Goal: Task Accomplishment & Management: Manage account settings

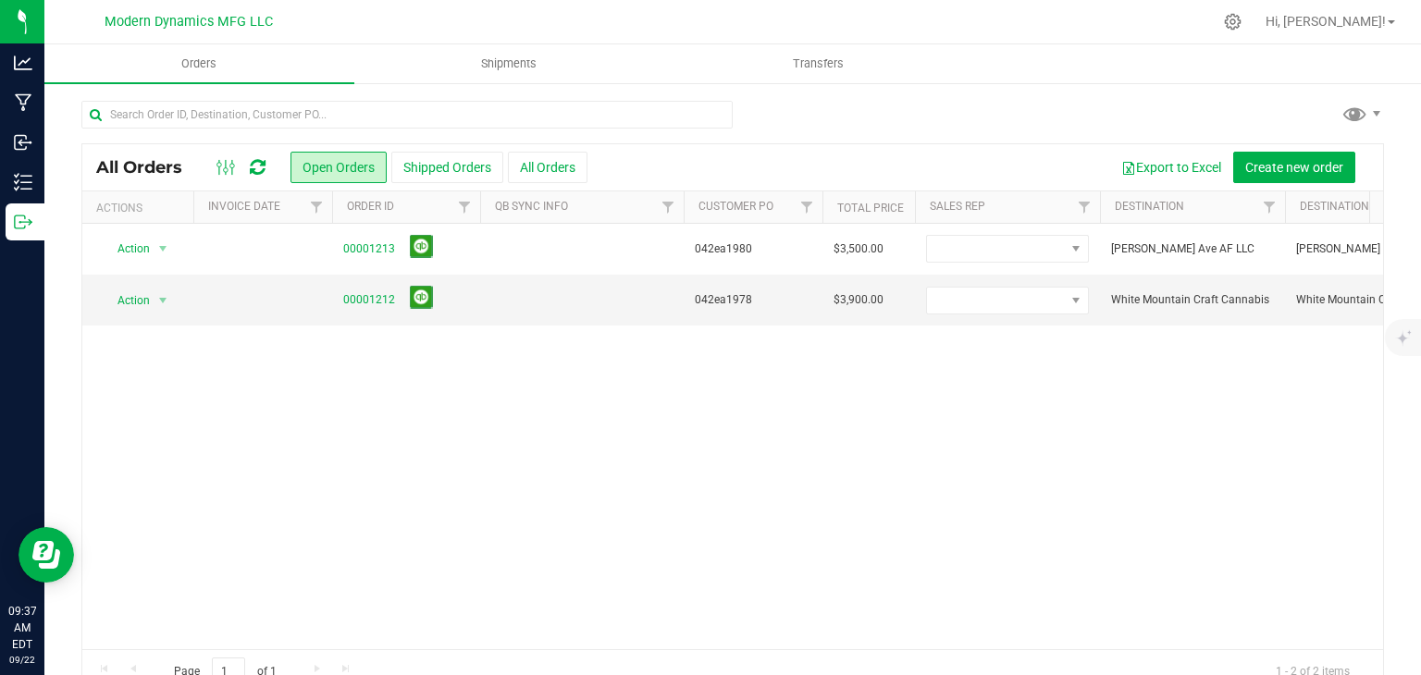
click at [247, 164] on div at bounding box center [241, 167] width 62 height 22
click at [251, 164] on icon at bounding box center [258, 167] width 16 height 18
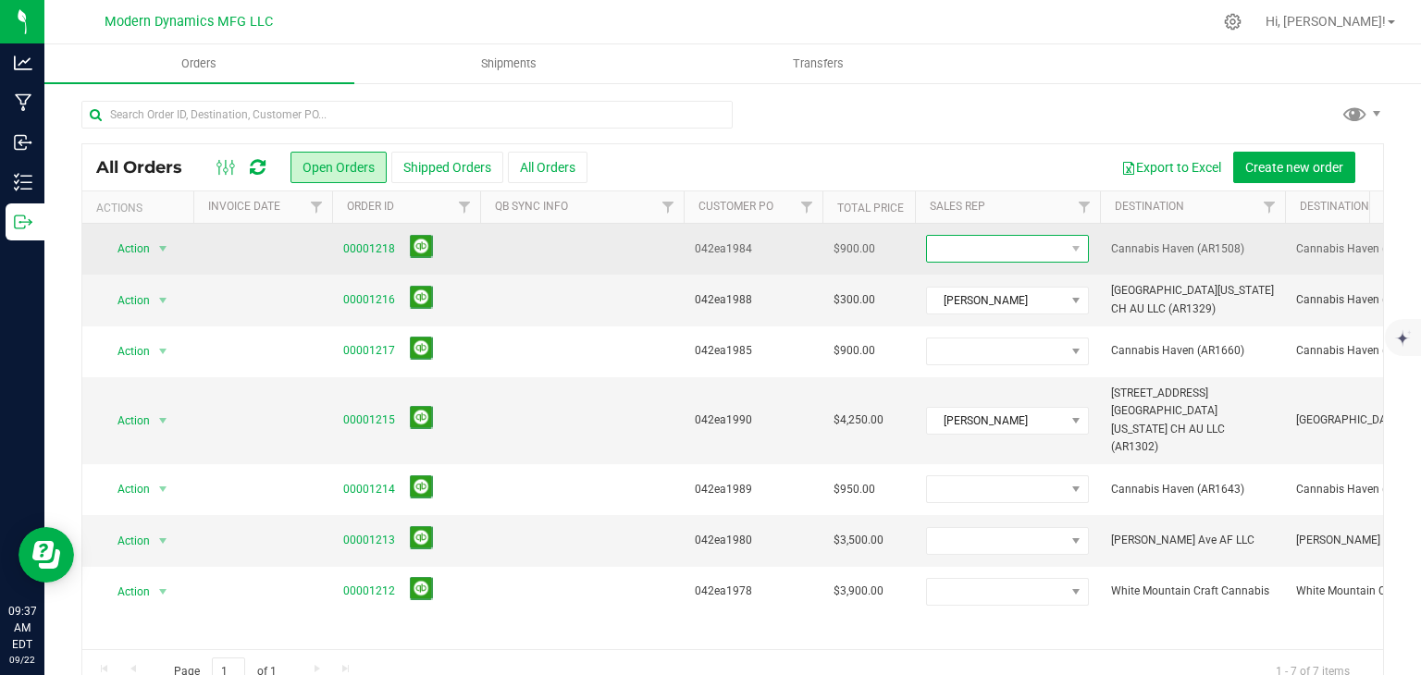
click at [988, 256] on span at bounding box center [996, 249] width 138 height 26
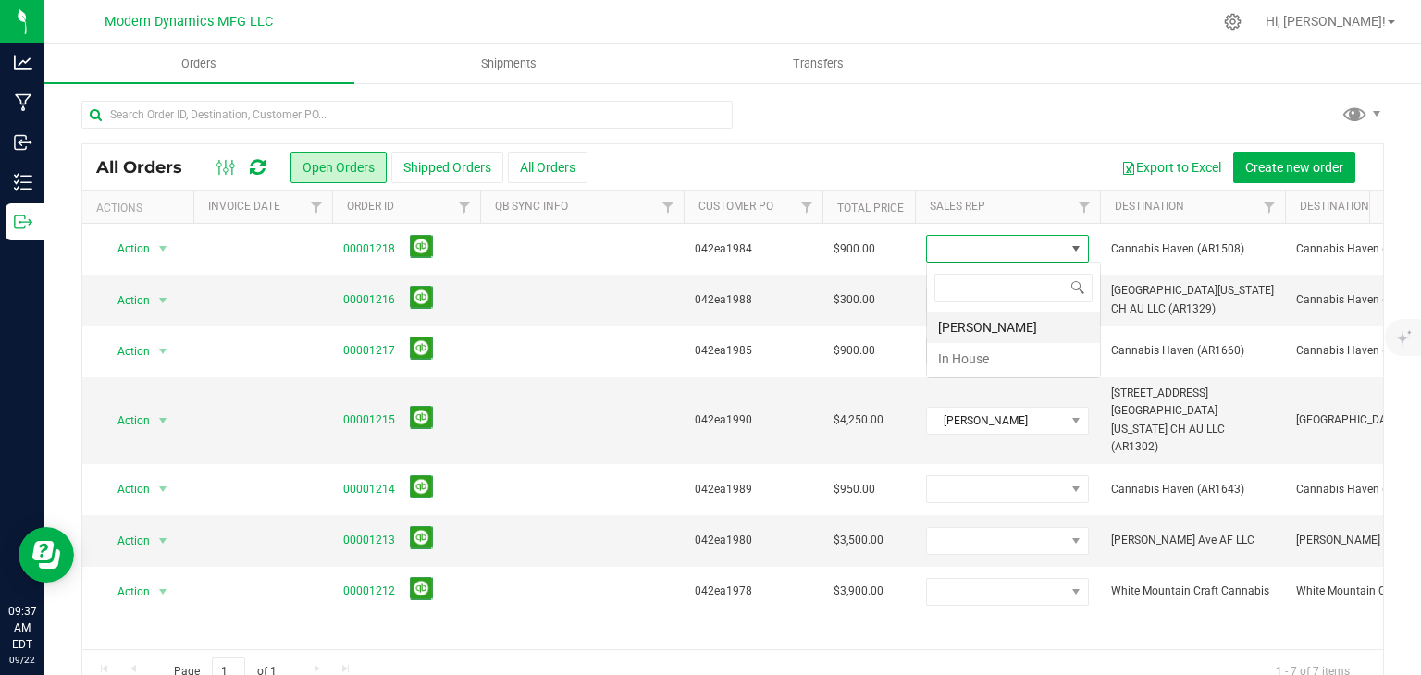
scroll to position [27, 163]
click at [975, 326] on li "[PERSON_NAME]" at bounding box center [1013, 327] width 173 height 31
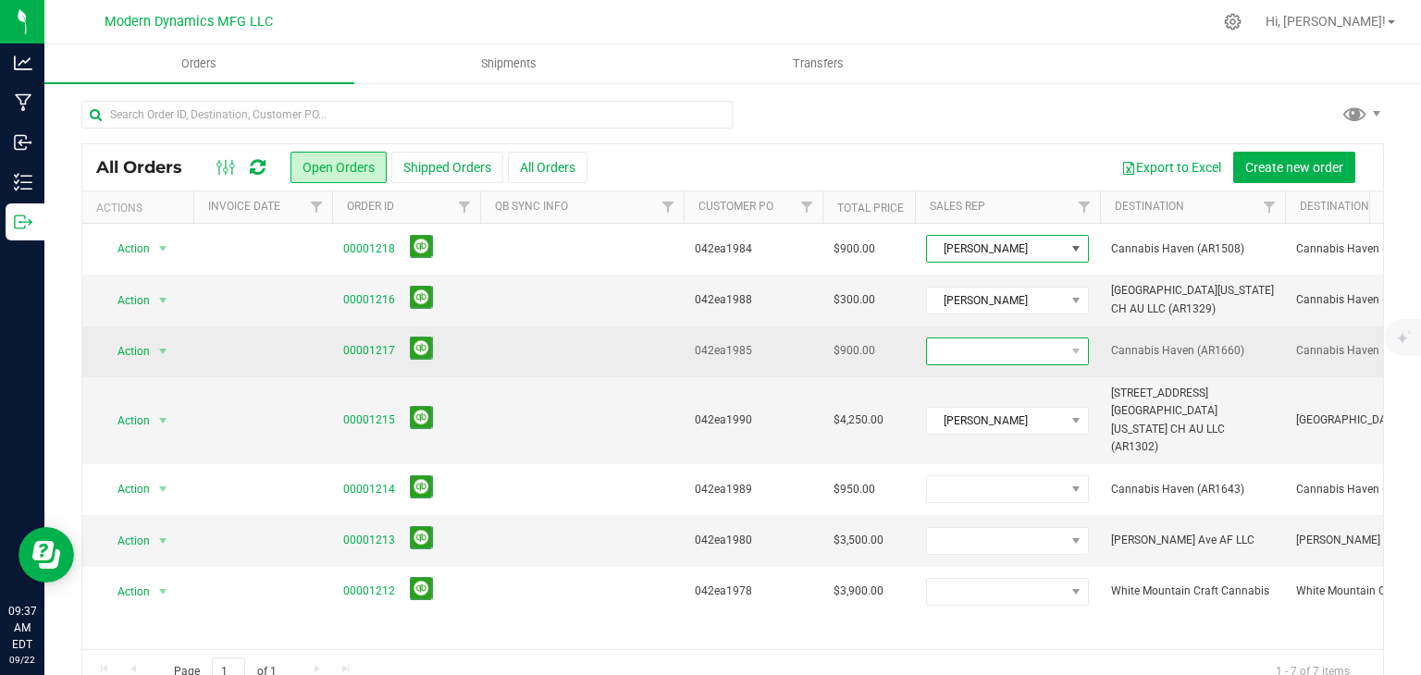
click at [976, 361] on span at bounding box center [996, 352] width 138 height 26
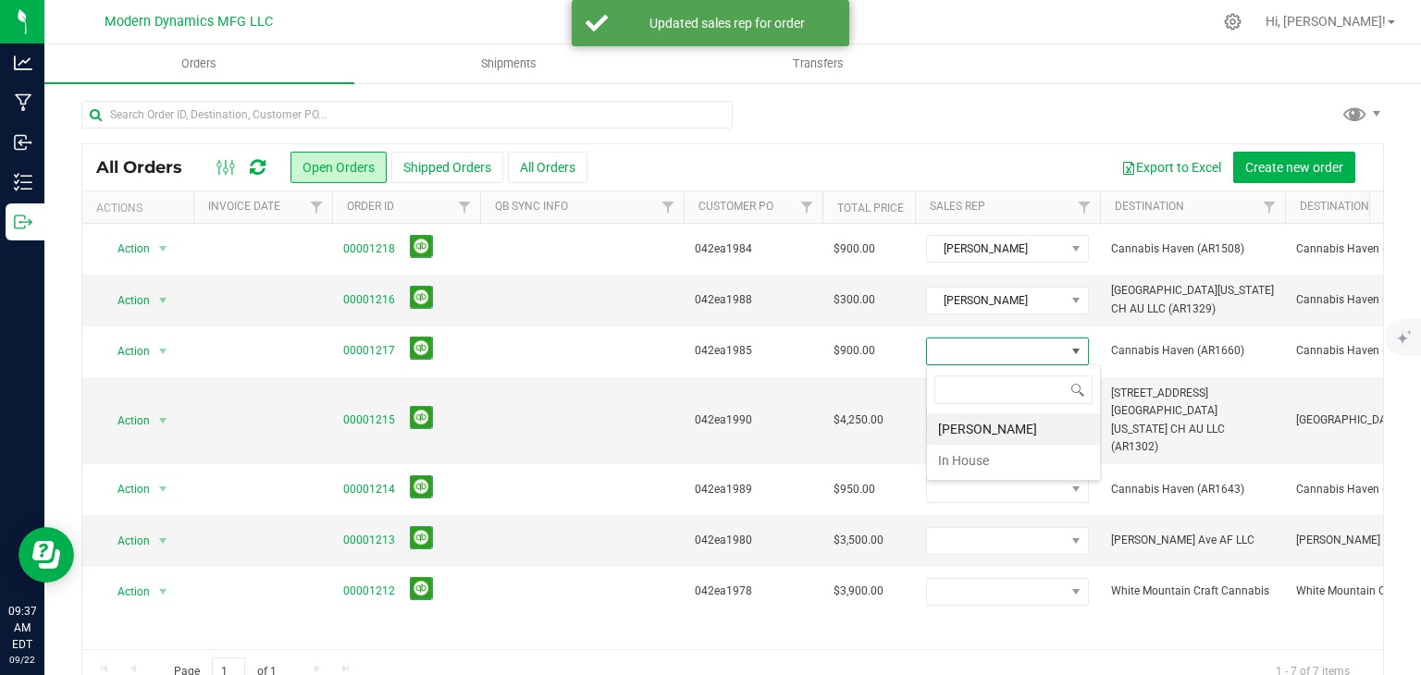
click at [966, 404] on span at bounding box center [1013, 389] width 173 height 43
click at [969, 456] on li "In House" at bounding box center [1013, 460] width 173 height 31
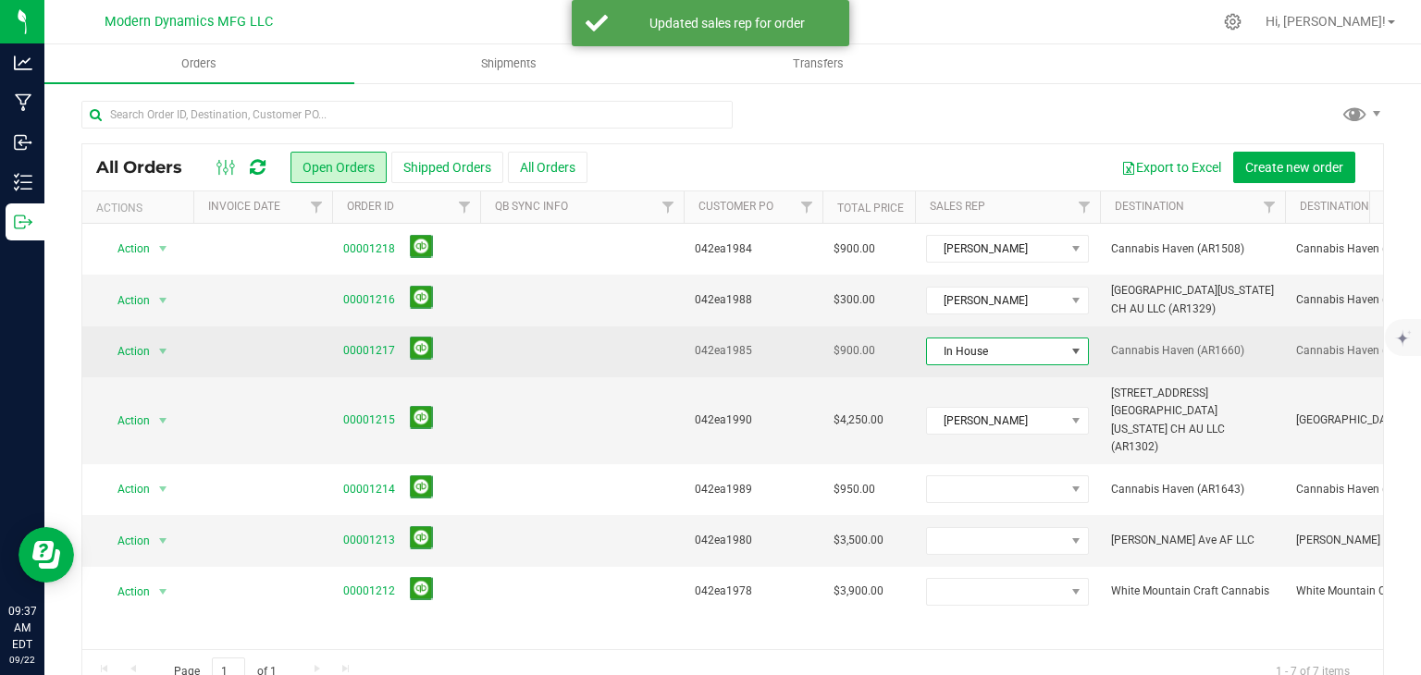
click at [980, 360] on span "In House" at bounding box center [996, 352] width 138 height 26
click at [980, 420] on li "[PERSON_NAME]" at bounding box center [1013, 428] width 173 height 31
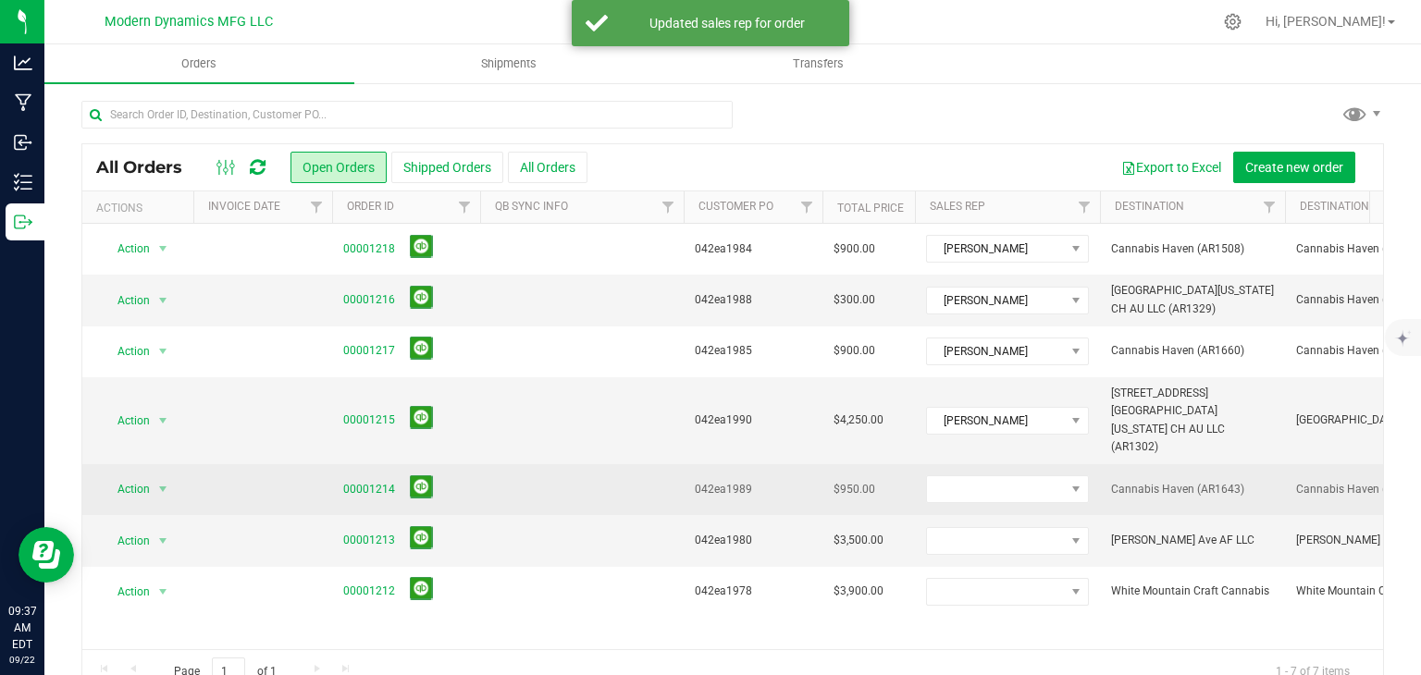
click at [980, 464] on td at bounding box center [1007, 489] width 185 height 51
click at [990, 476] on span at bounding box center [996, 489] width 138 height 26
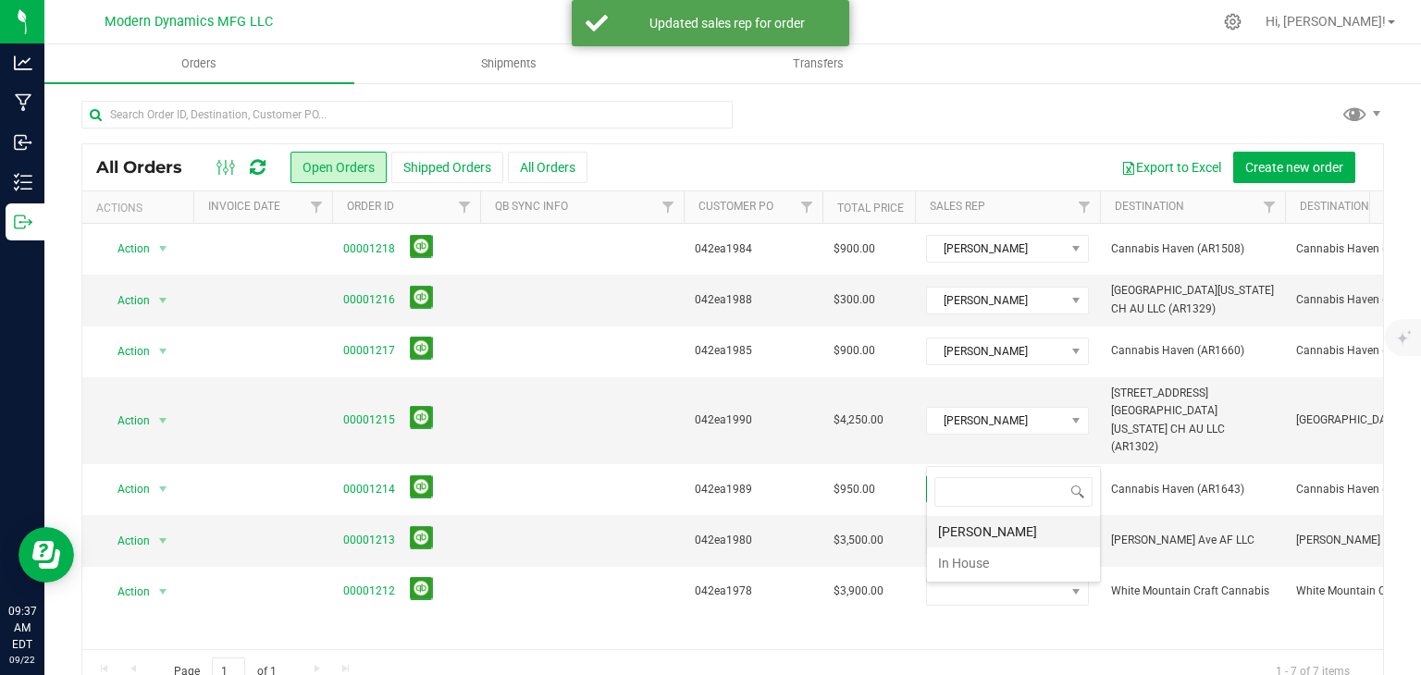
click at [966, 530] on li "[PERSON_NAME]" at bounding box center [1013, 531] width 173 height 31
click at [980, 528] on span at bounding box center [996, 541] width 138 height 26
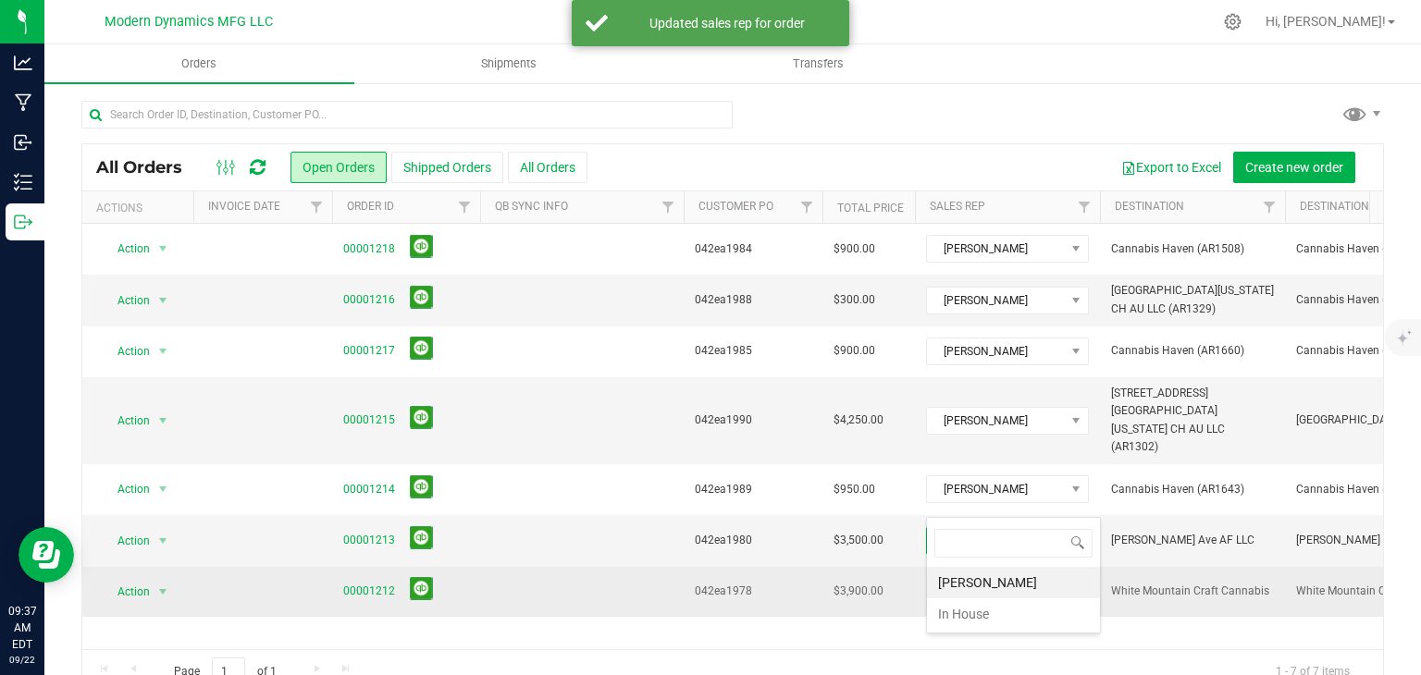
click at [974, 578] on li "[PERSON_NAME]" at bounding box center [1013, 582] width 173 height 31
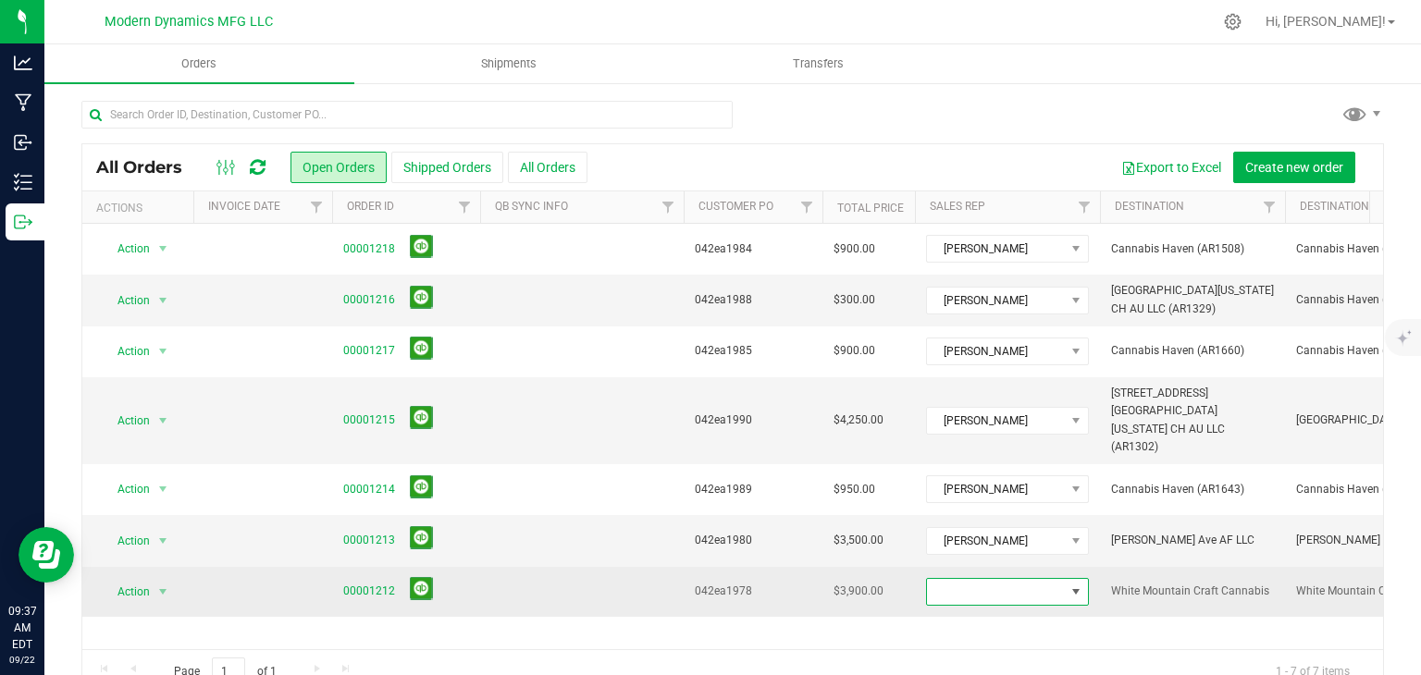
click at [986, 579] on span at bounding box center [996, 592] width 138 height 26
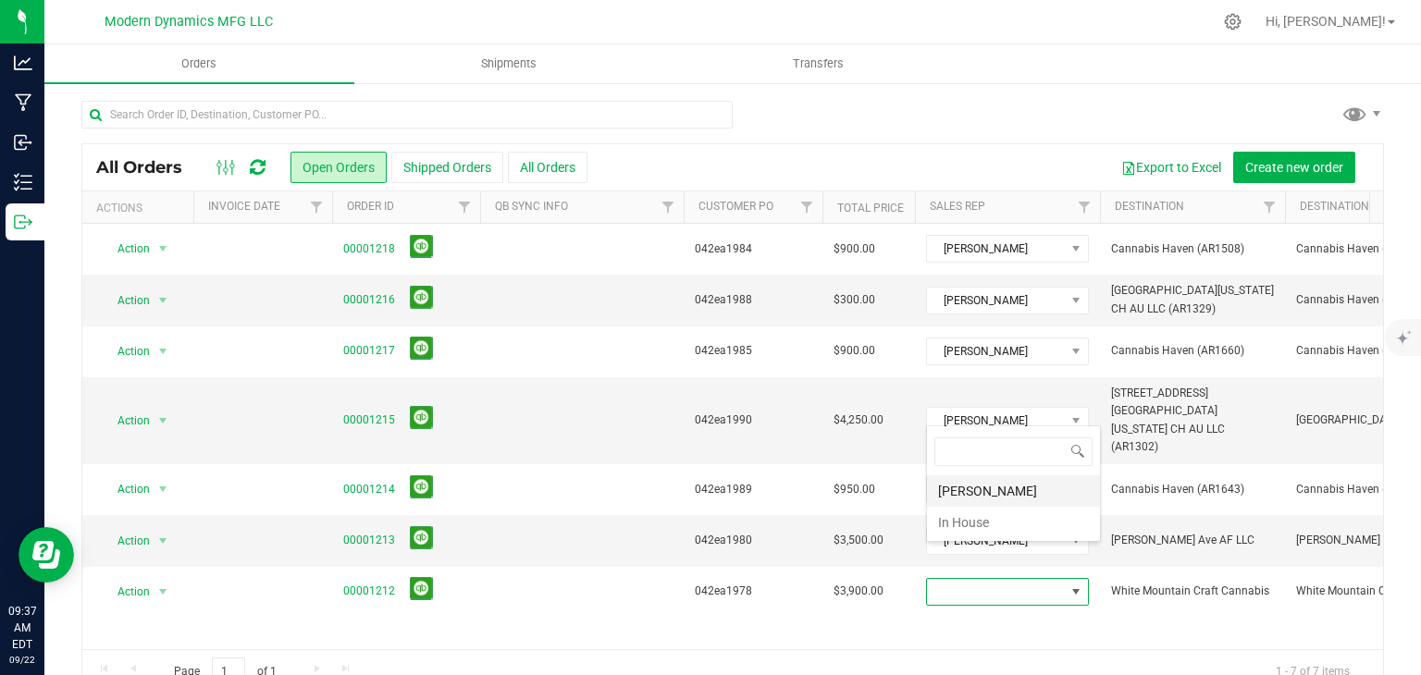
click at [1014, 497] on li "[PERSON_NAME]" at bounding box center [1013, 490] width 173 height 31
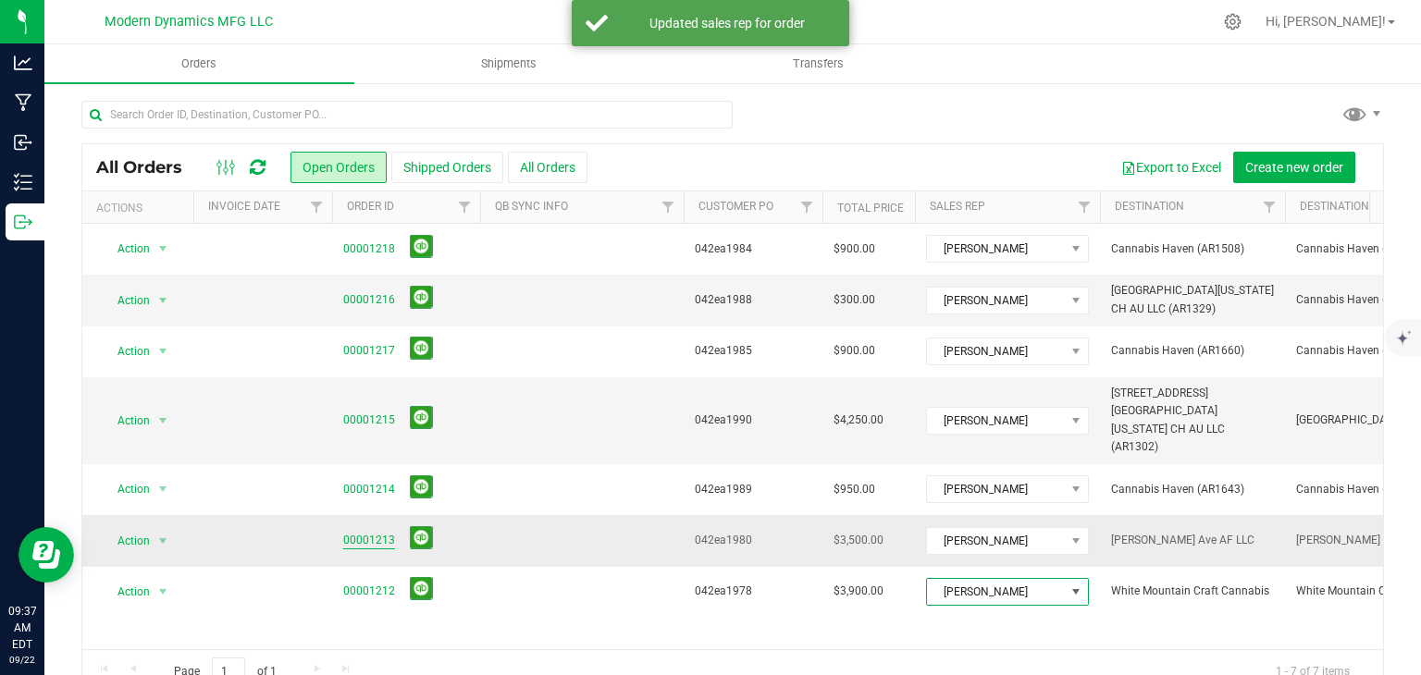
click at [358, 532] on link "00001213" at bounding box center [369, 541] width 52 height 18
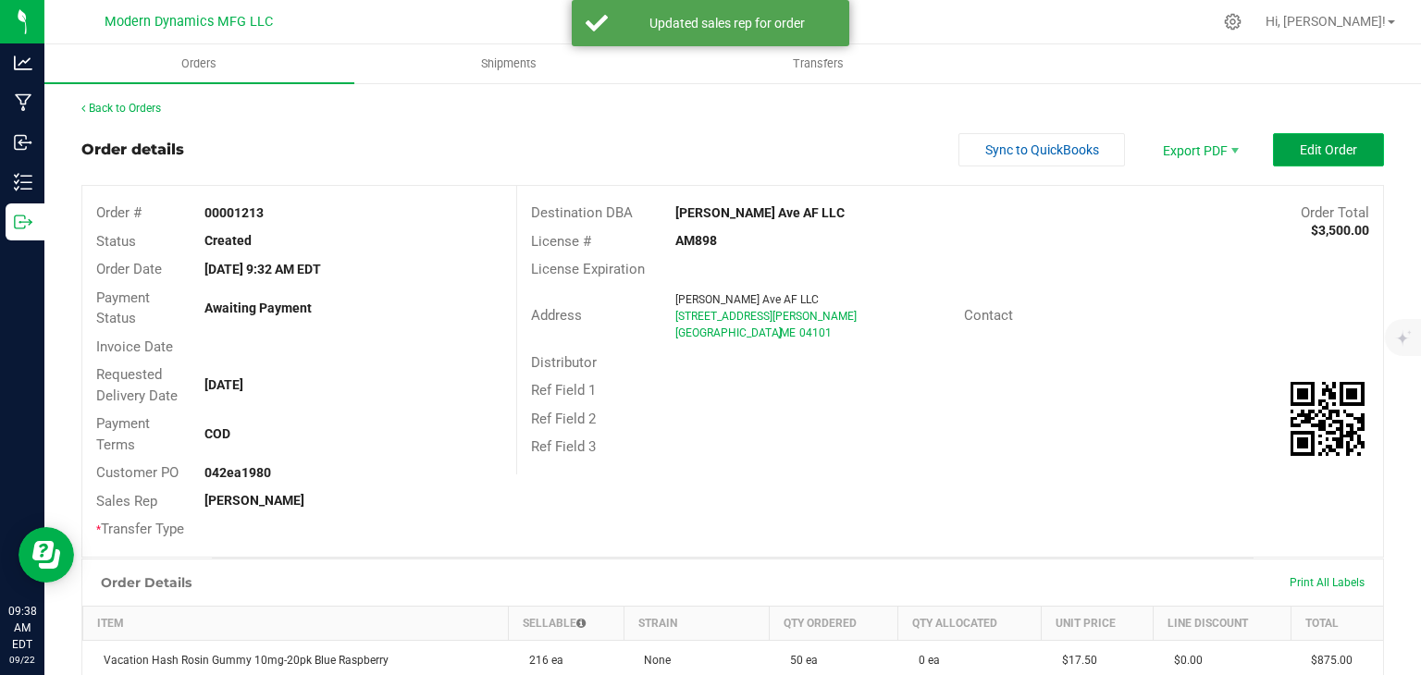
click at [1283, 142] on button "Edit Order" at bounding box center [1328, 149] width 111 height 33
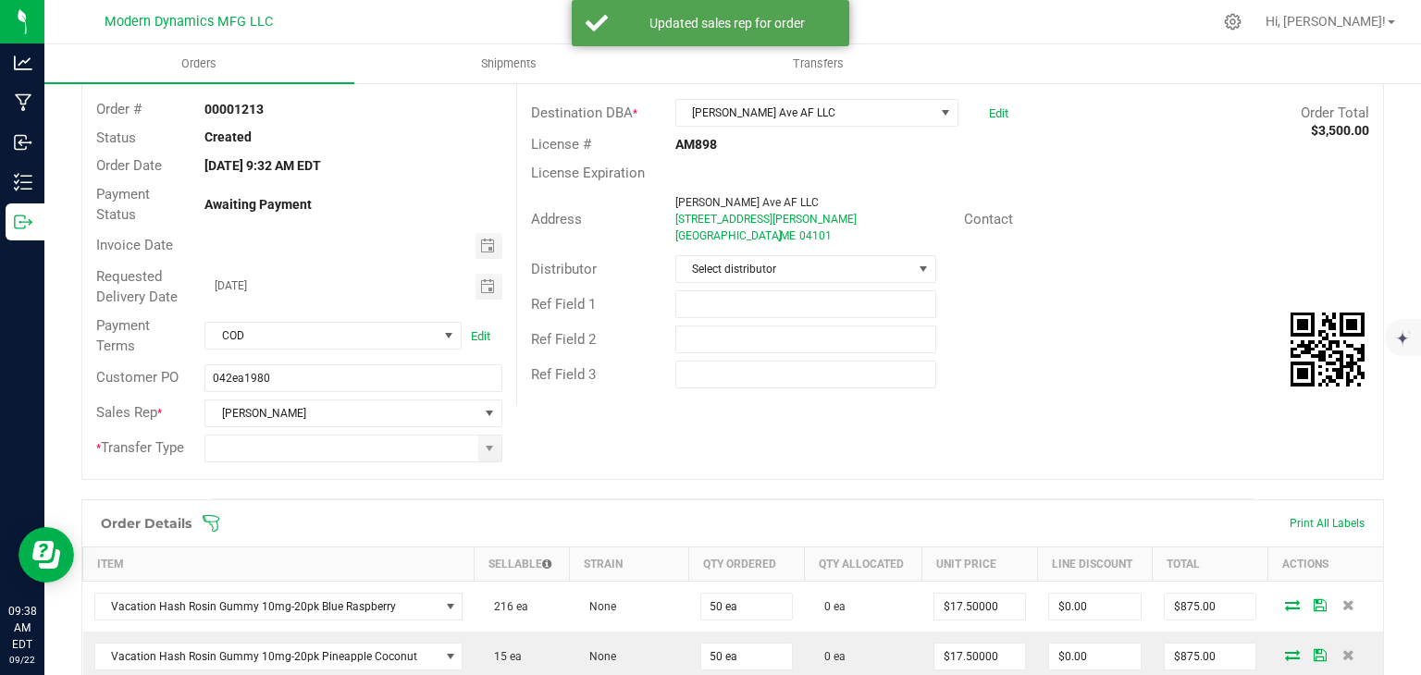
scroll to position [277, 0]
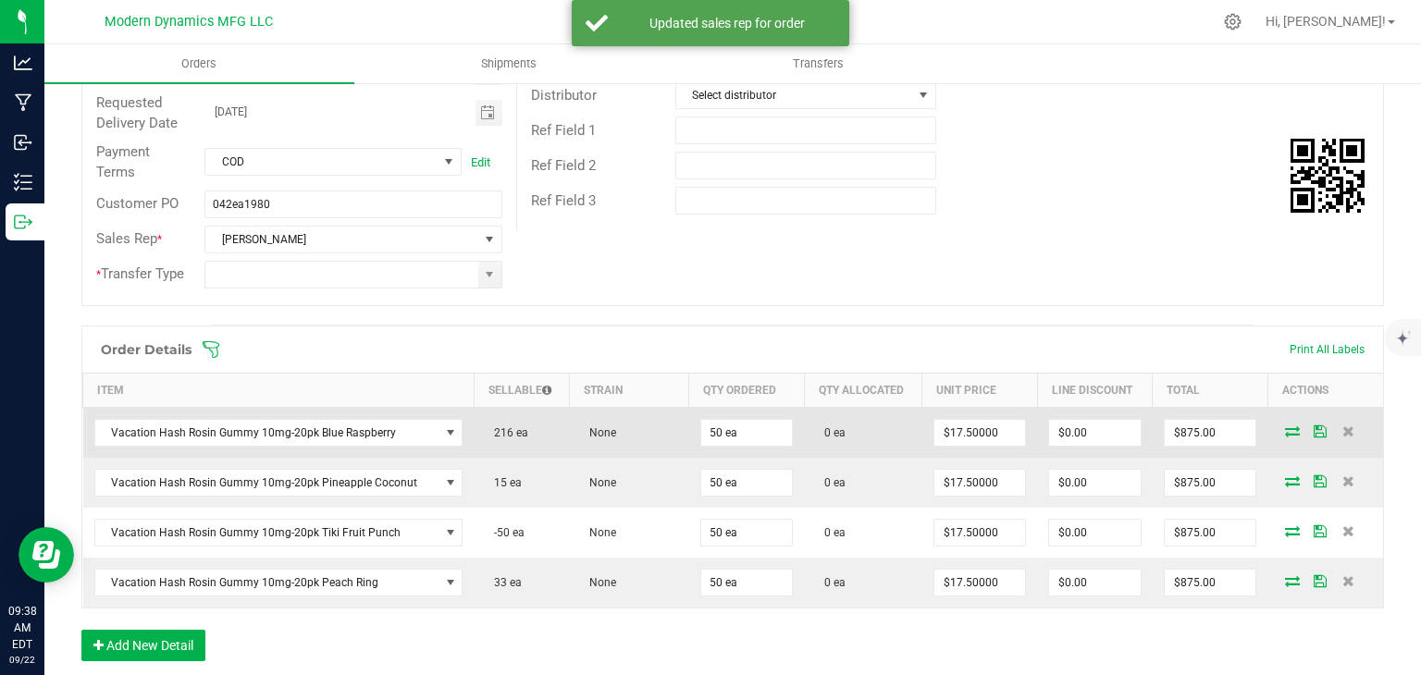
click at [1285, 428] on icon at bounding box center [1292, 430] width 15 height 11
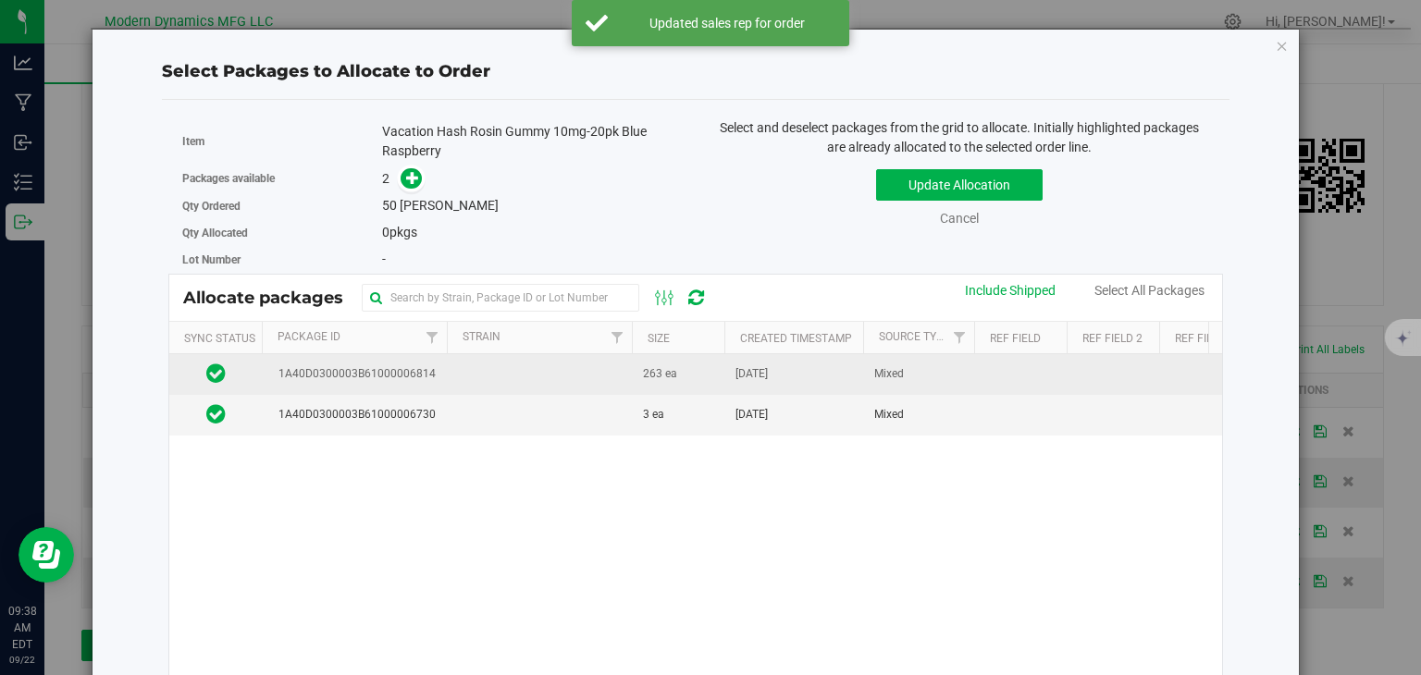
click at [321, 389] on td "1A40D0300003B61000006814" at bounding box center [354, 374] width 185 height 41
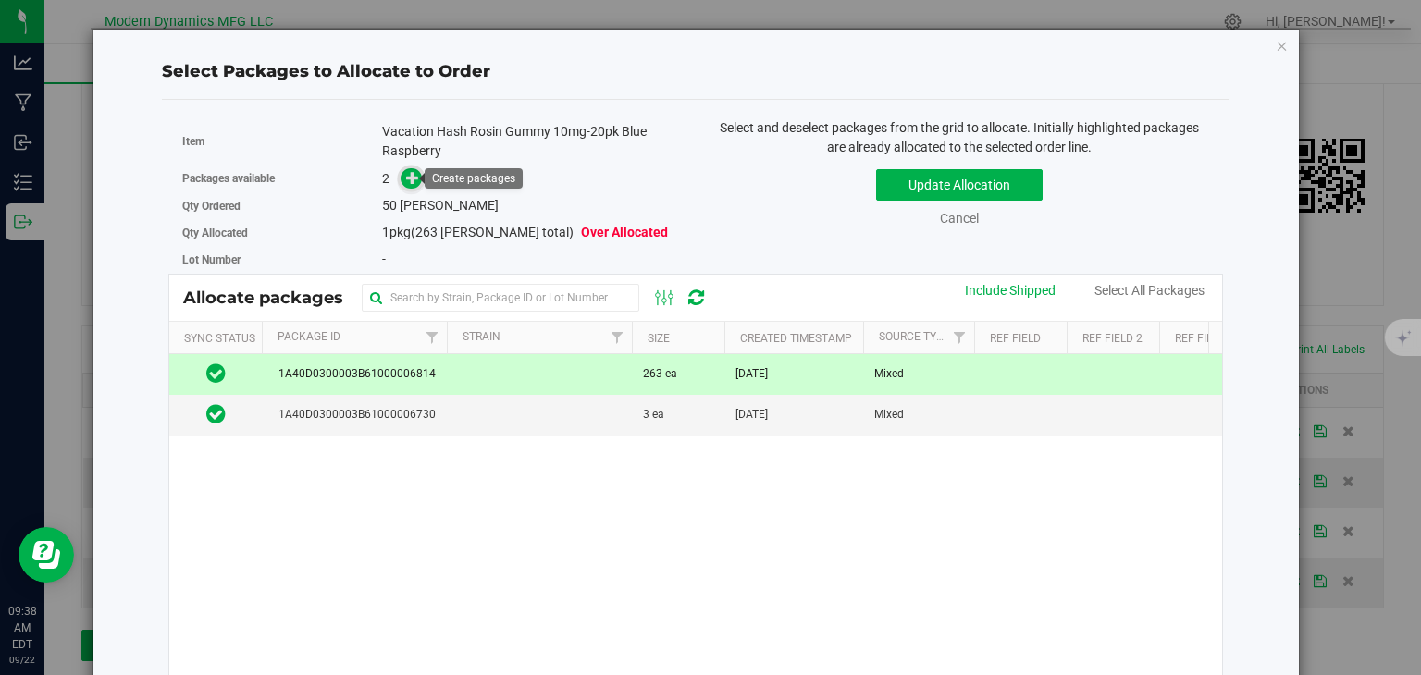
click at [406, 178] on icon at bounding box center [413, 177] width 14 height 14
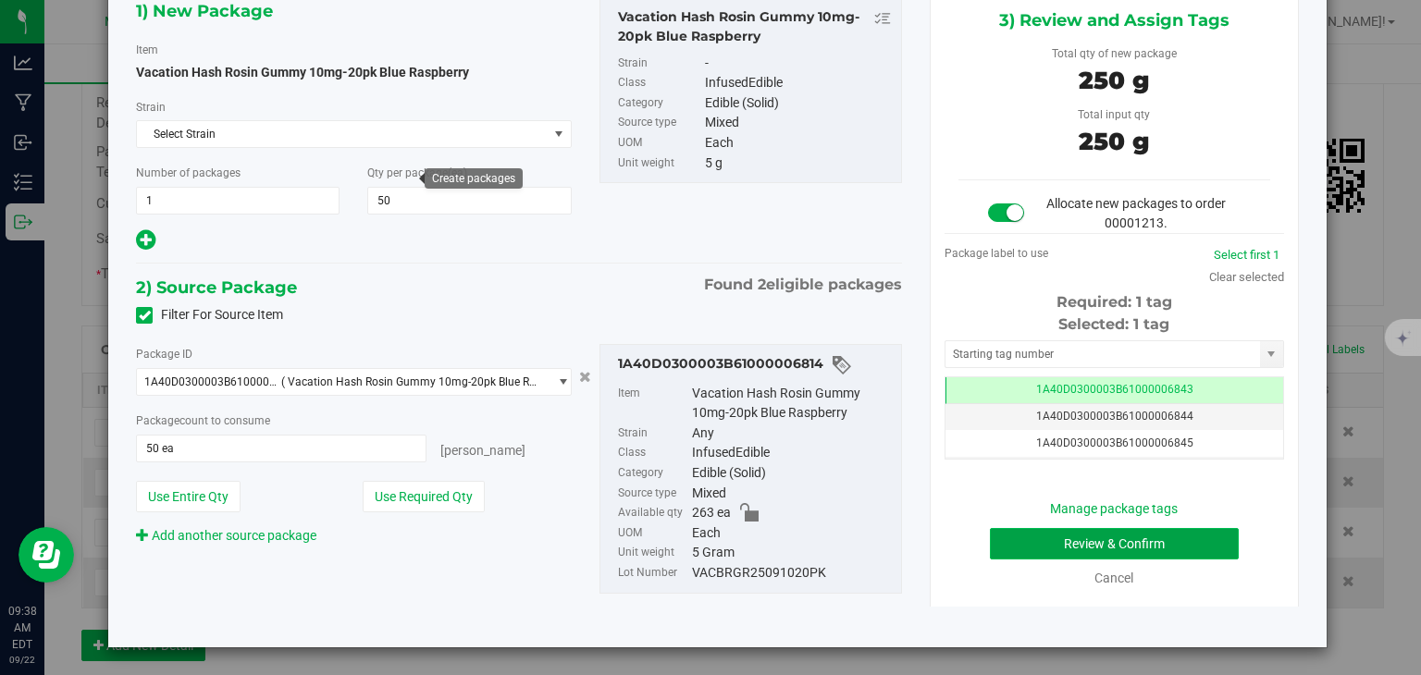
click at [1212, 545] on button "Review & Confirm" at bounding box center [1114, 543] width 249 height 31
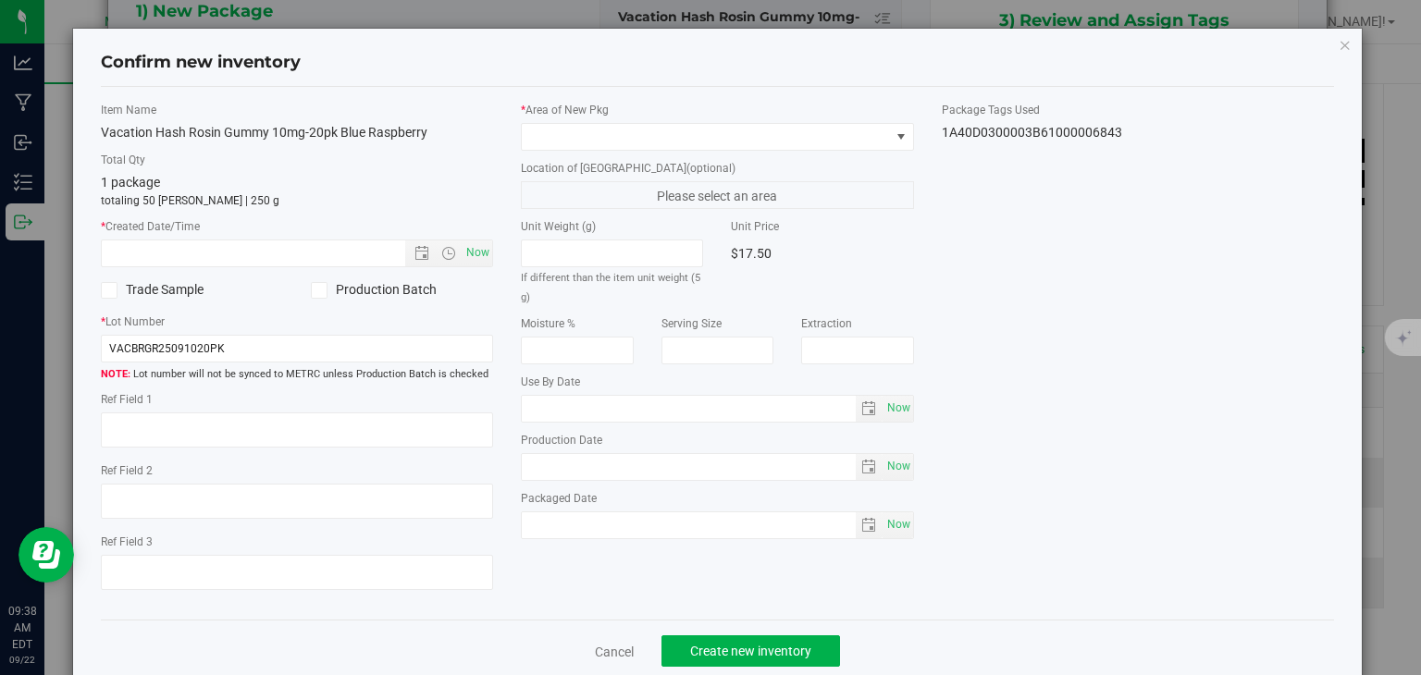
type input "[DATE]"
click at [451, 253] on span "Open the time view" at bounding box center [448, 253] width 31 height 15
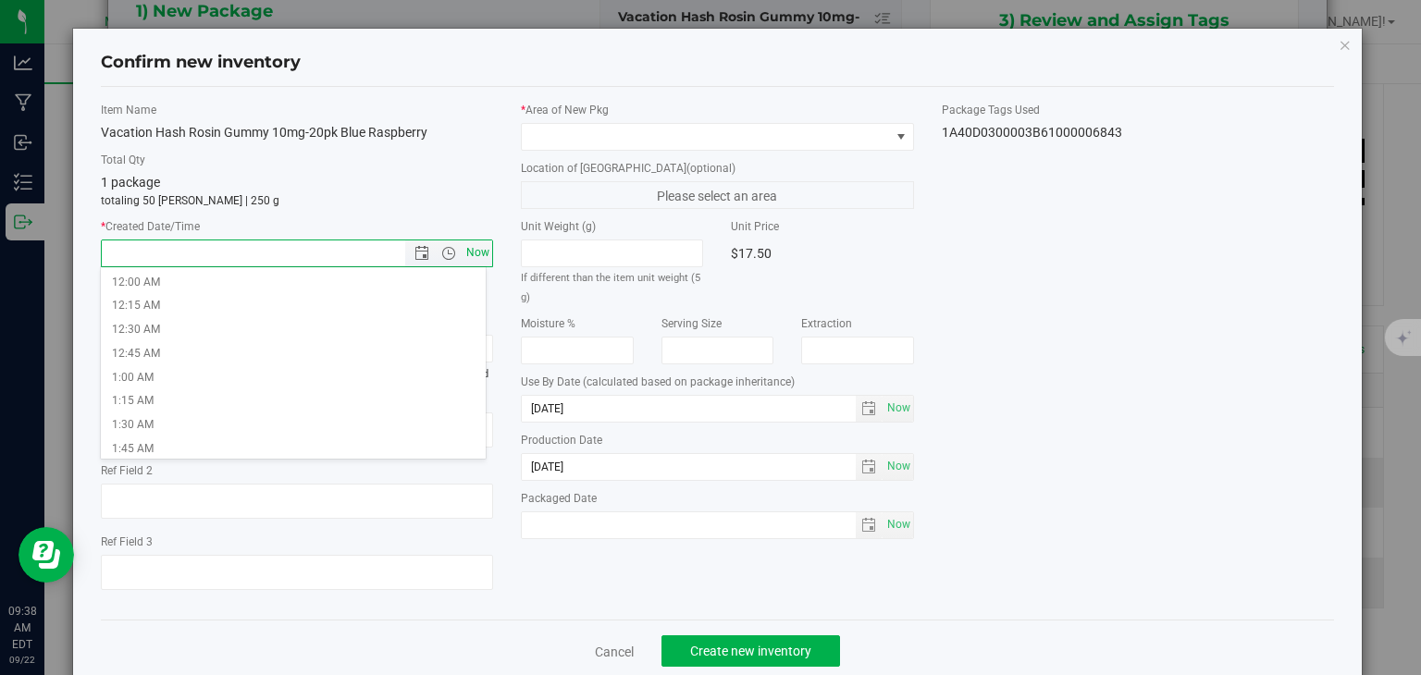
click at [470, 252] on span "Now" at bounding box center [477, 253] width 31 height 27
type input "[DATE] 9:38 AM"
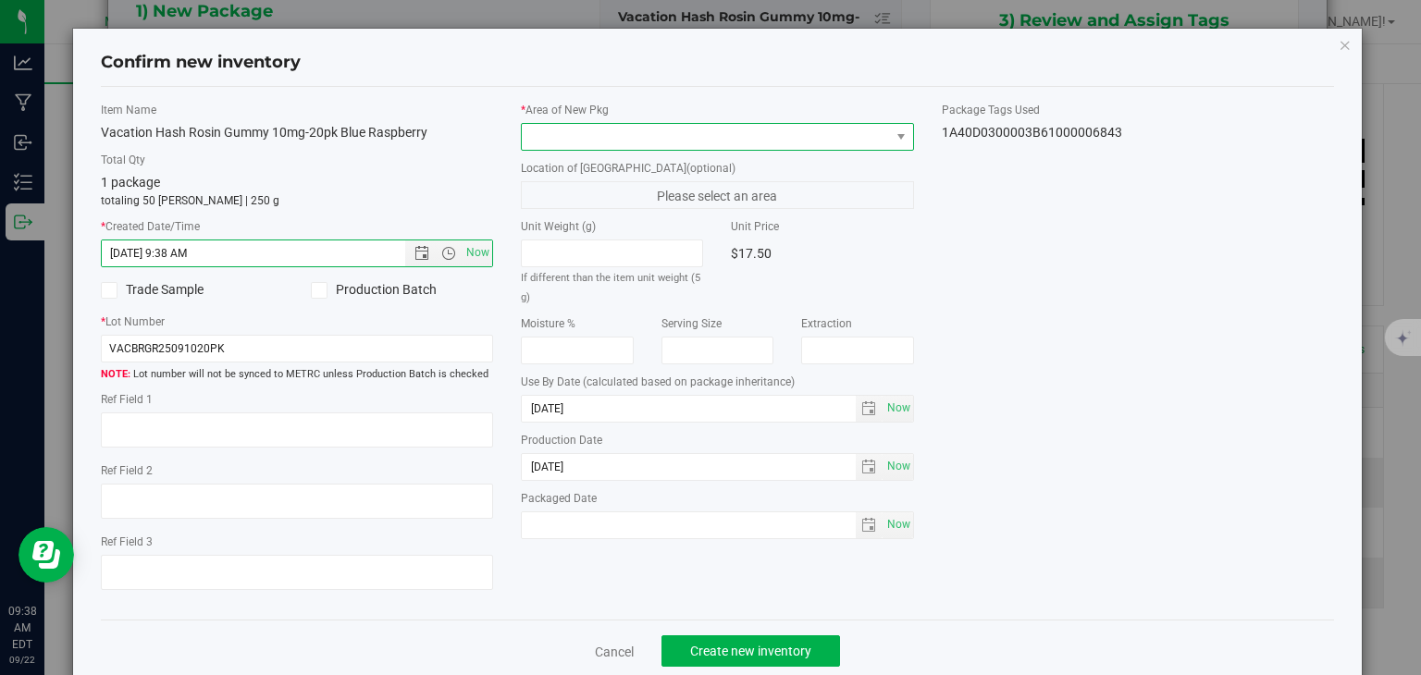
click at [595, 127] on span at bounding box center [706, 137] width 368 height 26
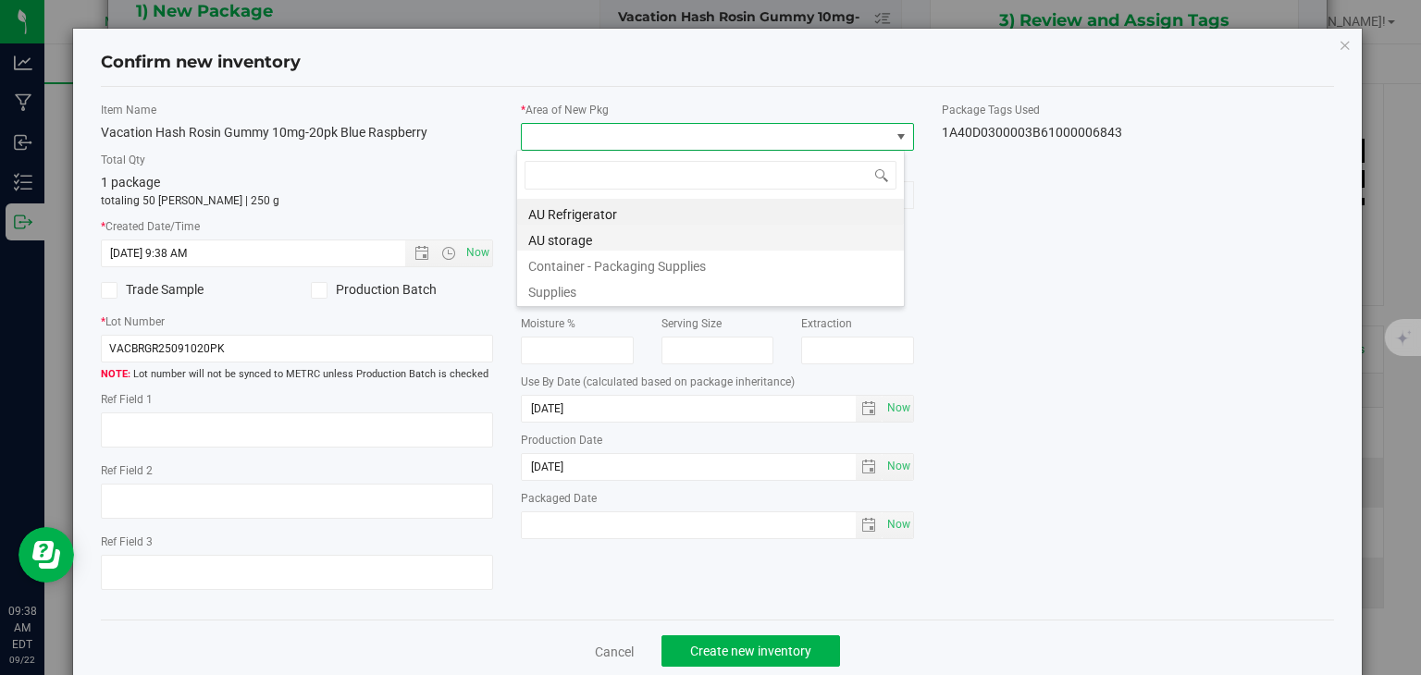
click at [576, 231] on li "AU storage" at bounding box center [710, 238] width 387 height 26
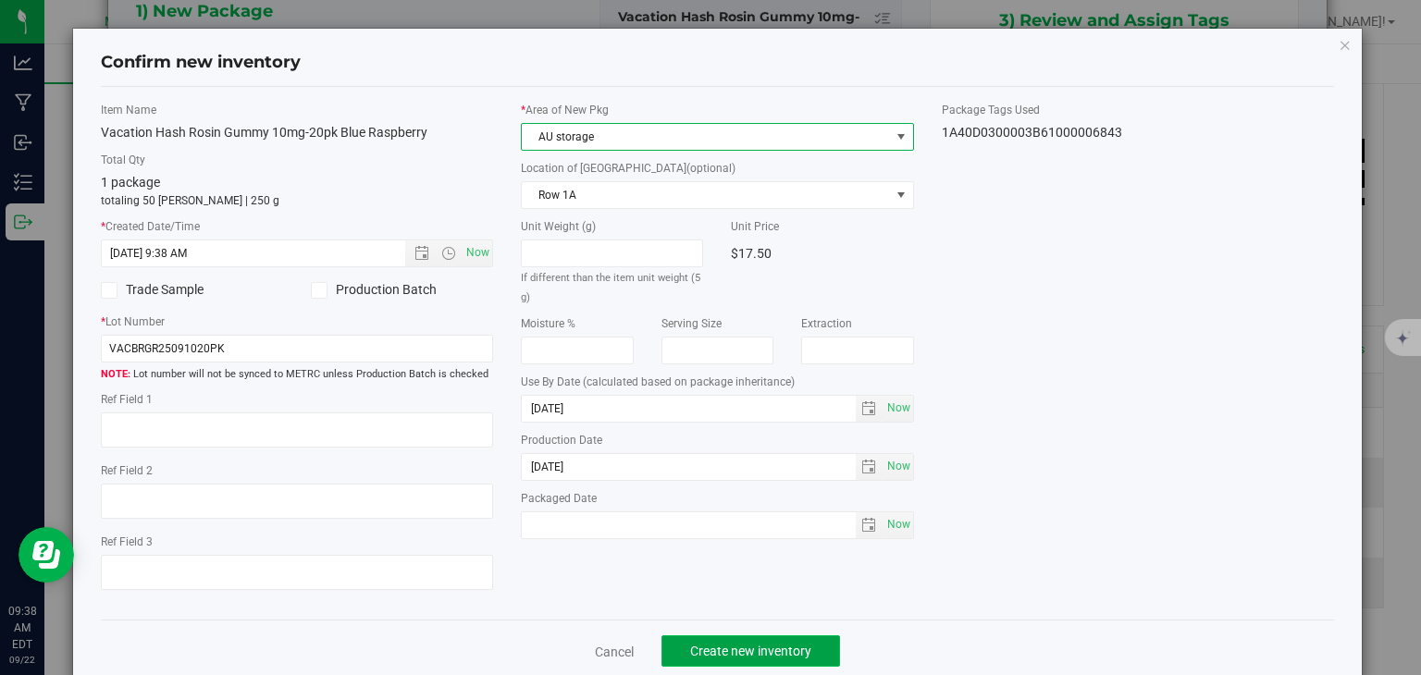
click at [721, 640] on button "Create new inventory" at bounding box center [750, 650] width 179 height 31
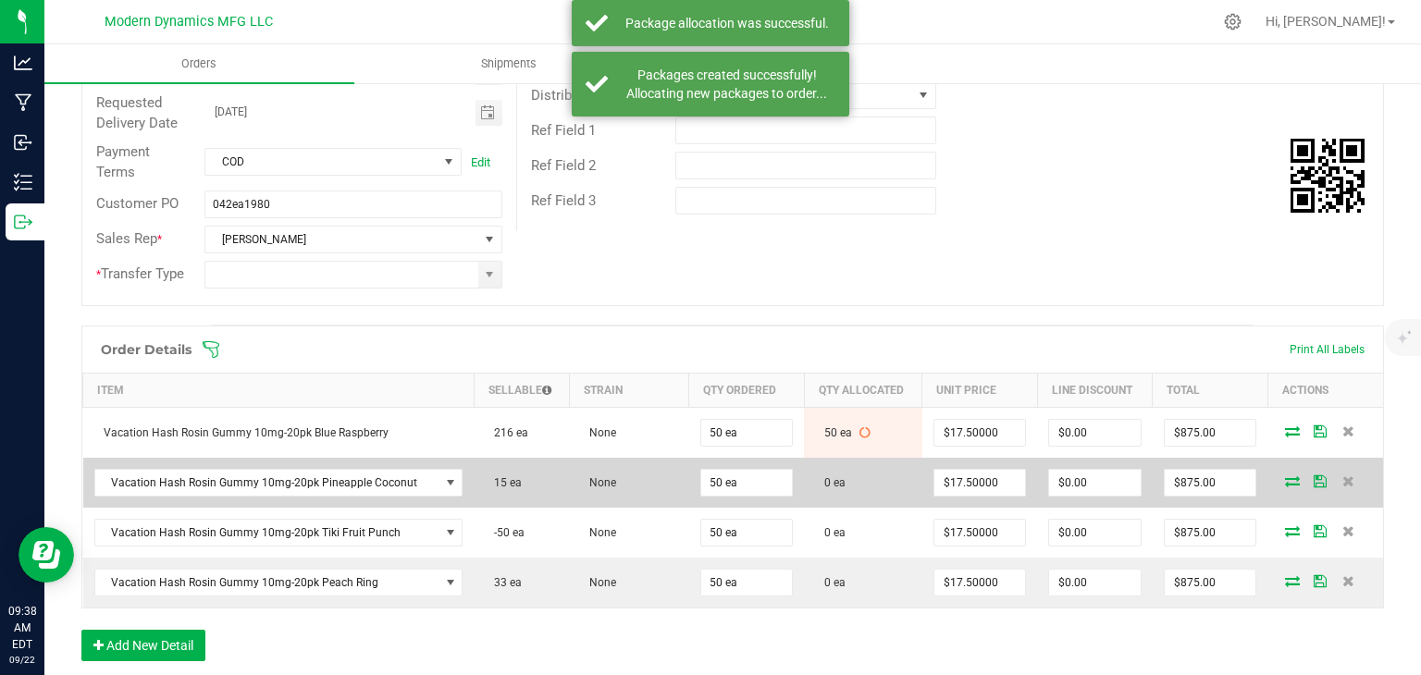
click at [1285, 475] on icon at bounding box center [1292, 480] width 15 height 11
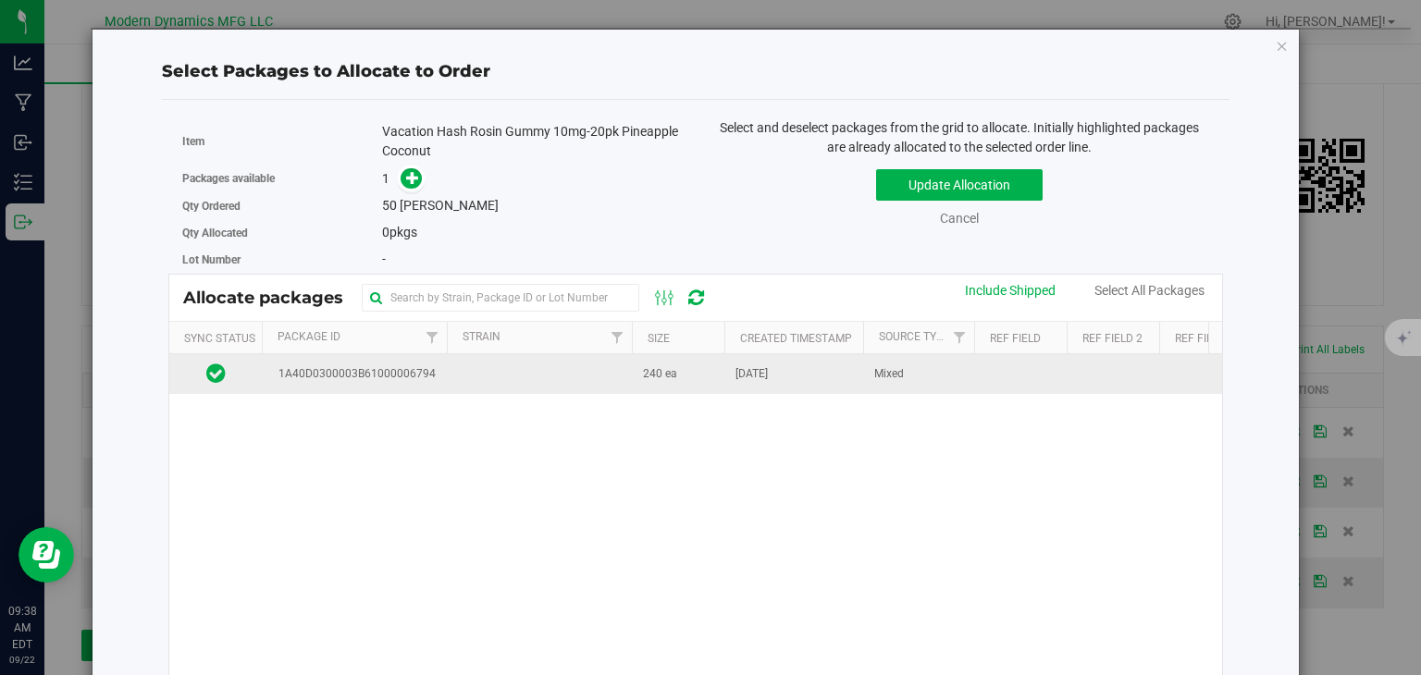
click at [387, 375] on span "1A40D0300003B61000006794" at bounding box center [354, 374] width 164 height 18
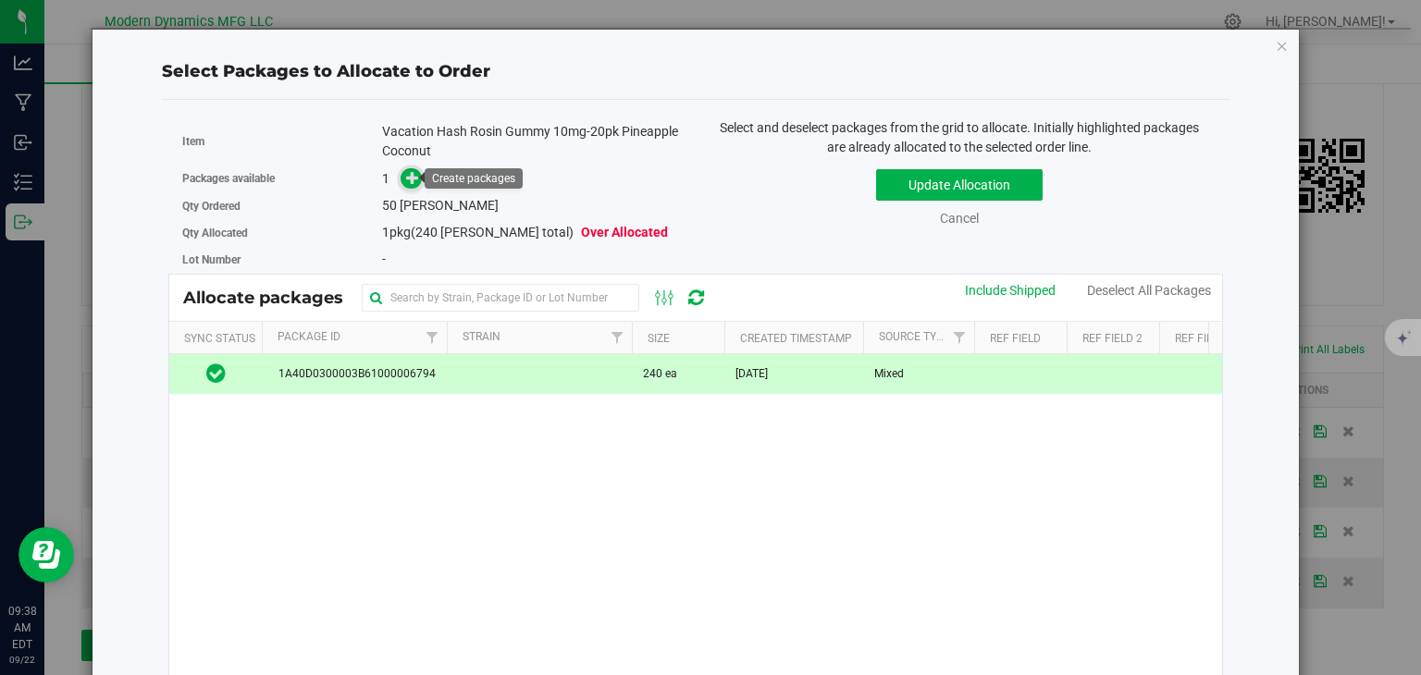
click at [406, 186] on span at bounding box center [411, 178] width 22 height 22
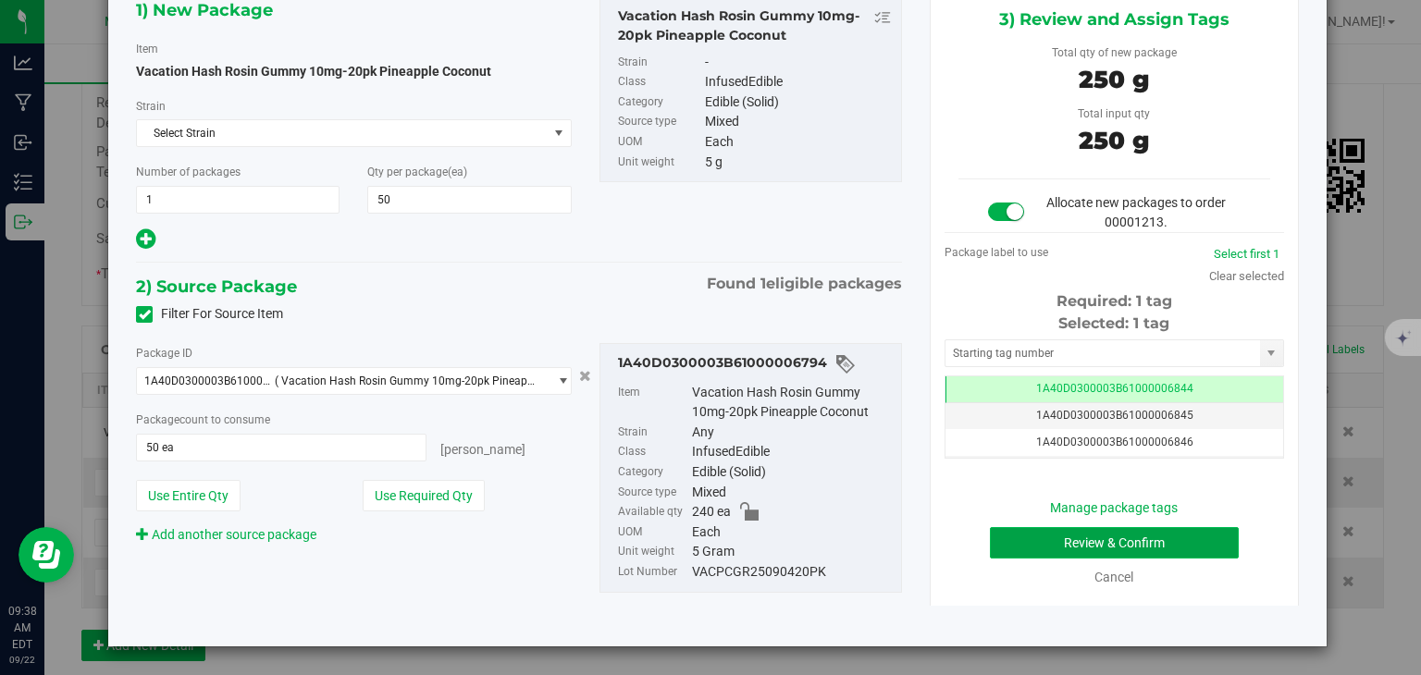
click at [1167, 527] on button "Review & Confirm" at bounding box center [1114, 542] width 249 height 31
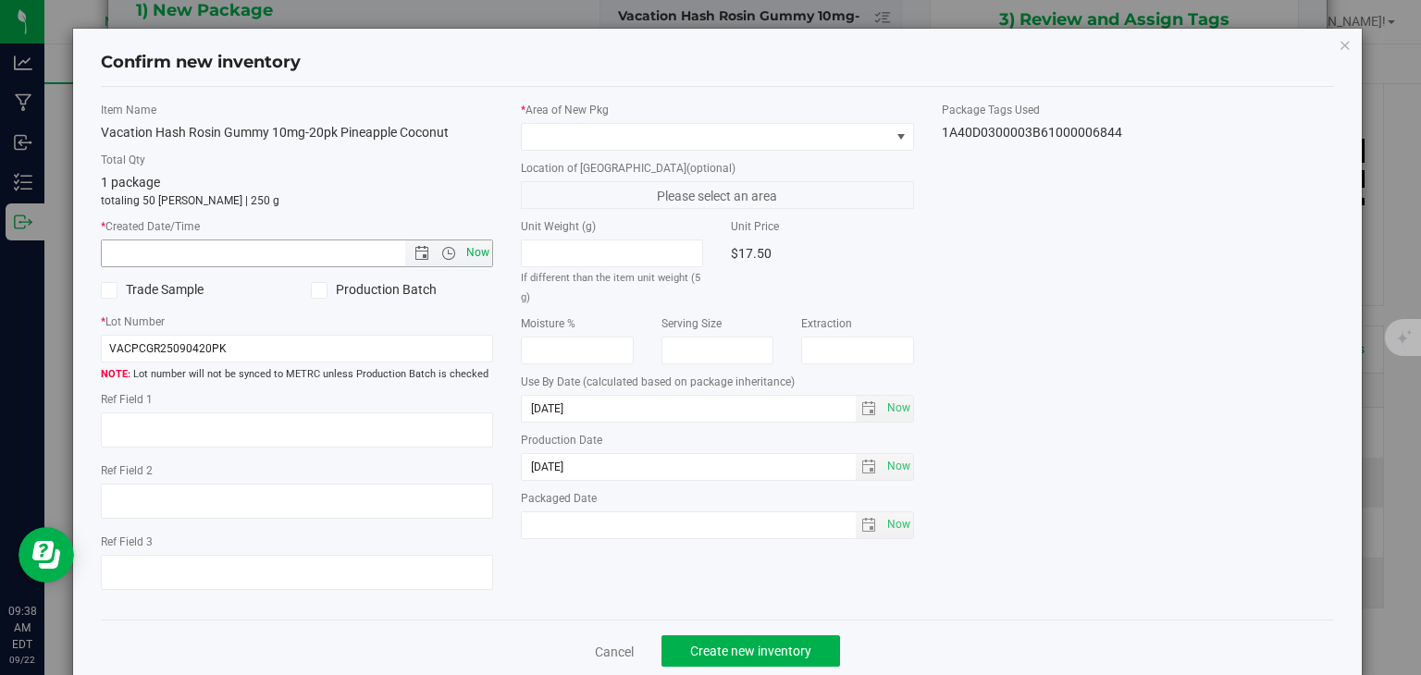
click at [474, 253] on span "Now" at bounding box center [477, 253] width 31 height 27
type input "[DATE] 9:38 AM"
click at [567, 163] on label "Location of [GEOGRAPHIC_DATA] (optional)" at bounding box center [717, 168] width 393 height 17
click at [585, 148] on span at bounding box center [706, 137] width 368 height 26
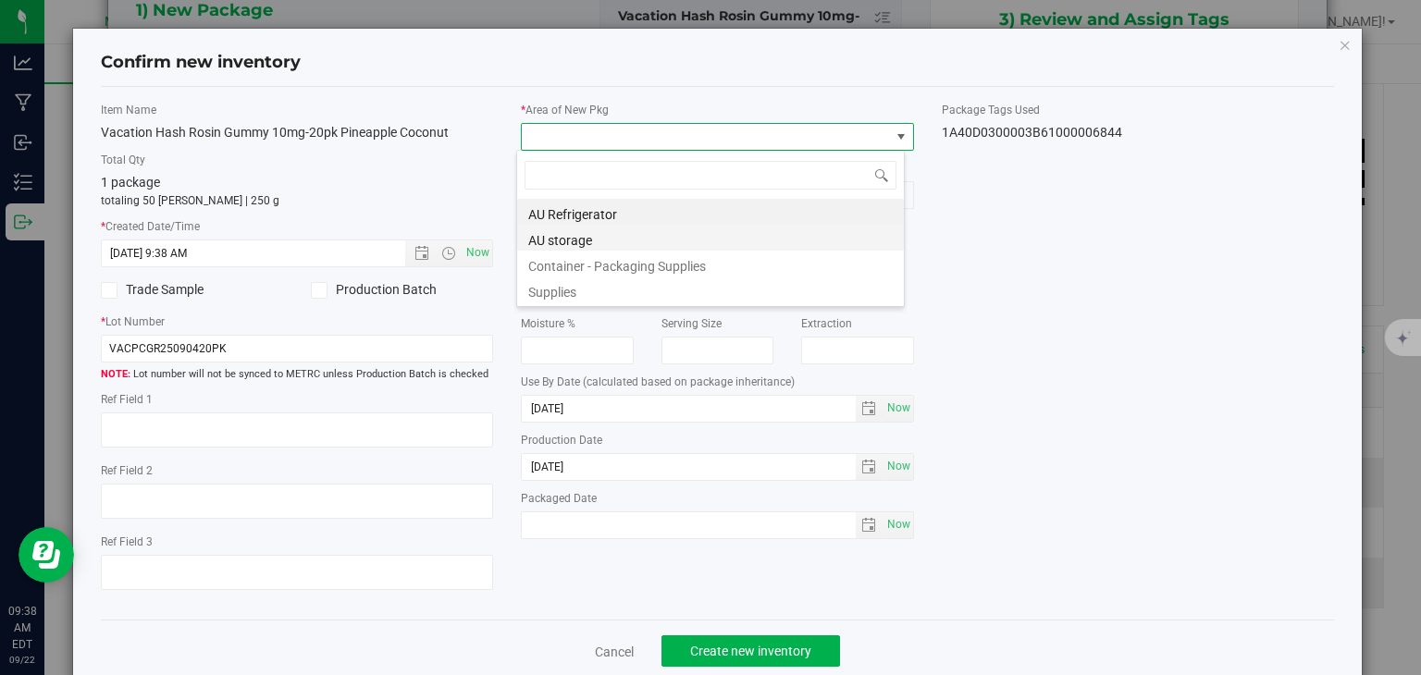
click at [580, 229] on li "AU storage" at bounding box center [710, 238] width 387 height 26
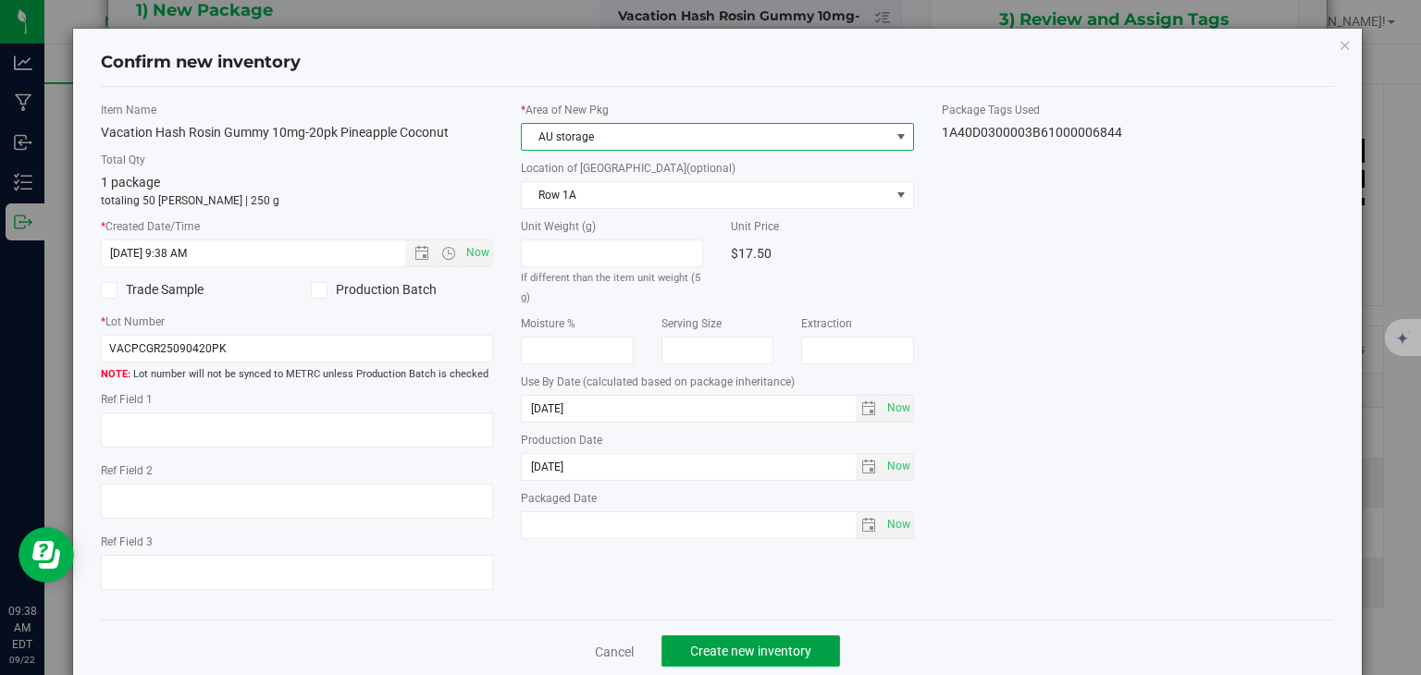
click at [712, 635] on button "Create new inventory" at bounding box center [750, 650] width 179 height 31
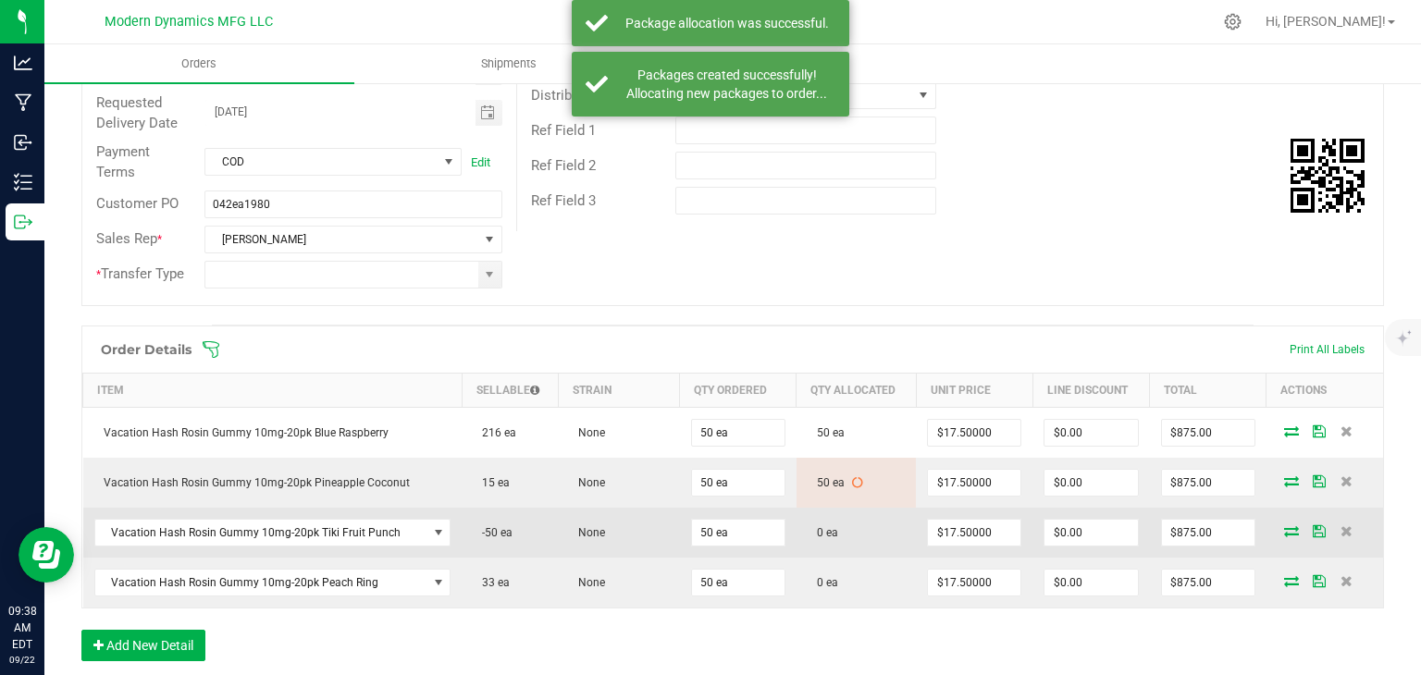
click at [1284, 527] on icon at bounding box center [1291, 530] width 15 height 11
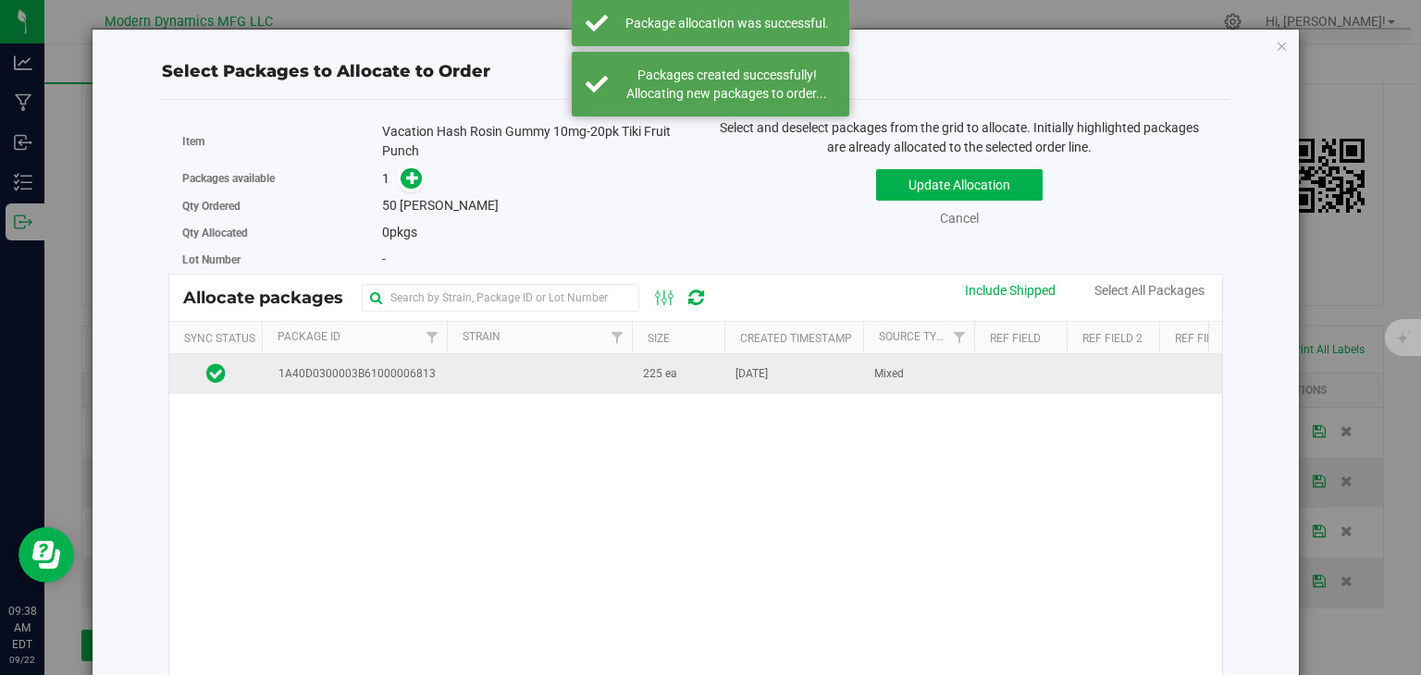
click at [586, 386] on td at bounding box center [539, 374] width 185 height 40
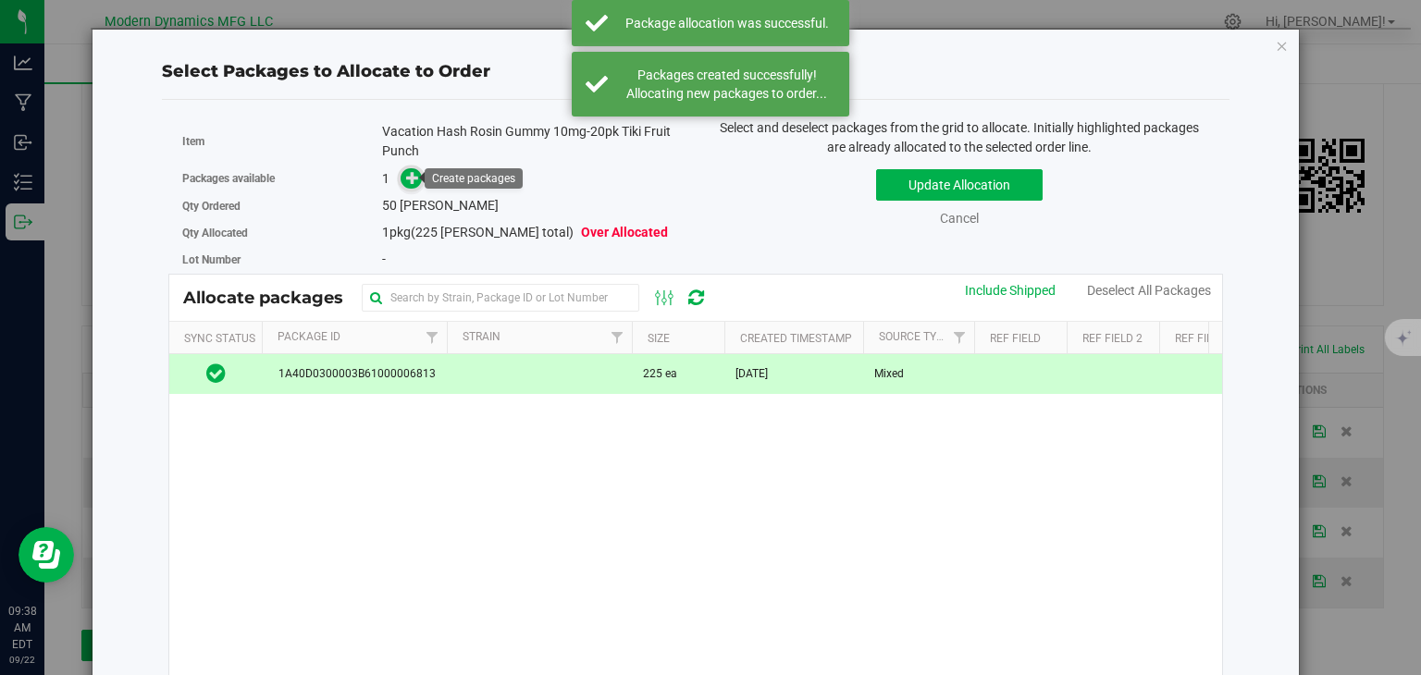
click at [406, 172] on icon at bounding box center [413, 177] width 14 height 14
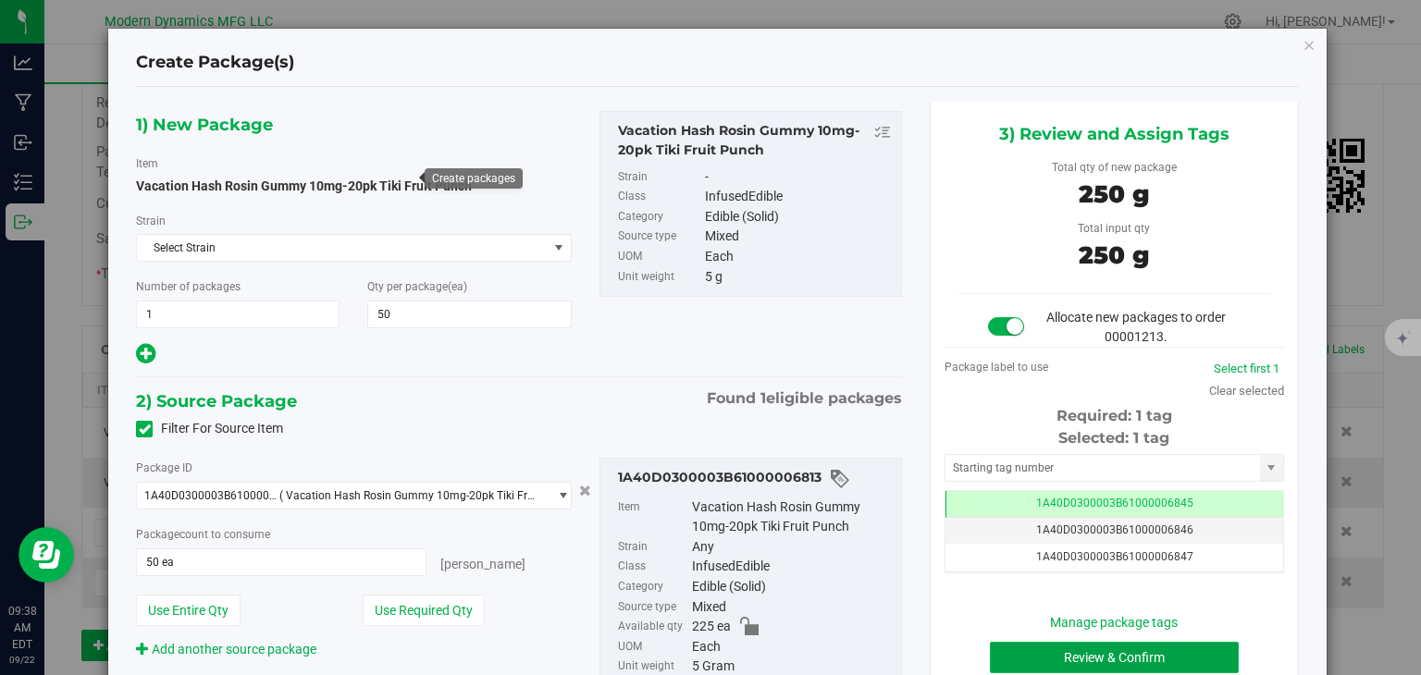
click at [1110, 651] on button "Review & Confirm" at bounding box center [1114, 657] width 249 height 31
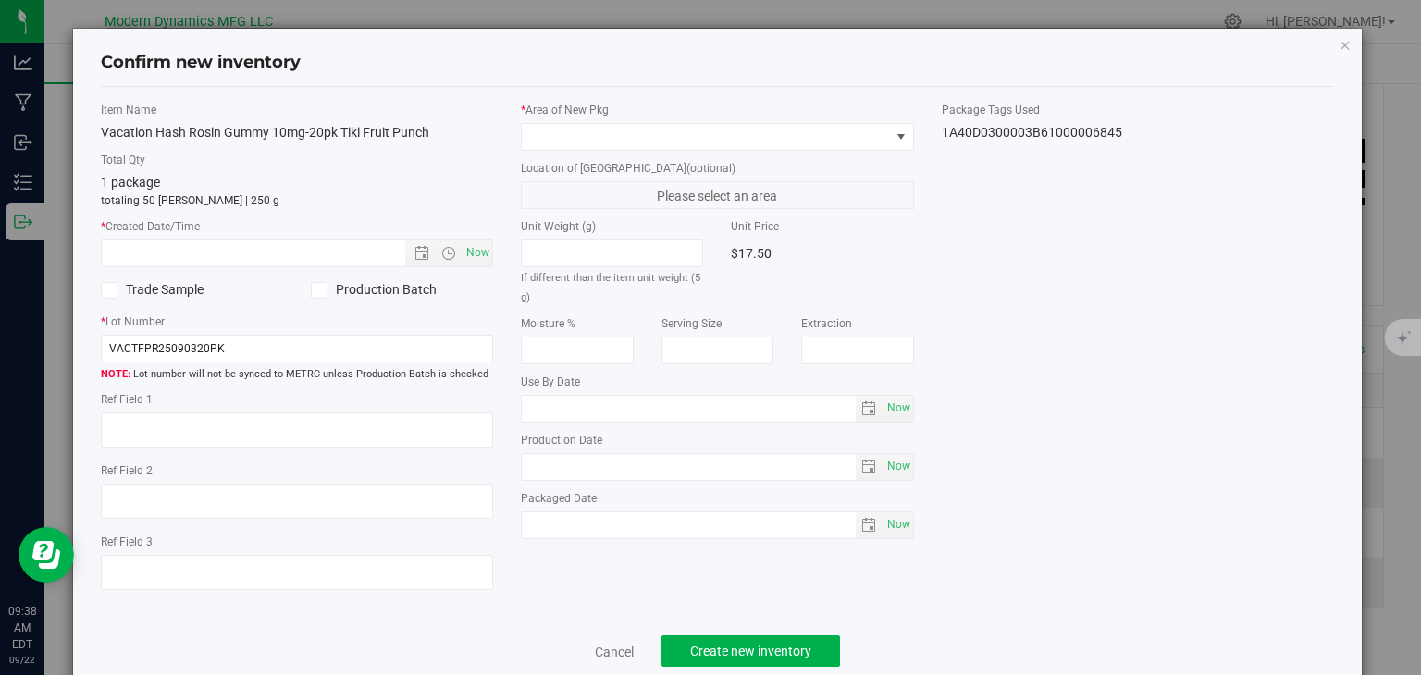
type input "[DATE]"
click at [467, 249] on span "Now" at bounding box center [477, 253] width 31 height 27
type input "[DATE] 9:38 AM"
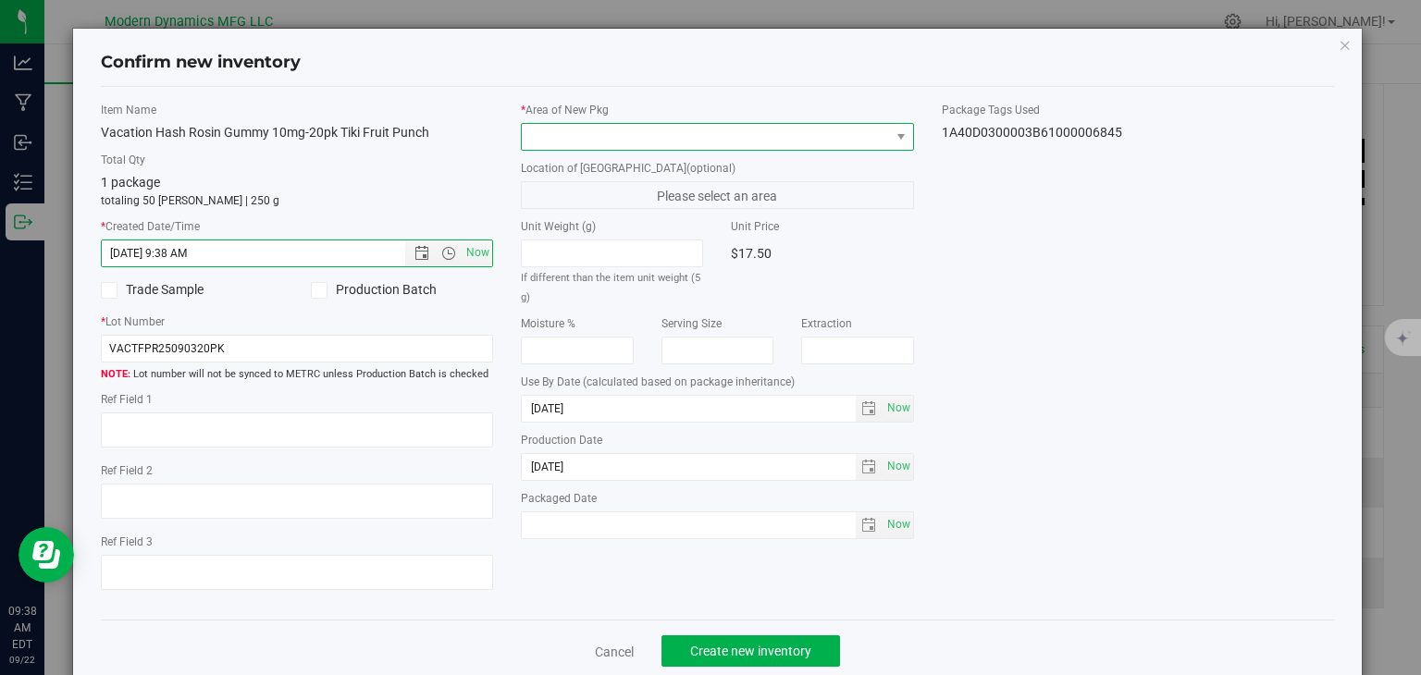
click at [559, 135] on span at bounding box center [706, 137] width 368 height 26
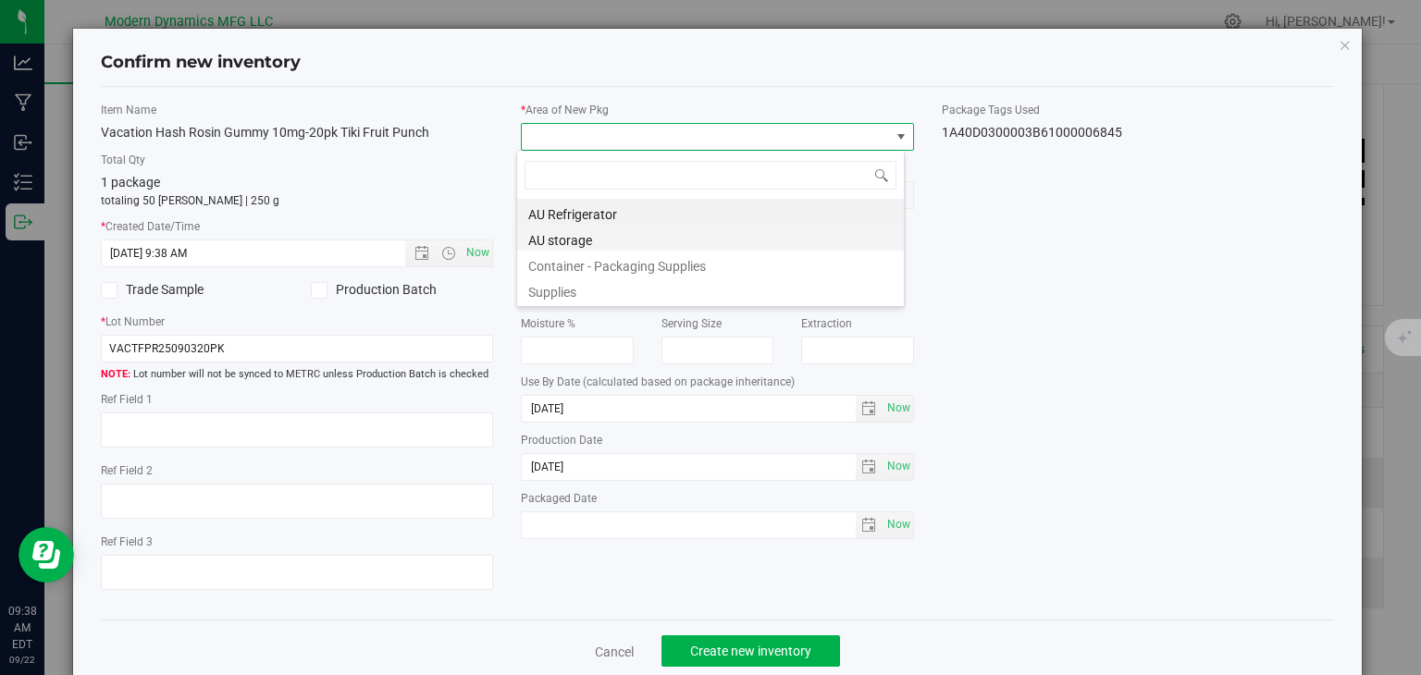
click at [576, 244] on li "AU storage" at bounding box center [710, 238] width 387 height 26
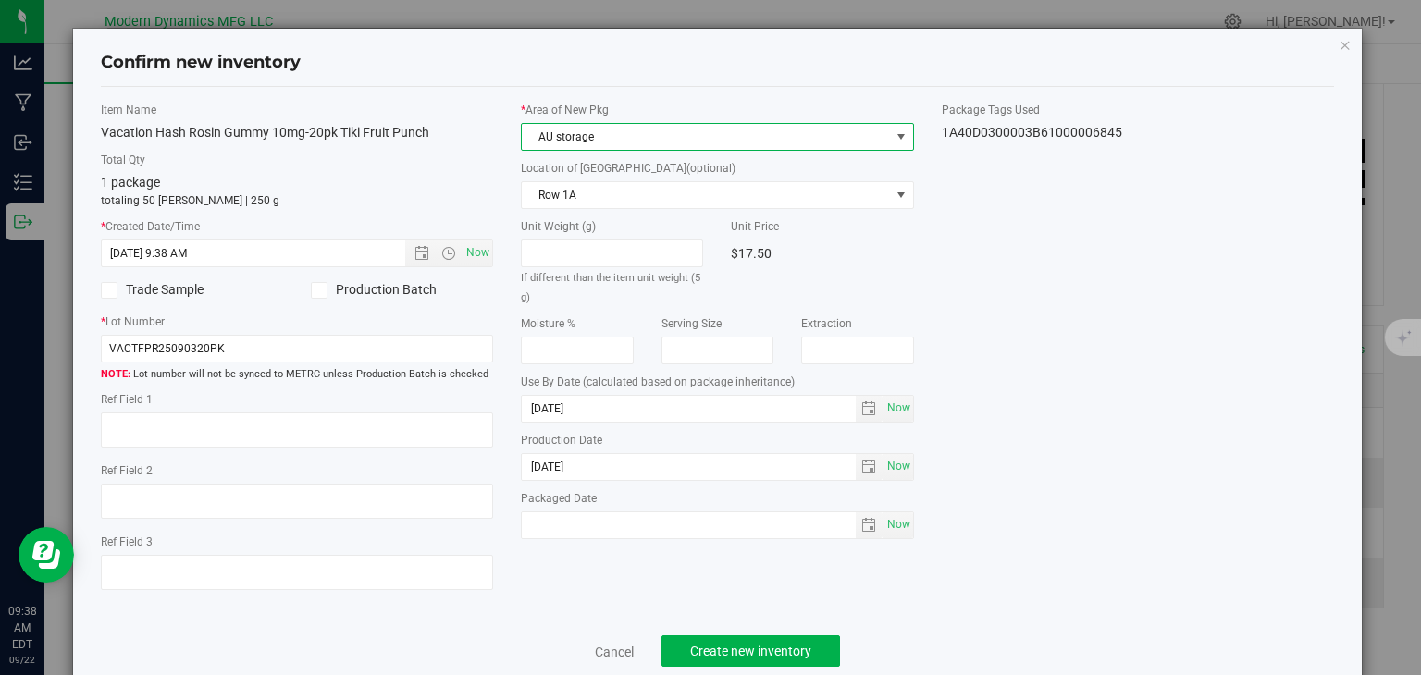
click at [758, 626] on div "Cancel Create new inventory" at bounding box center [718, 651] width 1234 height 62
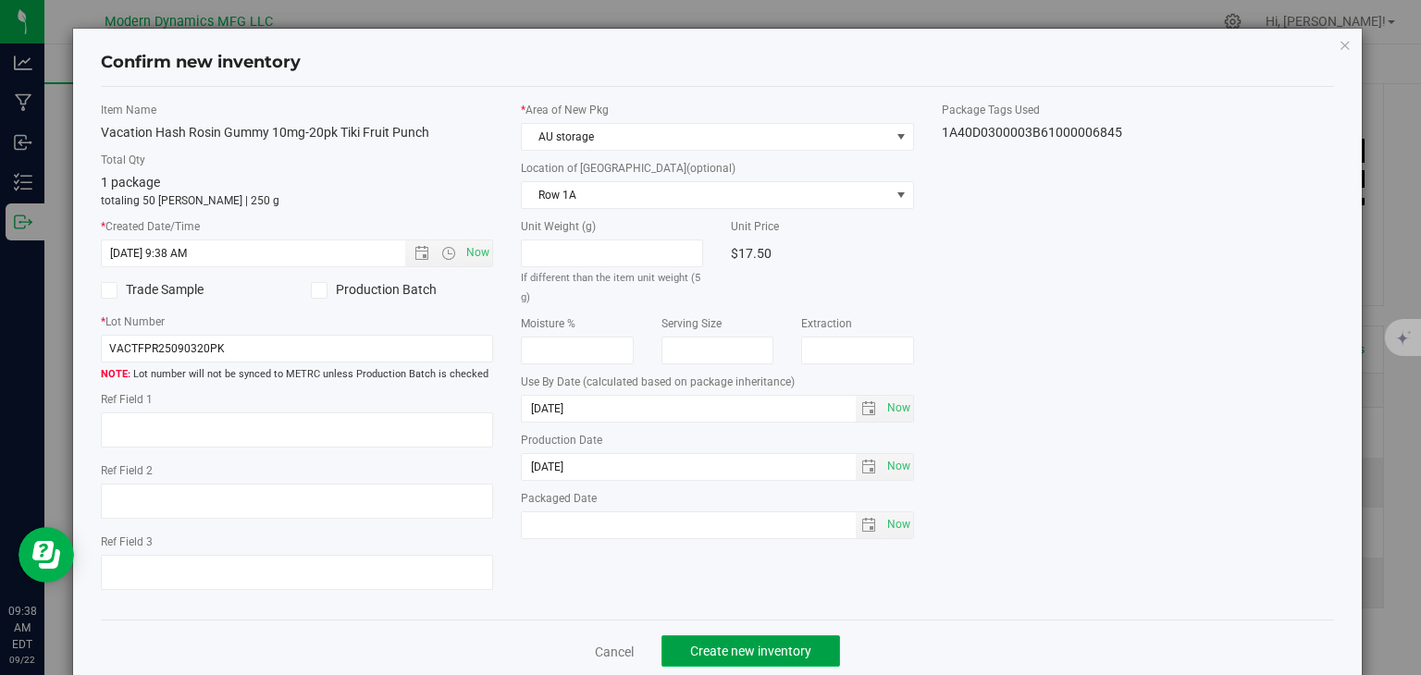
click at [749, 638] on button "Create new inventory" at bounding box center [750, 650] width 179 height 31
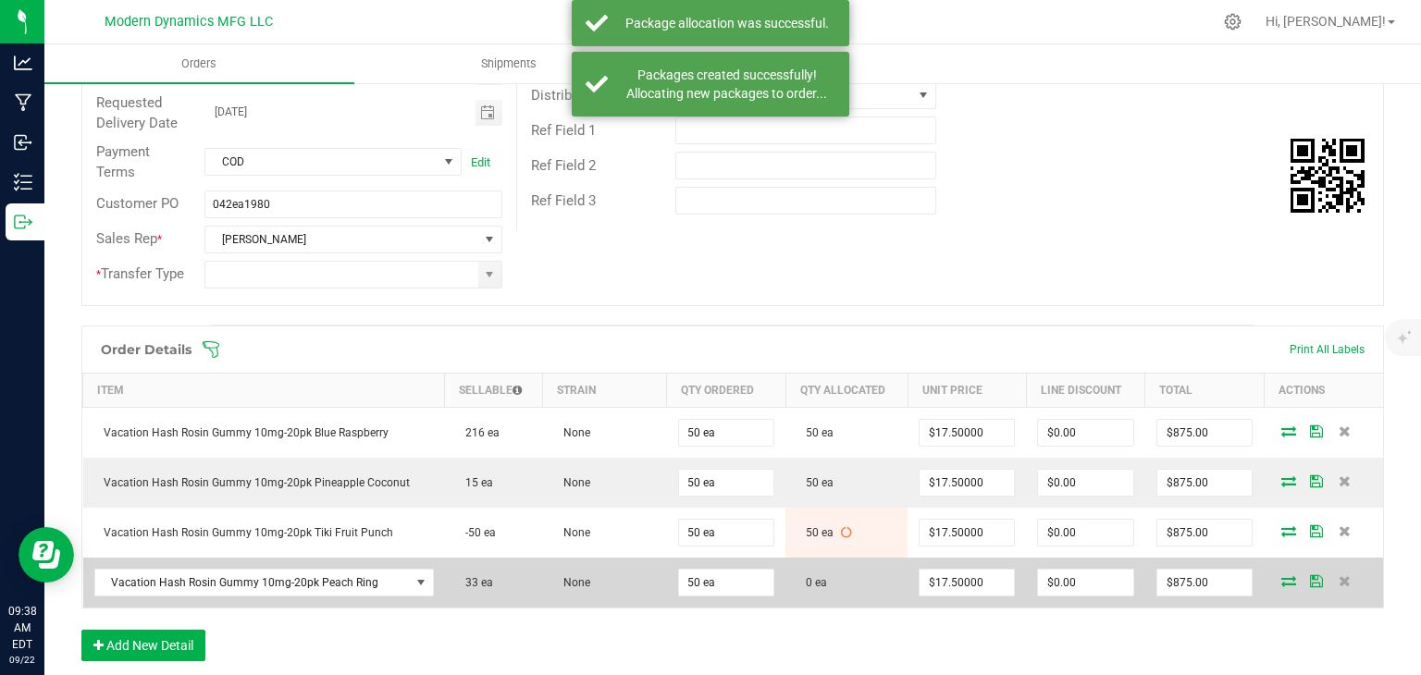
click at [1281, 580] on icon at bounding box center [1288, 580] width 15 height 11
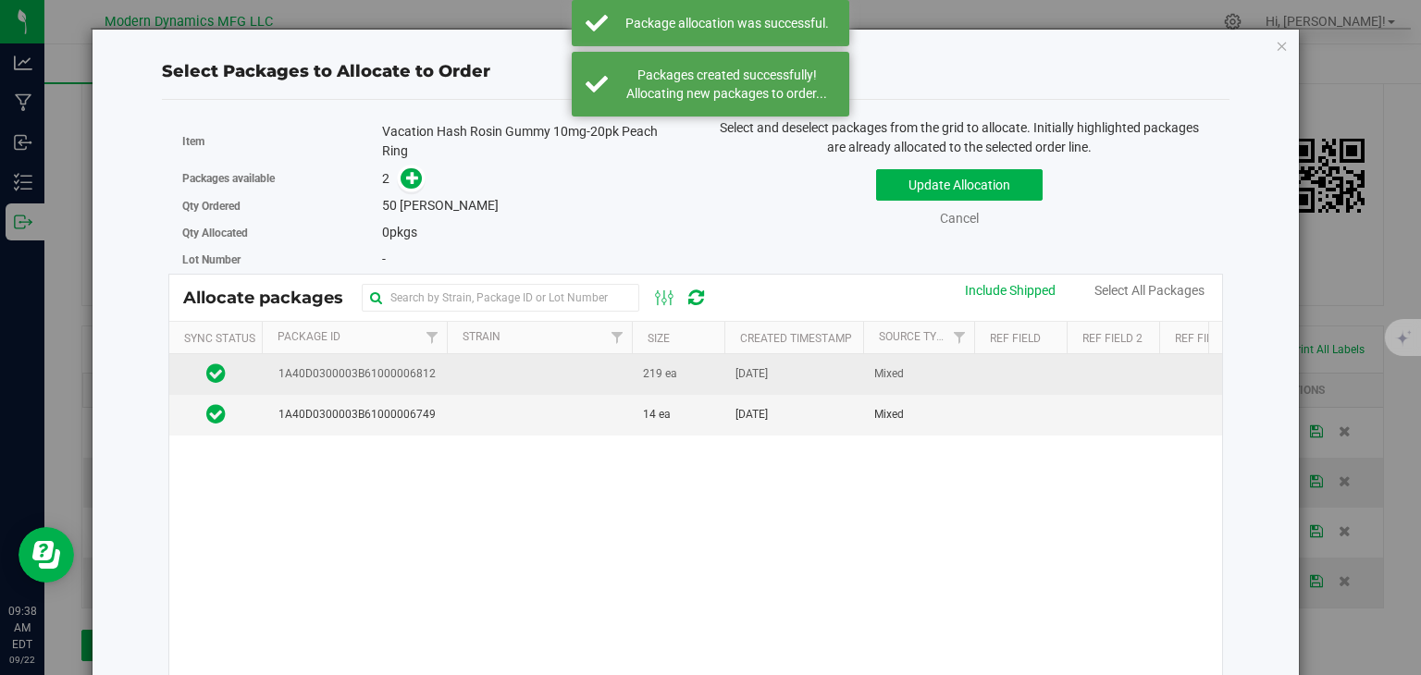
click at [447, 378] on td at bounding box center [539, 374] width 185 height 41
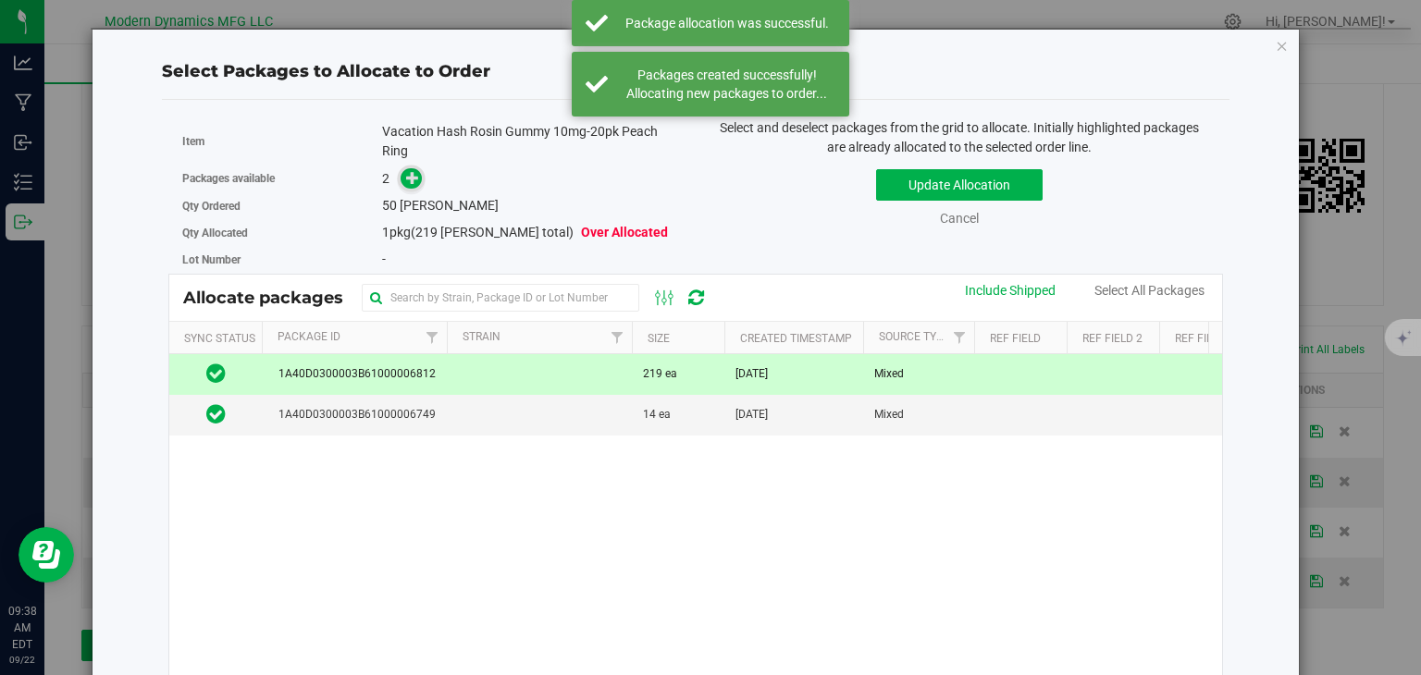
click at [407, 179] on icon at bounding box center [413, 177] width 14 height 14
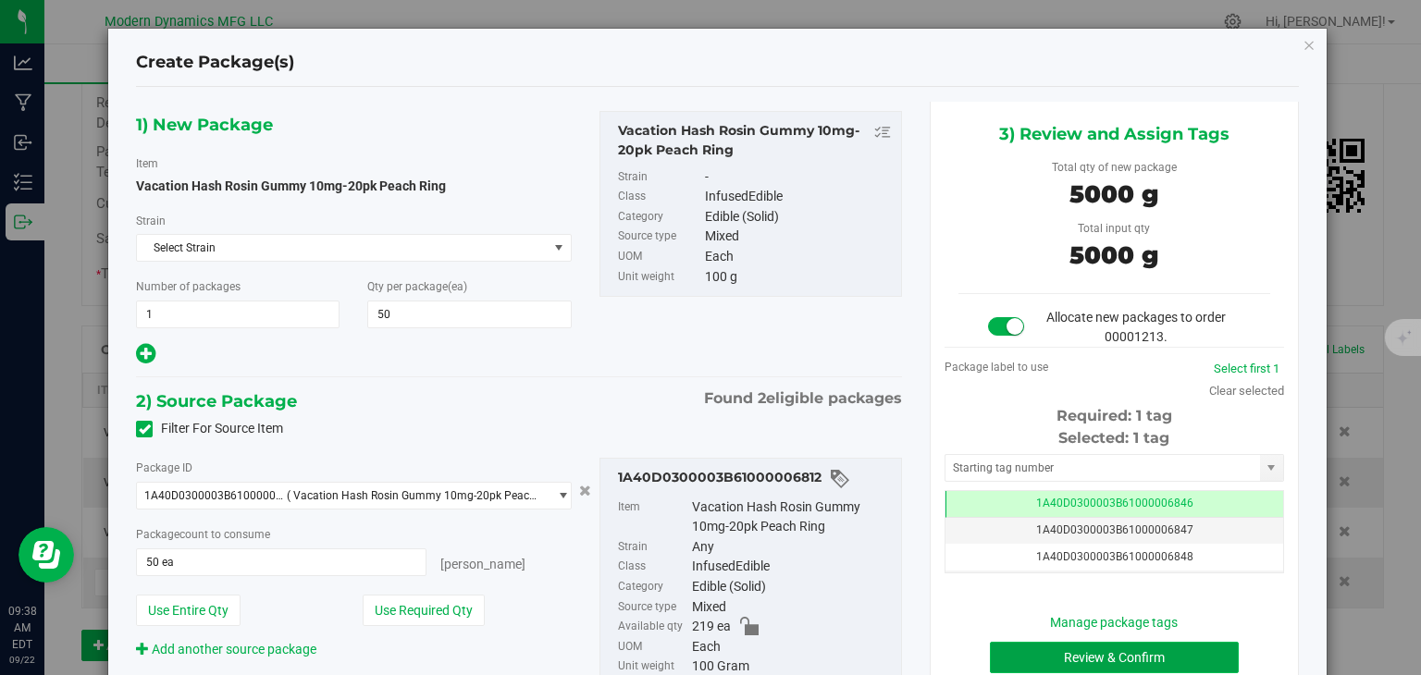
click at [1167, 658] on button "Review & Confirm" at bounding box center [1114, 657] width 249 height 31
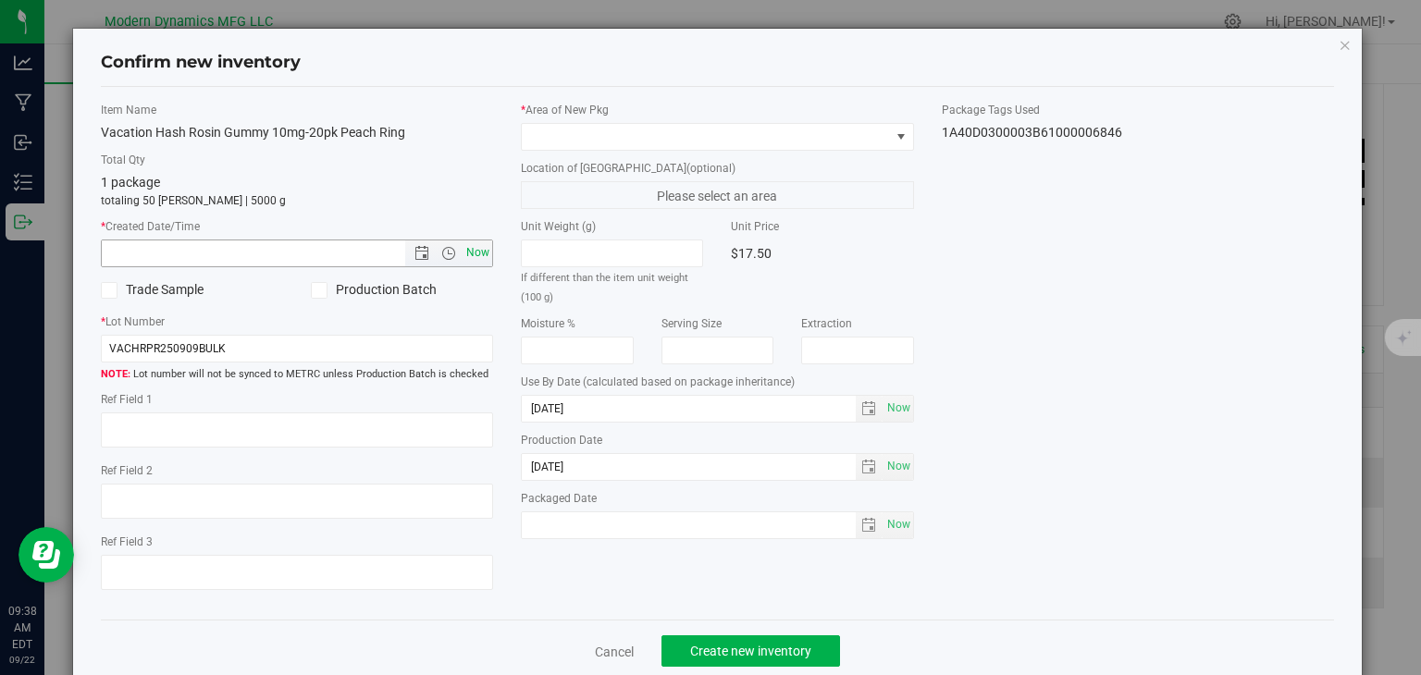
click at [468, 254] on span "Now" at bounding box center [477, 253] width 31 height 27
type input "[DATE] 9:38 AM"
drag, startPoint x: 555, startPoint y: 131, endPoint x: 560, endPoint y: 144, distance: 14.1
click at [555, 133] on span at bounding box center [706, 137] width 368 height 26
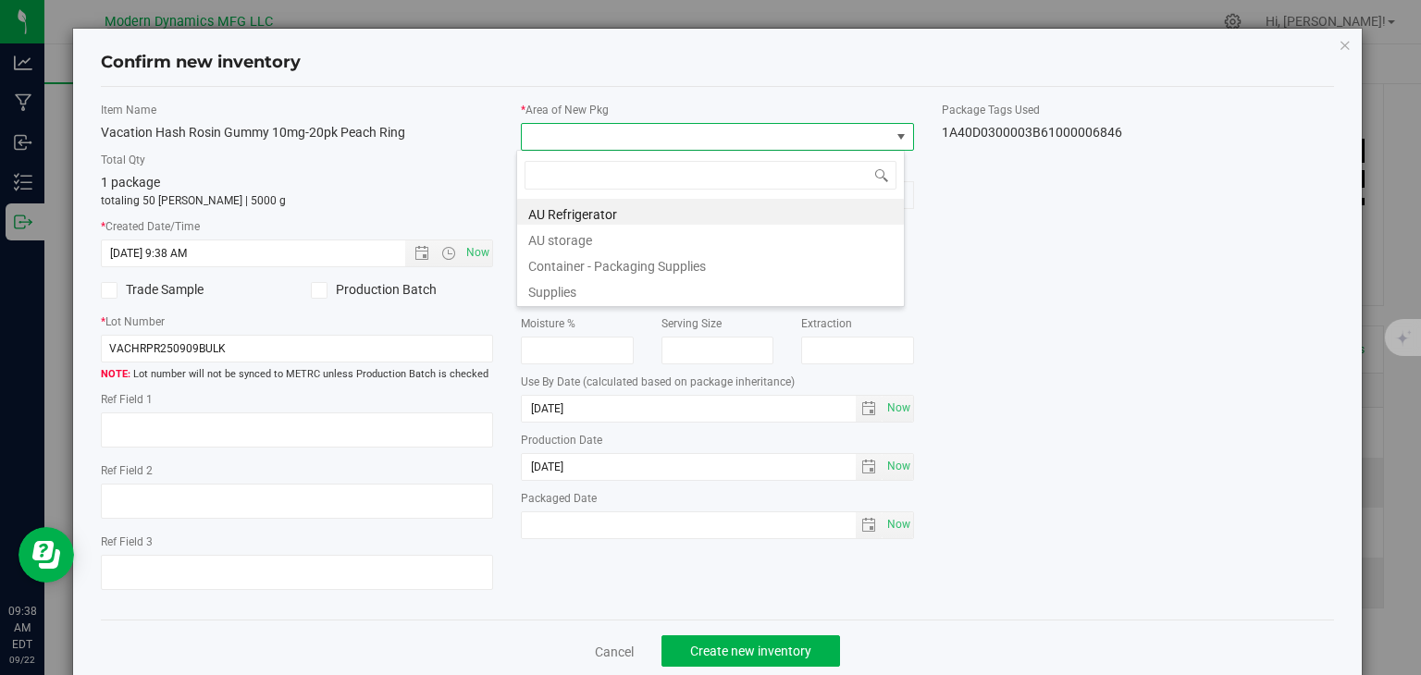
drag, startPoint x: 560, startPoint y: 232, endPoint x: 631, endPoint y: 319, distance: 111.8
click at [560, 233] on li "AU storage" at bounding box center [710, 238] width 387 height 26
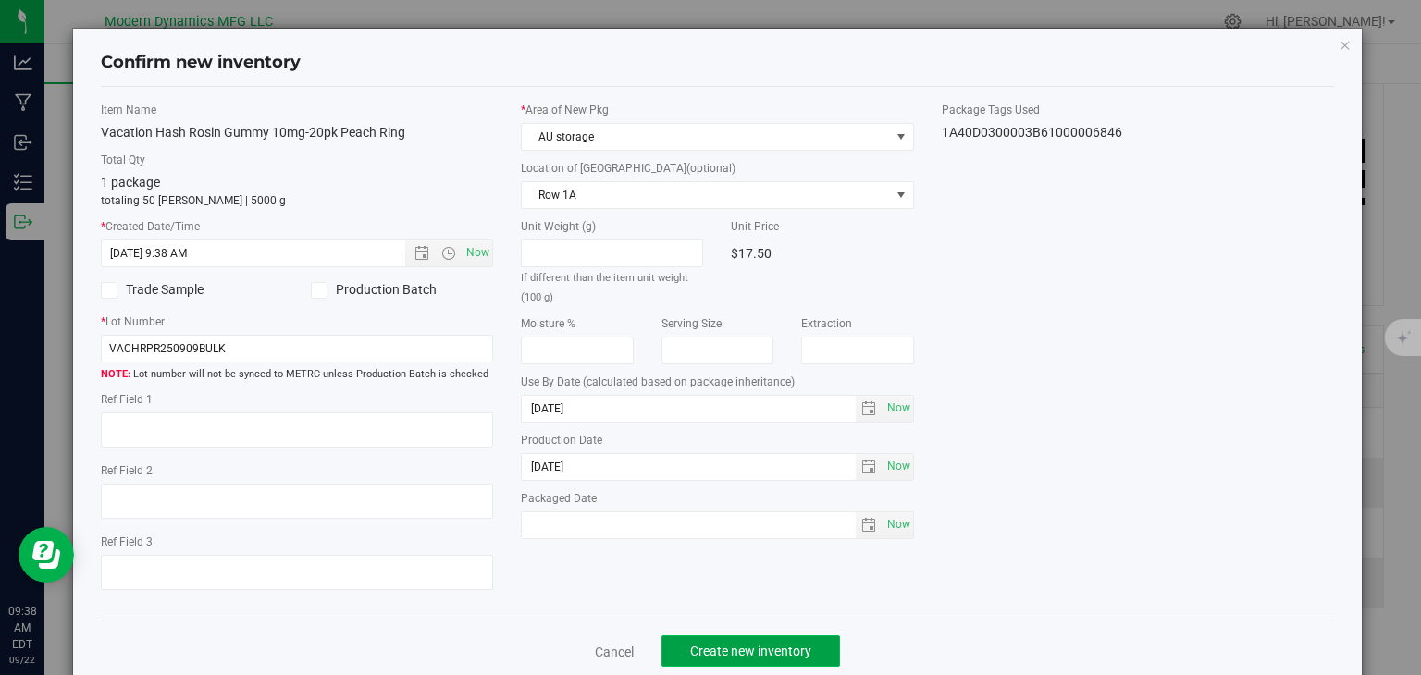
click at [817, 658] on button "Create new inventory" at bounding box center [750, 650] width 179 height 31
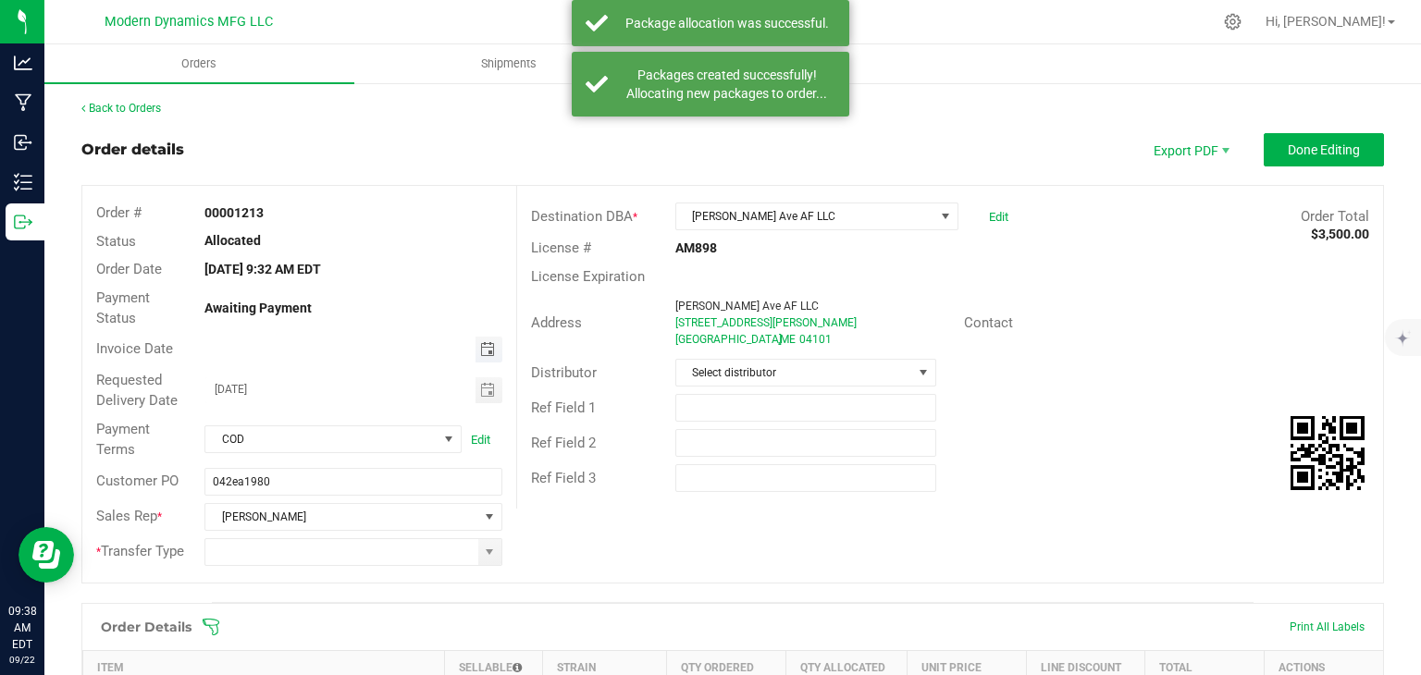
click at [485, 347] on span "Toggle calendar" at bounding box center [487, 349] width 15 height 15
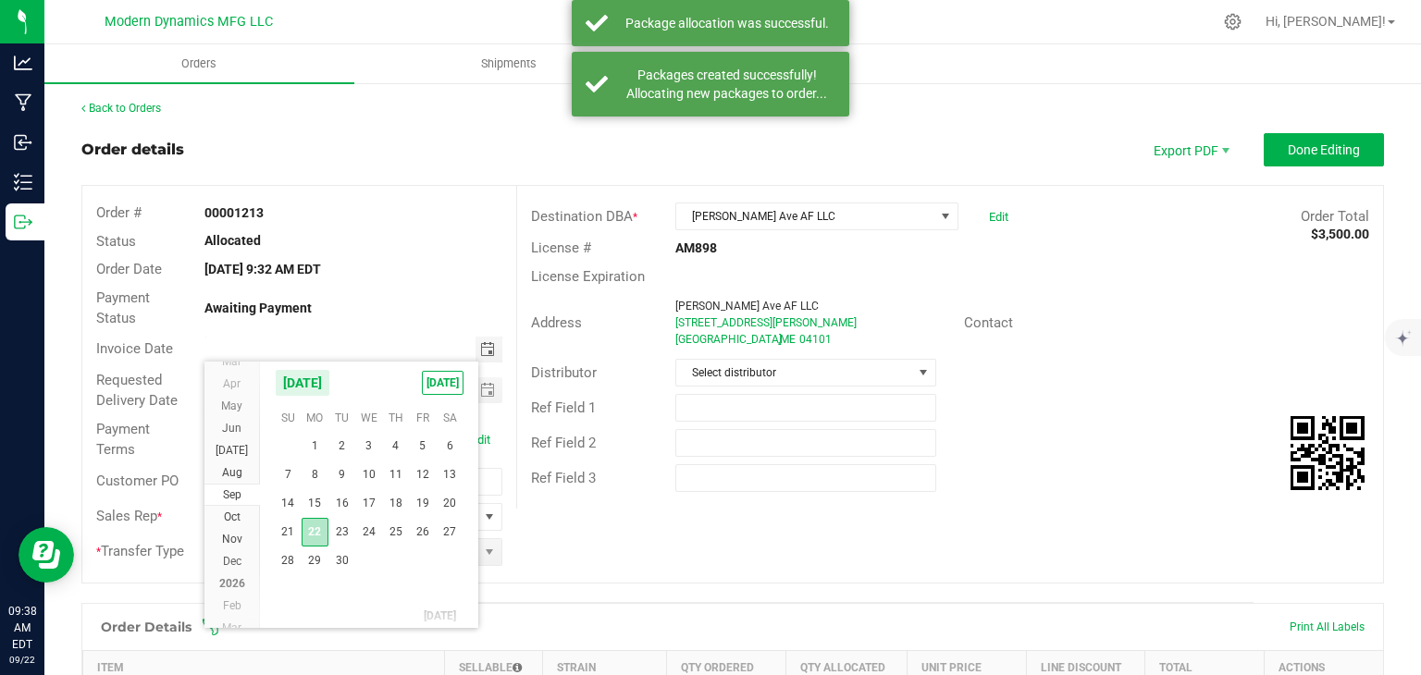
click at [318, 526] on span "22" at bounding box center [315, 532] width 27 height 29
type input "[DATE]"
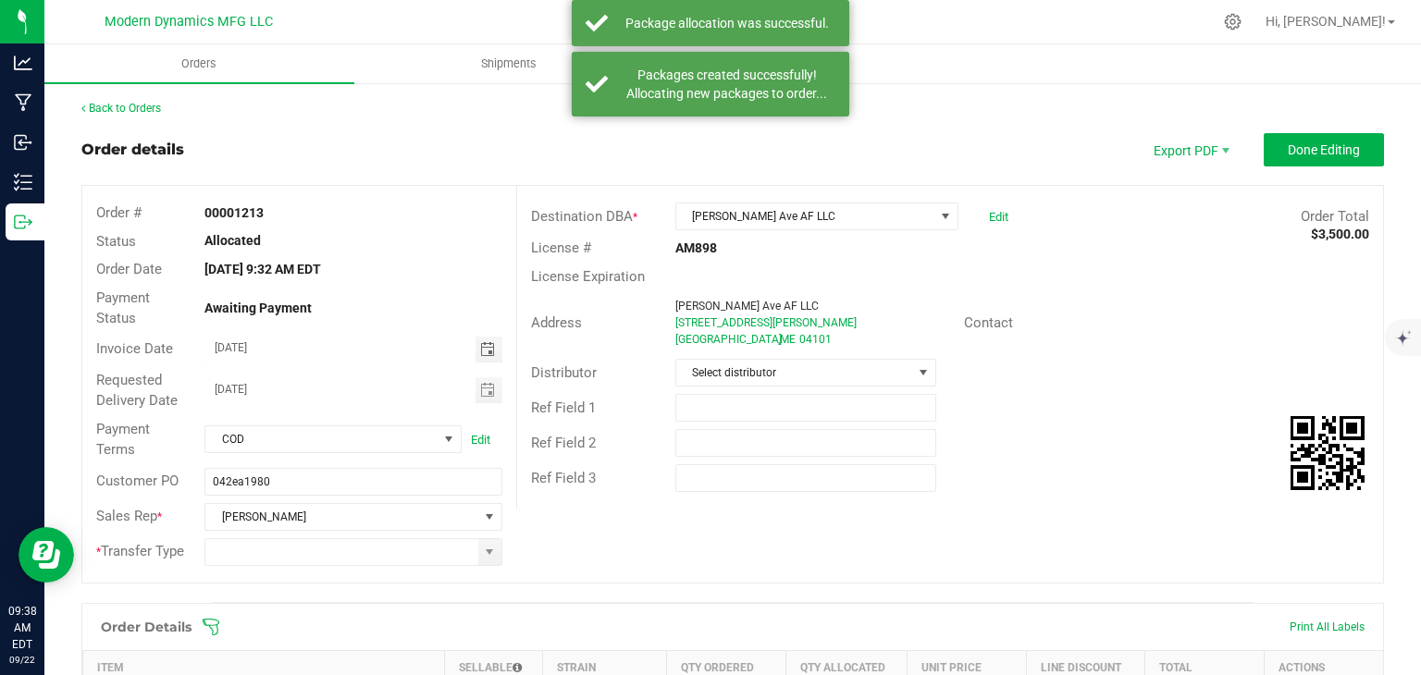
click at [500, 563] on div at bounding box center [353, 552] width 325 height 28
click at [496, 562] on span at bounding box center [352, 552] width 297 height 28
click at [489, 560] on span at bounding box center [489, 552] width 23 height 26
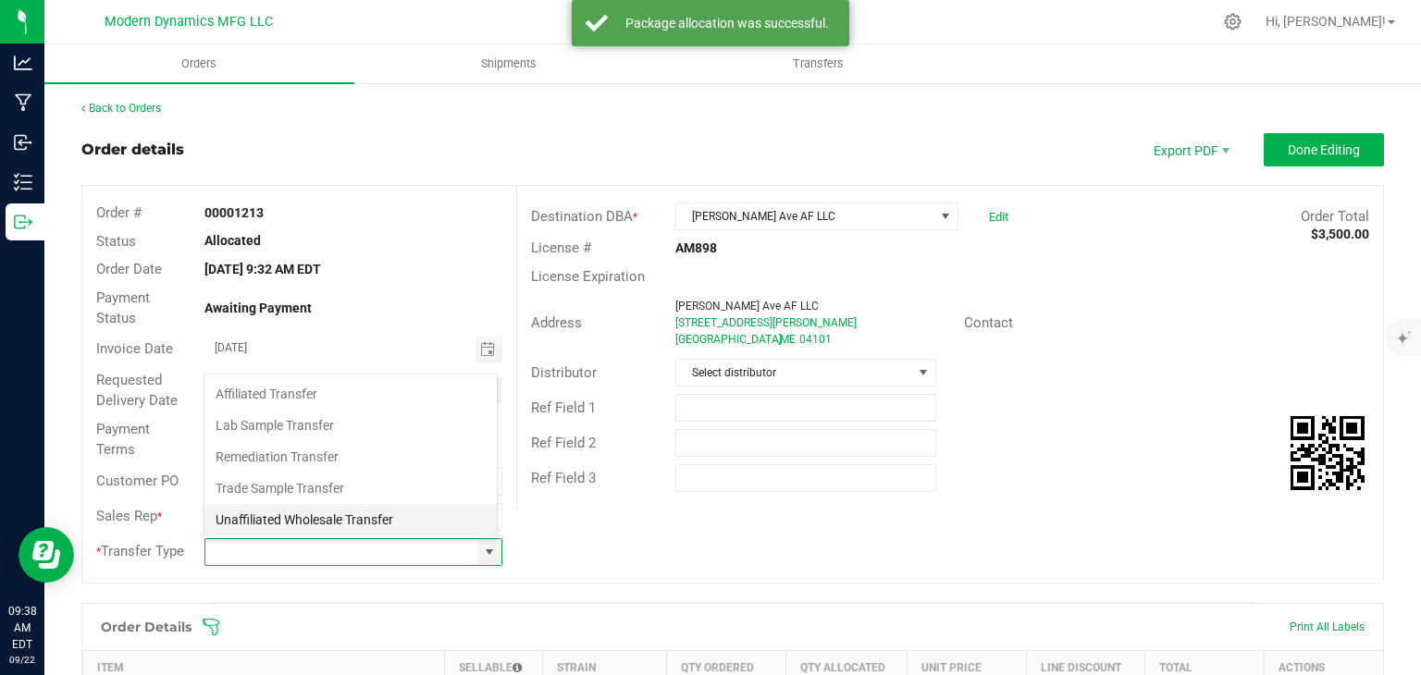
click at [368, 511] on li "Unaffiliated Wholesale Transfer" at bounding box center [350, 519] width 292 height 31
type input "Unaffiliated Wholesale Transfer"
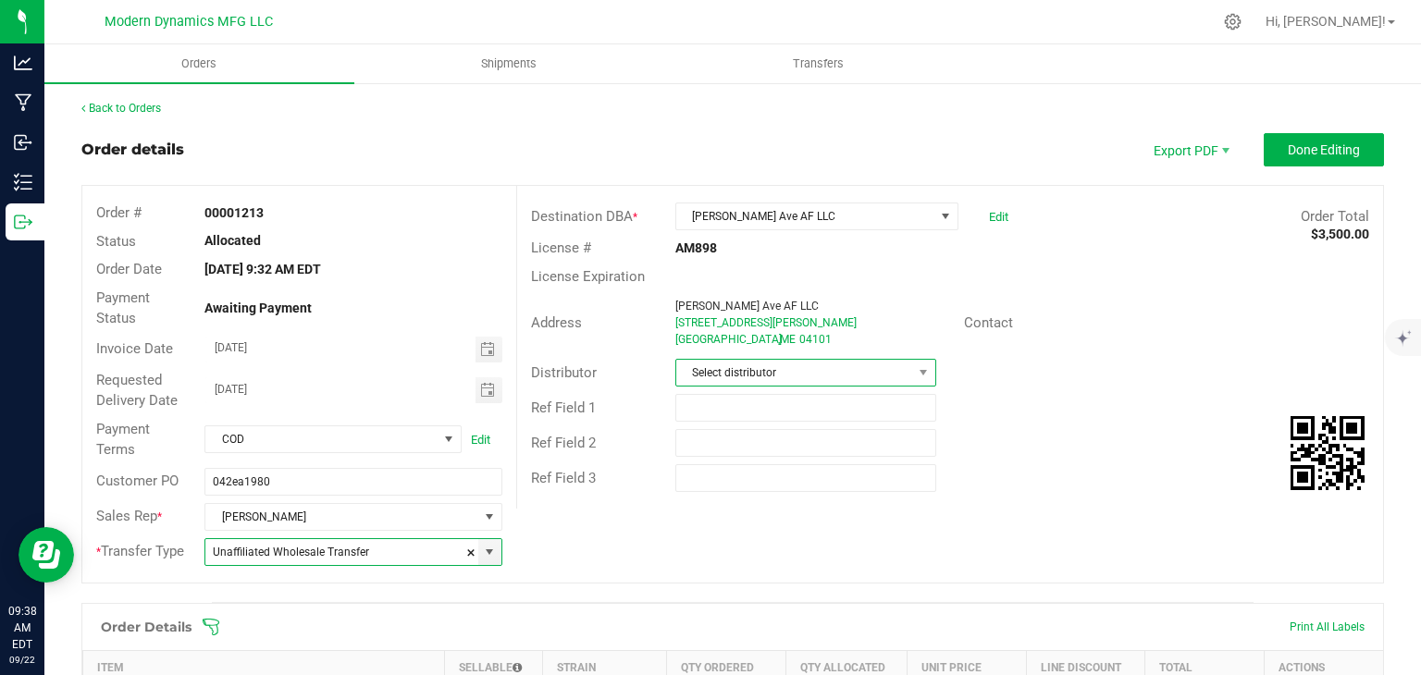
click at [721, 383] on span "Select distributor" at bounding box center [794, 373] width 236 height 26
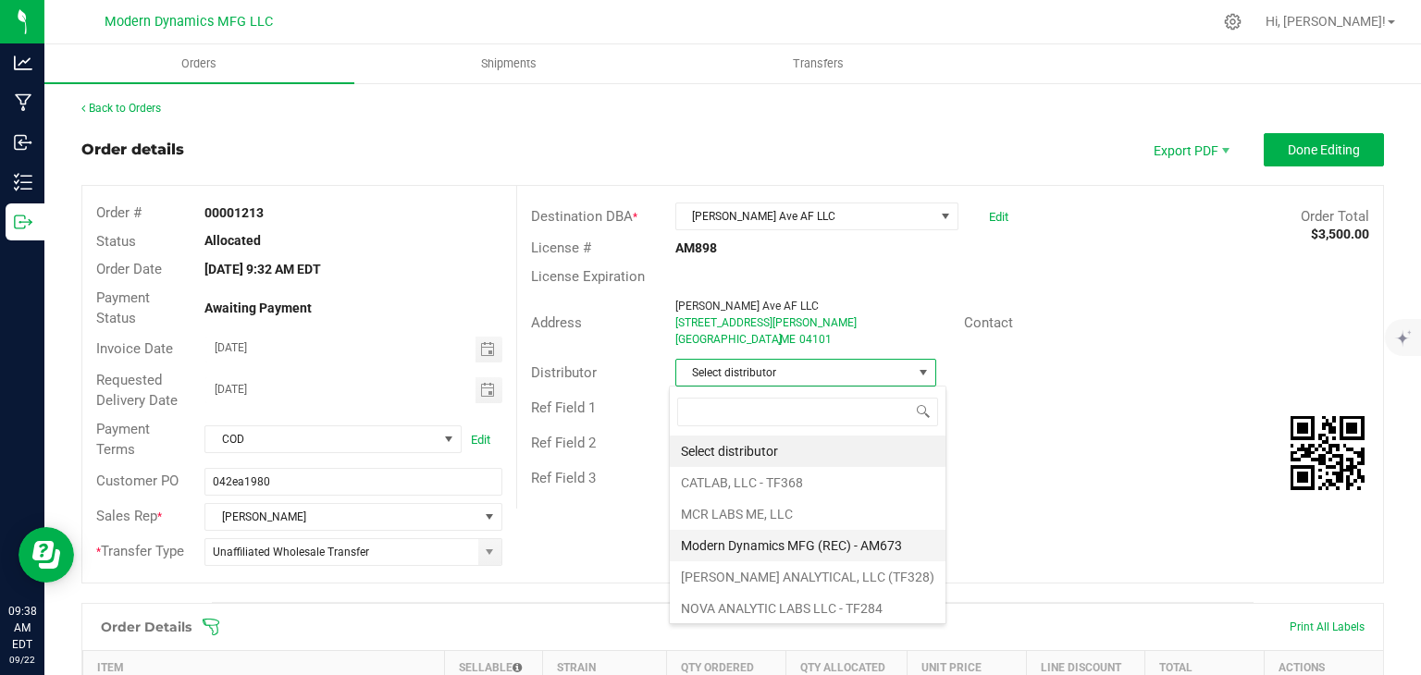
click at [731, 536] on li "Modern Dynamics MFG (REC) - AM673" at bounding box center [808, 545] width 276 height 31
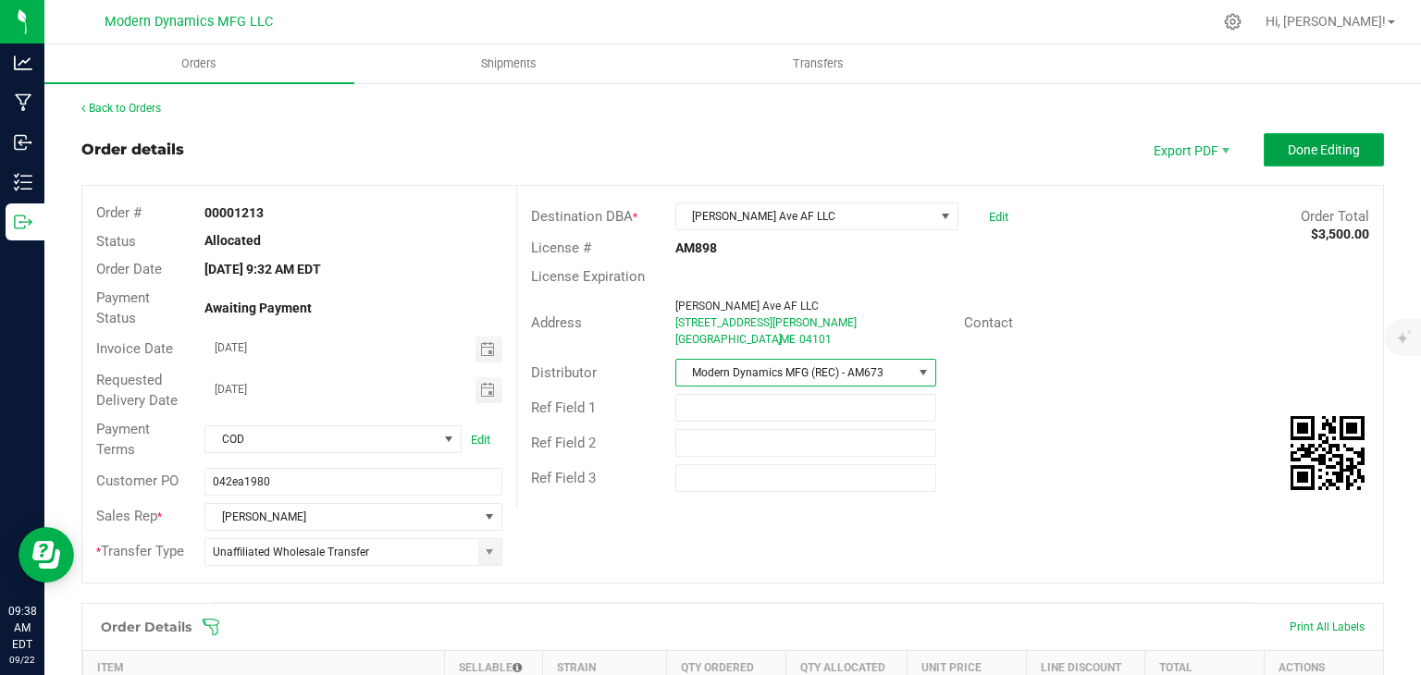
click at [1287, 142] on span "Done Editing" at bounding box center [1323, 149] width 72 height 15
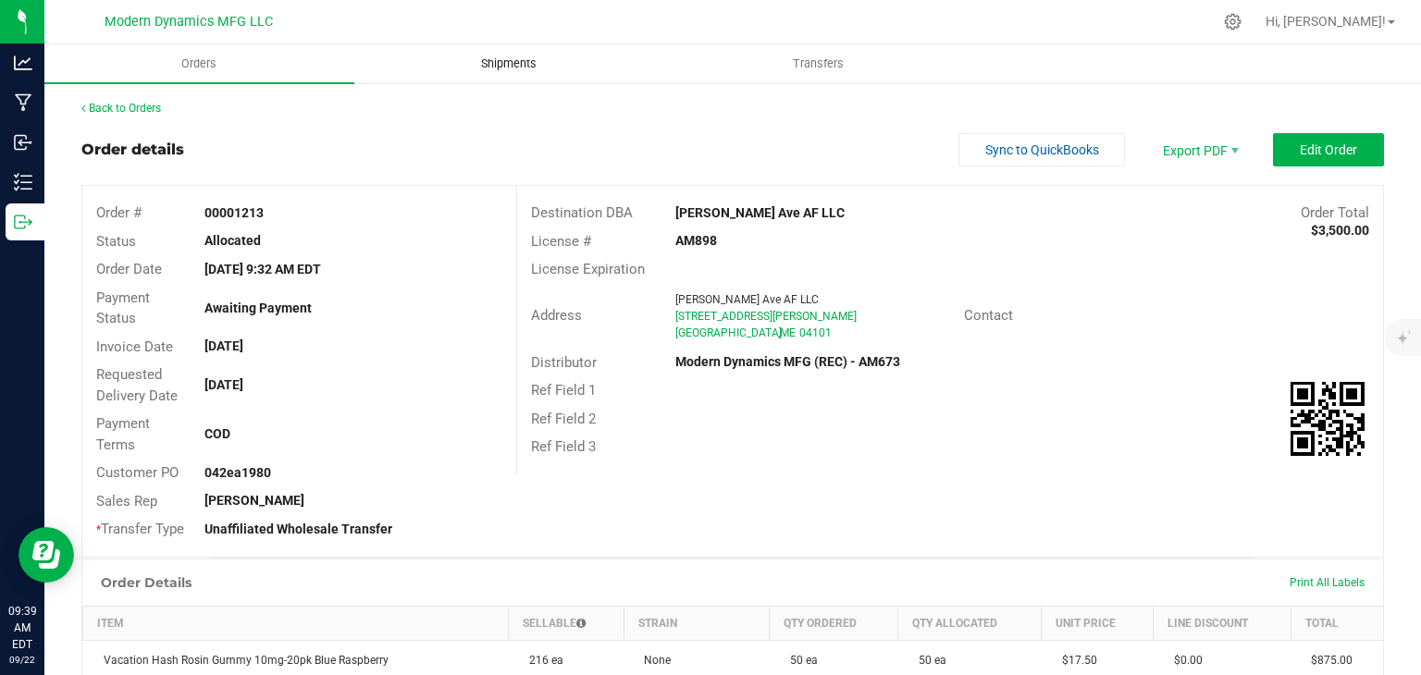
click at [524, 59] on span "Shipments" at bounding box center [508, 63] width 105 height 17
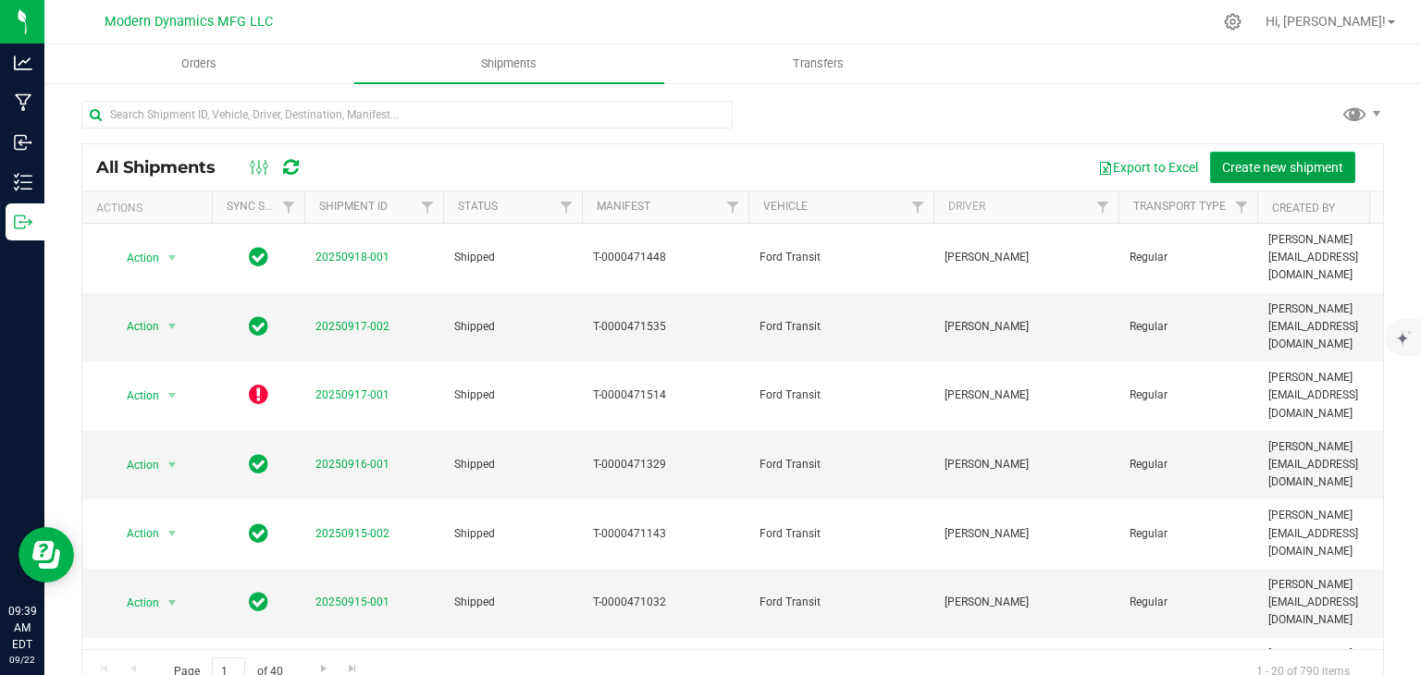
click at [1321, 162] on span "Create new shipment" at bounding box center [1282, 167] width 121 height 15
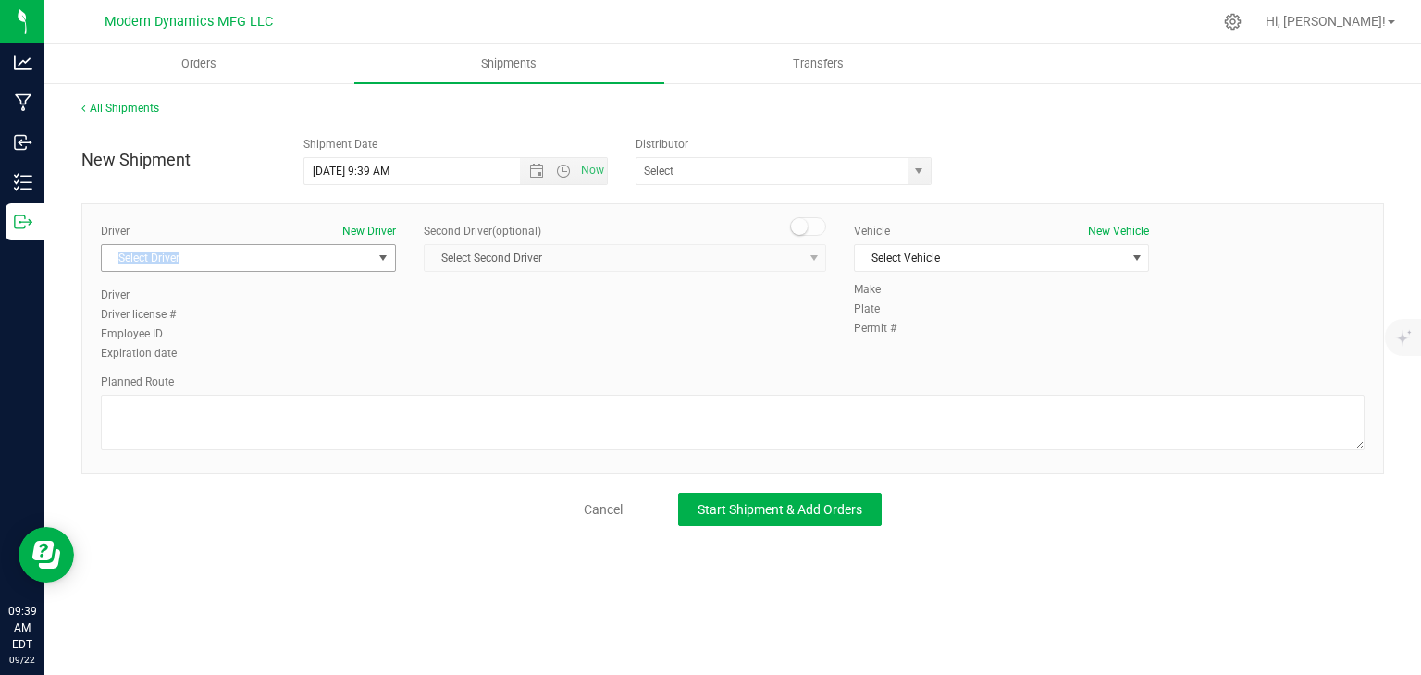
drag, startPoint x: 330, startPoint y: 245, endPoint x: 319, endPoint y: 257, distance: 16.4
click at [323, 256] on div "Driver New Driver Select Driver Select Driver [PERSON_NAME] [PERSON_NAME] [PERS…" at bounding box center [248, 255] width 295 height 64
click at [313, 238] on div "Driver New Driver" at bounding box center [248, 231] width 295 height 17
click at [295, 262] on span "Select Driver" at bounding box center [237, 258] width 270 height 26
drag, startPoint x: 218, startPoint y: 326, endPoint x: 263, endPoint y: 322, distance: 44.6
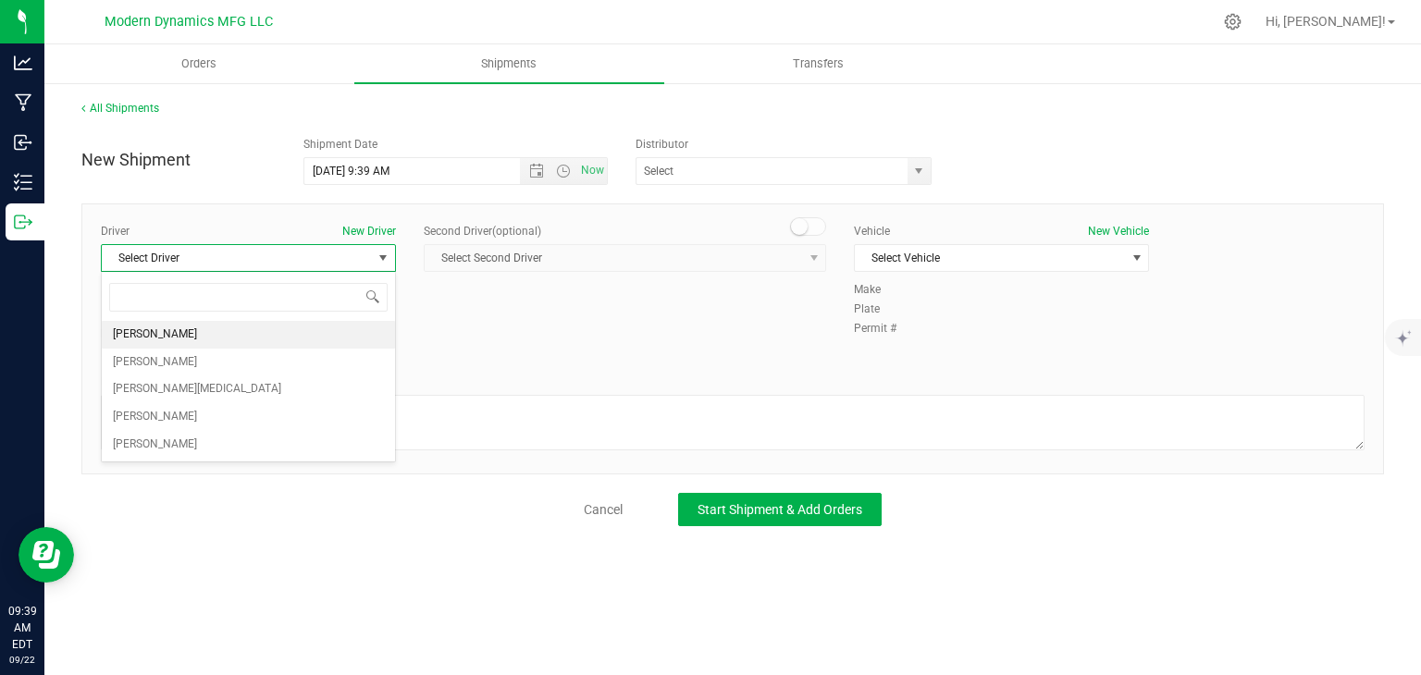
click at [218, 327] on li "[PERSON_NAME]" at bounding box center [248, 335] width 293 height 28
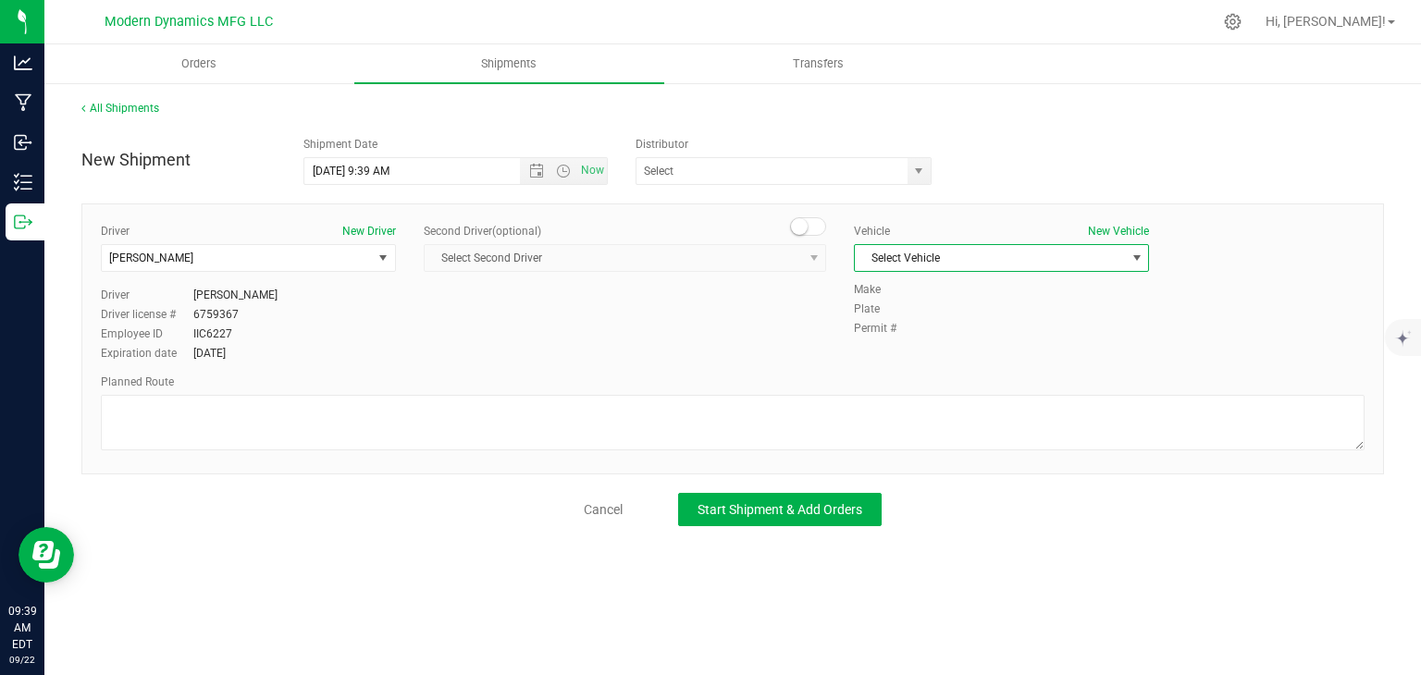
click at [881, 260] on span "Select Vehicle" at bounding box center [990, 258] width 270 height 26
click at [877, 321] on li "Ford Transit" at bounding box center [1001, 317] width 293 height 28
click at [917, 186] on div "New Shipment Shipment Date [DATE] 9:39 AM Now Distributor CATLAB, LLC - TF368 M…" at bounding box center [732, 327] width 1302 height 399
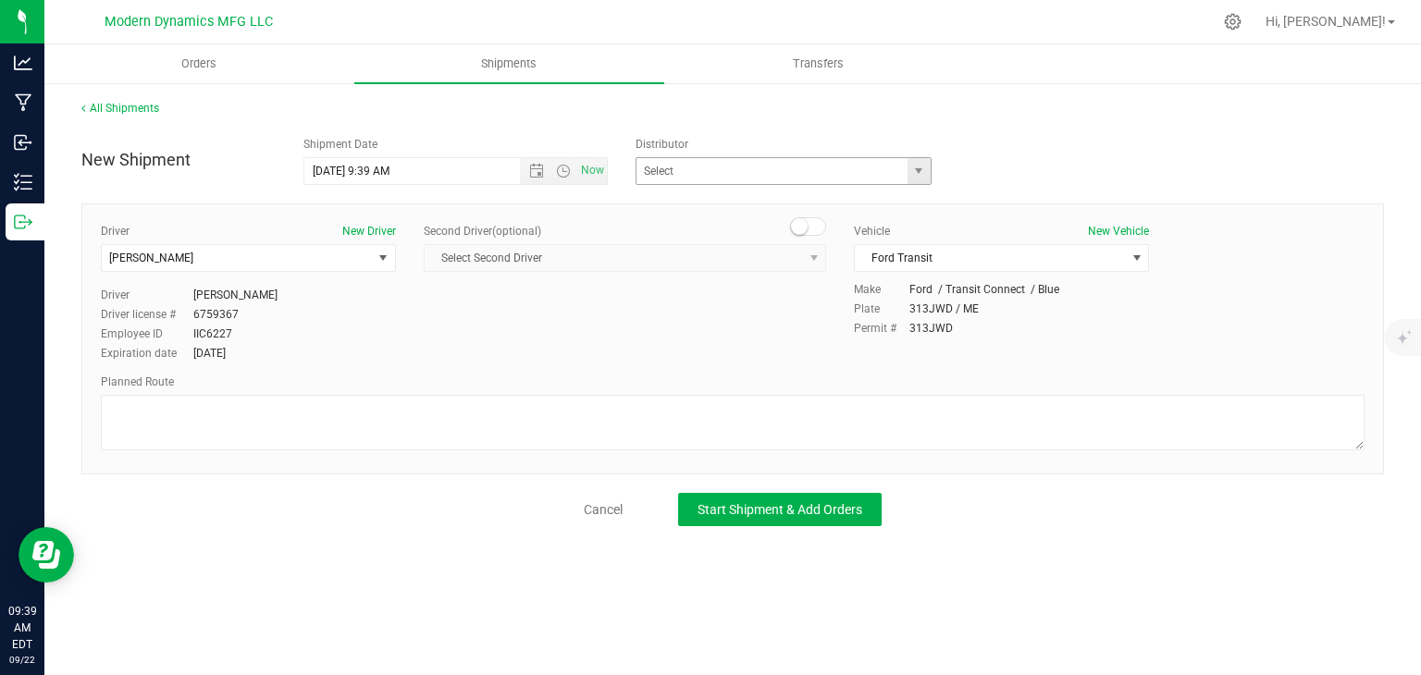
click at [918, 182] on span "select" at bounding box center [918, 171] width 23 height 26
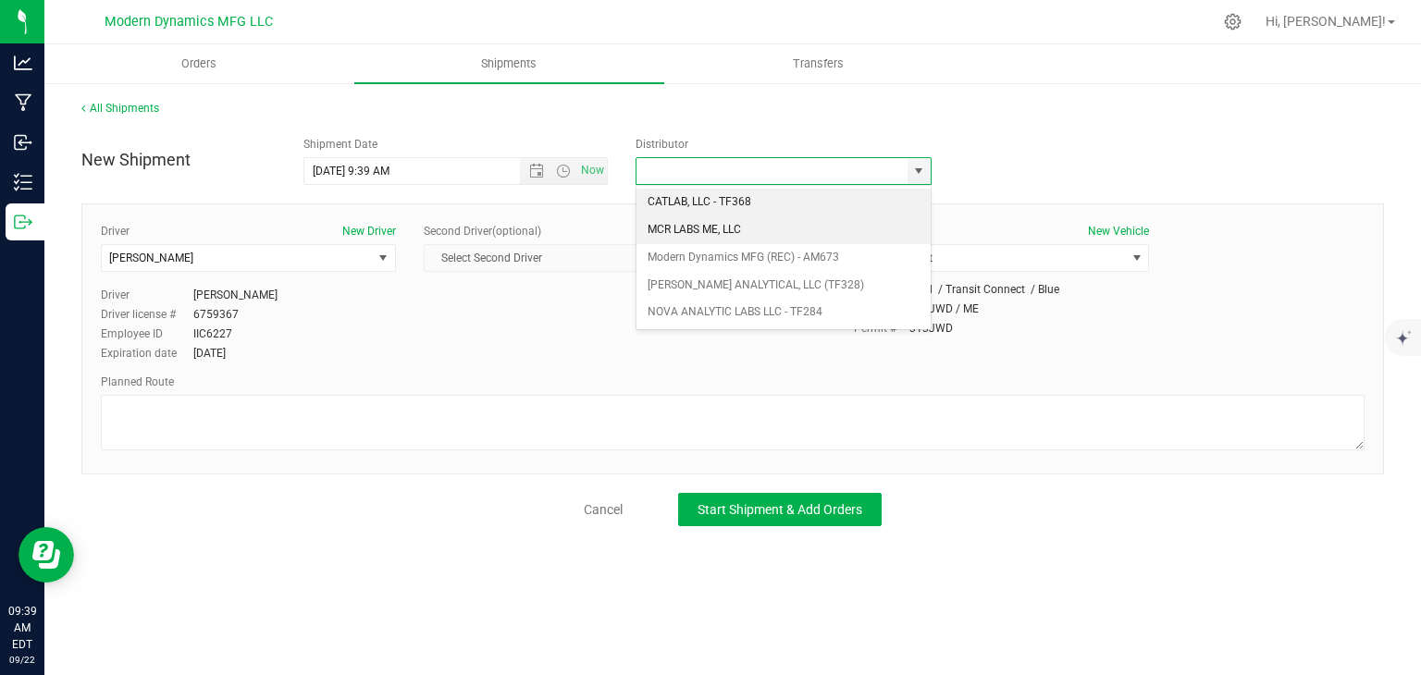
click at [767, 241] on li "MCR LABS ME, LLC" at bounding box center [783, 230] width 294 height 28
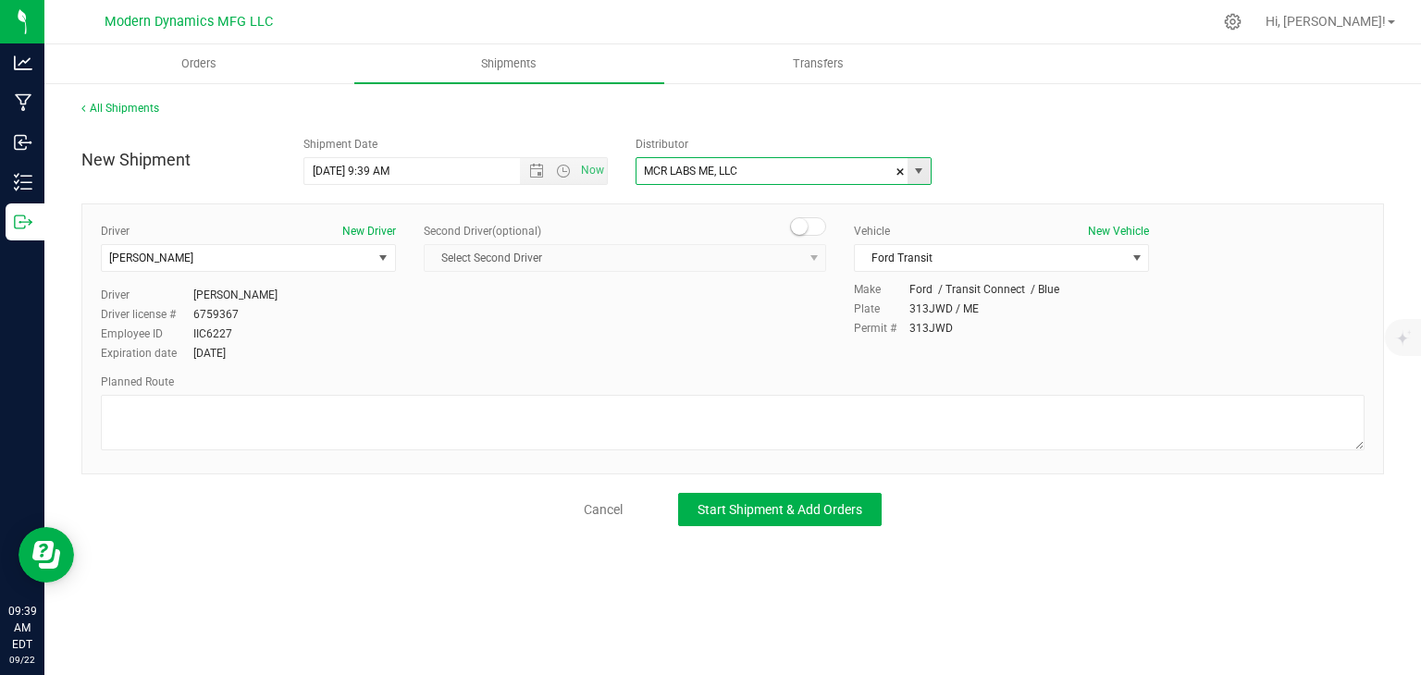
click at [924, 176] on span "select" at bounding box center [918, 171] width 15 height 15
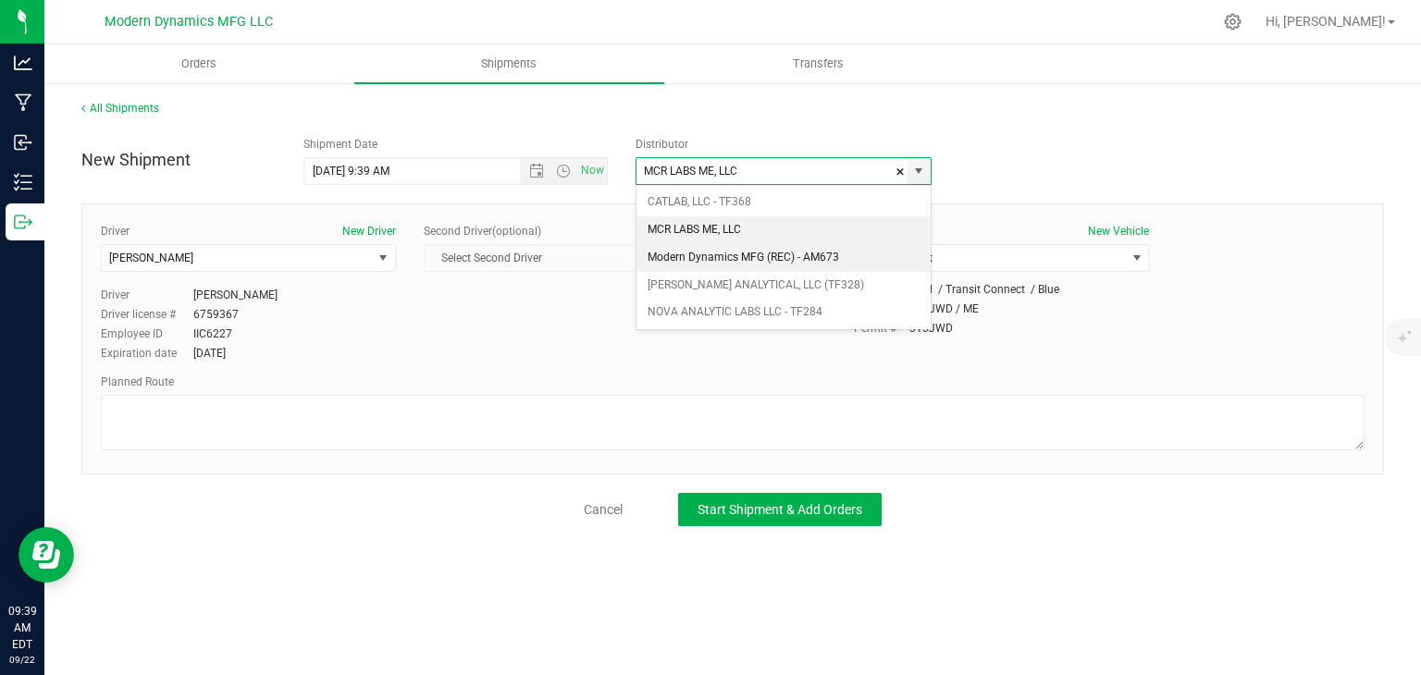
click at [791, 265] on li "Modern Dynamics MFG (REC) - AM673" at bounding box center [783, 258] width 294 height 28
type input "Modern Dynamics MFG (REC) - AM673"
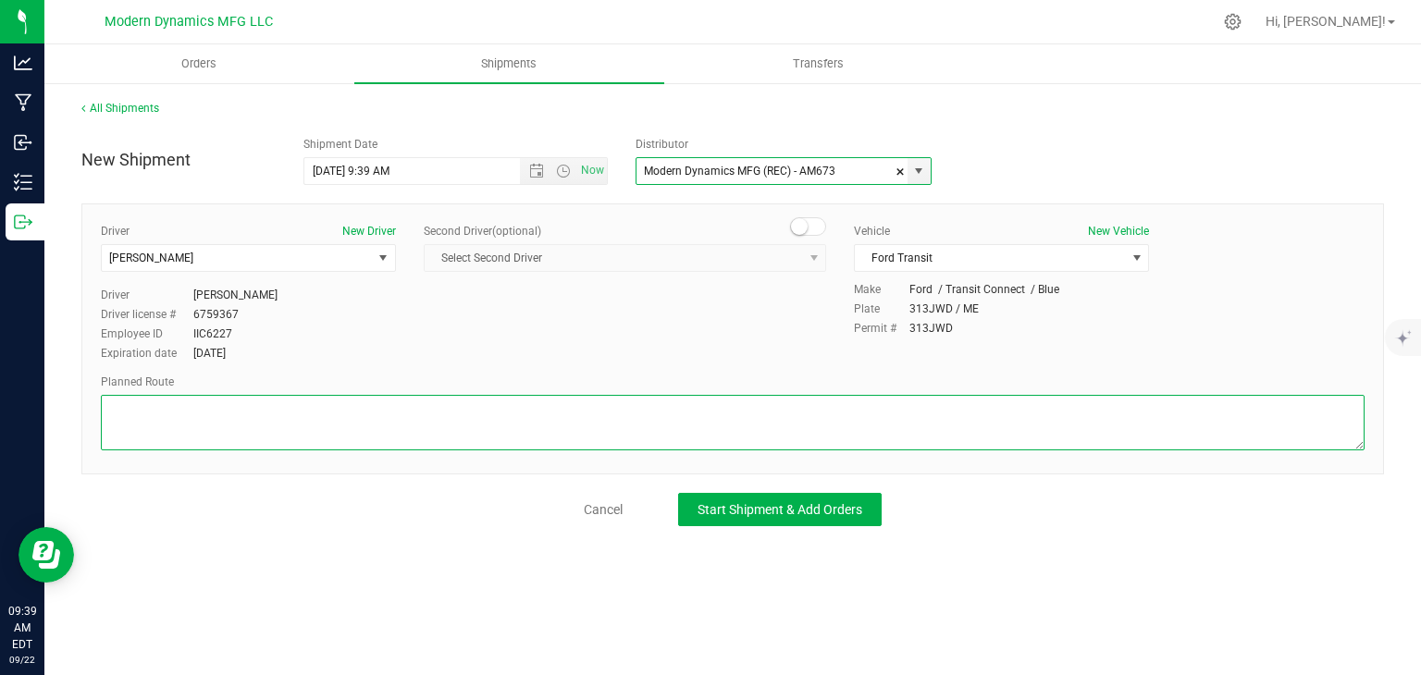
click at [445, 401] on textarea at bounding box center [732, 422] width 1263 height 55
paste textarea "Your location  Get on I-95 N from [PERSON_NAME][GEOGRAPHIC_DATA] Connector 4 m…"
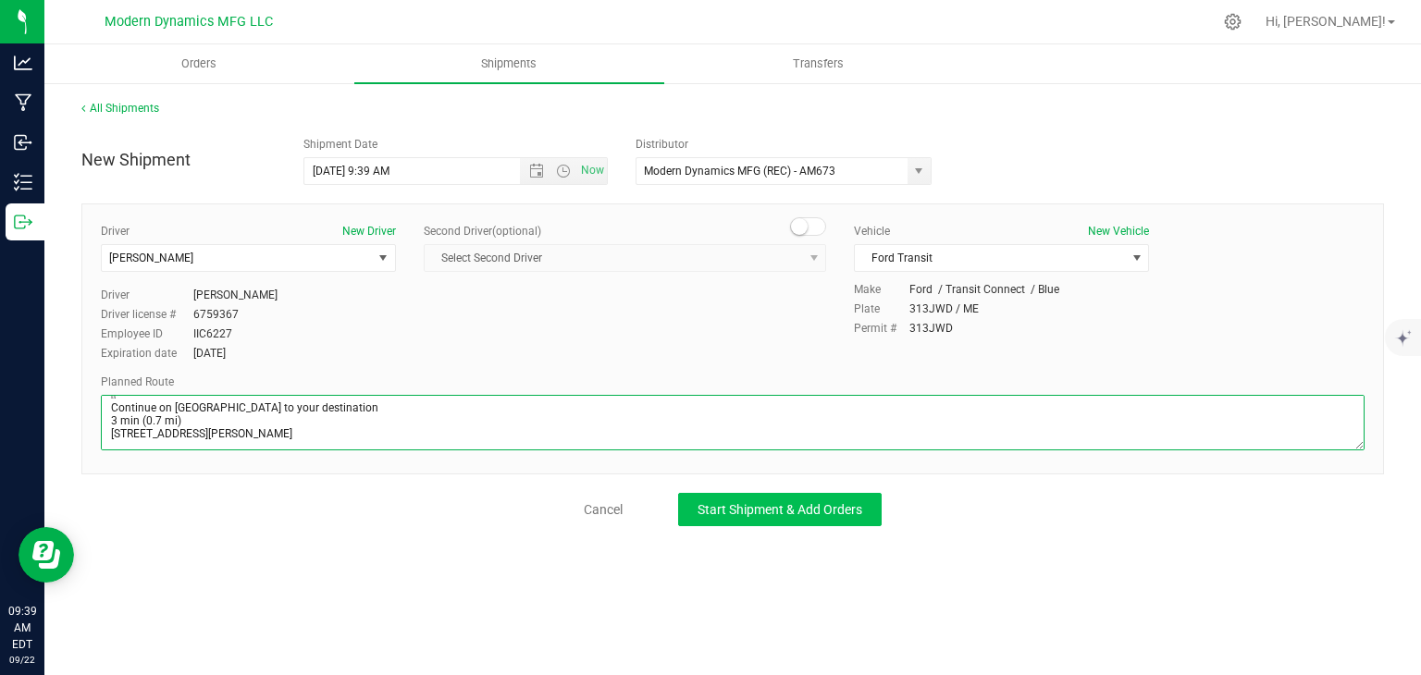
type textarea "Your location  Get on I-95 N from [PERSON_NAME][GEOGRAPHIC_DATA] Connector 4 m…"
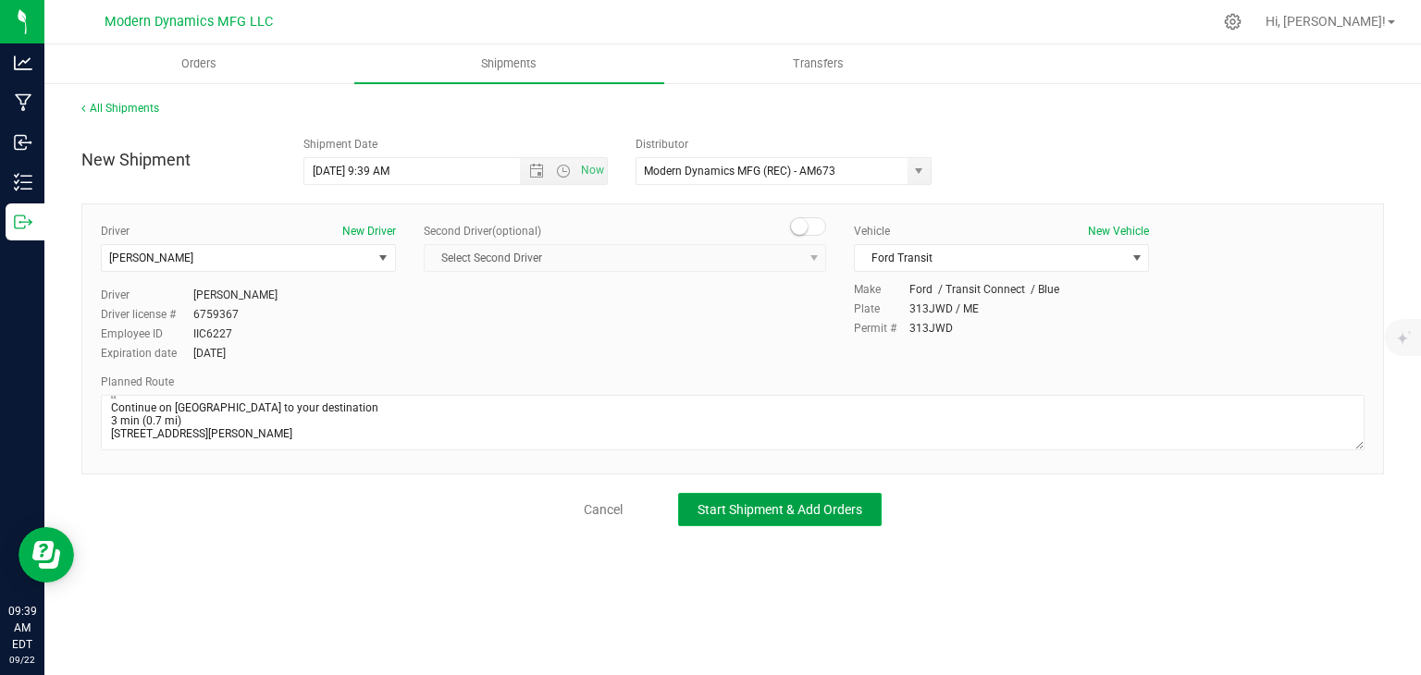
click at [770, 523] on button "Start Shipment & Add Orders" at bounding box center [779, 509] width 203 height 33
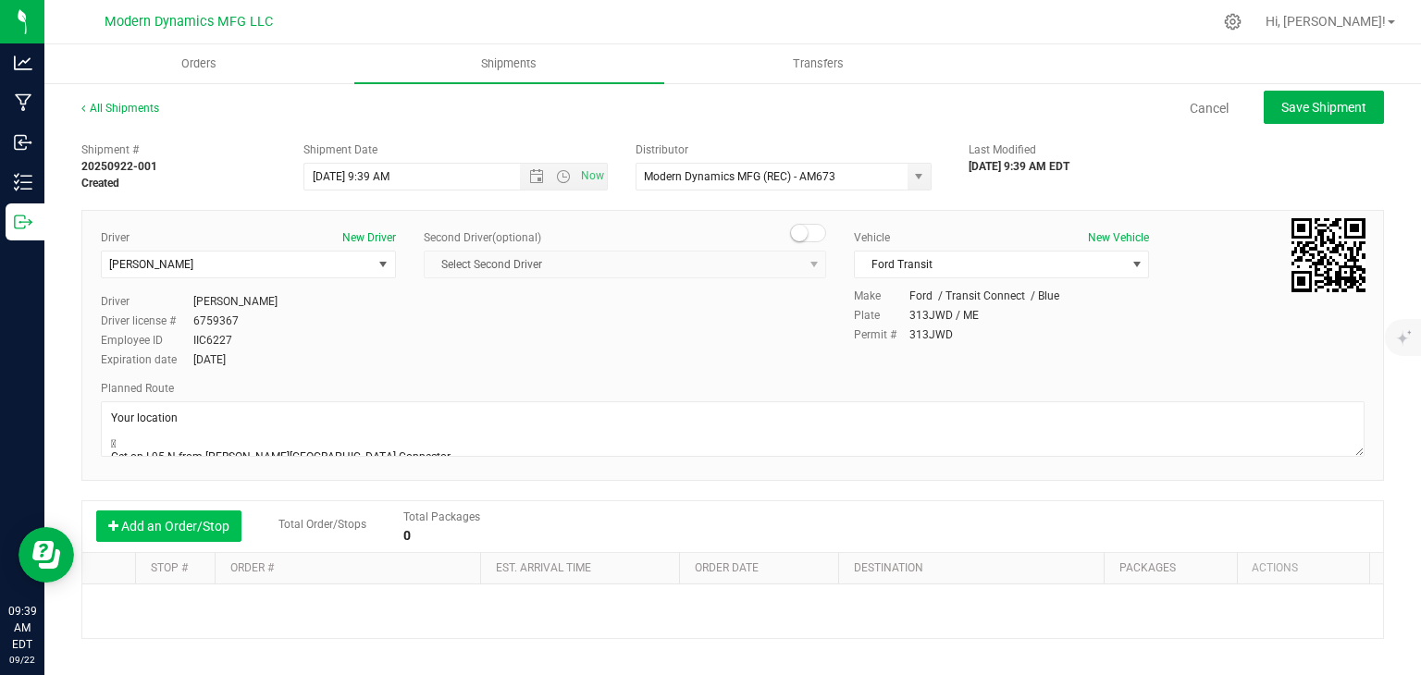
click at [209, 513] on button "Add an Order/Stop" at bounding box center [168, 526] width 145 height 31
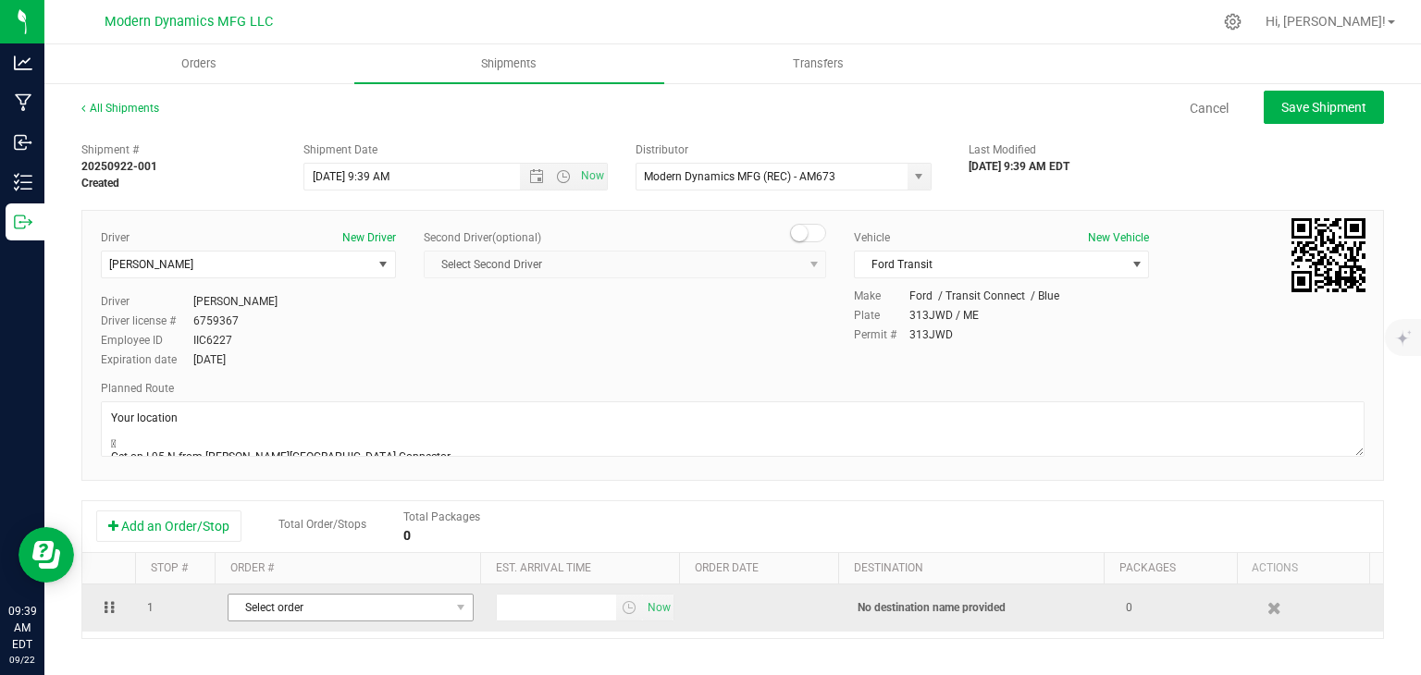
click at [352, 601] on span "Select order" at bounding box center [338, 608] width 221 height 26
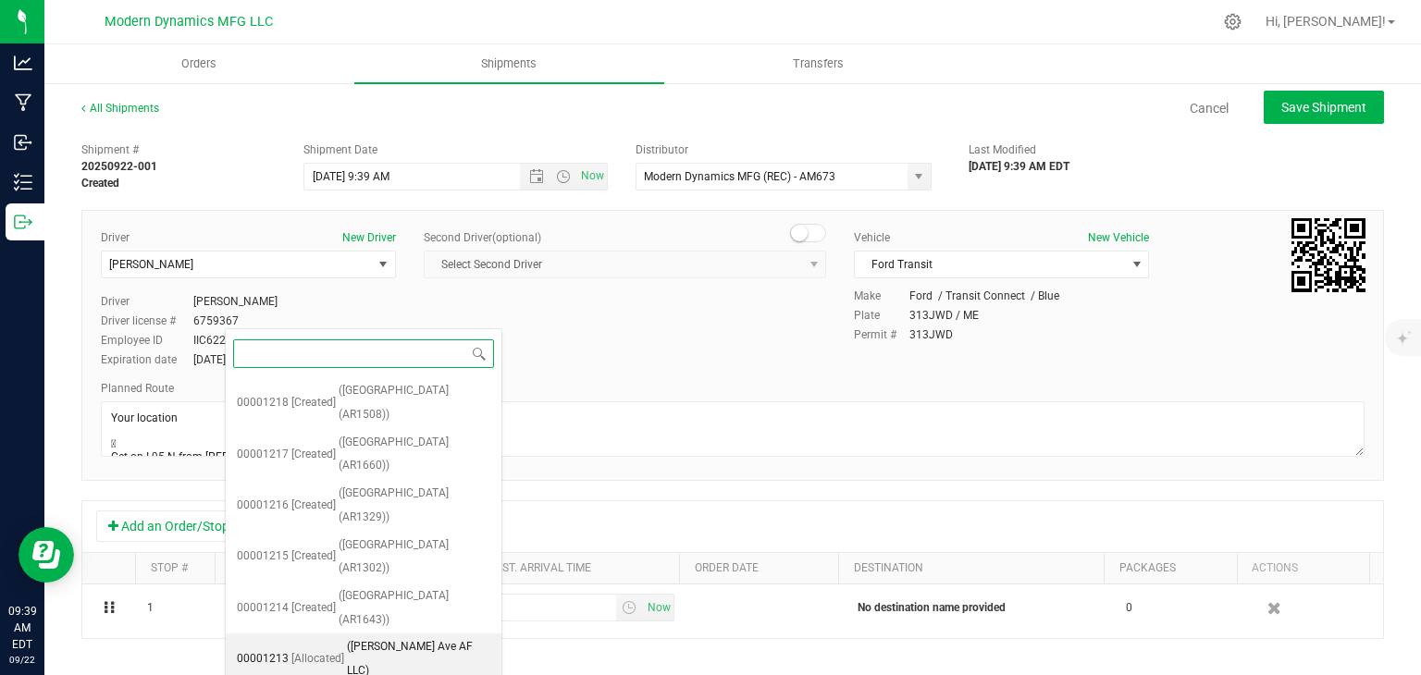
click at [340, 634] on li "00001213 [Allocated] ([PERSON_NAME] Ave AF LLC)" at bounding box center [364, 659] width 276 height 51
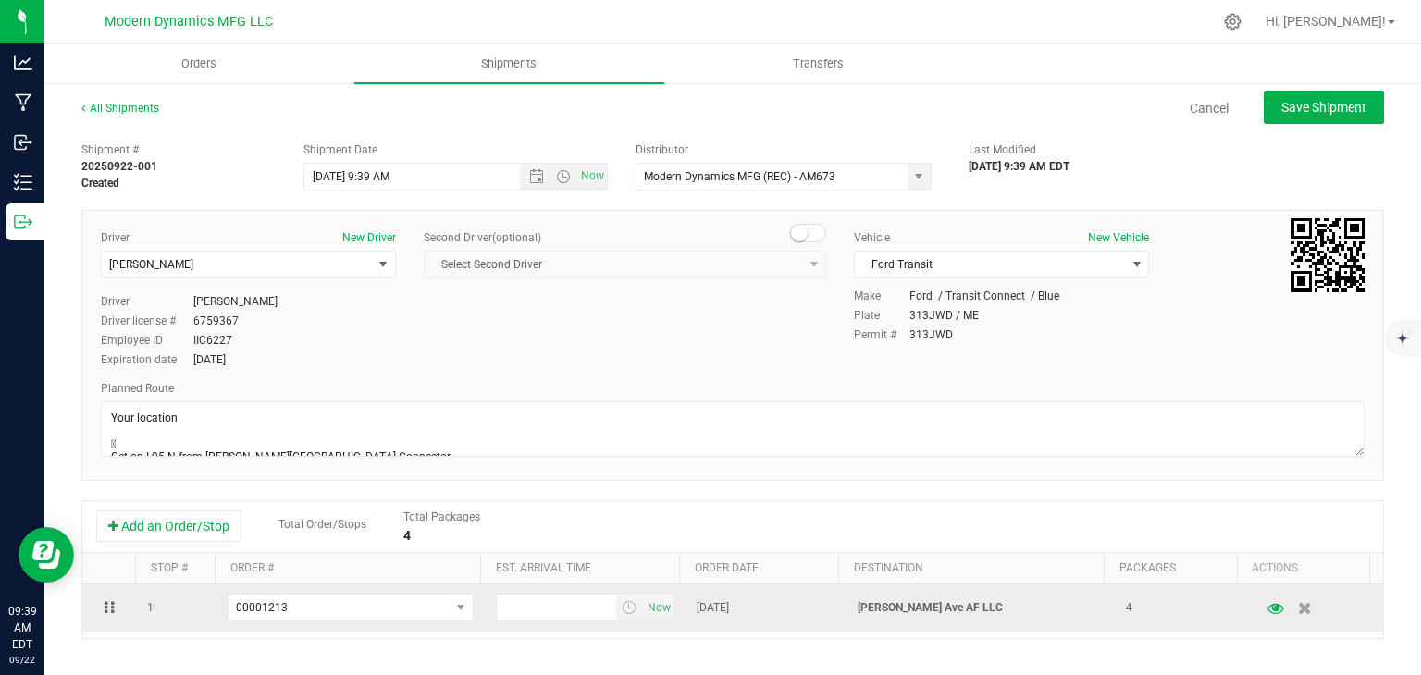
click at [519, 623] on td "Now" at bounding box center [585, 608] width 201 height 47
click at [523, 610] on input "text" at bounding box center [557, 608] width 120 height 26
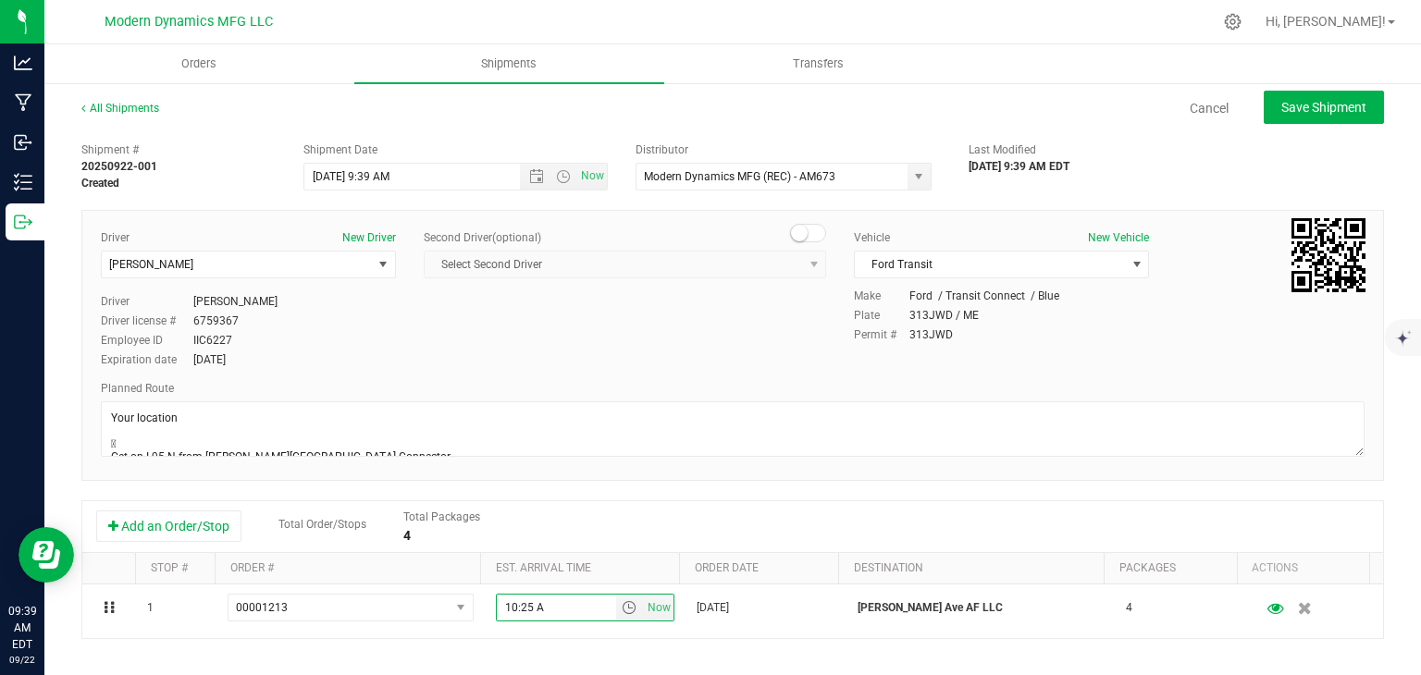
type input "10:25 AM"
click at [1314, 105] on span "Save Shipment" at bounding box center [1323, 107] width 85 height 15
type input "[DATE] 1:39 PM"
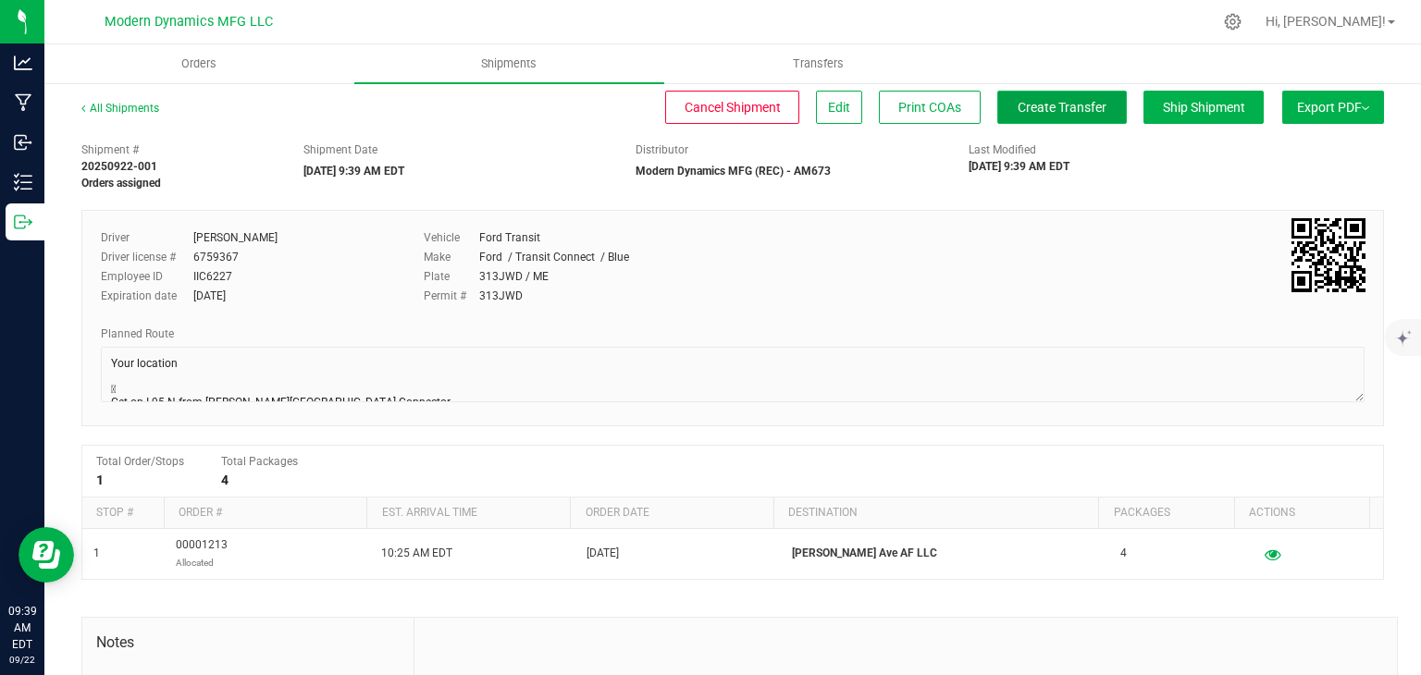
click at [1087, 111] on span "Create Transfer" at bounding box center [1061, 107] width 89 height 15
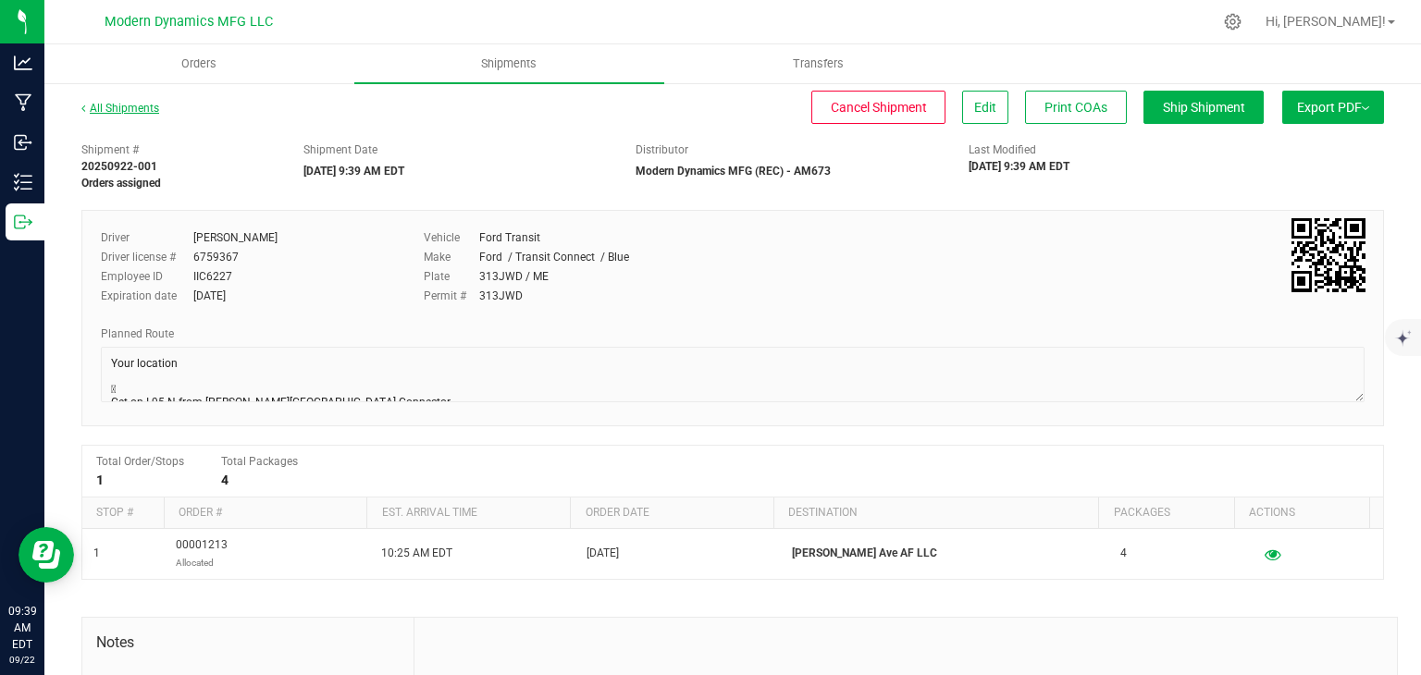
click at [93, 108] on link "All Shipments" at bounding box center [120, 108] width 78 height 13
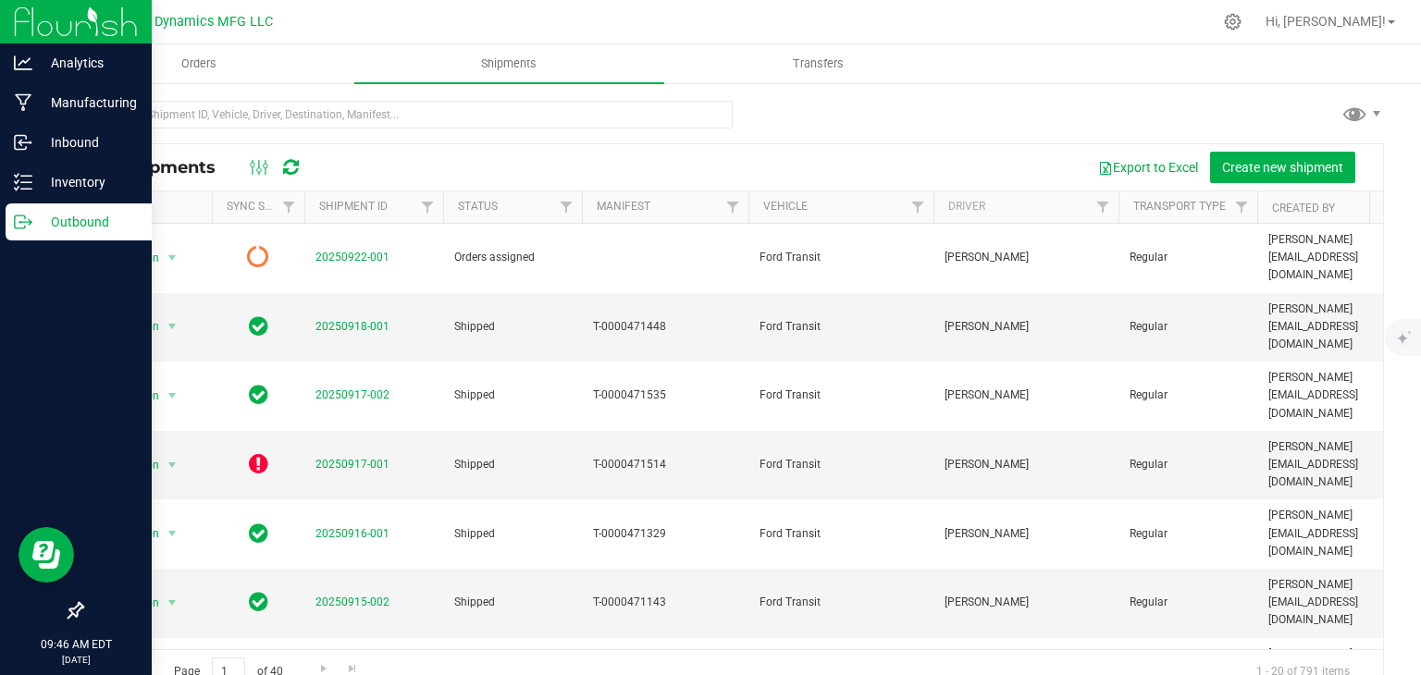
click at [37, 212] on p "Outbound" at bounding box center [87, 222] width 111 height 22
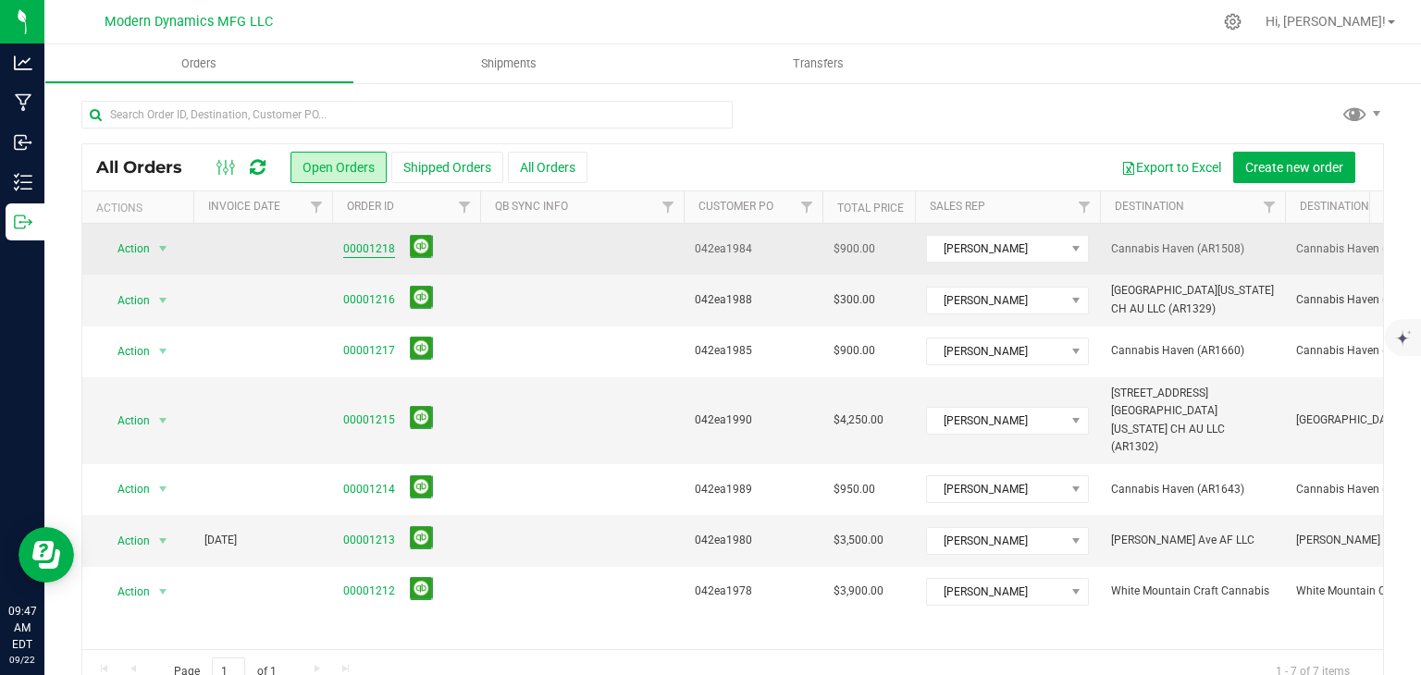
click at [348, 250] on link "00001218" at bounding box center [369, 249] width 52 height 18
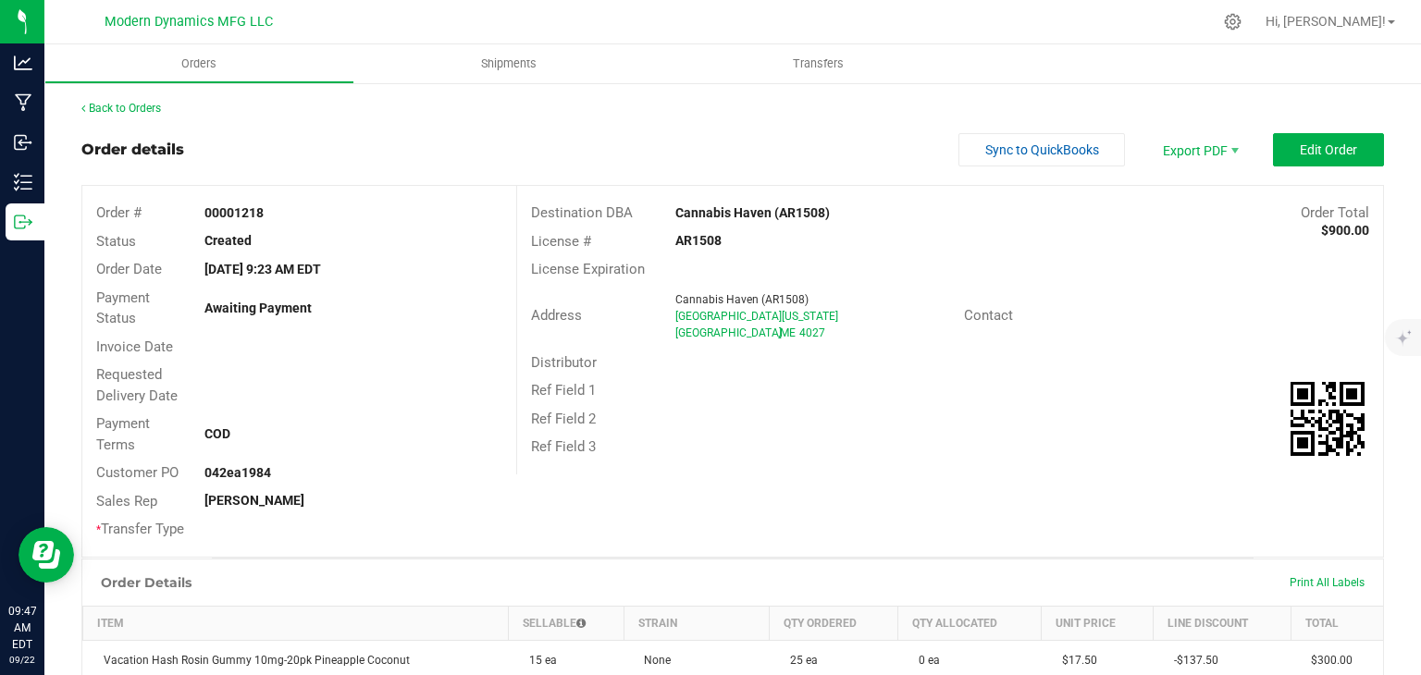
click at [1335, 167] on outbound-order-header "Order details Sync to QuickBooks Export PDF Edit Order Order # 00001218 Status …" at bounding box center [732, 345] width 1302 height 425
click at [1336, 160] on button "Edit Order" at bounding box center [1328, 149] width 111 height 33
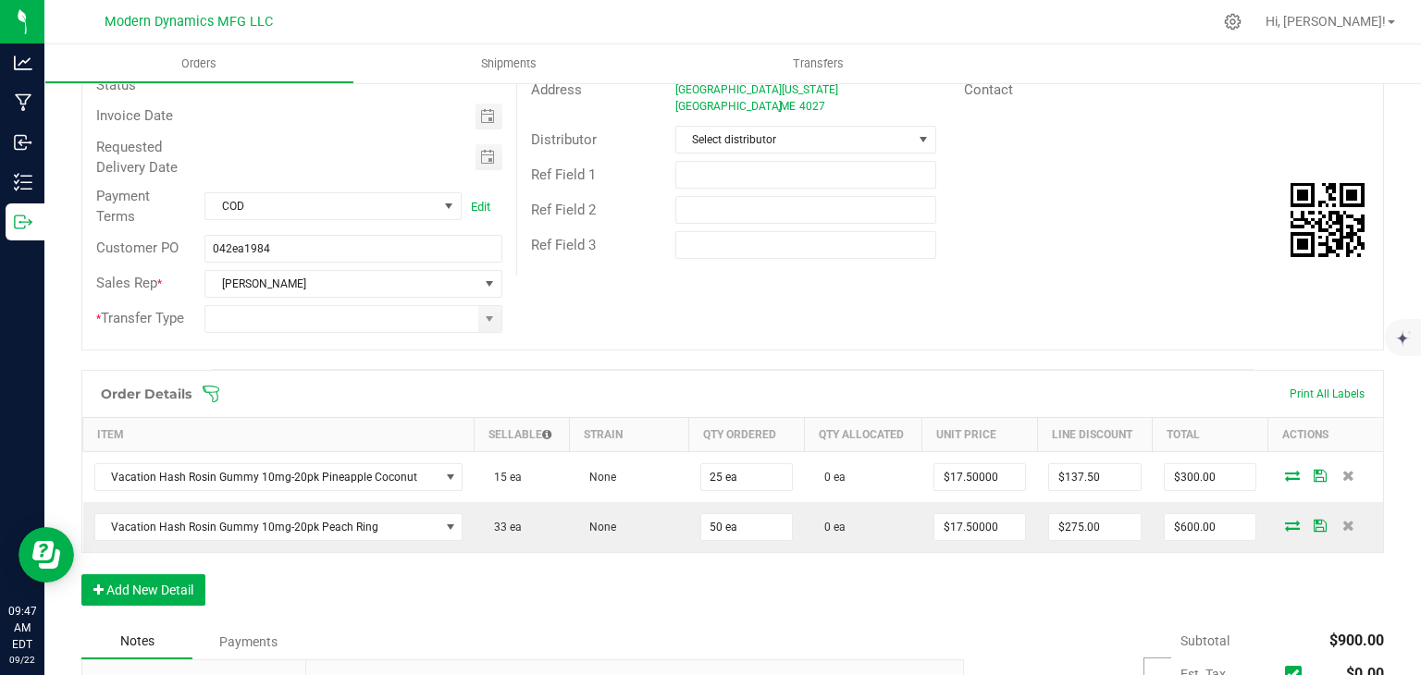
scroll to position [277, 0]
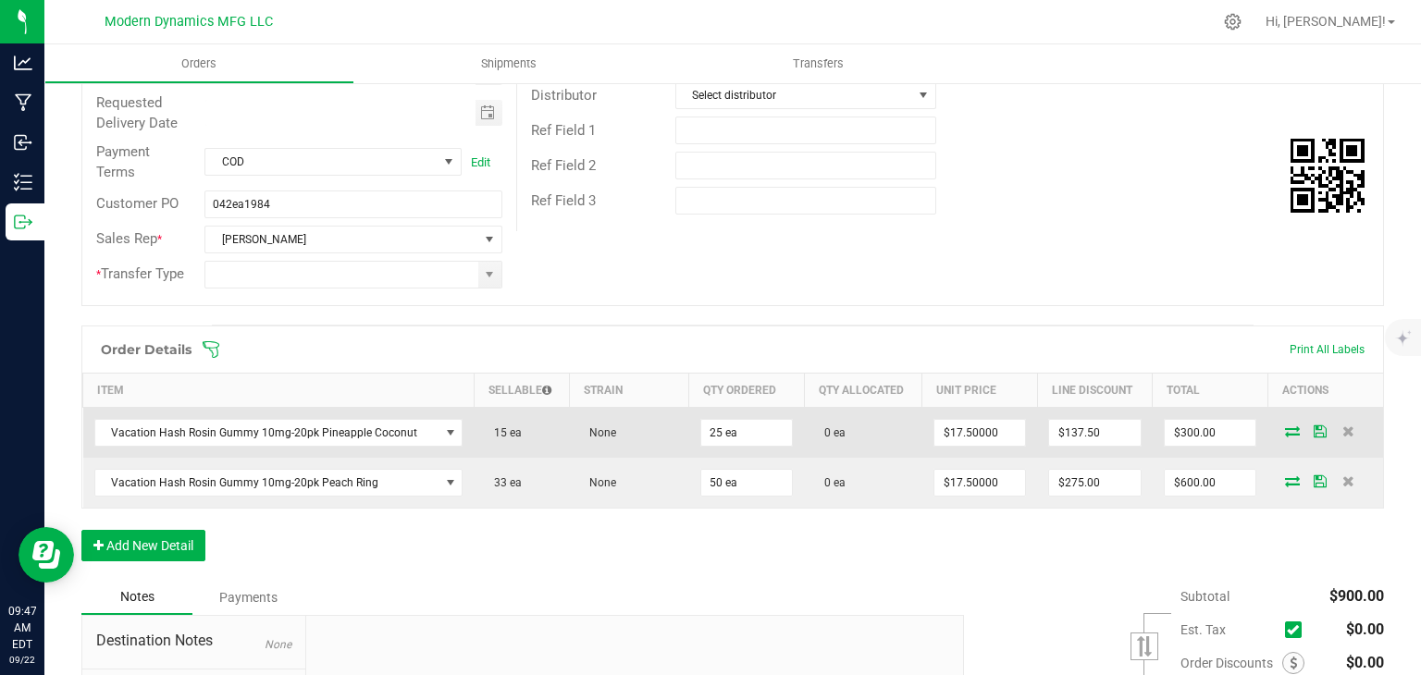
click at [1285, 431] on icon at bounding box center [1292, 430] width 15 height 11
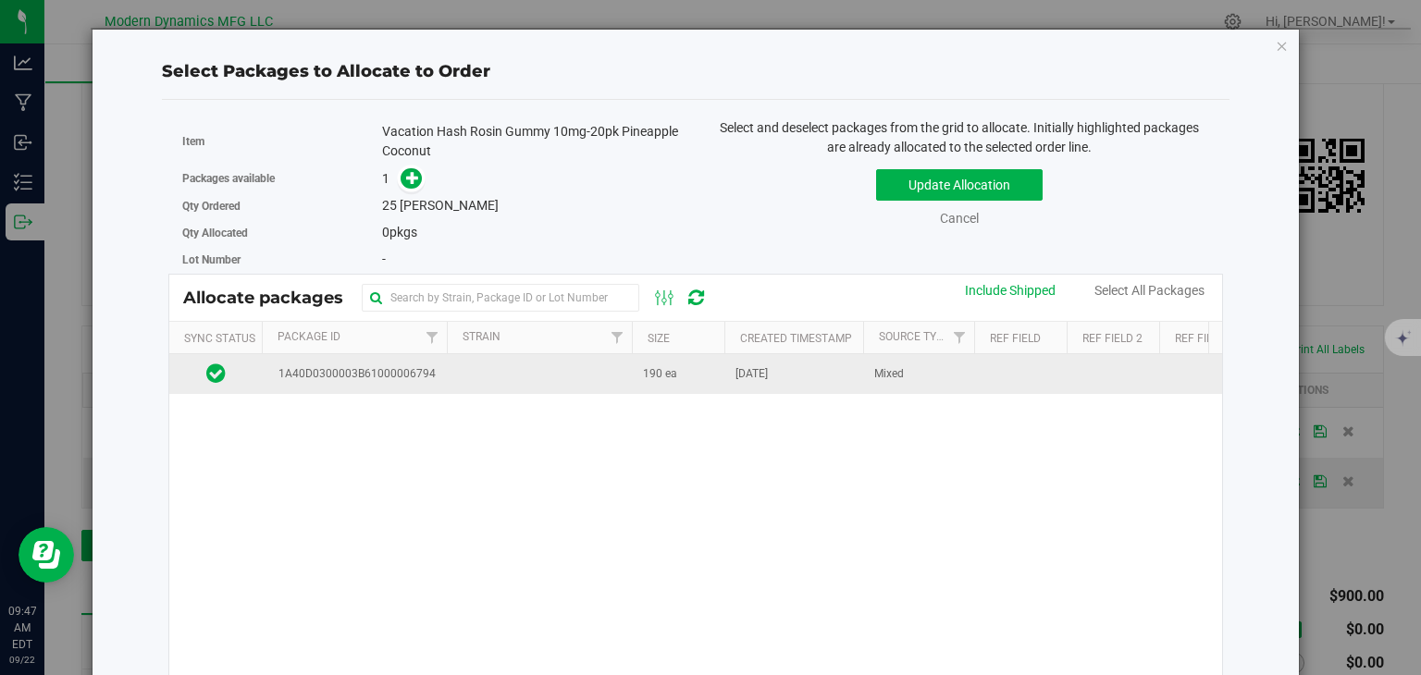
click at [441, 375] on td "1A40D0300003B61000006794" at bounding box center [354, 374] width 185 height 40
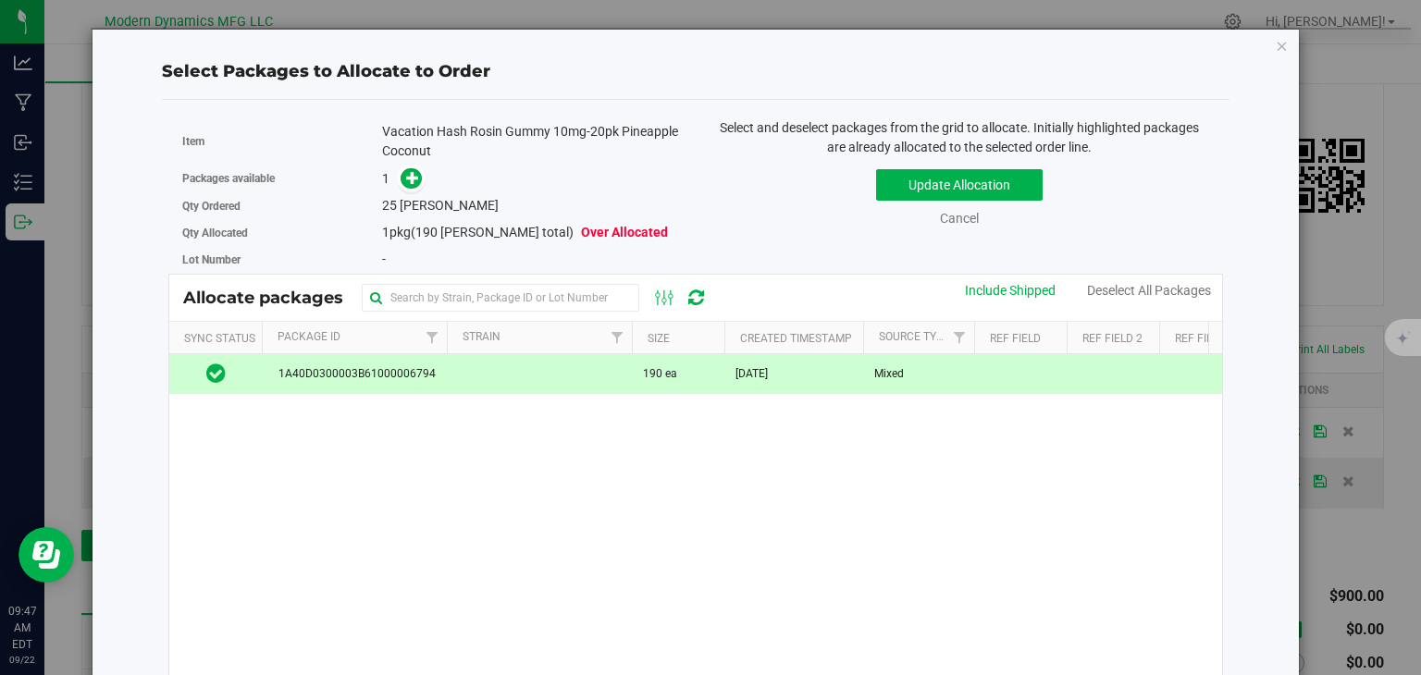
click at [422, 165] on div "Packages available 1" at bounding box center [431, 179] width 499 height 29
click at [407, 171] on icon at bounding box center [412, 177] width 13 height 13
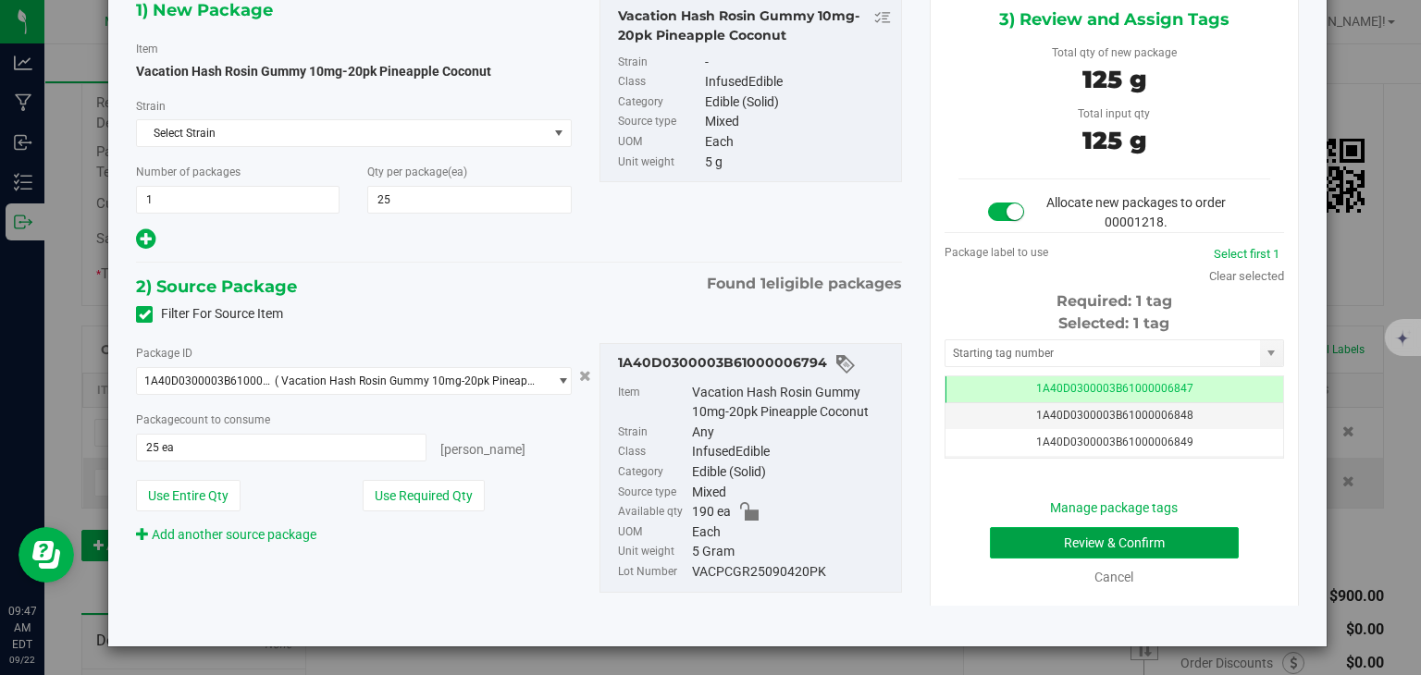
click at [1169, 527] on button "Review & Confirm" at bounding box center [1114, 542] width 249 height 31
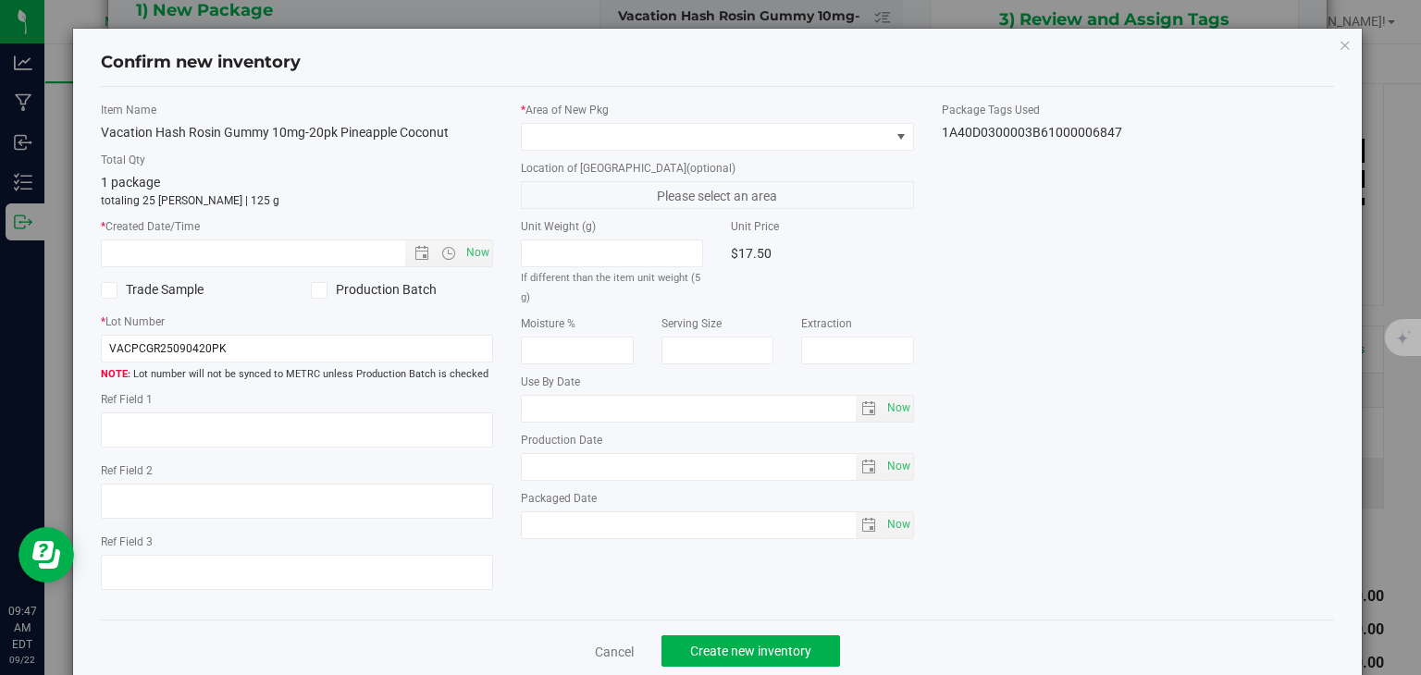
type input "[DATE]"
click at [1338, 38] on icon "button" at bounding box center [1344, 44] width 13 height 22
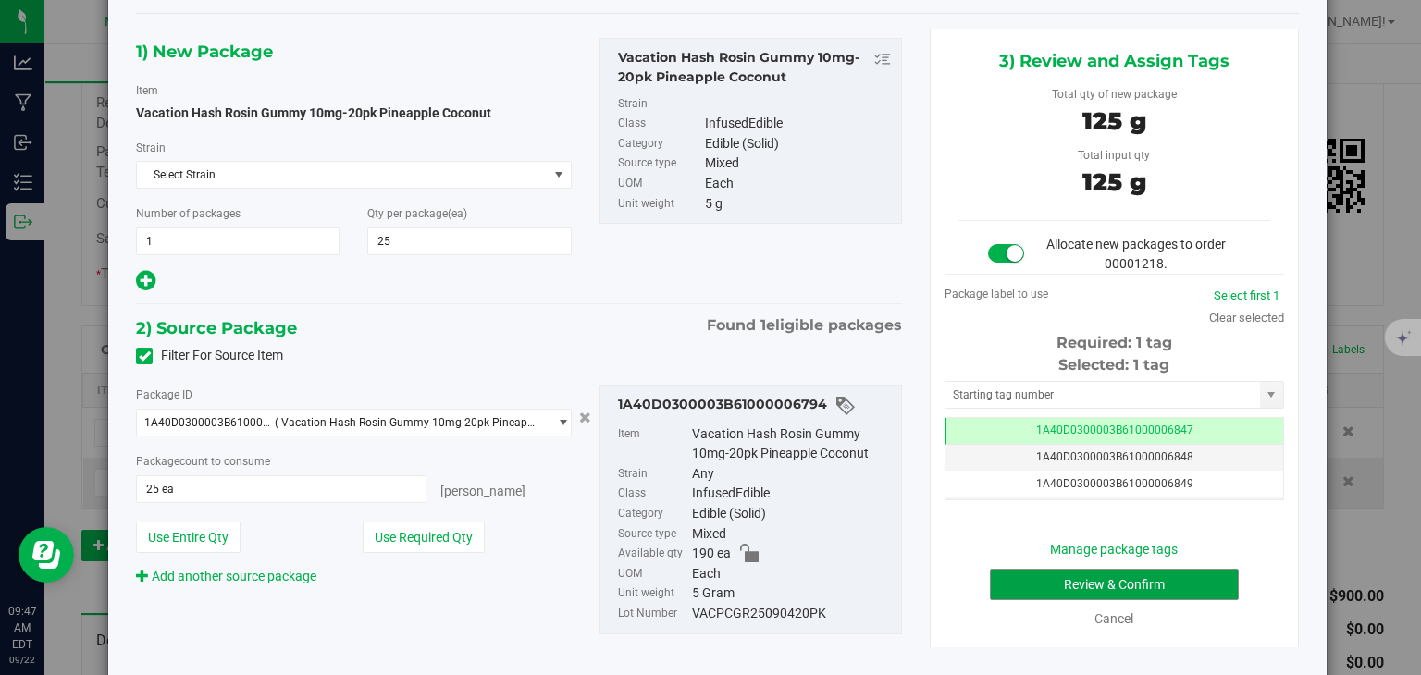
scroll to position [41, 0]
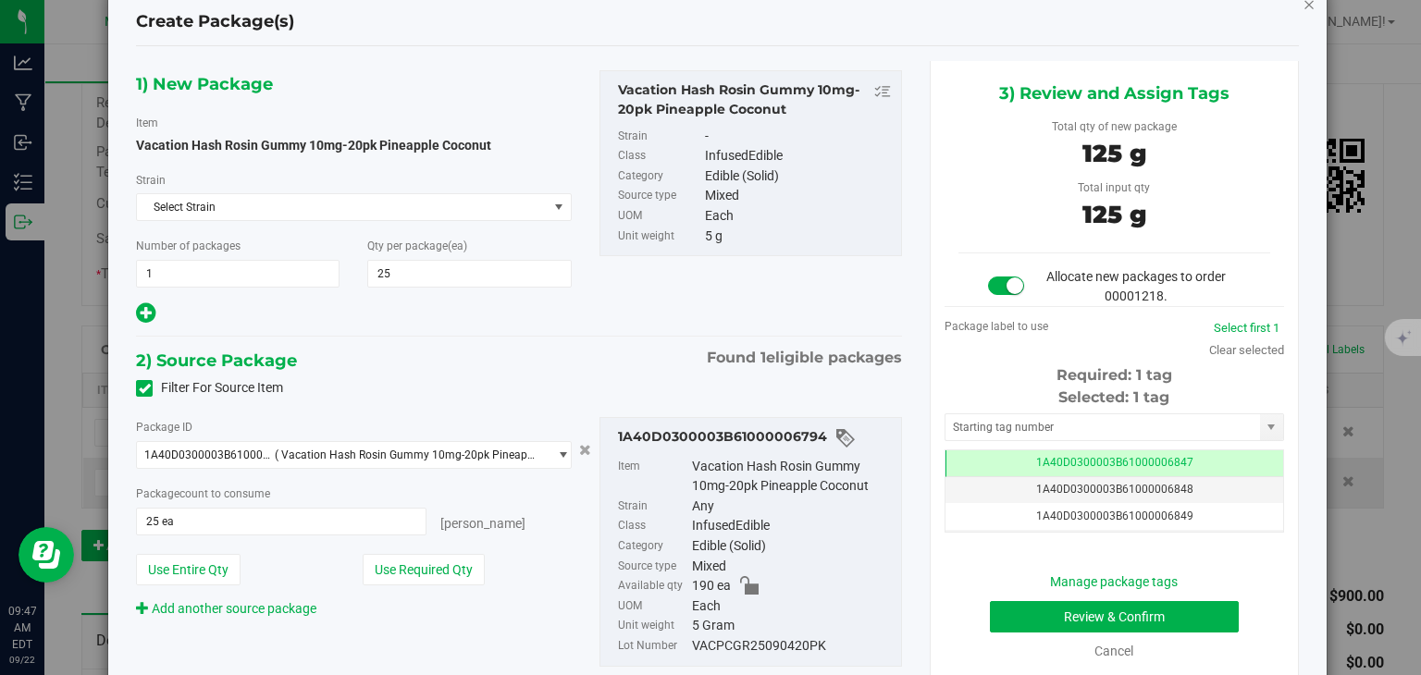
click at [1302, 3] on icon "button" at bounding box center [1308, 4] width 13 height 22
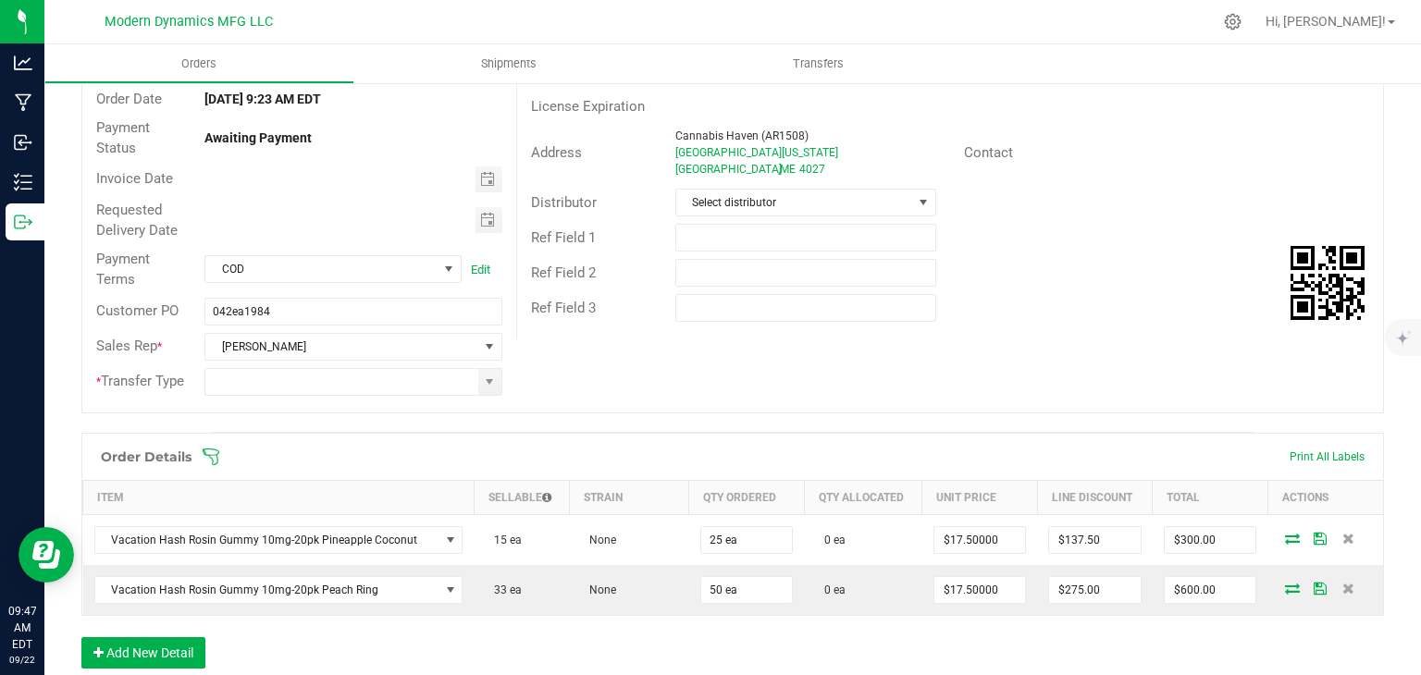
scroll to position [49, 0]
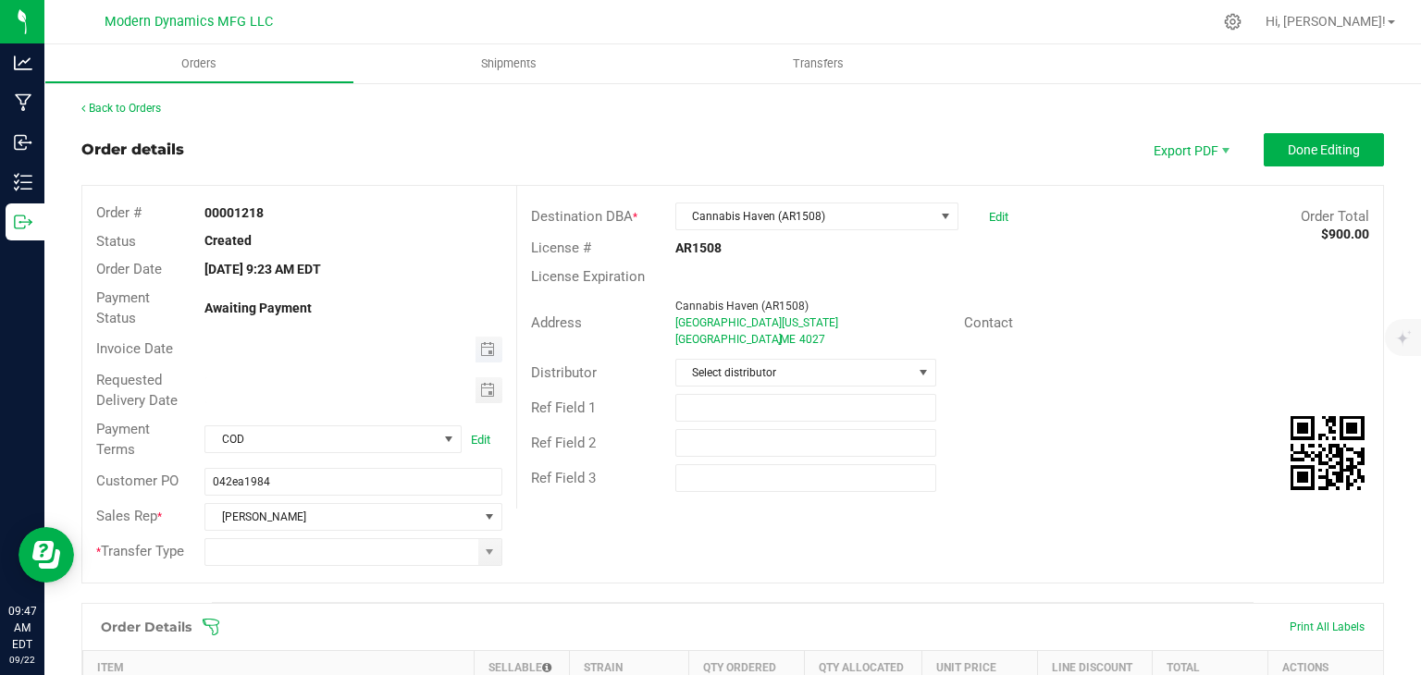
click at [487, 345] on span "Toggle calendar" at bounding box center [487, 349] width 15 height 15
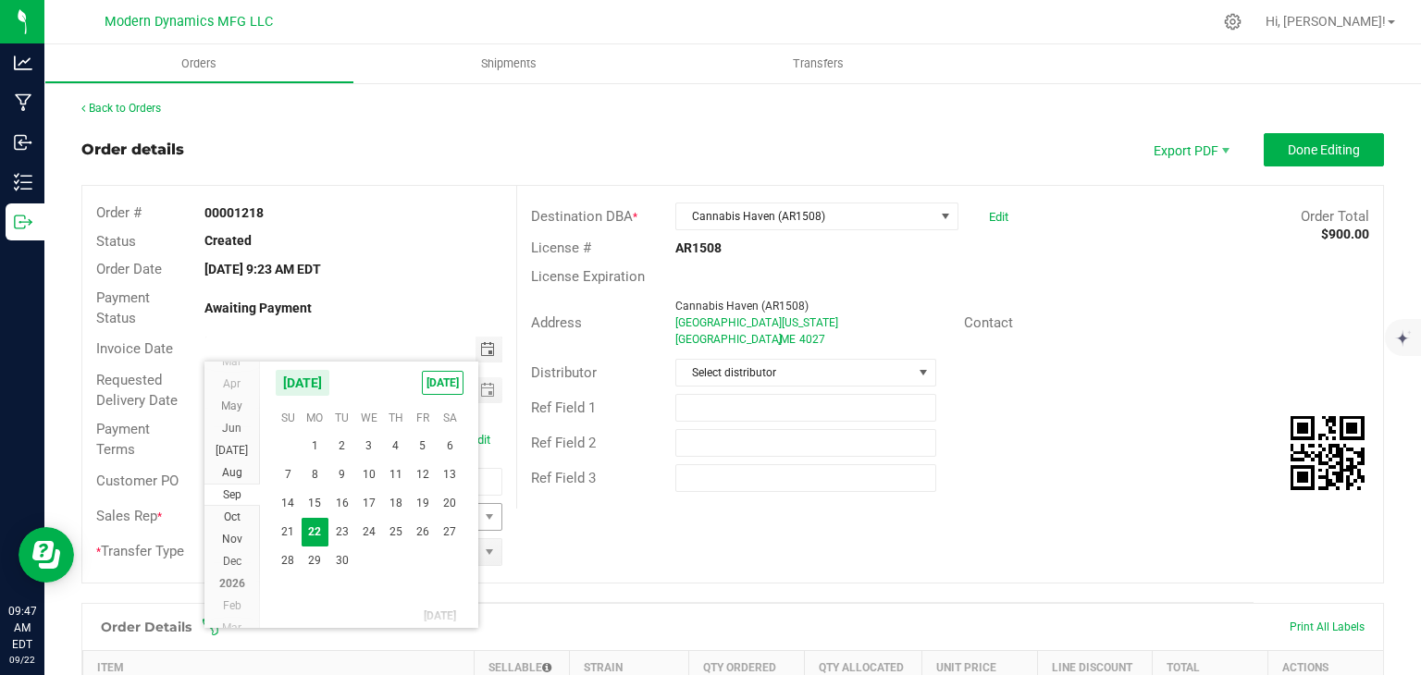
click at [320, 534] on span "22" at bounding box center [315, 532] width 27 height 29
type input "[DATE]"
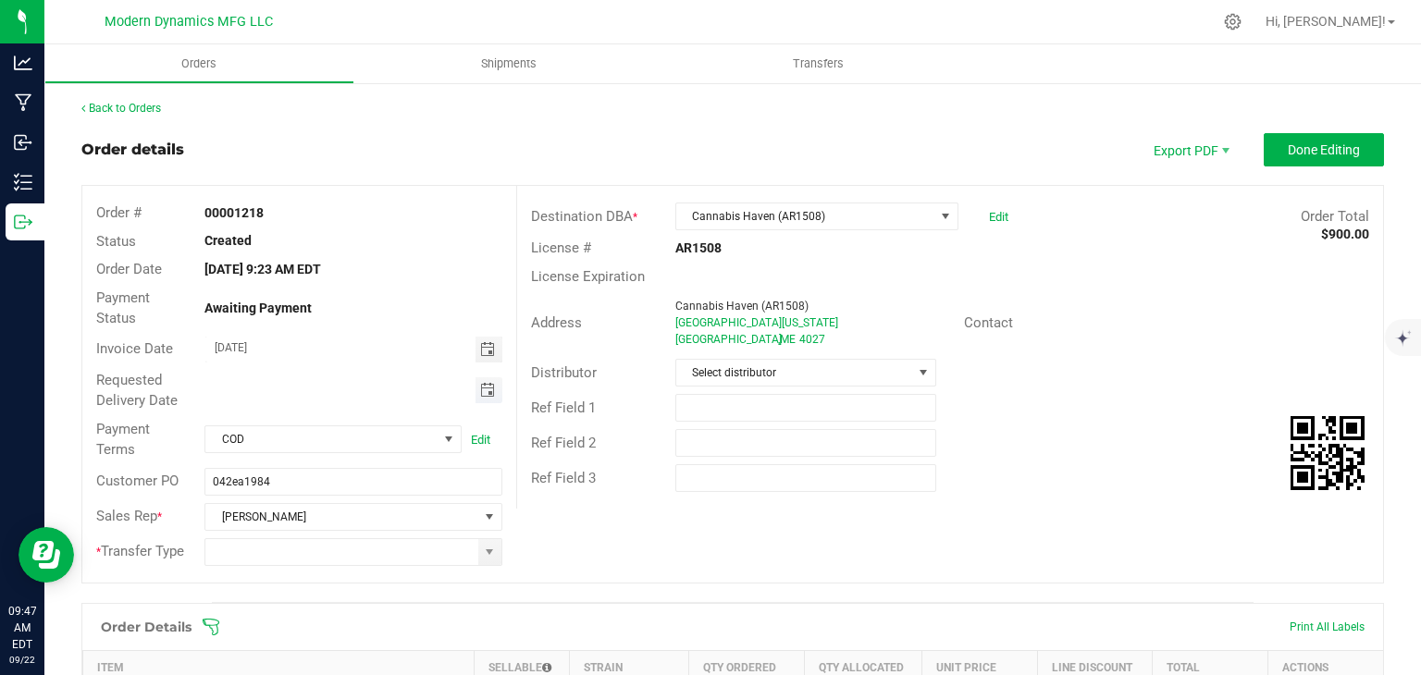
click at [488, 393] on span "Toggle calendar" at bounding box center [487, 390] width 15 height 15
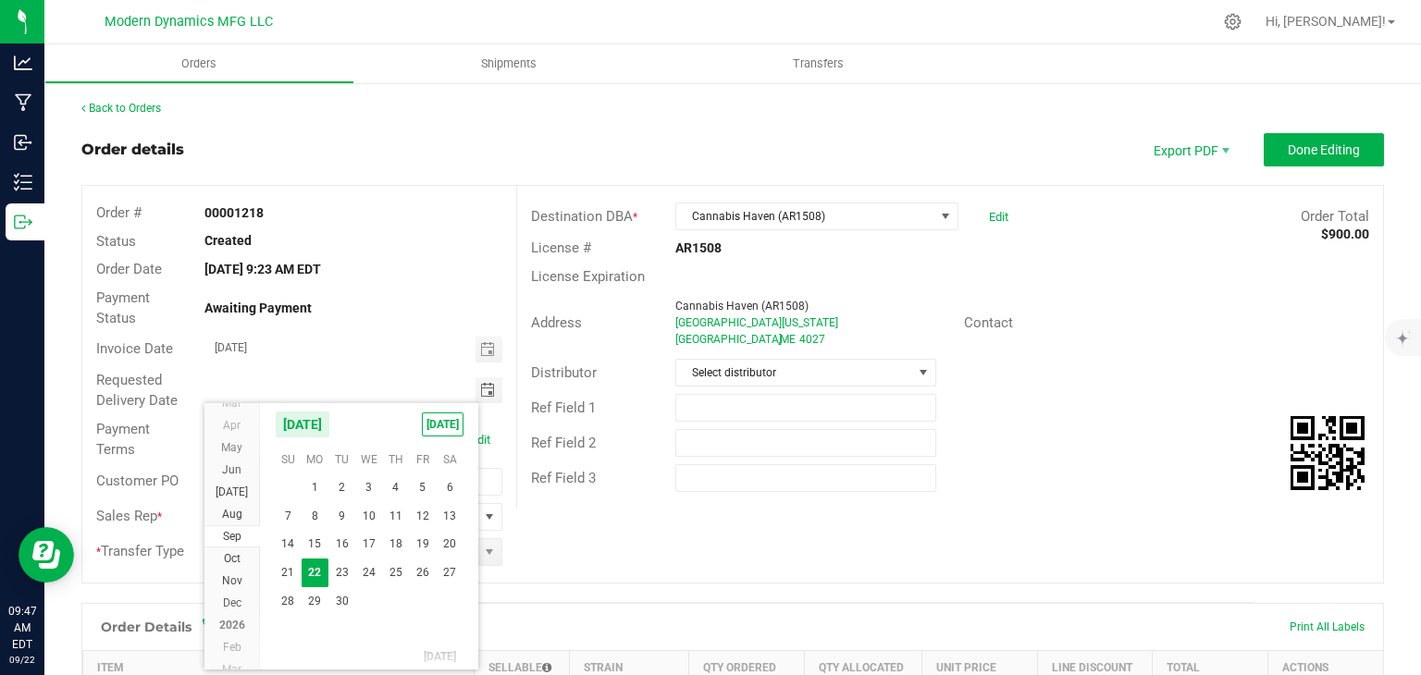
click at [329, 569] on span "23" at bounding box center [341, 573] width 27 height 29
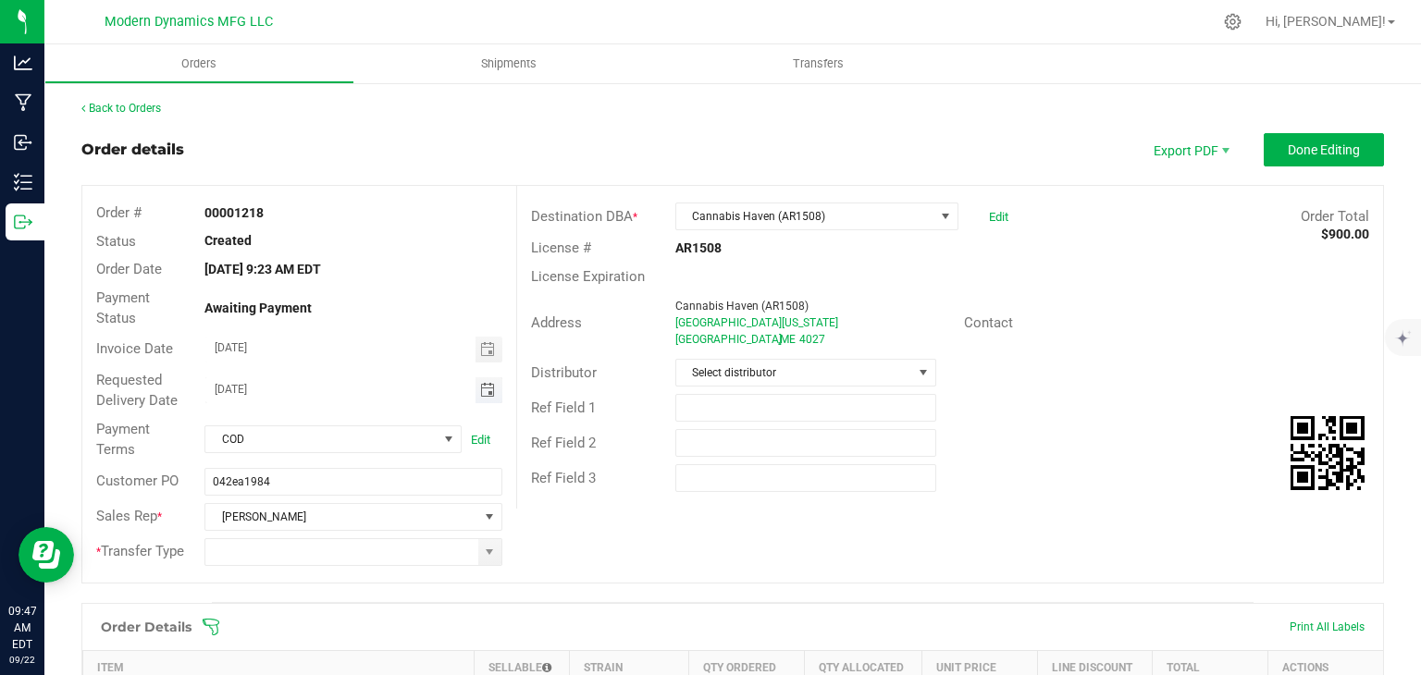
click at [491, 397] on span "Toggle calendar" at bounding box center [488, 390] width 27 height 26
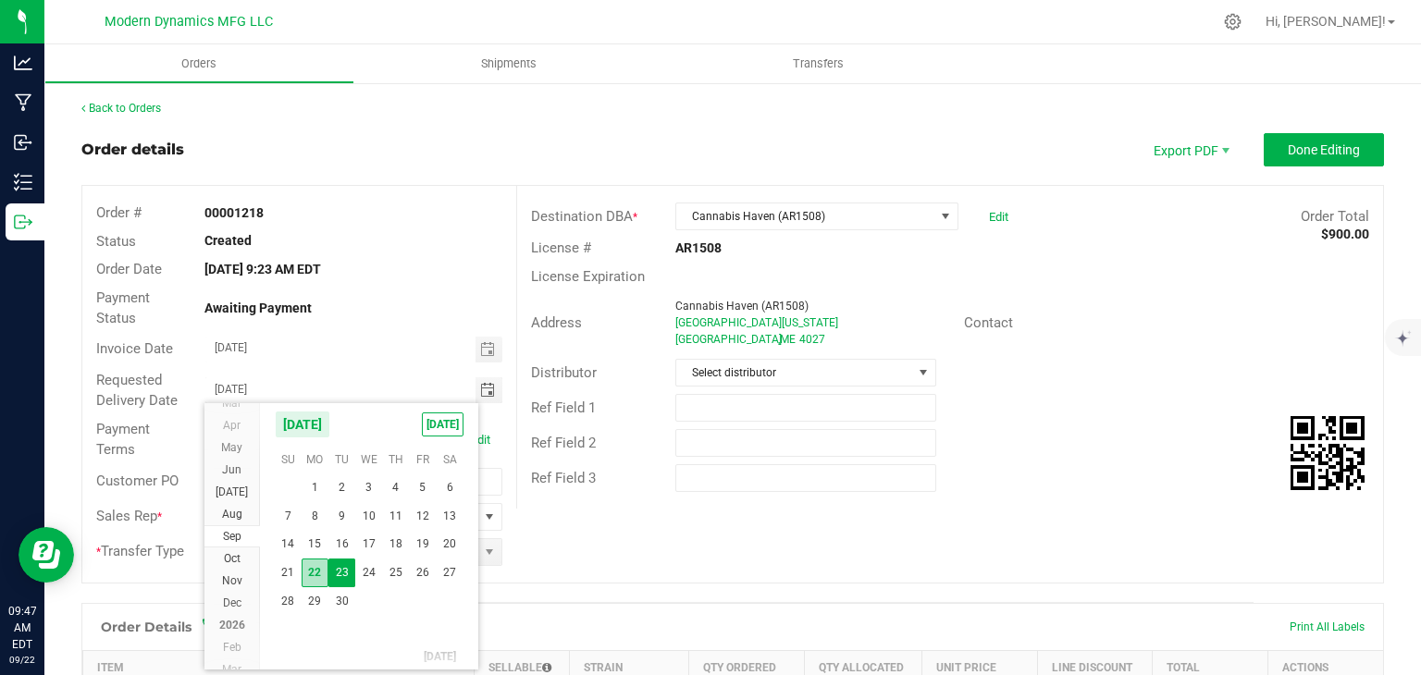
click at [307, 566] on span "22" at bounding box center [315, 573] width 27 height 29
type input "[DATE]"
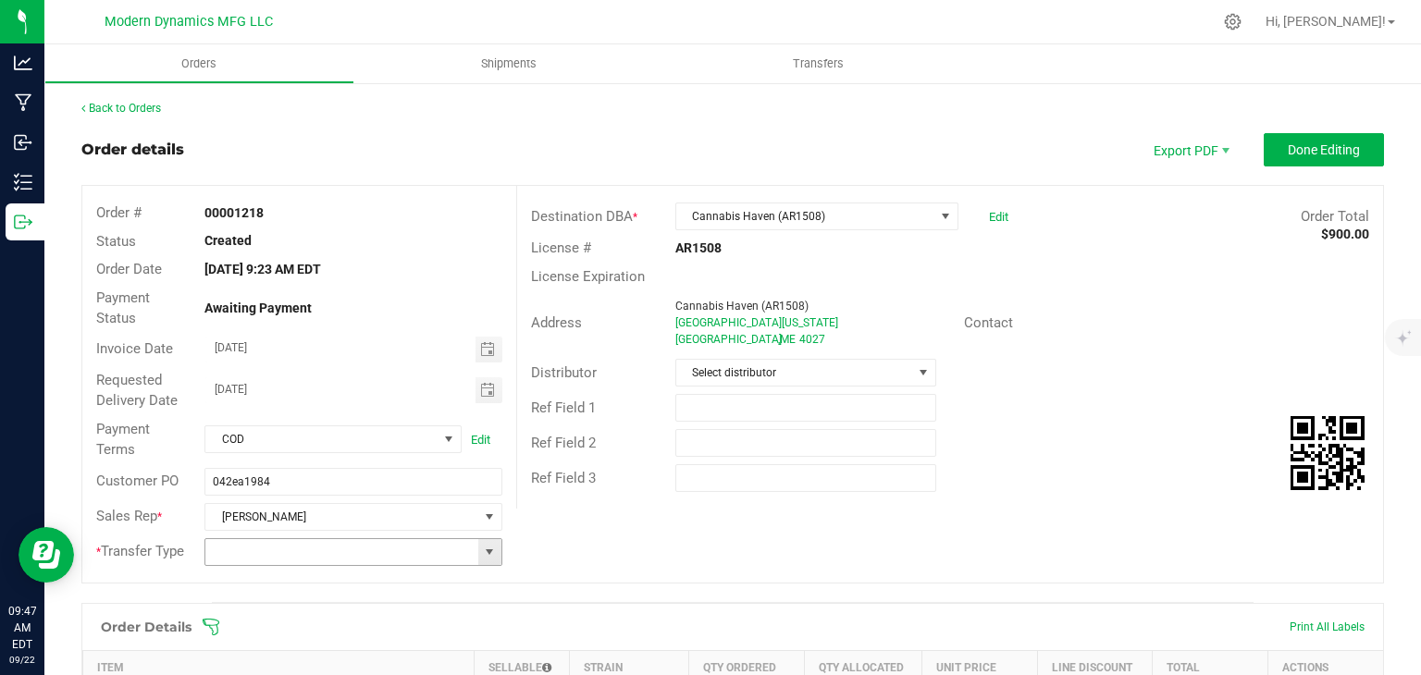
drag, startPoint x: 500, startPoint y: 551, endPoint x: 488, endPoint y: 552, distance: 12.1
click at [499, 551] on div at bounding box center [353, 552] width 325 height 28
click at [488, 552] on span at bounding box center [489, 552] width 15 height 15
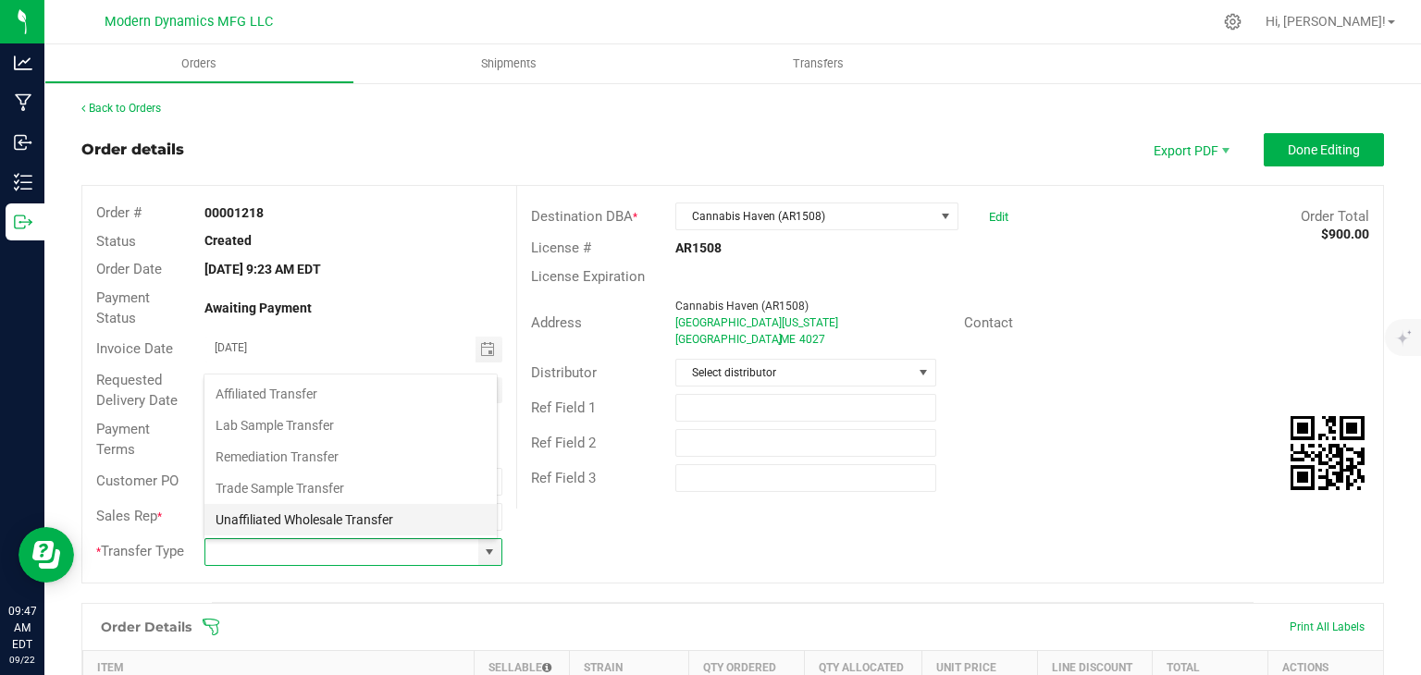
click at [414, 518] on li "Unaffiliated Wholesale Transfer" at bounding box center [350, 519] width 292 height 31
type input "Unaffiliated Wholesale Transfer"
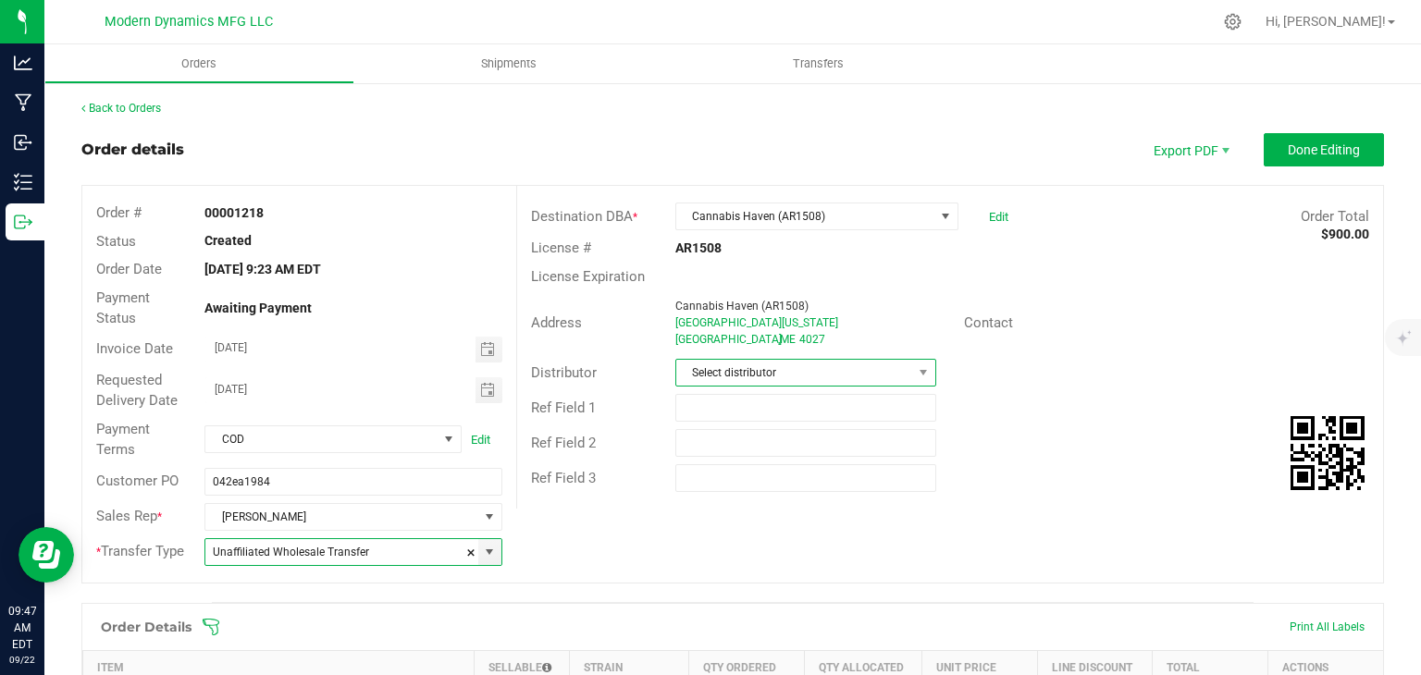
click at [782, 367] on span "Select distributor" at bounding box center [794, 373] width 236 height 26
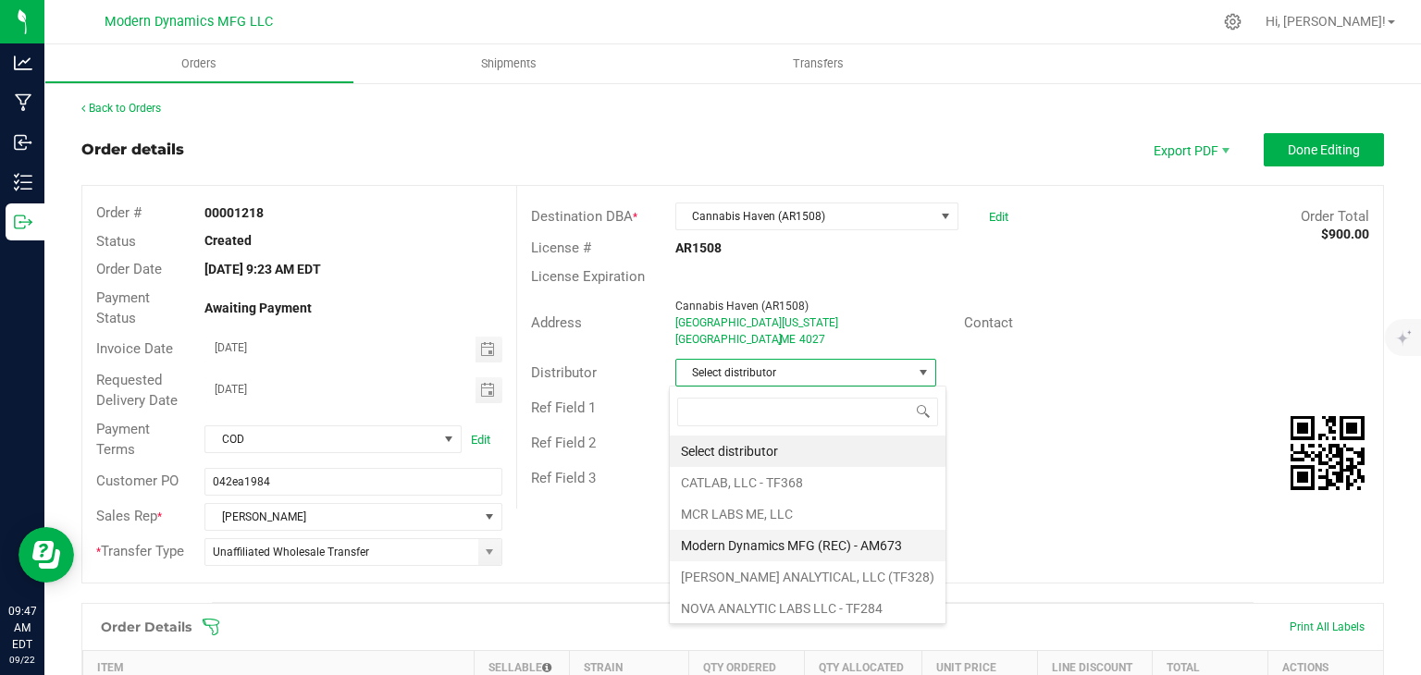
click at [797, 536] on li "Modern Dynamics MFG (REC) - AM673" at bounding box center [808, 545] width 276 height 31
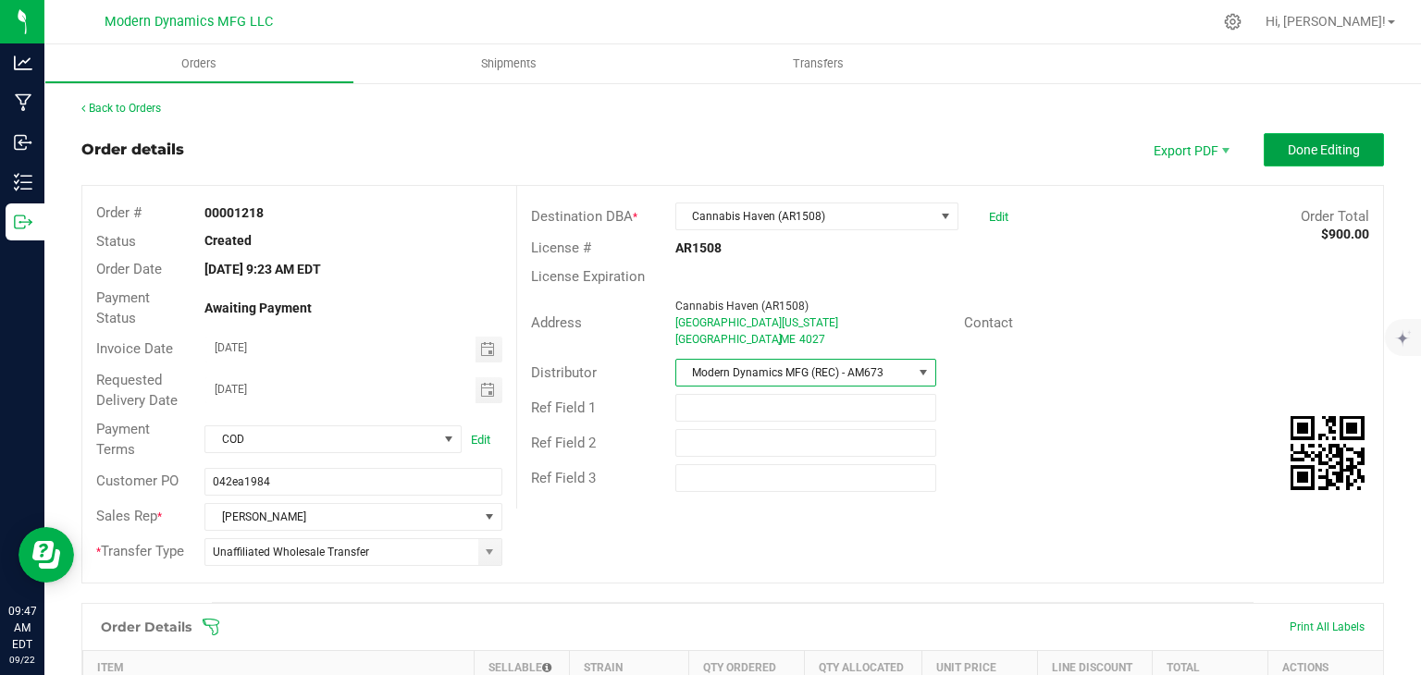
click at [1307, 162] on button "Done Editing" at bounding box center [1323, 149] width 120 height 33
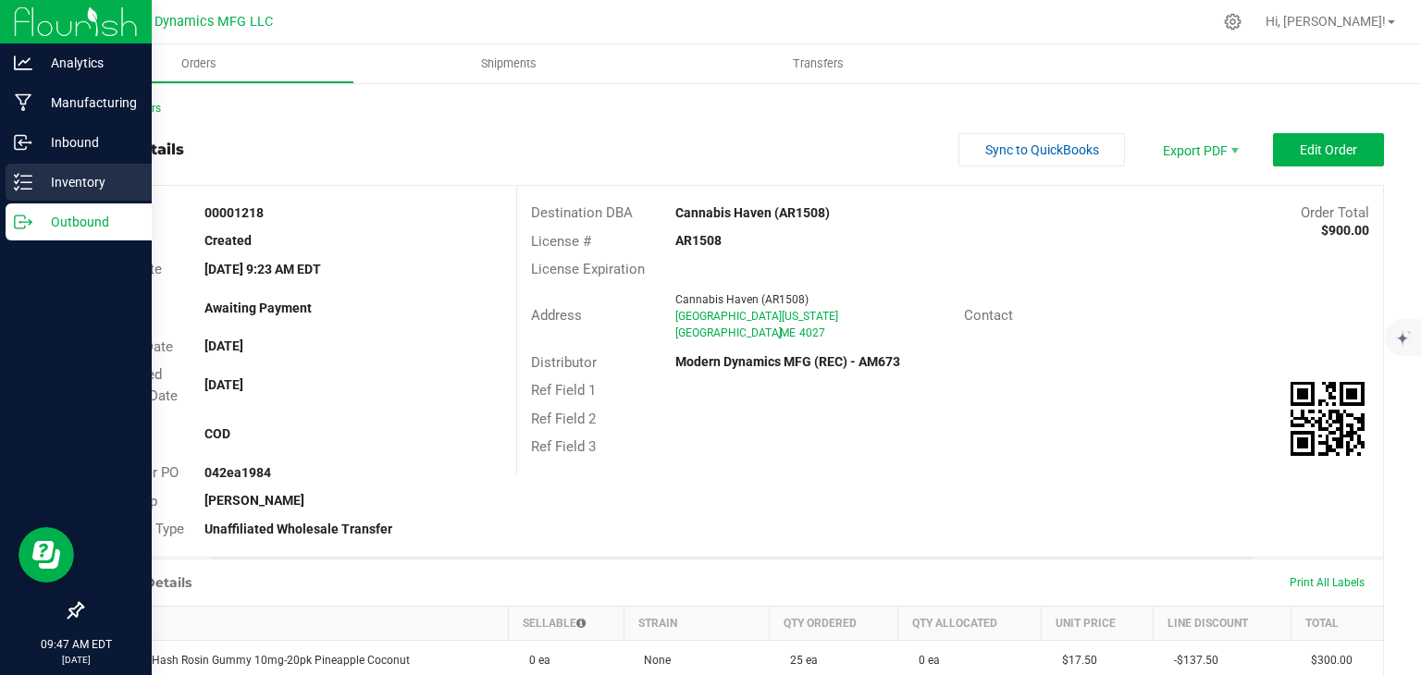
click at [31, 187] on icon at bounding box center [23, 182] width 18 height 18
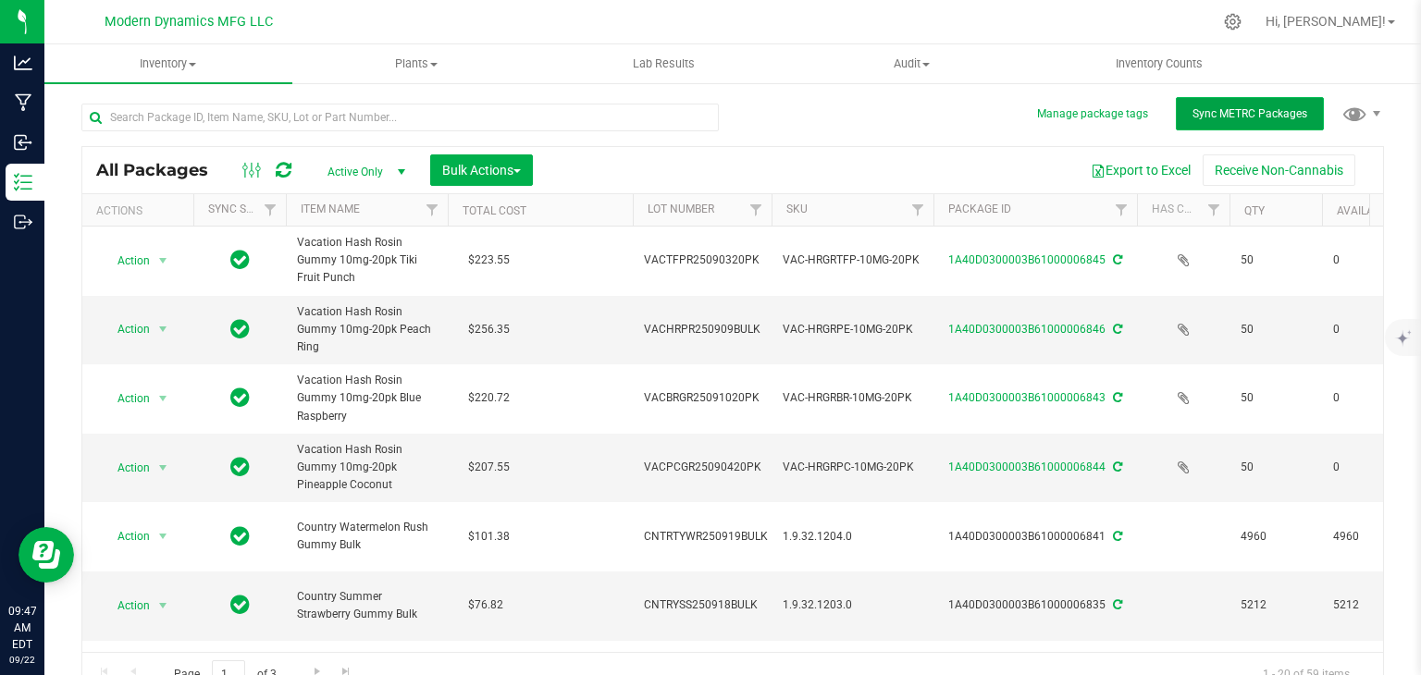
click at [1222, 119] on span "Sync METRC Packages" at bounding box center [1249, 113] width 115 height 13
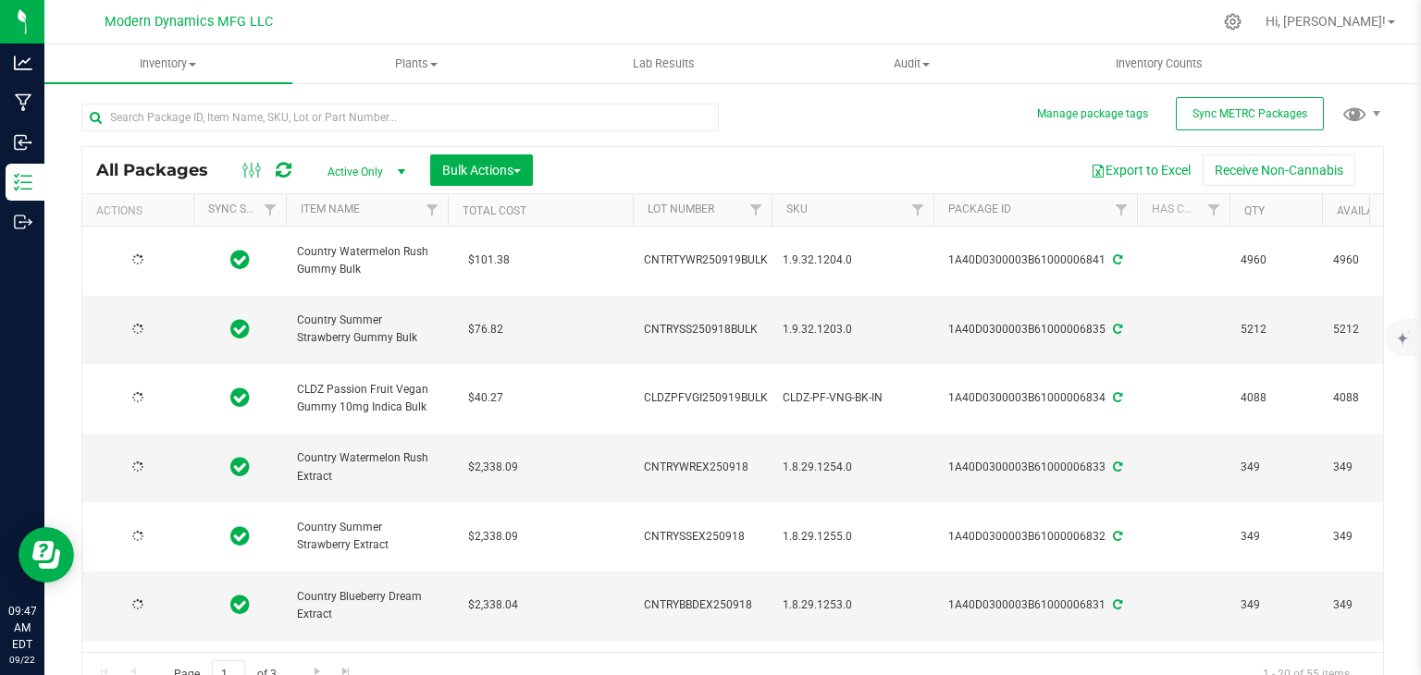
type input "[DATE]"
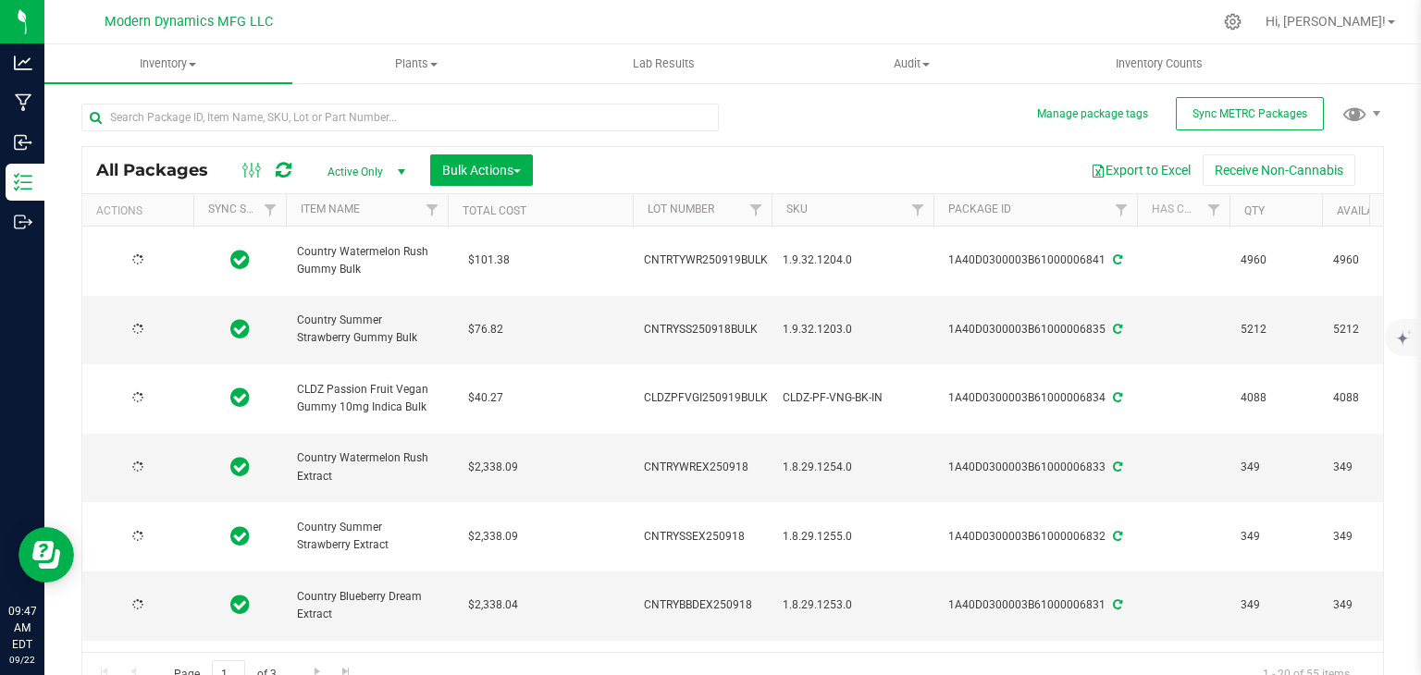
type input "[DATE]"
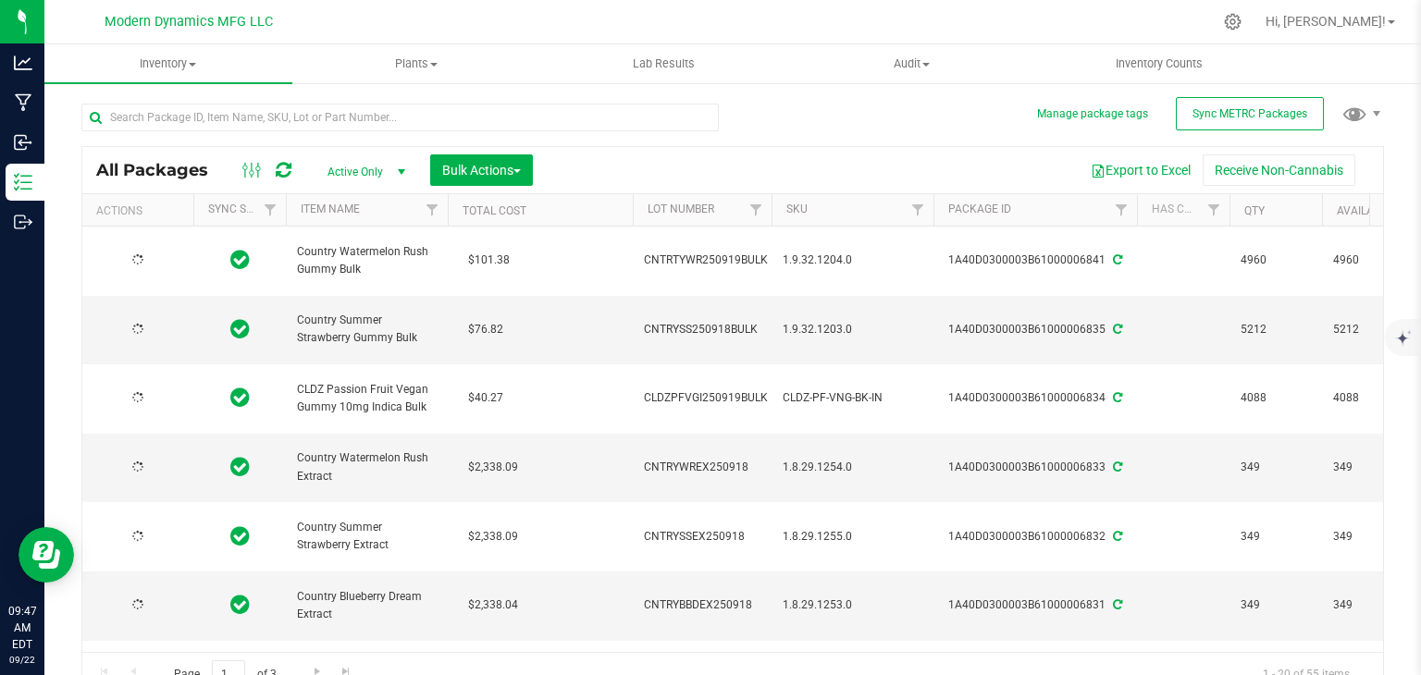
type input "[DATE]"
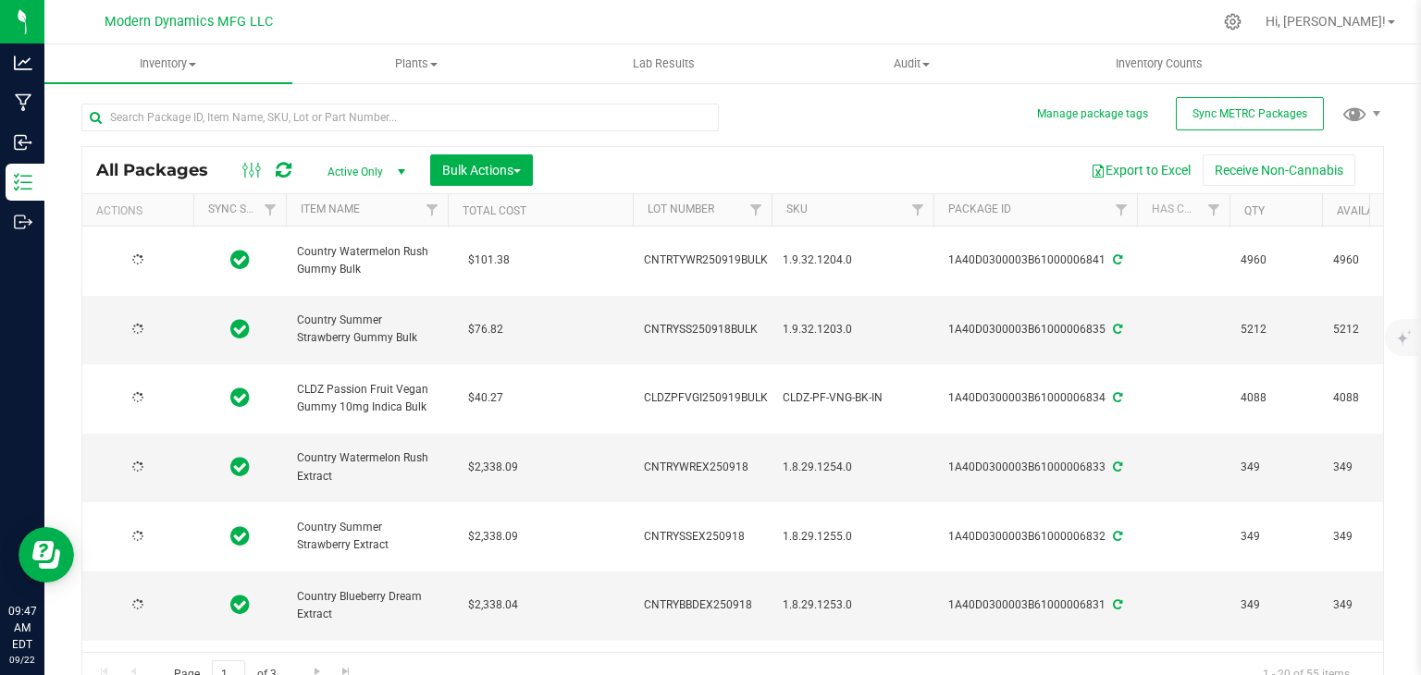
type input "[DATE]"
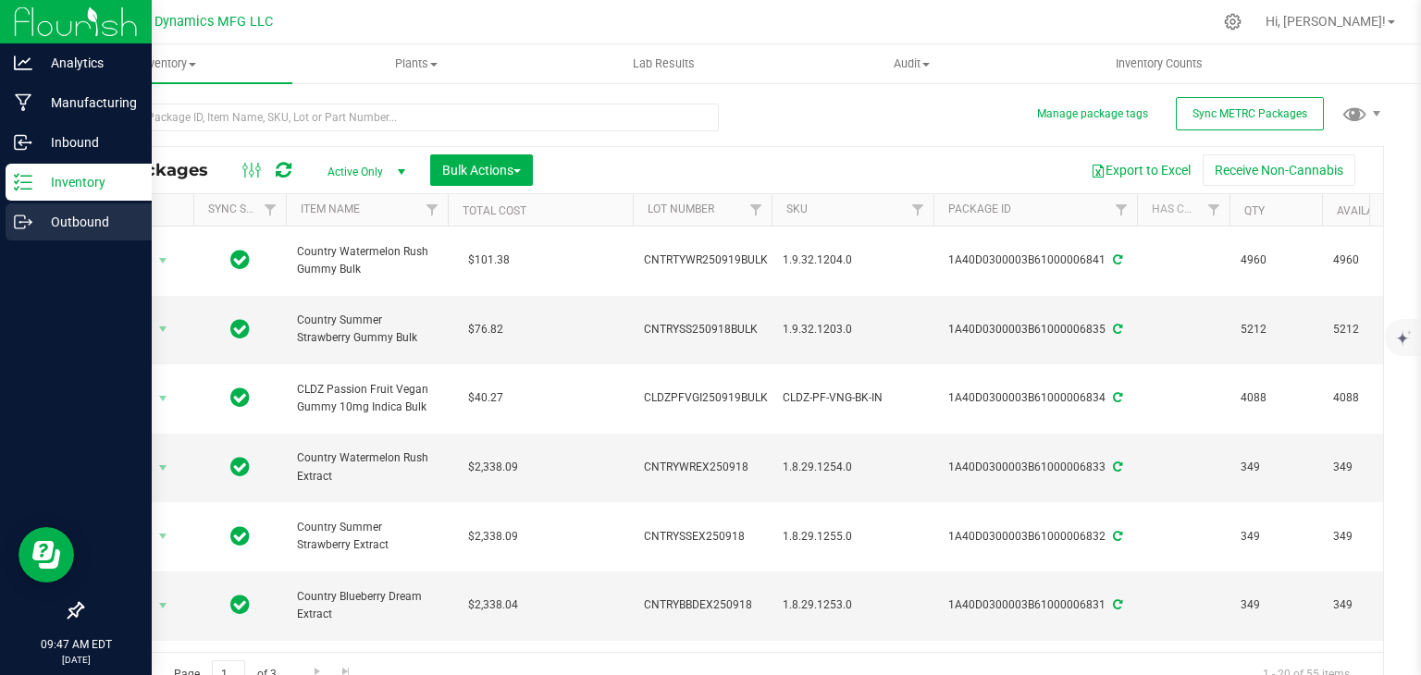
click at [0, 216] on link "Outbound" at bounding box center [76, 223] width 152 height 40
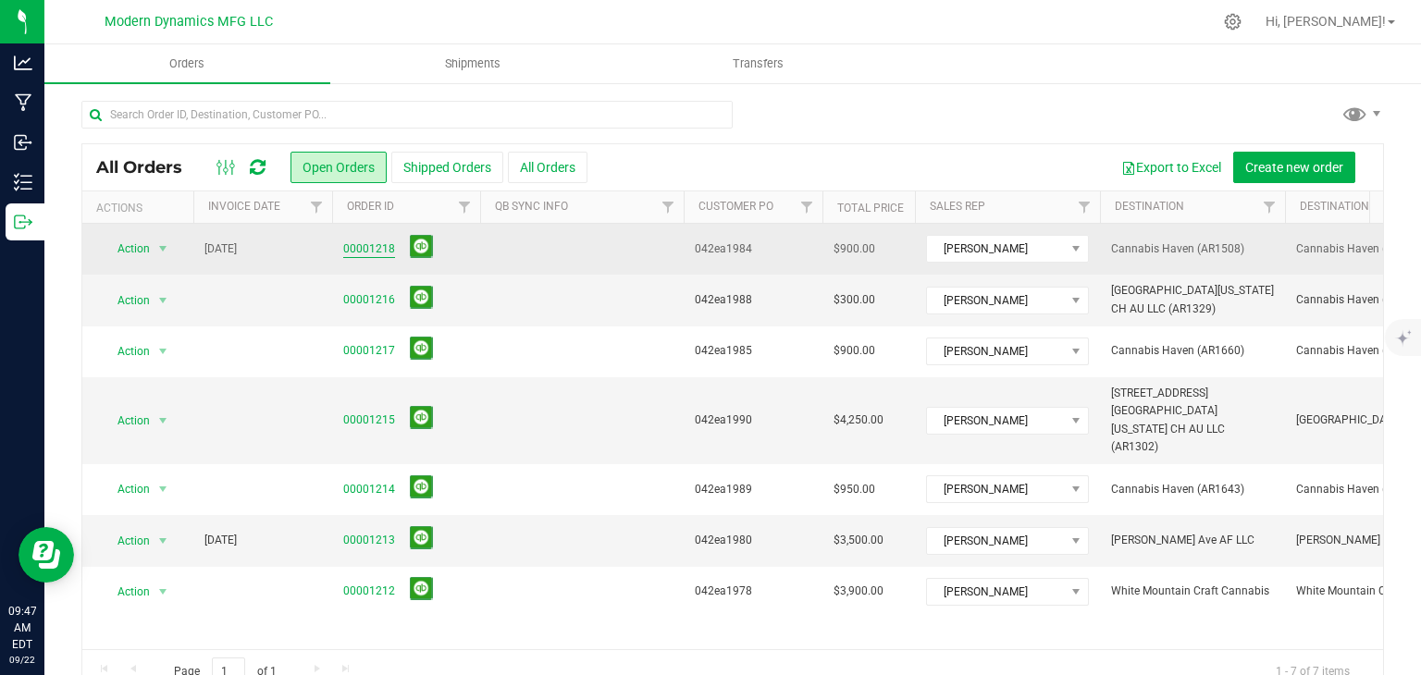
click at [367, 244] on link "00001218" at bounding box center [369, 249] width 52 height 18
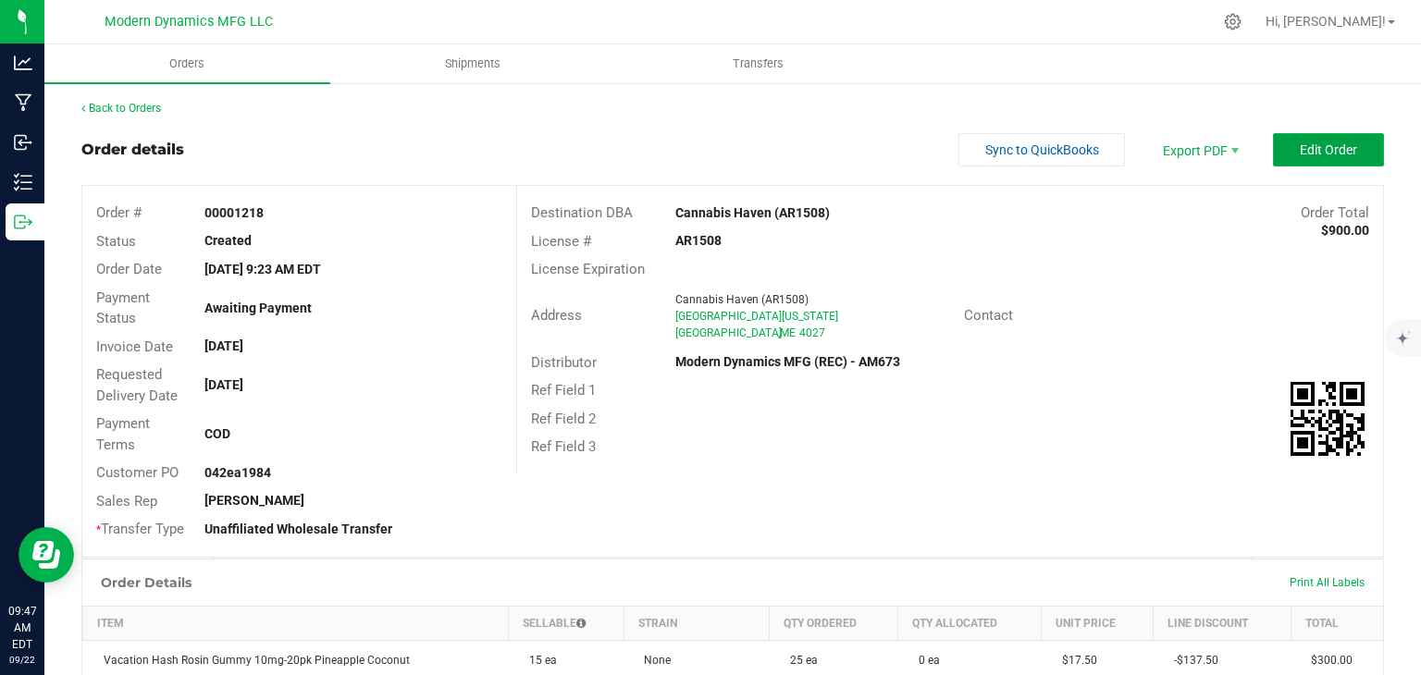
click at [1273, 137] on button "Edit Order" at bounding box center [1328, 149] width 111 height 33
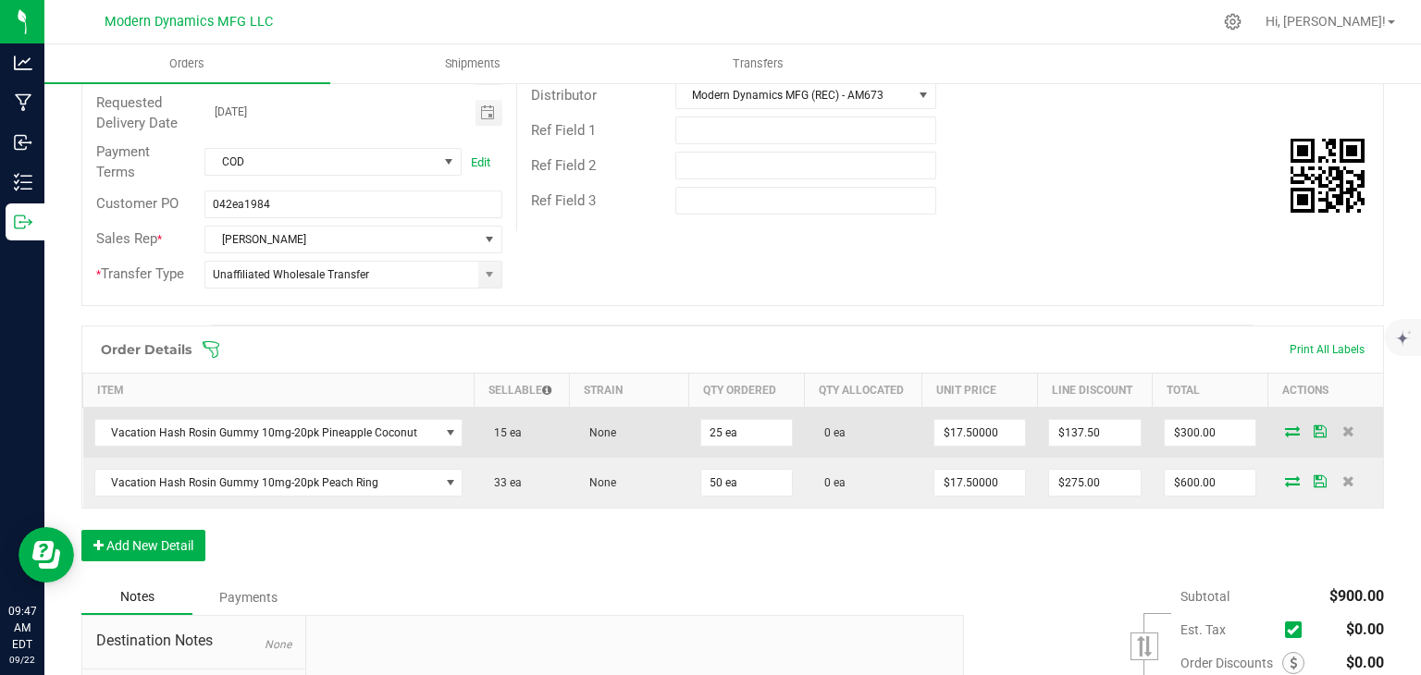
click at [1285, 434] on icon at bounding box center [1292, 430] width 15 height 11
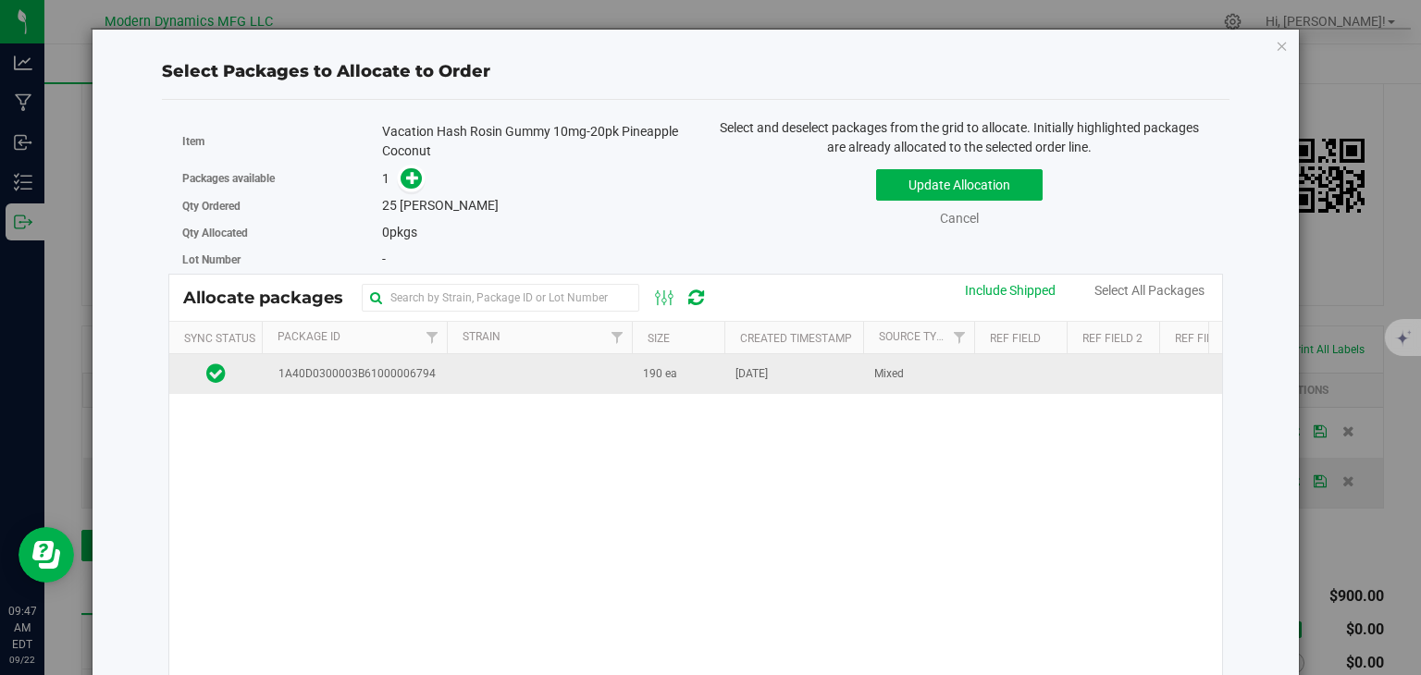
click at [600, 373] on td at bounding box center [539, 374] width 185 height 40
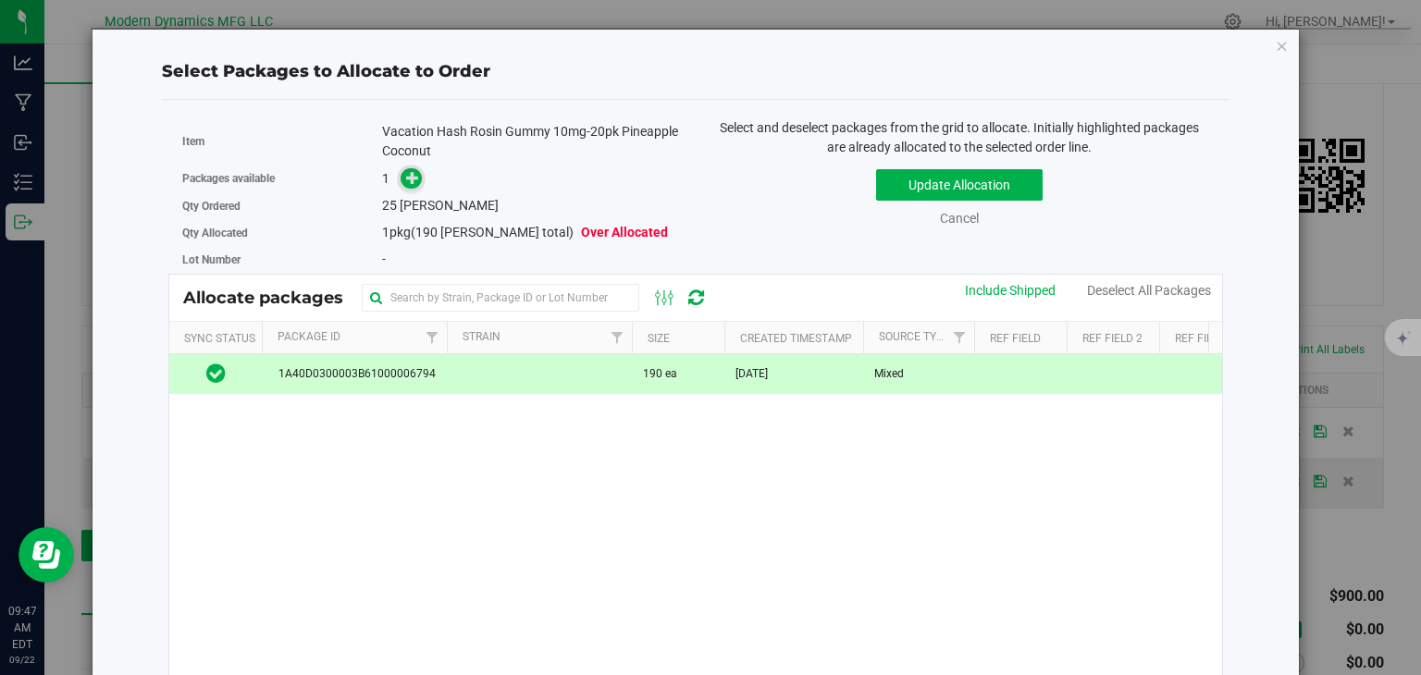
click at [400, 175] on span at bounding box center [410, 177] width 21 height 21
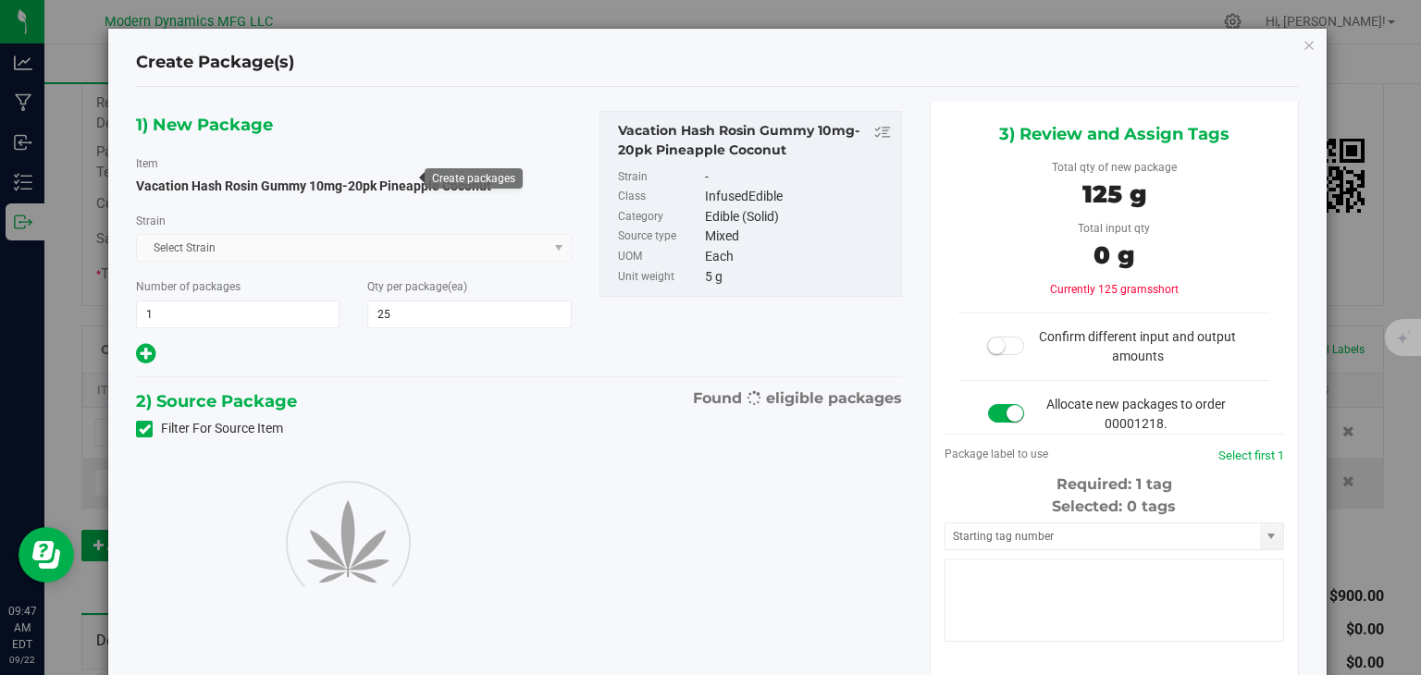
type input "25"
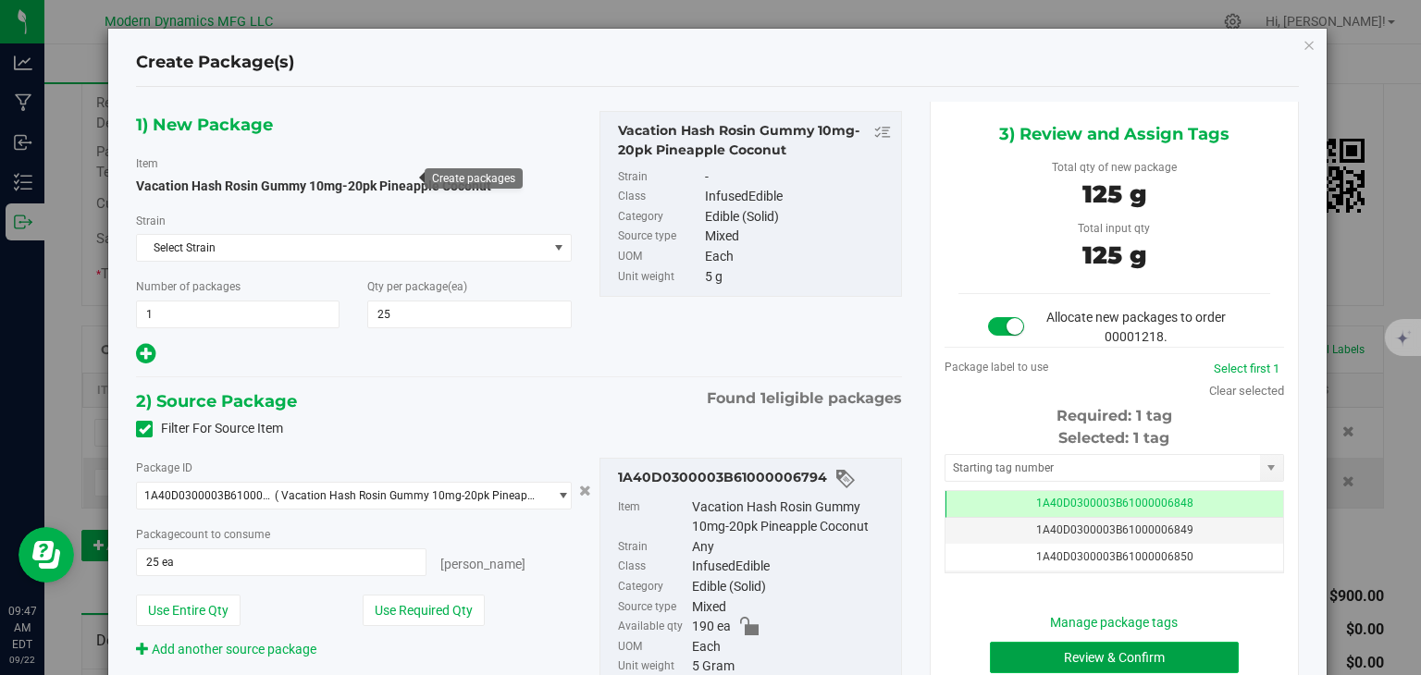
click at [1115, 655] on button "Review & Confirm" at bounding box center [1114, 657] width 249 height 31
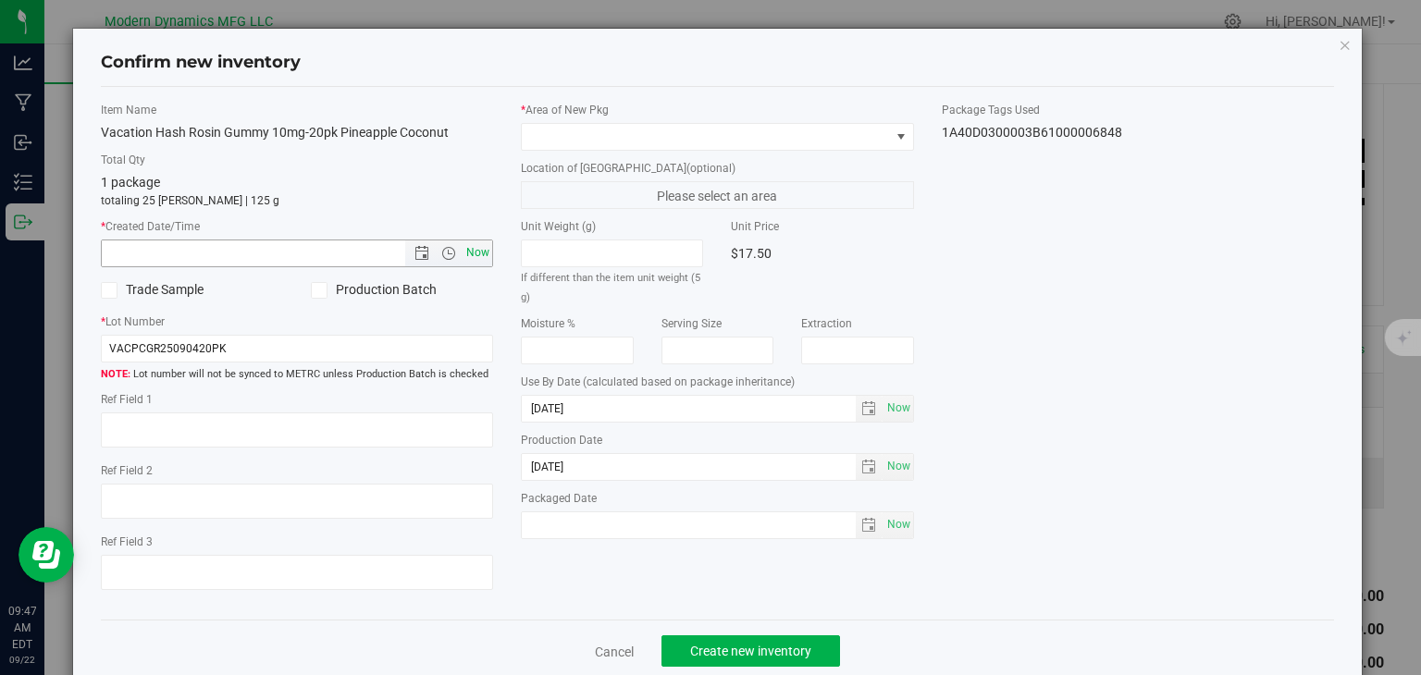
click at [474, 257] on span "Now" at bounding box center [477, 253] width 31 height 27
type input "[DATE] 9:47 AM"
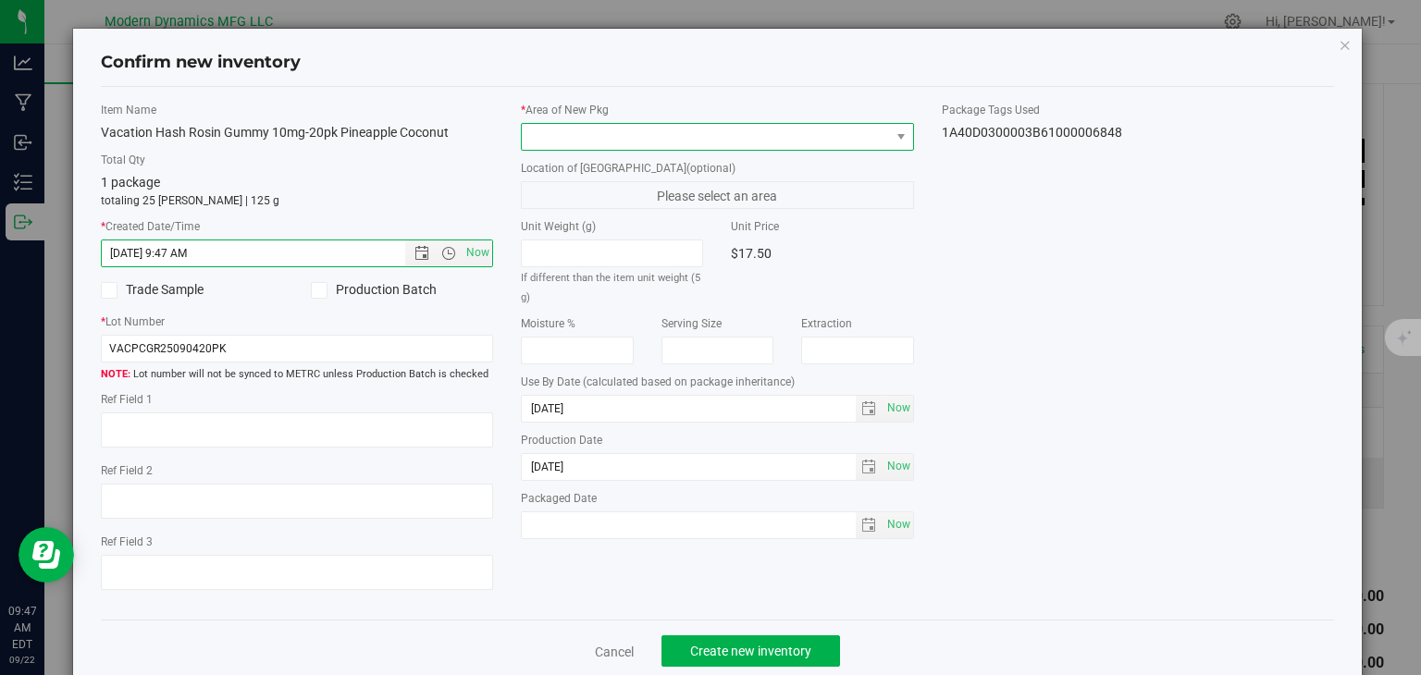
click at [548, 145] on span at bounding box center [706, 137] width 368 height 26
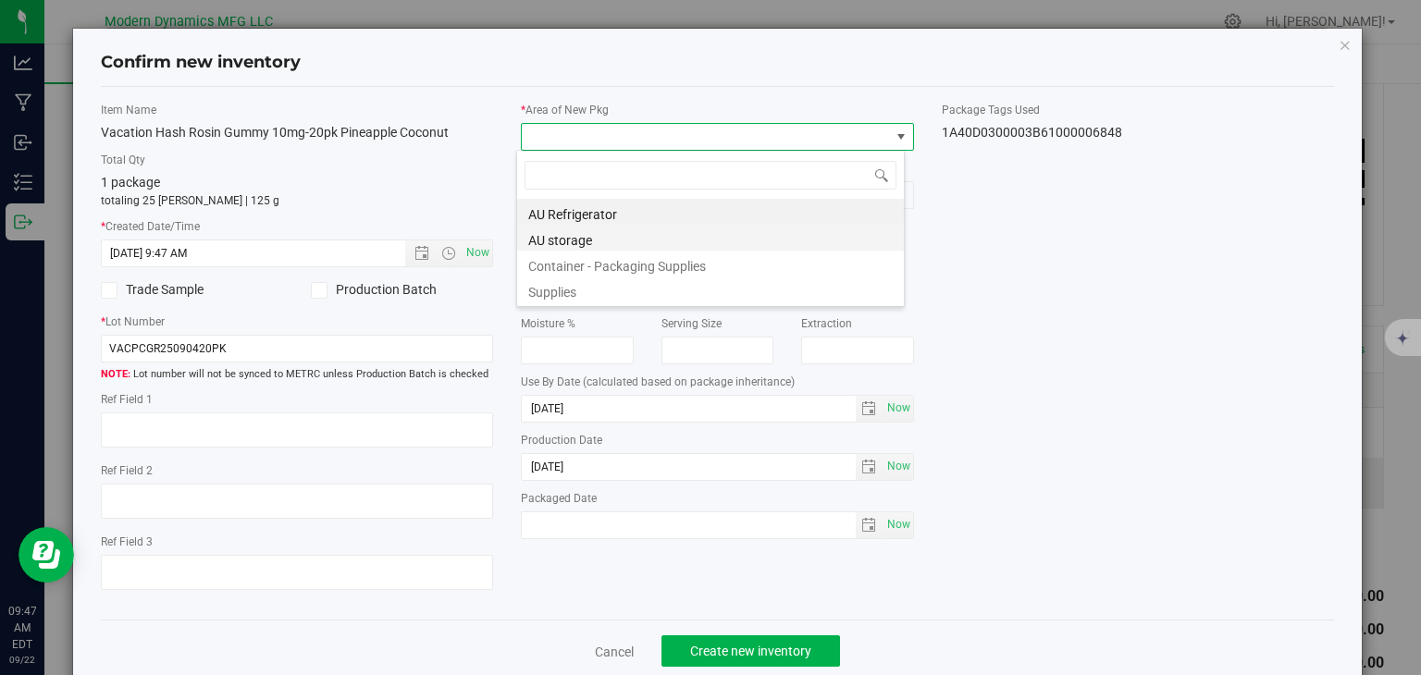
click at [566, 230] on li "AU storage" at bounding box center [710, 238] width 387 height 26
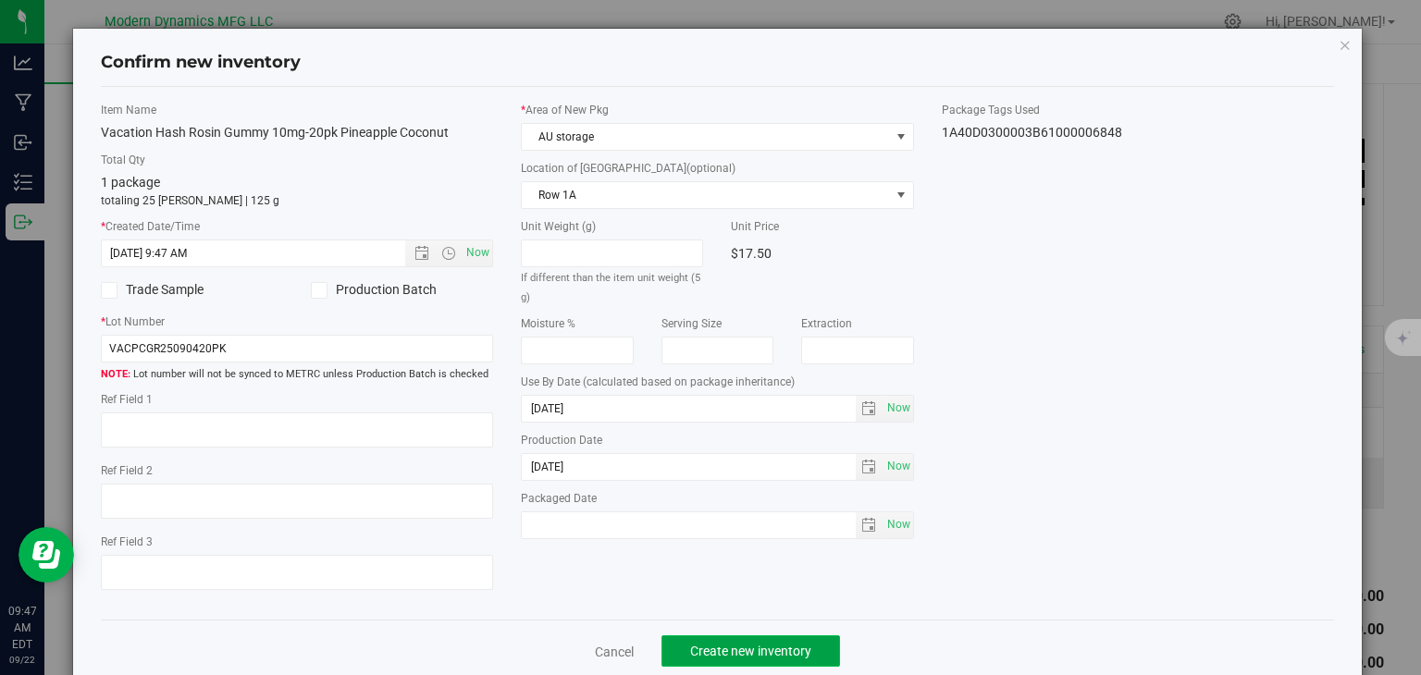
click at [777, 637] on button "Create new inventory" at bounding box center [750, 650] width 179 height 31
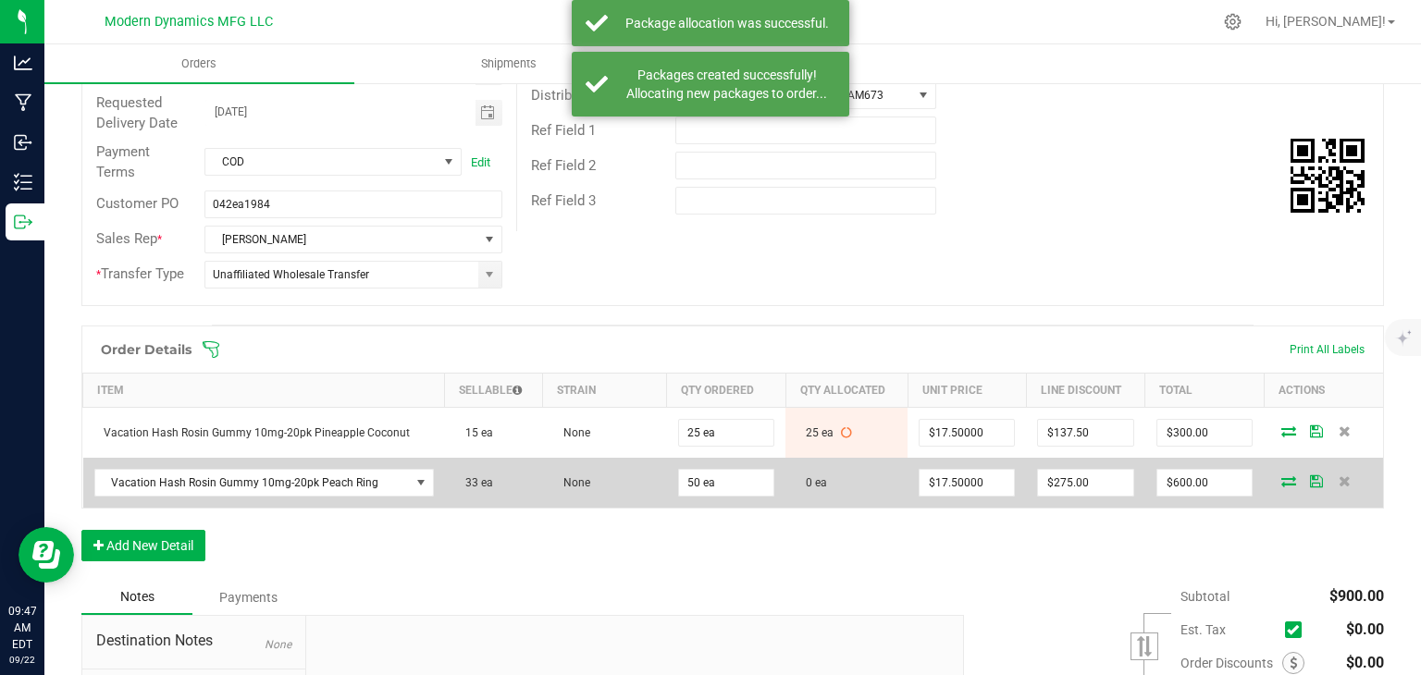
click at [1281, 475] on icon at bounding box center [1288, 480] width 15 height 11
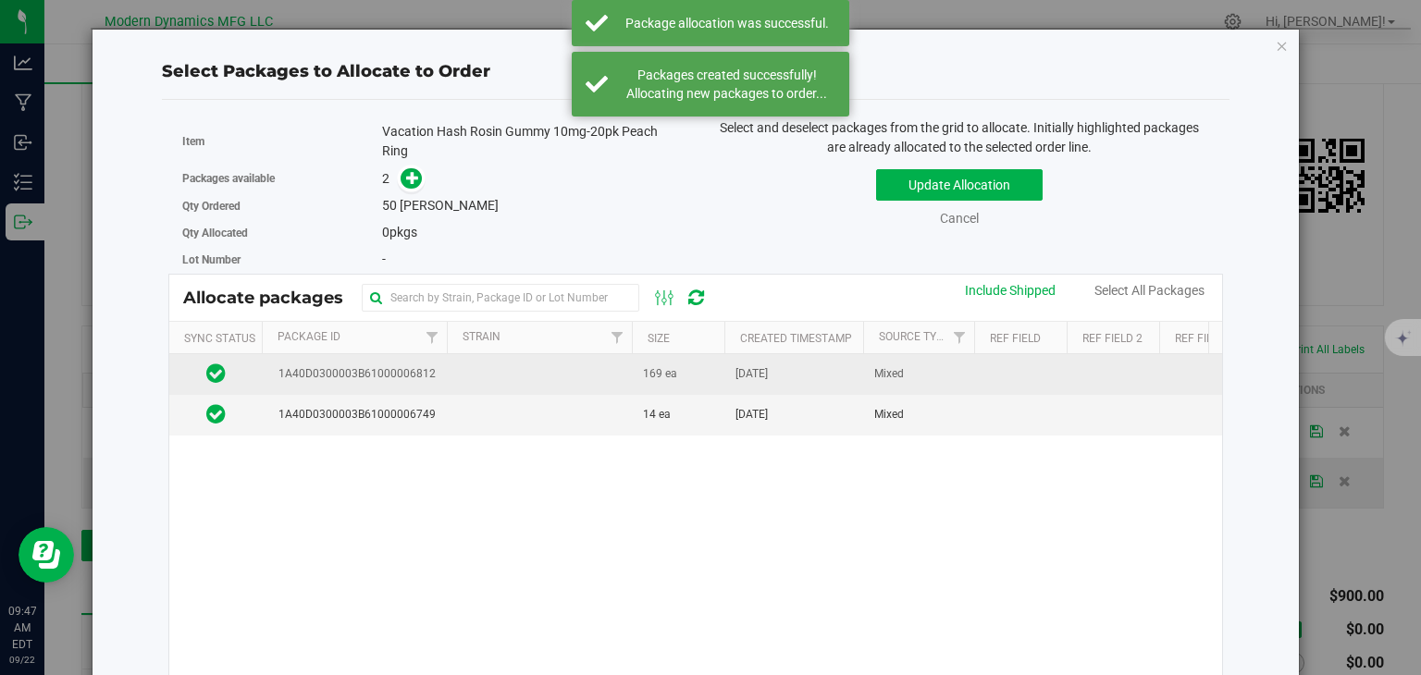
click at [553, 377] on td at bounding box center [539, 374] width 185 height 41
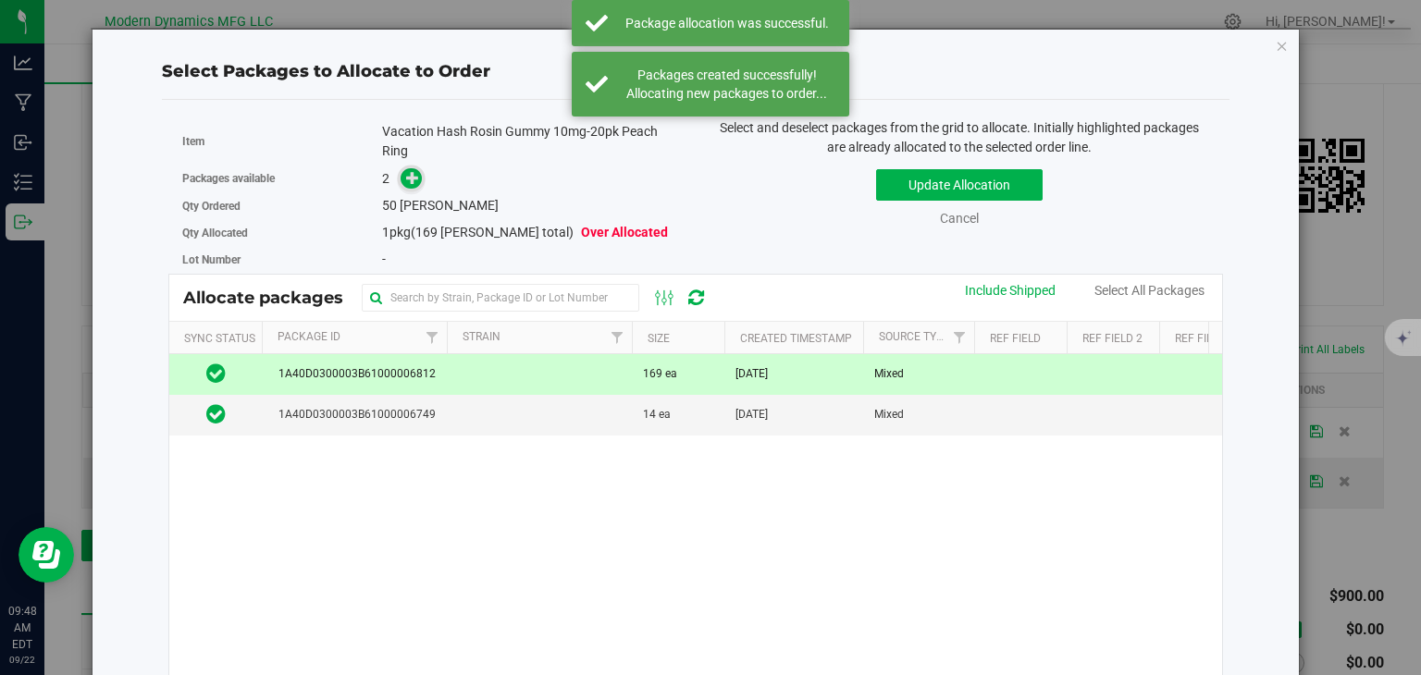
click at [411, 184] on icon at bounding box center [413, 177] width 14 height 14
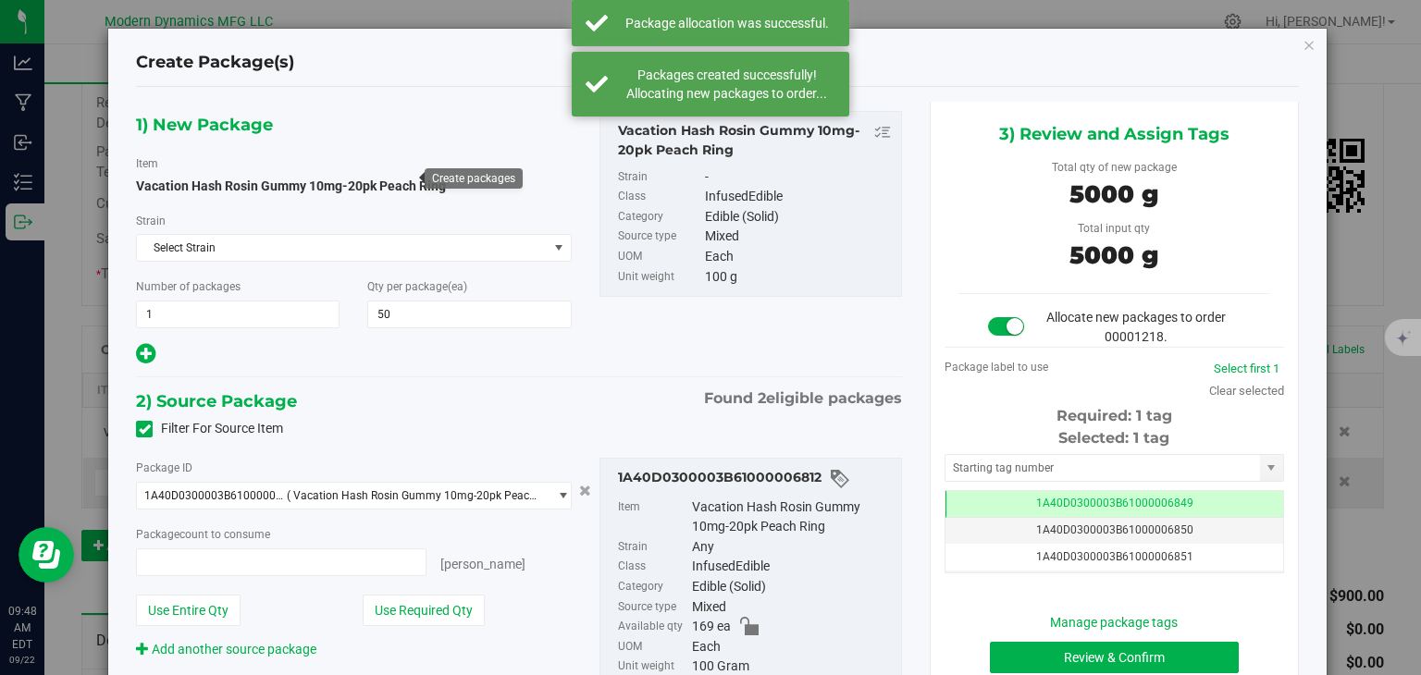
type input "50 ea"
click at [1128, 643] on button "Review & Confirm" at bounding box center [1114, 657] width 249 height 31
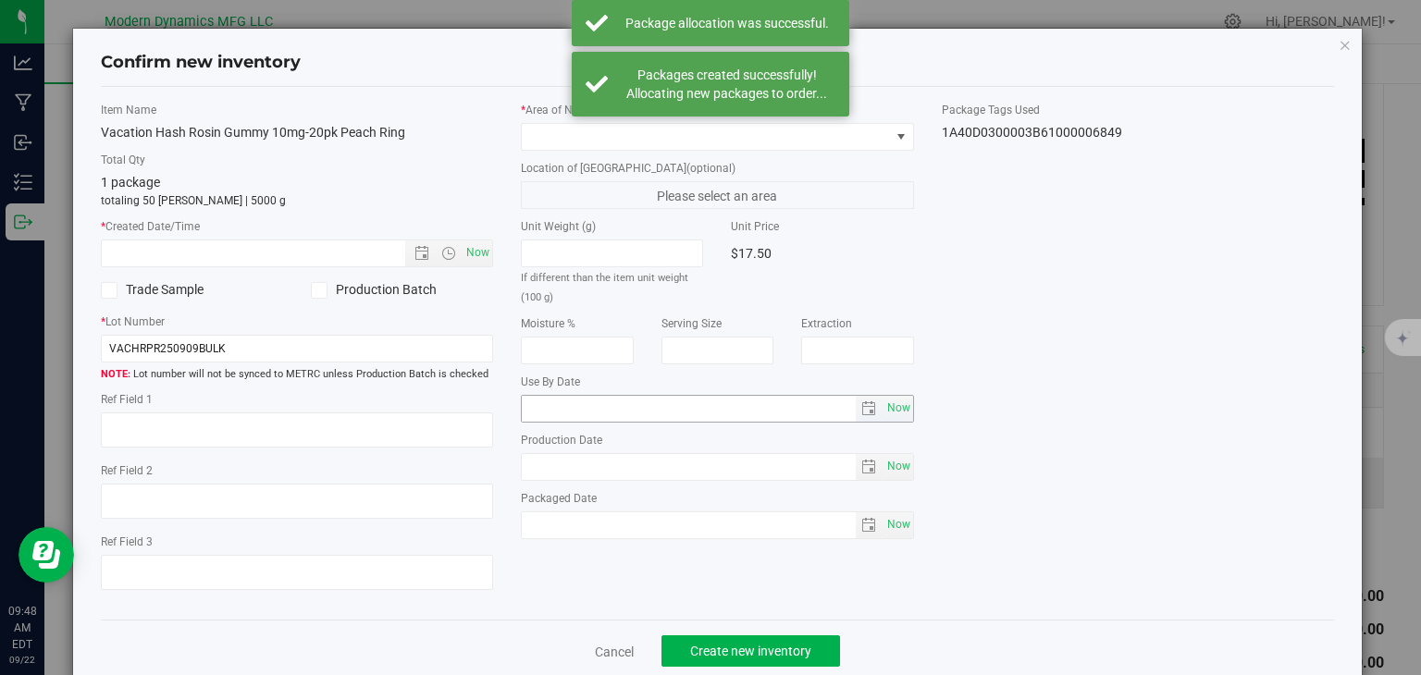
type input "[DATE]"
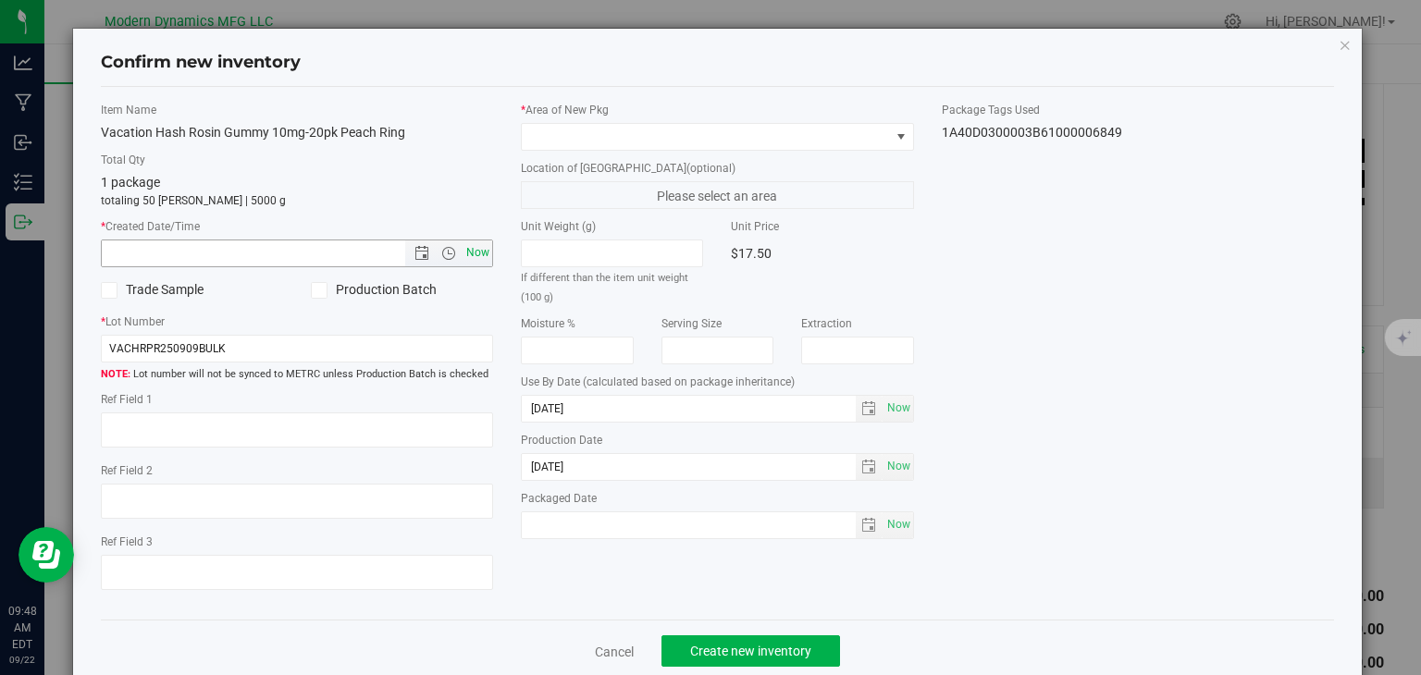
click at [477, 253] on span "Now" at bounding box center [477, 253] width 31 height 27
type input "[DATE] 9:48 AM"
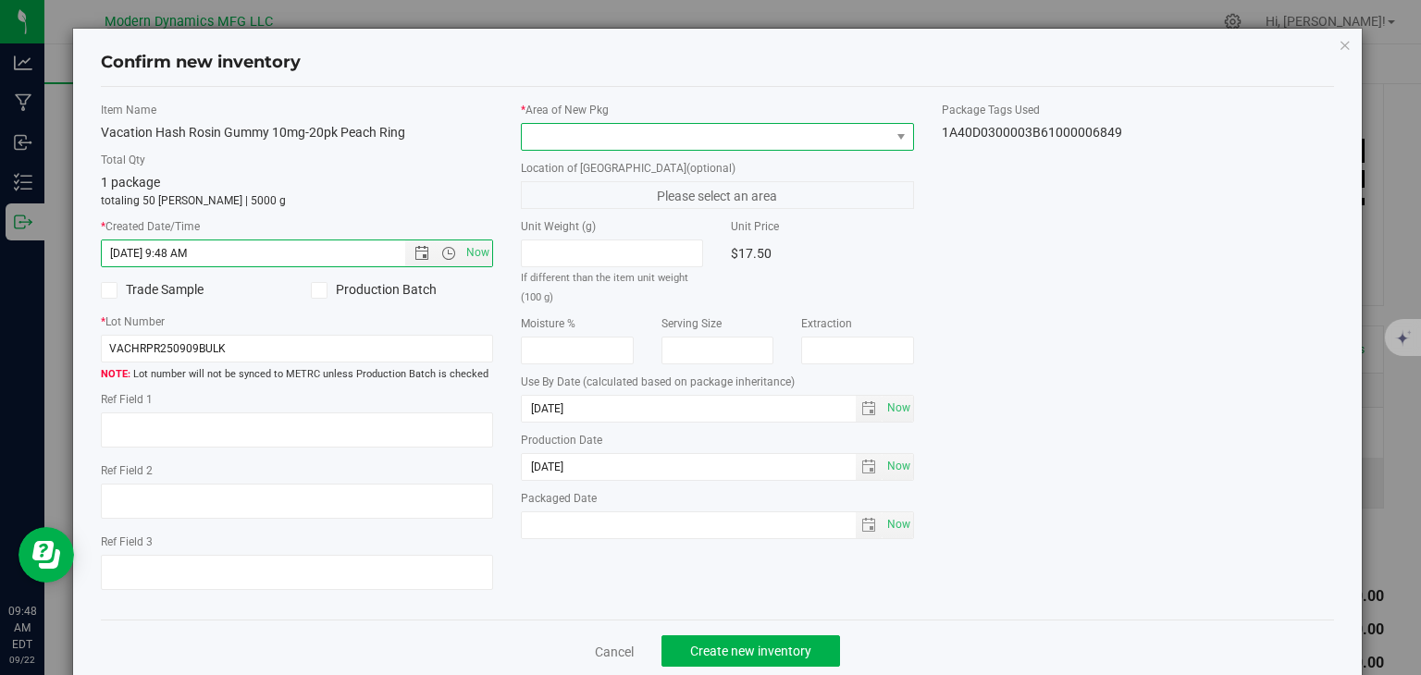
click at [560, 146] on span at bounding box center [706, 137] width 368 height 26
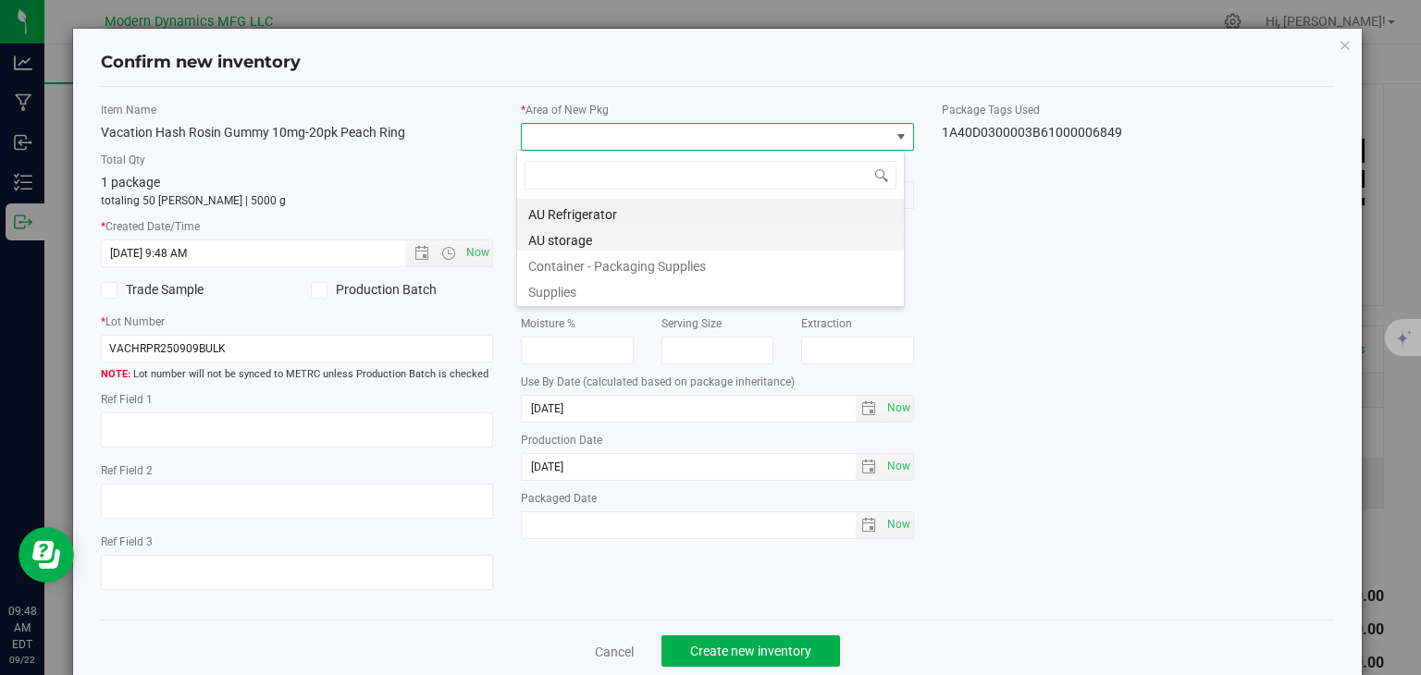
click at [559, 231] on li "AU storage" at bounding box center [710, 238] width 387 height 26
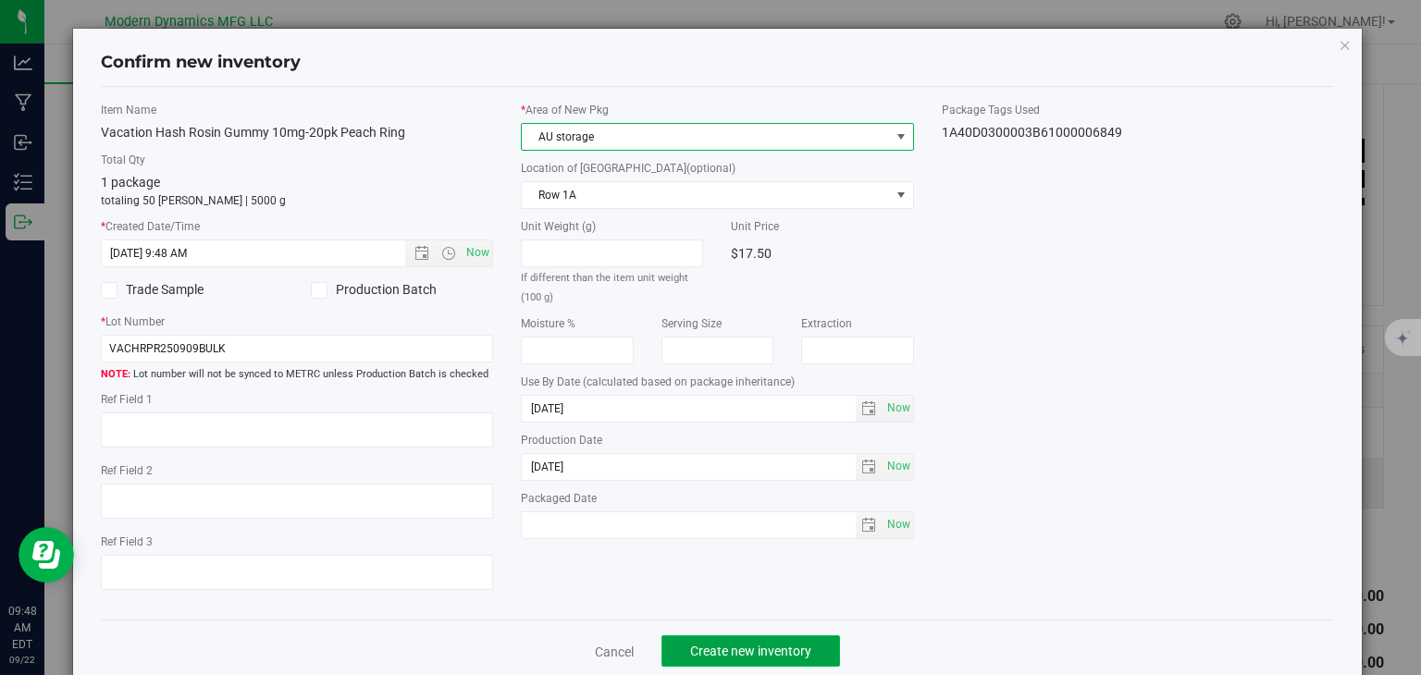
click at [813, 647] on button "Create new inventory" at bounding box center [750, 650] width 179 height 31
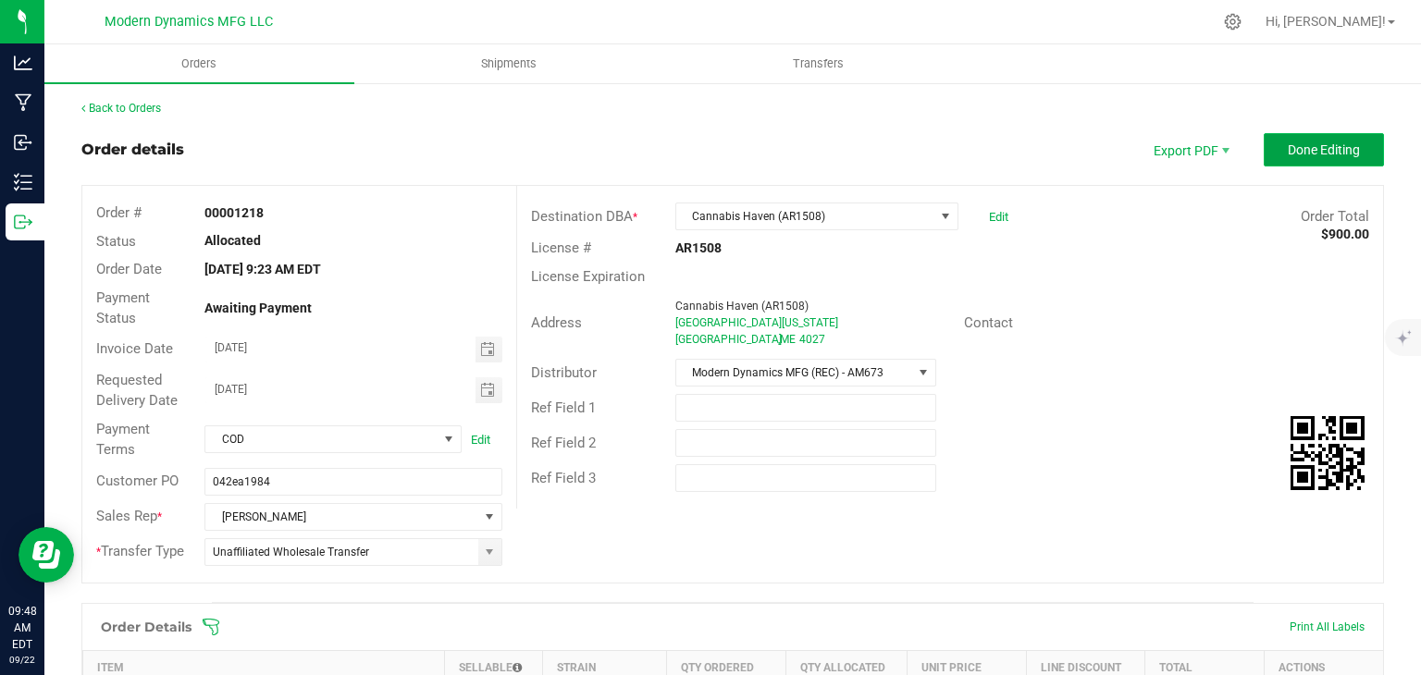
click at [1290, 143] on span "Done Editing" at bounding box center [1323, 149] width 72 height 15
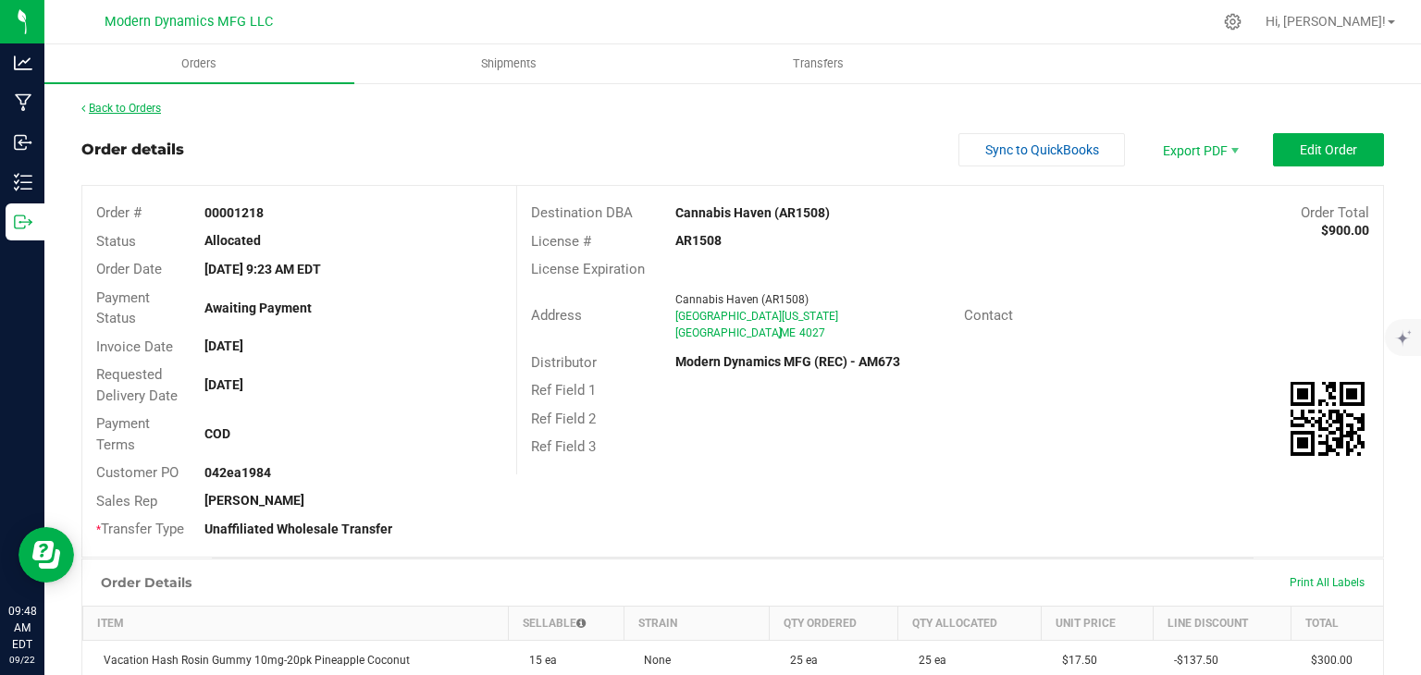
click at [146, 105] on link "Back to Orders" at bounding box center [121, 108] width 80 height 13
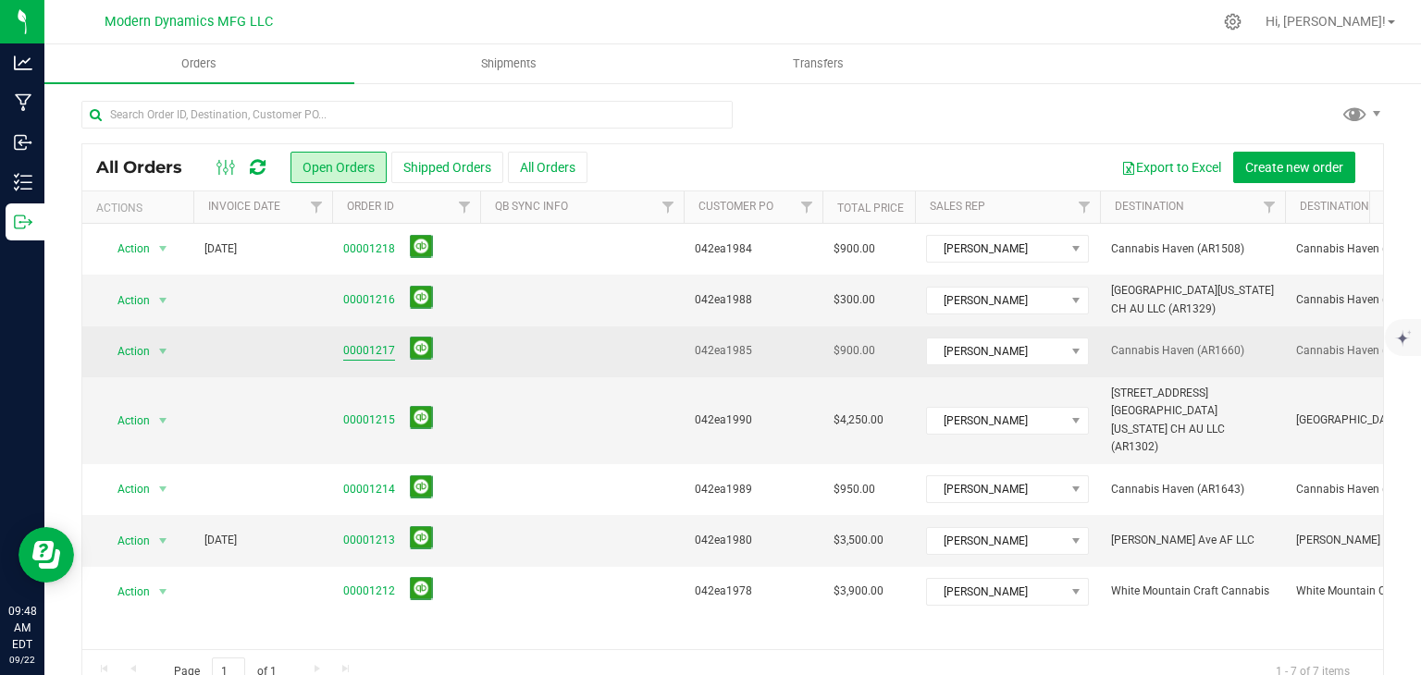
click at [355, 357] on link "00001217" at bounding box center [369, 351] width 52 height 18
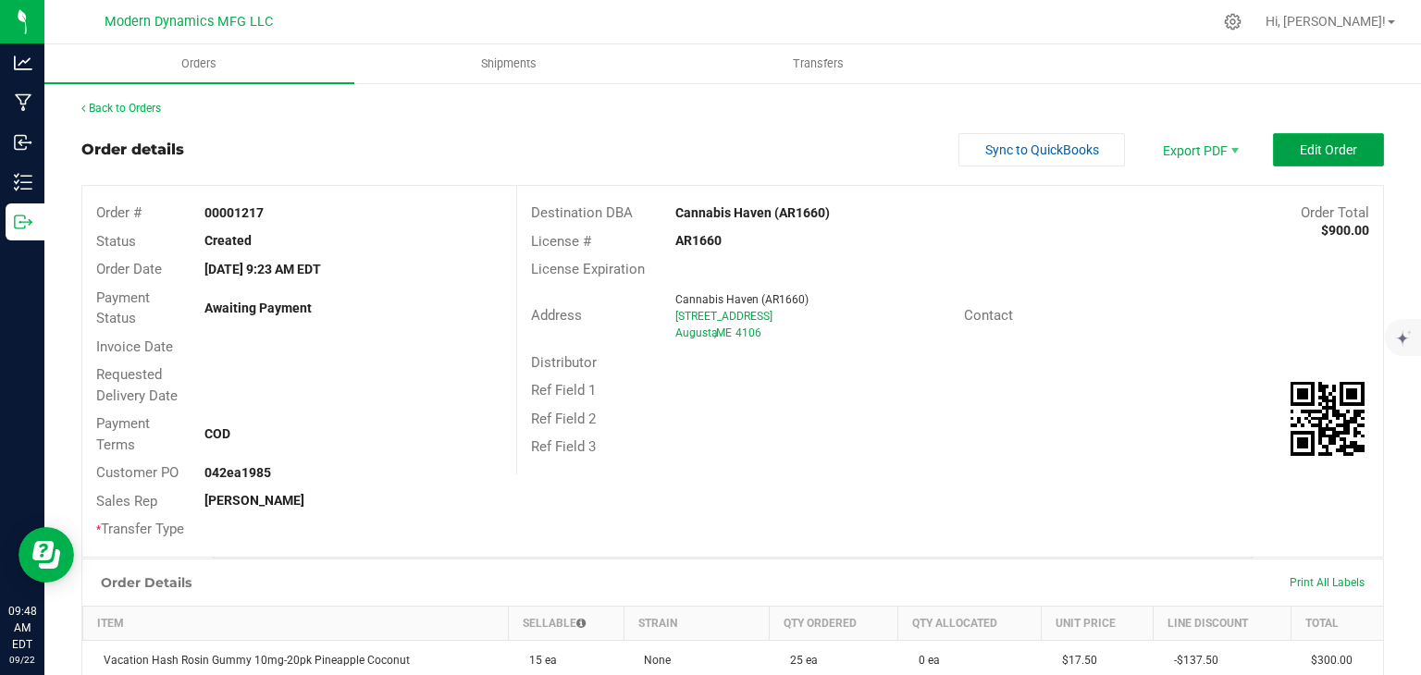
click at [1294, 163] on button "Edit Order" at bounding box center [1328, 149] width 111 height 33
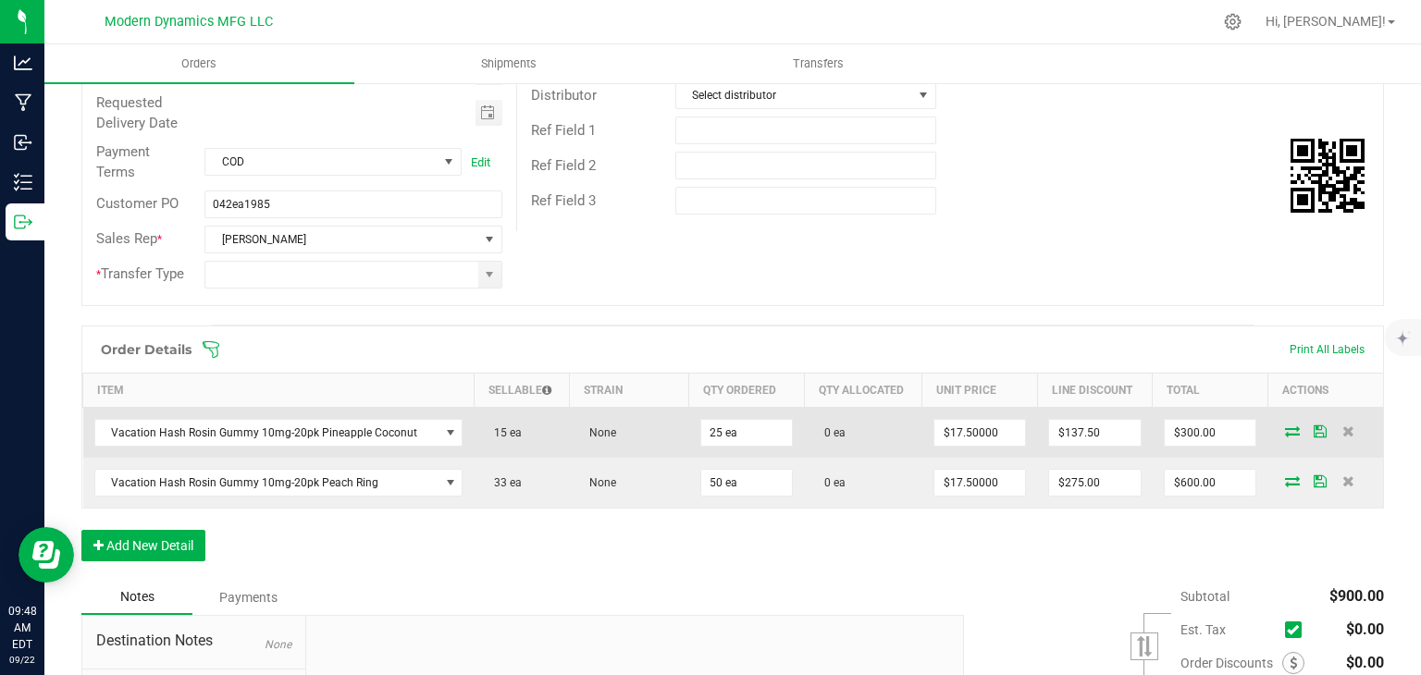
click at [1285, 432] on icon at bounding box center [1292, 430] width 15 height 11
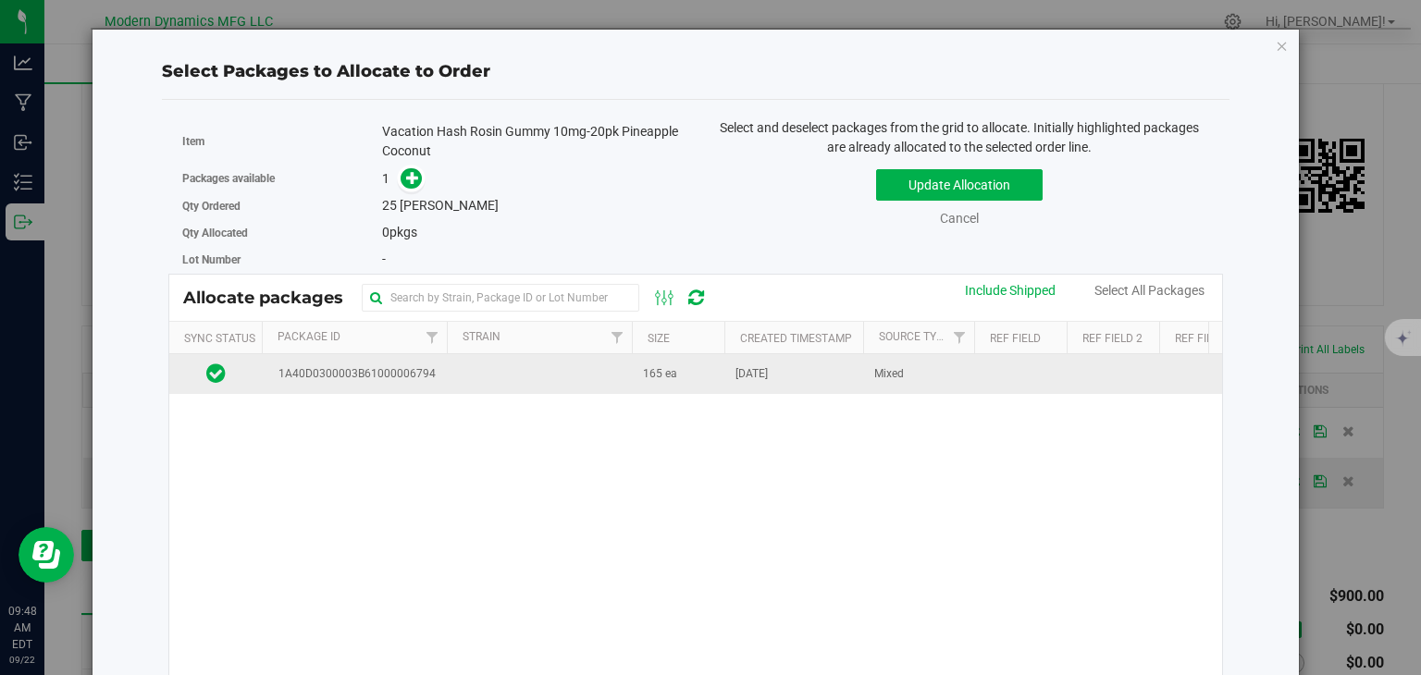
click at [703, 376] on td "165 ea" at bounding box center [678, 374] width 92 height 40
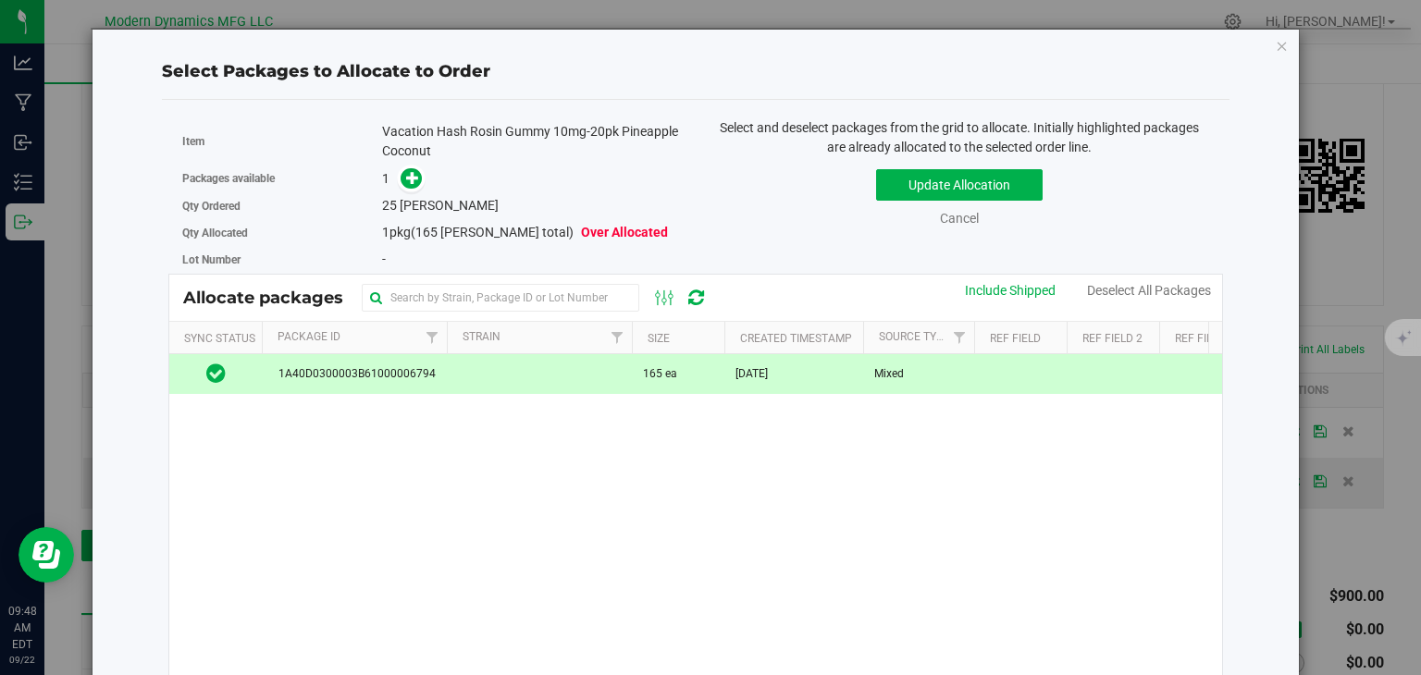
click at [412, 165] on div "Packages available 1" at bounding box center [431, 179] width 499 height 29
click at [414, 171] on icon at bounding box center [412, 177] width 13 height 13
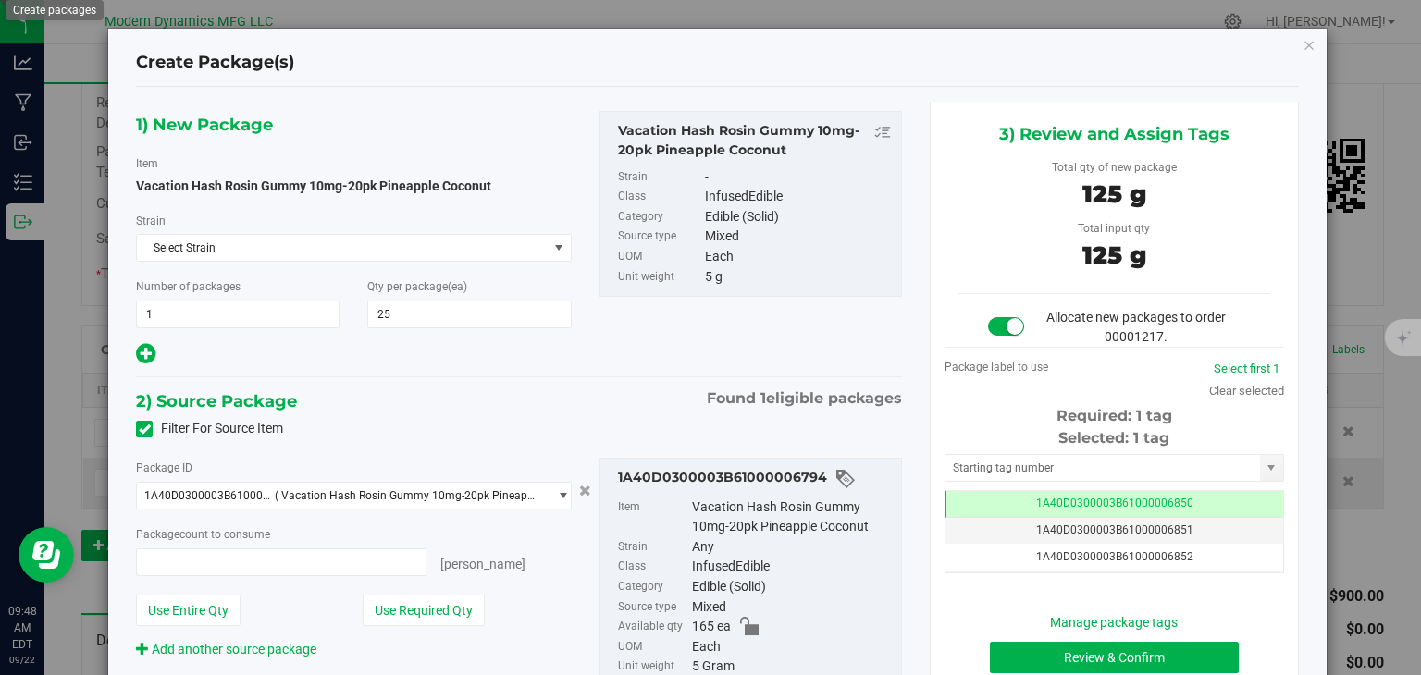
type input "25 ea"
click at [1196, 648] on button "Review & Confirm" at bounding box center [1114, 657] width 249 height 31
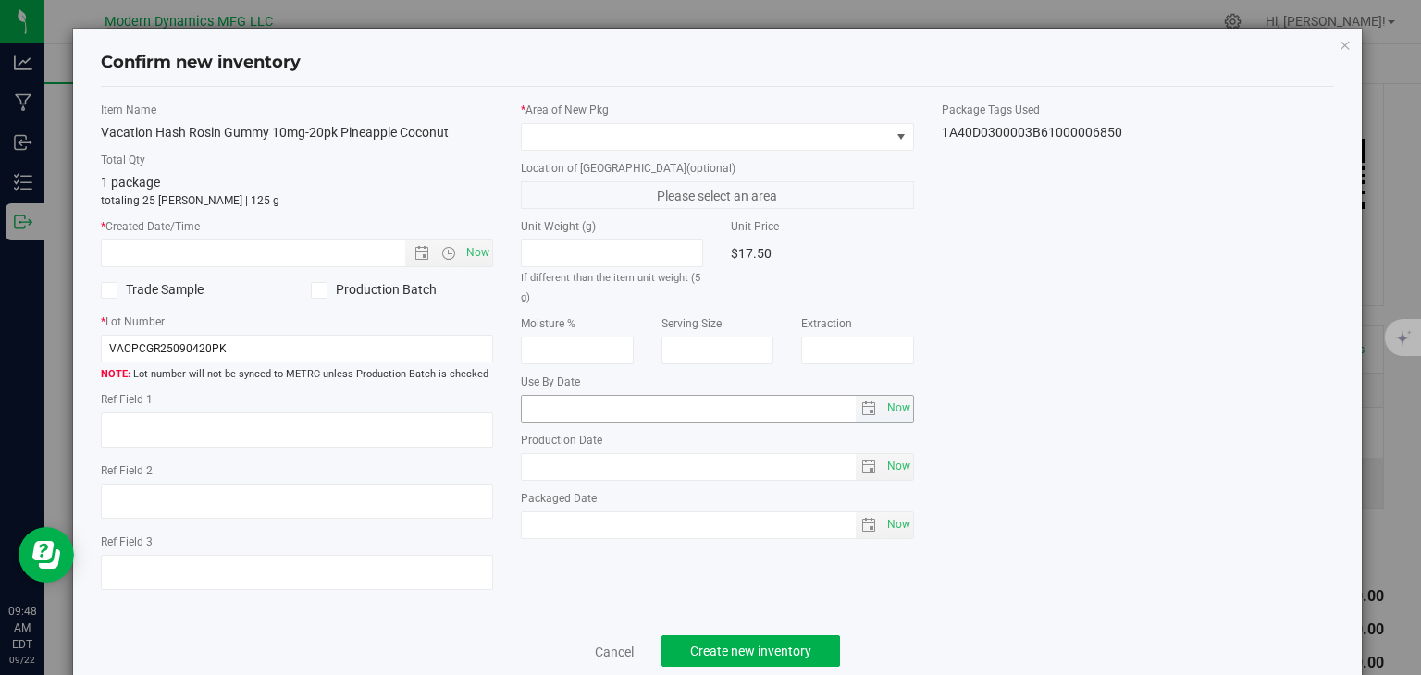
type input "[DATE]"
drag, startPoint x: 470, startPoint y: 245, endPoint x: 497, endPoint y: 215, distance: 40.6
click at [470, 245] on span "Now" at bounding box center [477, 253] width 31 height 27
type input "[DATE] 9:48 AM"
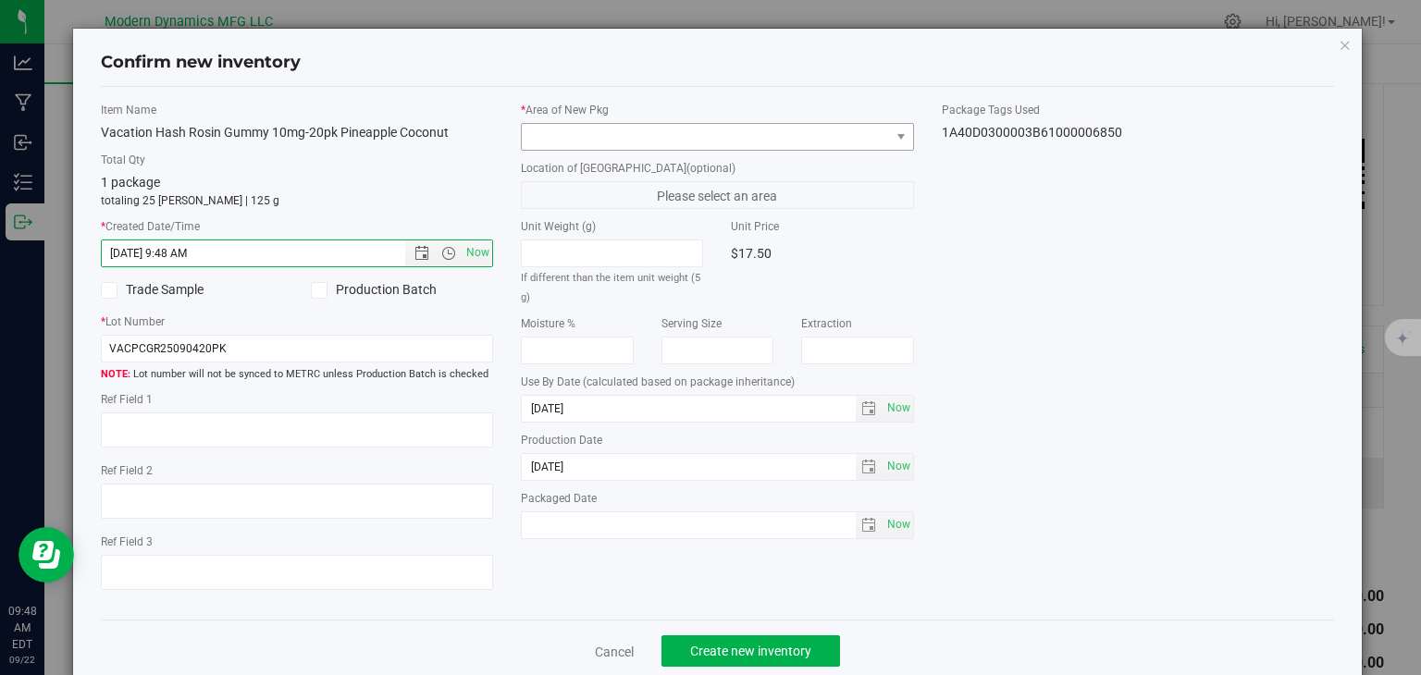
drag, startPoint x: 558, startPoint y: 151, endPoint x: 573, endPoint y: 146, distance: 15.5
click at [559, 151] on div "* Area of [GEOGRAPHIC_DATA] Location of [GEOGRAPHIC_DATA] (optional) Please sel…" at bounding box center [717, 325] width 421 height 447
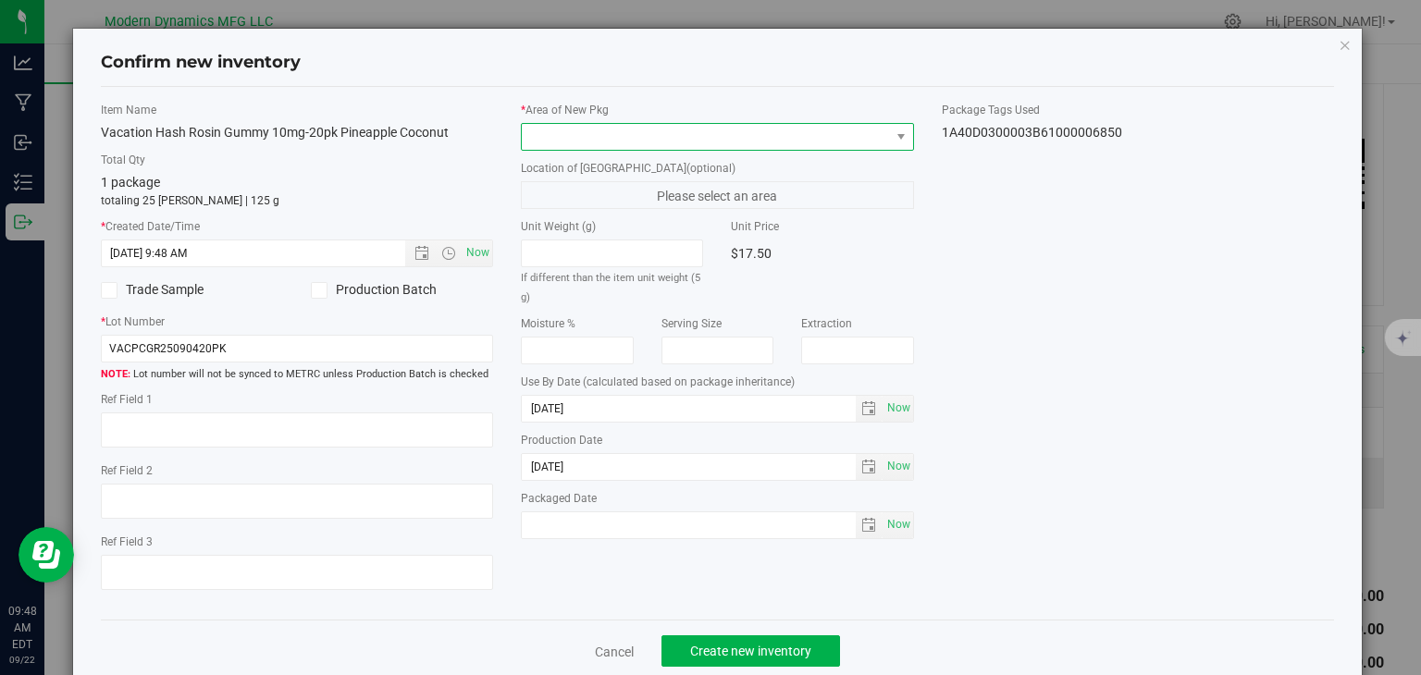
click at [575, 144] on span at bounding box center [706, 137] width 368 height 26
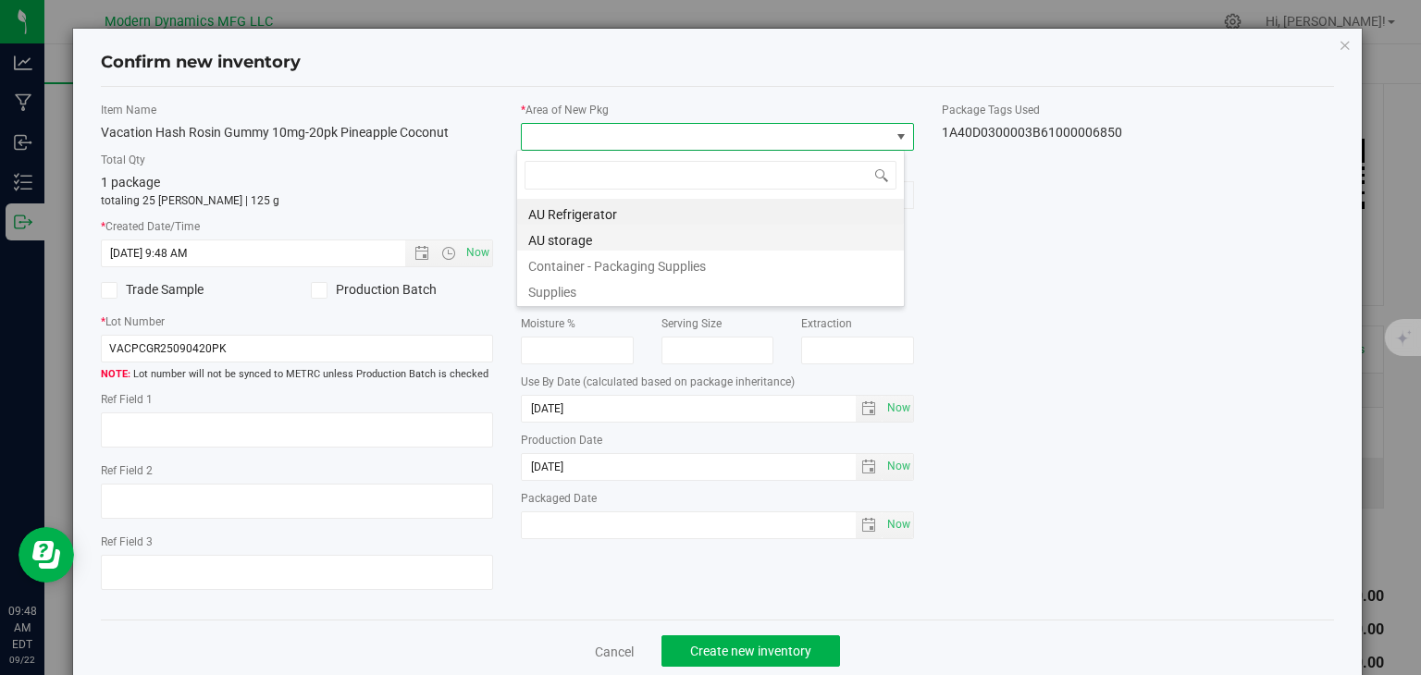
click at [581, 199] on ul "AU Refrigerator AU storage Container - Packaging Supplies Supplies" at bounding box center [710, 199] width 387 height 0
click at [629, 238] on li "AU storage" at bounding box center [710, 238] width 387 height 26
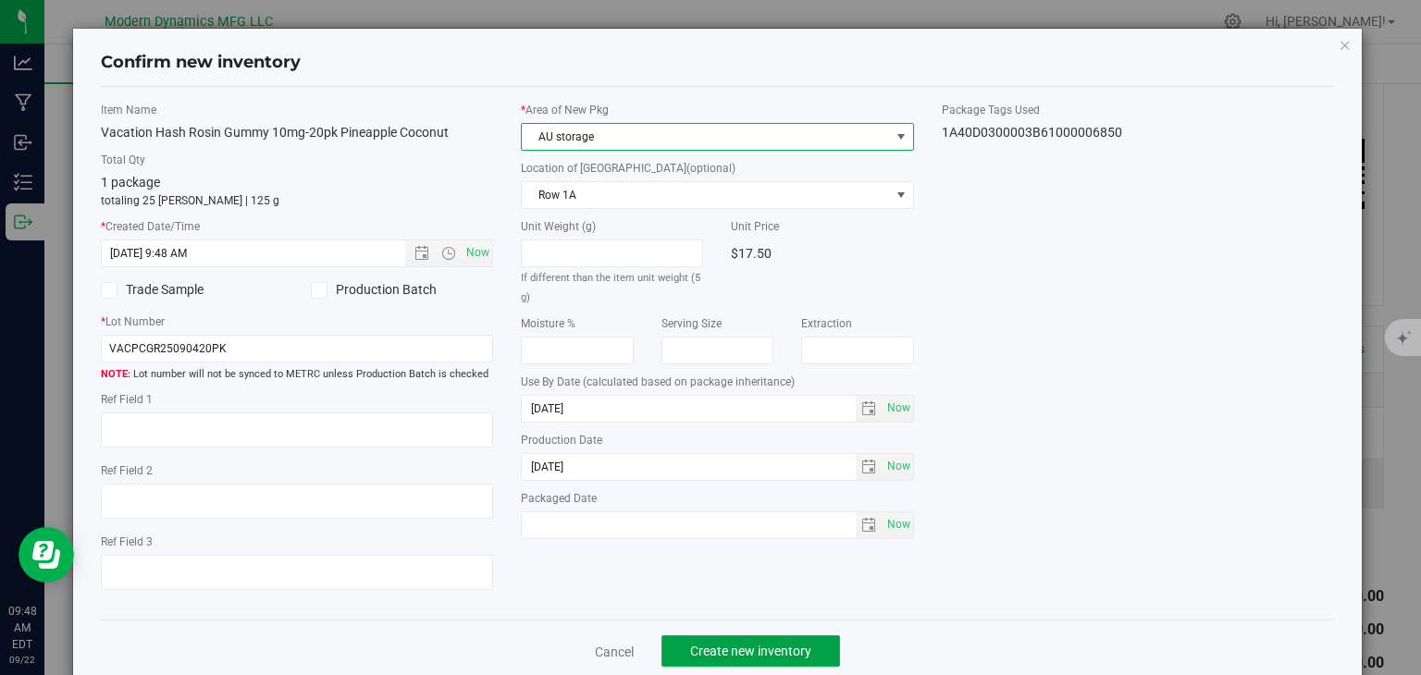
click at [767, 660] on button "Create new inventory" at bounding box center [750, 650] width 179 height 31
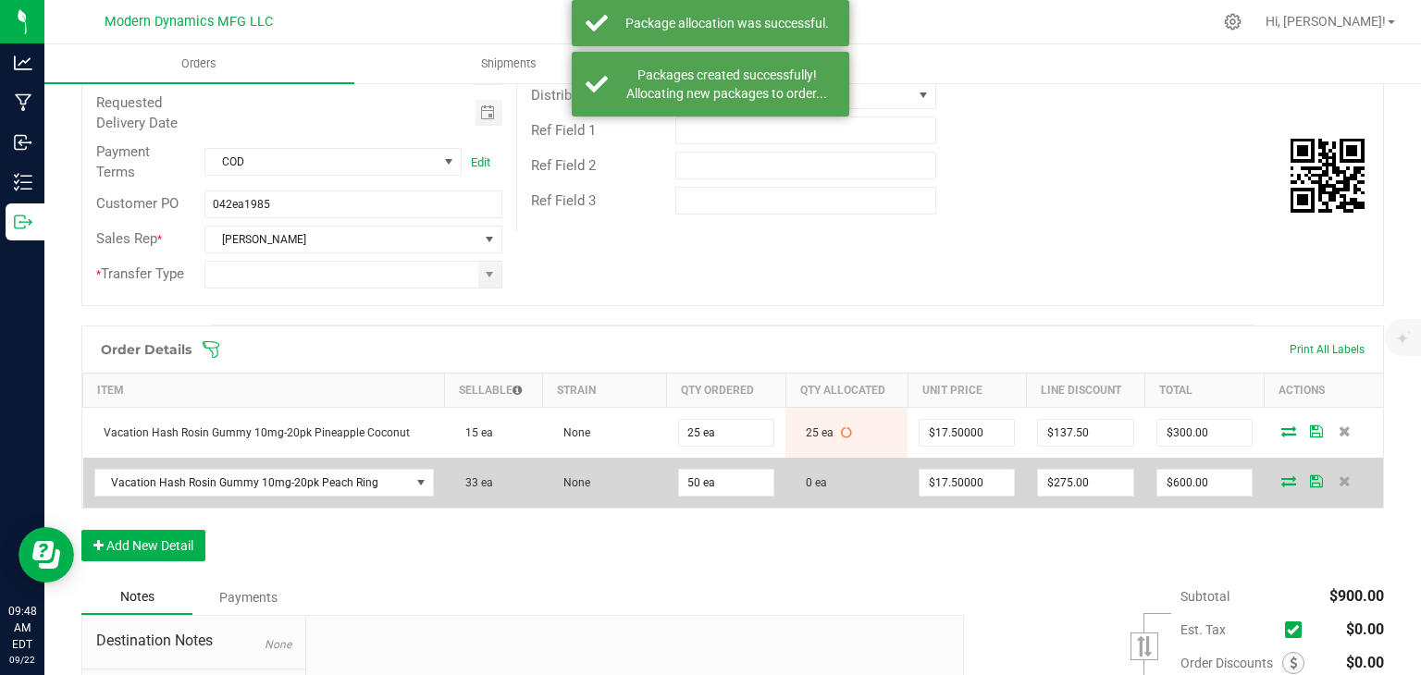
click at [1267, 486] on td at bounding box center [1322, 483] width 119 height 50
click at [1281, 477] on icon at bounding box center [1288, 480] width 15 height 11
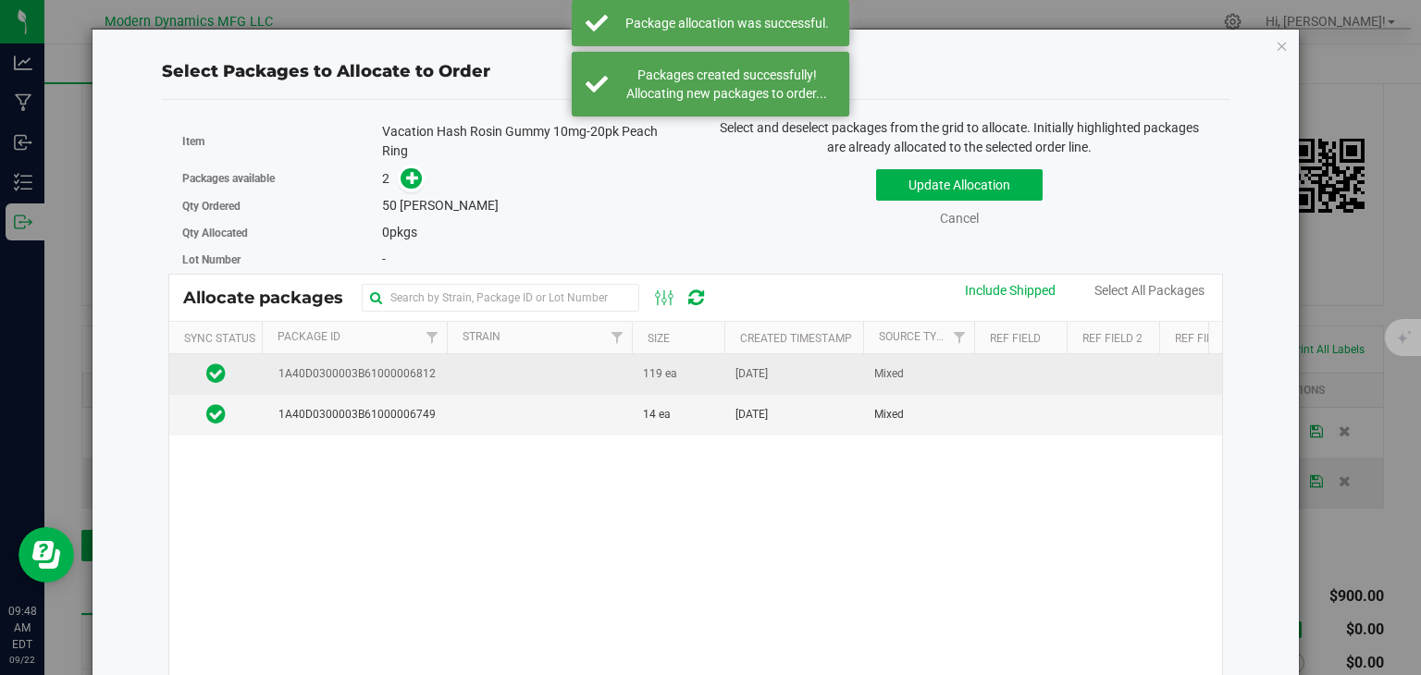
click at [352, 374] on span "1A40D0300003B61000006812" at bounding box center [354, 374] width 164 height 18
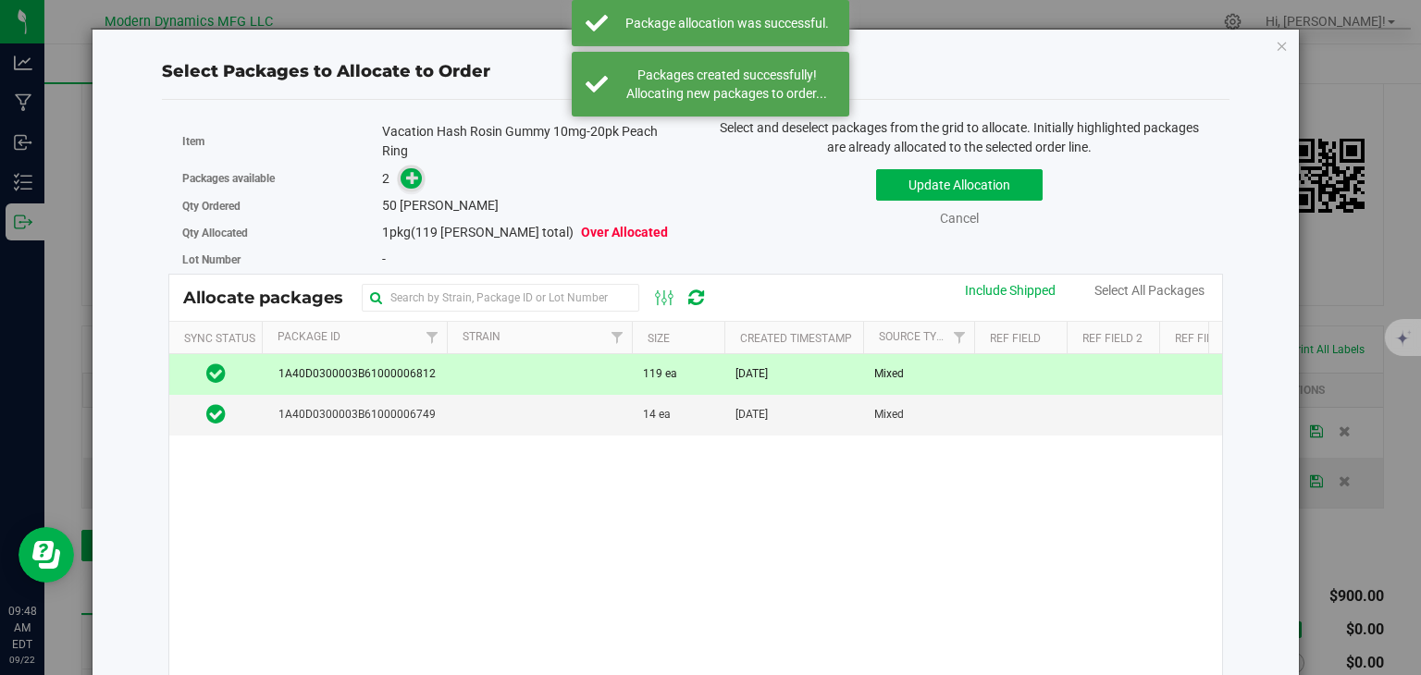
click at [413, 179] on icon at bounding box center [413, 177] width 14 height 14
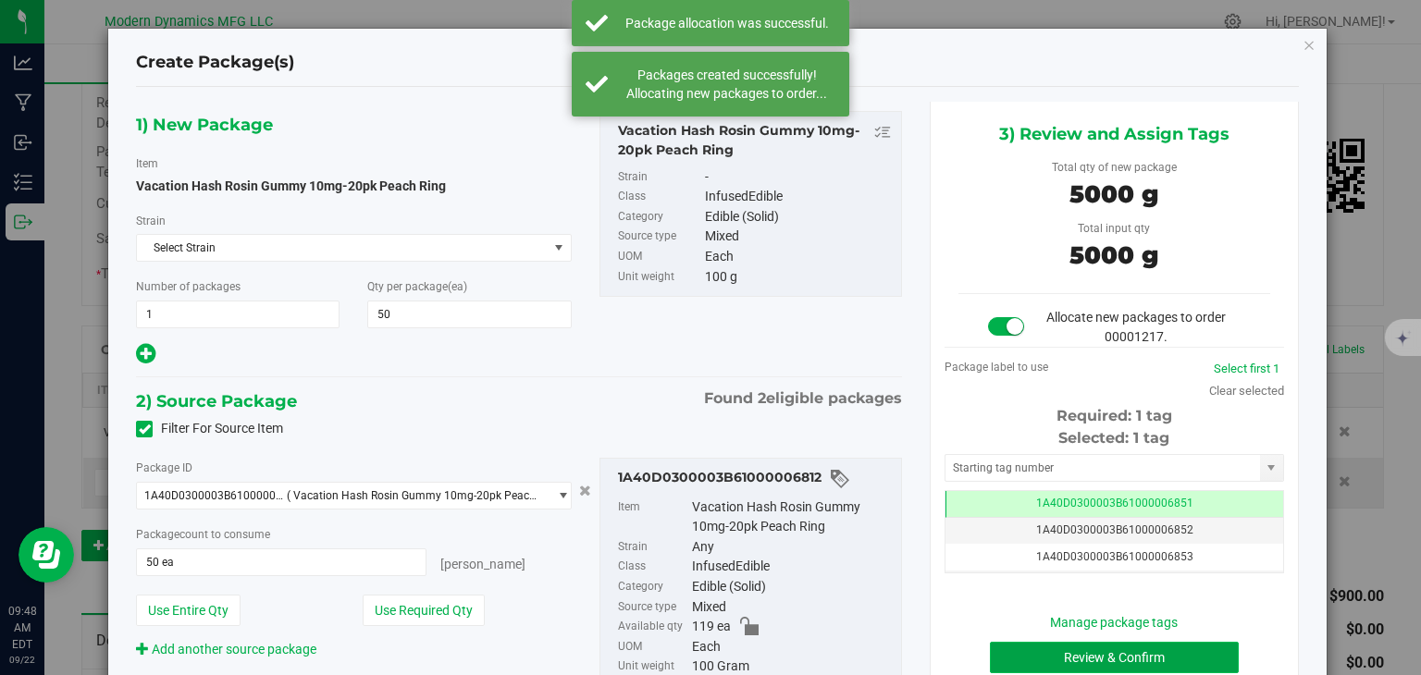
click at [1144, 661] on button "Review & Confirm" at bounding box center [1114, 657] width 249 height 31
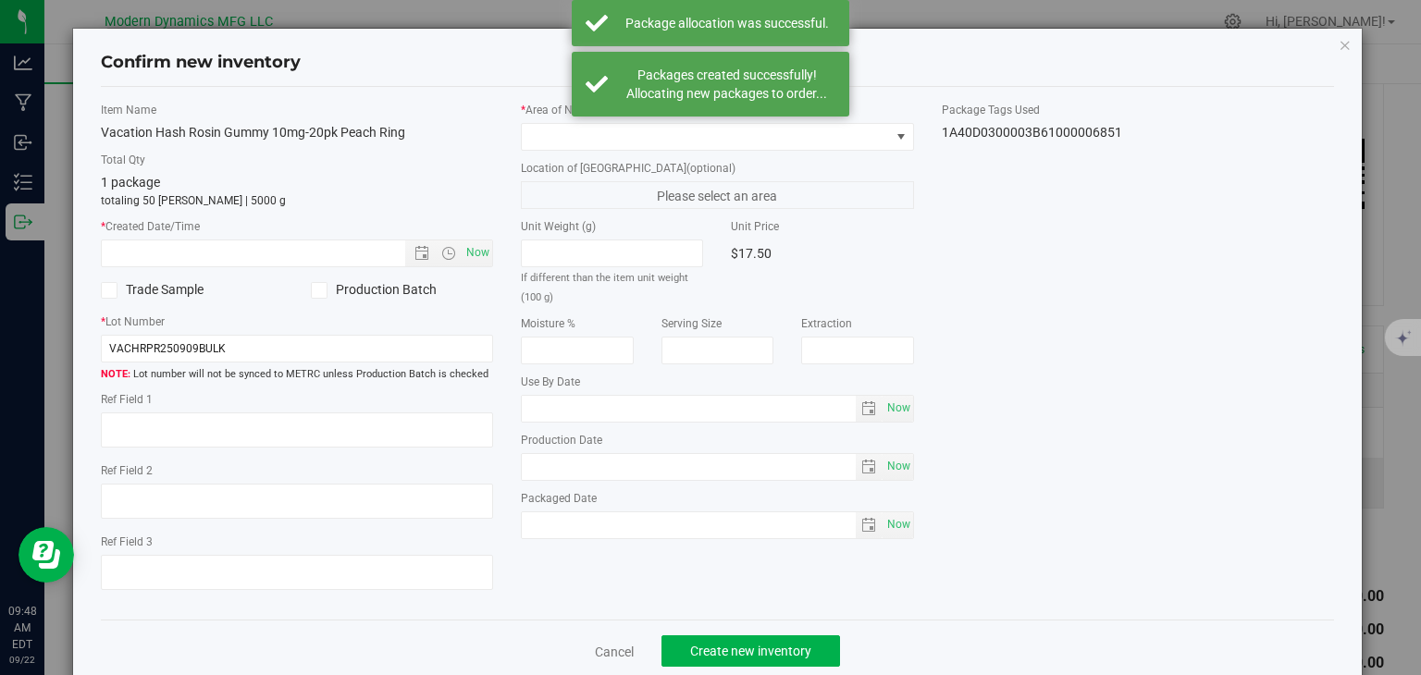
type input "[DATE]"
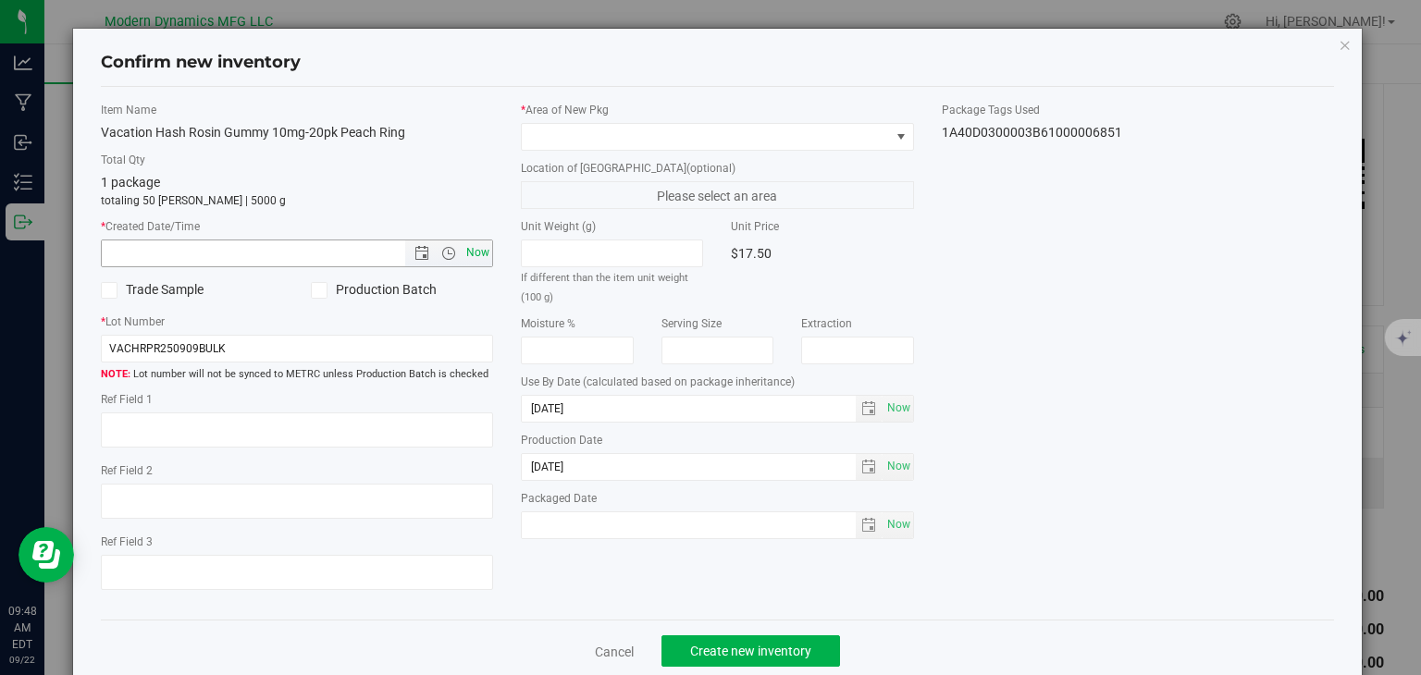
click at [475, 249] on span "Now" at bounding box center [477, 253] width 31 height 27
type input "[DATE] 9:48 AM"
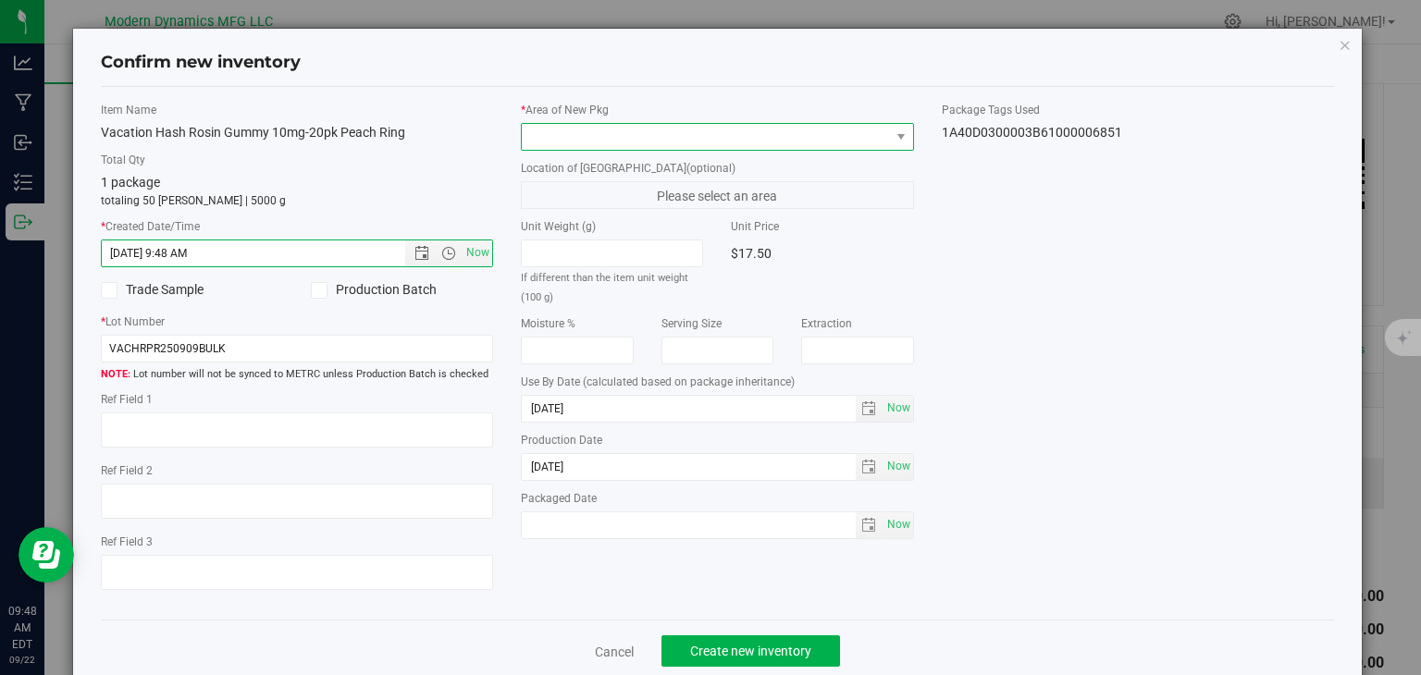
click at [544, 149] on span at bounding box center [706, 137] width 368 height 26
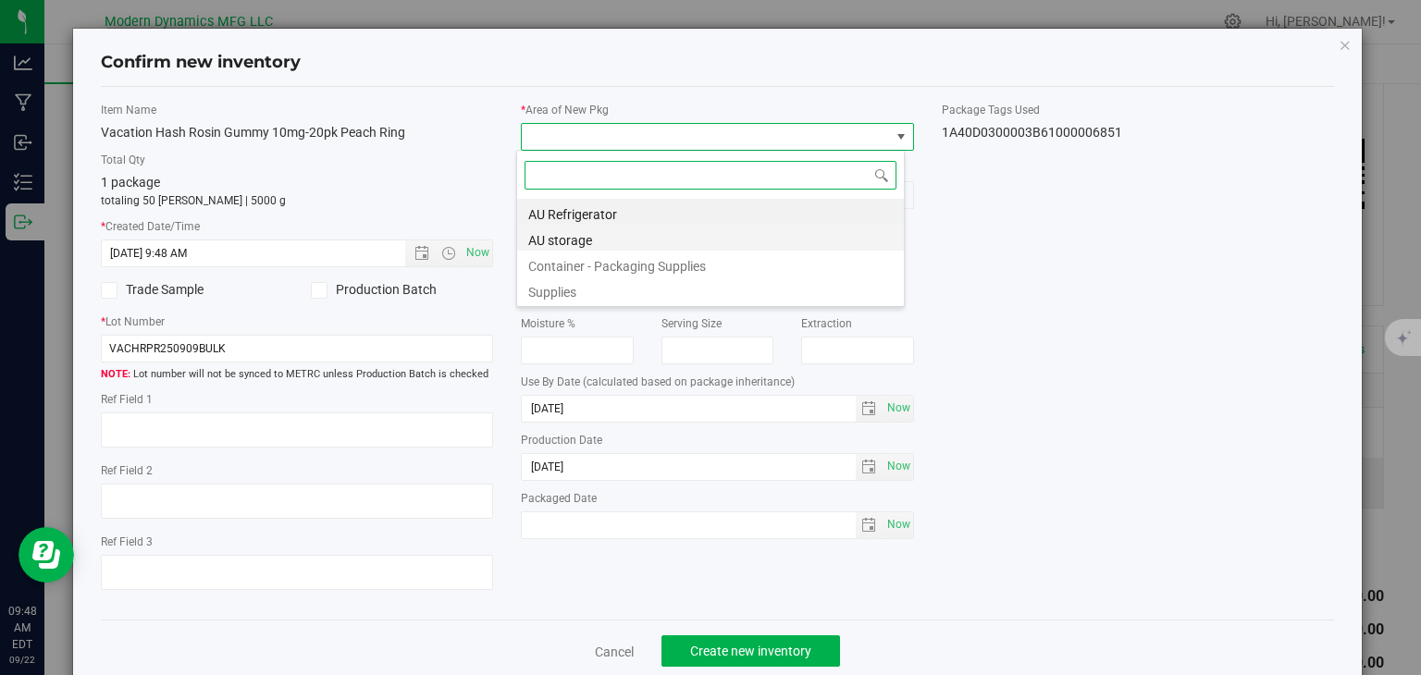
click at [547, 239] on li "AU storage" at bounding box center [710, 238] width 387 height 26
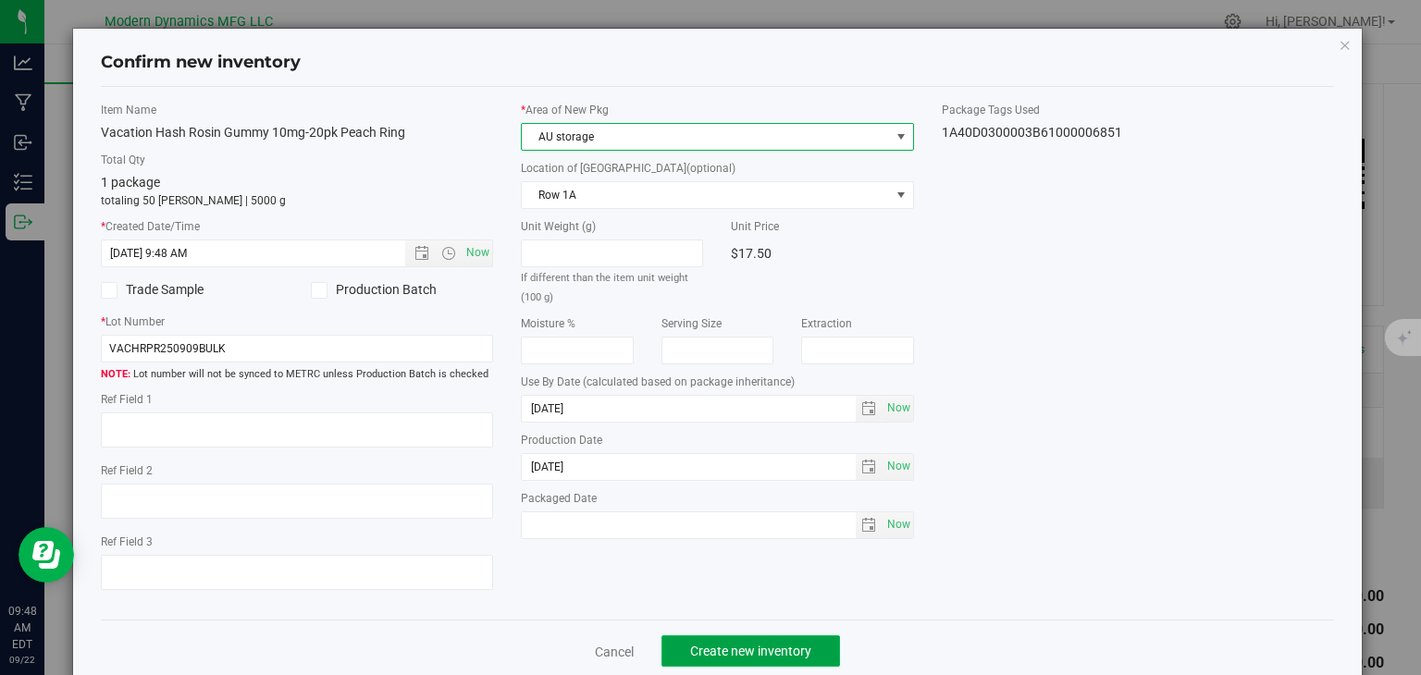
click at [768, 647] on span "Create new inventory" at bounding box center [750, 651] width 121 height 15
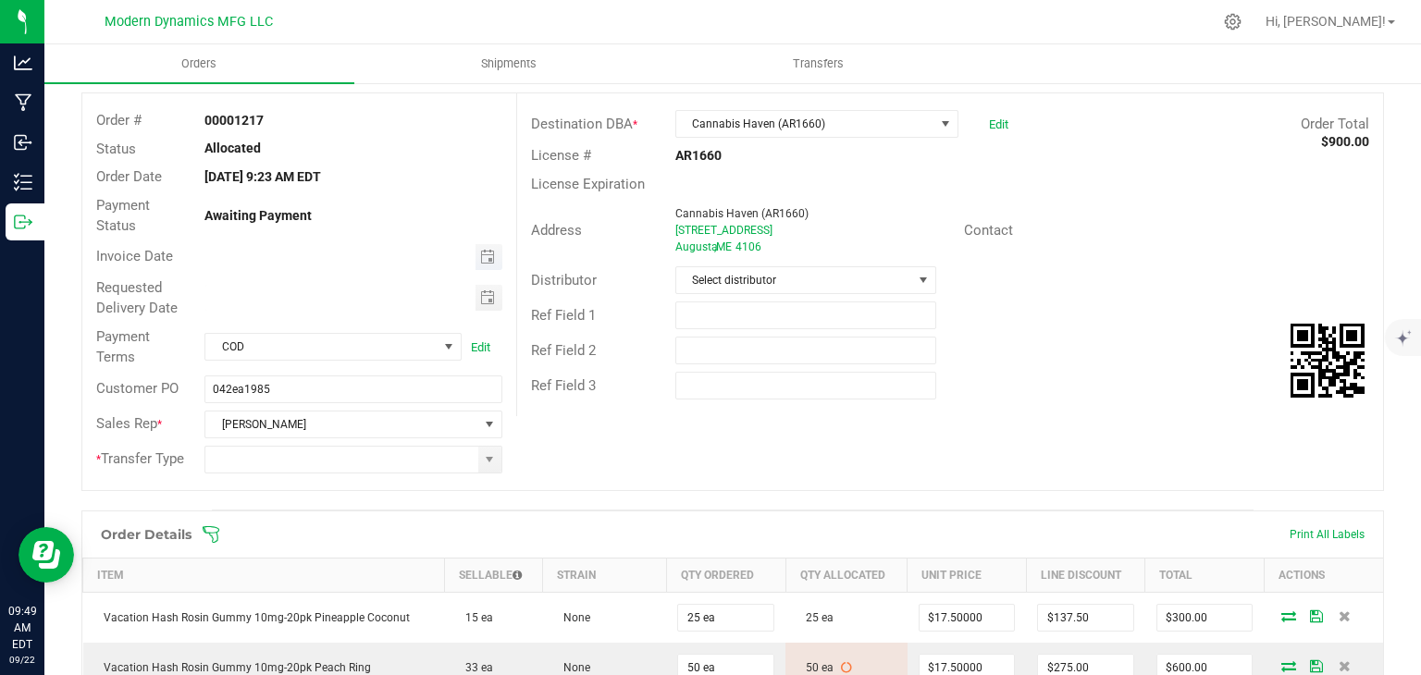
click at [479, 245] on span "Toggle calendar" at bounding box center [488, 257] width 27 height 26
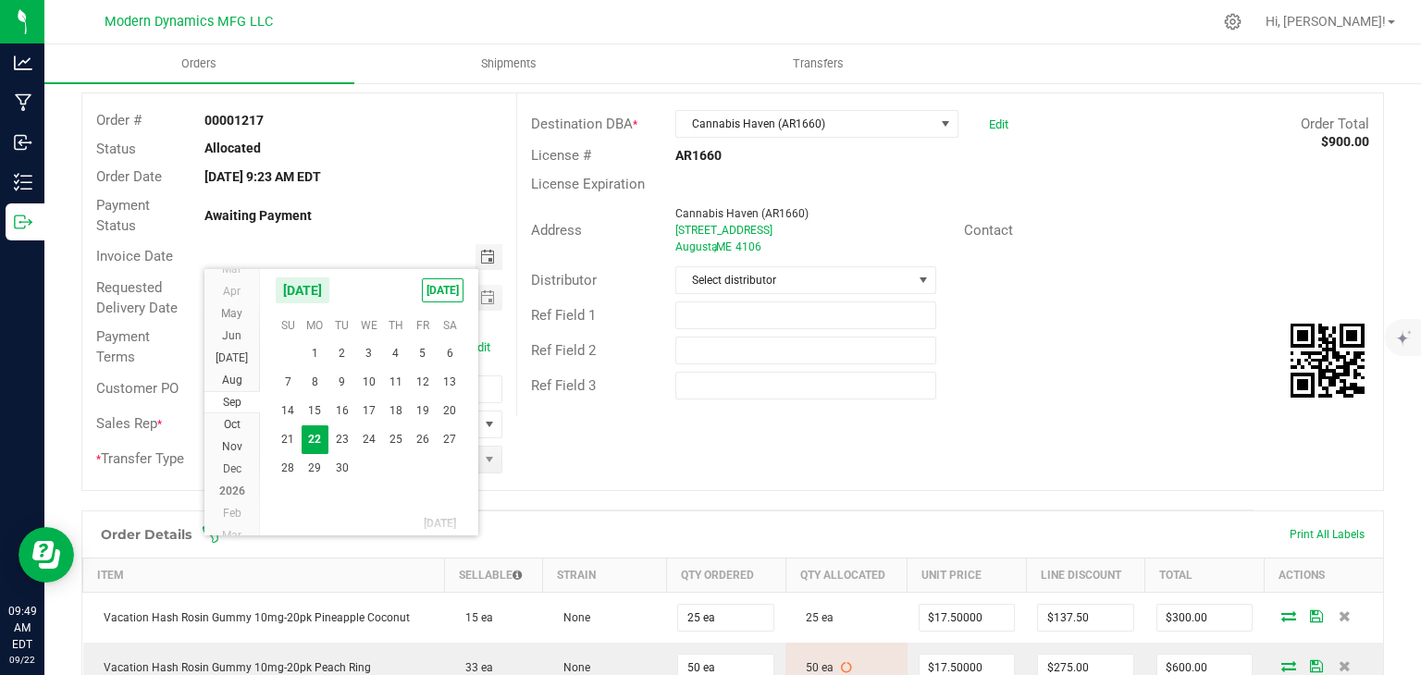
drag, startPoint x: 324, startPoint y: 432, endPoint x: 432, endPoint y: 363, distance: 128.0
click at [322, 434] on span "22" at bounding box center [315, 439] width 27 height 29
type input "[DATE]"
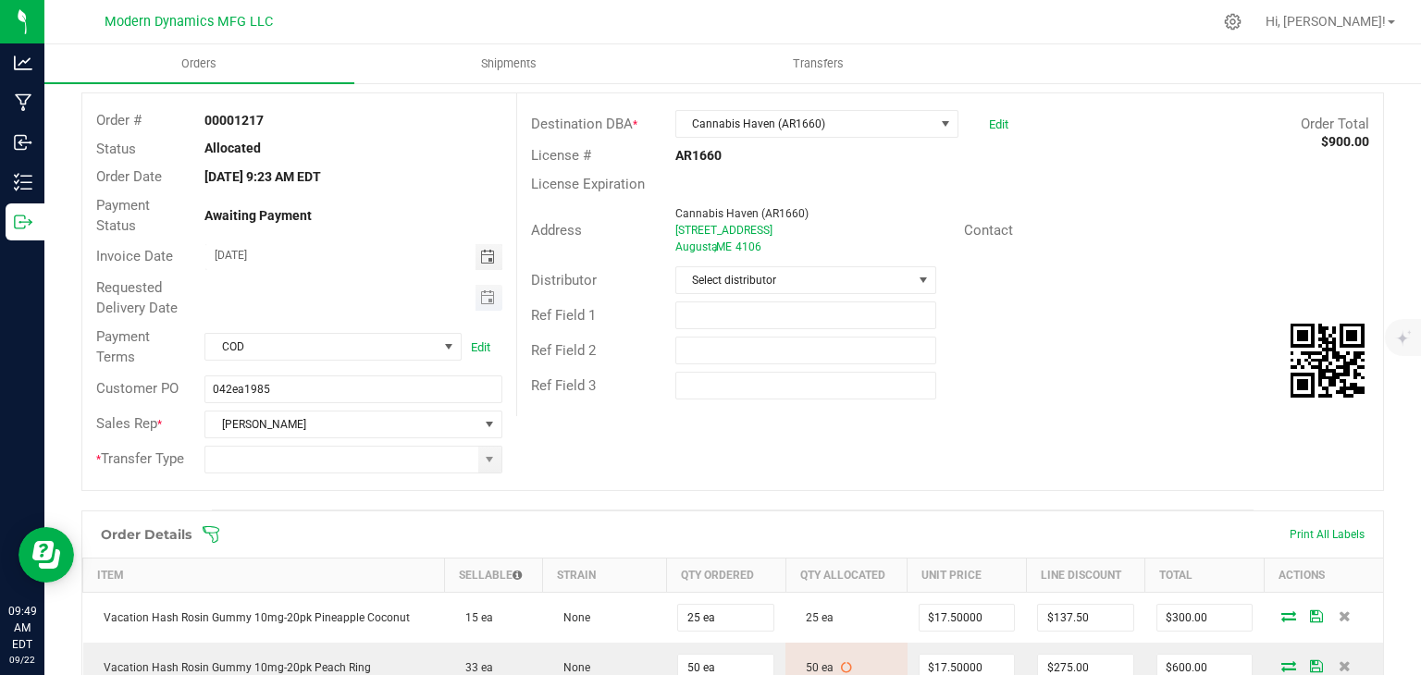
click at [481, 308] on span "Toggle calendar" at bounding box center [488, 298] width 27 height 26
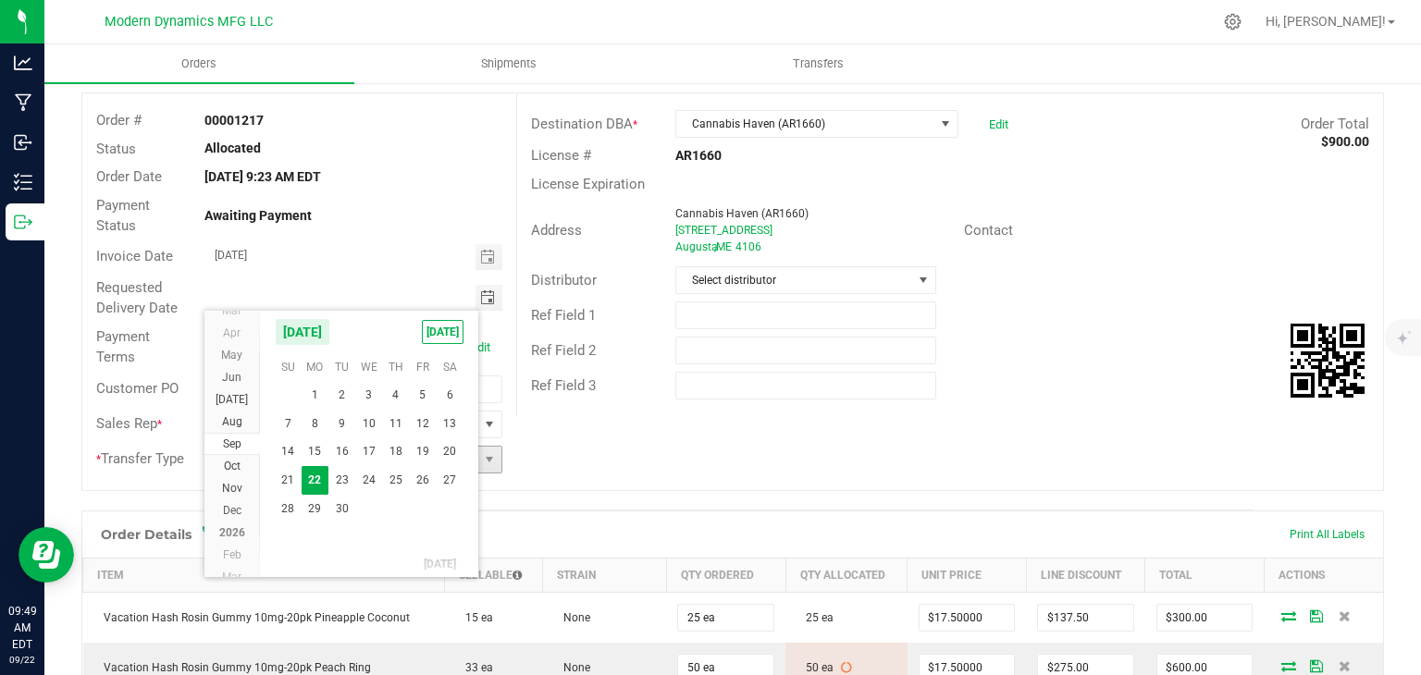
drag, startPoint x: 309, startPoint y: 486, endPoint x: 459, endPoint y: 459, distance: 152.2
click at [310, 486] on span "22" at bounding box center [315, 480] width 27 height 29
type input "[DATE]"
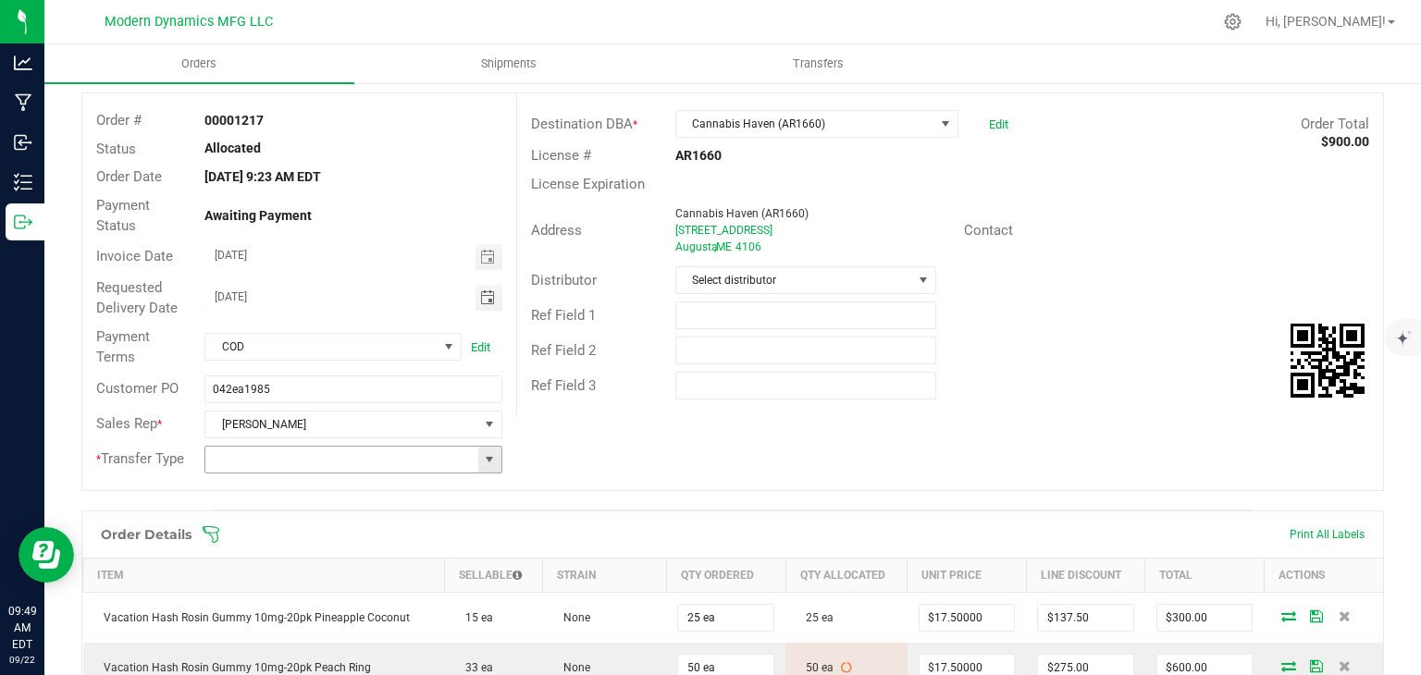
click at [488, 463] on span at bounding box center [489, 459] width 15 height 15
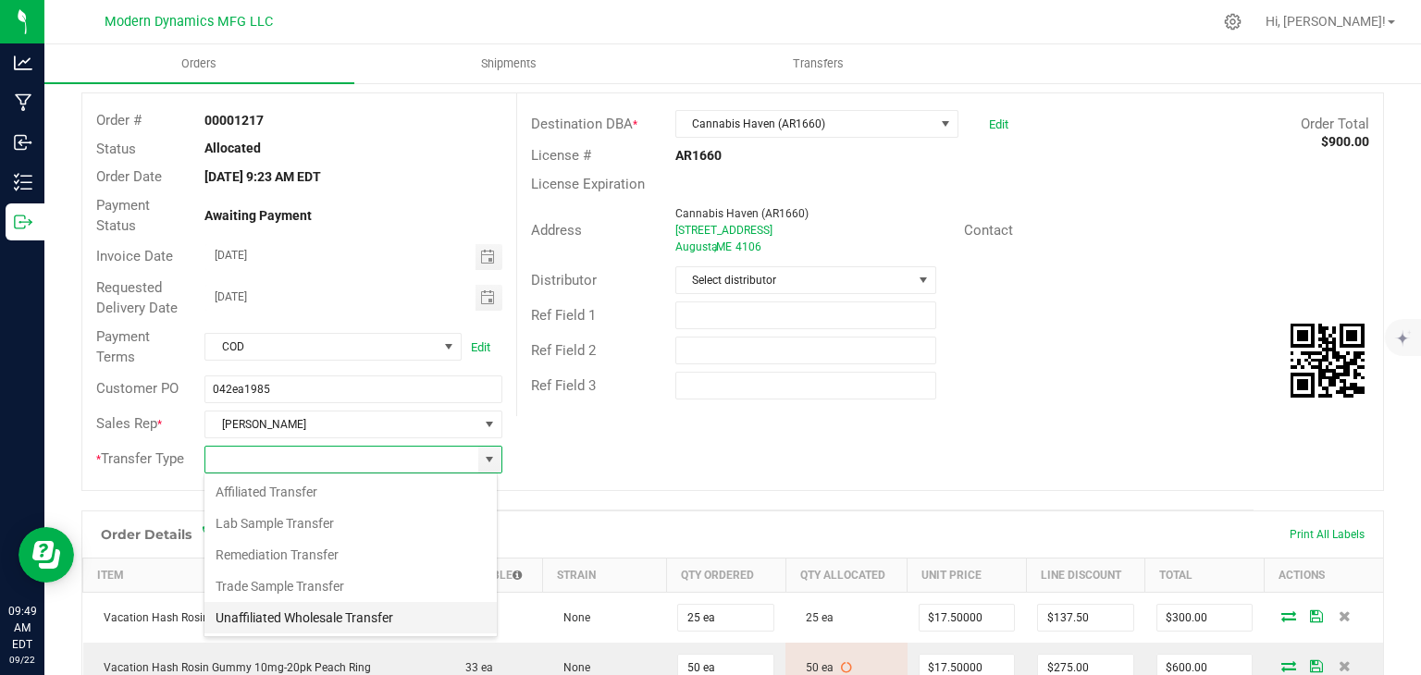
click at [355, 611] on li "Unaffiliated Wholesale Transfer" at bounding box center [350, 617] width 292 height 31
type input "Unaffiliated Wholesale Transfer"
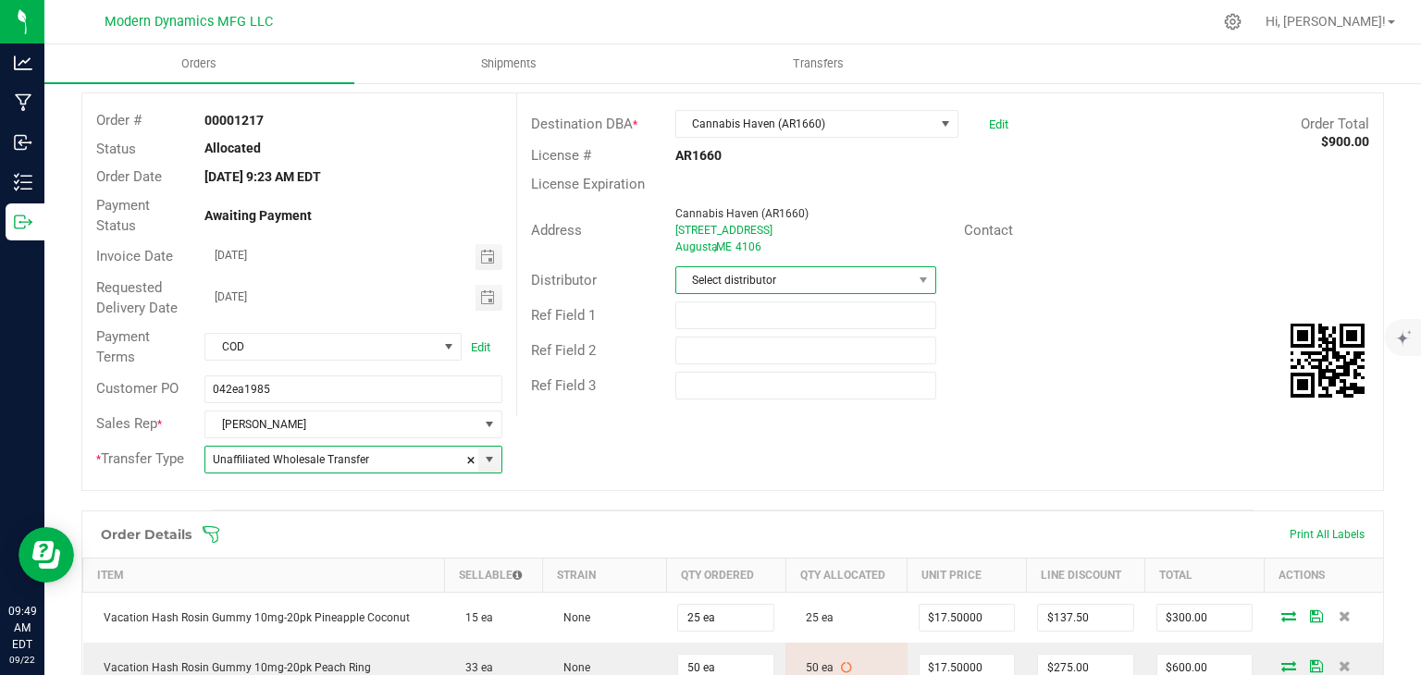
click at [700, 288] on span "Select distributor" at bounding box center [794, 280] width 236 height 26
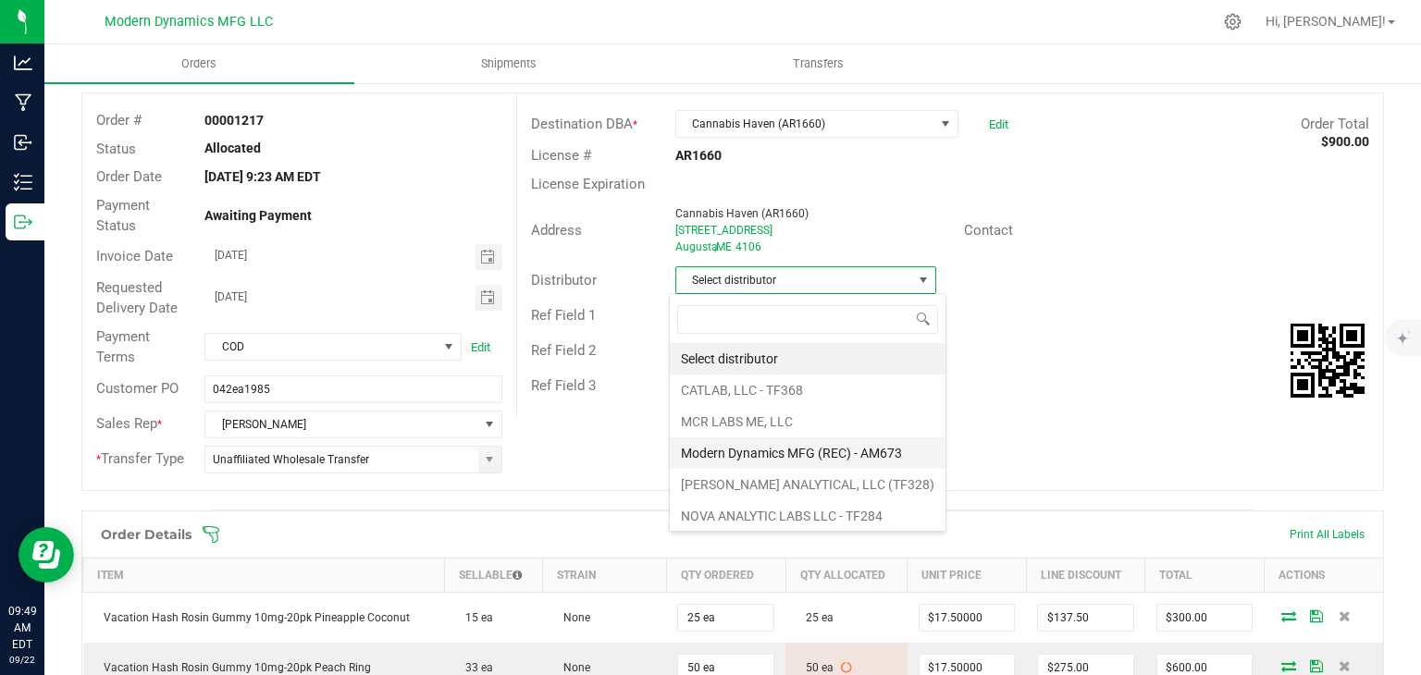
click at [770, 460] on li "Modern Dynamics MFG (REC) - AM673" at bounding box center [808, 452] width 276 height 31
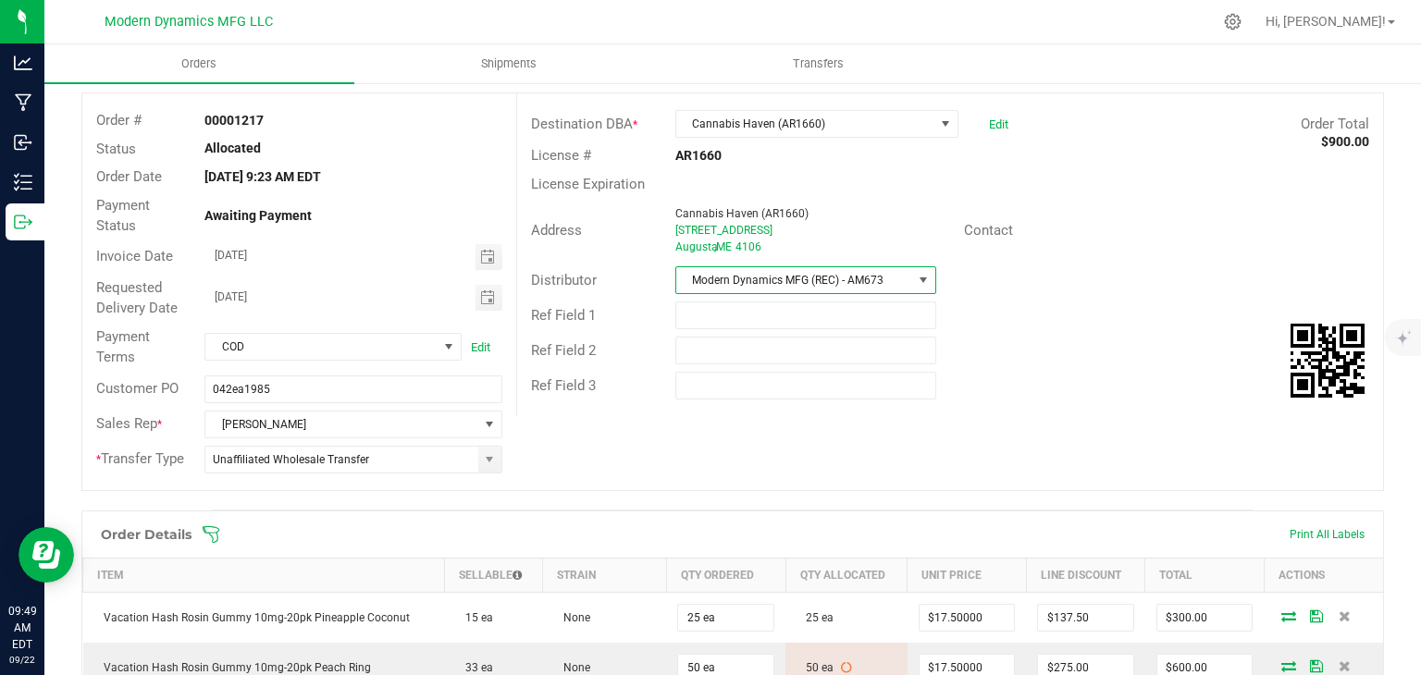
click at [955, 453] on div "Order # 00001217 Status Allocated Order Date [DATE] 9:23 AM EDT Payment Status …" at bounding box center [732, 291] width 1300 height 397
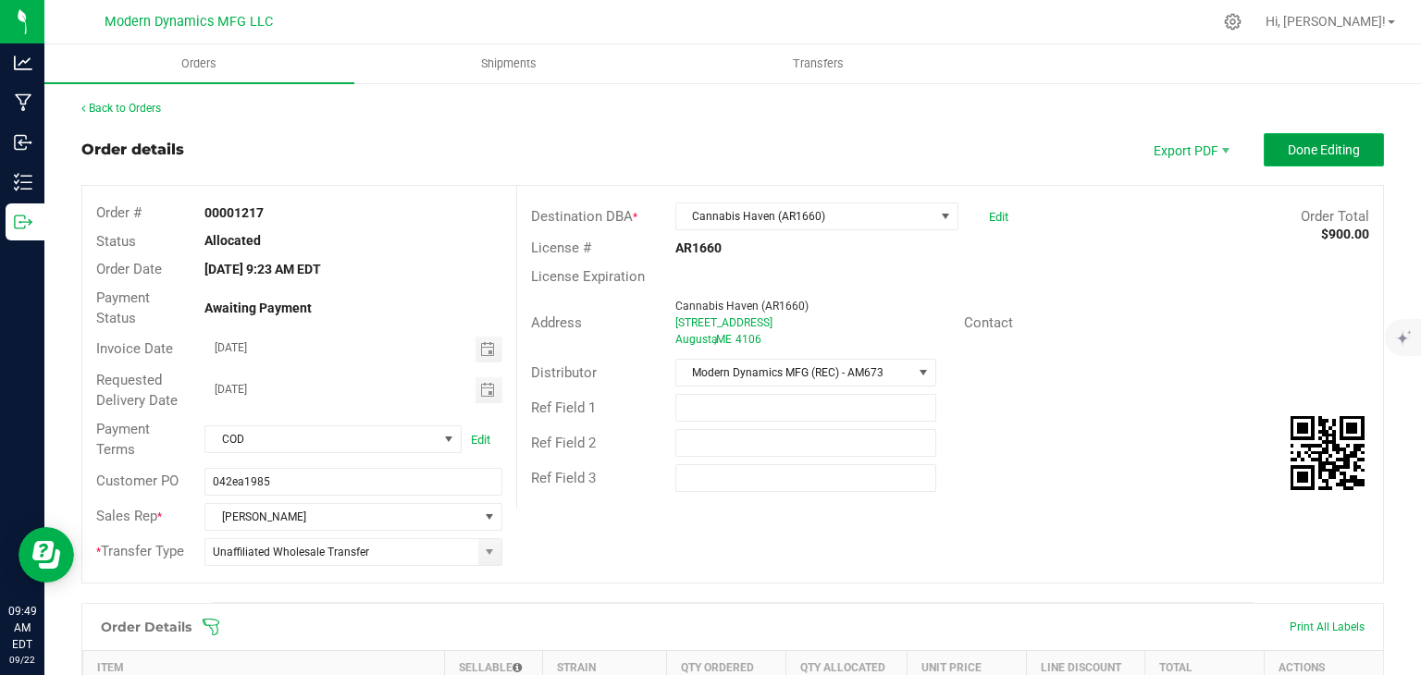
click at [1330, 162] on button "Done Editing" at bounding box center [1323, 149] width 120 height 33
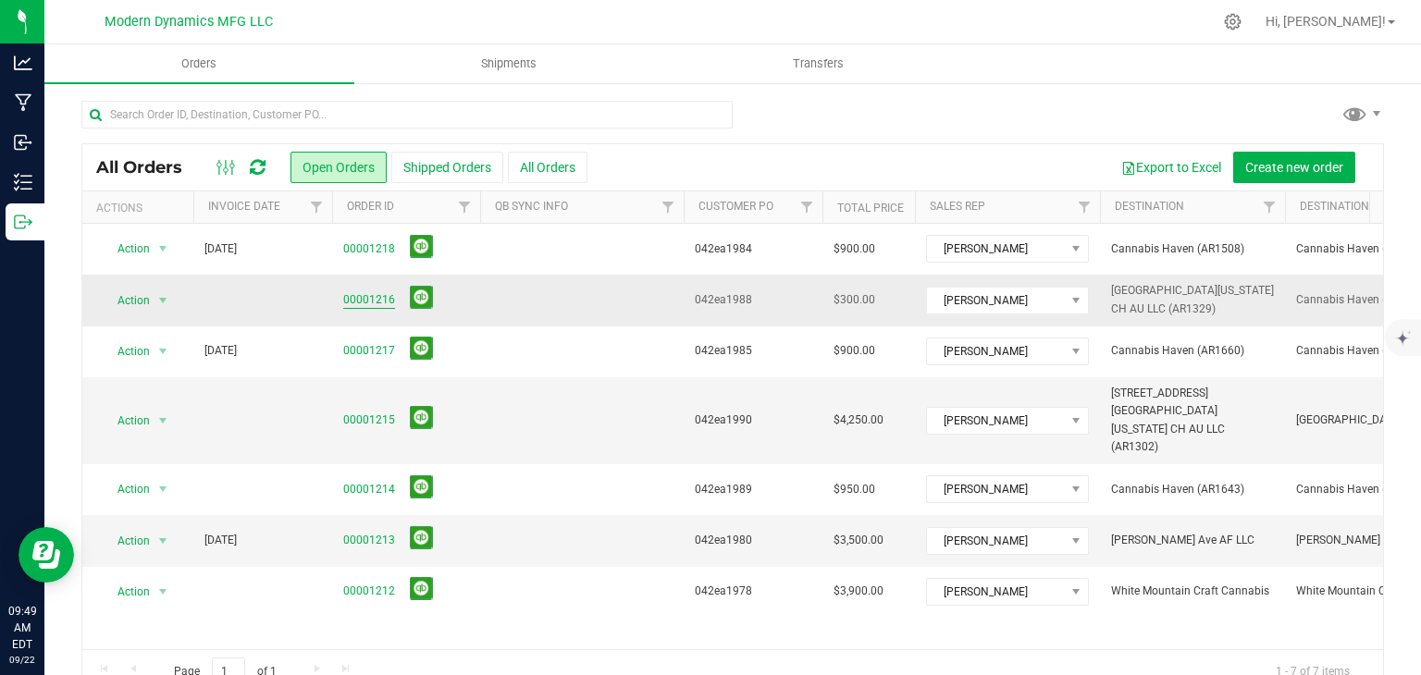
click at [355, 304] on link "00001216" at bounding box center [369, 300] width 52 height 18
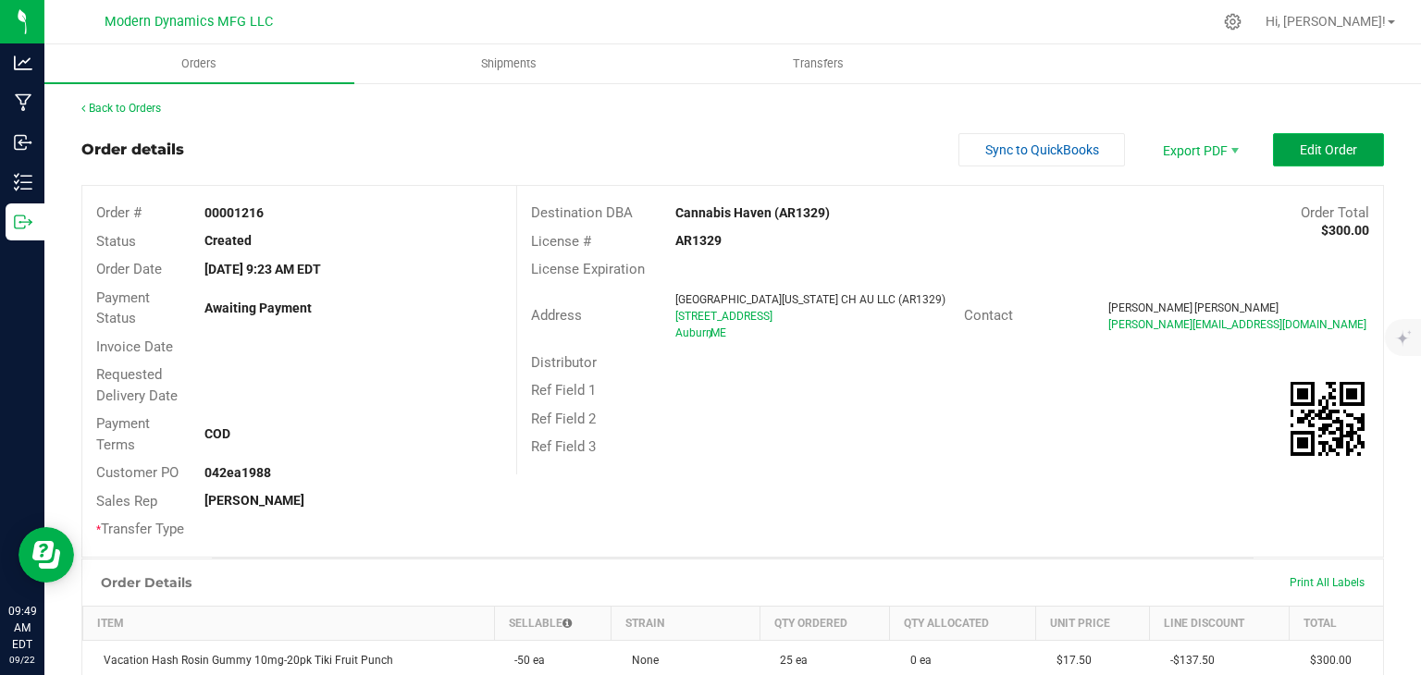
click at [1331, 142] on span "Edit Order" at bounding box center [1328, 149] width 57 height 15
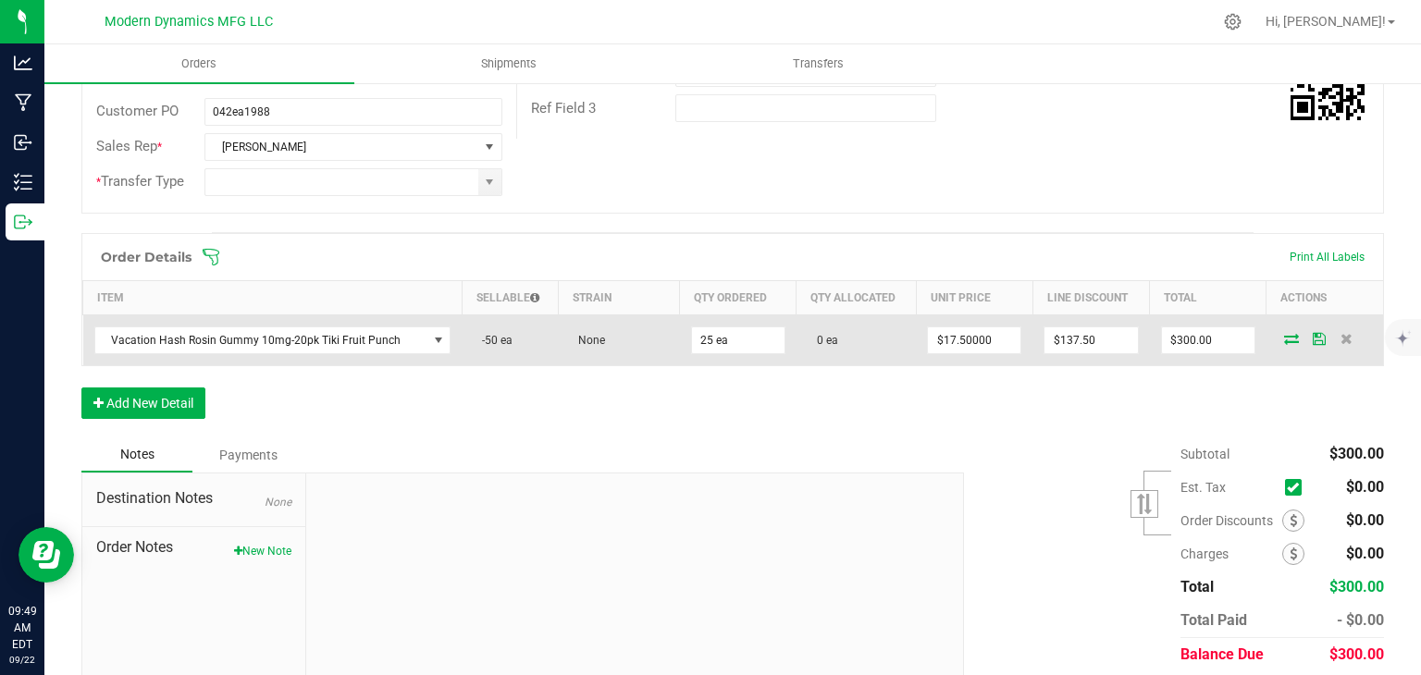
click at [1284, 339] on icon at bounding box center [1291, 338] width 15 height 11
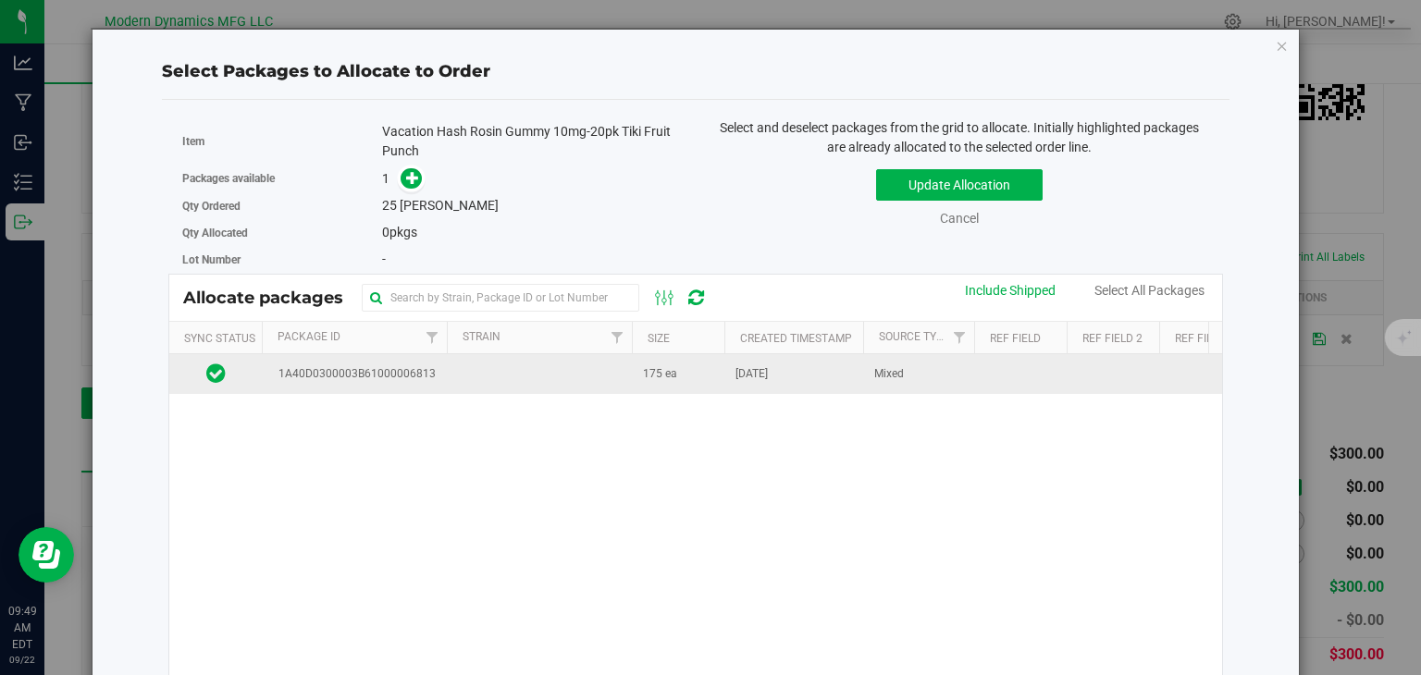
click at [606, 385] on td at bounding box center [539, 374] width 185 height 40
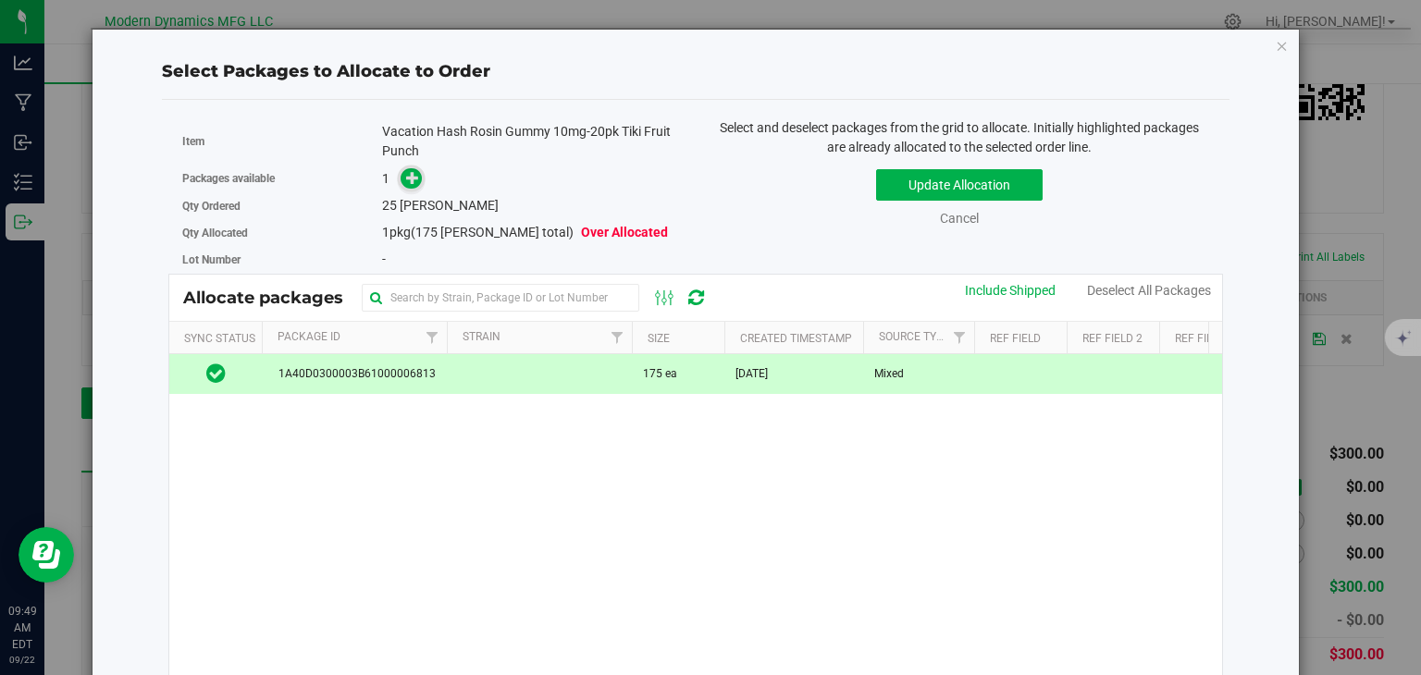
click at [410, 174] on icon at bounding box center [412, 177] width 13 height 13
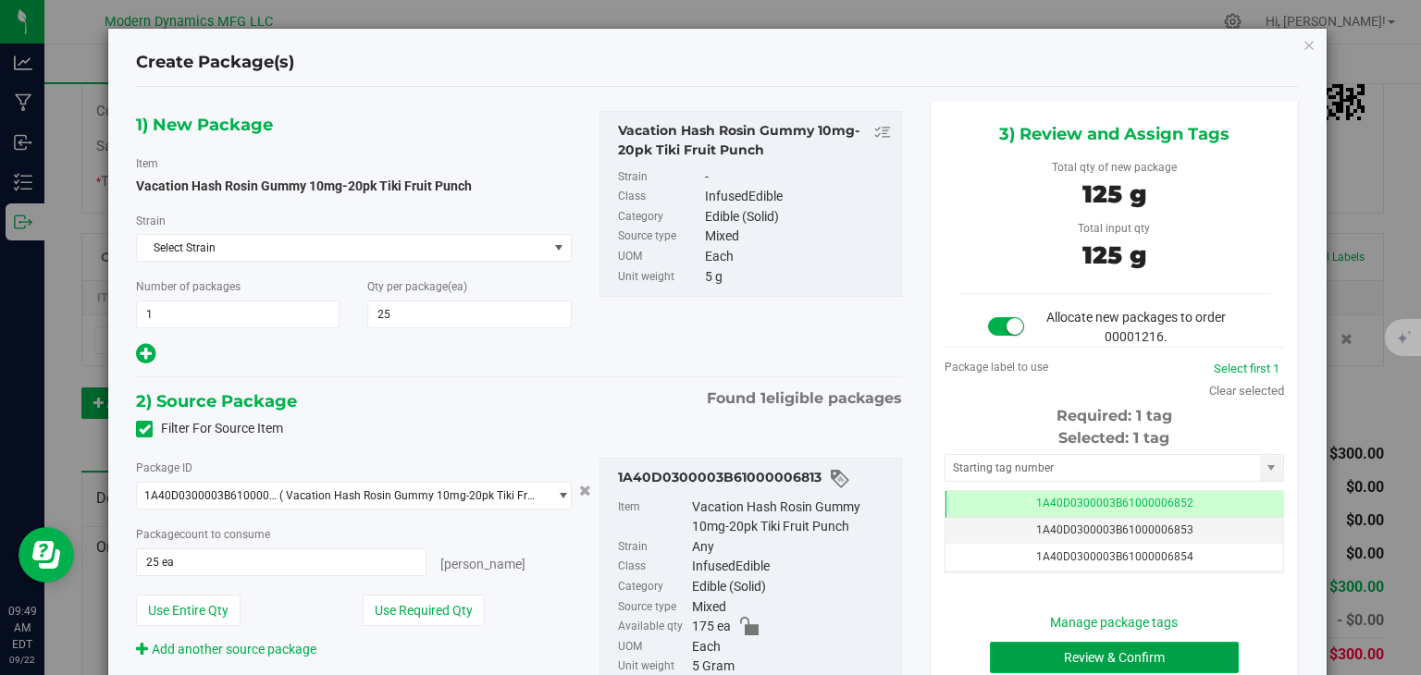
click at [1193, 658] on button "Review & Confirm" at bounding box center [1114, 657] width 249 height 31
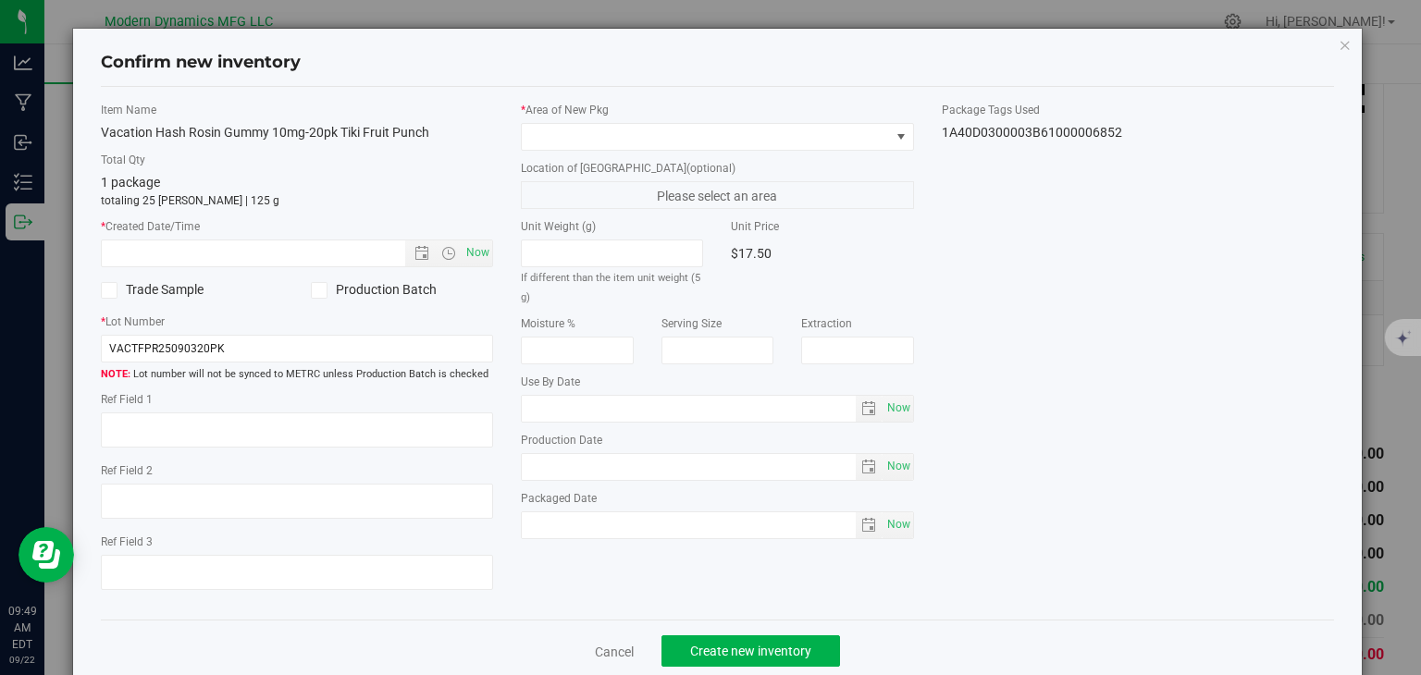
type input "[DATE]"
click at [482, 253] on span "Now" at bounding box center [477, 253] width 31 height 27
type input "[DATE] 9:49 AM"
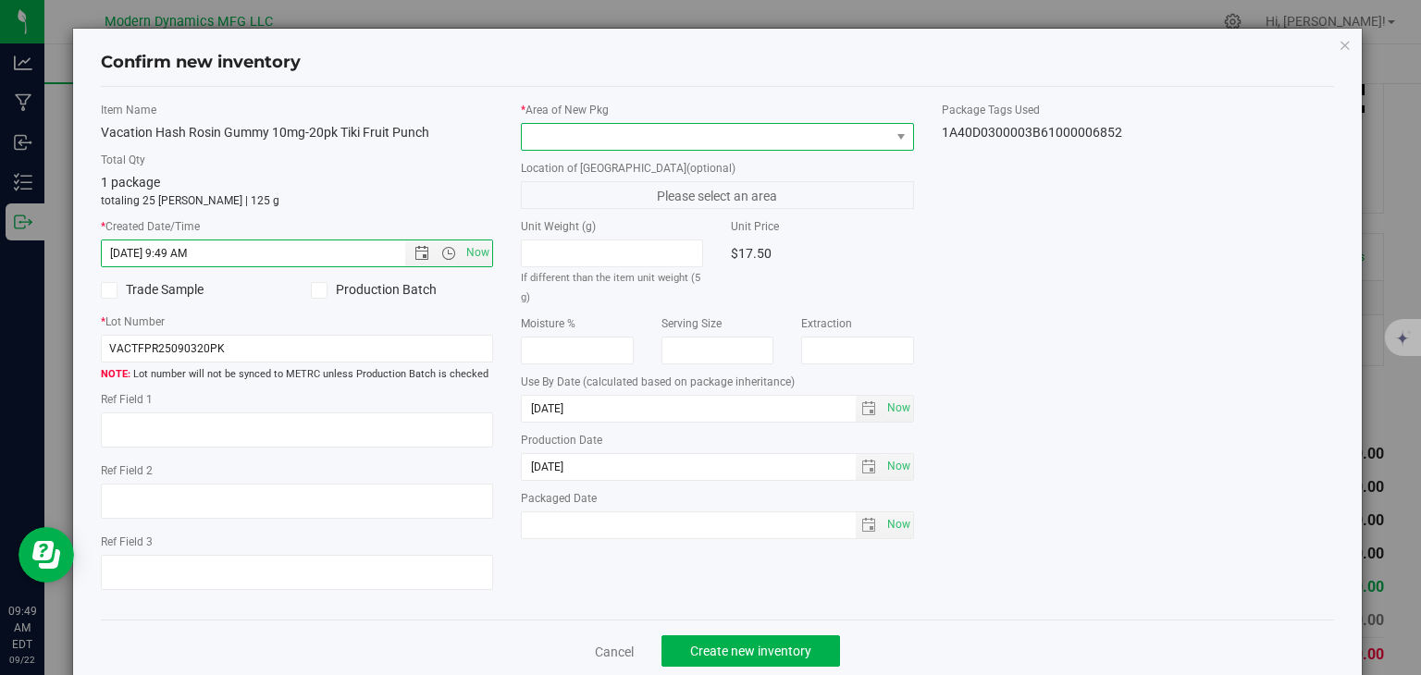
click at [574, 131] on span at bounding box center [706, 137] width 368 height 26
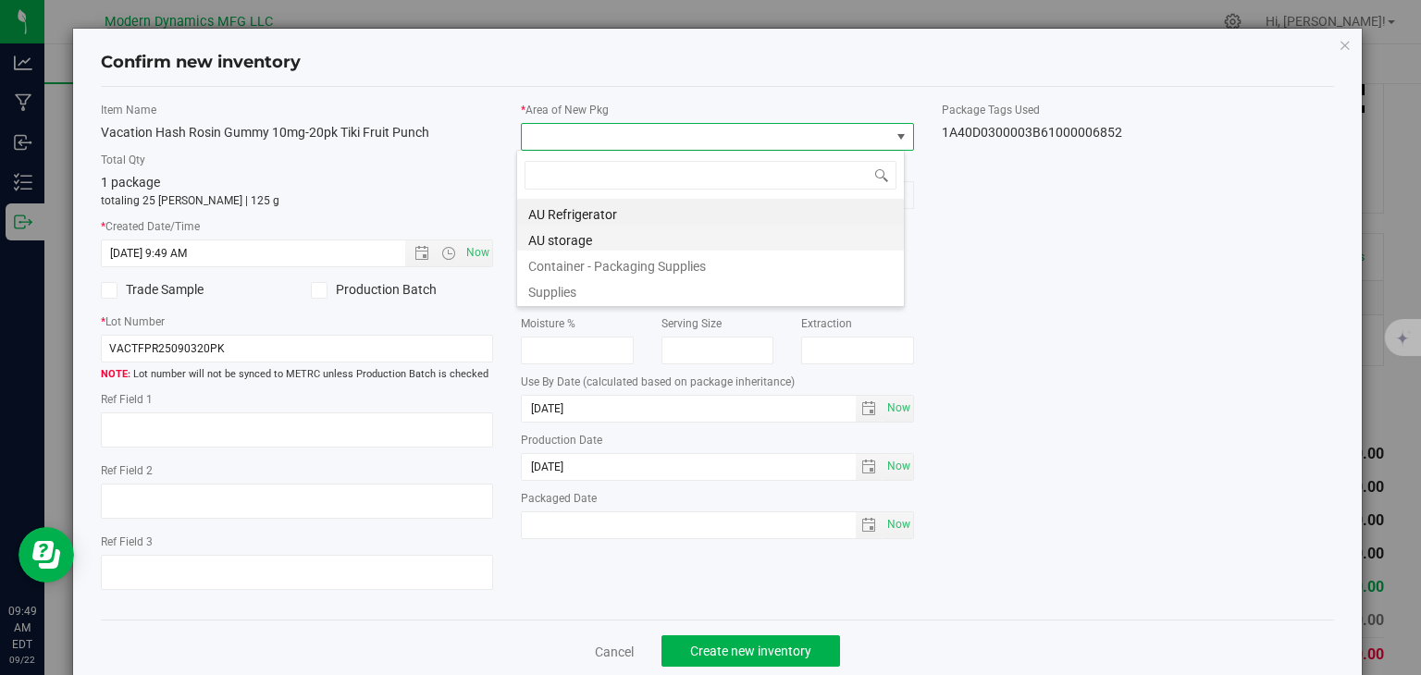
click at [577, 234] on li "AU storage" at bounding box center [710, 238] width 387 height 26
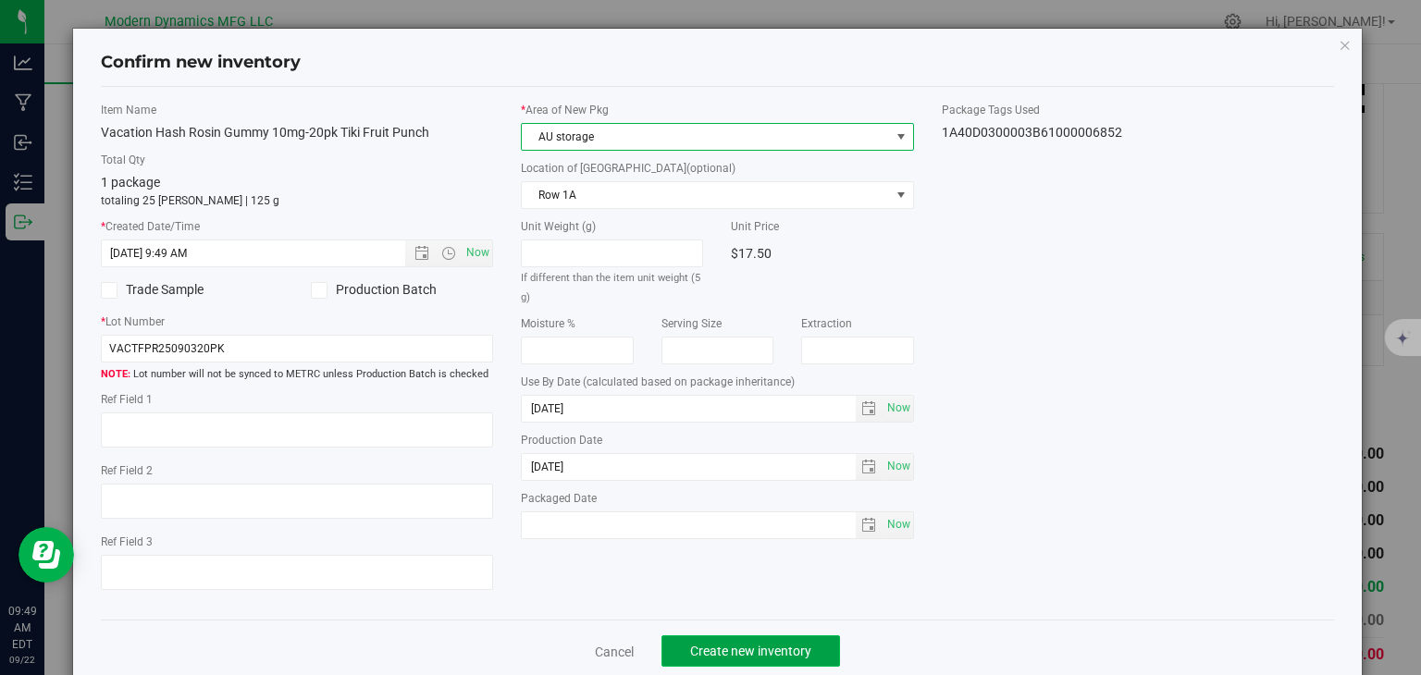
click at [737, 640] on button "Create new inventory" at bounding box center [750, 650] width 179 height 31
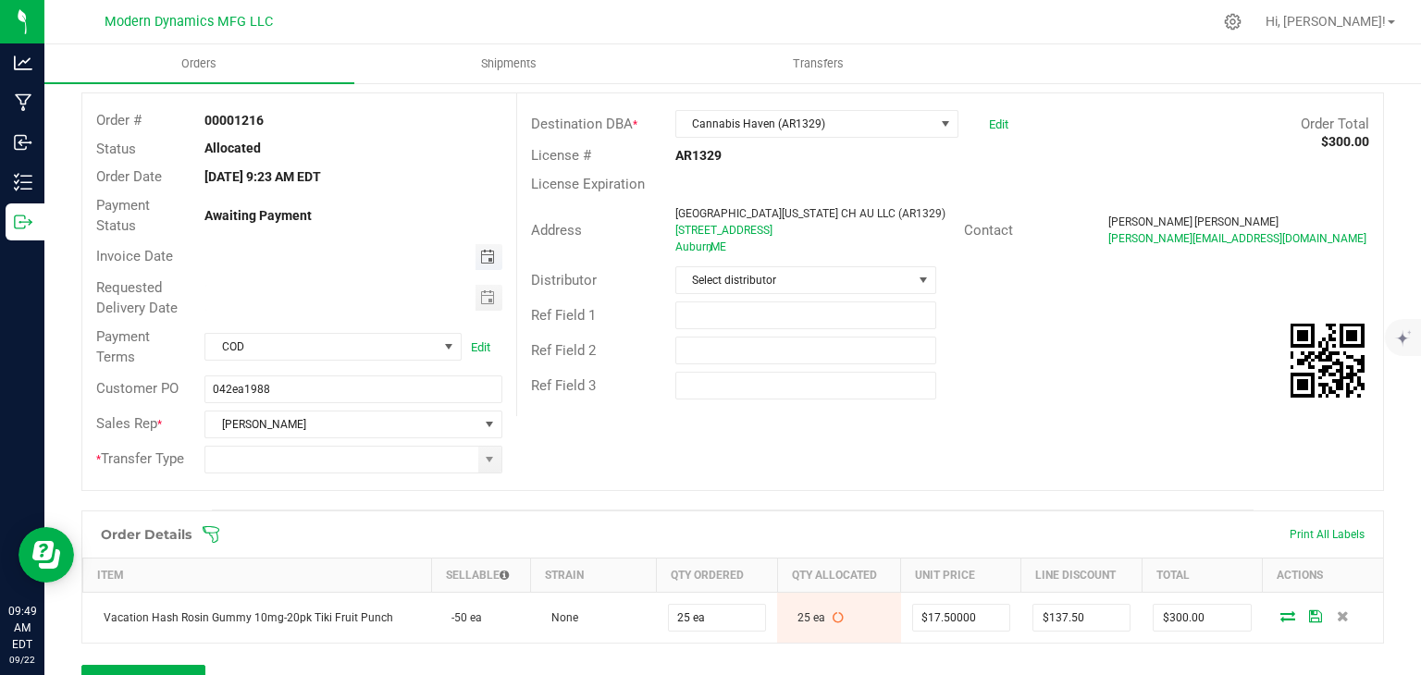
click at [485, 253] on span "Toggle calendar" at bounding box center [487, 257] width 15 height 15
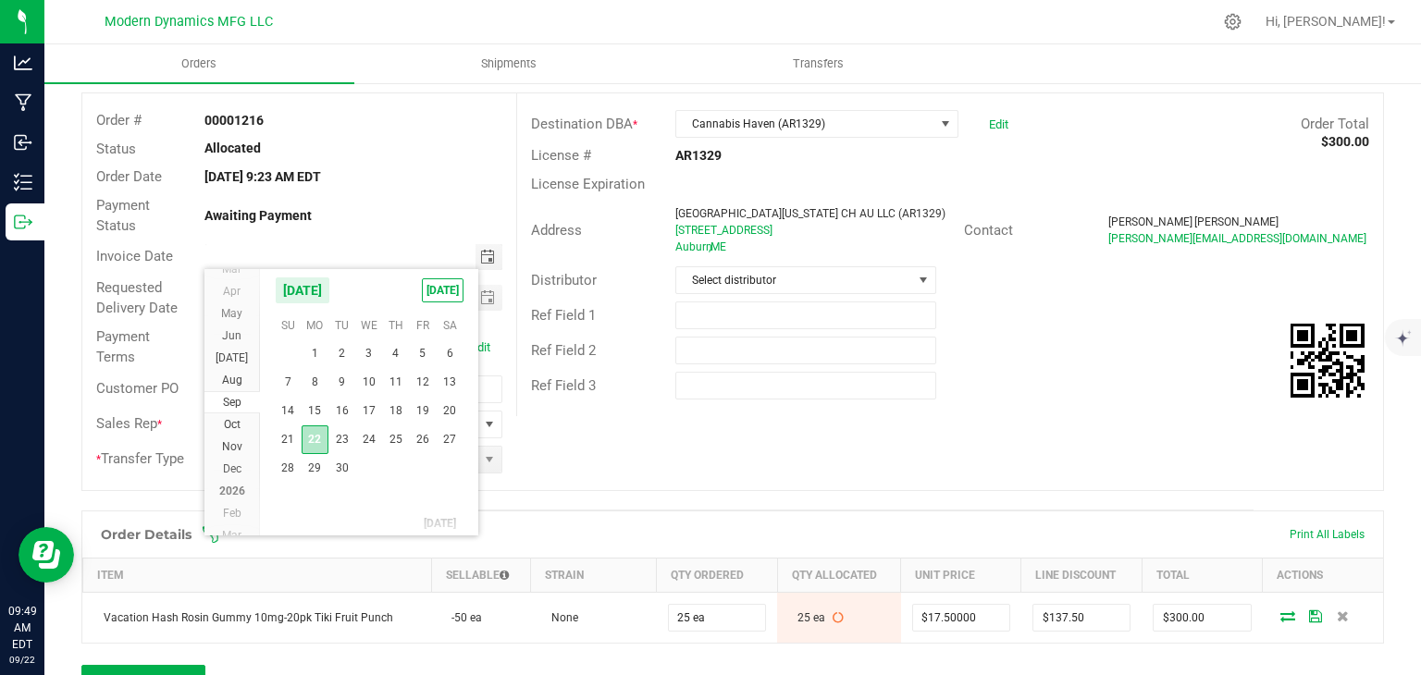
click at [314, 432] on span "22" at bounding box center [315, 439] width 27 height 29
type input "[DATE]"
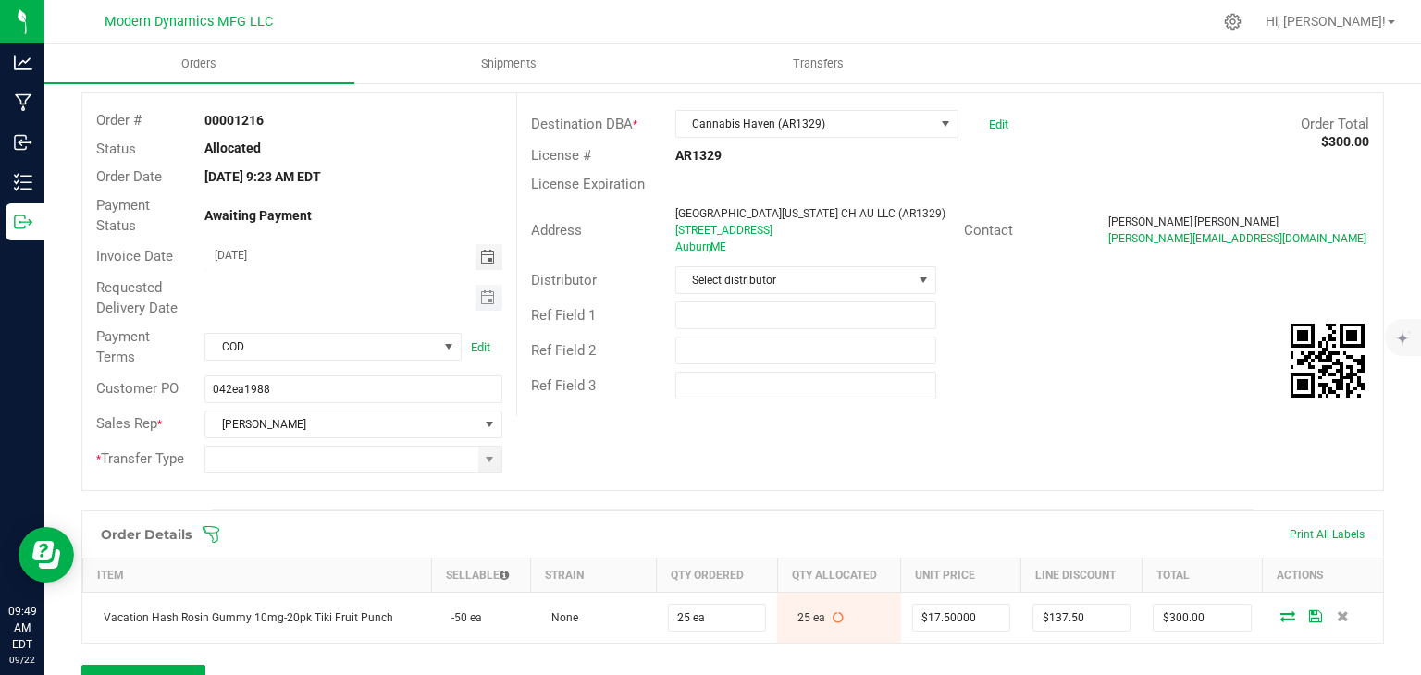
click at [485, 309] on span "Toggle calendar" at bounding box center [488, 298] width 27 height 26
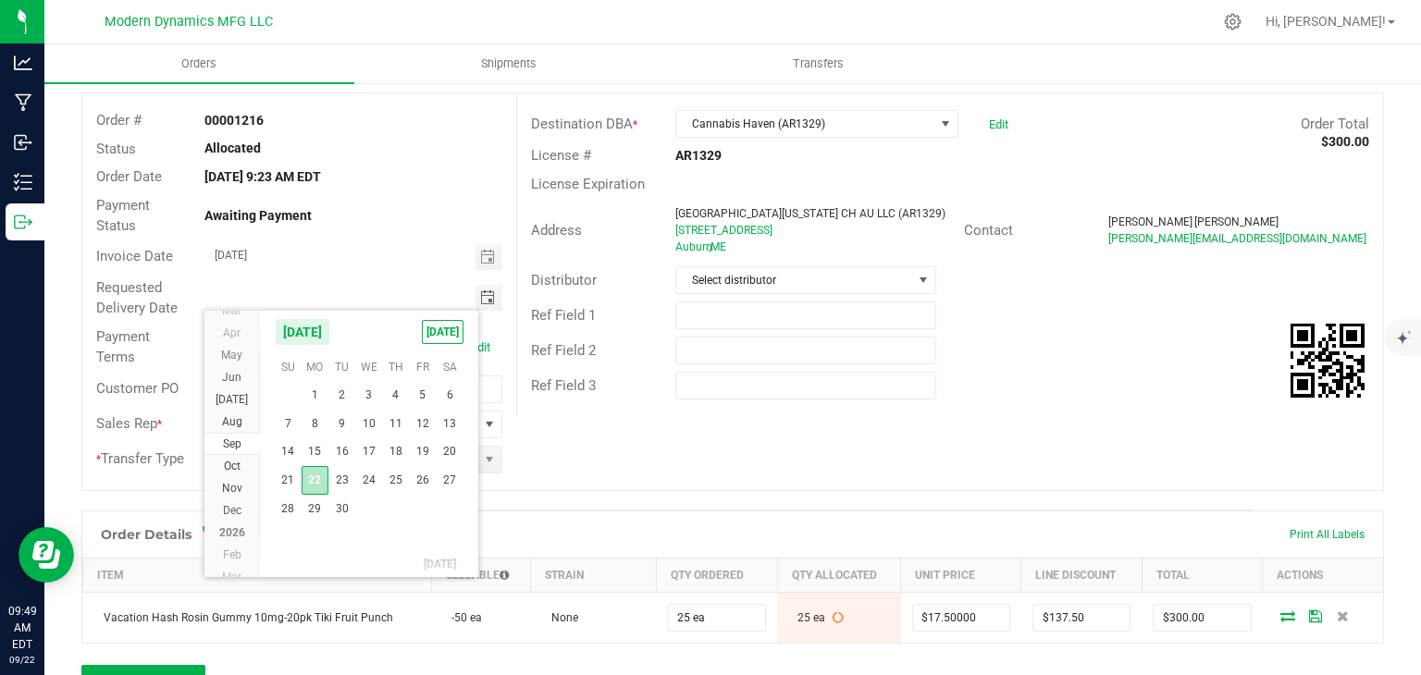
click at [326, 478] on span "22" at bounding box center [315, 480] width 27 height 29
type input "[DATE]"
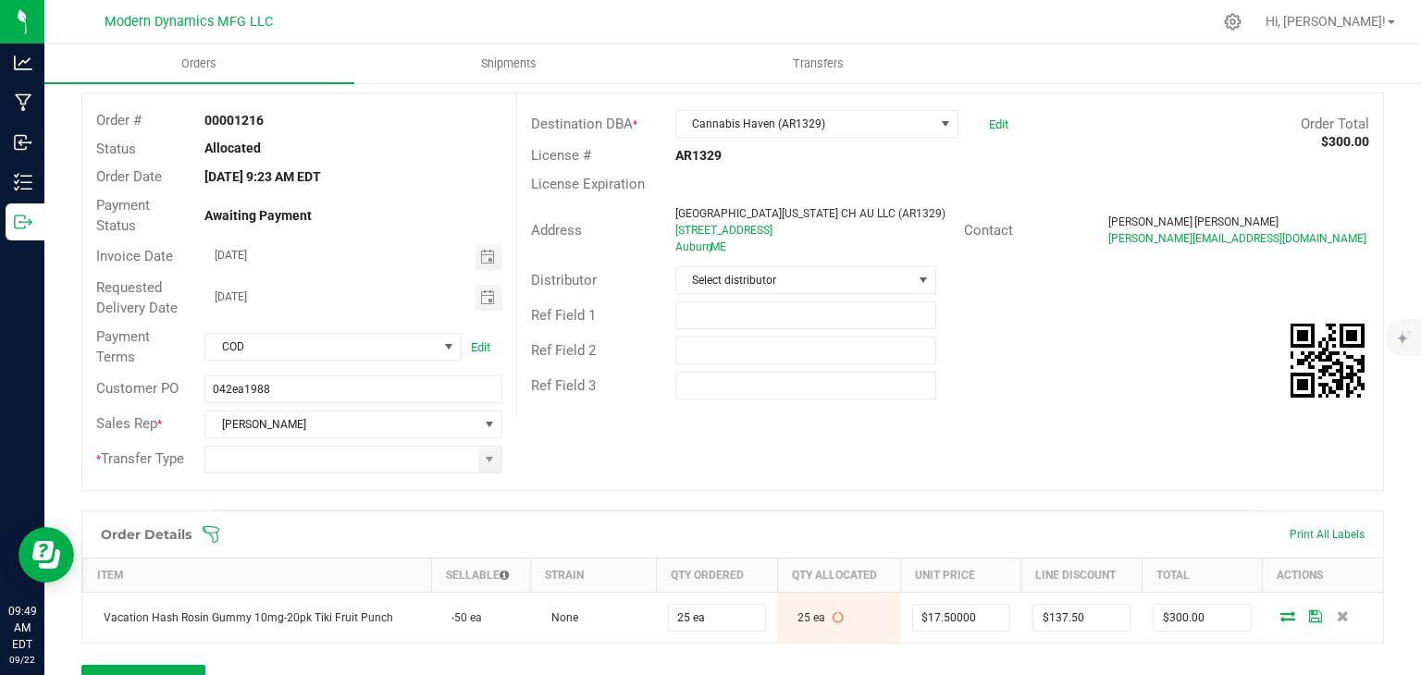
click at [498, 468] on div at bounding box center [353, 460] width 325 height 28
click at [484, 463] on span at bounding box center [489, 459] width 15 height 15
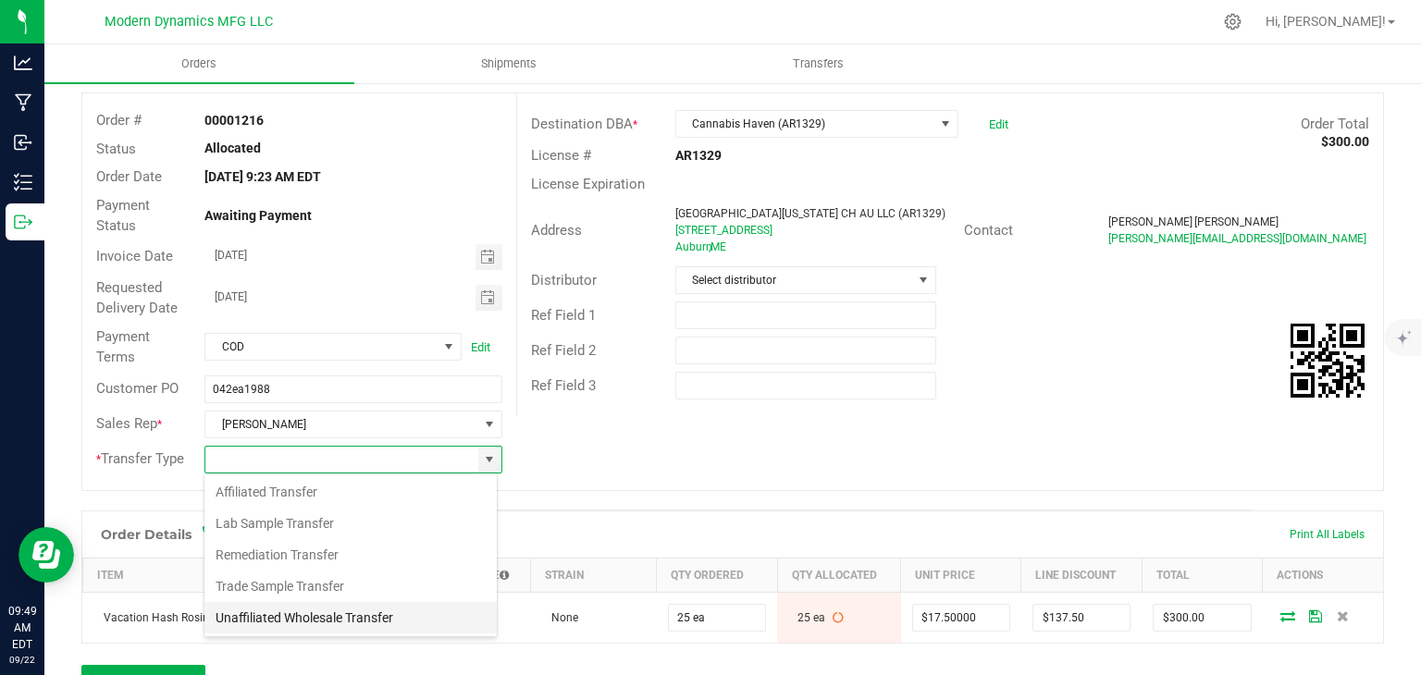
click at [335, 608] on li "Unaffiliated Wholesale Transfer" at bounding box center [350, 617] width 292 height 31
type input "Unaffiliated Wholesale Transfer"
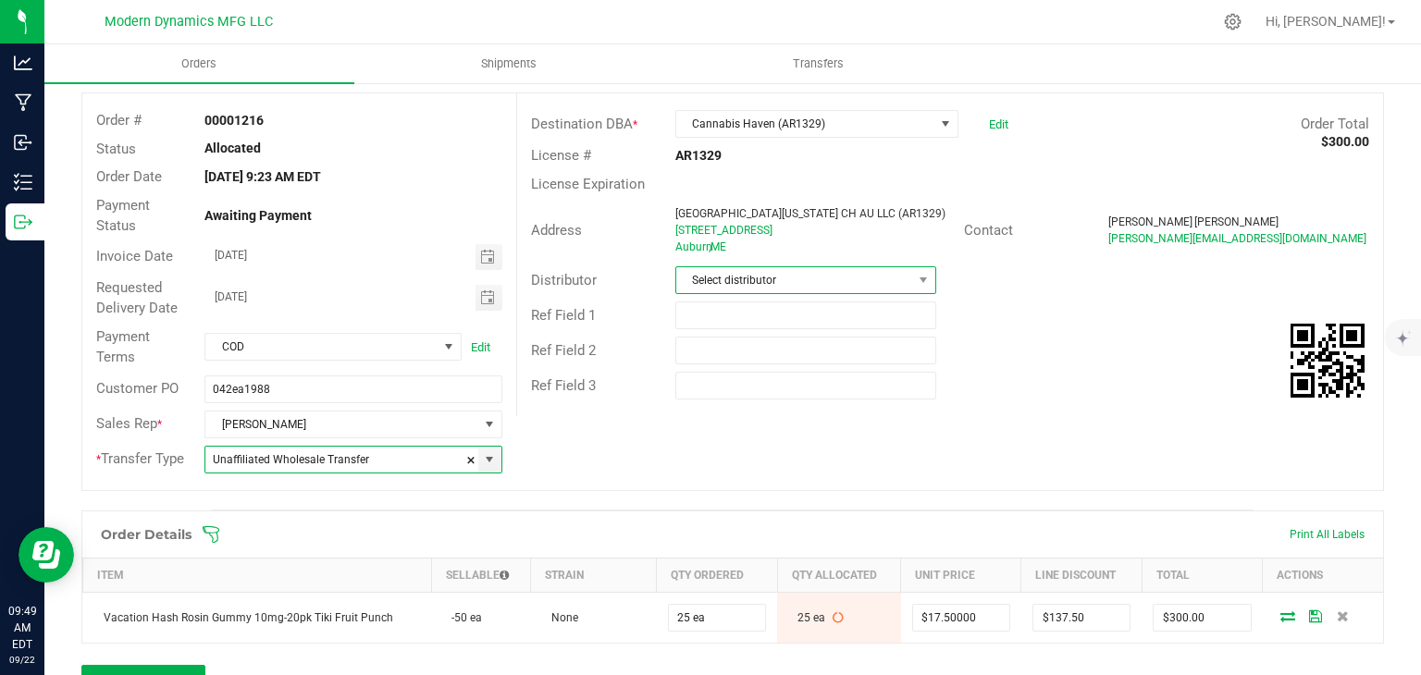
click at [799, 288] on span "Select distributor" at bounding box center [794, 280] width 236 height 26
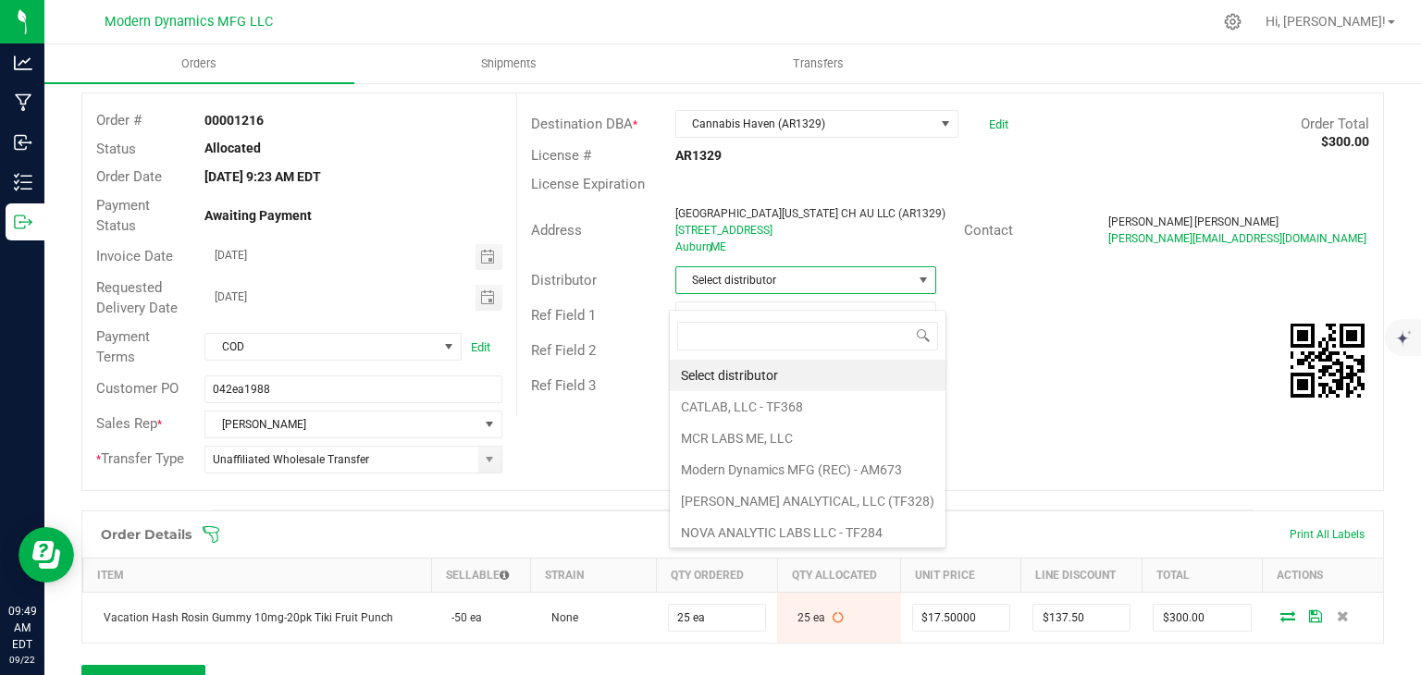
drag, startPoint x: 819, startPoint y: 463, endPoint x: 971, endPoint y: 428, distance: 155.7
click at [819, 464] on li "Modern Dynamics MFG (REC) - AM673" at bounding box center [808, 469] width 276 height 31
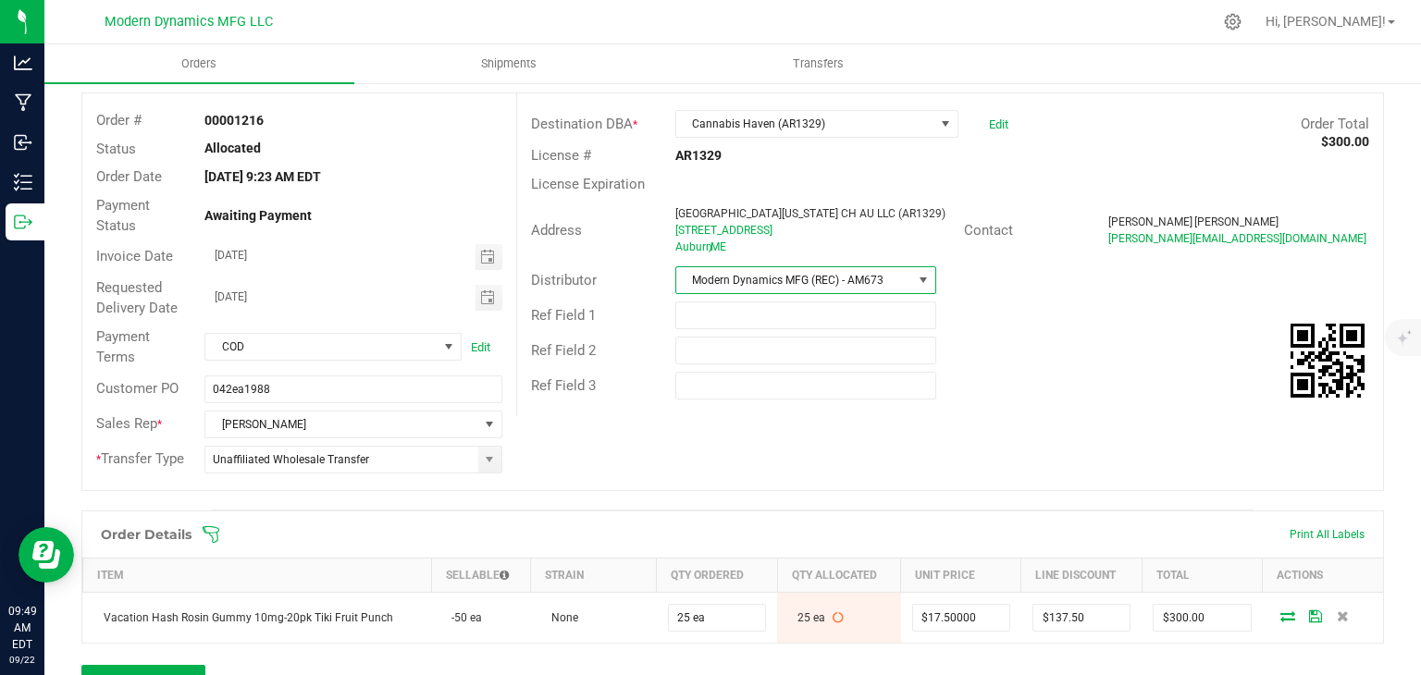
click at [1050, 403] on div "Ref Field 3" at bounding box center [950, 385] width 866 height 35
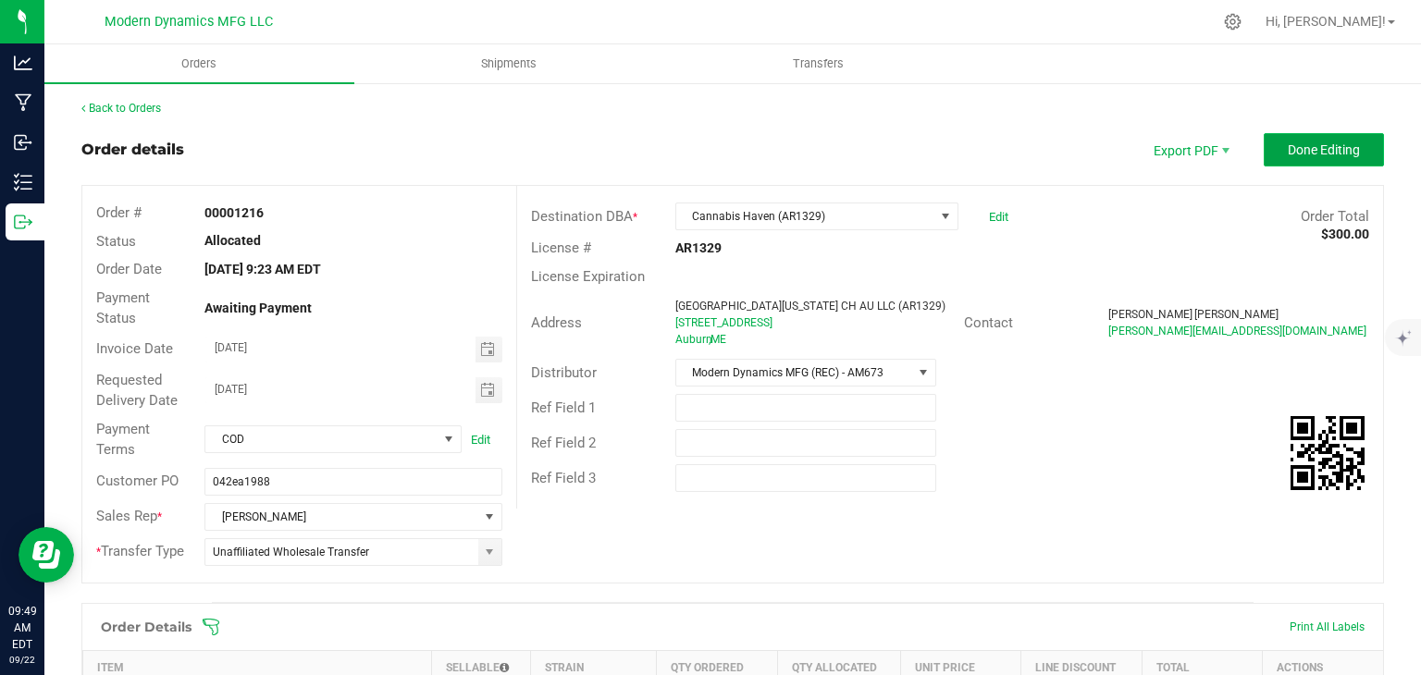
click at [1265, 164] on button "Done Editing" at bounding box center [1323, 149] width 120 height 33
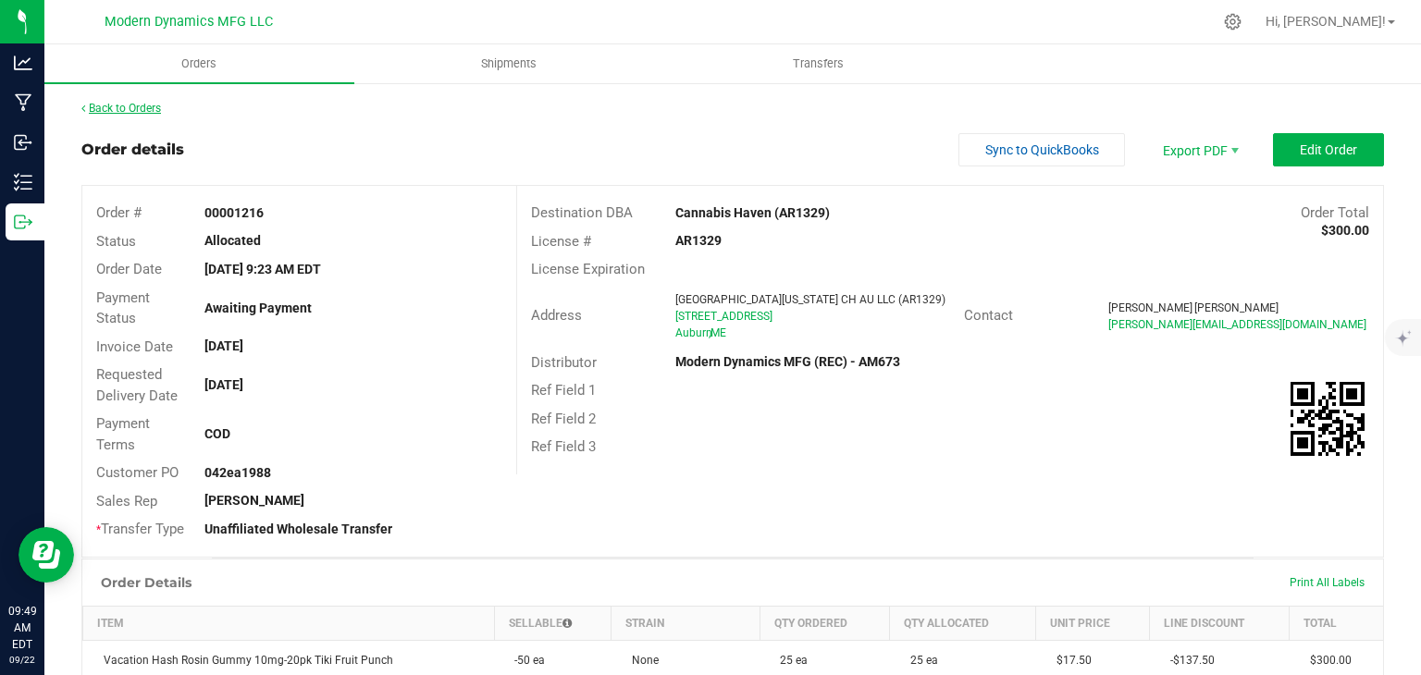
click at [107, 112] on link "Back to Orders" at bounding box center [121, 108] width 80 height 13
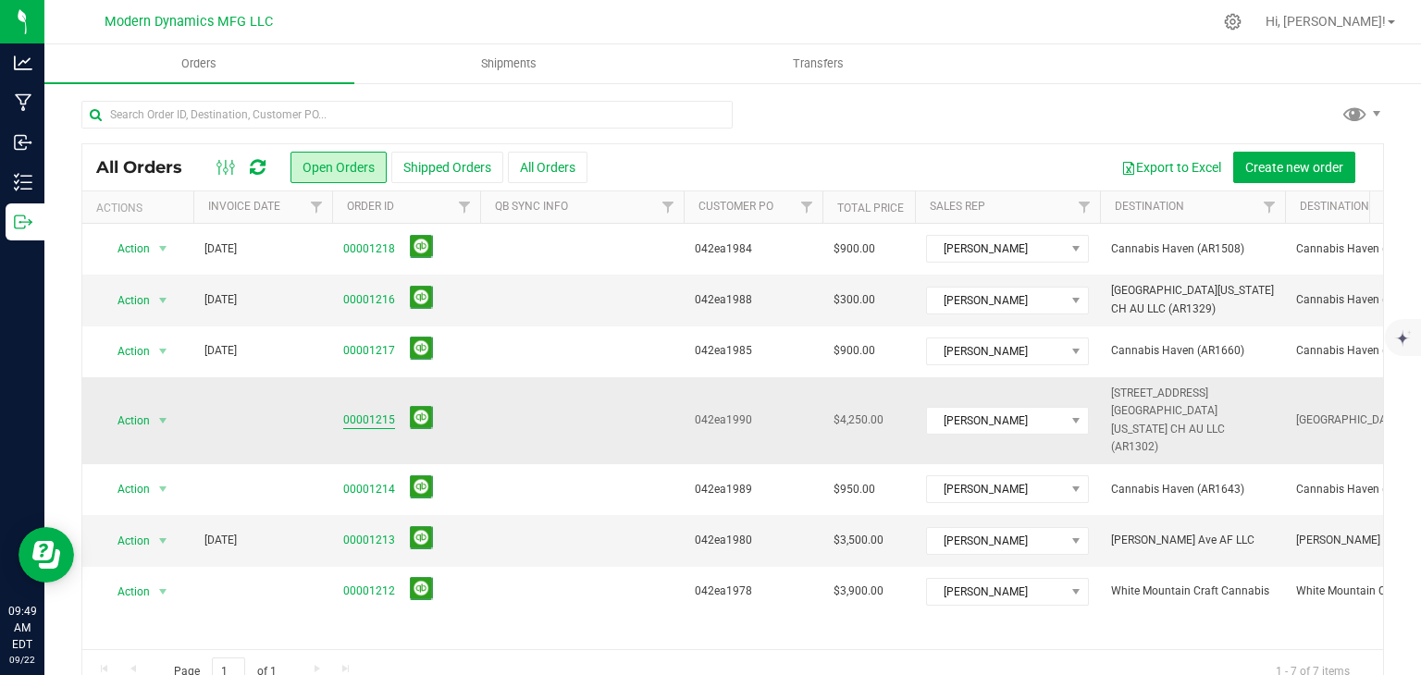
click at [371, 412] on link "00001215" at bounding box center [369, 421] width 52 height 18
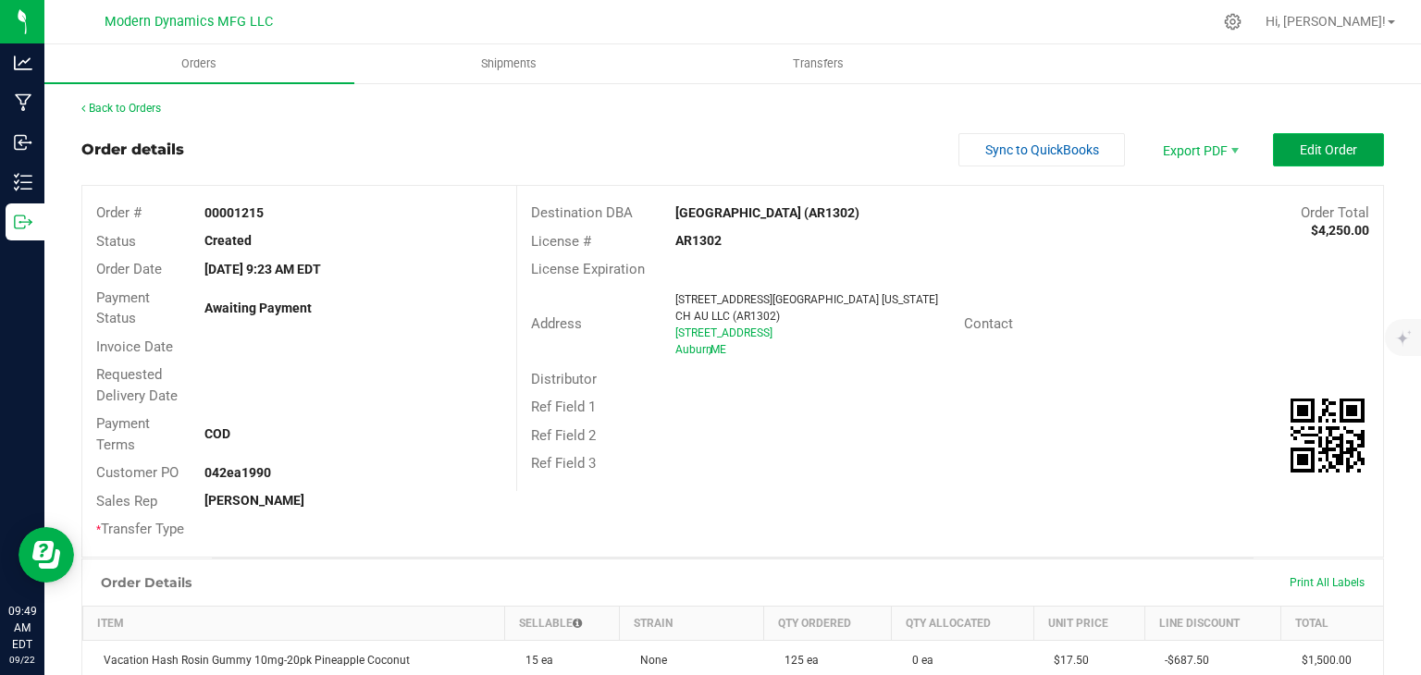
click at [1306, 133] on button "Edit Order" at bounding box center [1328, 149] width 111 height 33
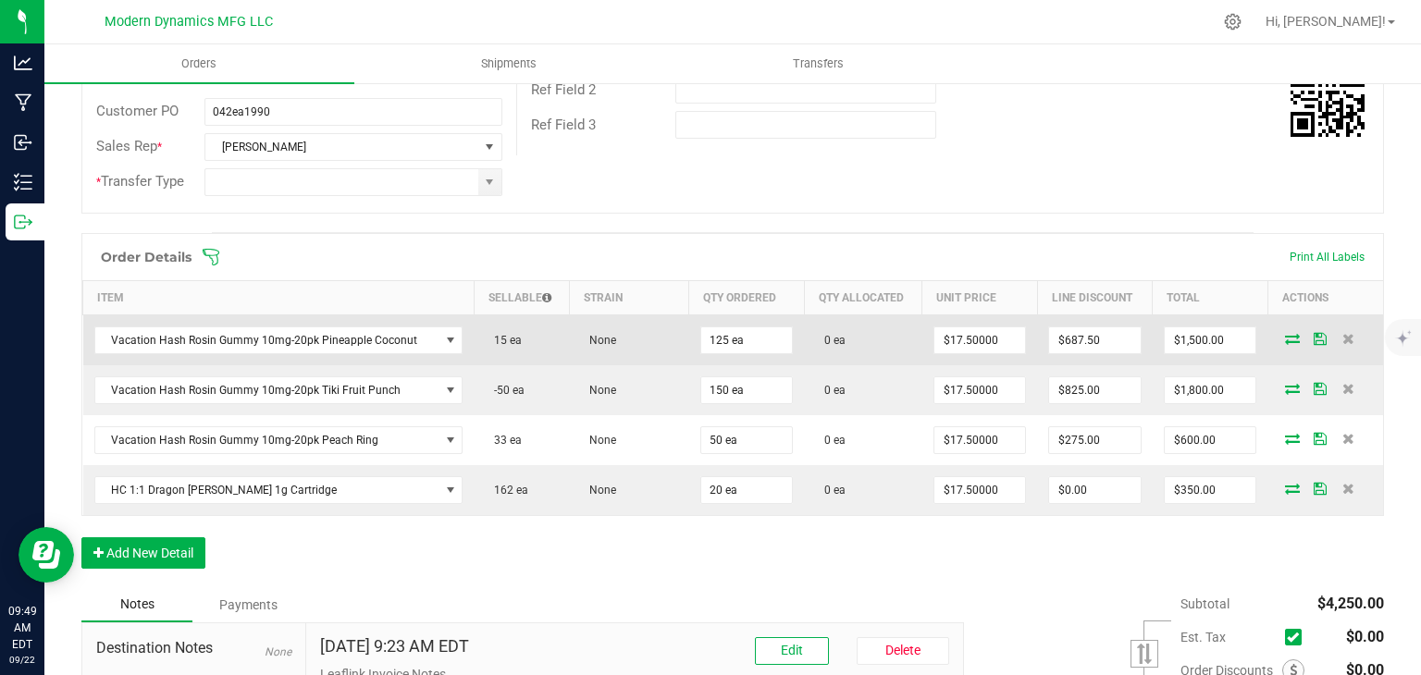
click at [1285, 335] on icon at bounding box center [1292, 338] width 15 height 11
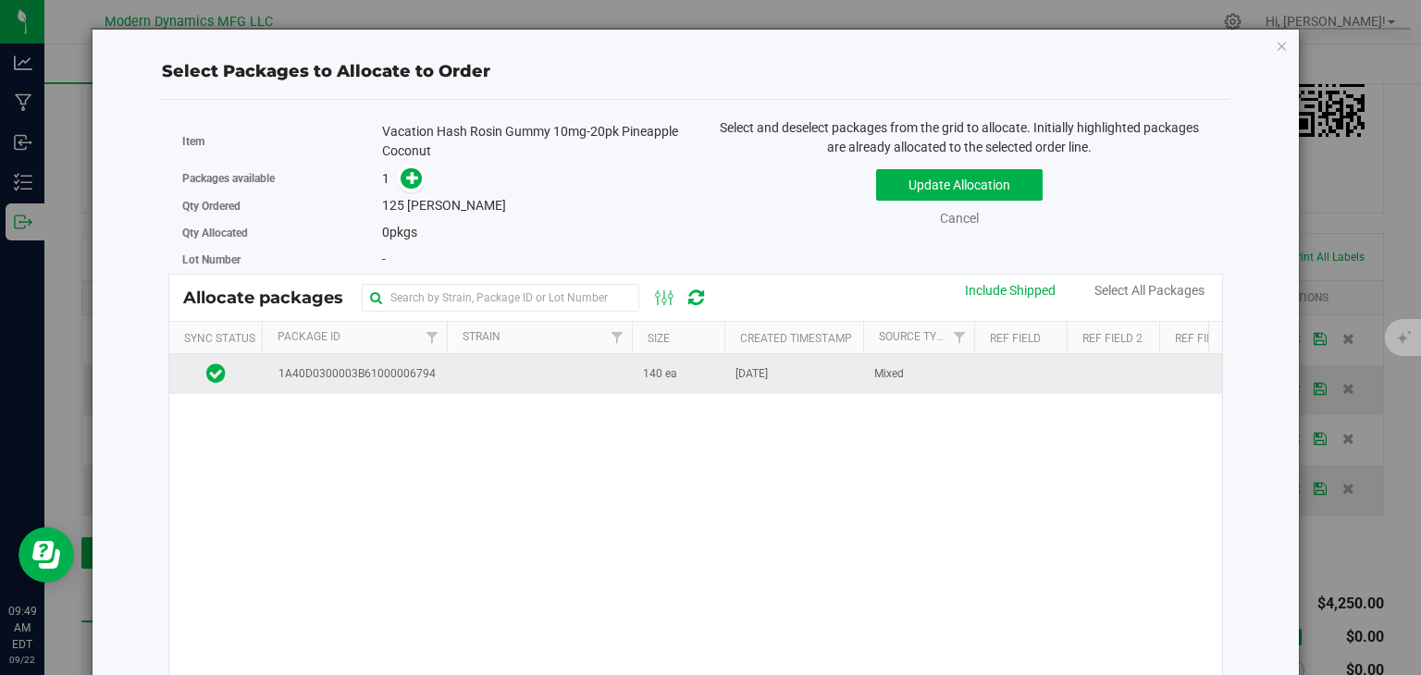
click at [480, 364] on td at bounding box center [539, 374] width 185 height 40
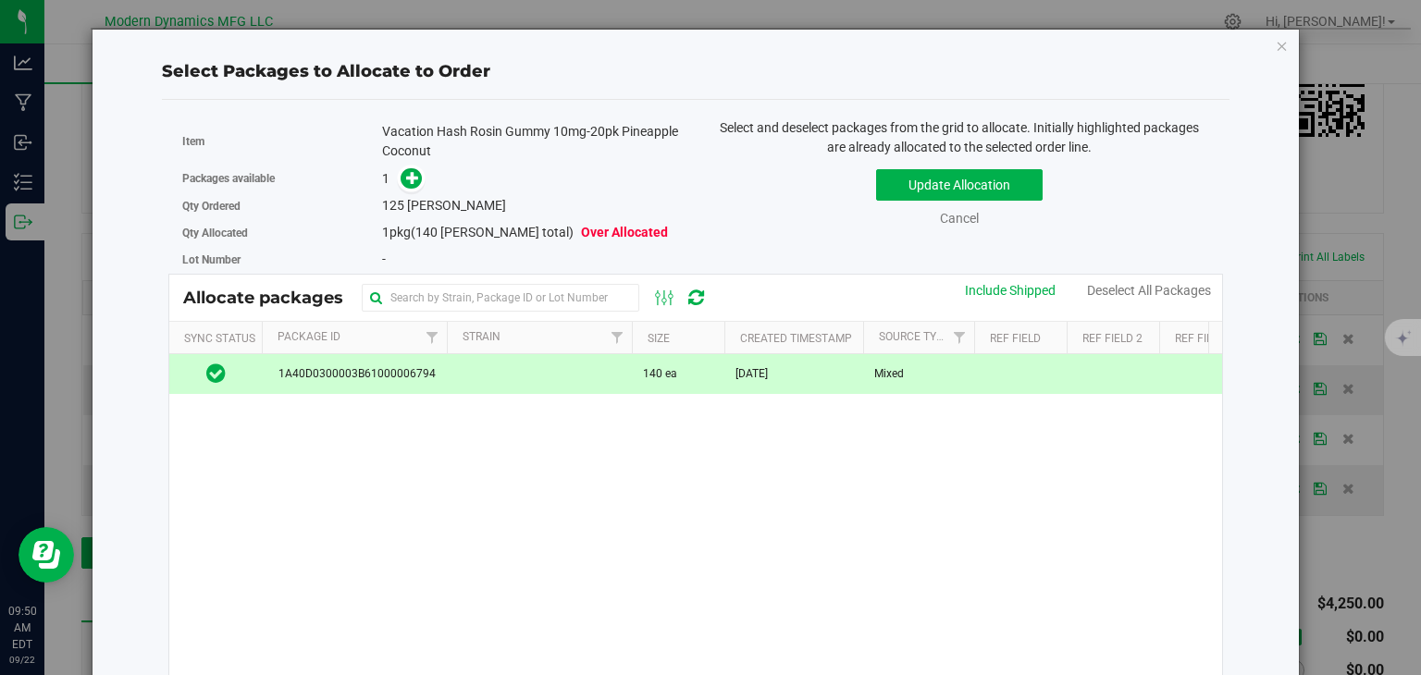
click at [385, 168] on div "1" at bounding box center [532, 178] width 300 height 21
click at [422, 175] on div "1" at bounding box center [532, 178] width 300 height 21
click at [407, 175] on icon at bounding box center [412, 177] width 13 height 13
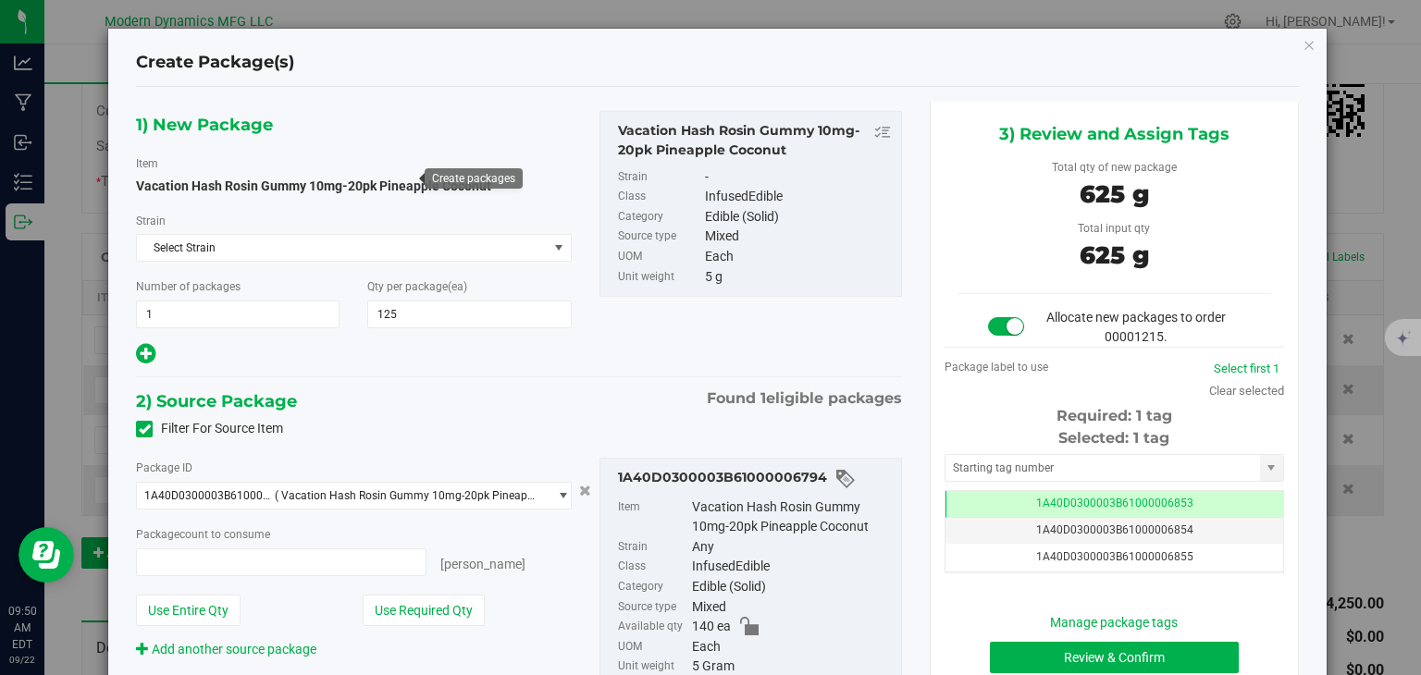
type input "125 ea"
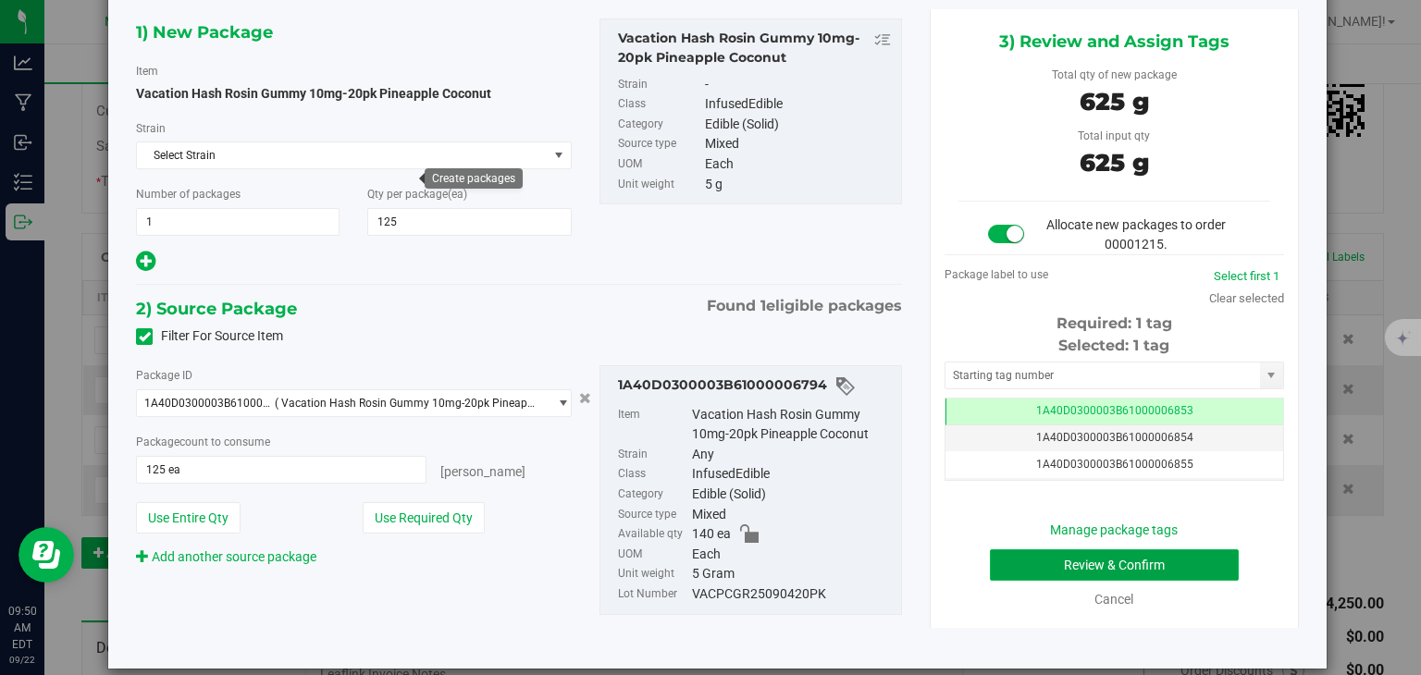
click at [1147, 560] on button "Review & Confirm" at bounding box center [1114, 564] width 249 height 31
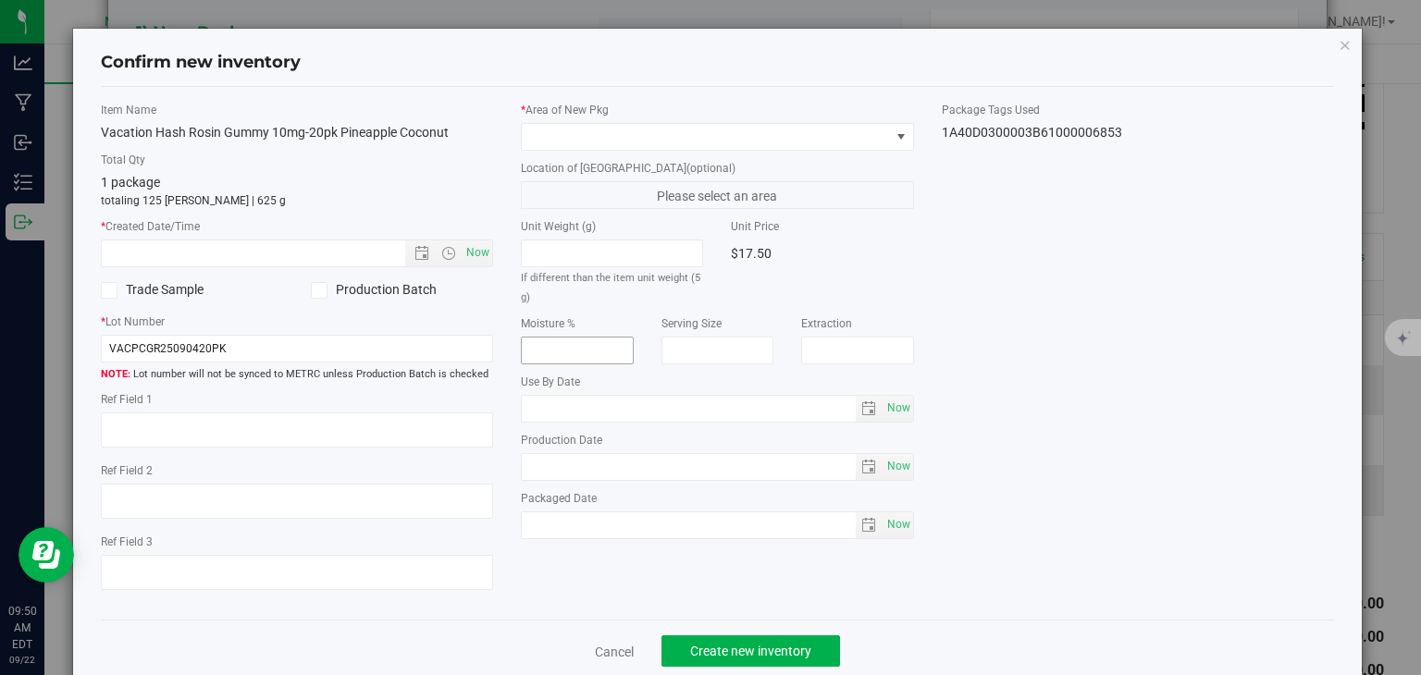
type input "[DATE]"
click at [477, 243] on span "Now" at bounding box center [477, 253] width 31 height 27
type input "[DATE] 9:50 AM"
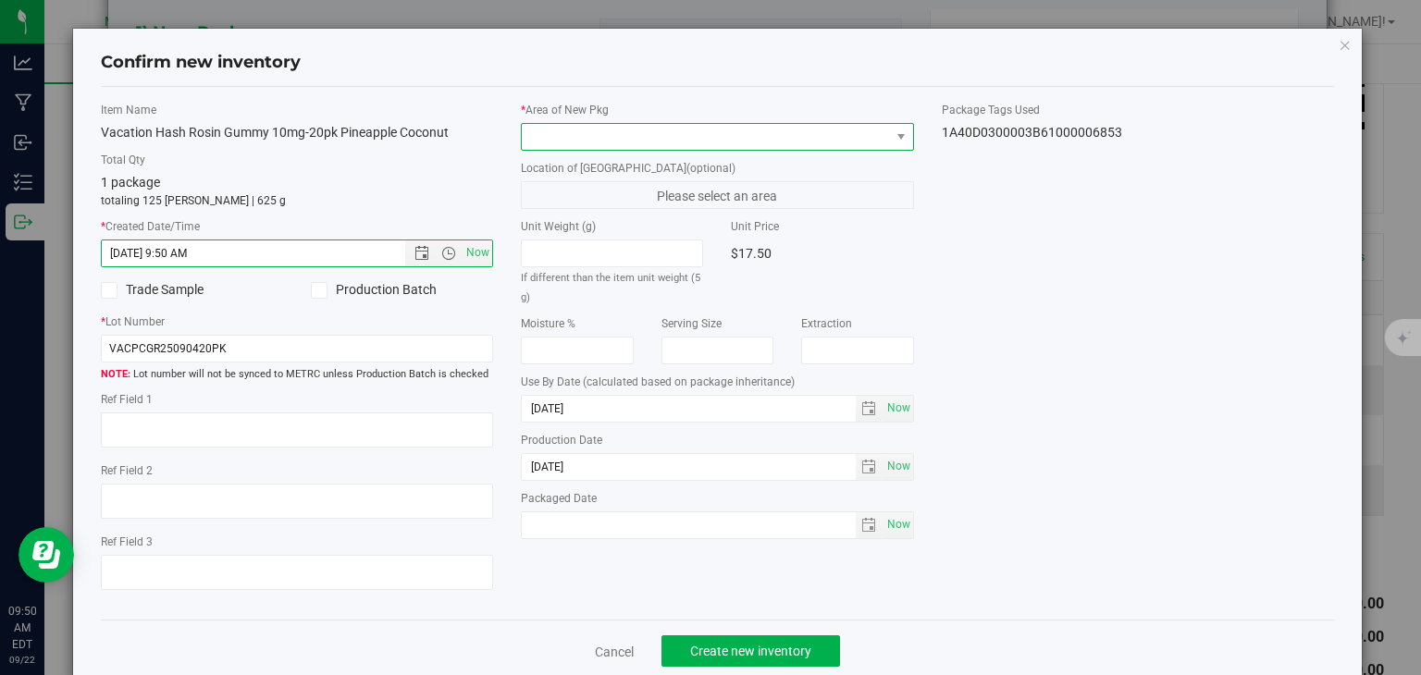
click at [551, 140] on span at bounding box center [706, 137] width 368 height 26
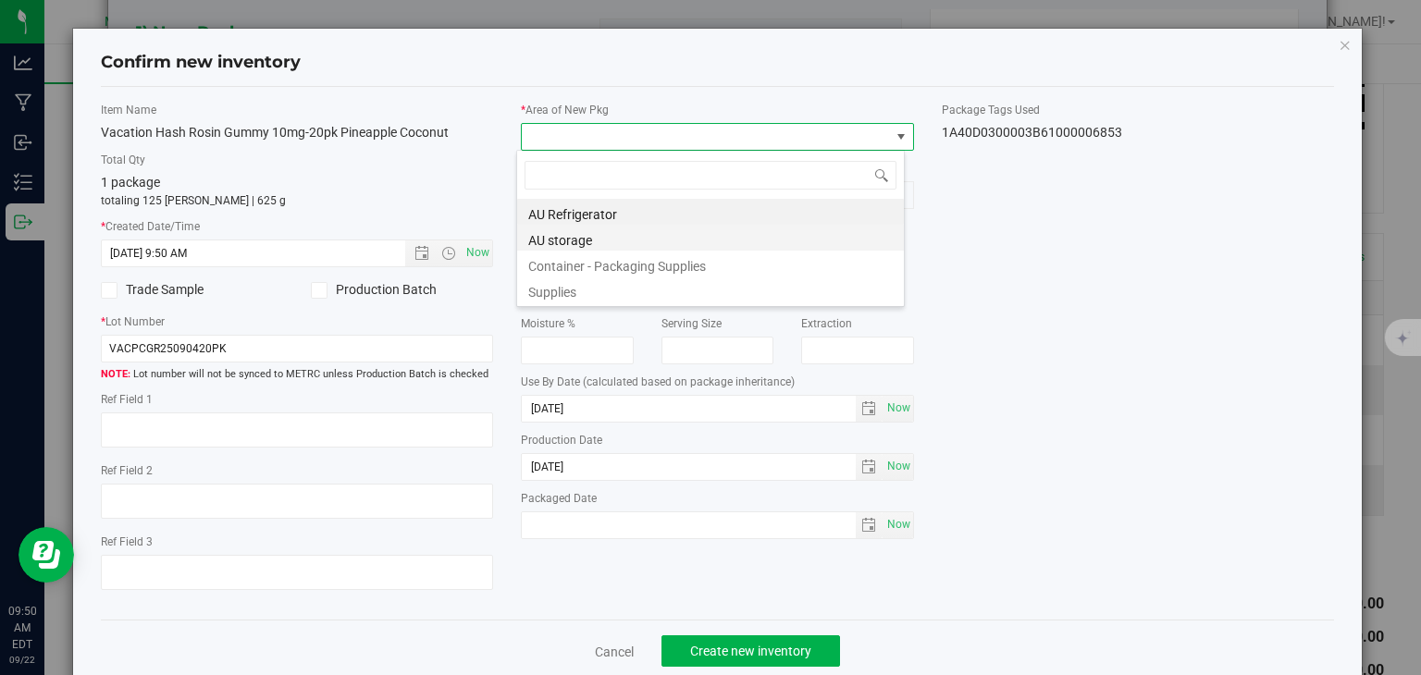
click at [557, 232] on li "AU storage" at bounding box center [710, 238] width 387 height 26
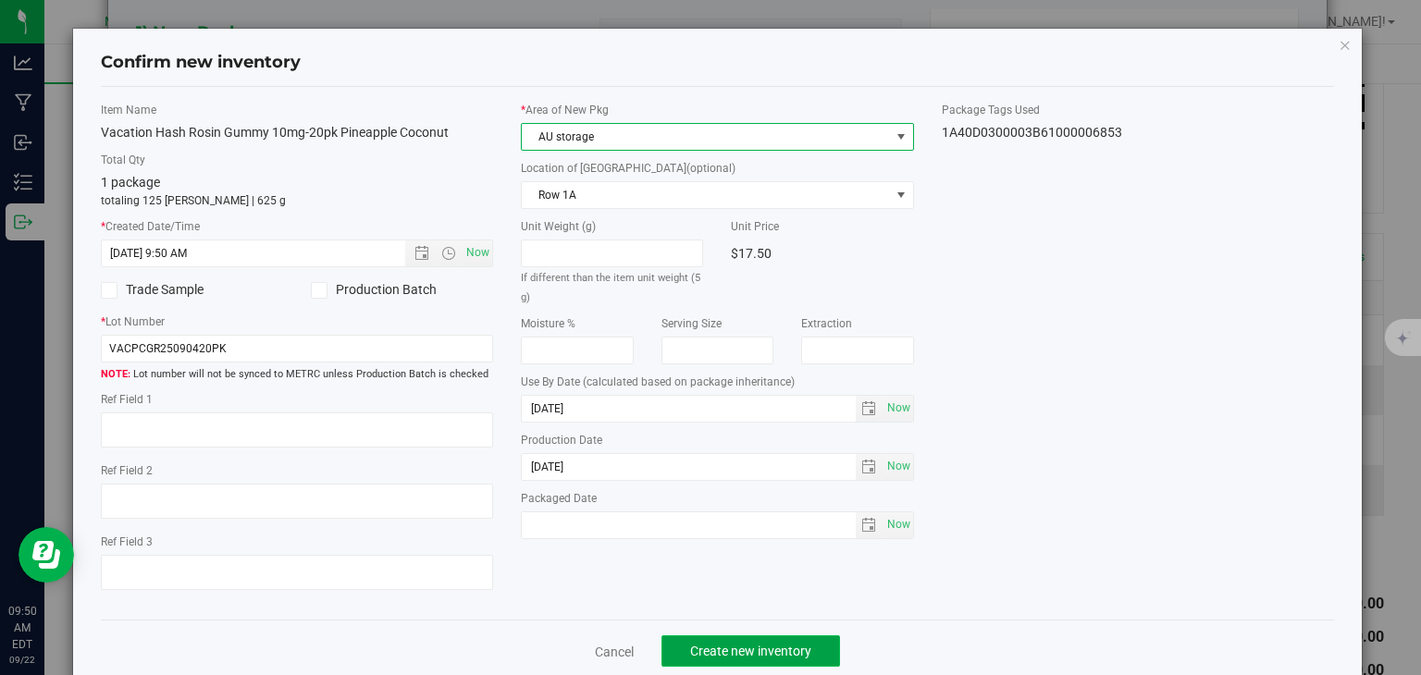
click at [804, 651] on button "Create new inventory" at bounding box center [750, 650] width 179 height 31
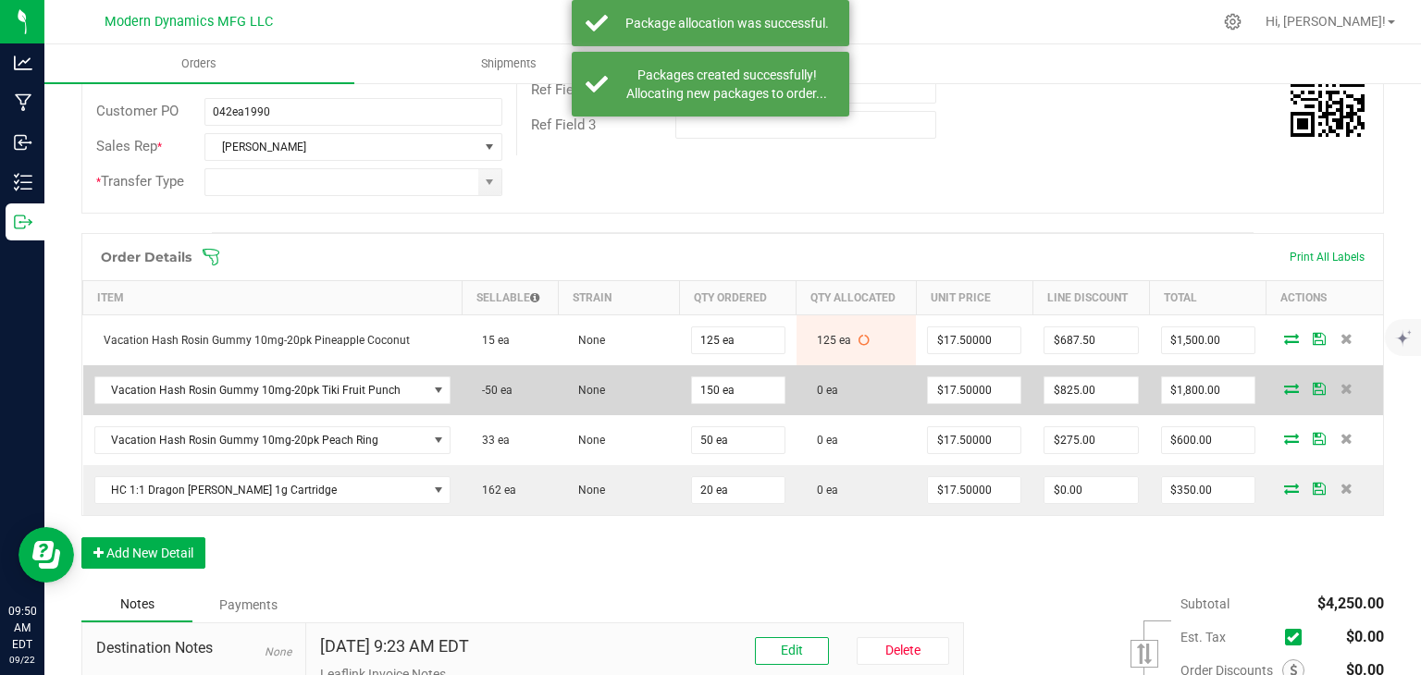
click at [1284, 386] on icon at bounding box center [1291, 388] width 15 height 11
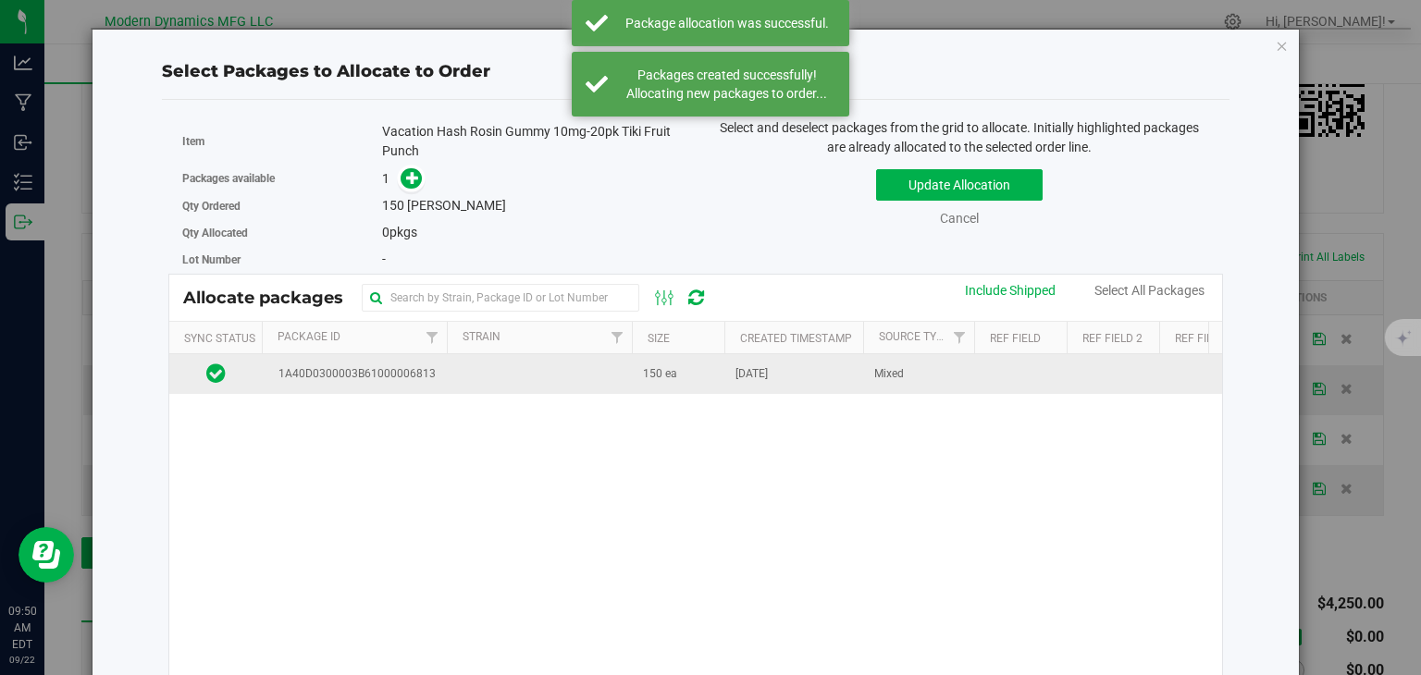
click at [422, 375] on span "1A40D0300003B61000006813" at bounding box center [354, 374] width 164 height 18
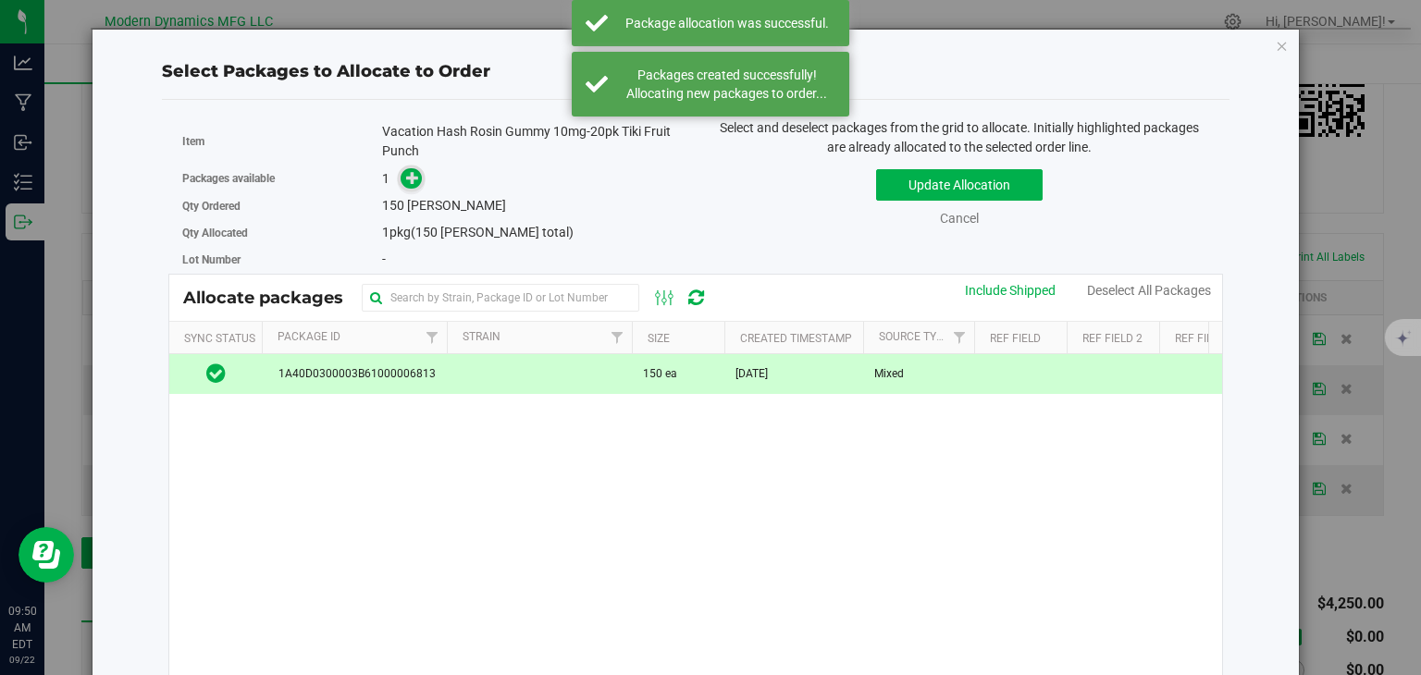
click at [406, 171] on icon at bounding box center [412, 177] width 13 height 13
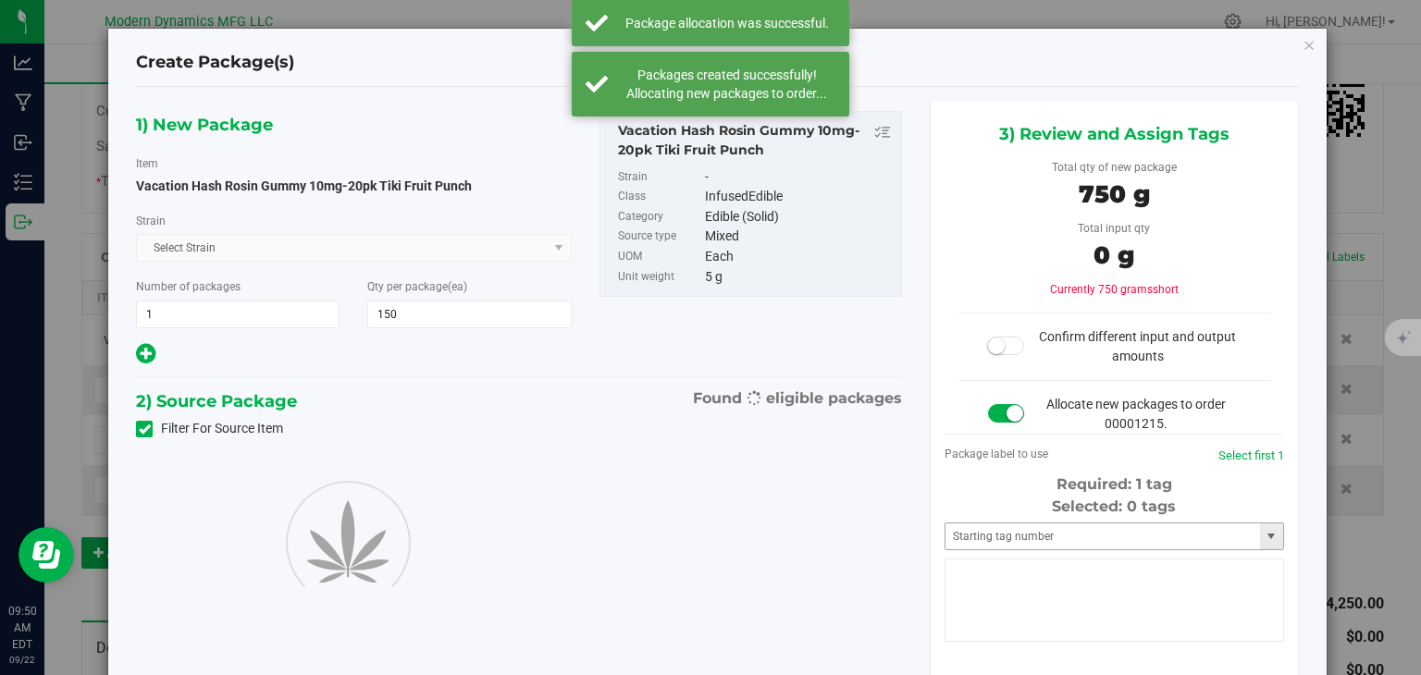
type input "150"
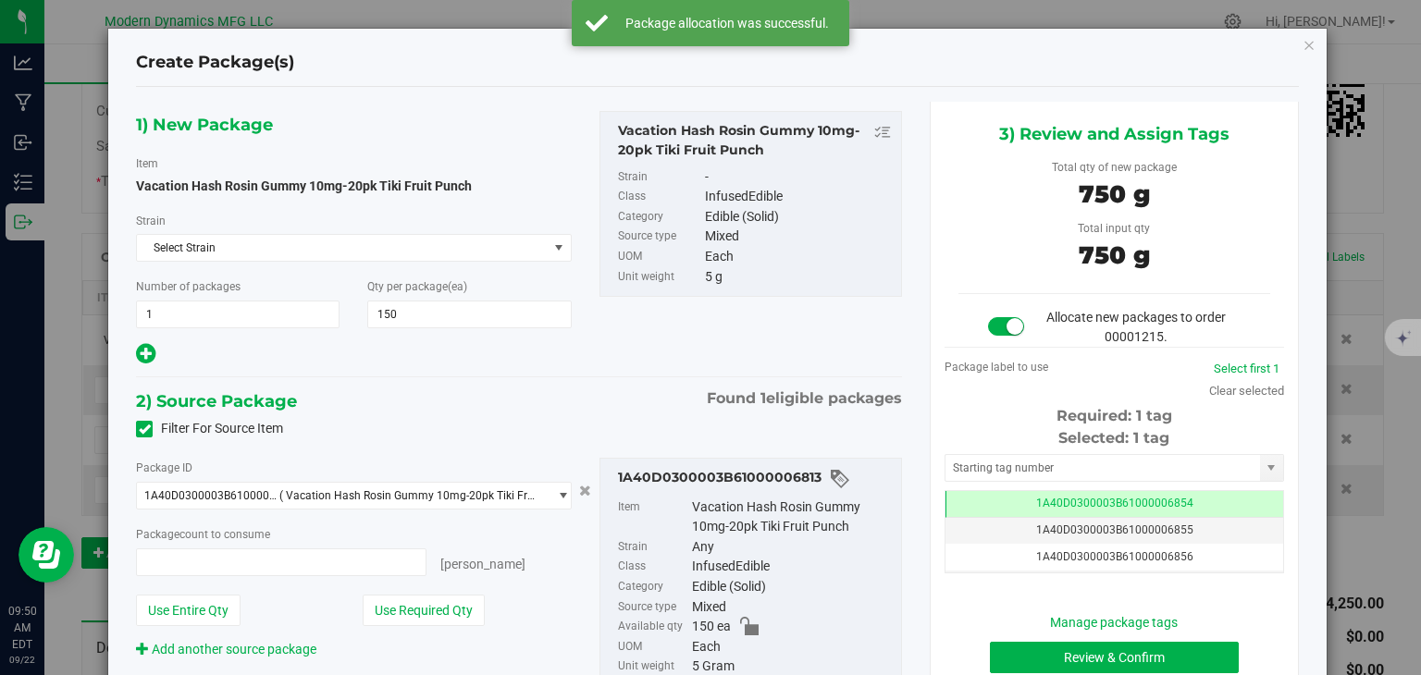
type input "150 ea"
click at [1132, 650] on button "Review & Confirm" at bounding box center [1114, 657] width 249 height 31
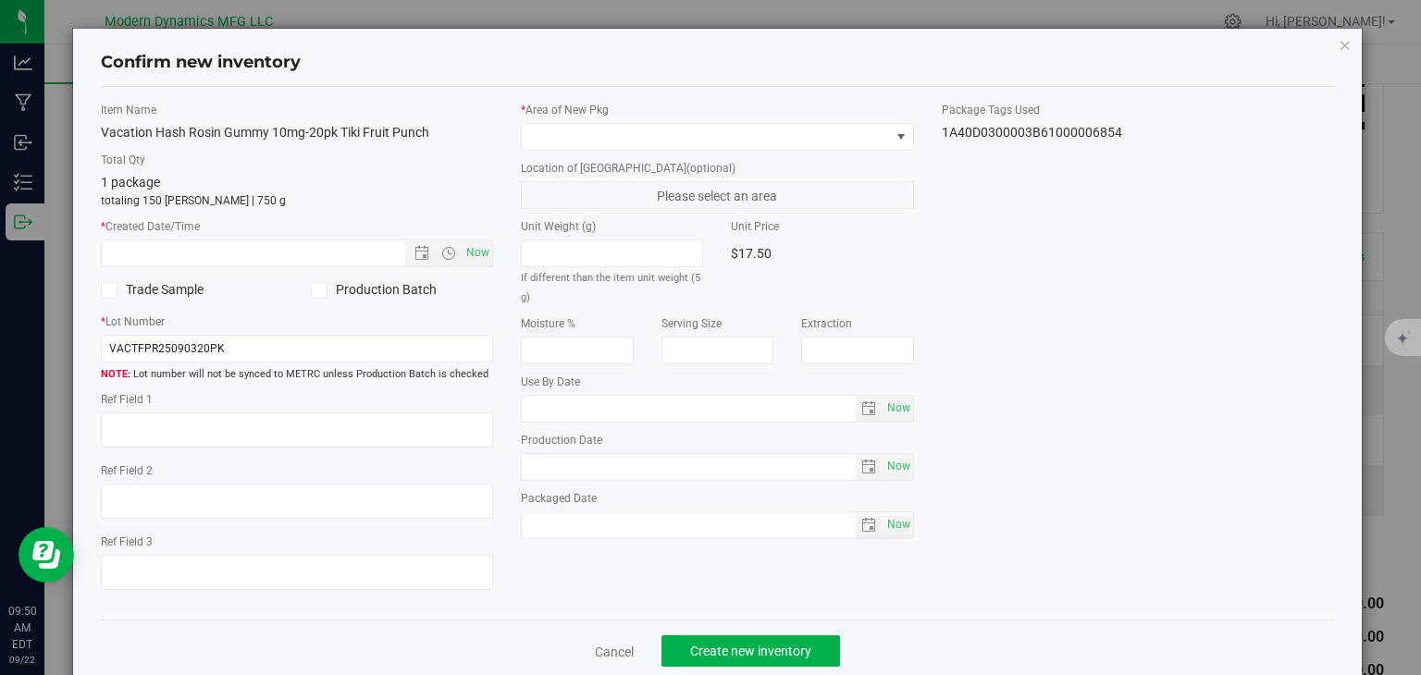
type input "[DATE]"
drag, startPoint x: 479, startPoint y: 255, endPoint x: 497, endPoint y: 229, distance: 31.3
click at [478, 255] on span "Now" at bounding box center [477, 253] width 31 height 27
type input "[DATE] 9:50 AM"
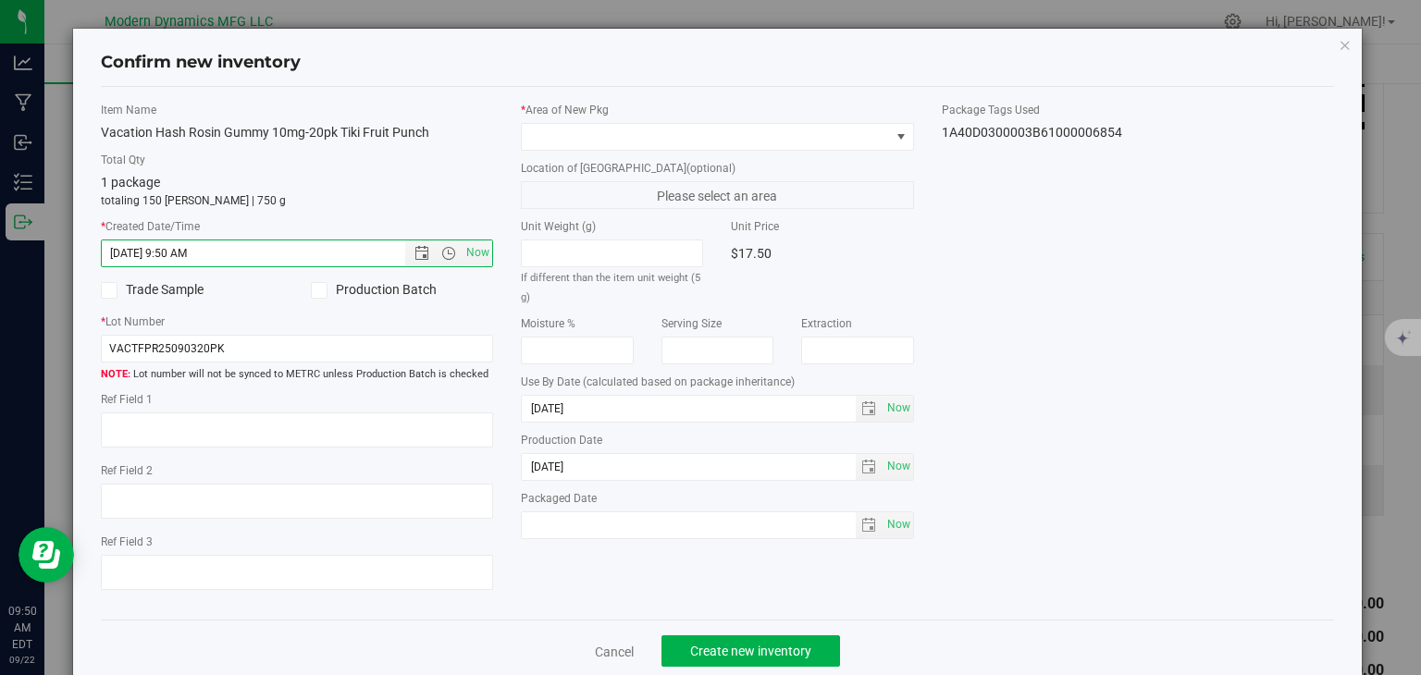
click at [562, 116] on label "* Area of [GEOGRAPHIC_DATA]" at bounding box center [717, 110] width 393 height 17
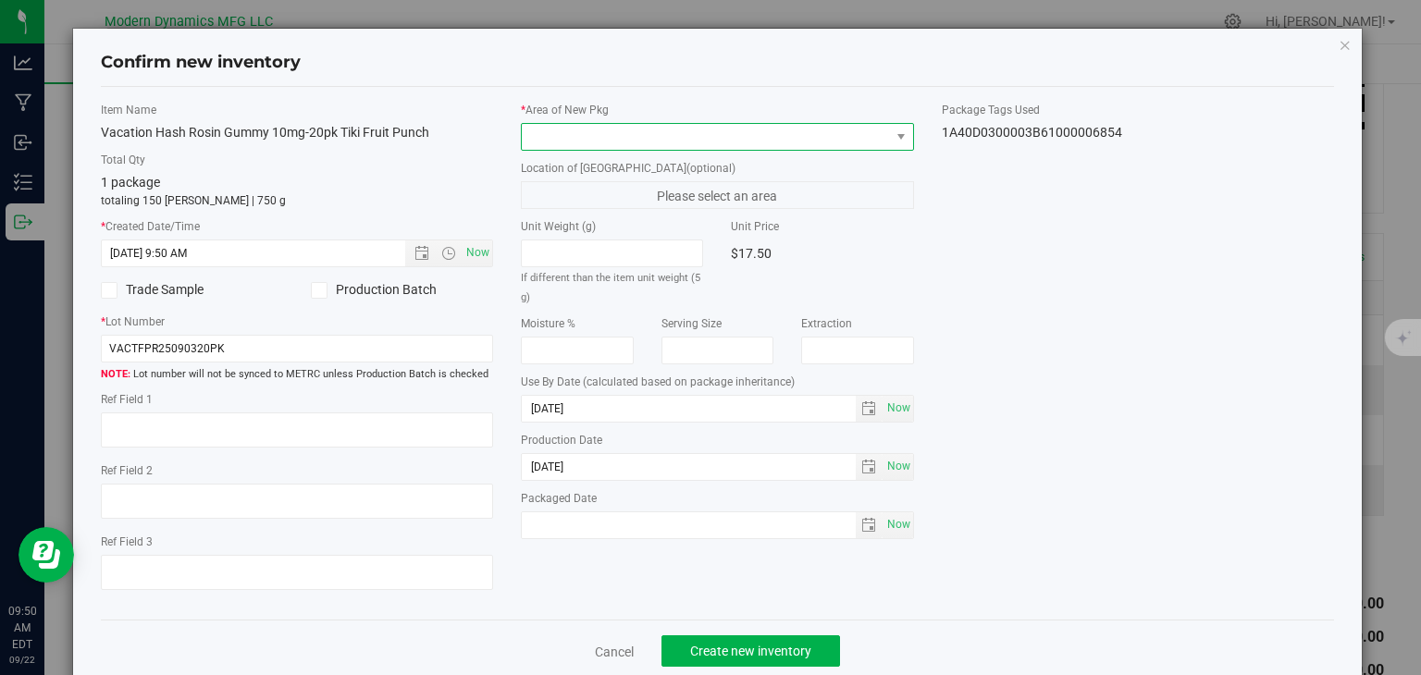
click at [564, 132] on span at bounding box center [706, 137] width 368 height 26
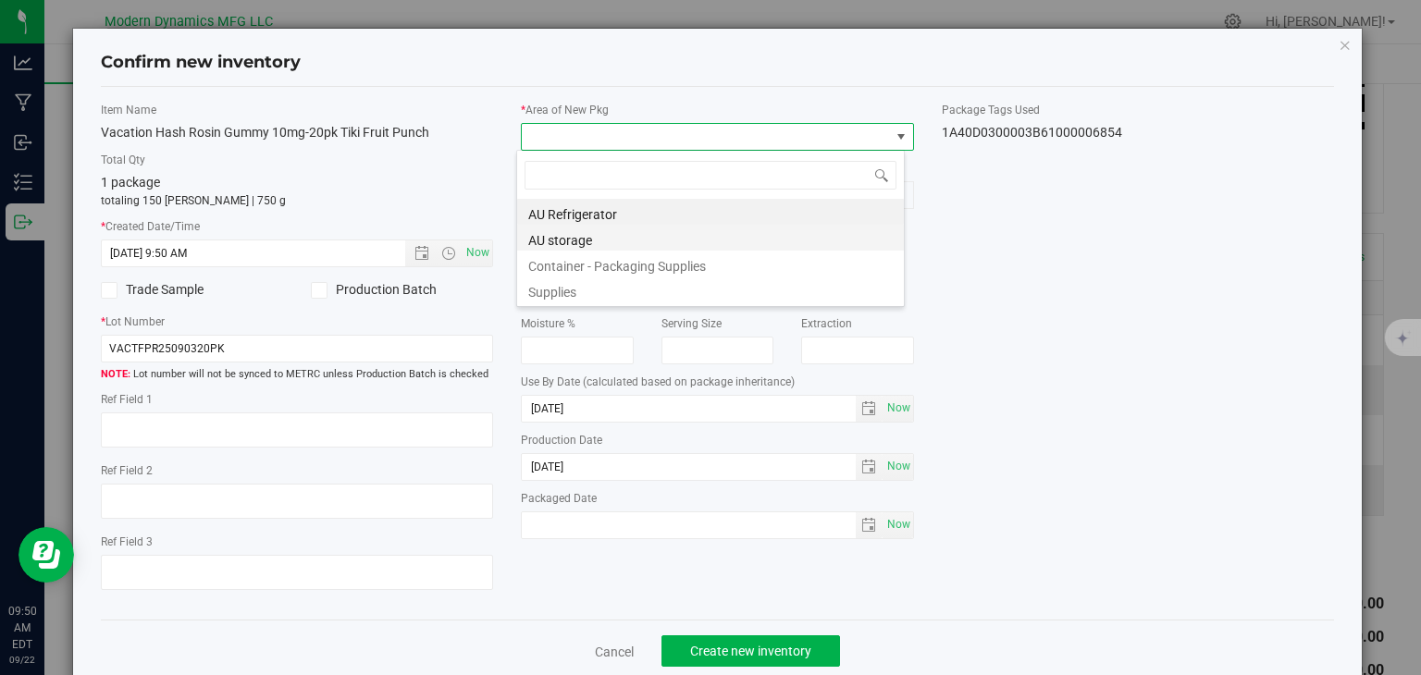
click at [589, 238] on li "AU storage" at bounding box center [710, 238] width 387 height 26
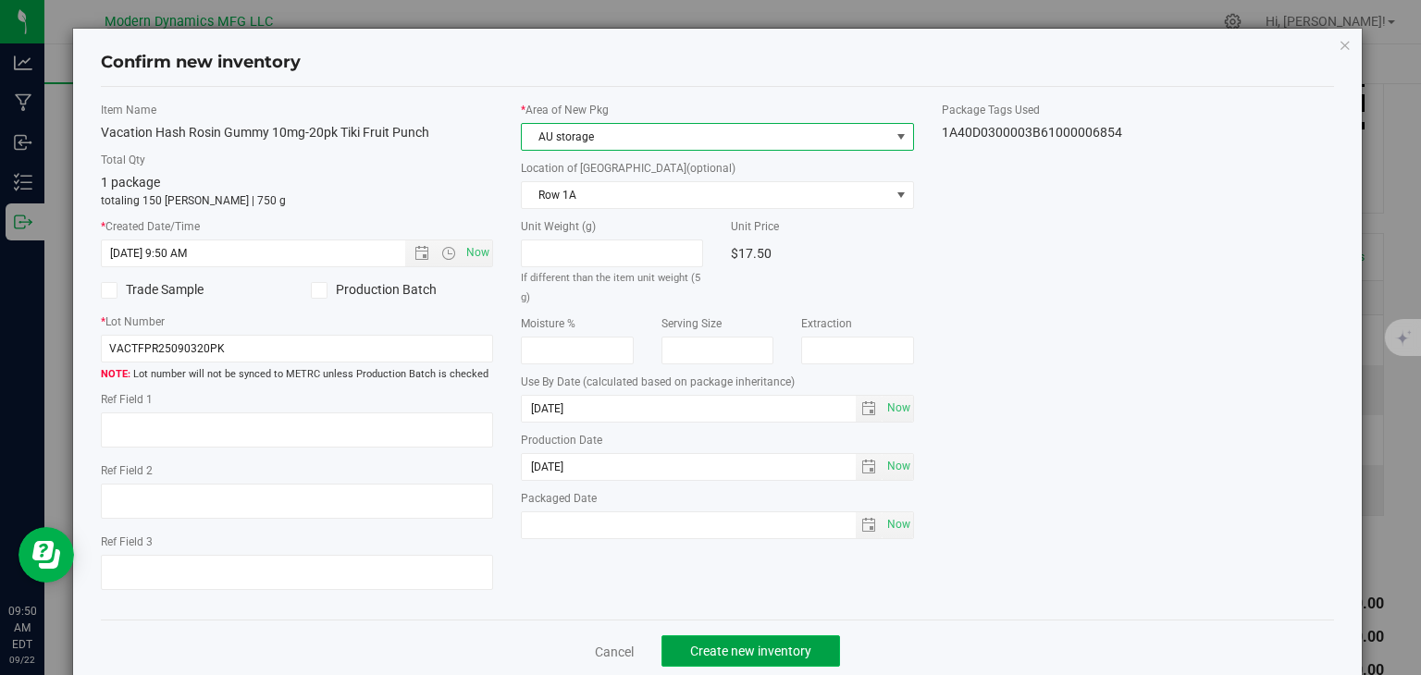
click at [721, 649] on span "Create new inventory" at bounding box center [750, 651] width 121 height 15
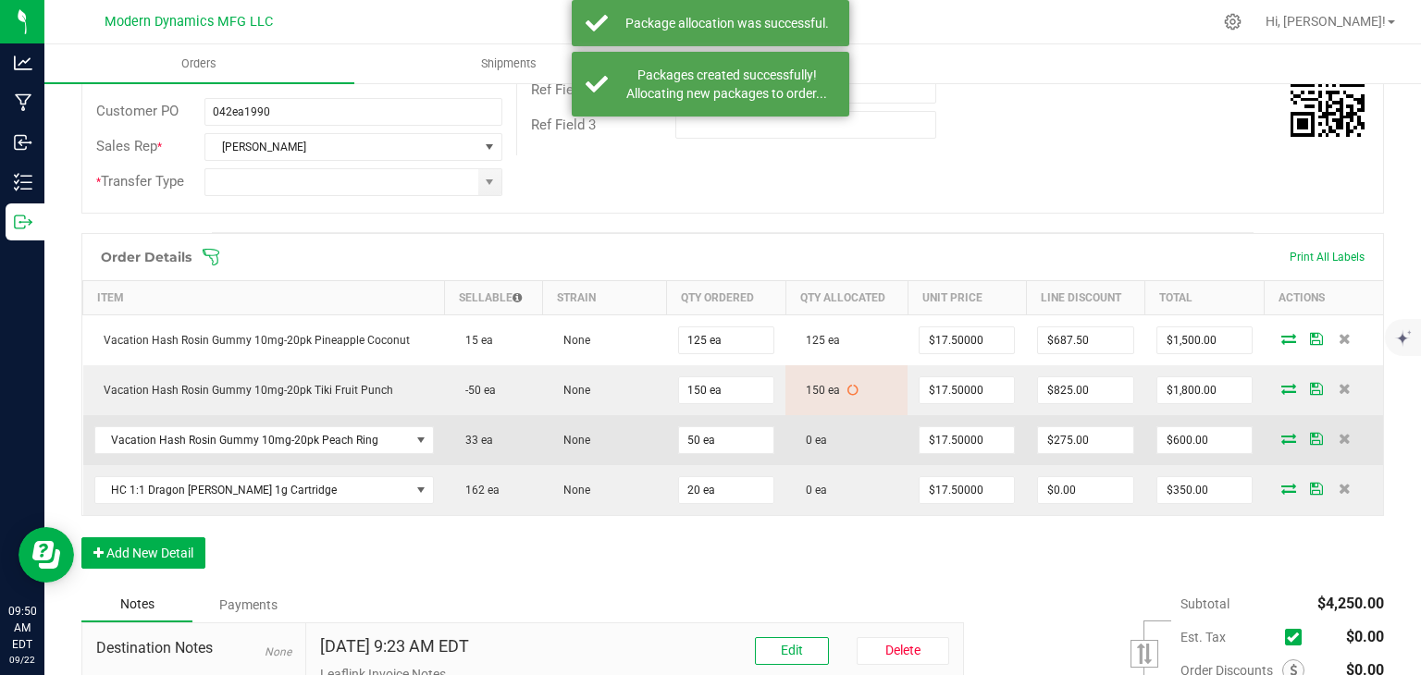
click at [1281, 437] on icon at bounding box center [1288, 438] width 15 height 11
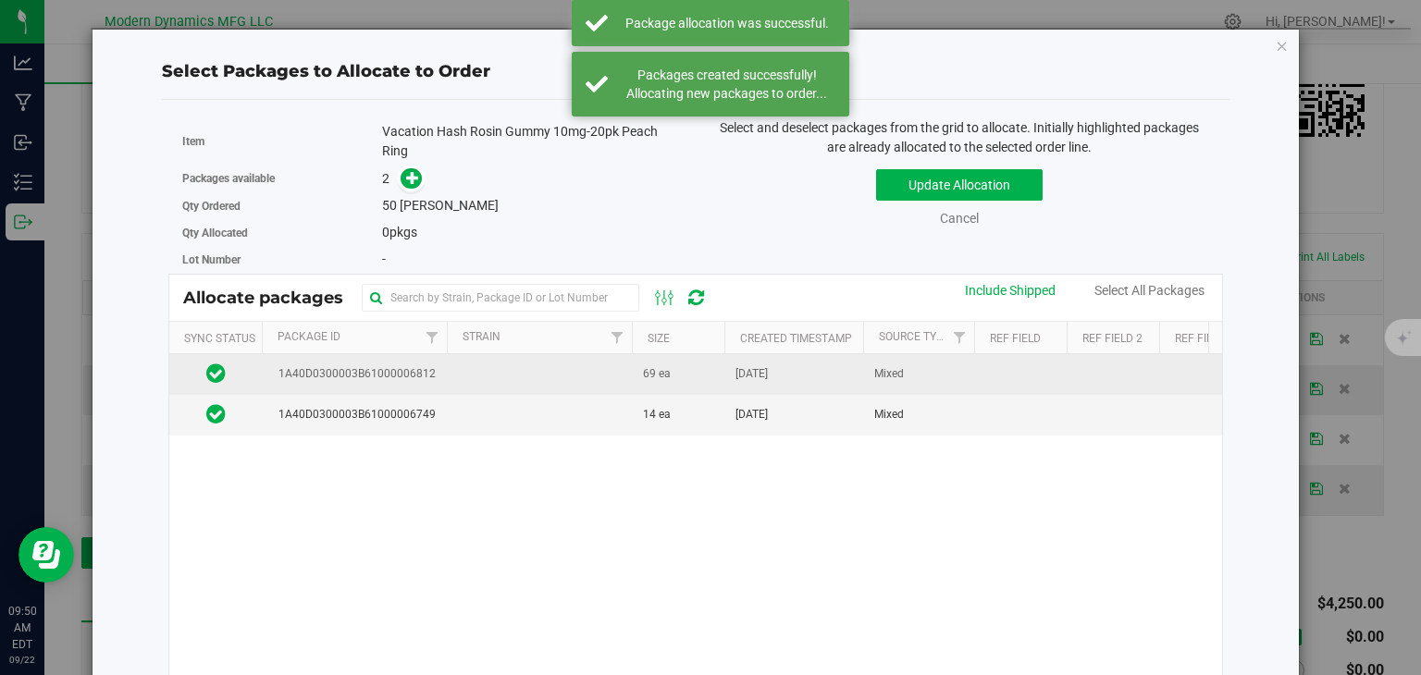
click at [566, 384] on td at bounding box center [539, 374] width 185 height 41
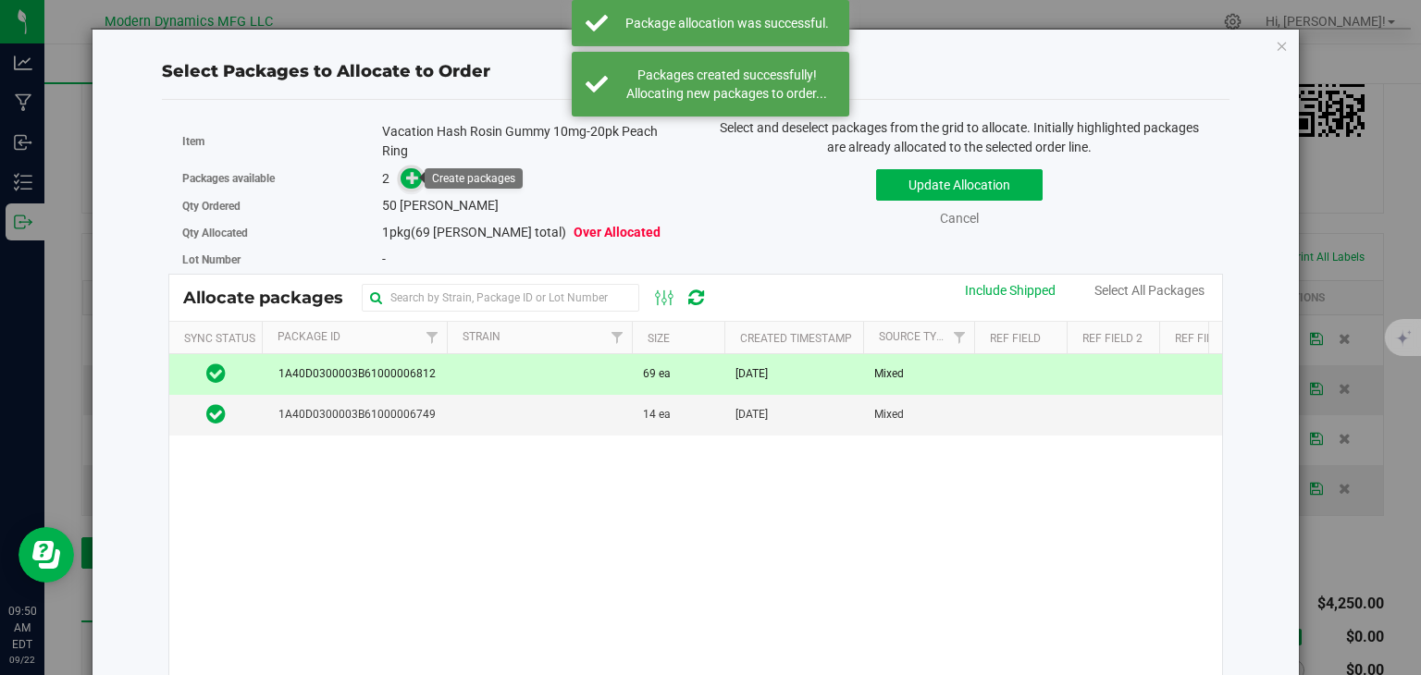
click at [400, 176] on span at bounding box center [410, 177] width 21 height 21
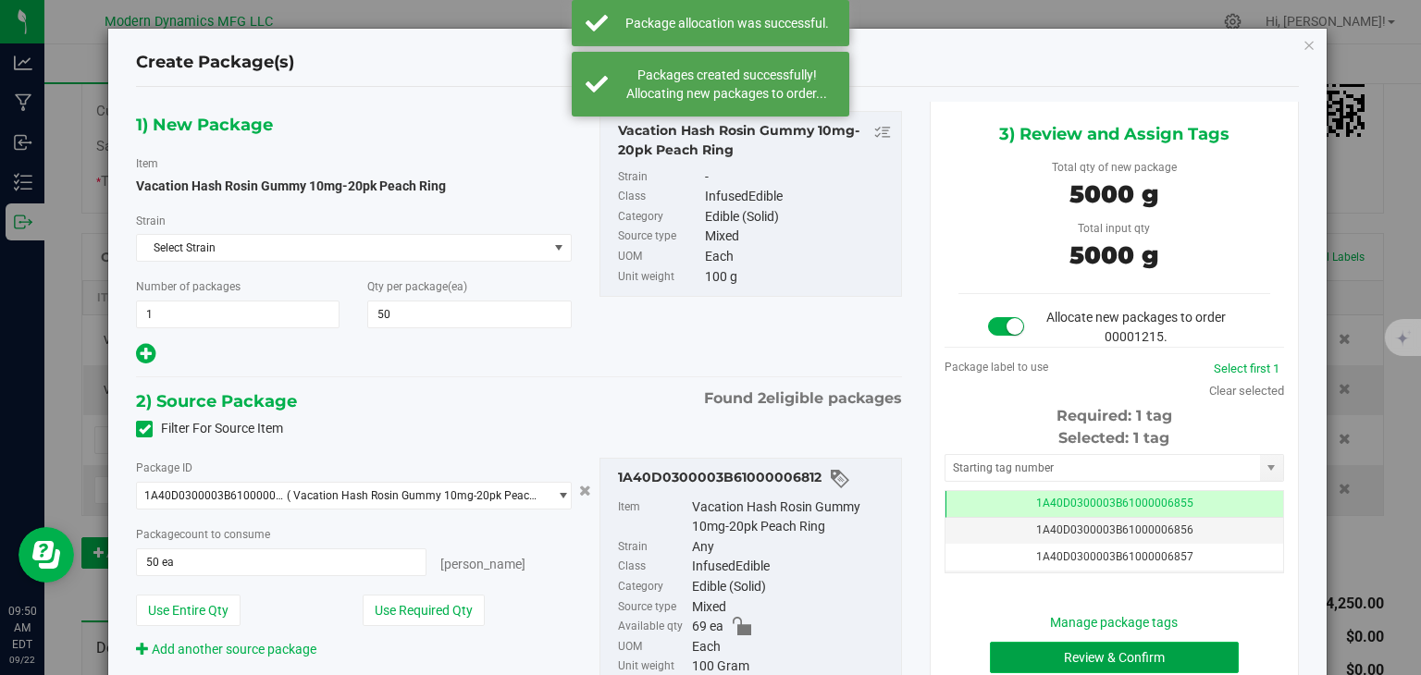
click at [1099, 642] on button "Review & Confirm" at bounding box center [1114, 657] width 249 height 31
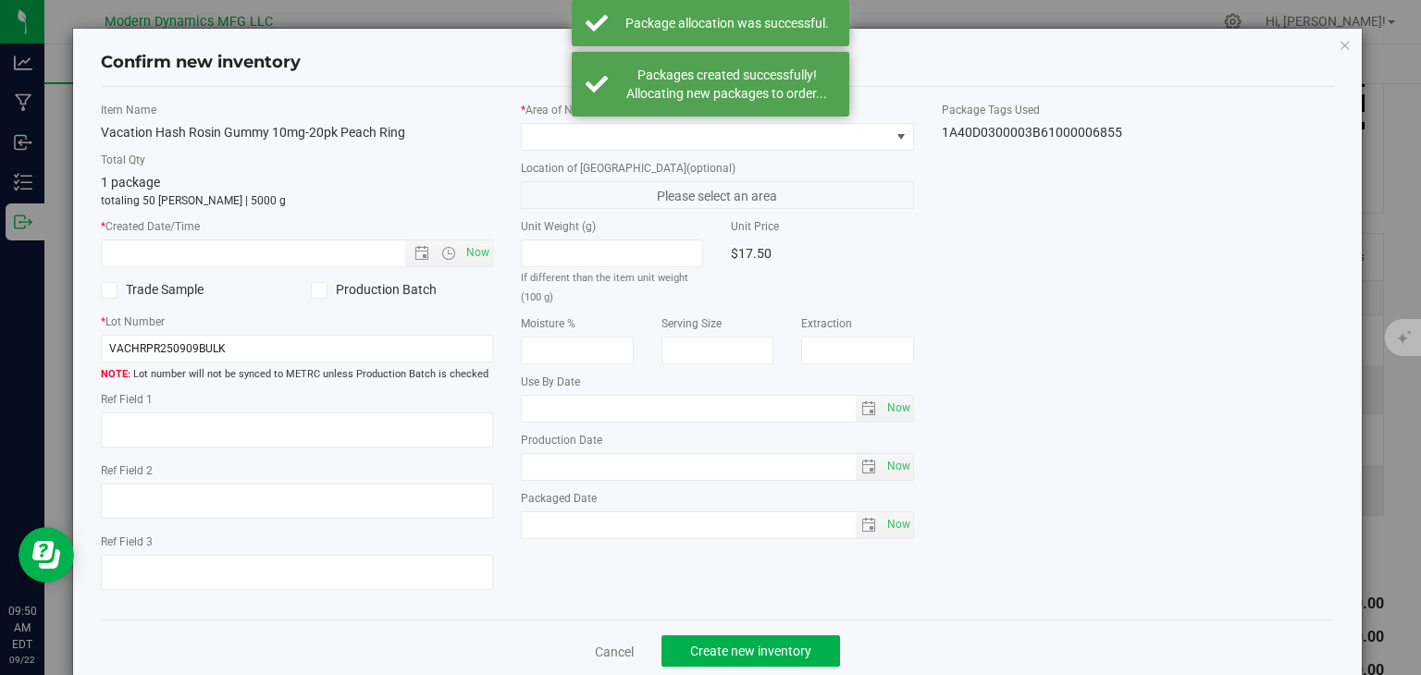
type input "[DATE]"
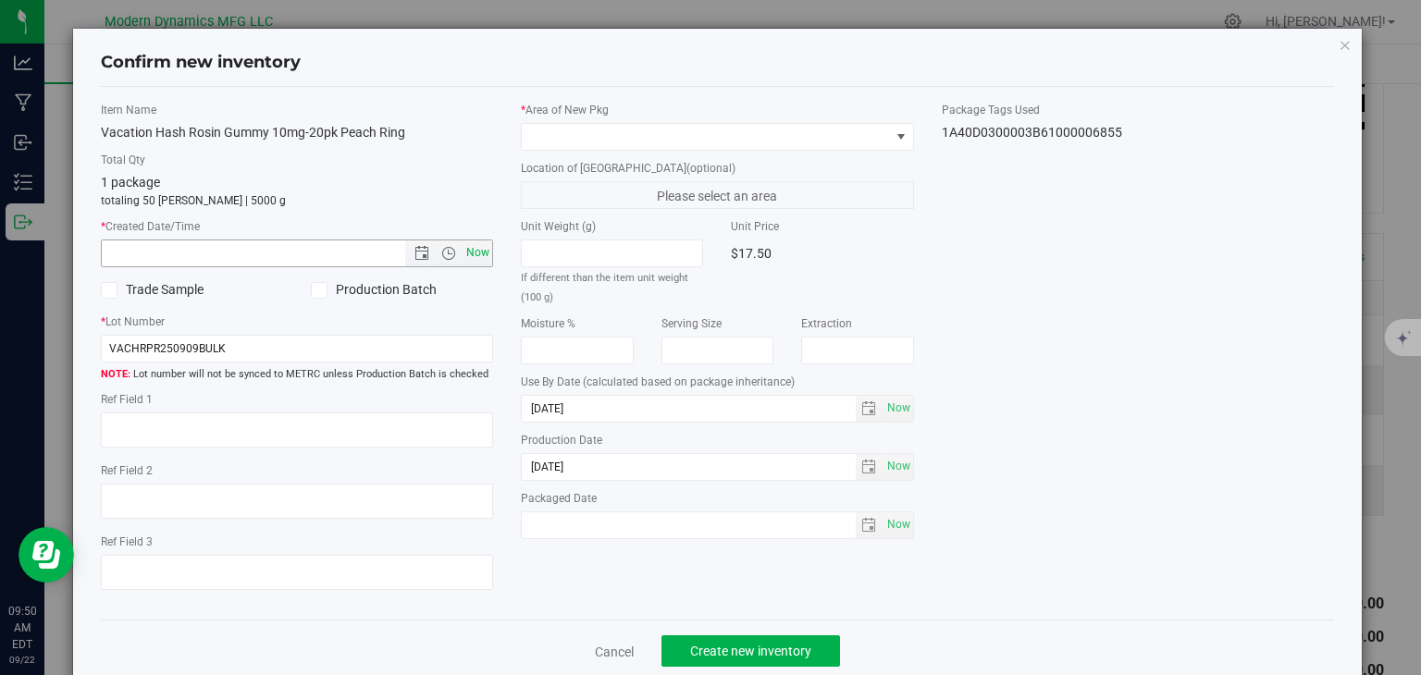
click at [486, 253] on span "Now" at bounding box center [477, 253] width 31 height 27
type input "[DATE] 9:50 AM"
click at [540, 142] on span at bounding box center [706, 137] width 368 height 26
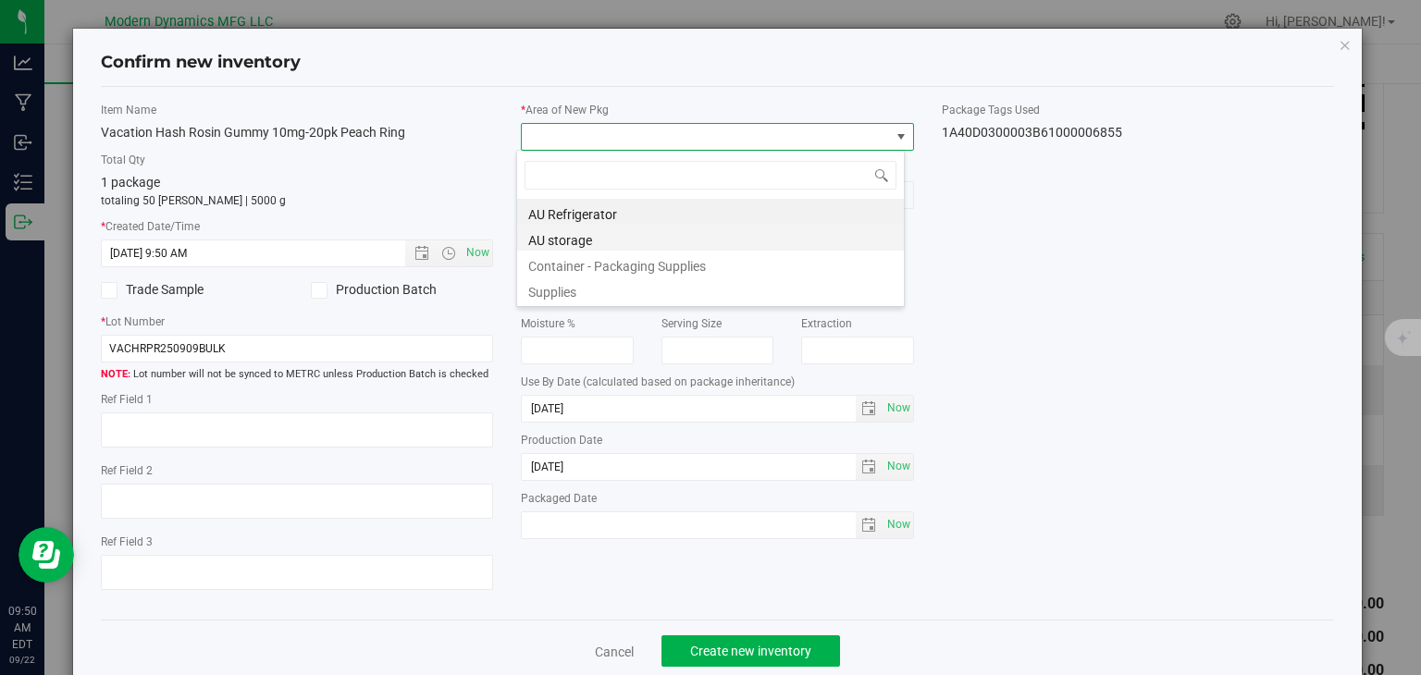
click at [556, 234] on li "AU storage" at bounding box center [710, 238] width 387 height 26
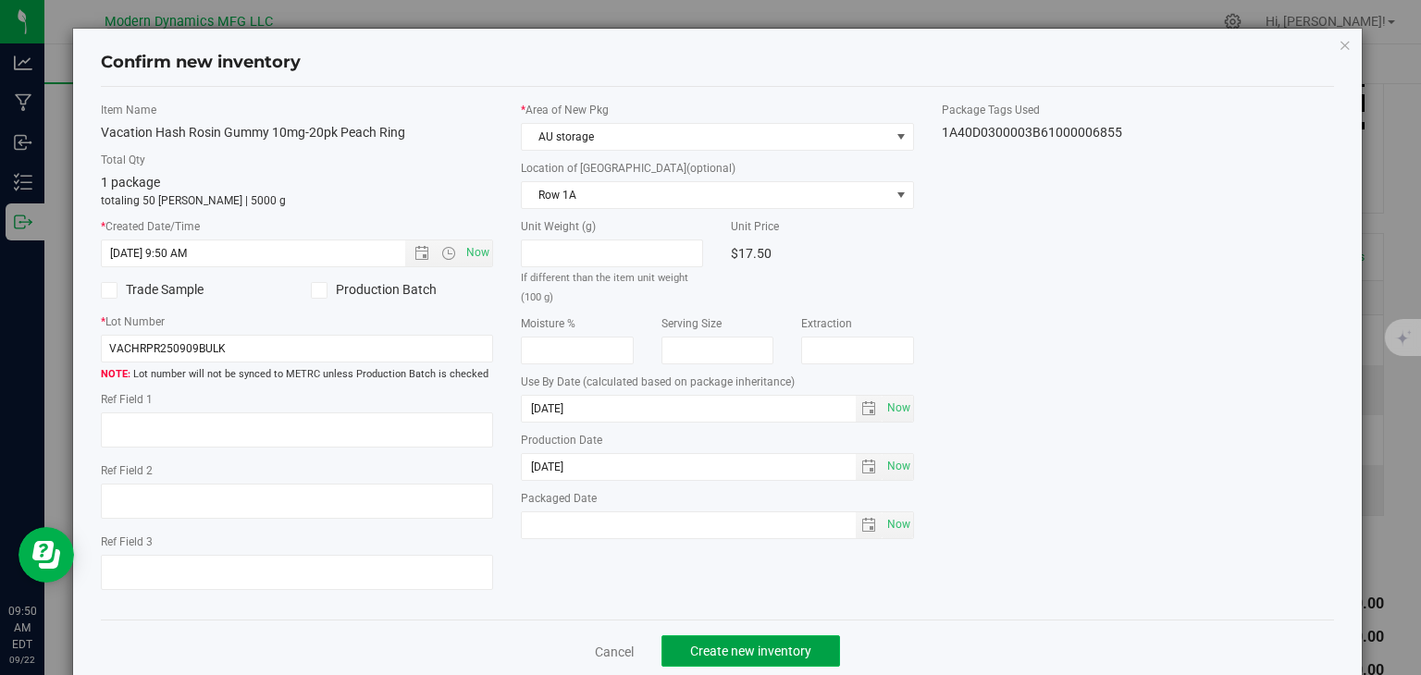
click at [725, 637] on button "Create new inventory" at bounding box center [750, 650] width 179 height 31
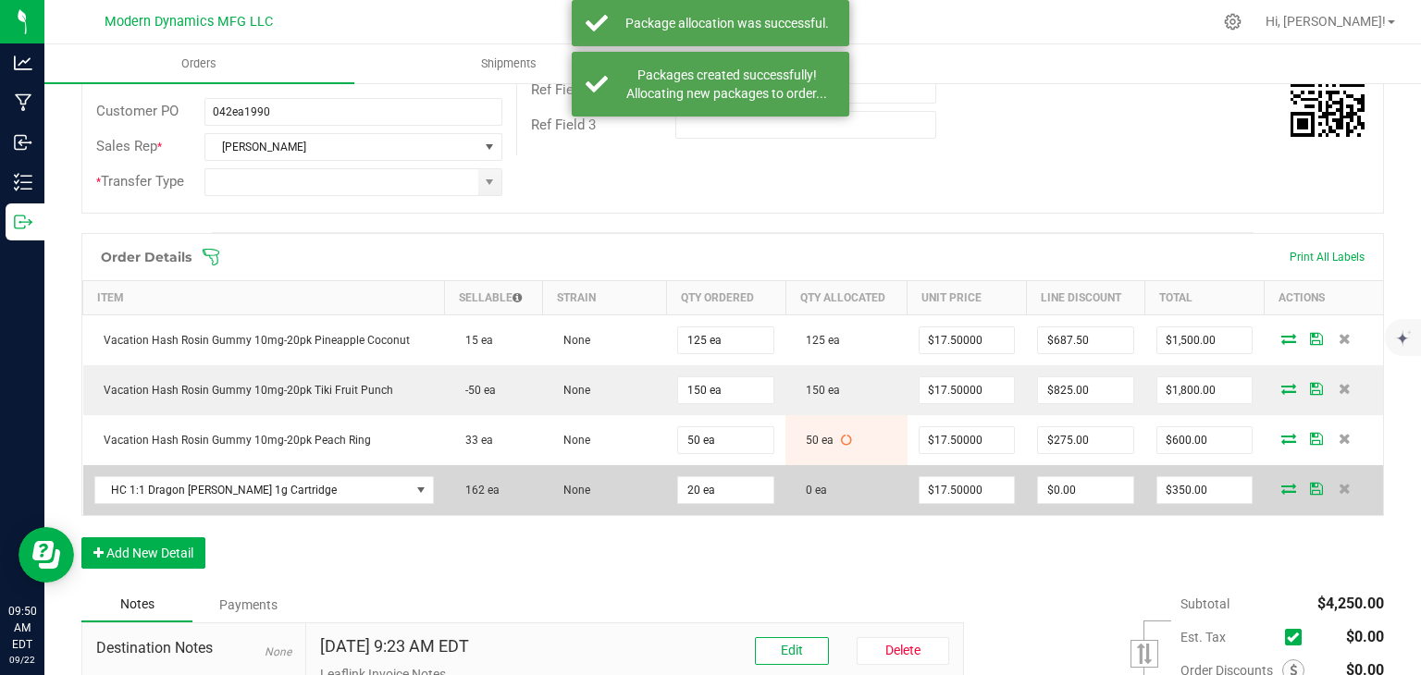
click at [1281, 485] on icon at bounding box center [1288, 488] width 15 height 11
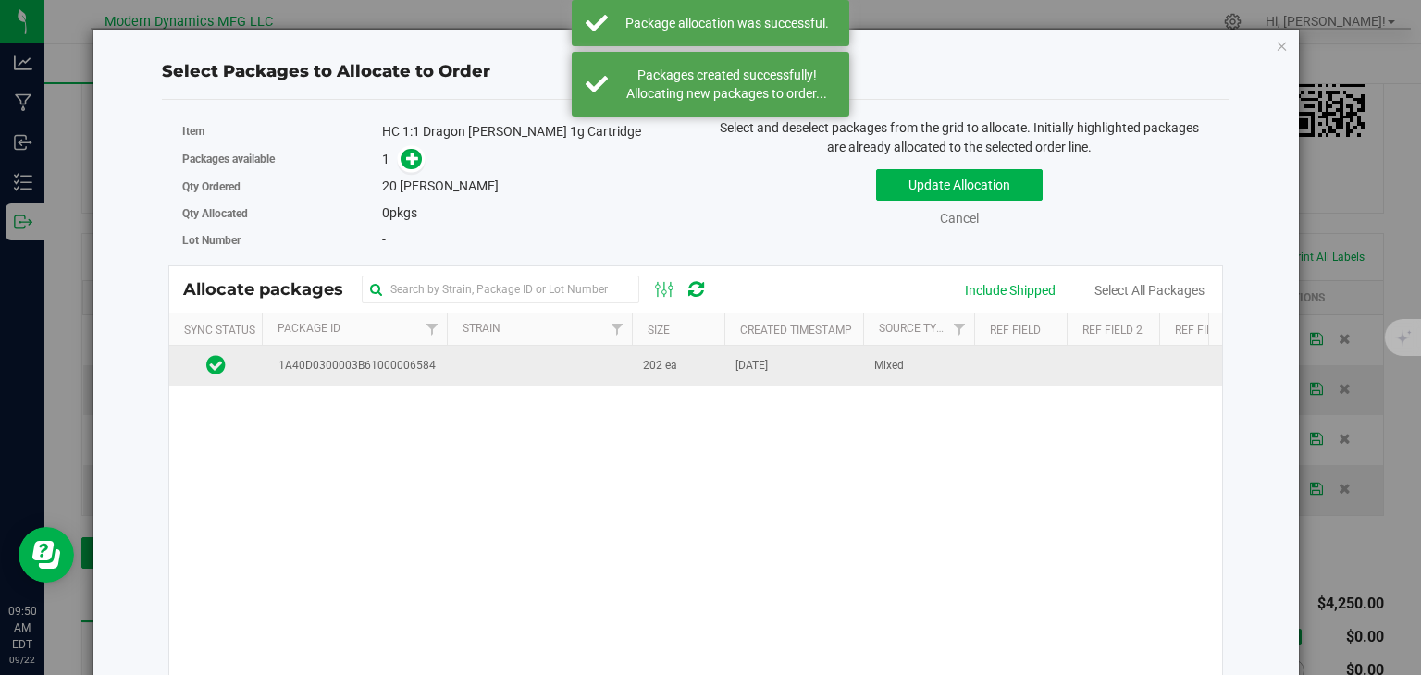
click at [635, 378] on td "202 ea" at bounding box center [678, 366] width 92 height 40
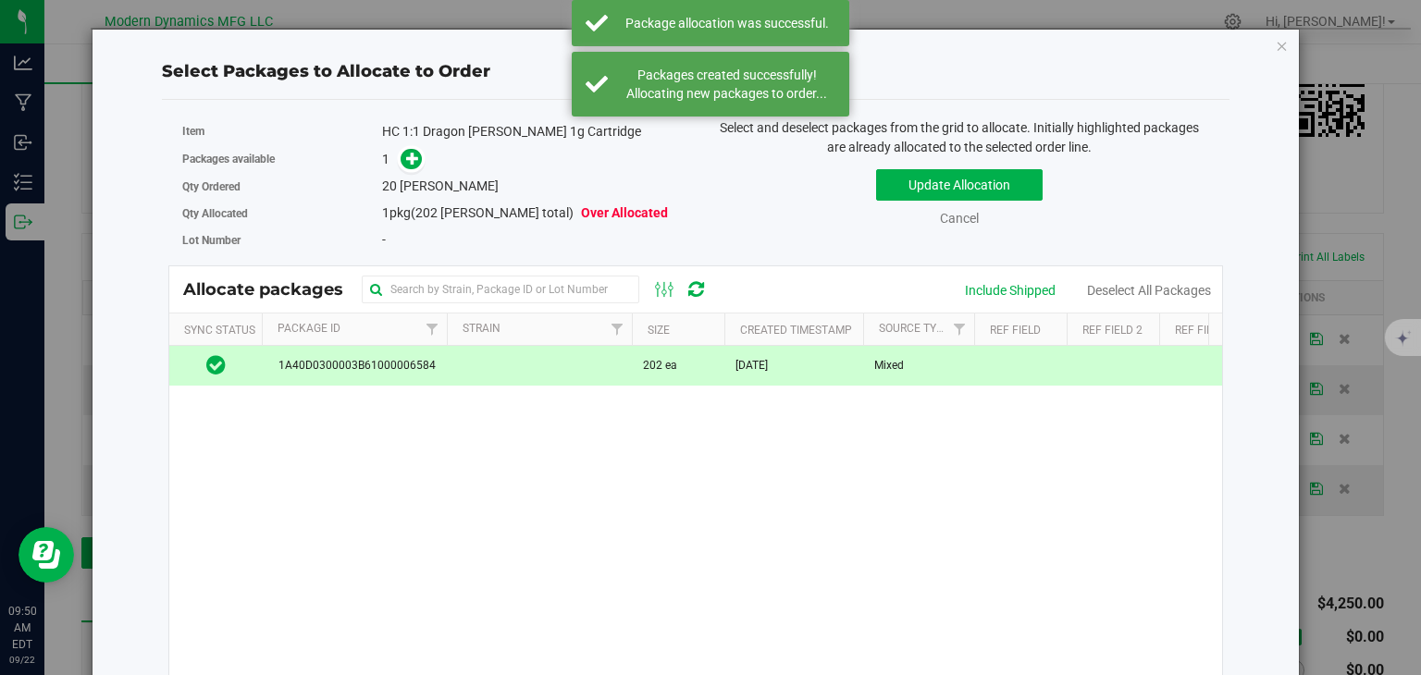
click at [395, 153] on span at bounding box center [407, 159] width 30 height 21
click at [411, 156] on icon at bounding box center [412, 158] width 13 height 13
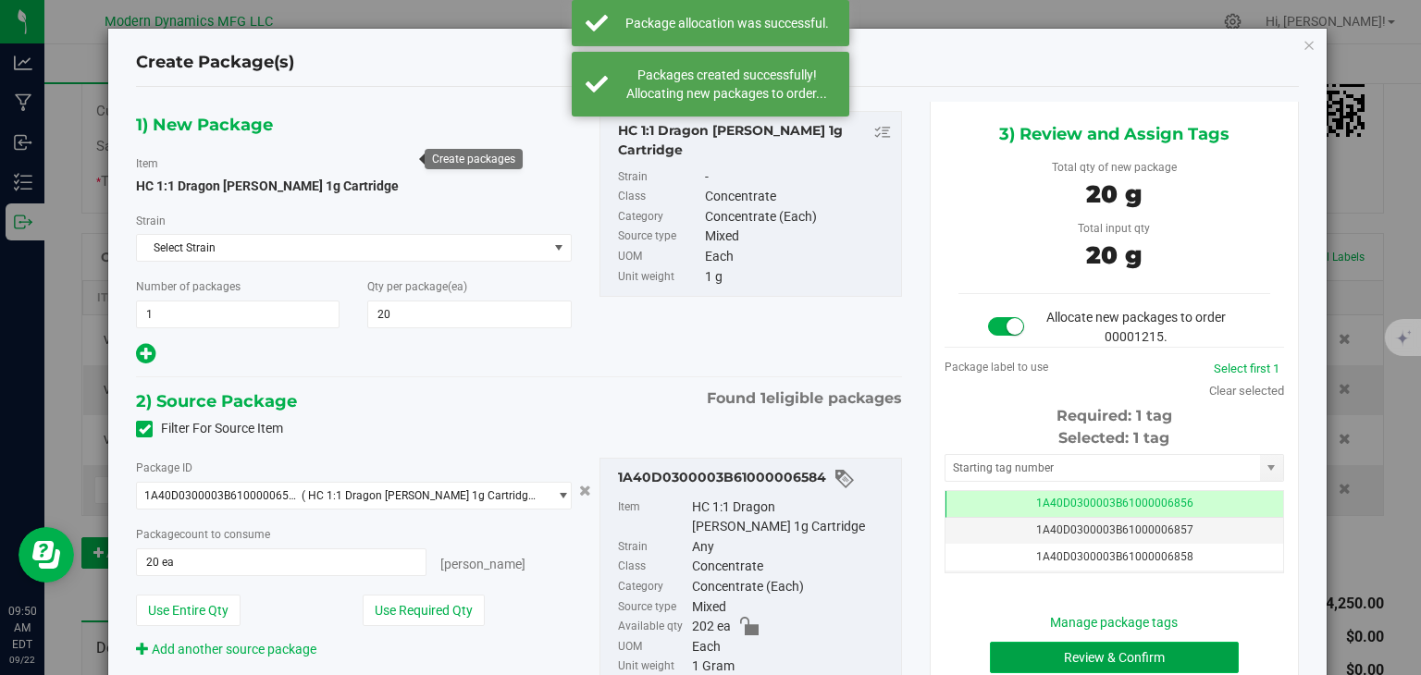
click at [1099, 659] on button "Review & Confirm" at bounding box center [1114, 657] width 249 height 31
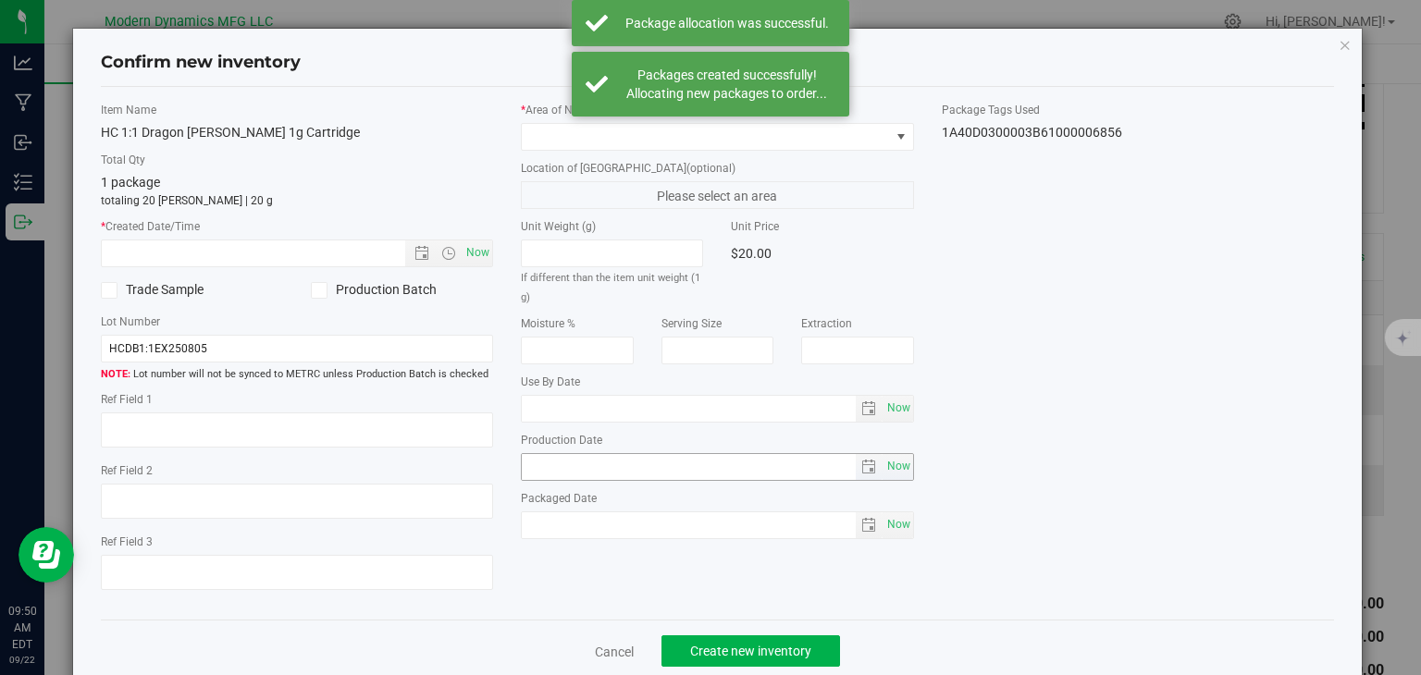
type input "[DATE]"
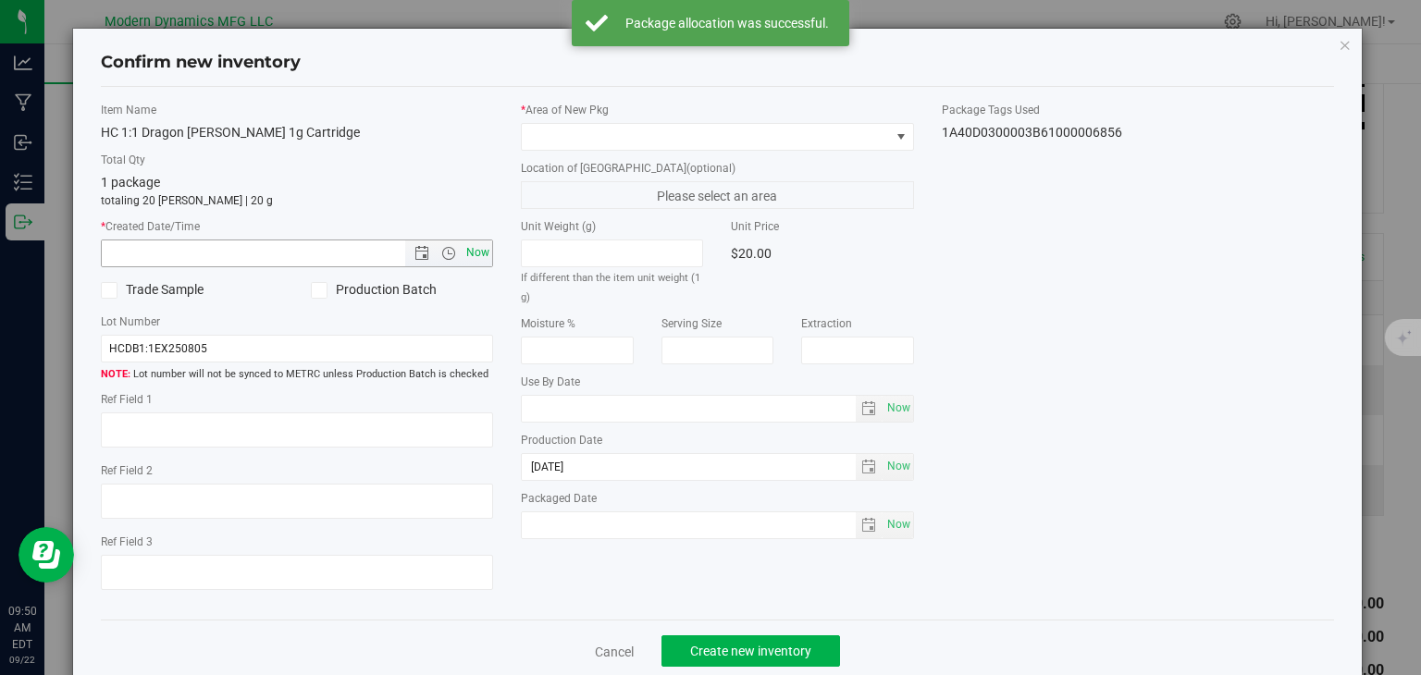
click at [466, 246] on span "Now" at bounding box center [477, 253] width 31 height 27
type input "[DATE] 9:50 AM"
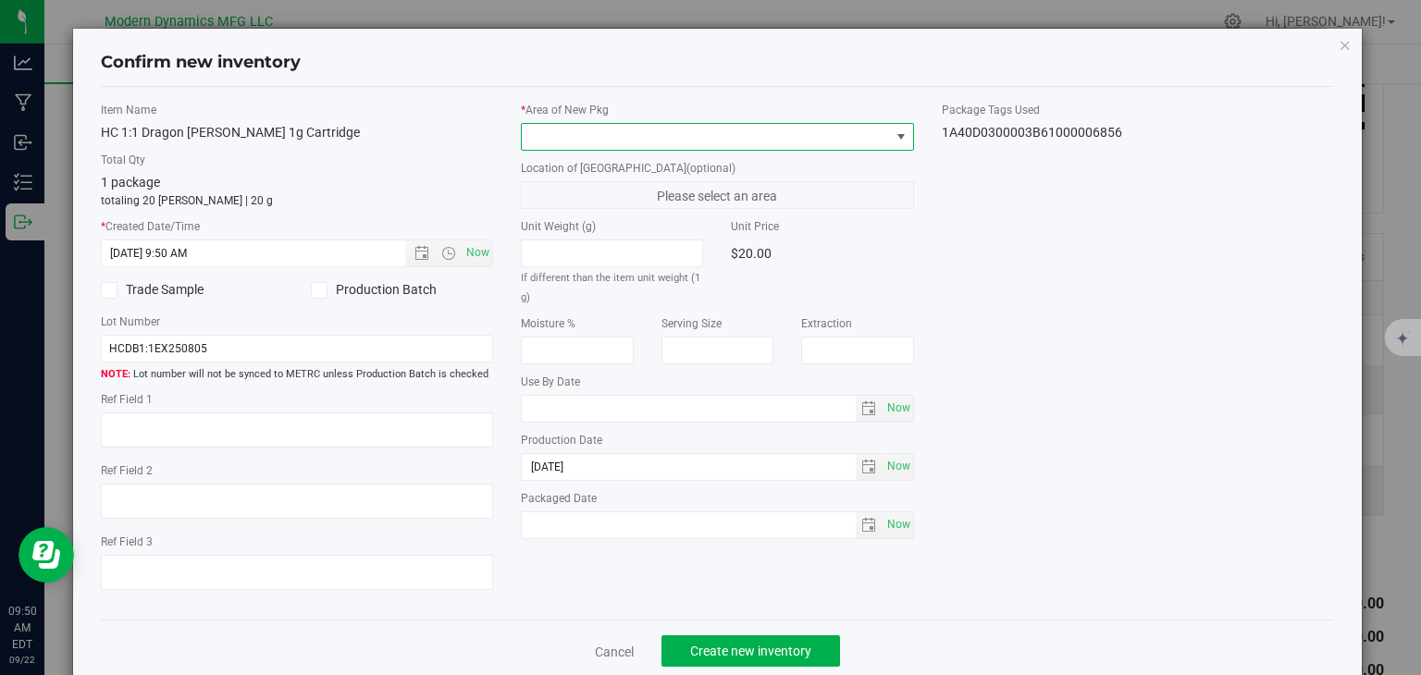
click at [548, 131] on span at bounding box center [706, 137] width 368 height 26
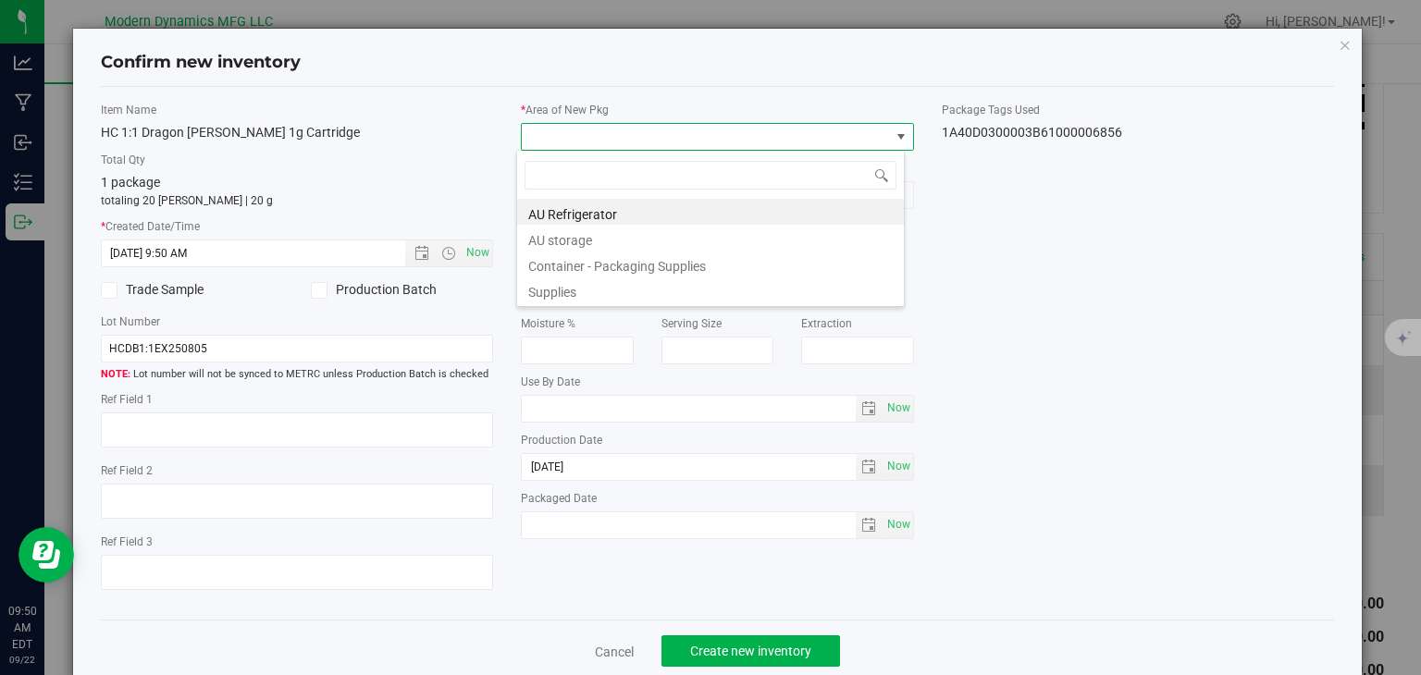
click at [576, 241] on li "AU storage" at bounding box center [710, 238] width 387 height 26
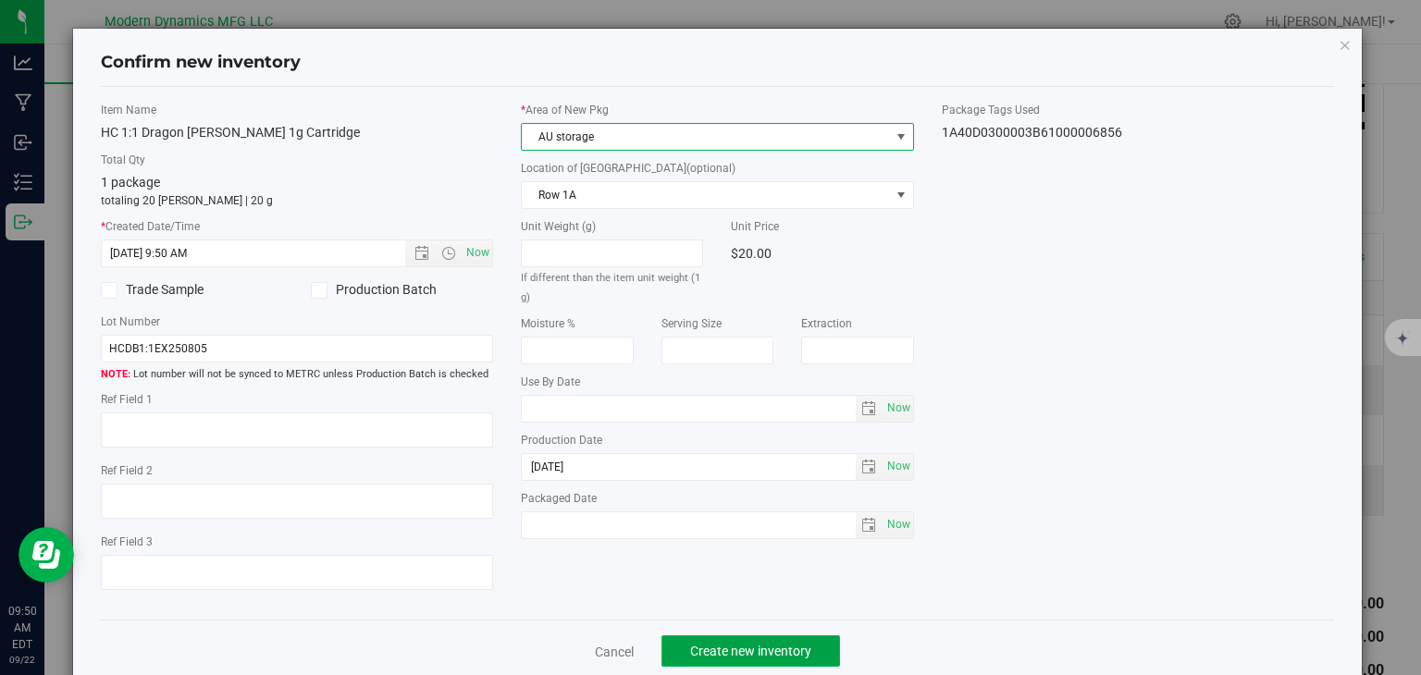
click at [711, 656] on span "Create new inventory" at bounding box center [750, 651] width 121 height 15
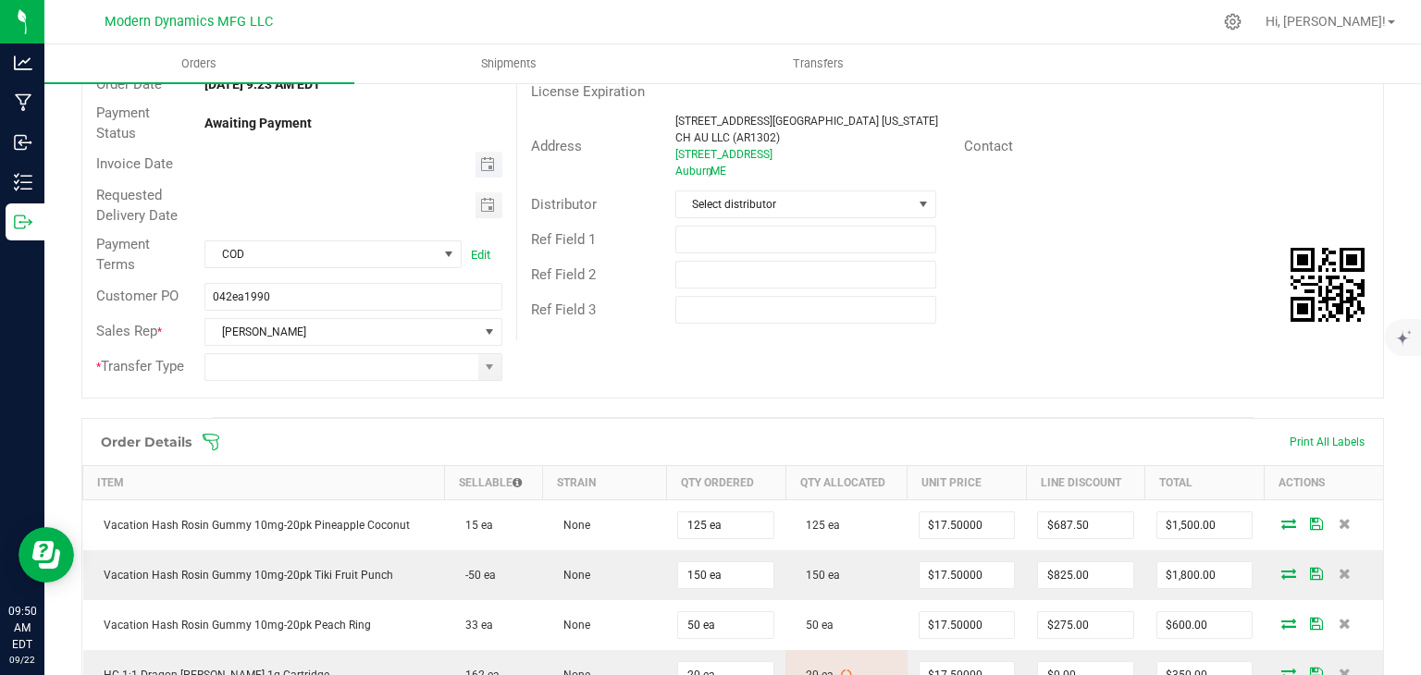
click at [480, 165] on span "Toggle calendar" at bounding box center [487, 164] width 15 height 15
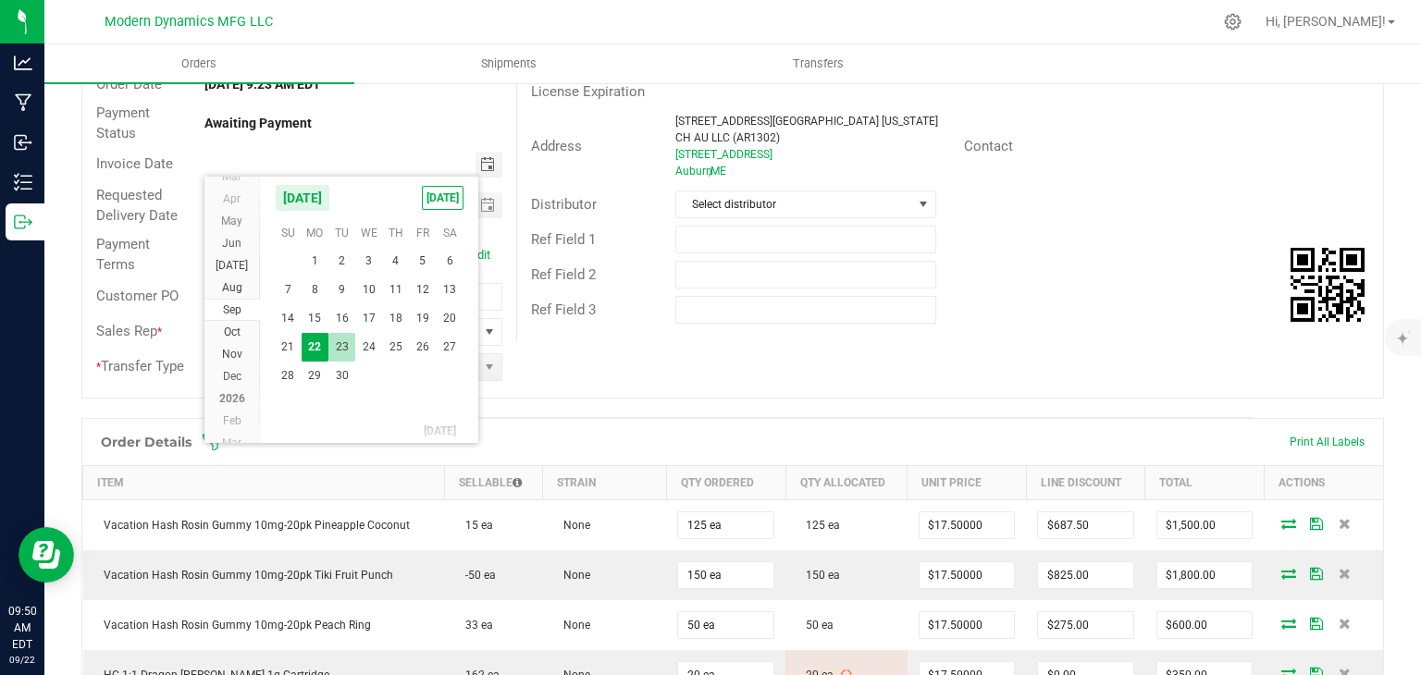
click at [329, 341] on span "23" at bounding box center [341, 347] width 27 height 29
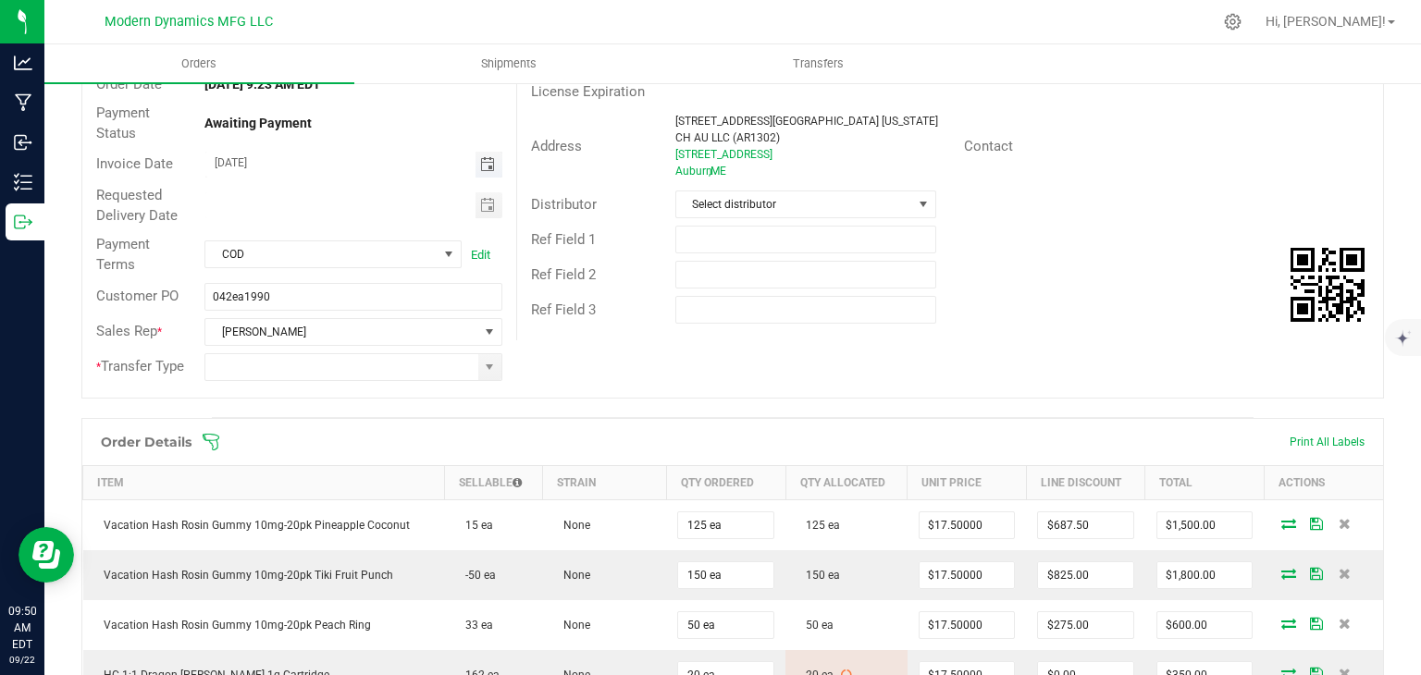
click at [487, 171] on span "Toggle calendar" at bounding box center [488, 165] width 27 height 26
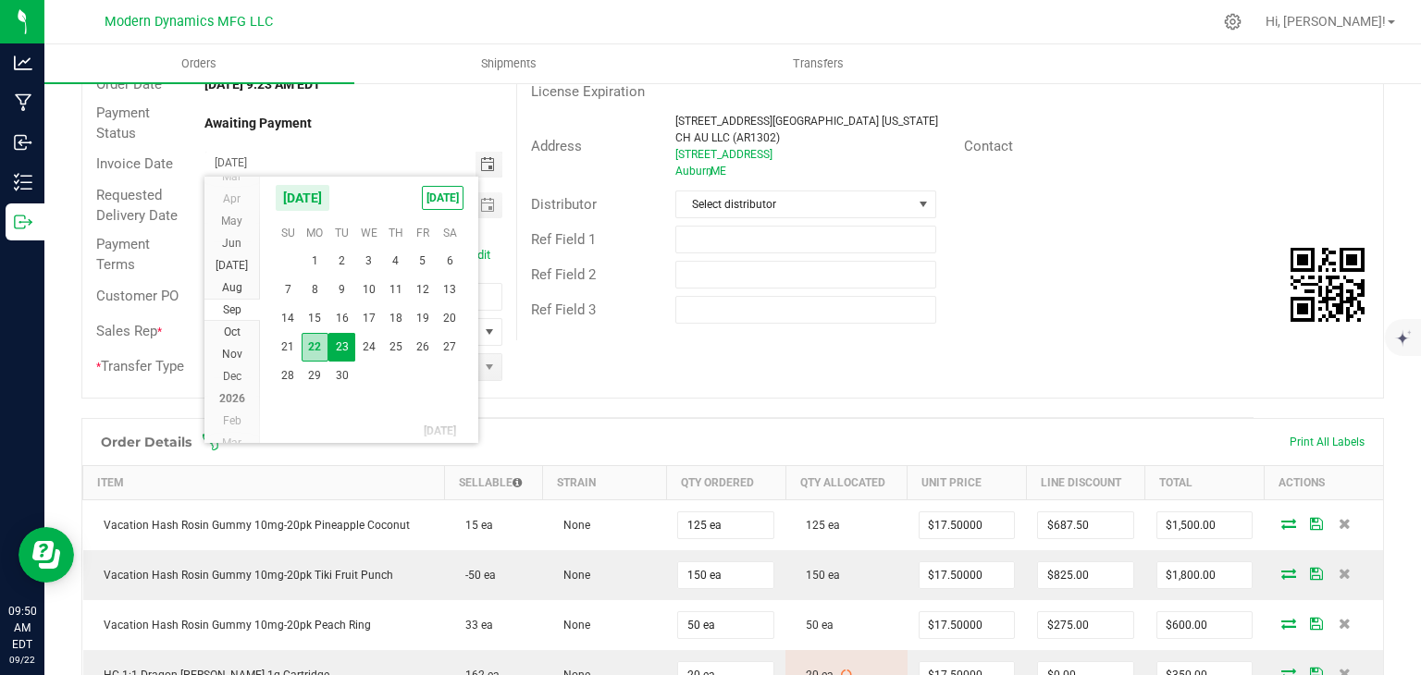
click at [318, 350] on span "22" at bounding box center [315, 347] width 27 height 29
type input "[DATE]"
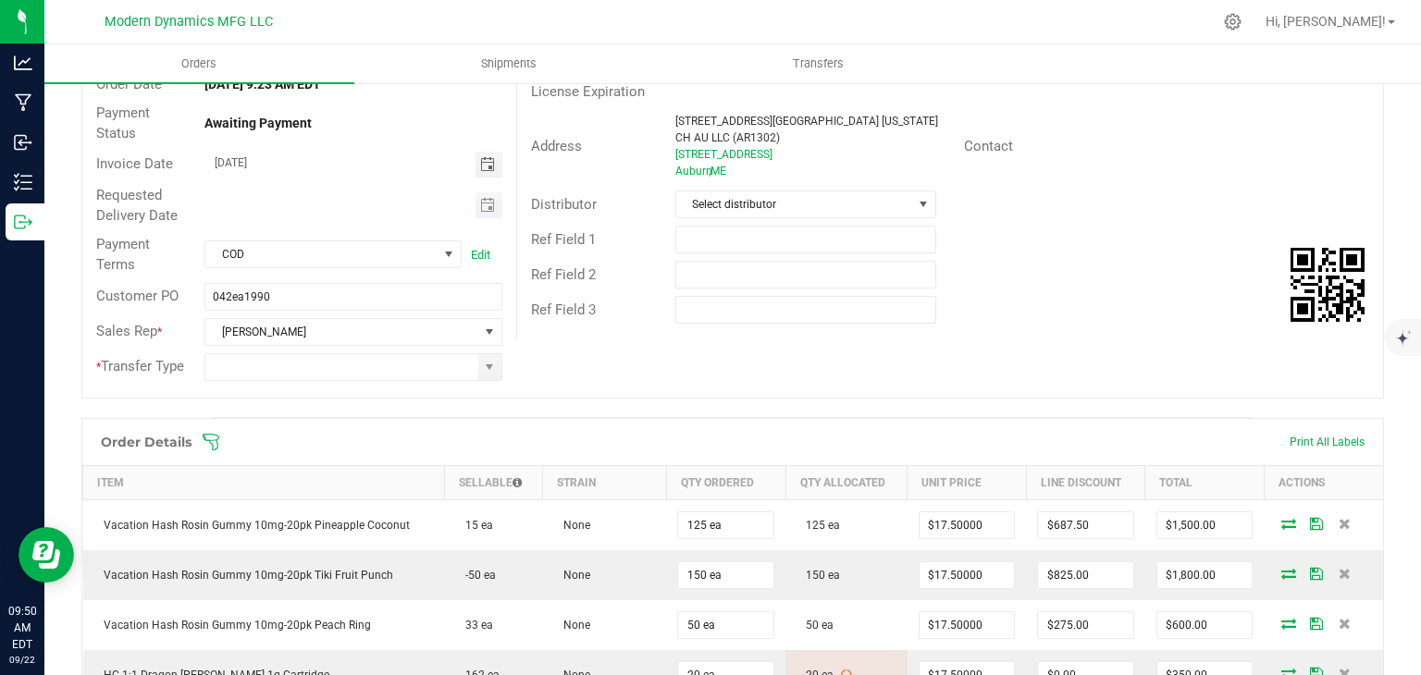
click at [482, 214] on span "Toggle calendar" at bounding box center [488, 205] width 27 height 26
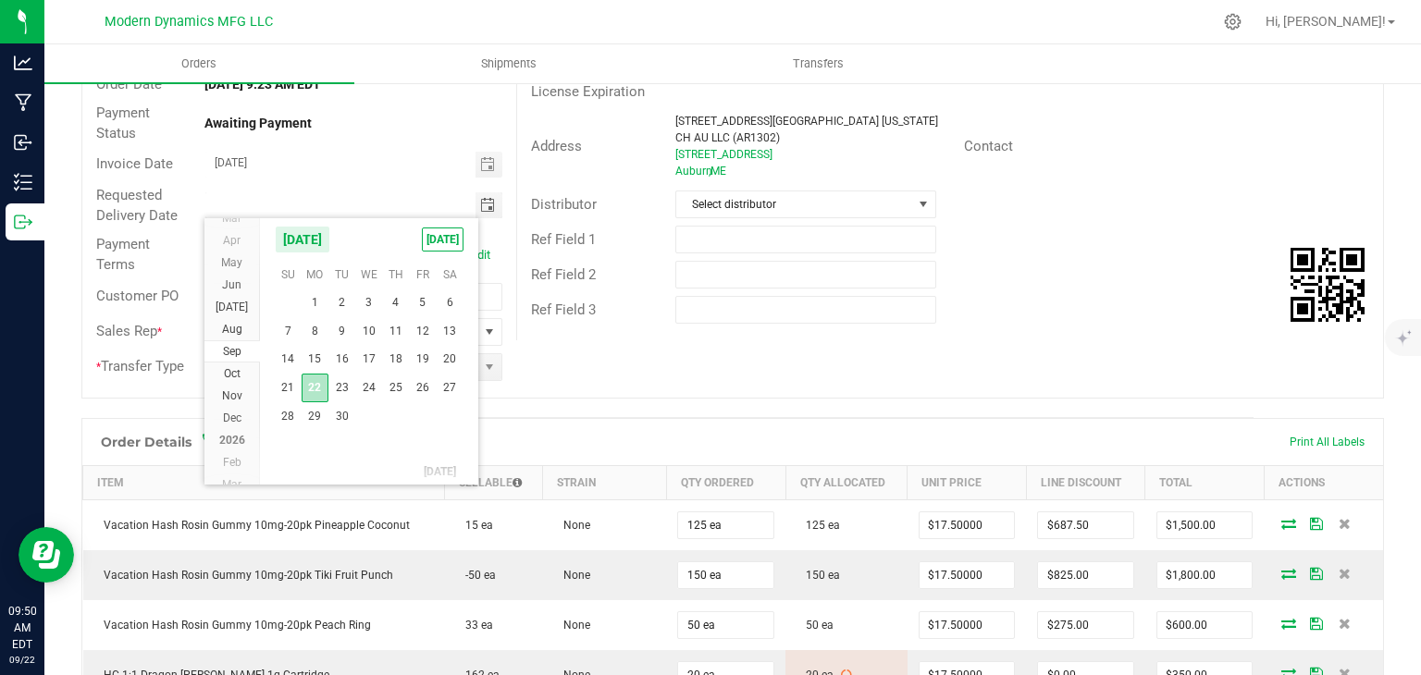
click at [311, 396] on span "22" at bounding box center [315, 388] width 27 height 29
type input "[DATE]"
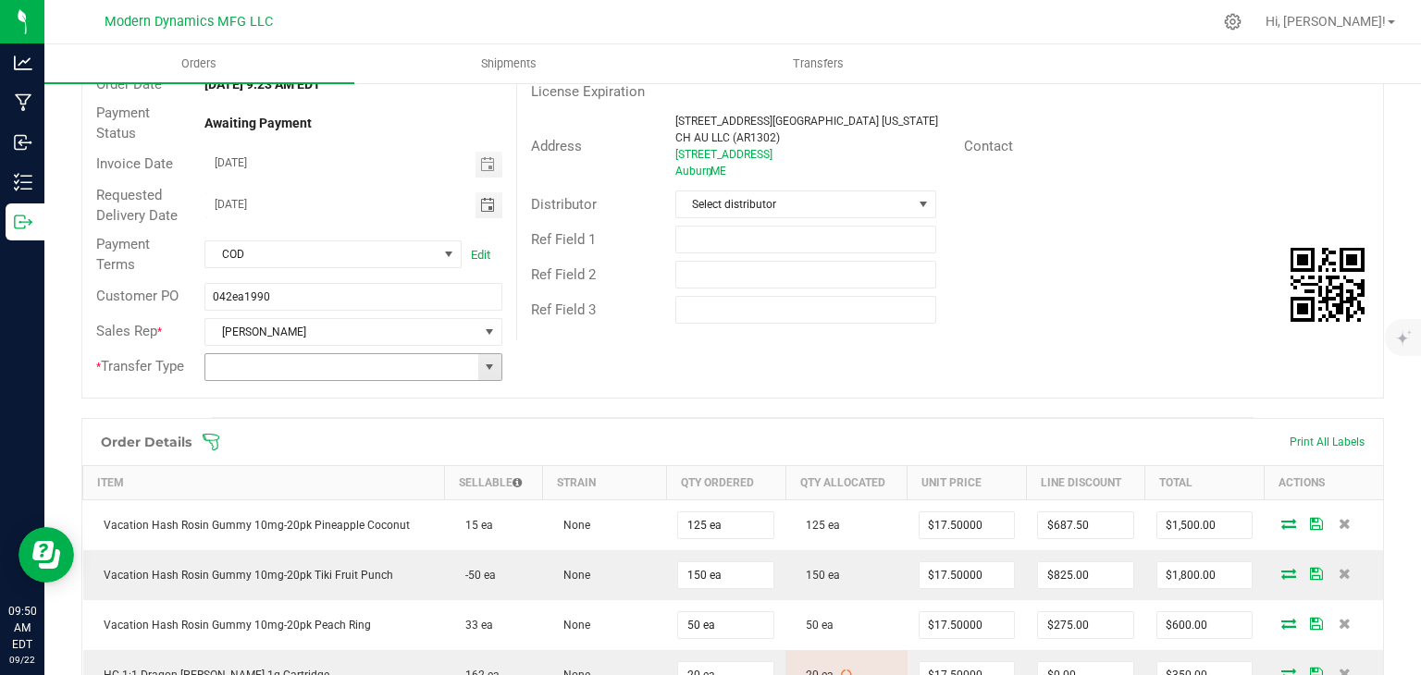
click at [485, 365] on span at bounding box center [489, 367] width 15 height 15
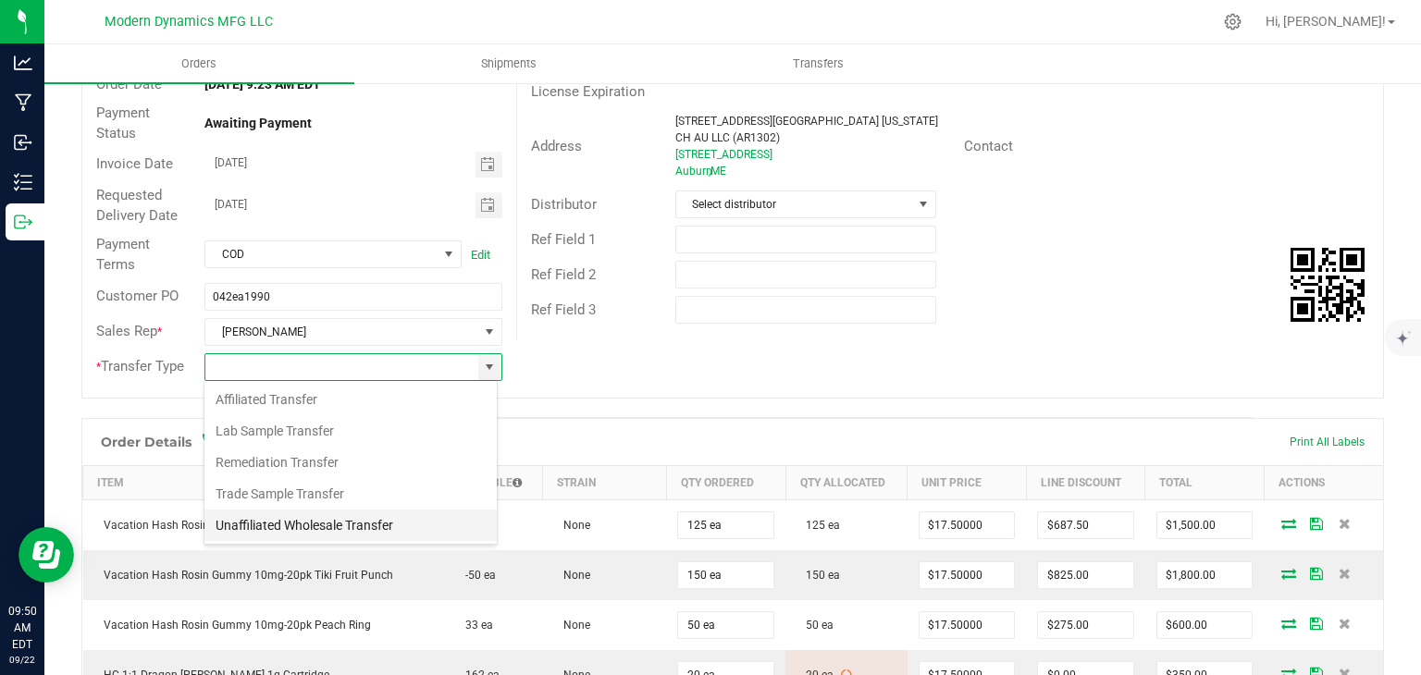
click at [374, 519] on li "Unaffiliated Wholesale Transfer" at bounding box center [350, 525] width 292 height 31
type input "Unaffiliated Wholesale Transfer"
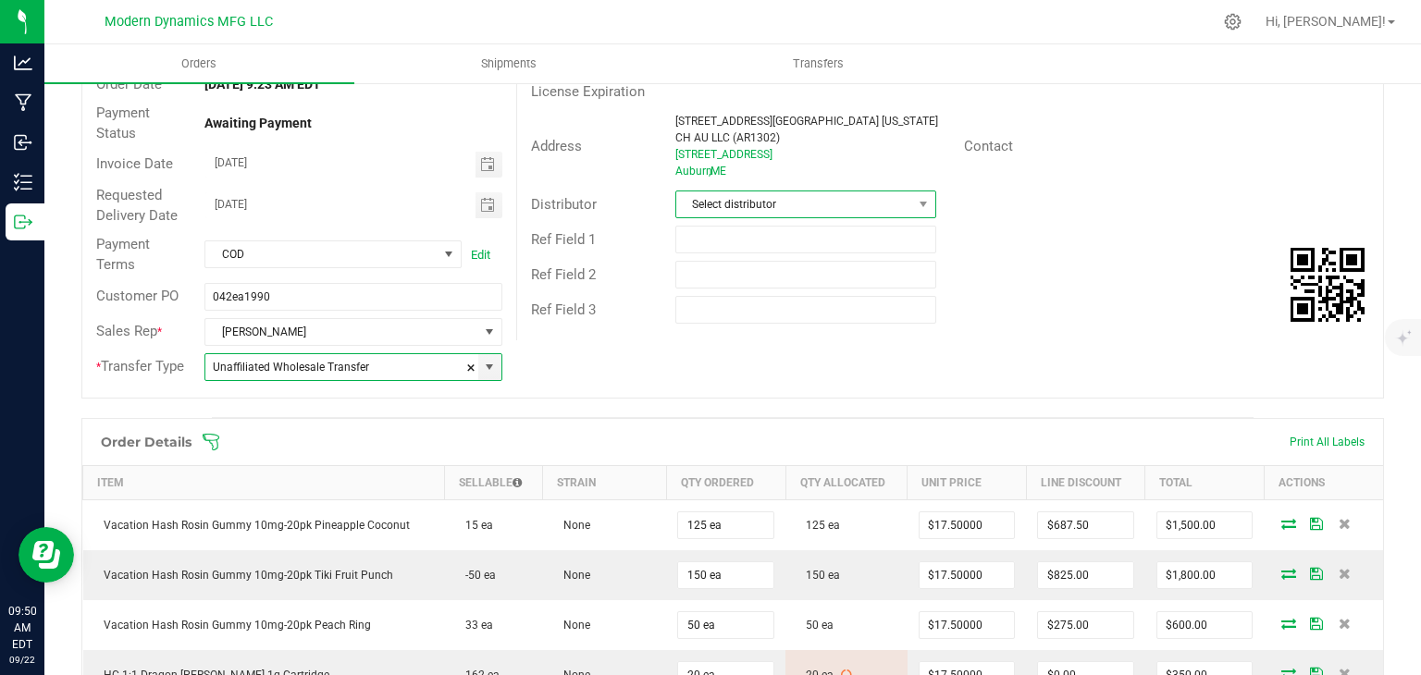
drag, startPoint x: 786, startPoint y: 187, endPoint x: 782, endPoint y: 200, distance: 13.5
click at [786, 191] on span "Select distributor" at bounding box center [794, 204] width 236 height 26
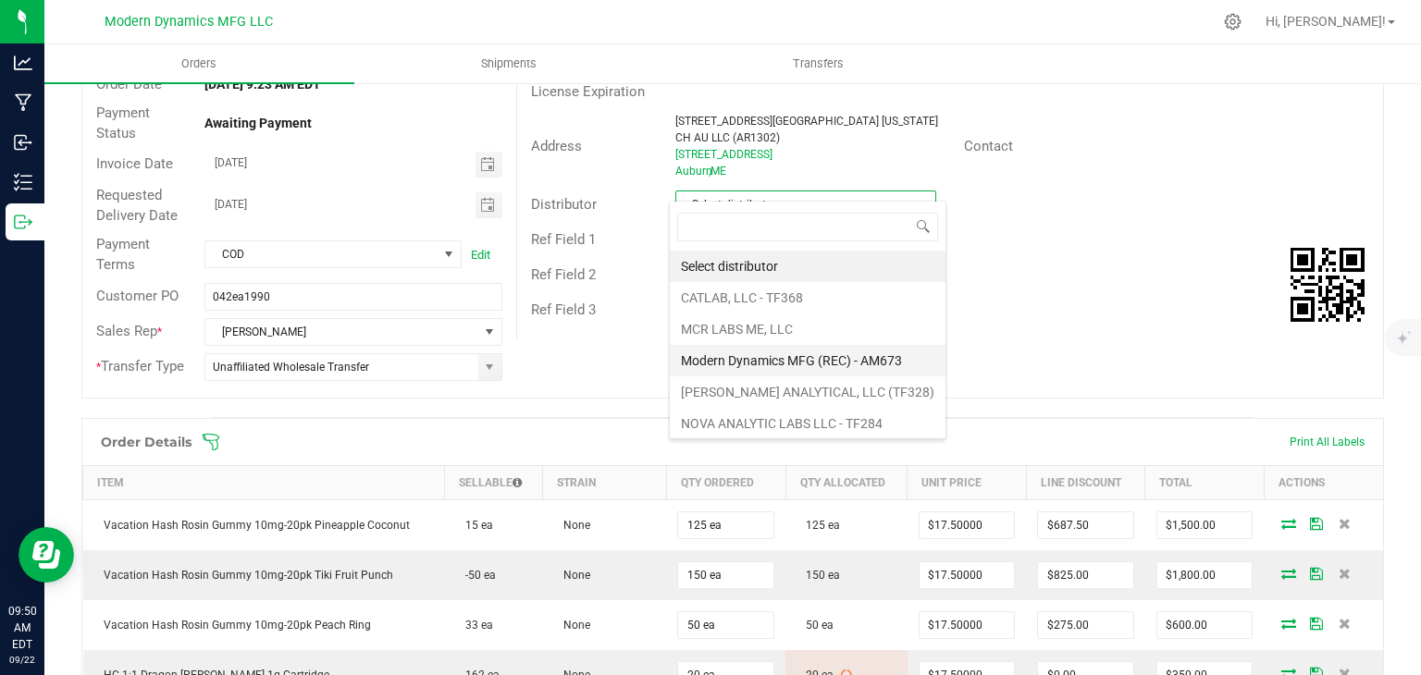
click at [770, 347] on li "Modern Dynamics MFG (REC) - AM673" at bounding box center [808, 360] width 276 height 31
click at [948, 326] on div "Order # 00001215 Status Allocated Order Date [DATE] 9:23 AM EDT Payment Status …" at bounding box center [732, 199] width 1300 height 397
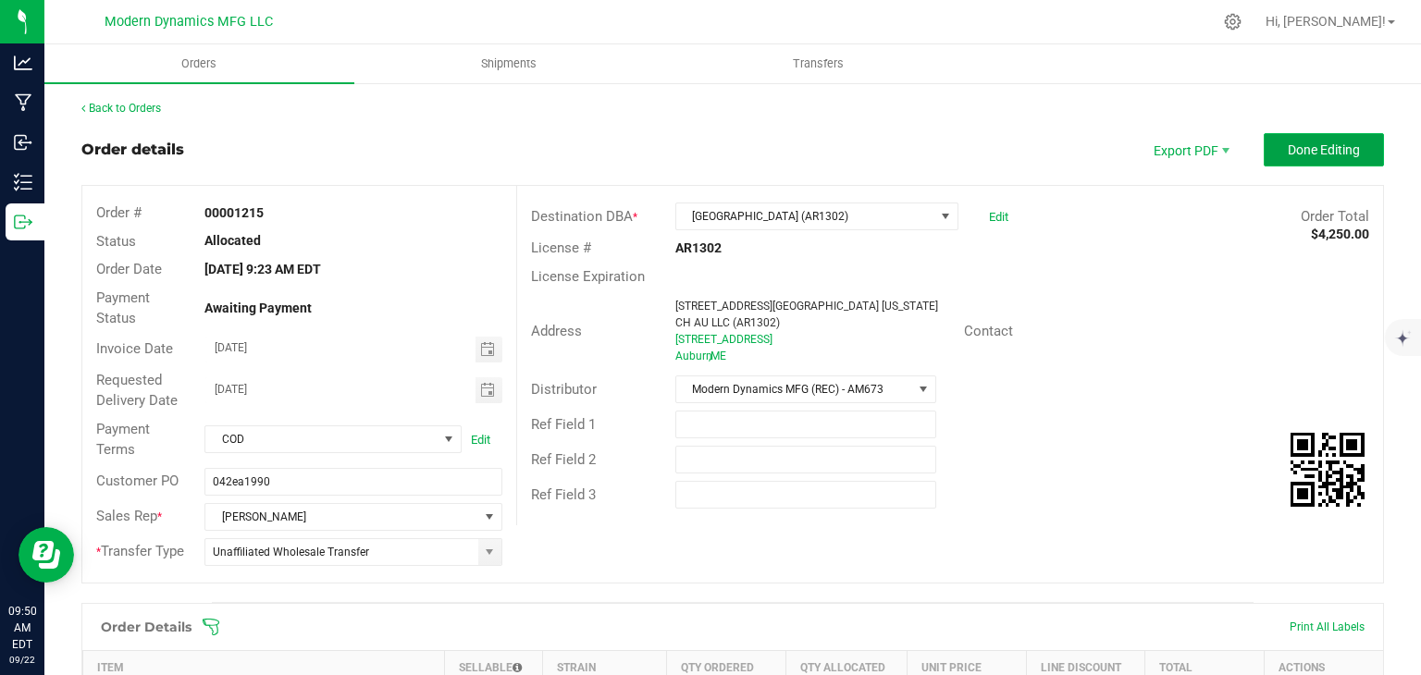
click at [1331, 144] on span "Done Editing" at bounding box center [1323, 149] width 72 height 15
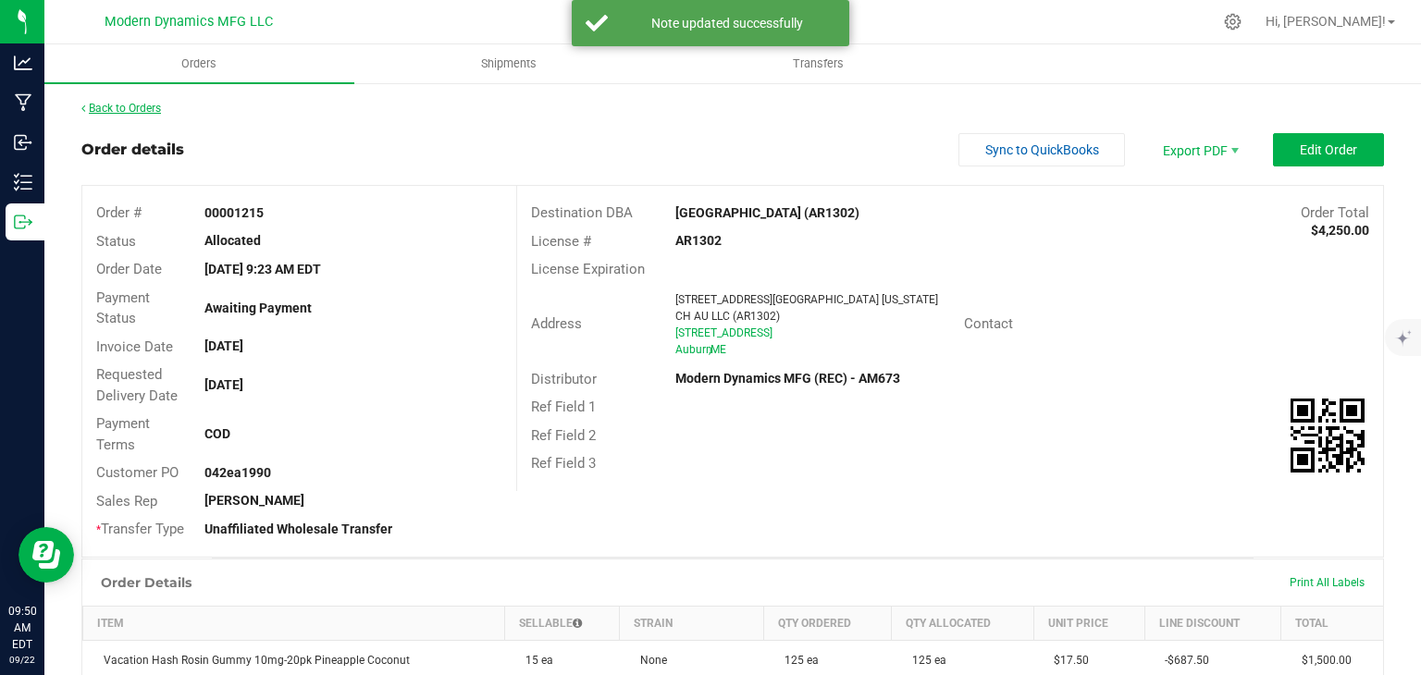
click at [122, 112] on link "Back to Orders" at bounding box center [121, 108] width 80 height 13
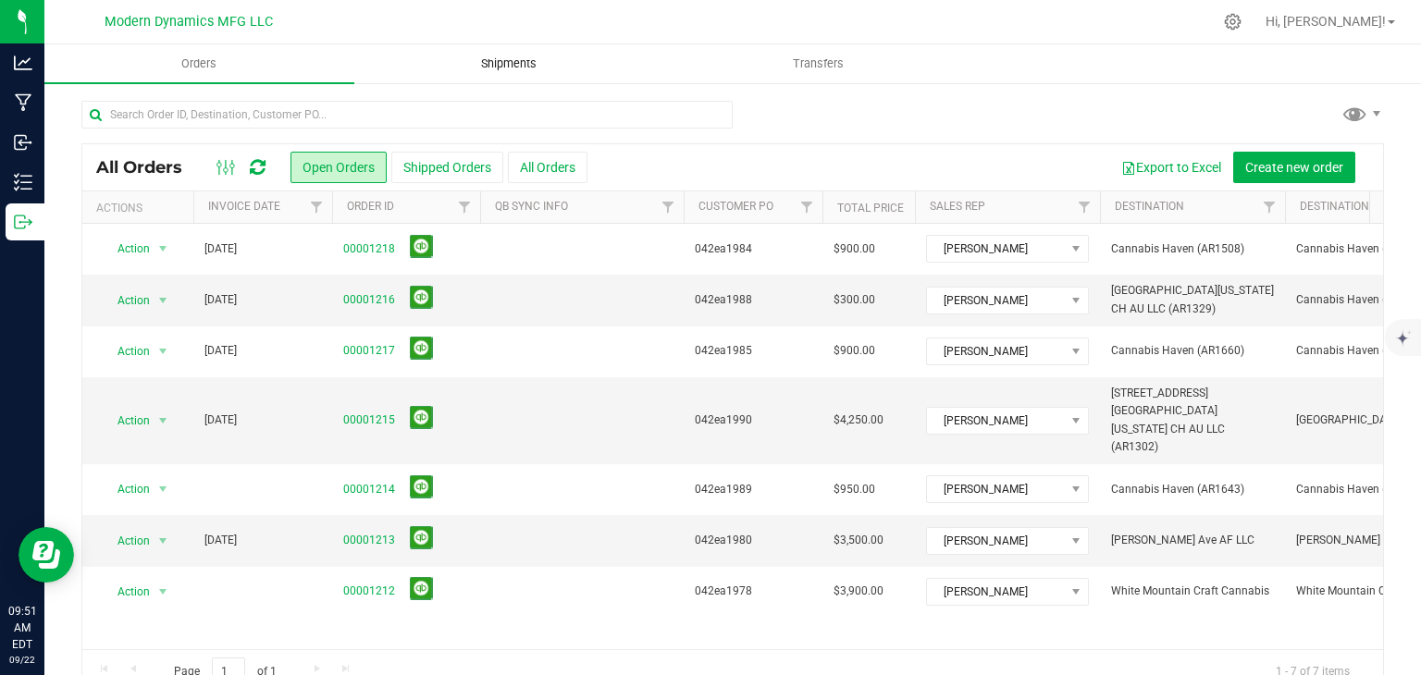
click at [536, 64] on span "Shipments" at bounding box center [508, 63] width 105 height 17
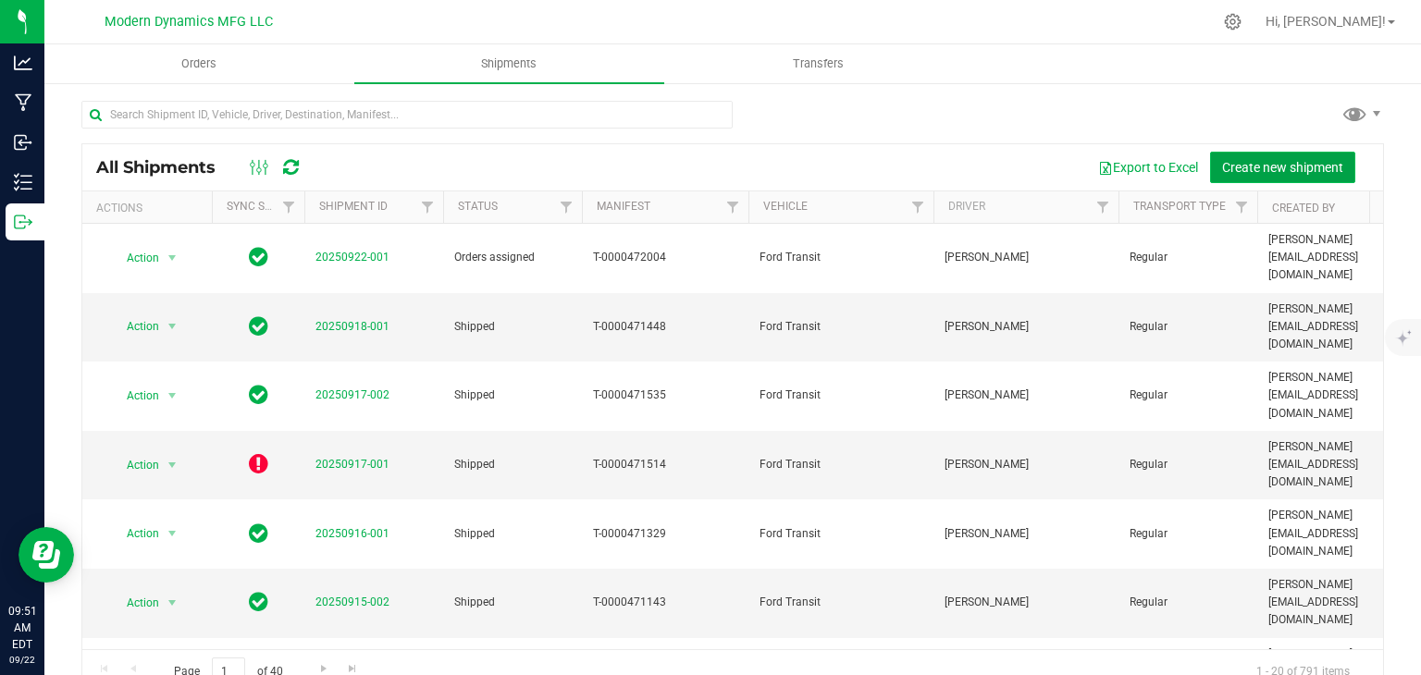
click at [1291, 167] on span "Create new shipment" at bounding box center [1282, 167] width 121 height 15
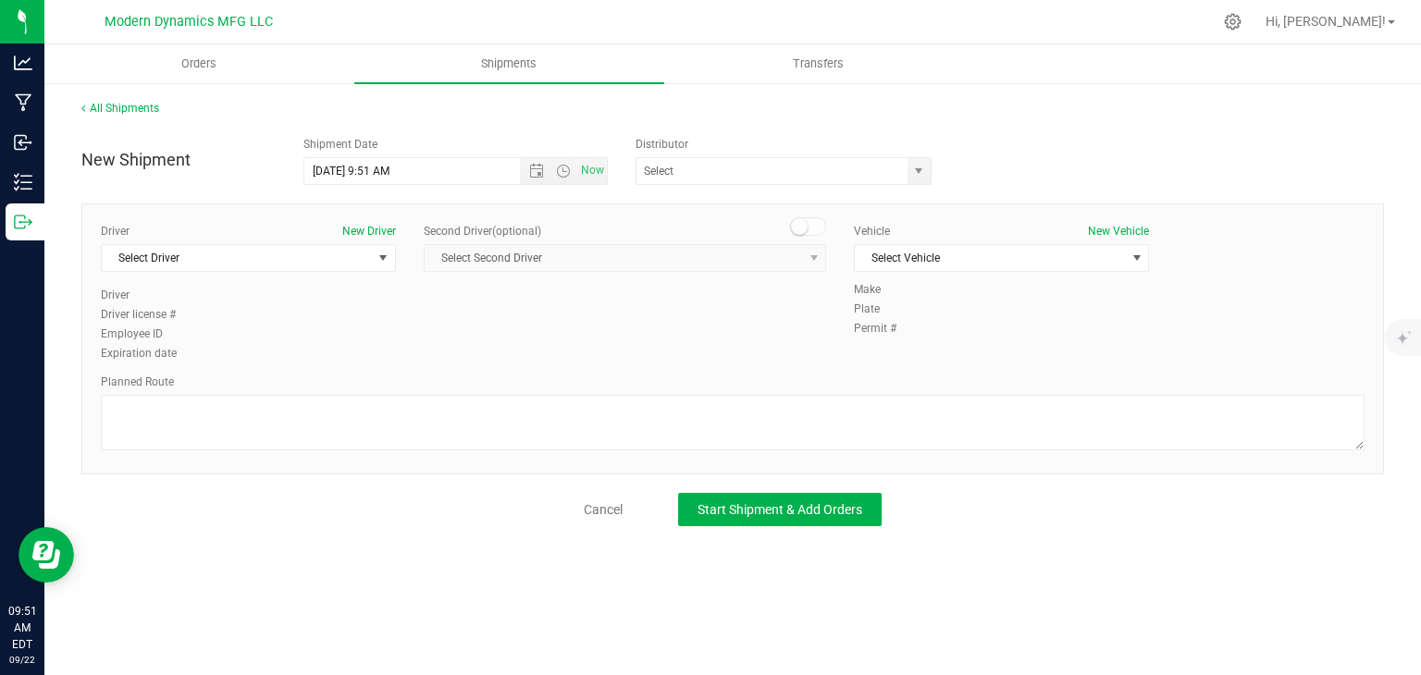
click at [1290, 167] on div "New Shipment Shipment Date [DATE] 9:51 AM Now Distributor CATLAB, LLC - TF368 M…" at bounding box center [733, 156] width 1330 height 57
click at [372, 249] on span "select" at bounding box center [383, 258] width 23 height 26
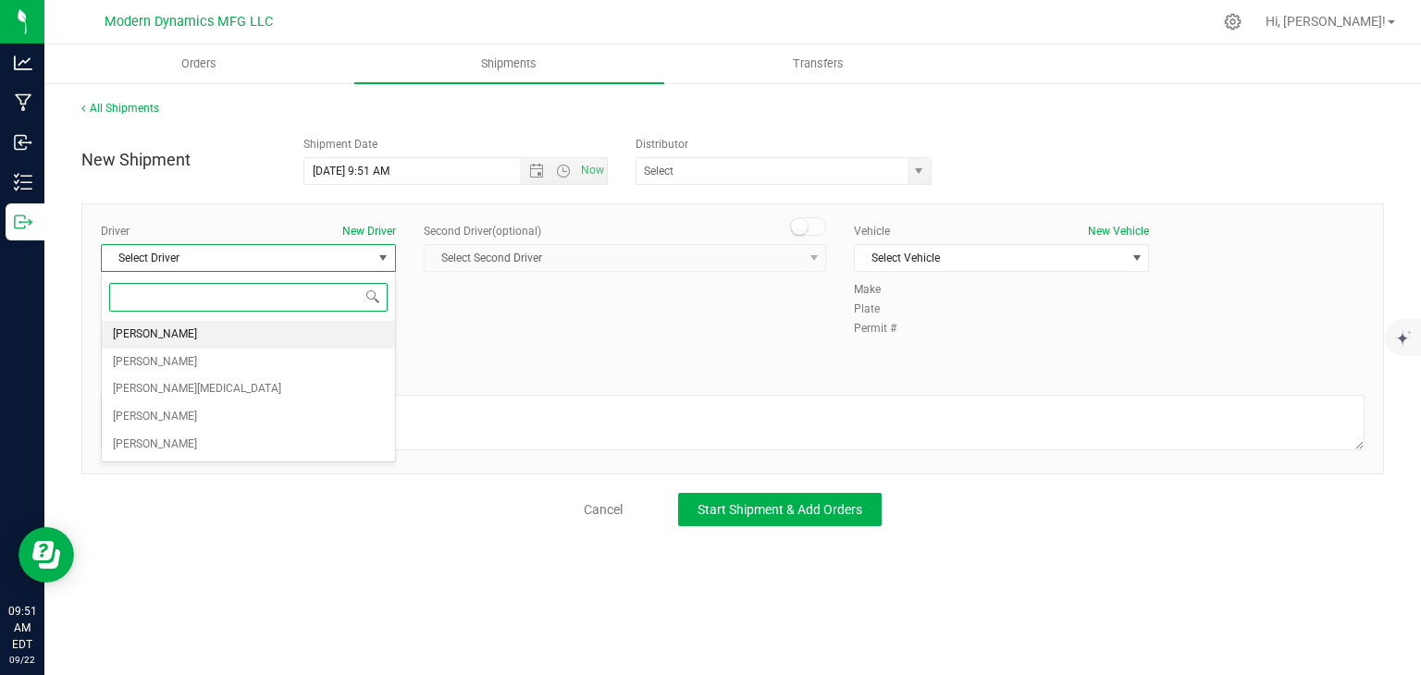
click at [272, 339] on li "[PERSON_NAME]" at bounding box center [248, 335] width 293 height 28
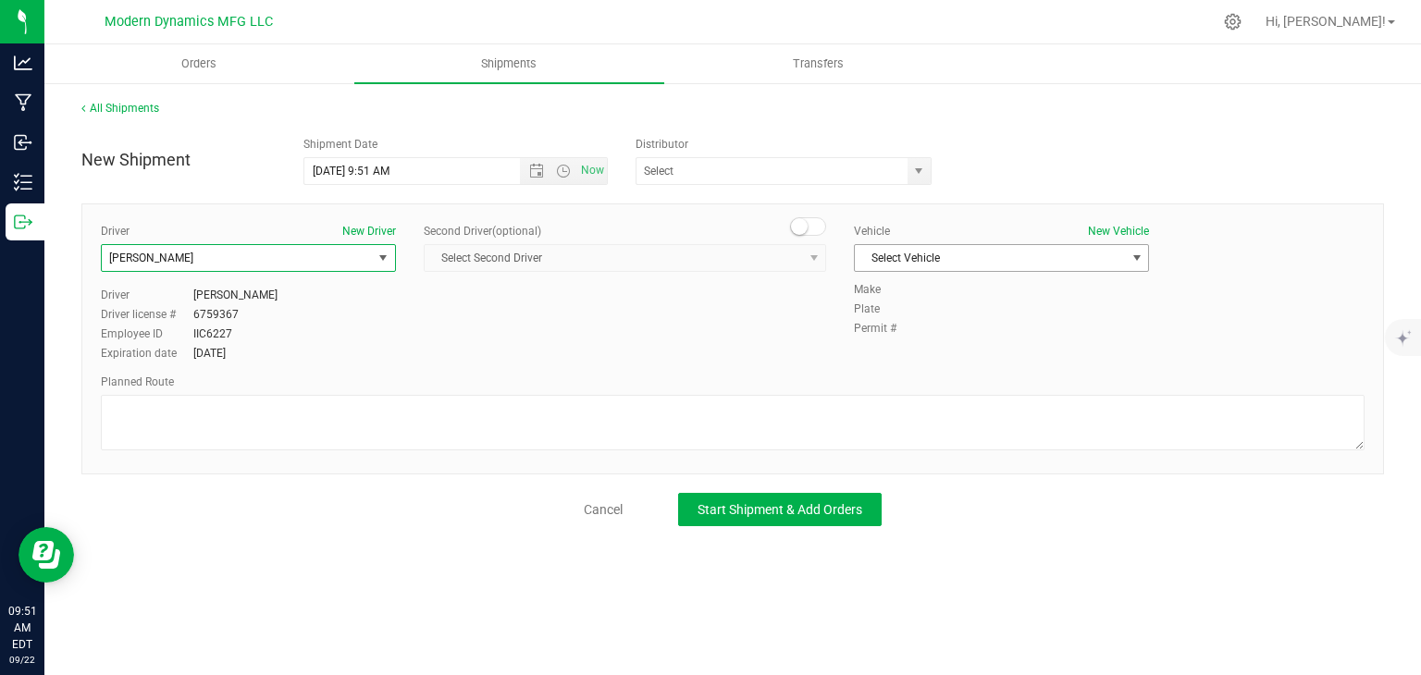
click at [881, 267] on span "Select Vehicle" at bounding box center [990, 258] width 270 height 26
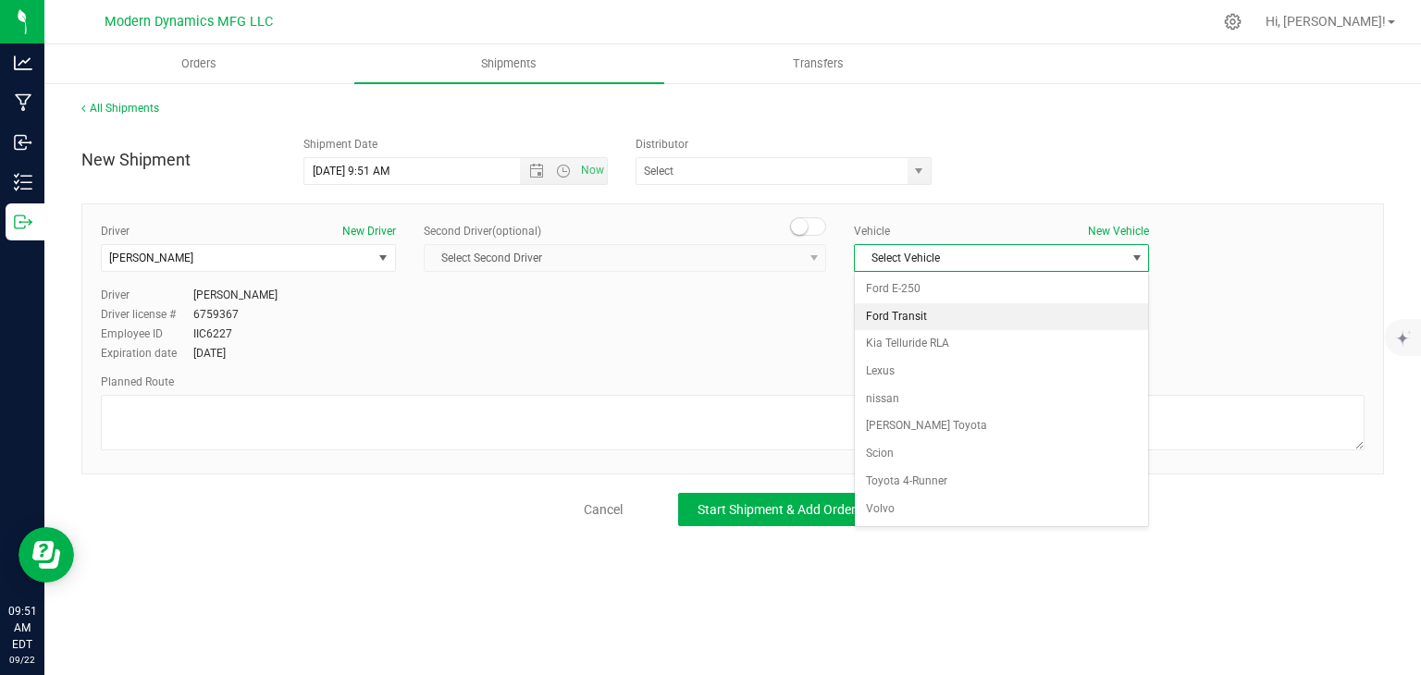
click at [868, 313] on li "Ford Transit" at bounding box center [1001, 317] width 293 height 28
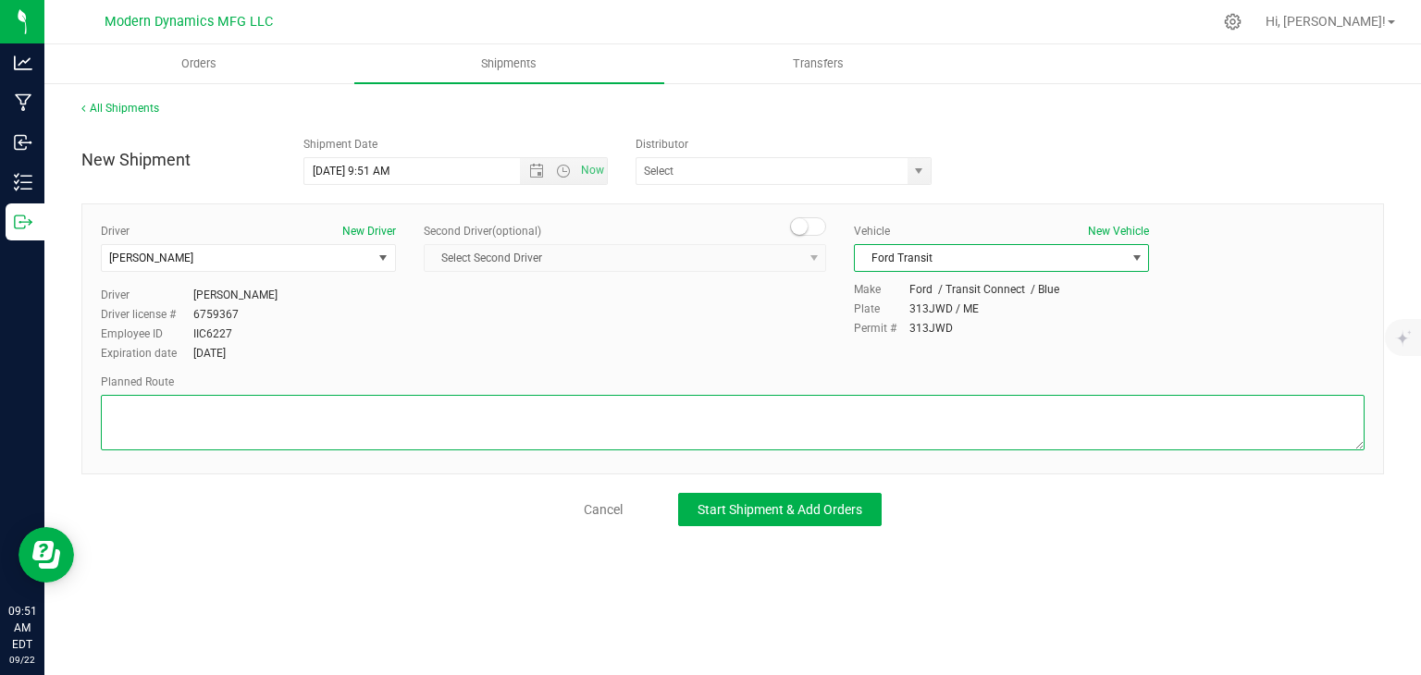
click at [739, 400] on textarea at bounding box center [732, 422] width 1263 height 55
paste textarea "Your location  Get on I-95 N from [PERSON_NAME][GEOGRAPHIC_DATA] Connector 4 m…"
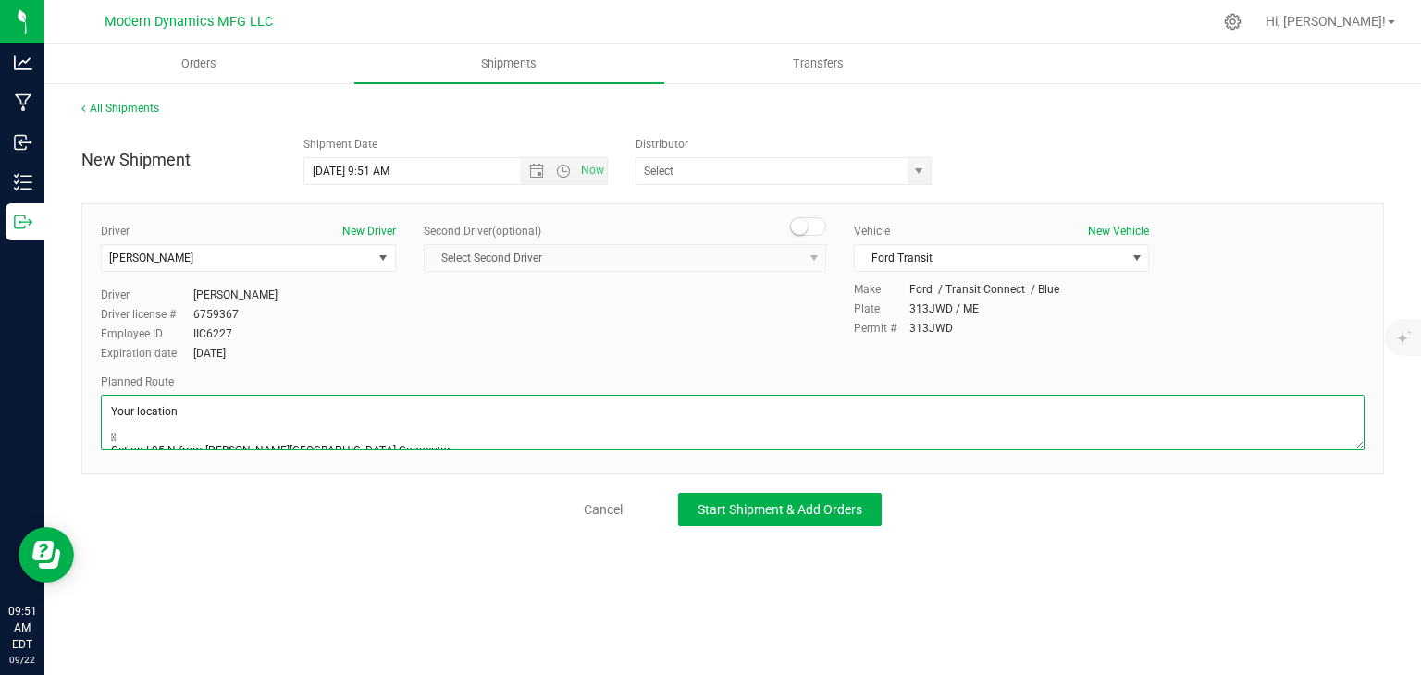
scroll to position [155, 0]
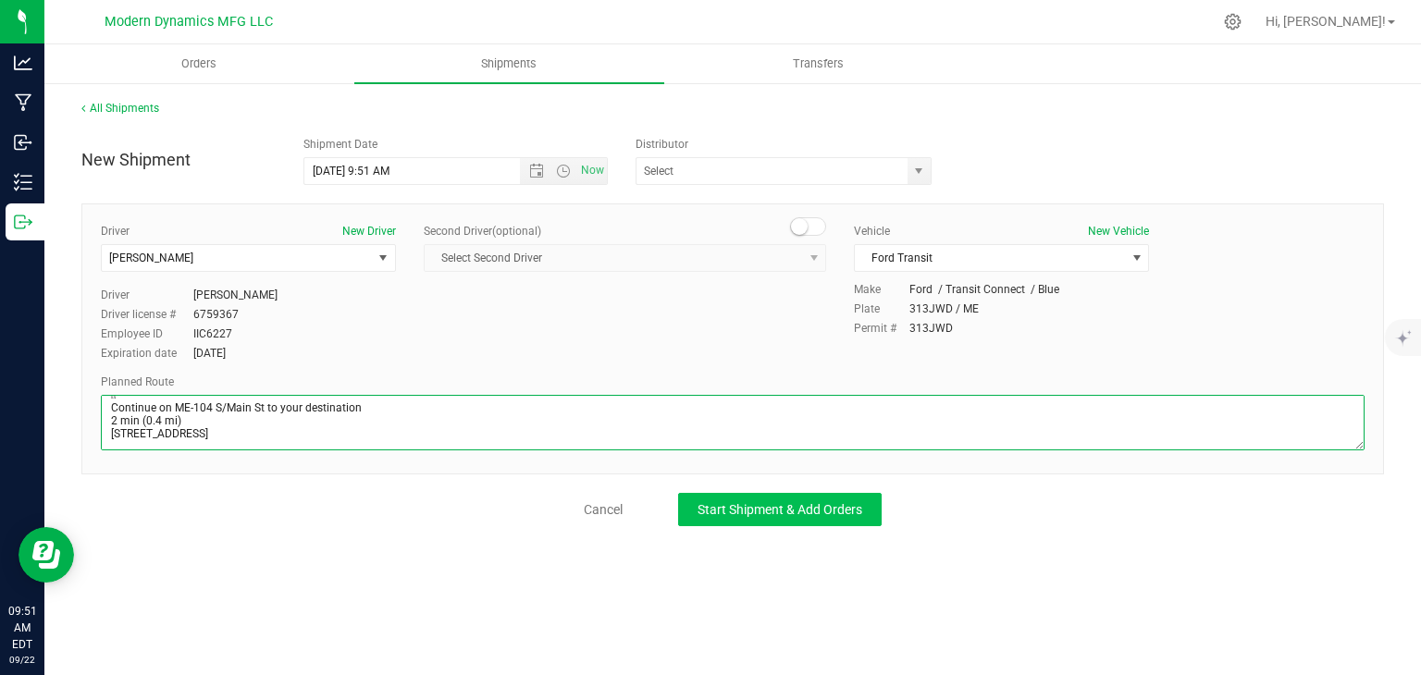
type textarea "Your location  Get on I-95 N from [PERSON_NAME][GEOGRAPHIC_DATA] Connector 4 m…"
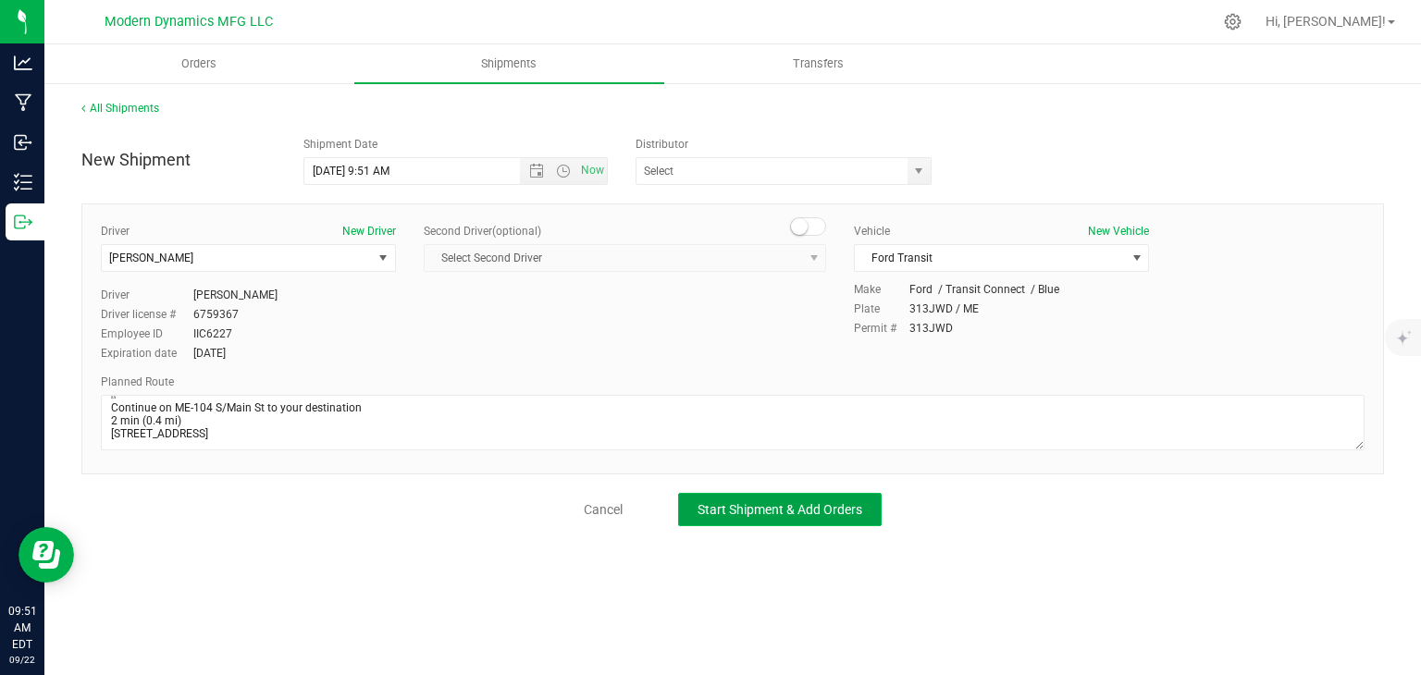
click at [745, 494] on button "Start Shipment & Add Orders" at bounding box center [779, 509] width 203 height 33
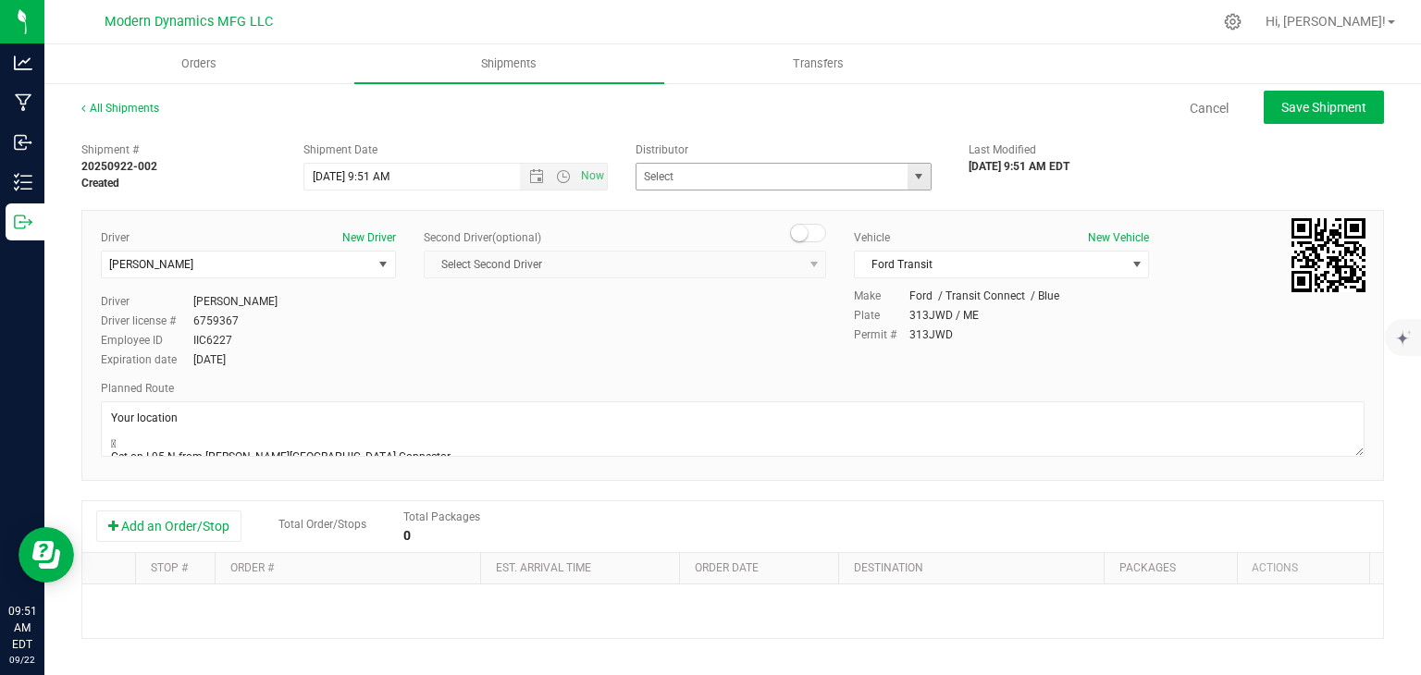
click at [918, 175] on span "select" at bounding box center [918, 177] width 23 height 26
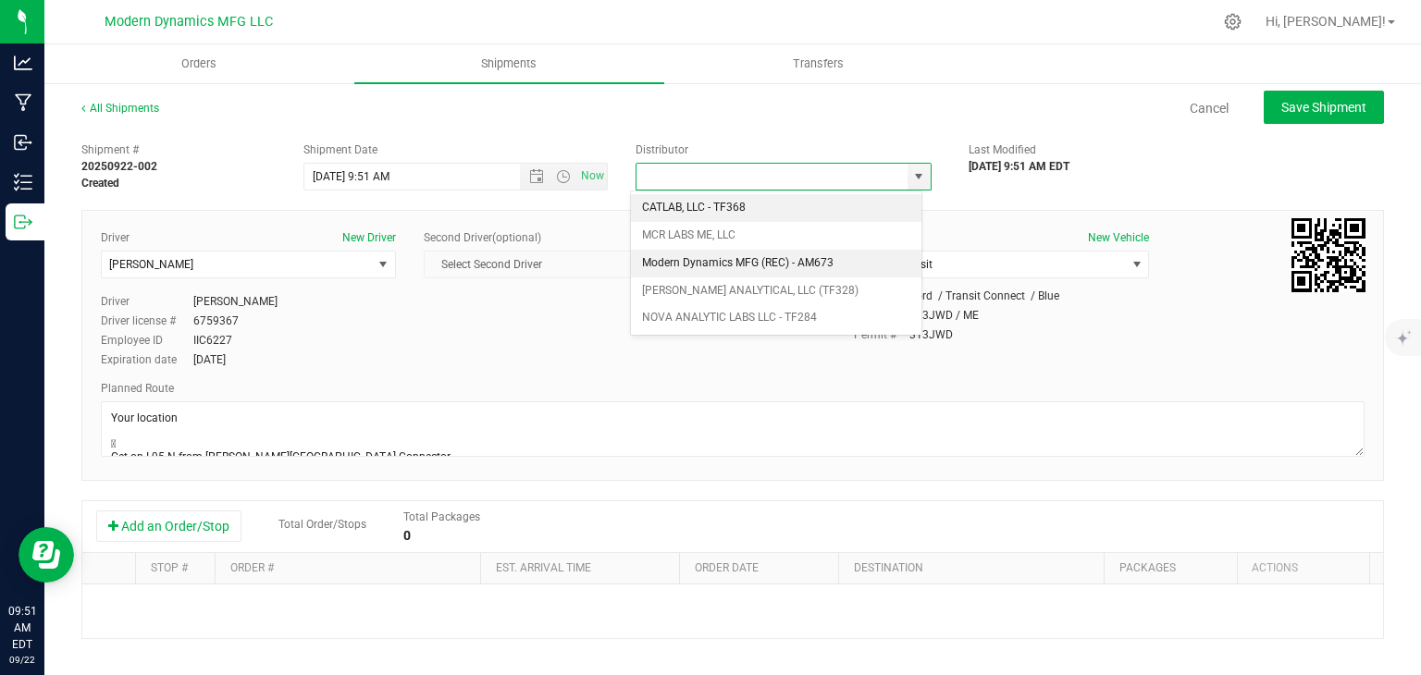
click at [810, 258] on li "Modern Dynamics MFG (REC) - AM673" at bounding box center [776, 264] width 290 height 28
type input "Modern Dynamics MFG (REC) - AM673"
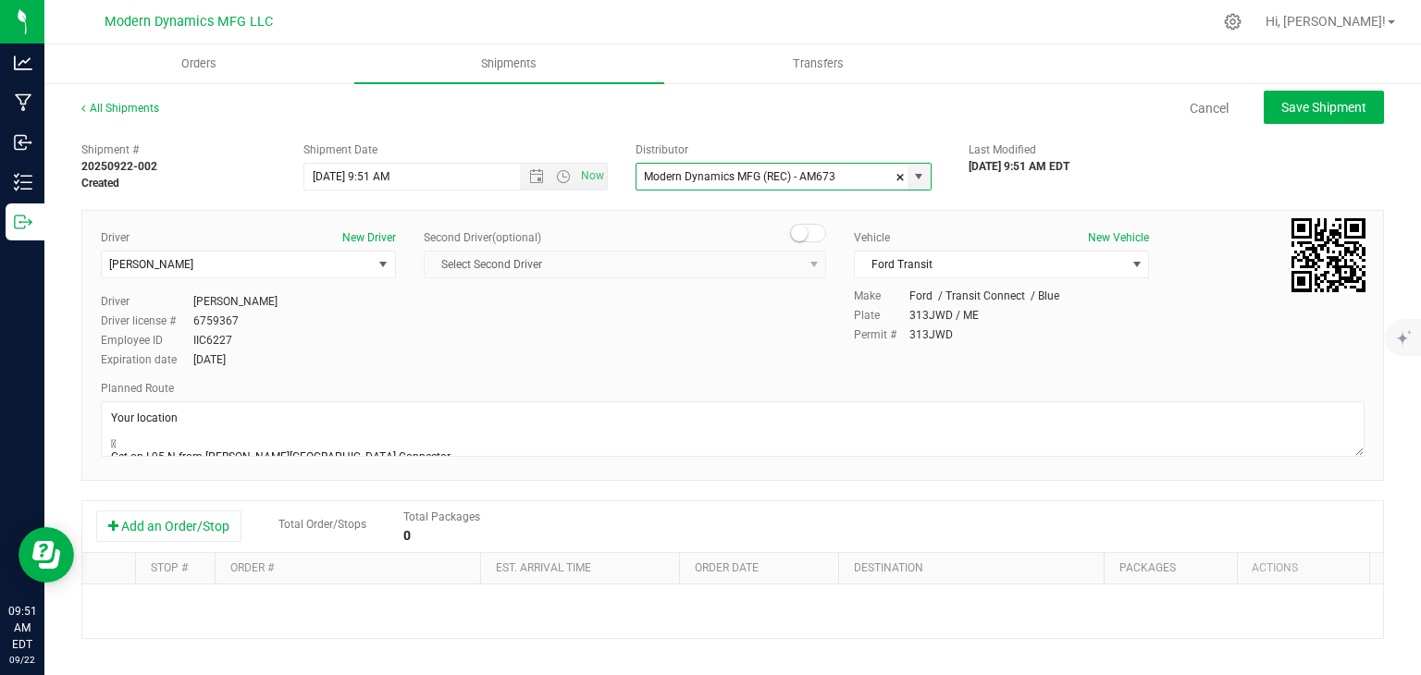
click at [137, 497] on div "Shipment # 20250922-002 Created Shipment Date [DATE] 9:51 AM Now Distributor Mo…" at bounding box center [732, 529] width 1302 height 793
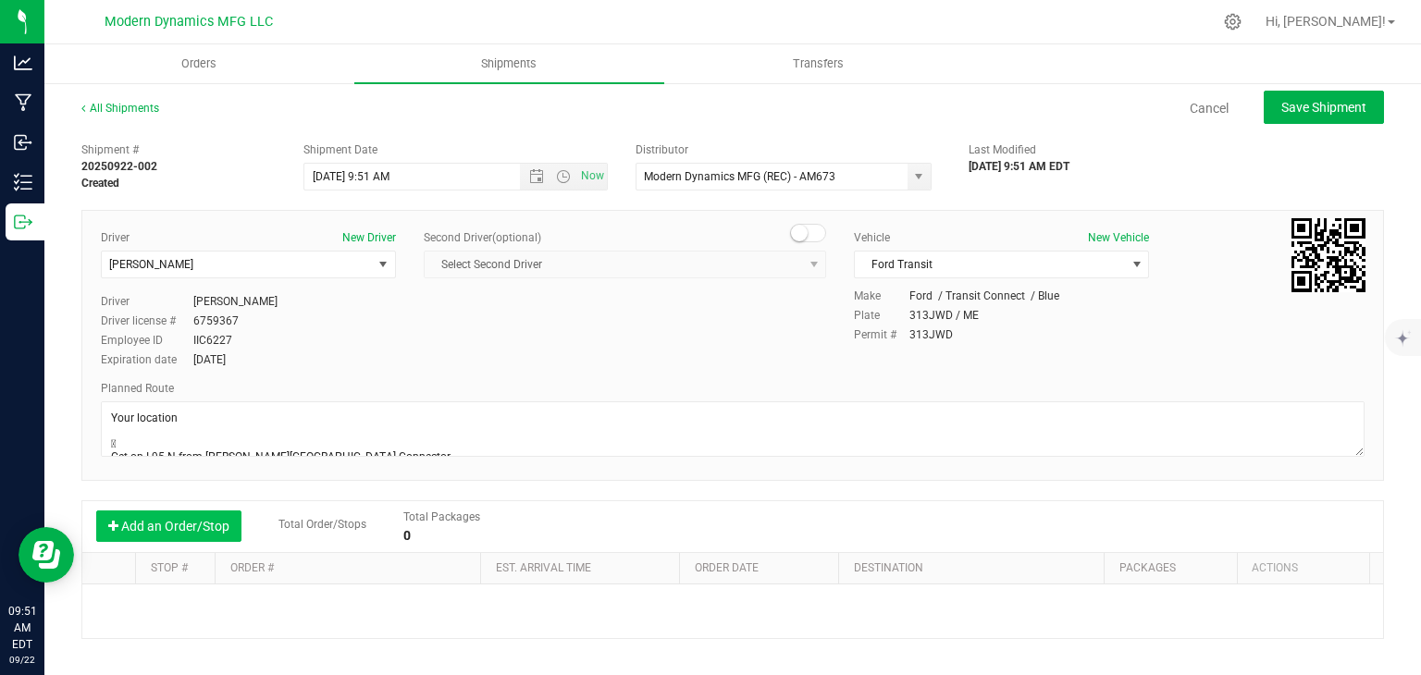
click at [185, 519] on button "Add an Order/Stop" at bounding box center [168, 526] width 145 height 31
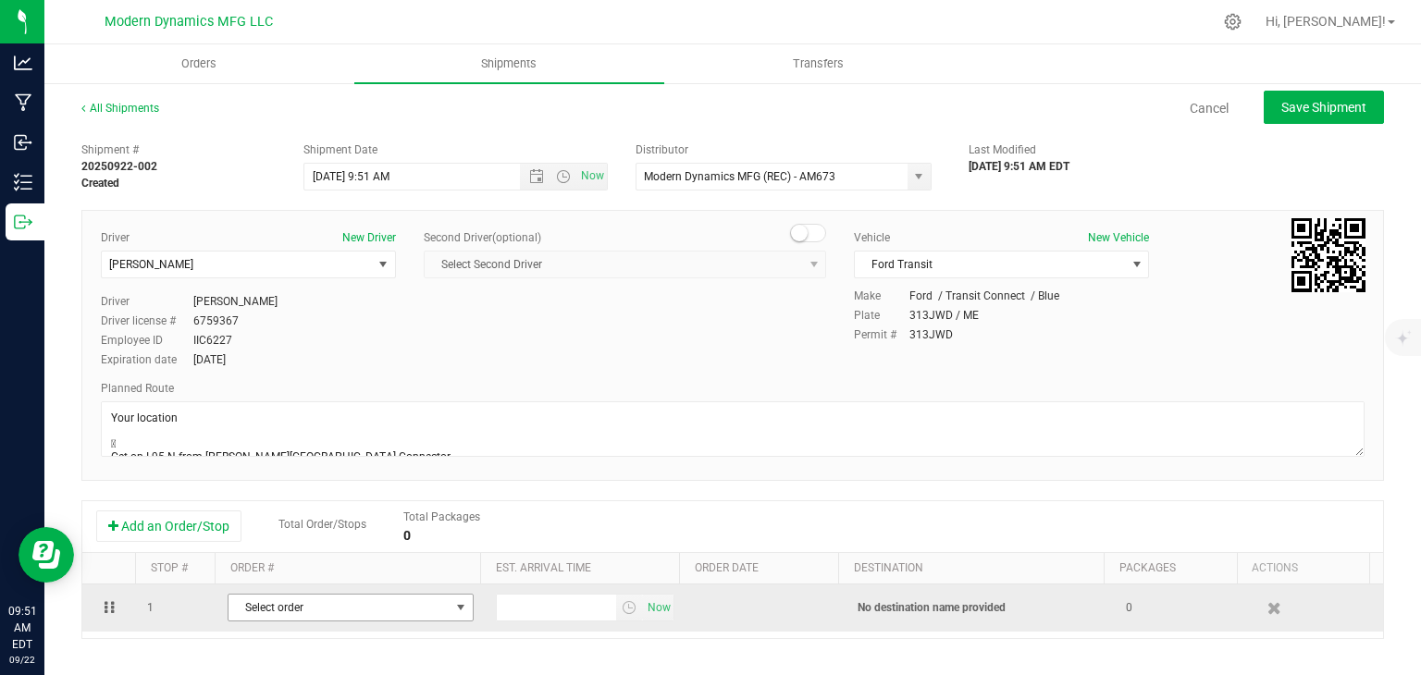
click at [398, 606] on span "Select order" at bounding box center [338, 608] width 221 height 26
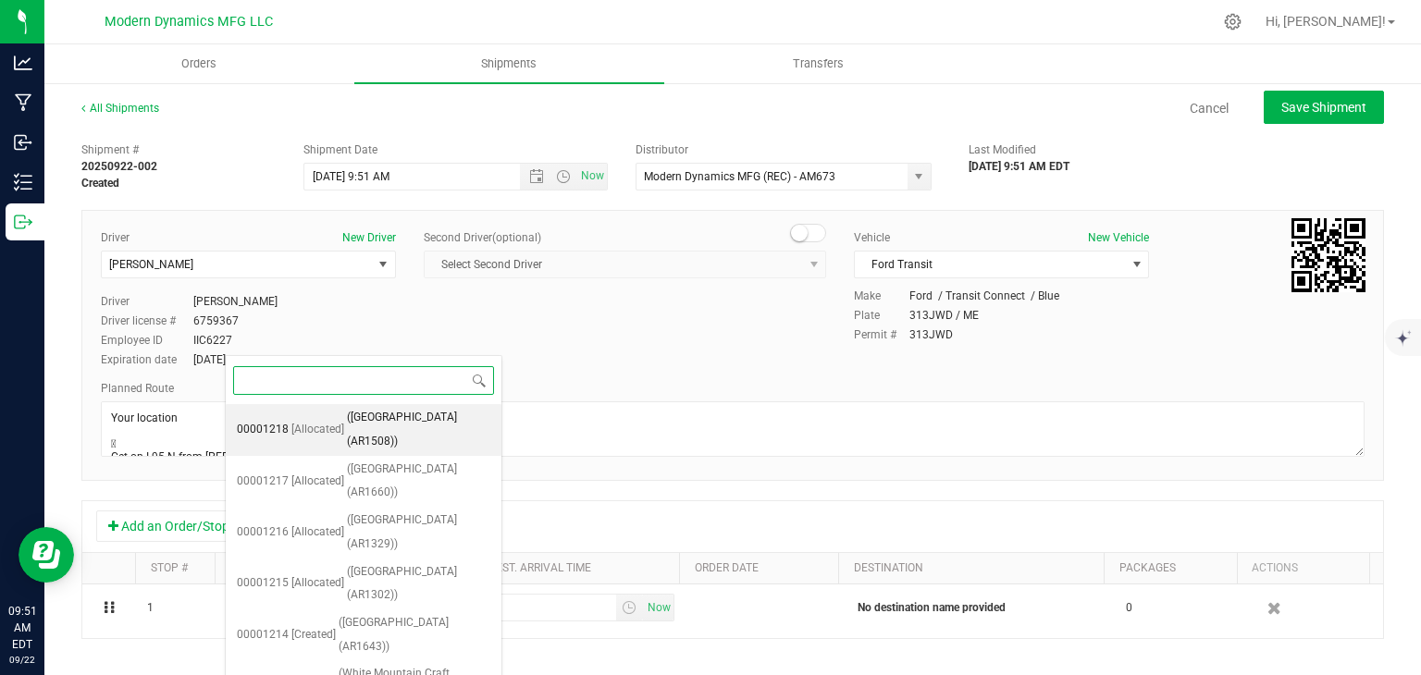
click at [462, 420] on span "([GEOGRAPHIC_DATA] (AR1508))" at bounding box center [418, 429] width 143 height 47
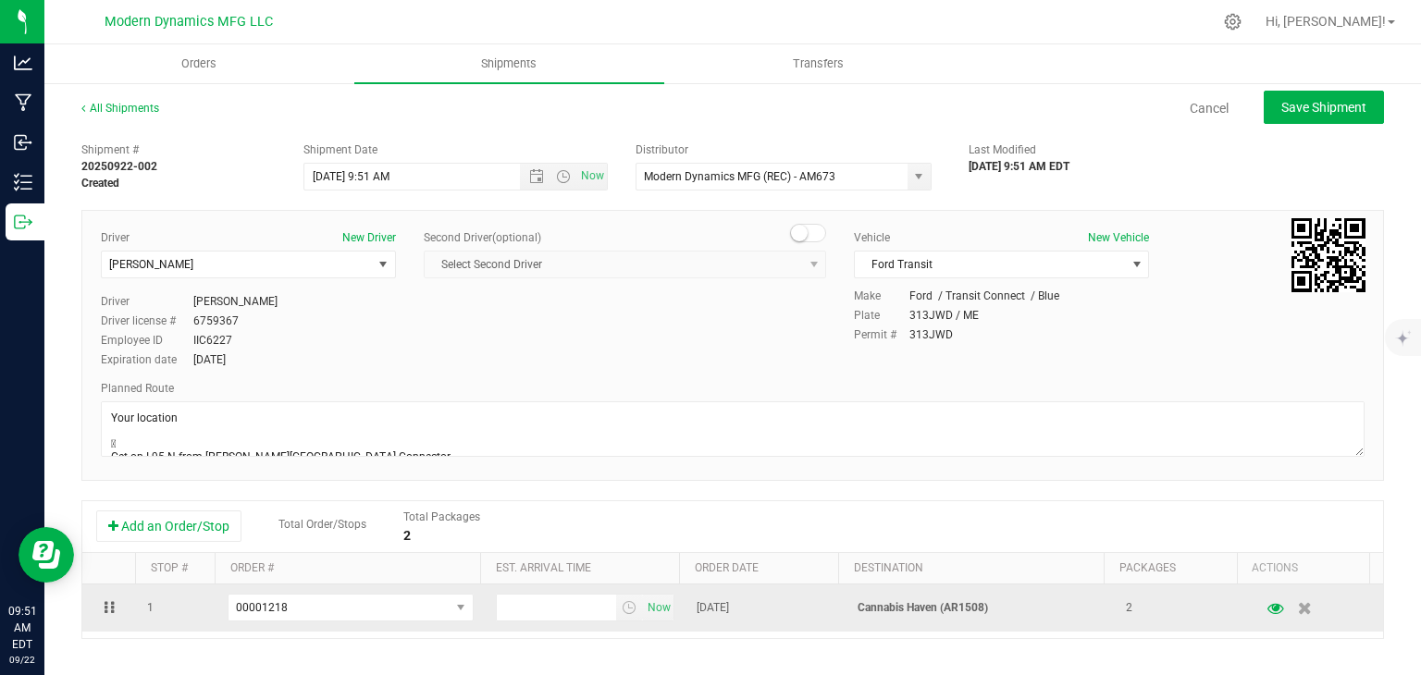
click at [560, 626] on td "Now" at bounding box center [585, 608] width 201 height 47
click at [555, 610] on input "text" at bounding box center [557, 608] width 120 height 26
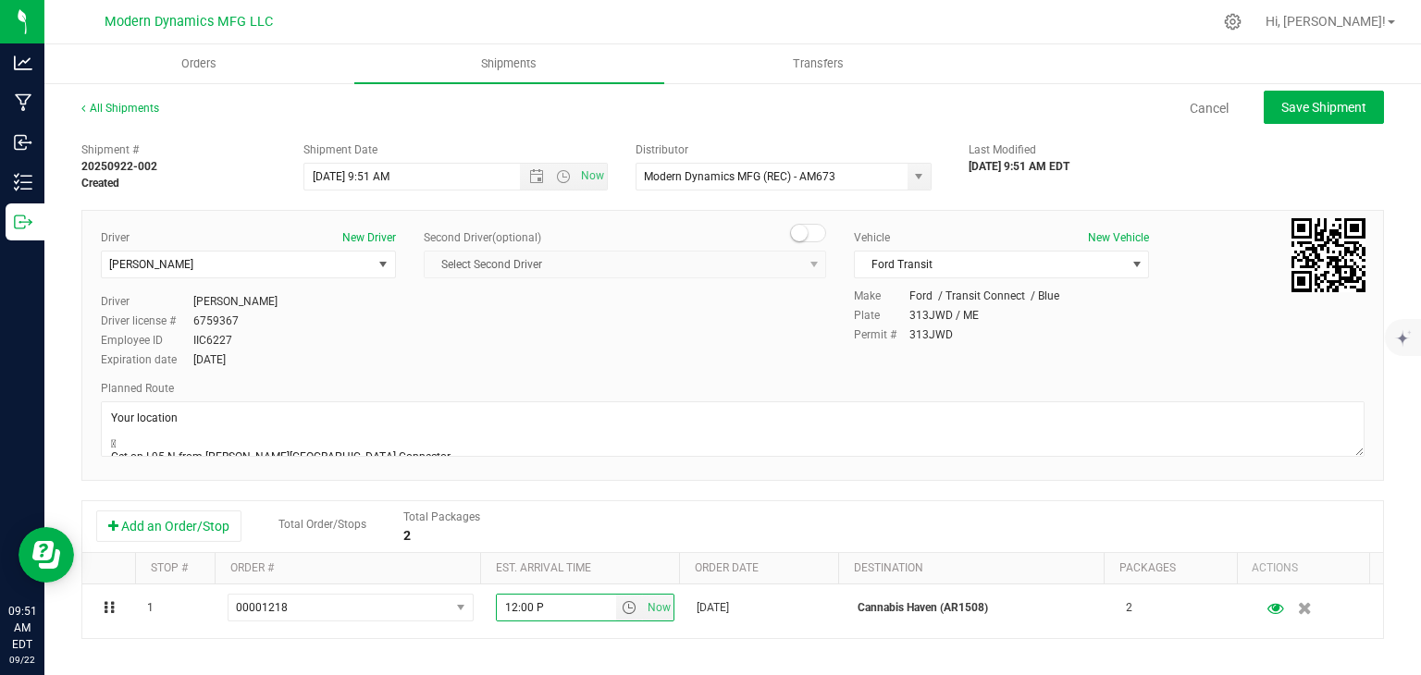
type input "12:00 PM"
click at [1358, 96] on button "Save Shipment" at bounding box center [1323, 107] width 120 height 33
type input "[DATE] 1:51 PM"
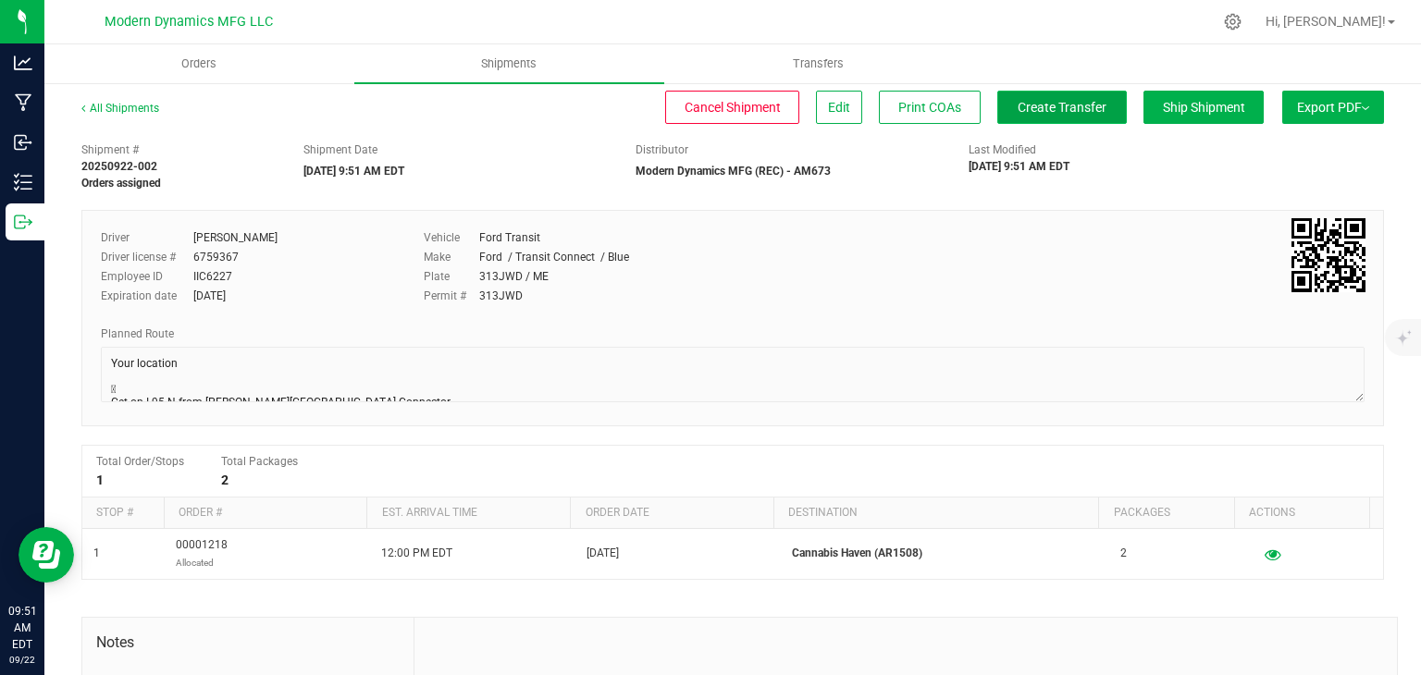
click at [1017, 100] on span "Create Transfer" at bounding box center [1061, 107] width 89 height 15
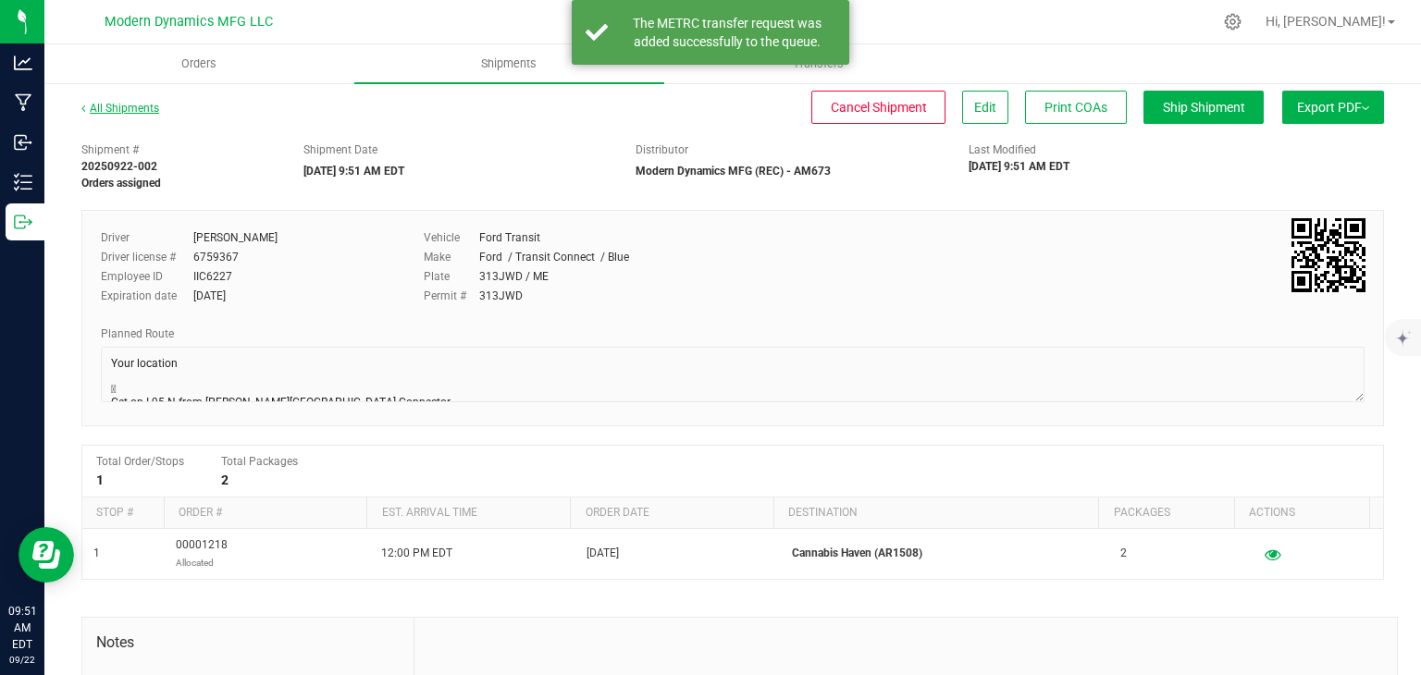
click at [142, 103] on link "All Shipments" at bounding box center [120, 108] width 78 height 13
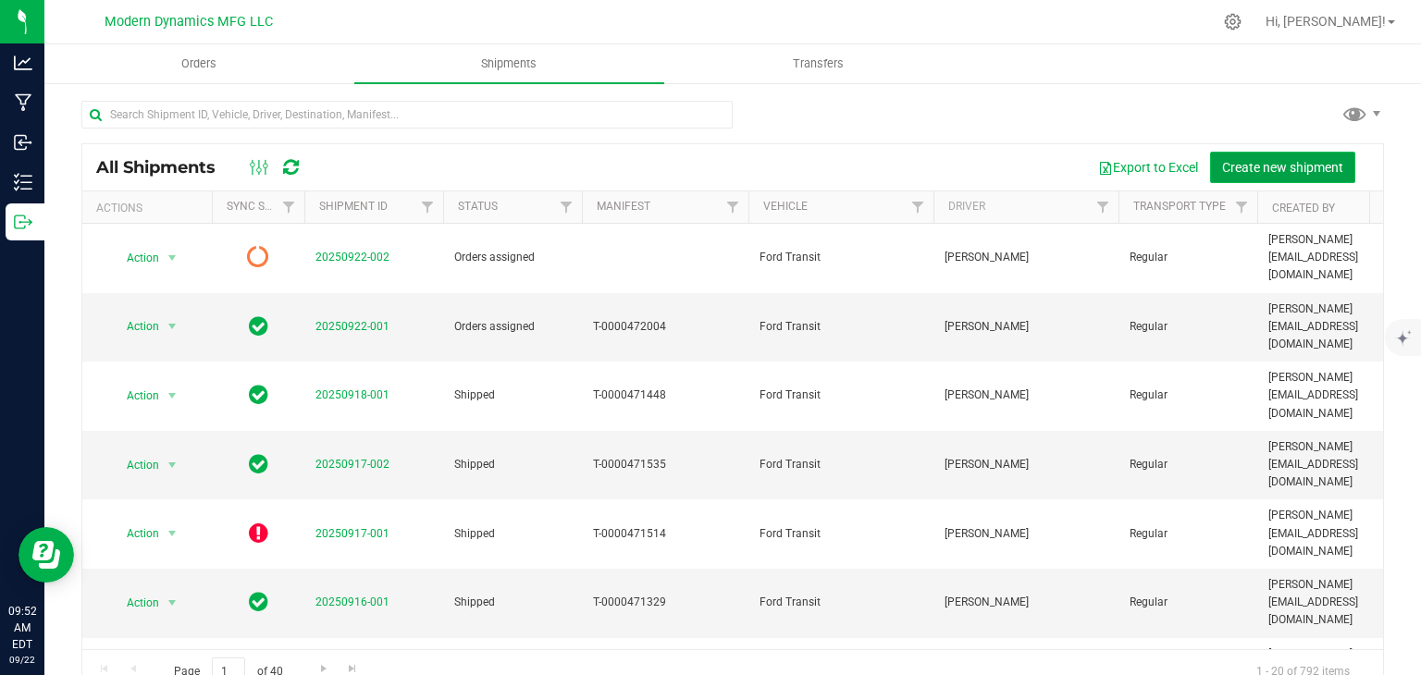
click at [1250, 160] on span "Create new shipment" at bounding box center [1282, 167] width 121 height 15
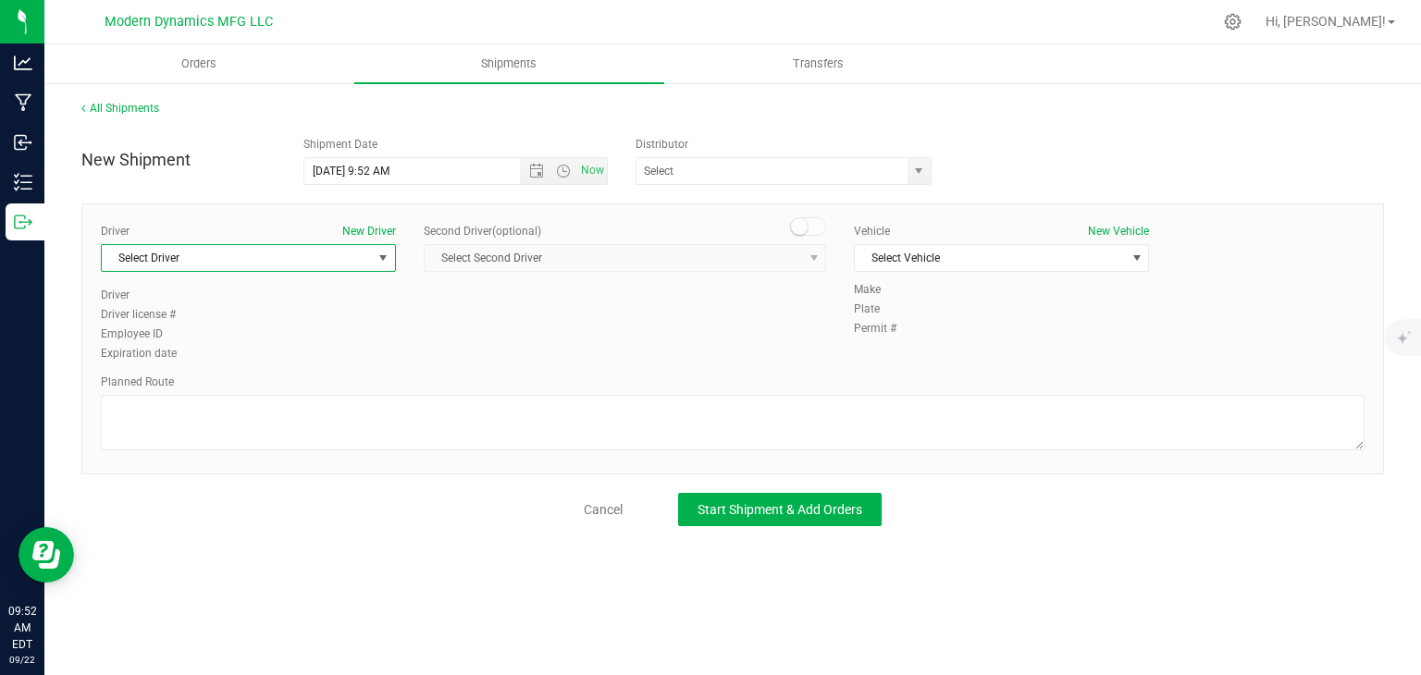
click at [307, 245] on span "Select Driver" at bounding box center [237, 258] width 270 height 26
click at [240, 336] on li "[PERSON_NAME]" at bounding box center [248, 335] width 293 height 28
click at [975, 258] on span "Select Vehicle" at bounding box center [990, 258] width 270 height 26
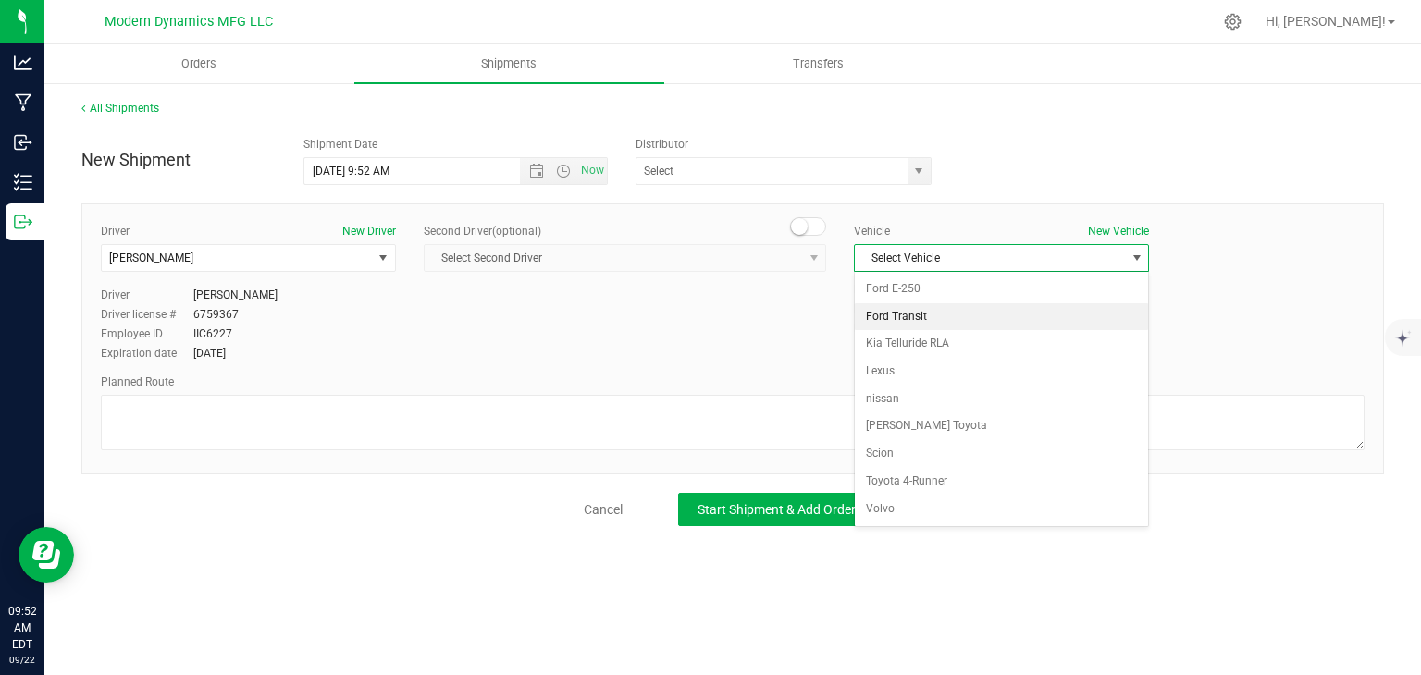
click at [920, 323] on li "Ford Transit" at bounding box center [1001, 317] width 293 height 28
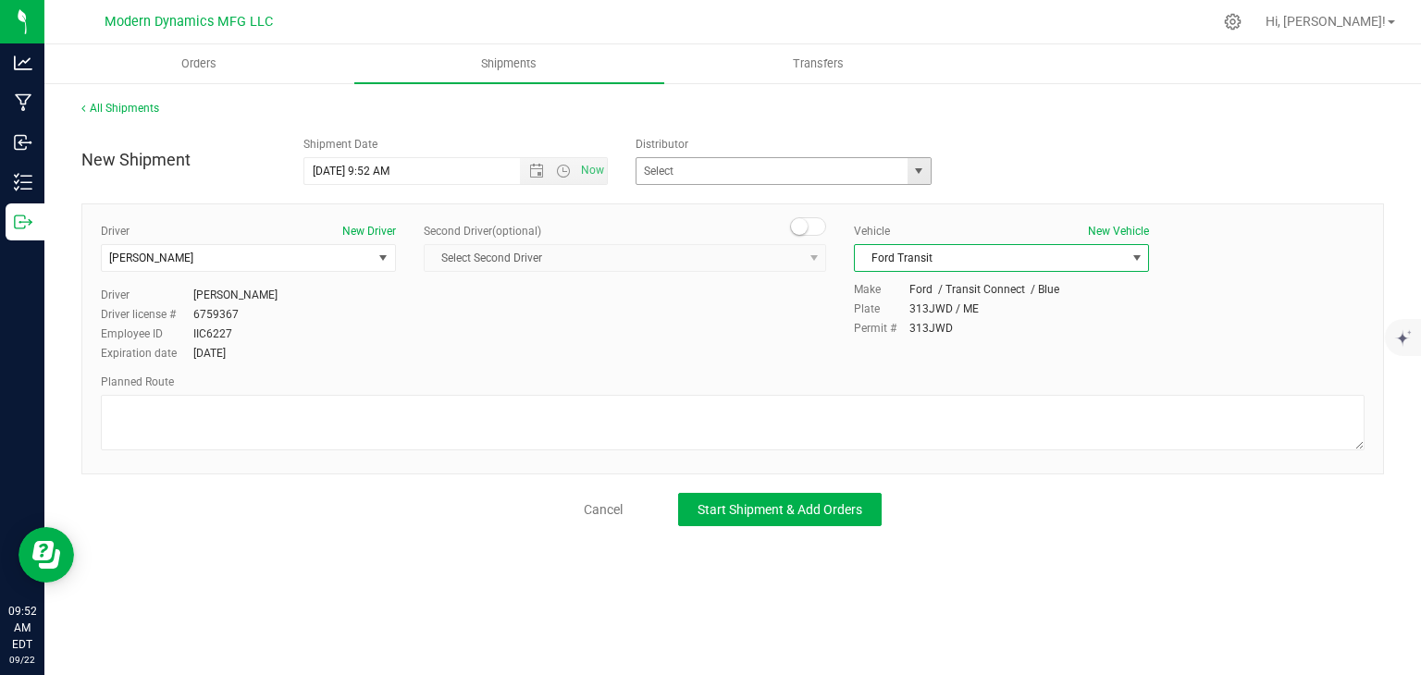
click at [936, 164] on div "CATLAB, LLC - TF368 MCR LABS ME, LLC Modern Dynamics MFG (REC) - AM673 [PERSON_…" at bounding box center [787, 171] width 305 height 28
click at [926, 170] on span "select" at bounding box center [918, 171] width 23 height 26
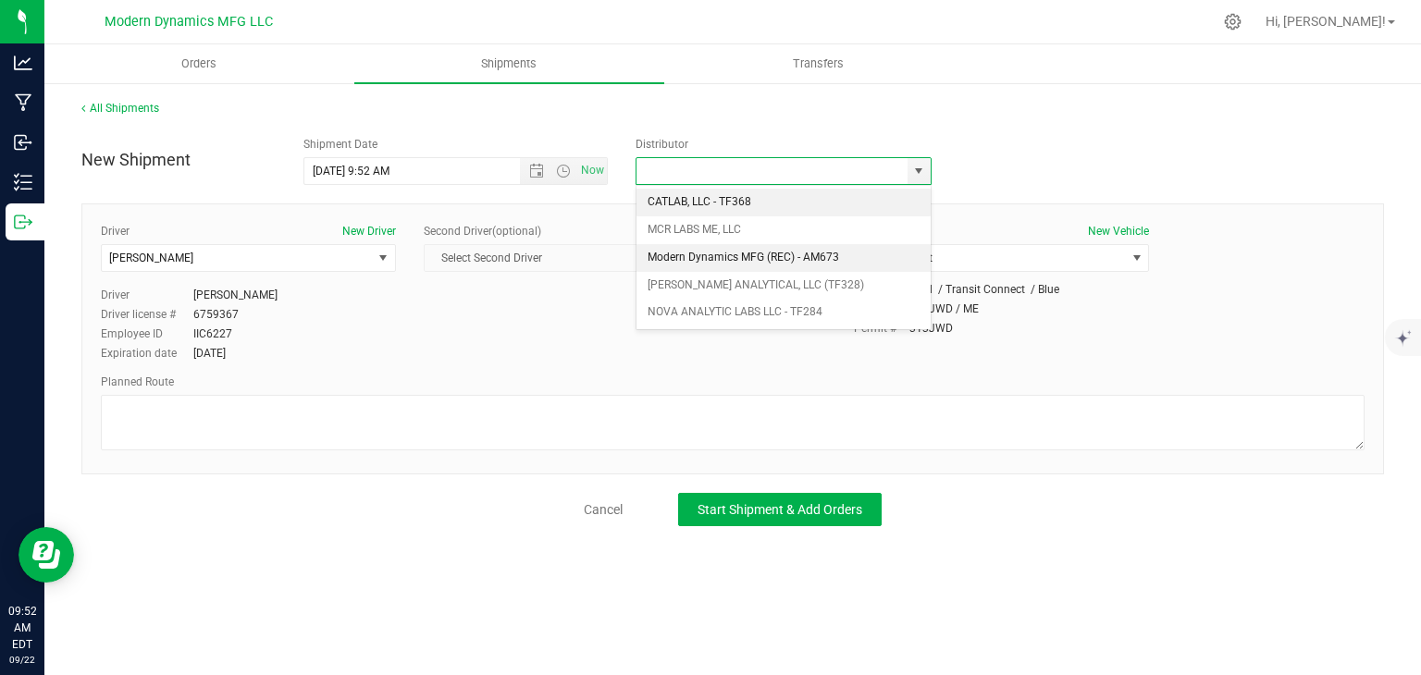
click at [764, 249] on li "Modern Dynamics MFG (REC) - AM673" at bounding box center [783, 258] width 294 height 28
type input "Modern Dynamics MFG (REC) - AM673"
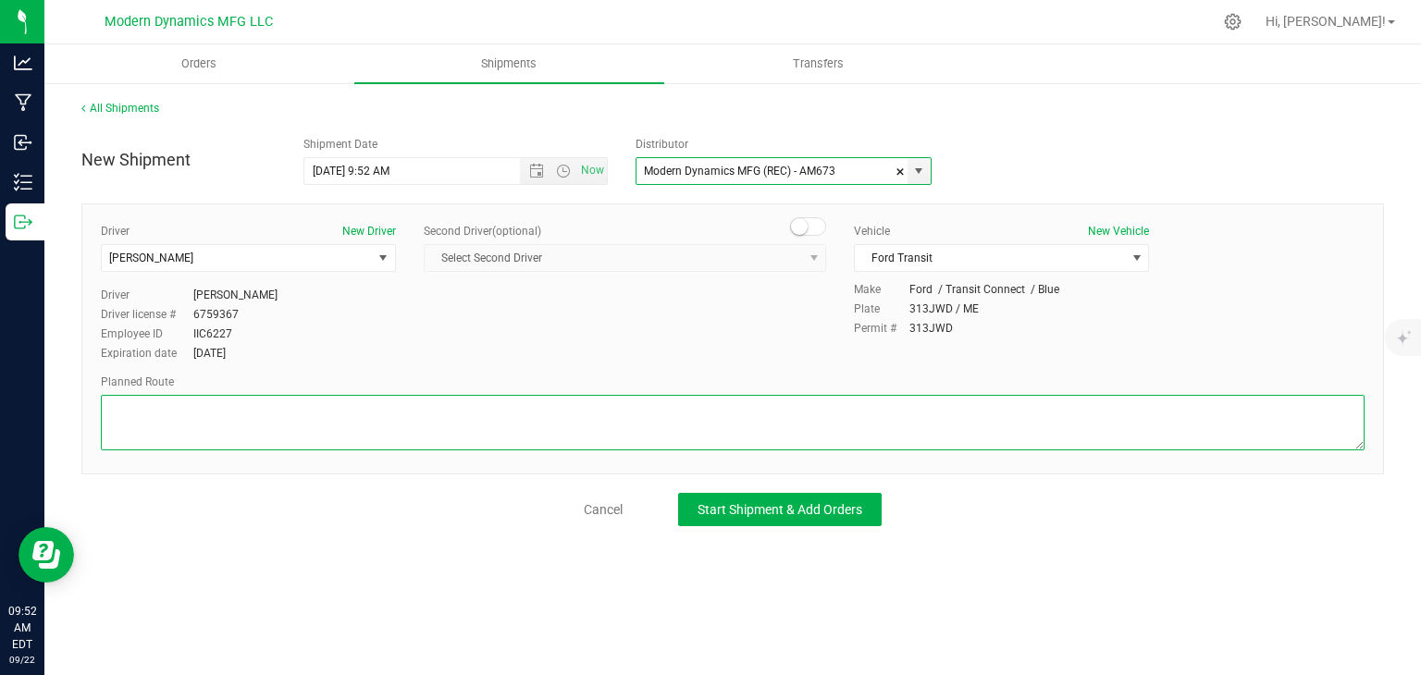
click at [475, 414] on textarea at bounding box center [732, 422] width 1263 height 55
paste textarea "Your location  Get on I-95 N from [PERSON_NAME][GEOGRAPHIC_DATA] Connector 4 m…"
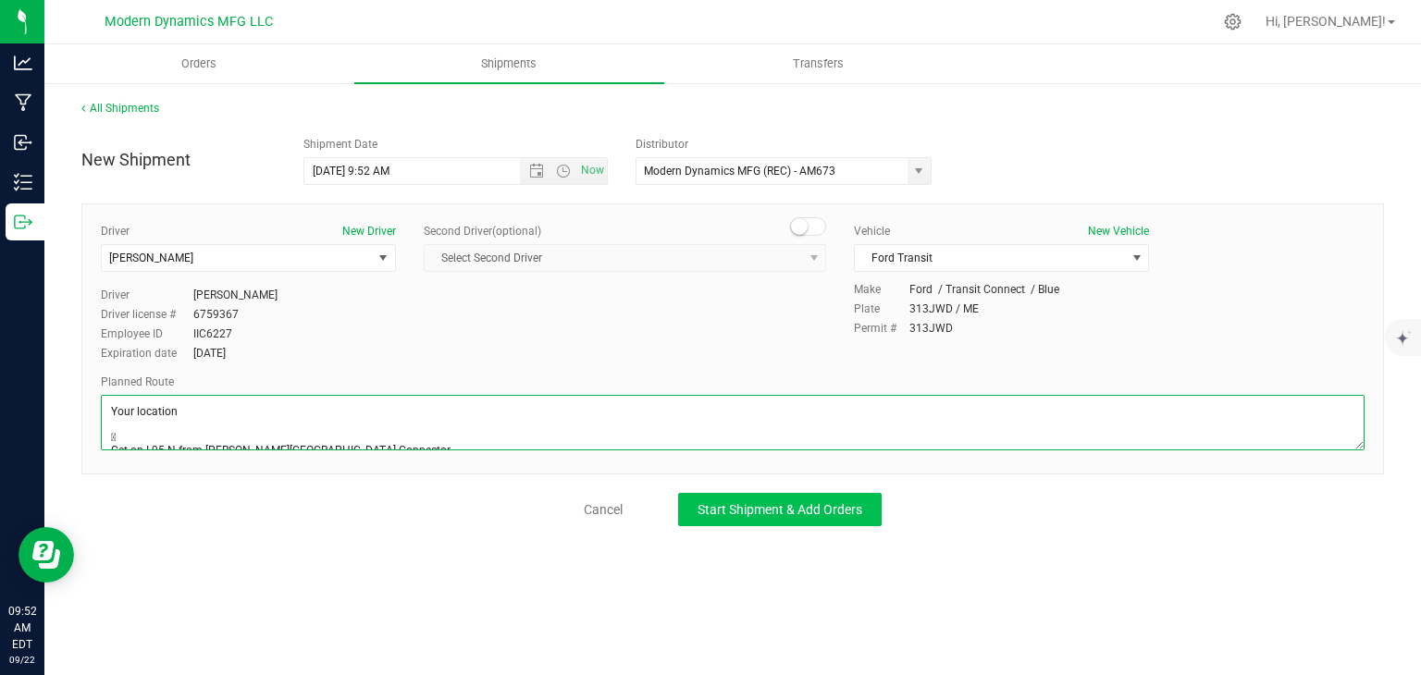
scroll to position [381, 0]
type textarea "Your location  Get on I-95 N from [PERSON_NAME][GEOGRAPHIC_DATA] Connector 4 m…"
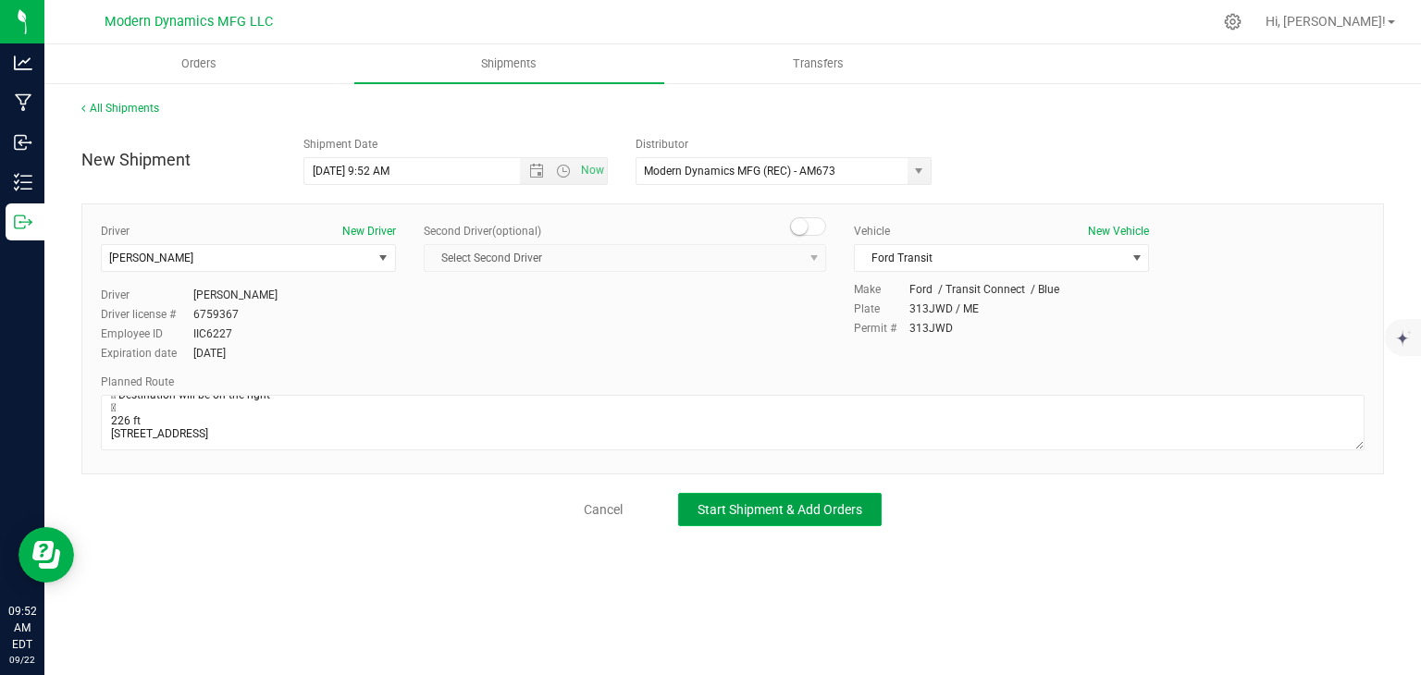
click at [711, 504] on span "Start Shipment & Add Orders" at bounding box center [779, 509] width 165 height 15
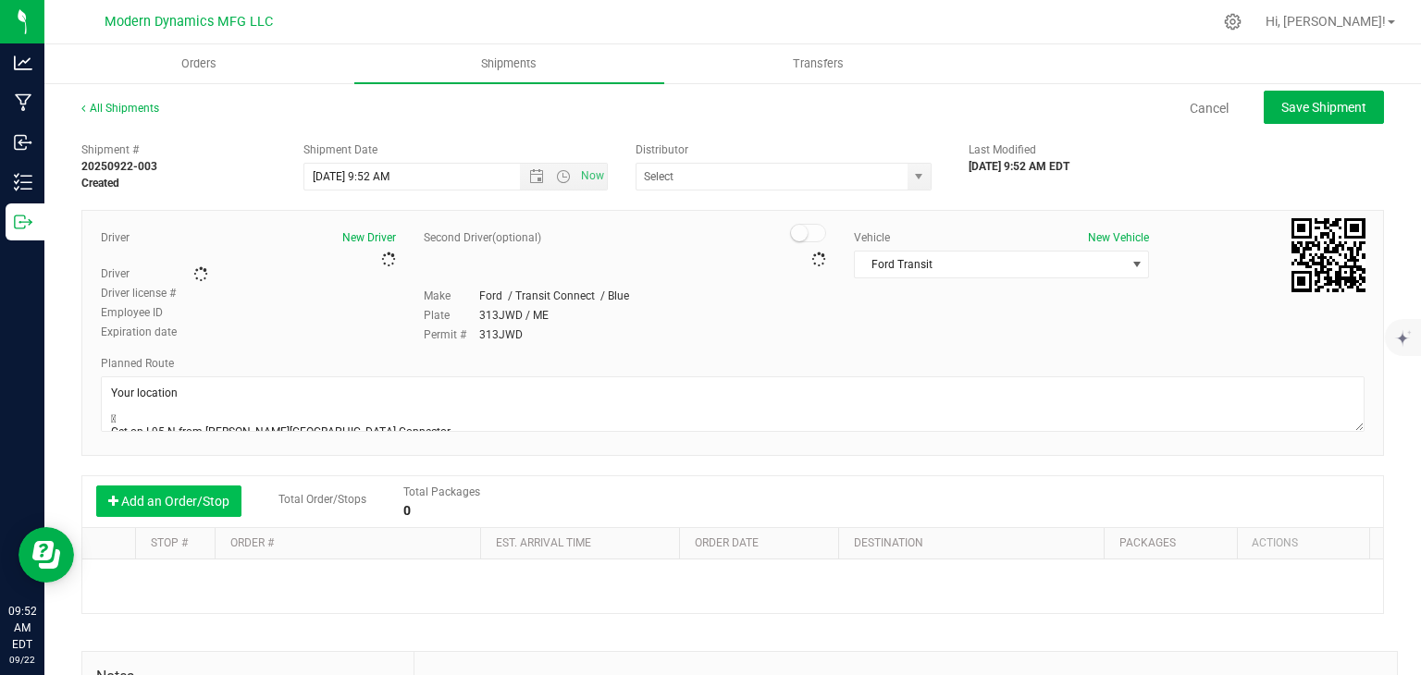
type input "Modern Dynamics MFG (REC) - AM673"
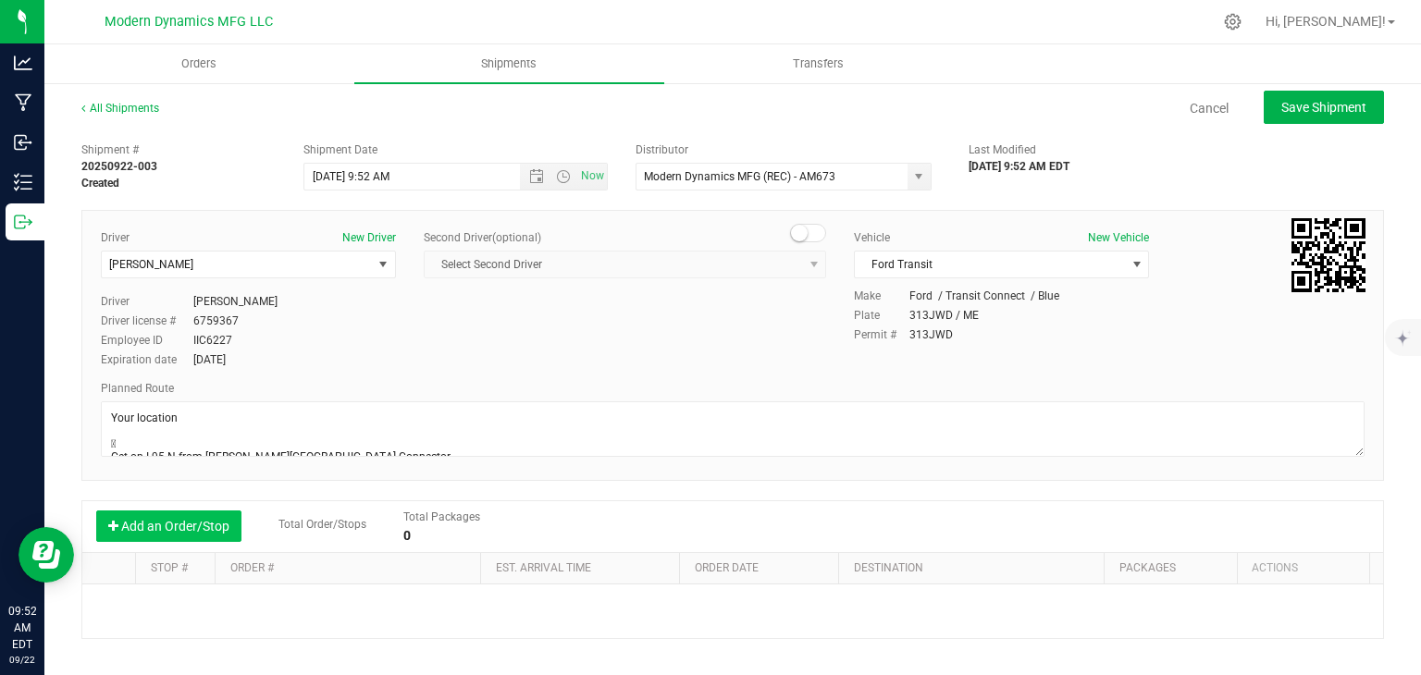
click at [155, 519] on button "Add an Order/Stop" at bounding box center [168, 526] width 145 height 31
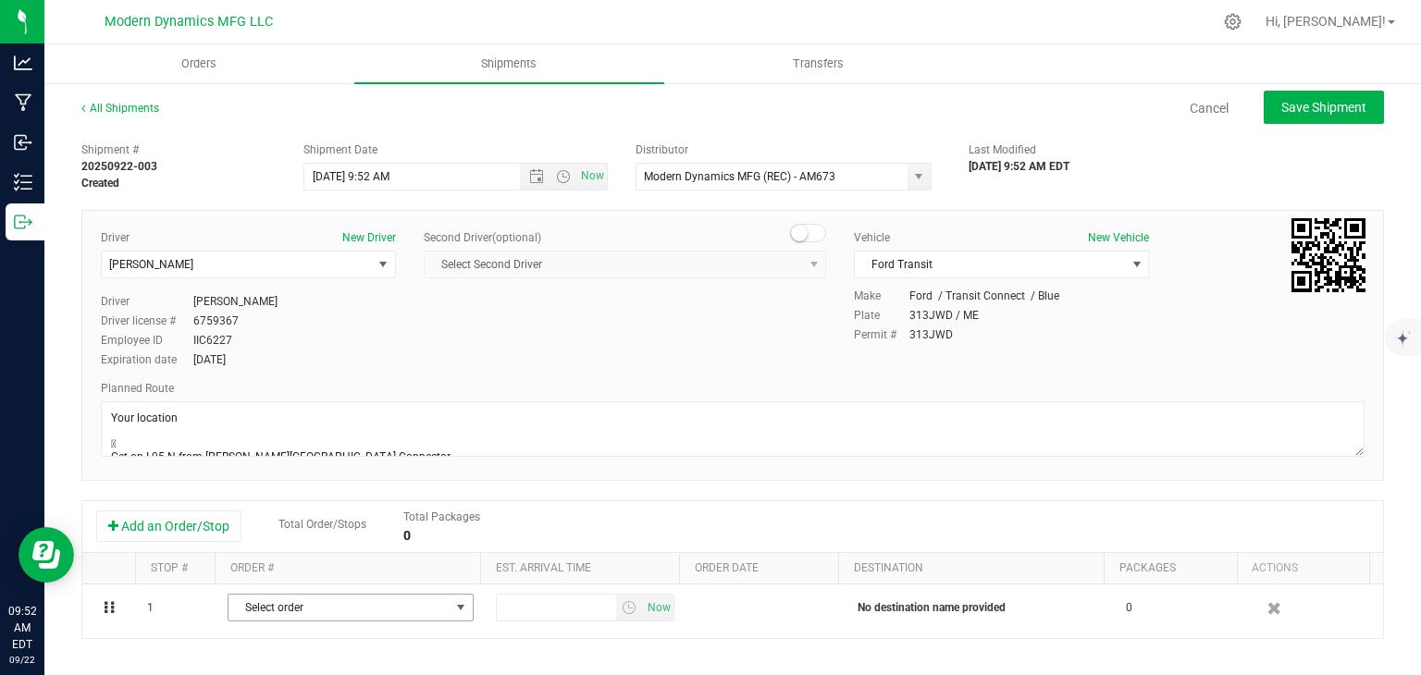
click at [347, 611] on span "Select order" at bounding box center [338, 608] width 221 height 26
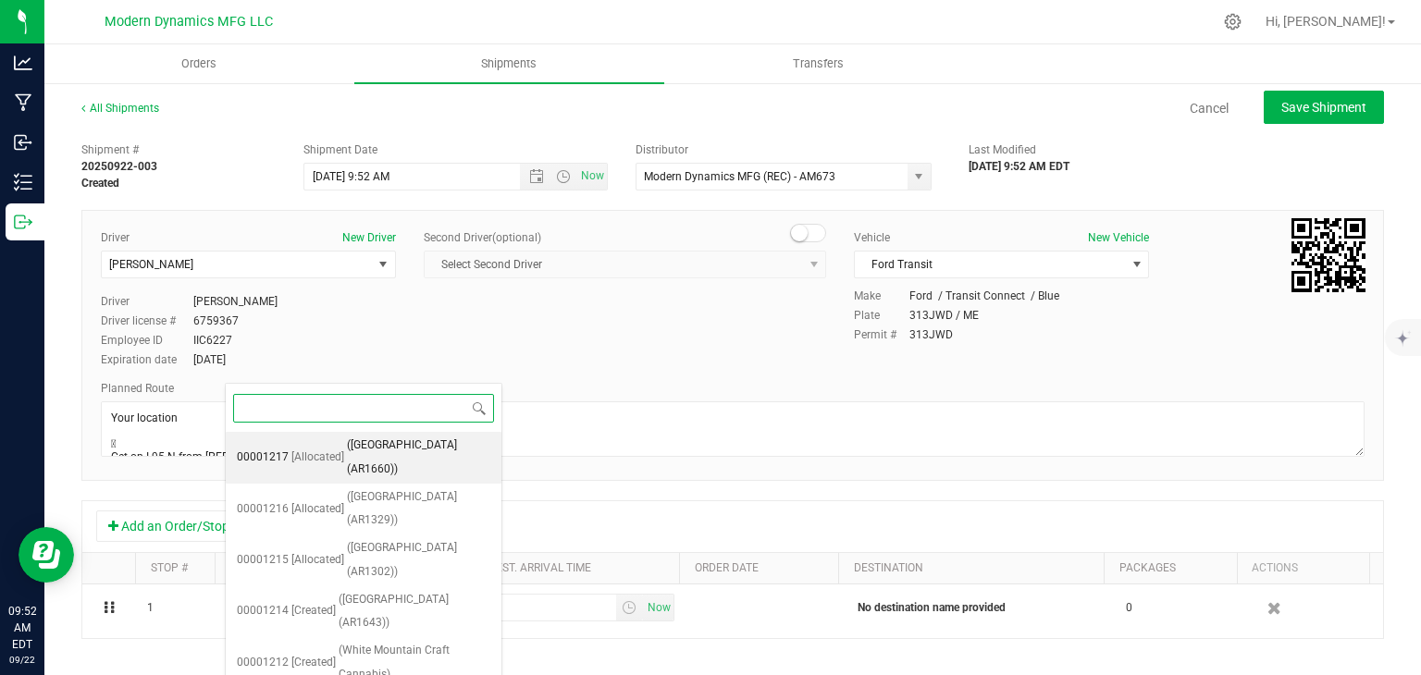
click at [392, 445] on span "([GEOGRAPHIC_DATA] (AR1660))" at bounding box center [418, 457] width 143 height 47
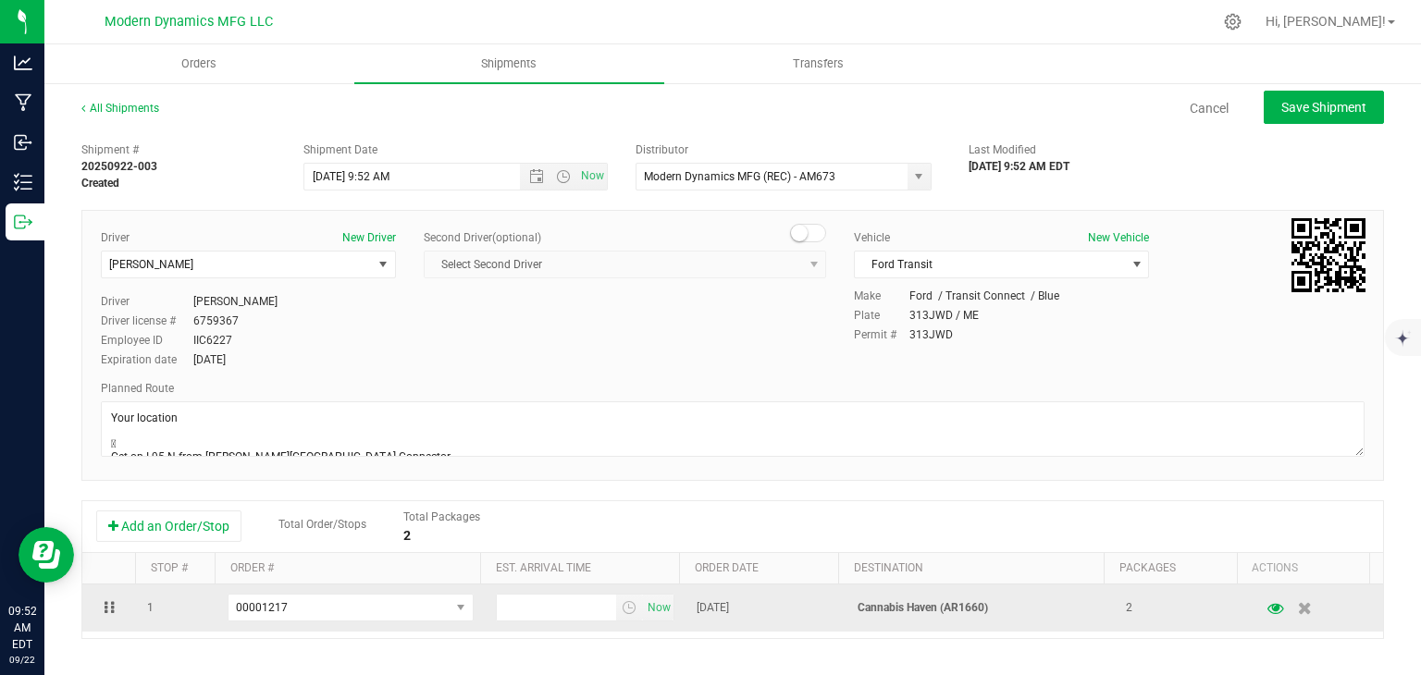
click at [511, 626] on td "Now" at bounding box center [585, 608] width 201 height 47
click at [511, 608] on input "text" at bounding box center [557, 608] width 120 height 26
type input "12:30 PM"
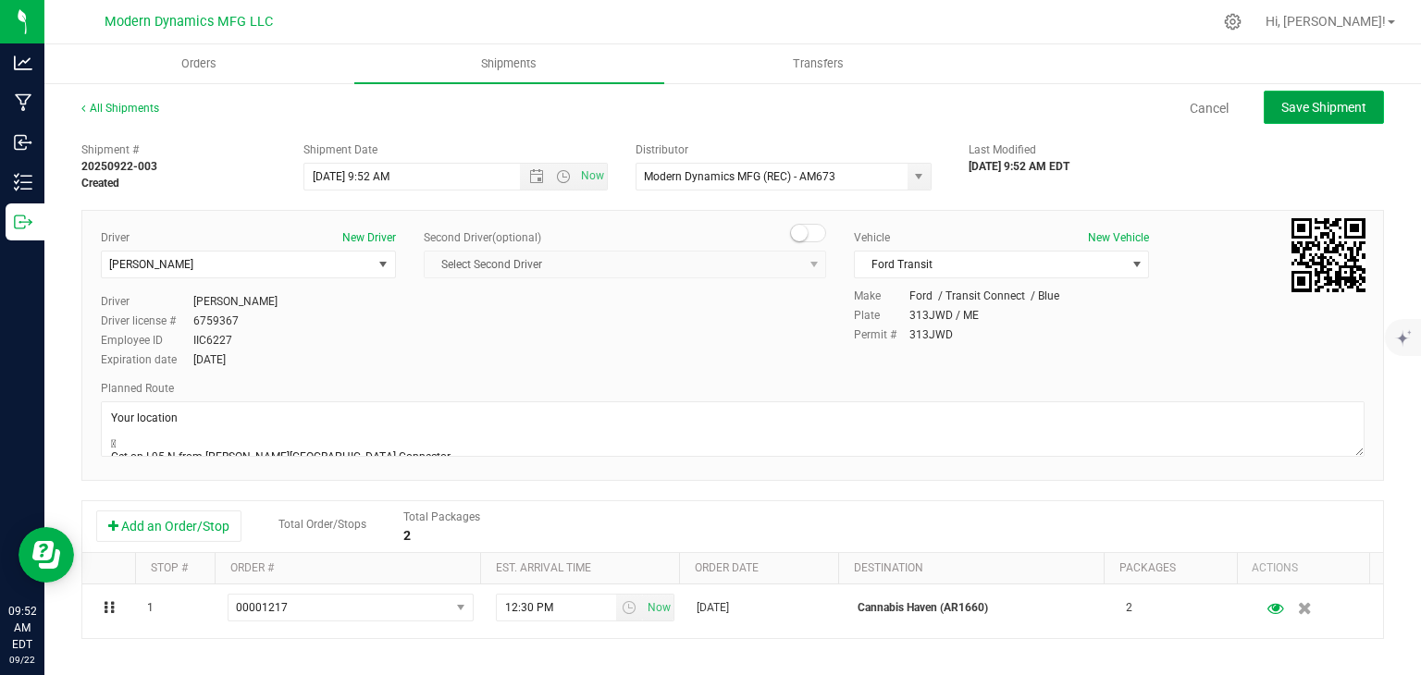
click at [1288, 111] on span "Save Shipment" at bounding box center [1323, 107] width 85 height 15
type input "[DATE] 1:52 PM"
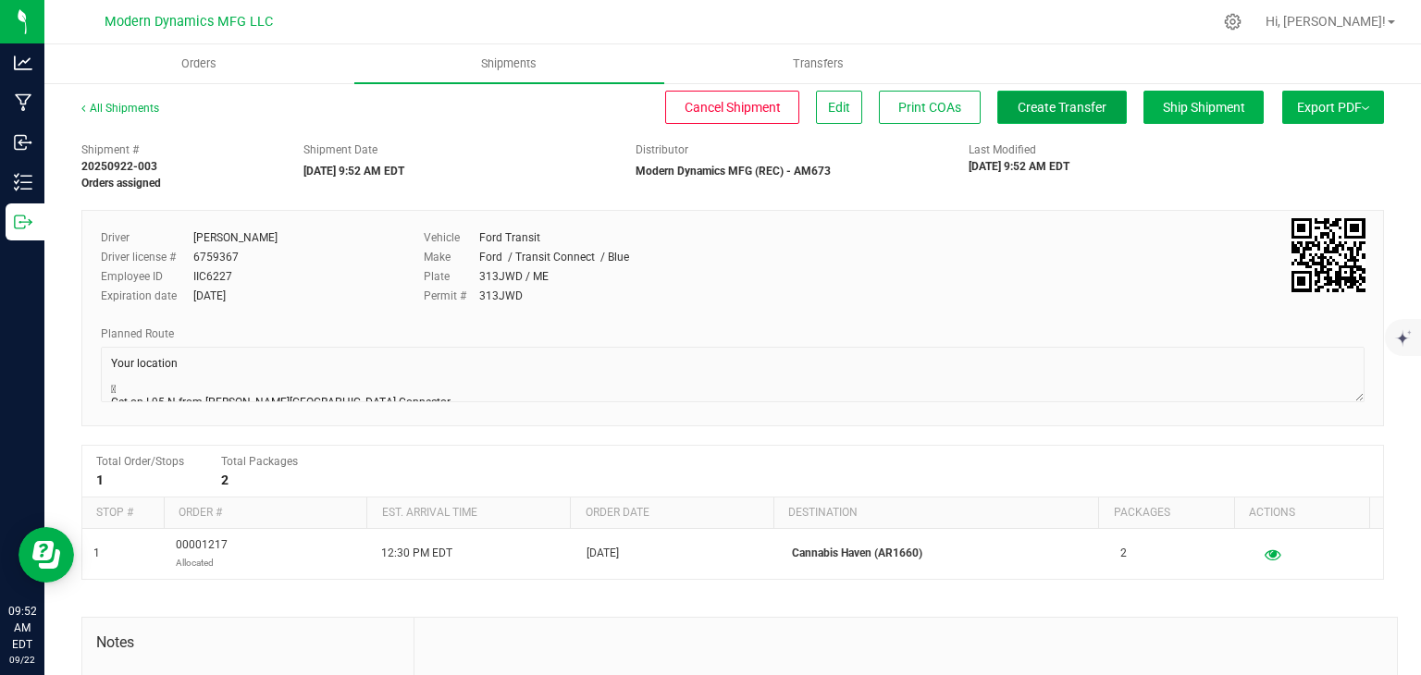
click at [1069, 105] on span "Create Transfer" at bounding box center [1061, 107] width 89 height 15
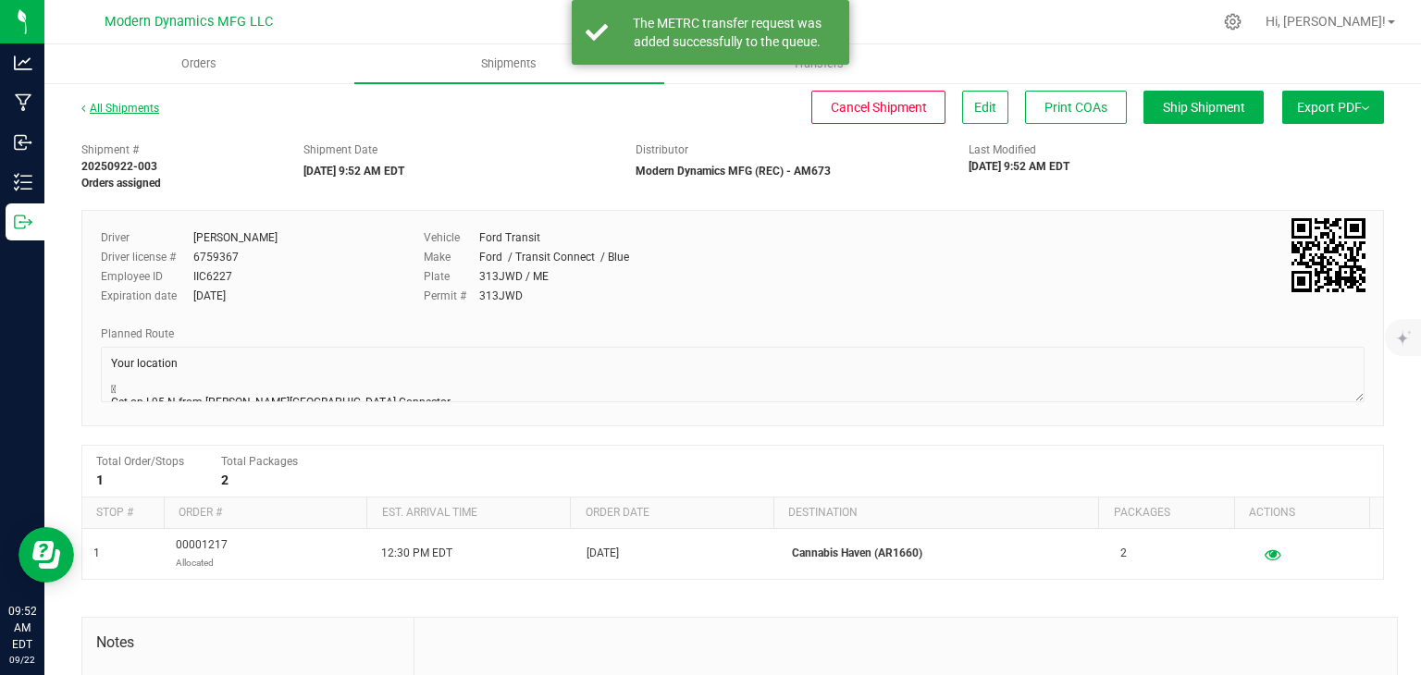
click at [150, 112] on link "All Shipments" at bounding box center [120, 108] width 78 height 13
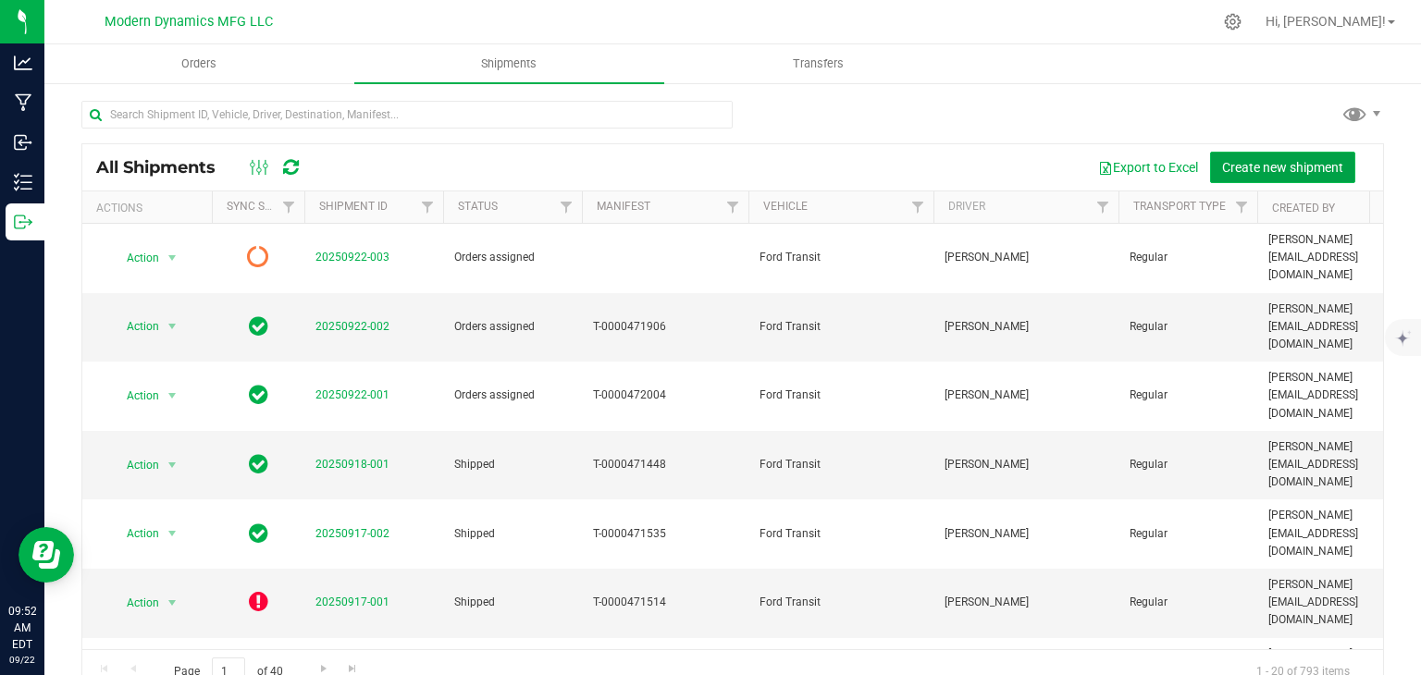
click at [1262, 153] on button "Create new shipment" at bounding box center [1282, 167] width 145 height 31
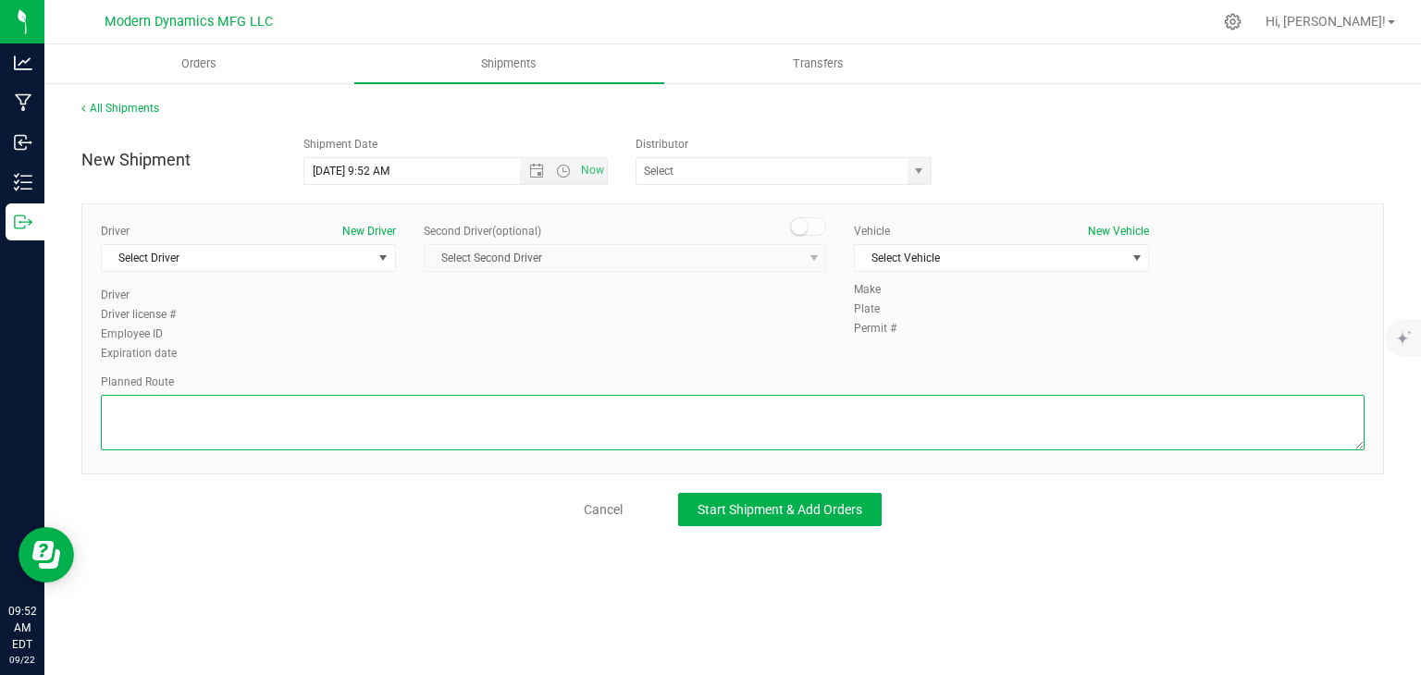
click at [454, 420] on textarea at bounding box center [732, 422] width 1263 height 55
paste textarea "Your location  Get on I-95 N from [PERSON_NAME][GEOGRAPHIC_DATA] Connector 4 m…"
type textarea "Your location  Get on I-95 N from [PERSON_NAME][GEOGRAPHIC_DATA] Connector 4 m…"
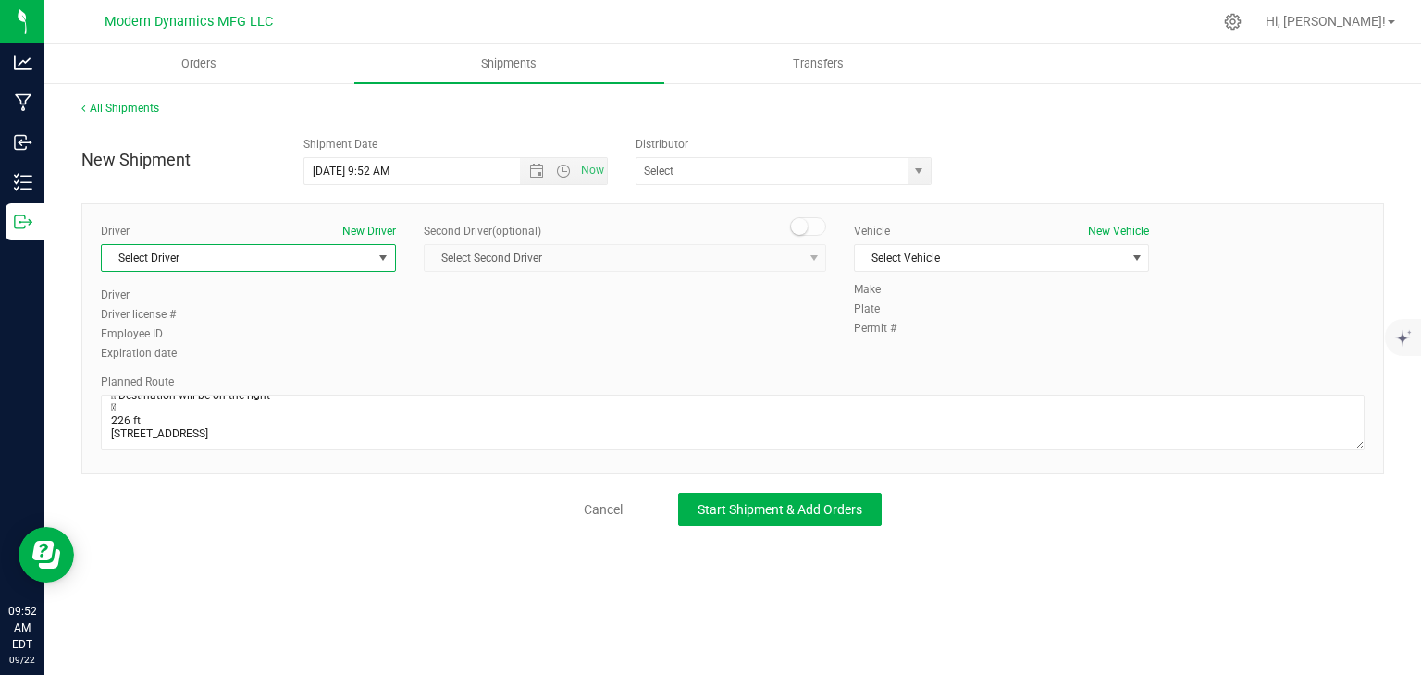
click at [389, 251] on span "select" at bounding box center [383, 258] width 15 height 15
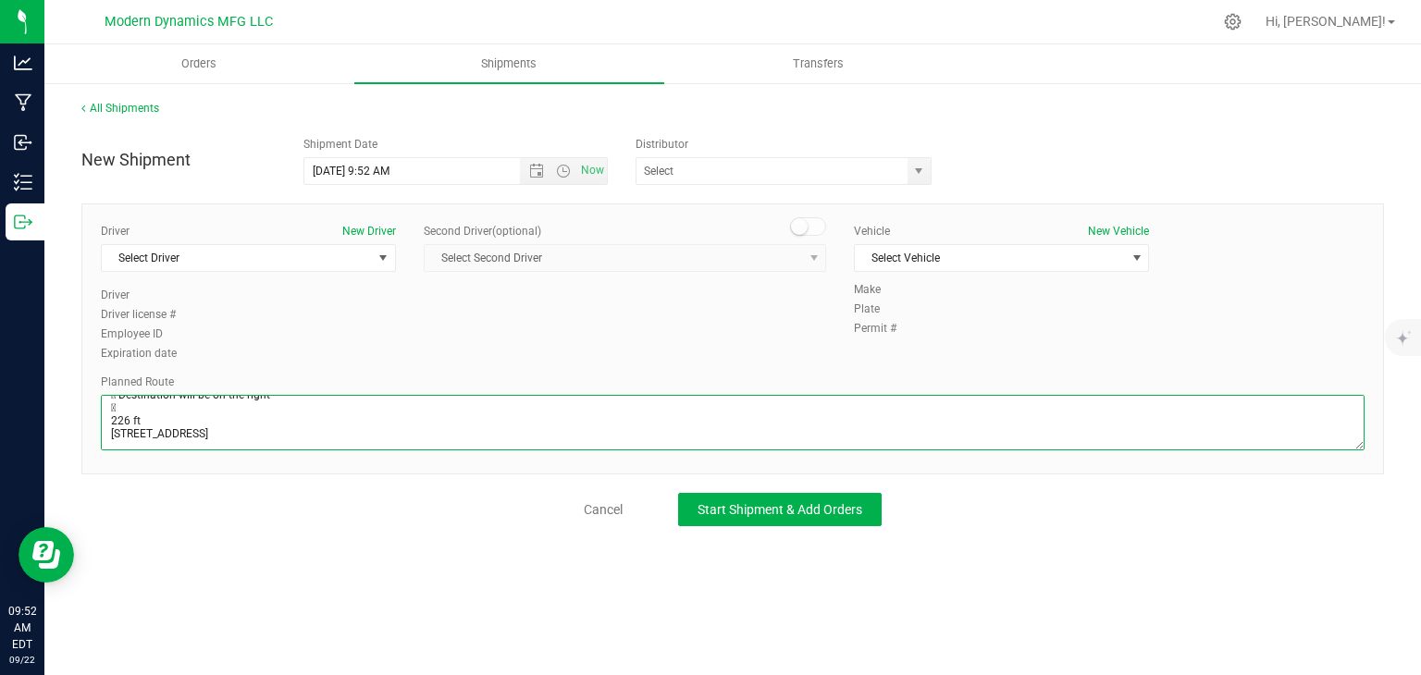
scroll to position [0, 0]
drag, startPoint x: 282, startPoint y: 444, endPoint x: 44, endPoint y: 279, distance: 289.1
click at [44, 279] on div "All Shipments New Shipment Shipment Date [DATE] 9:52 AM Now Distributor CATLAB,…" at bounding box center [732, 312] width 1376 height 463
paste textarea "Your location  Get on I-95 N from [PERSON_NAME][GEOGRAPHIC_DATA] Connector 4 m…"
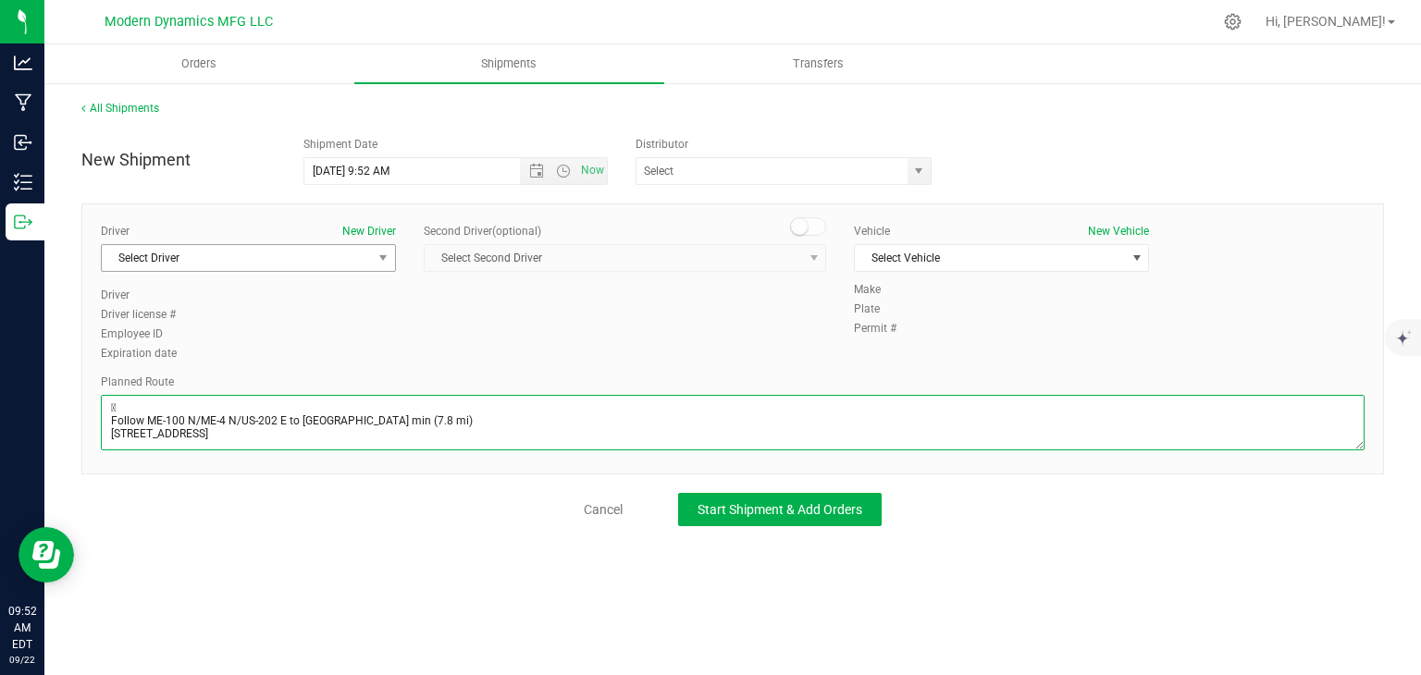
type textarea "Your location  Get on I-95 N from [PERSON_NAME][GEOGRAPHIC_DATA] Connector 4 m…"
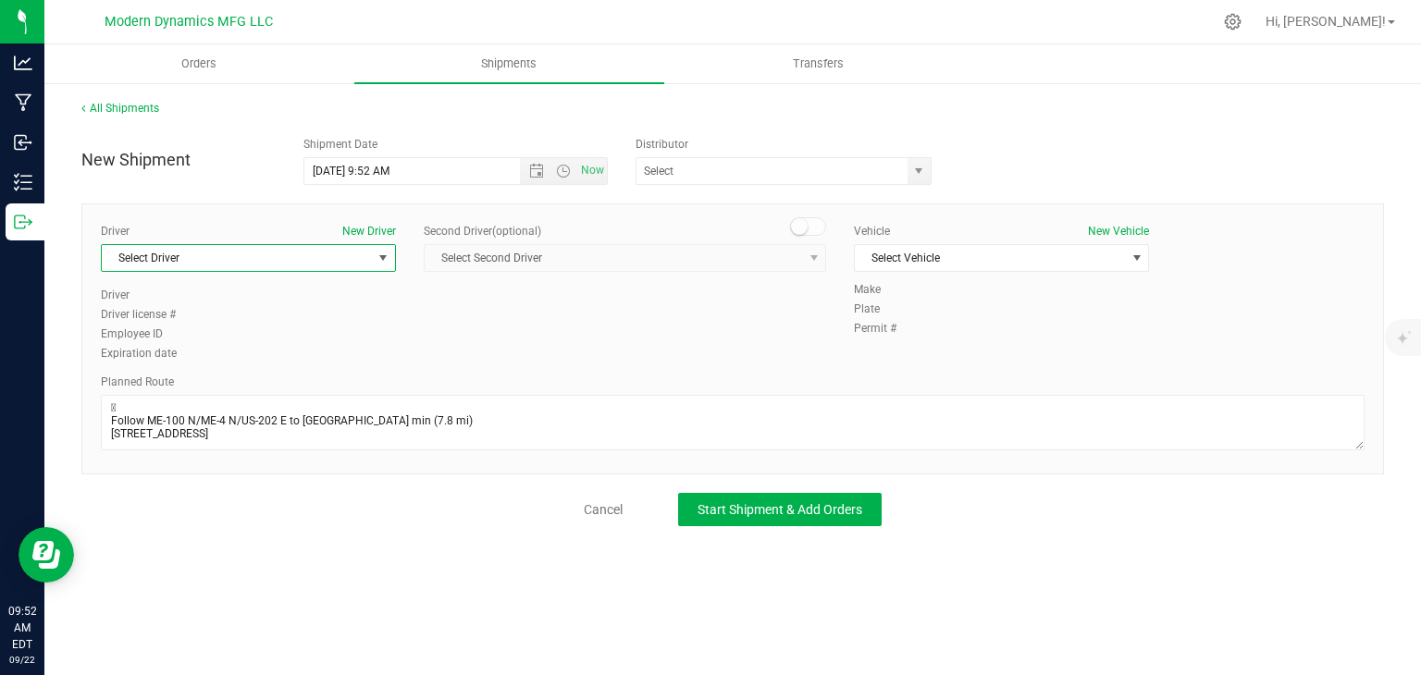
drag, startPoint x: 336, startPoint y: 253, endPoint x: 328, endPoint y: 259, distance: 9.8
click at [335, 255] on span "Select Driver" at bounding box center [237, 258] width 270 height 26
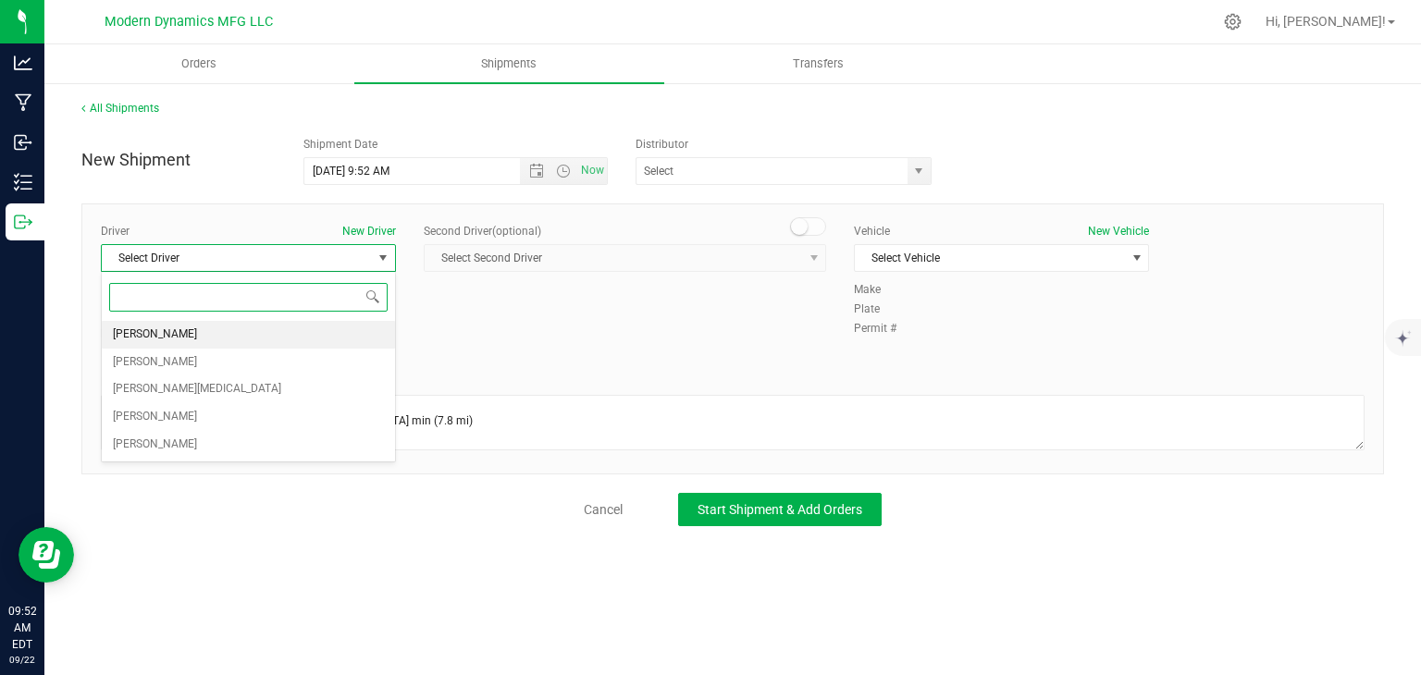
click at [267, 337] on li "[PERSON_NAME]" at bounding box center [248, 335] width 293 height 28
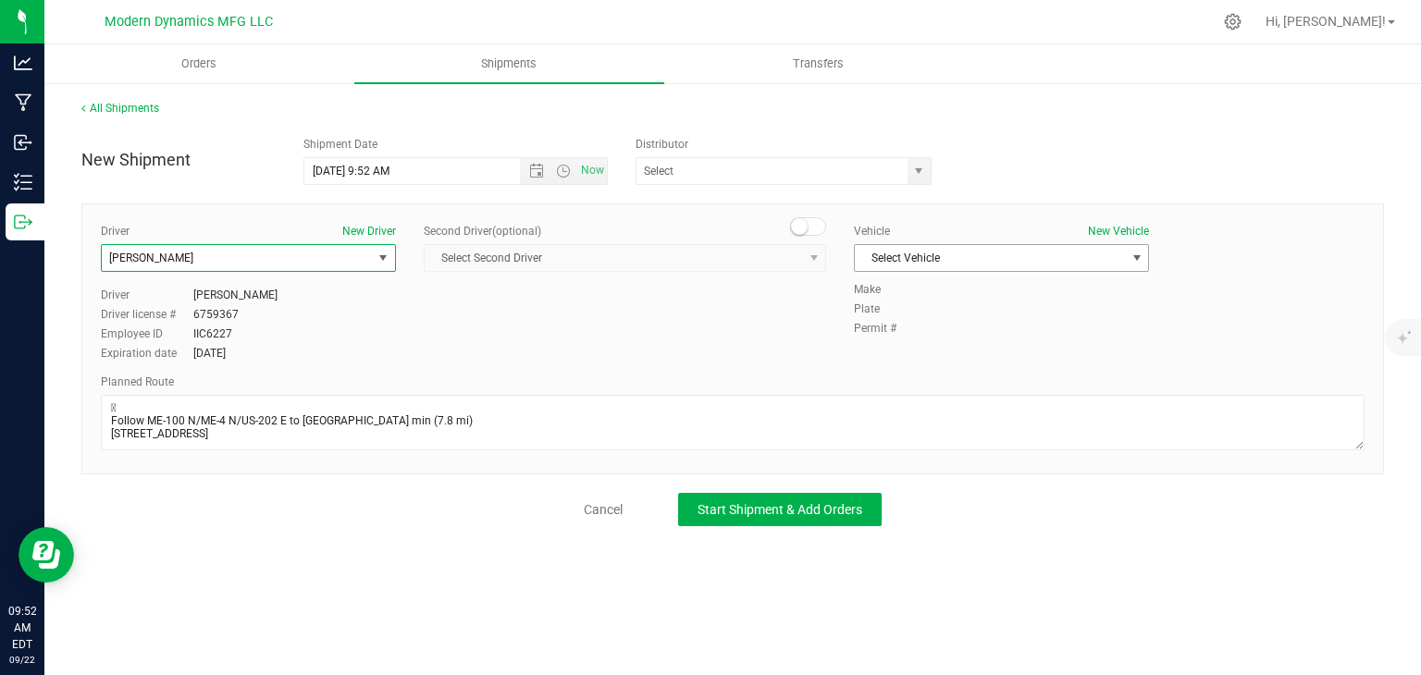
click at [867, 259] on span "Select Vehicle" at bounding box center [990, 258] width 270 height 26
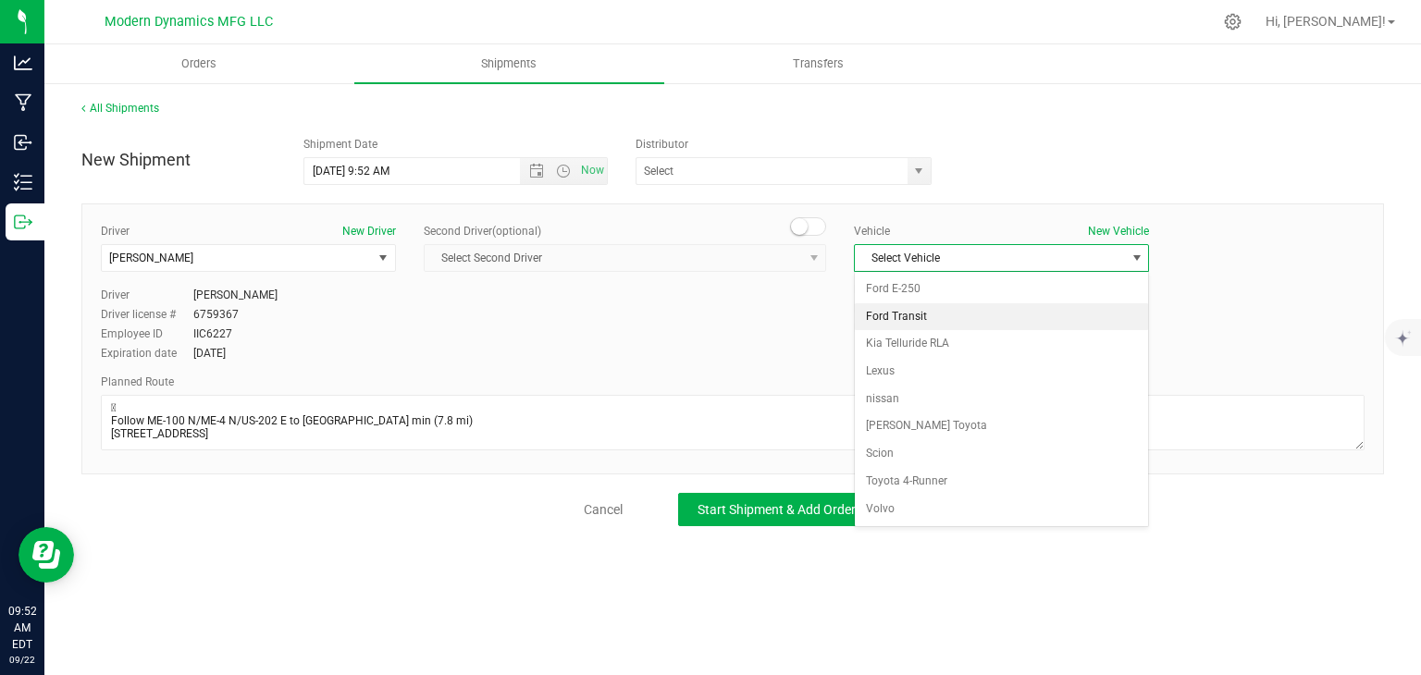
click at [870, 325] on li "Ford Transit" at bounding box center [1001, 317] width 293 height 28
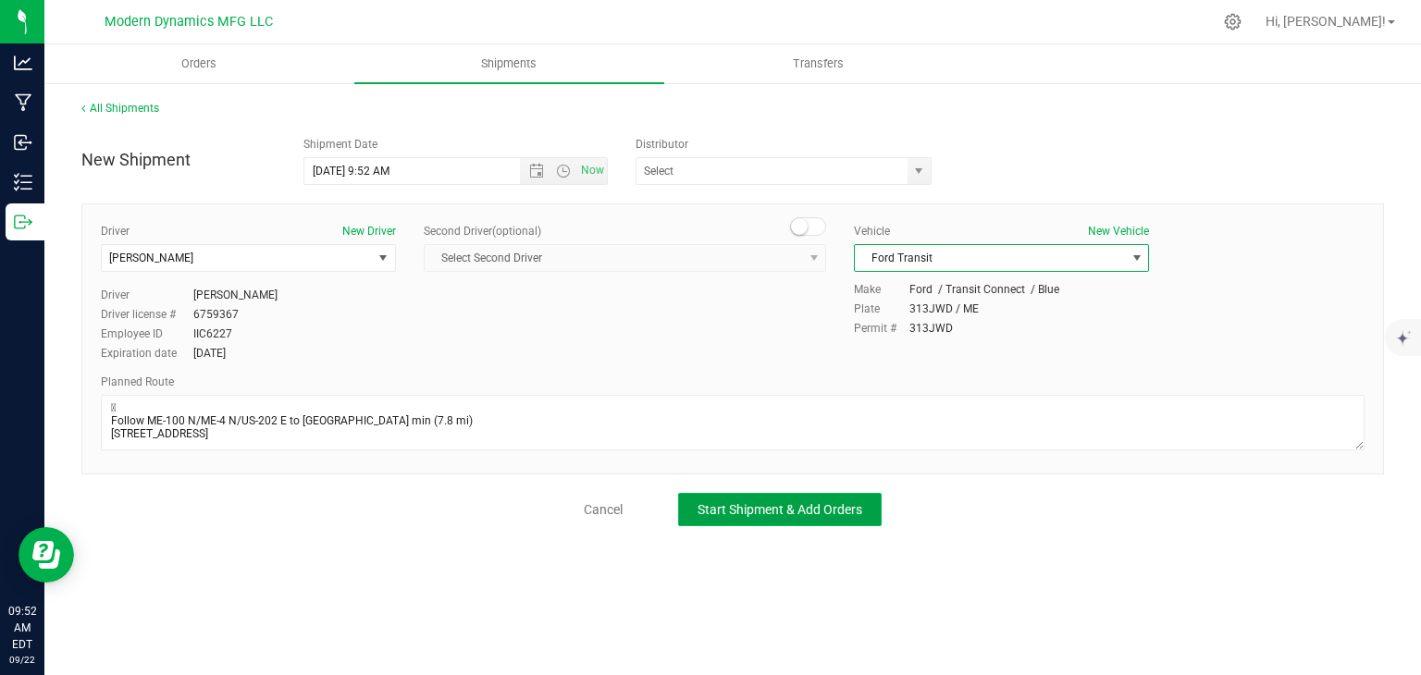
click at [770, 502] on span "Start Shipment & Add Orders" at bounding box center [779, 509] width 165 height 15
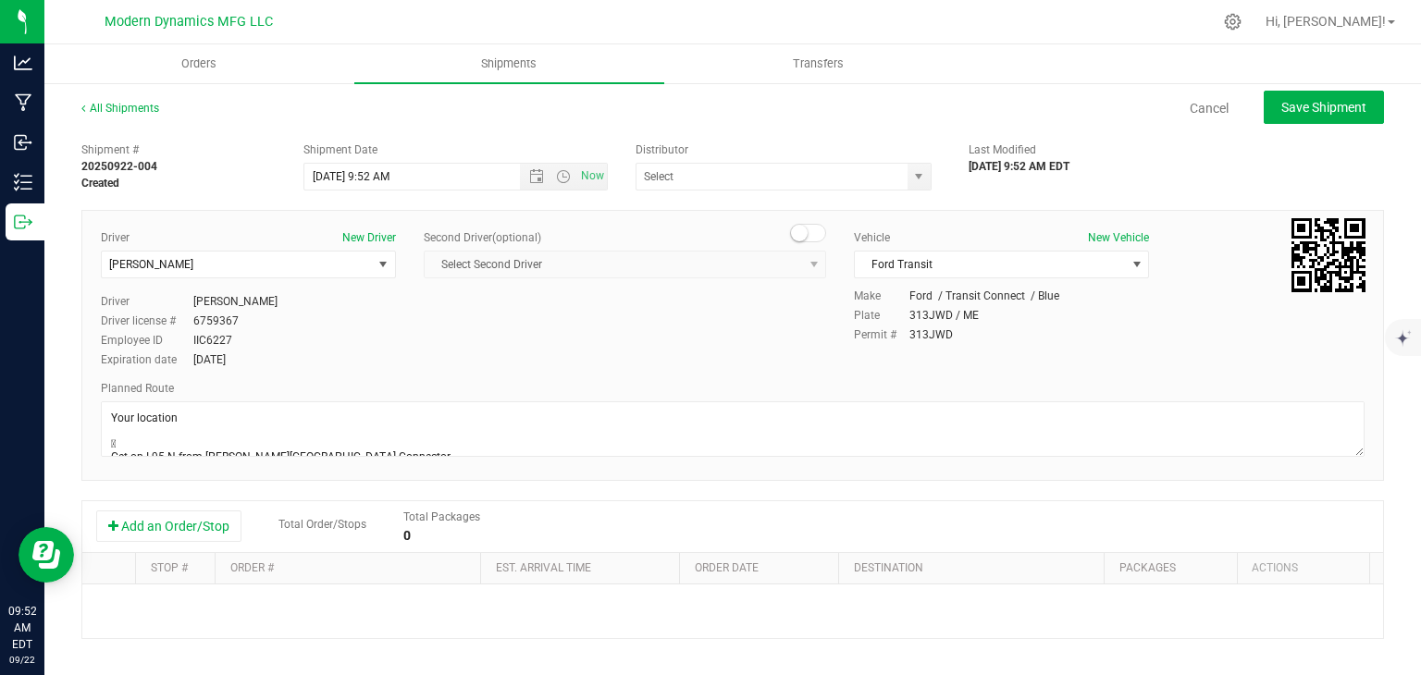
click at [923, 171] on div "CATLAB, LLC - TF368 MCR LABS ME, LLC Modern Dynamics MFG (REC) - AM673 [PERSON_…" at bounding box center [787, 177] width 305 height 28
click at [911, 175] on span "select" at bounding box center [918, 176] width 15 height 15
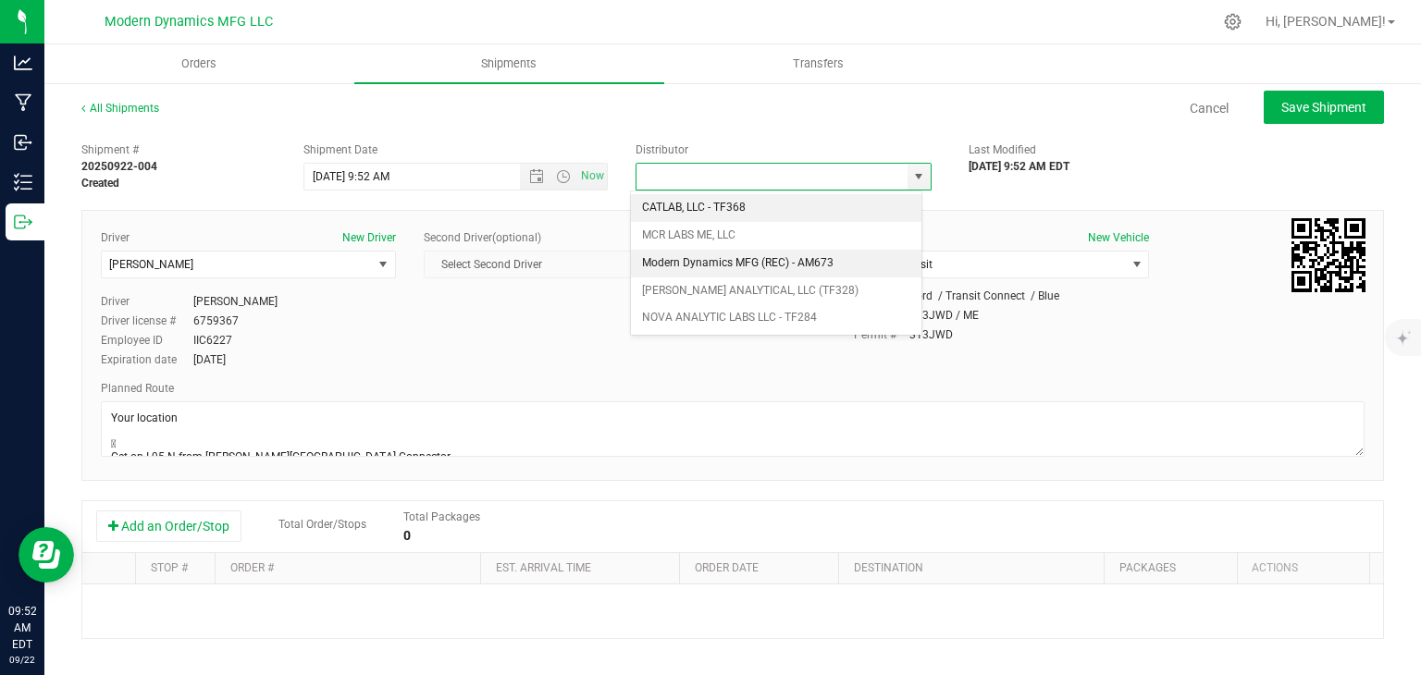
click at [756, 258] on li "Modern Dynamics MFG (REC) - AM673" at bounding box center [776, 264] width 290 height 28
type input "Modern Dynamics MFG (REC) - AM673"
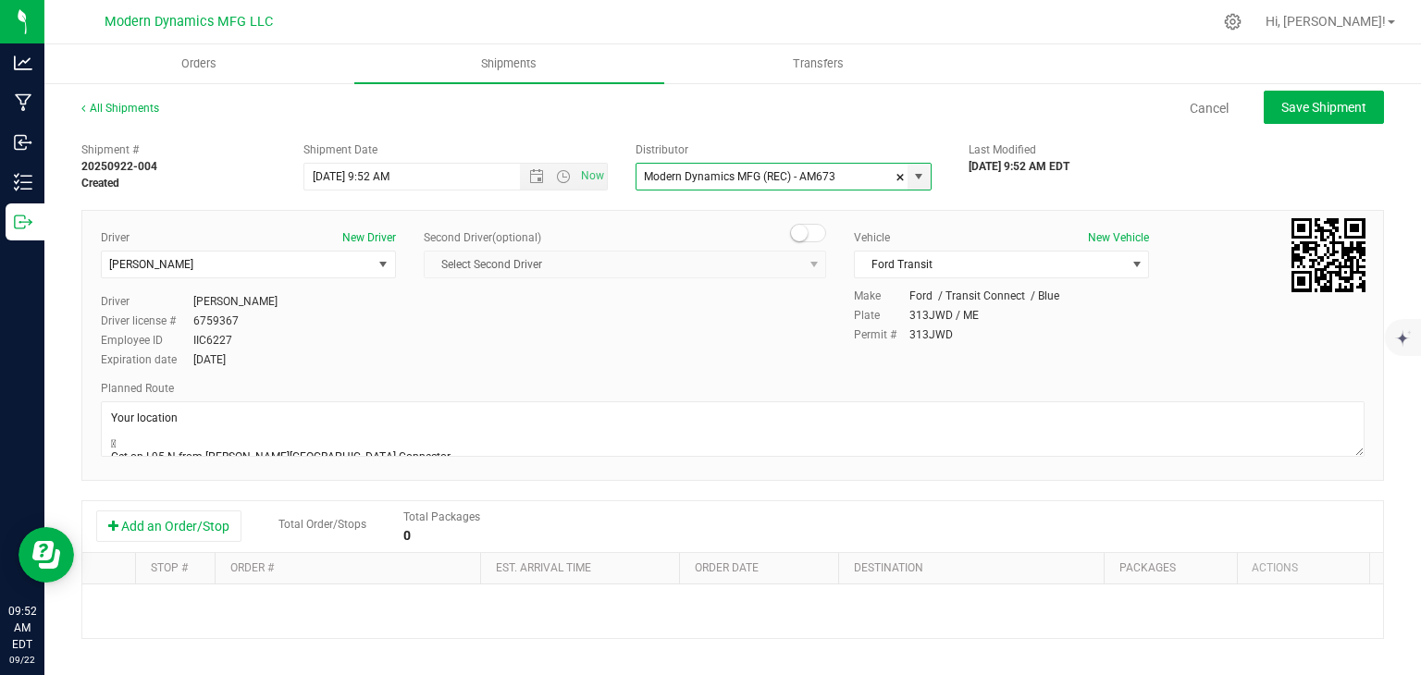
click at [233, 507] on div "Add an Order/Stop Total Order/Stops Total Packages 0" at bounding box center [732, 527] width 1300 height 52
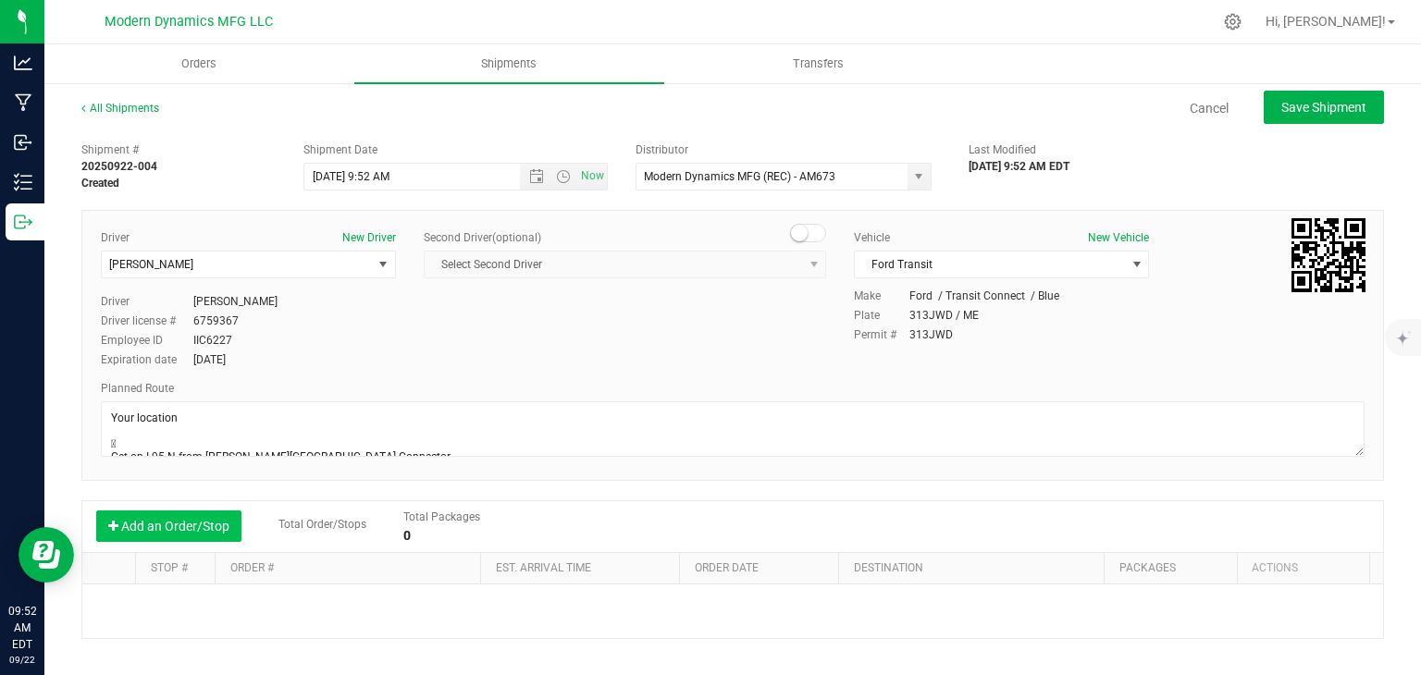
click at [210, 525] on button "Add an Order/Stop" at bounding box center [168, 526] width 145 height 31
click at [288, 579] on th "Order #" at bounding box center [347, 568] width 265 height 31
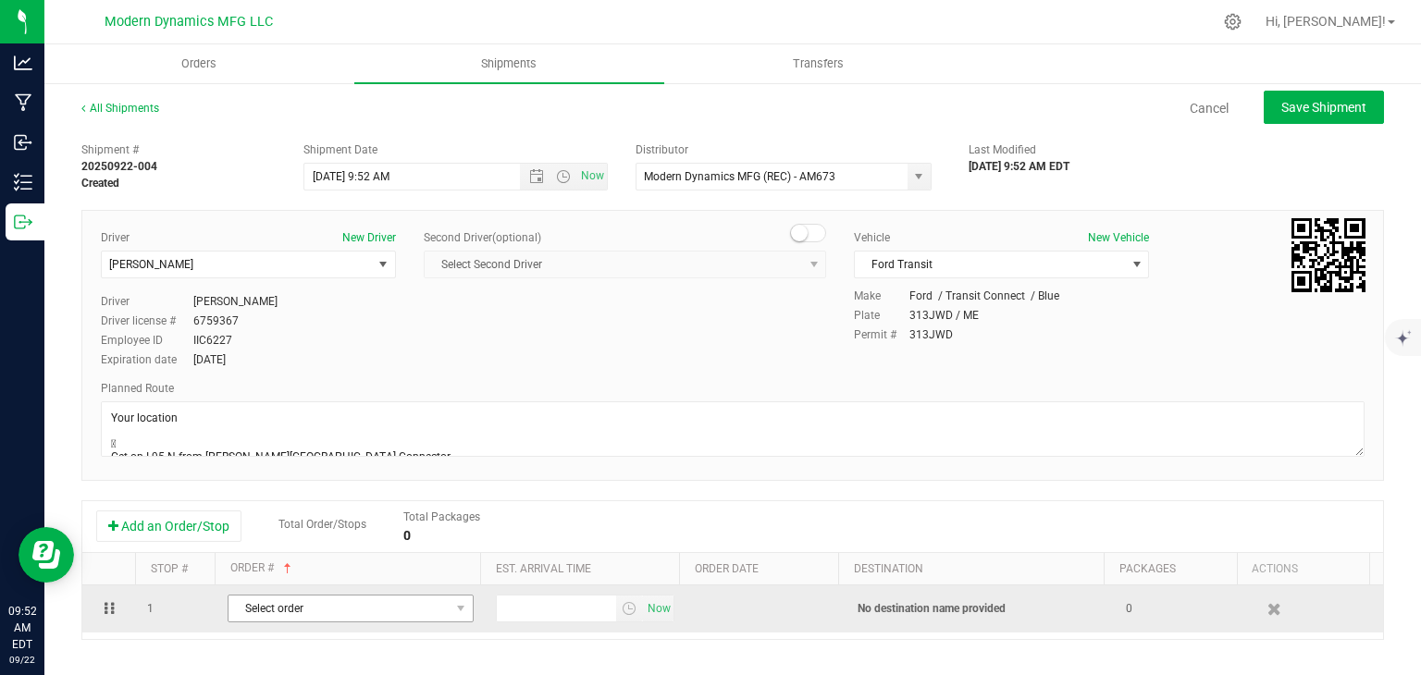
click at [282, 596] on span "Select order" at bounding box center [338, 609] width 221 height 26
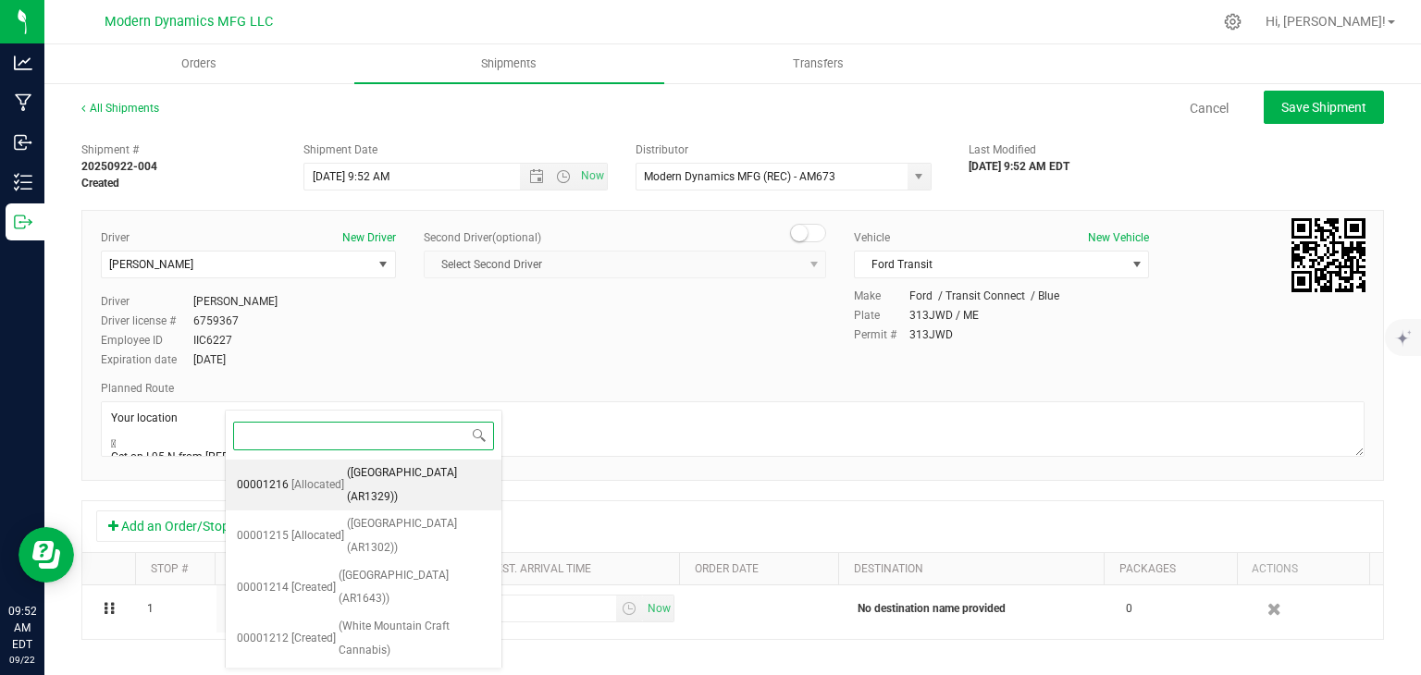
click at [396, 465] on span "([GEOGRAPHIC_DATA] (AR1329))" at bounding box center [418, 485] width 143 height 47
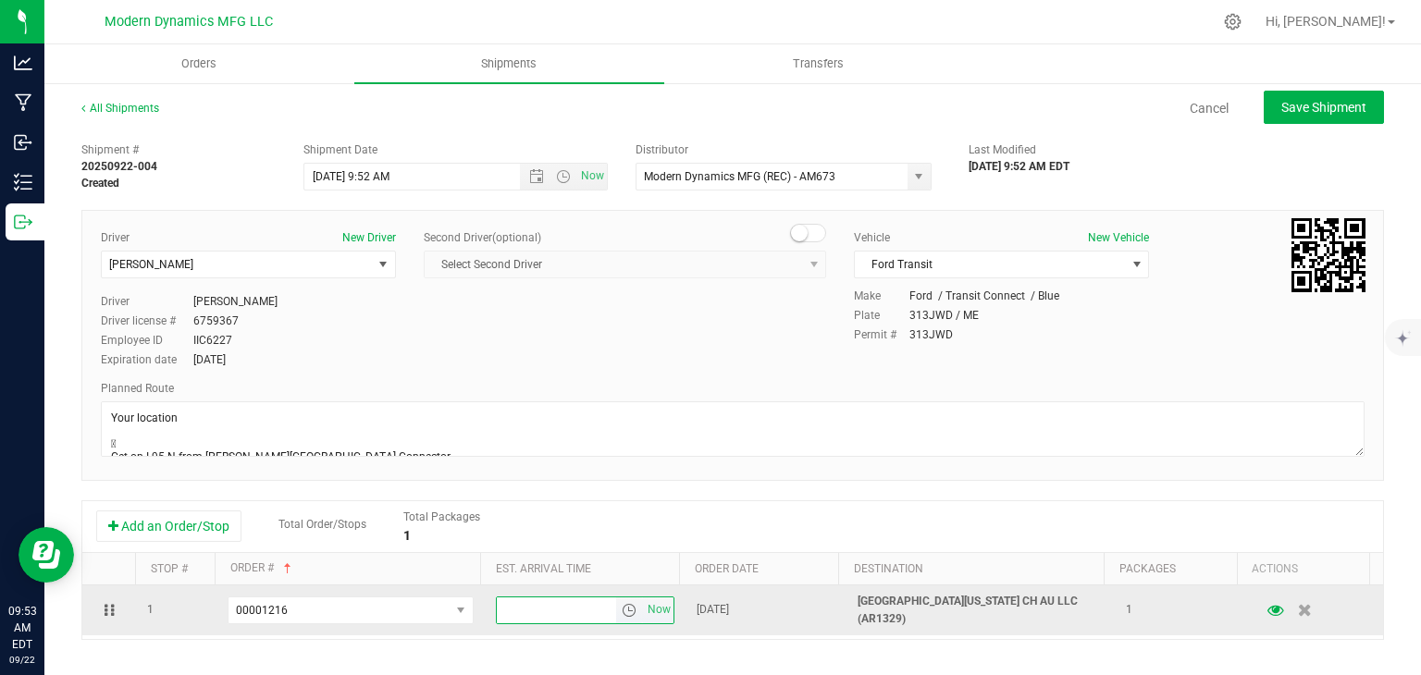
click at [514, 610] on input "text" at bounding box center [557, 610] width 120 height 26
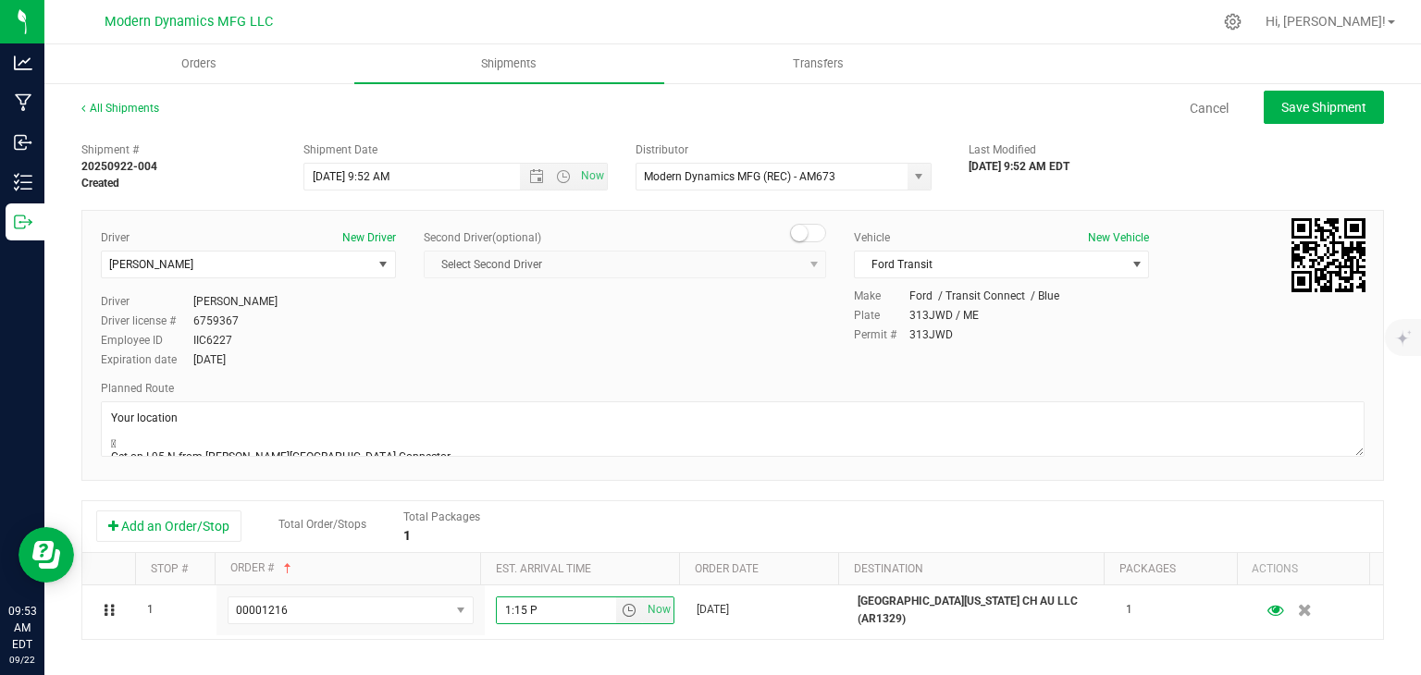
type input "1:15 PM"
drag, startPoint x: 1302, startPoint y: 134, endPoint x: 1310, endPoint y: 119, distance: 16.5
click at [1304, 127] on div "All Shipments Cancel Save Shipment Shipment # 20250922-004 Created Shipment Dat…" at bounding box center [732, 513] width 1302 height 827
click at [1310, 116] on button "Save Shipment" at bounding box center [1323, 107] width 120 height 33
type input "[DATE] 1:52 PM"
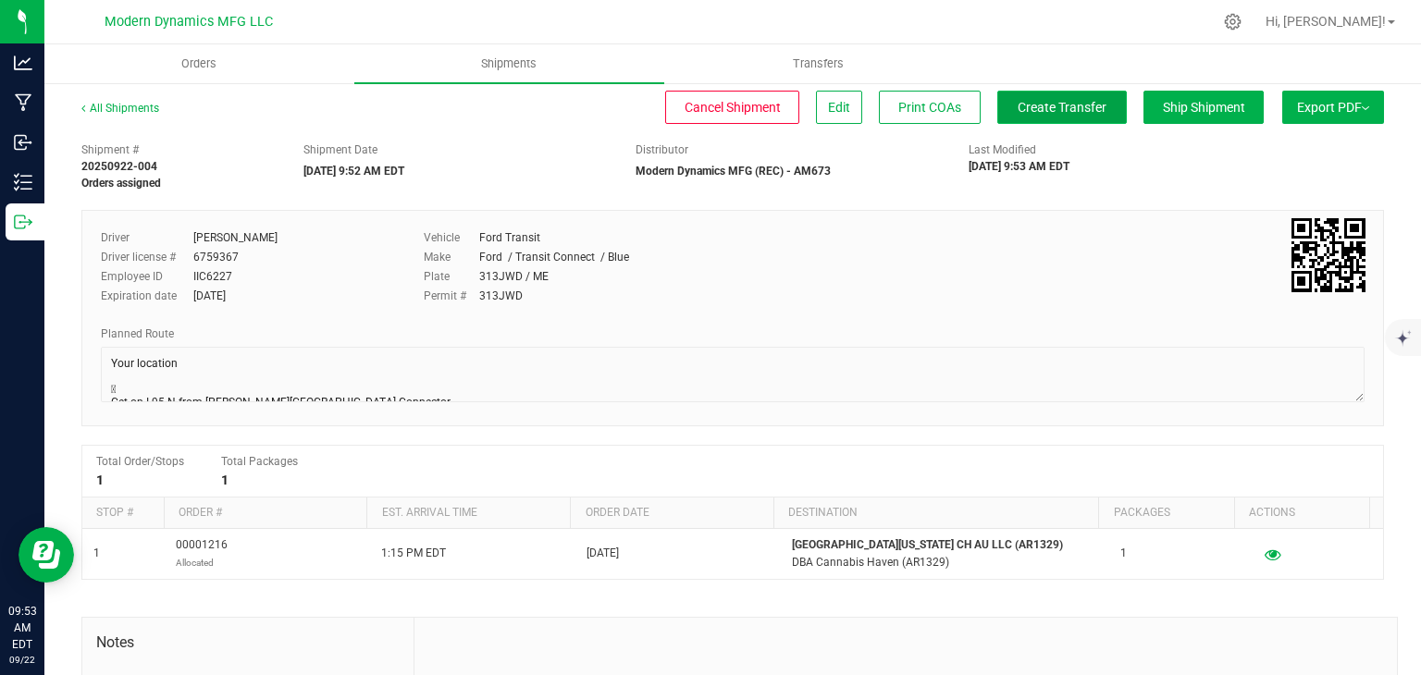
click at [1025, 110] on span "Create Transfer" at bounding box center [1061, 107] width 89 height 15
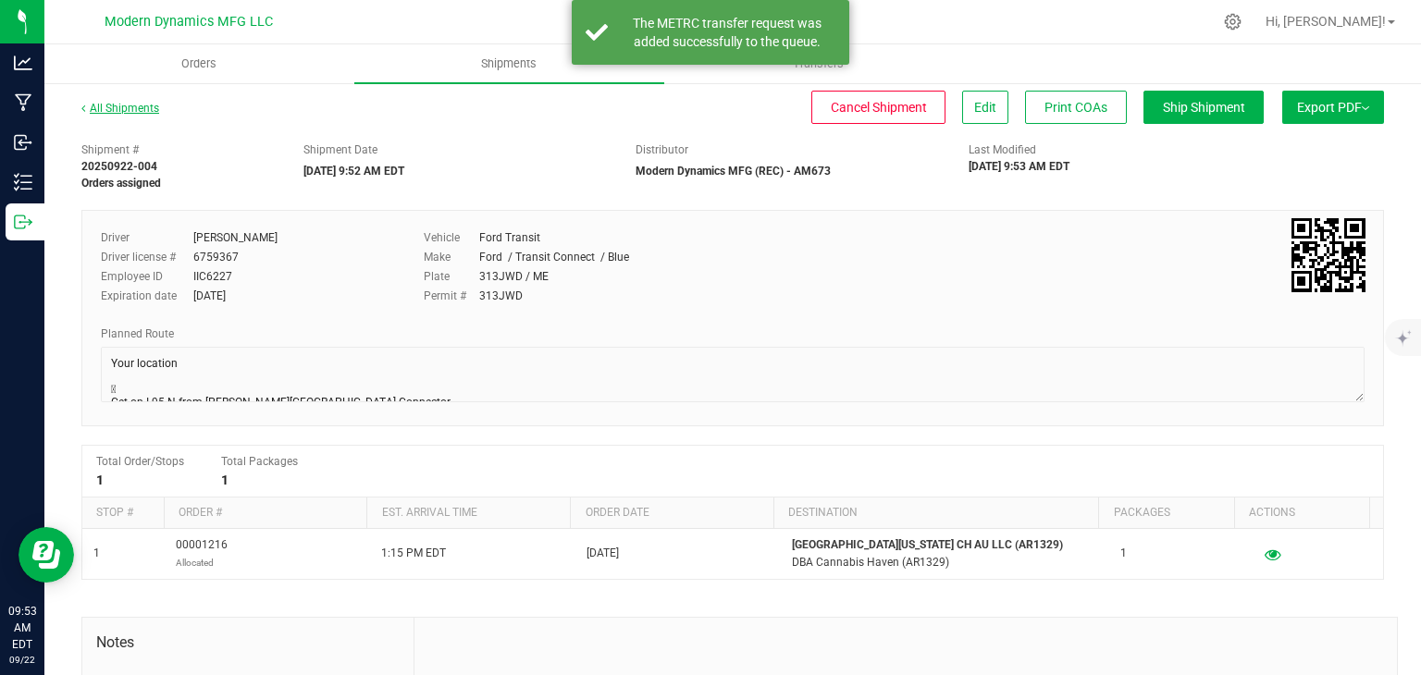
click at [118, 102] on link "All Shipments" at bounding box center [120, 108] width 78 height 13
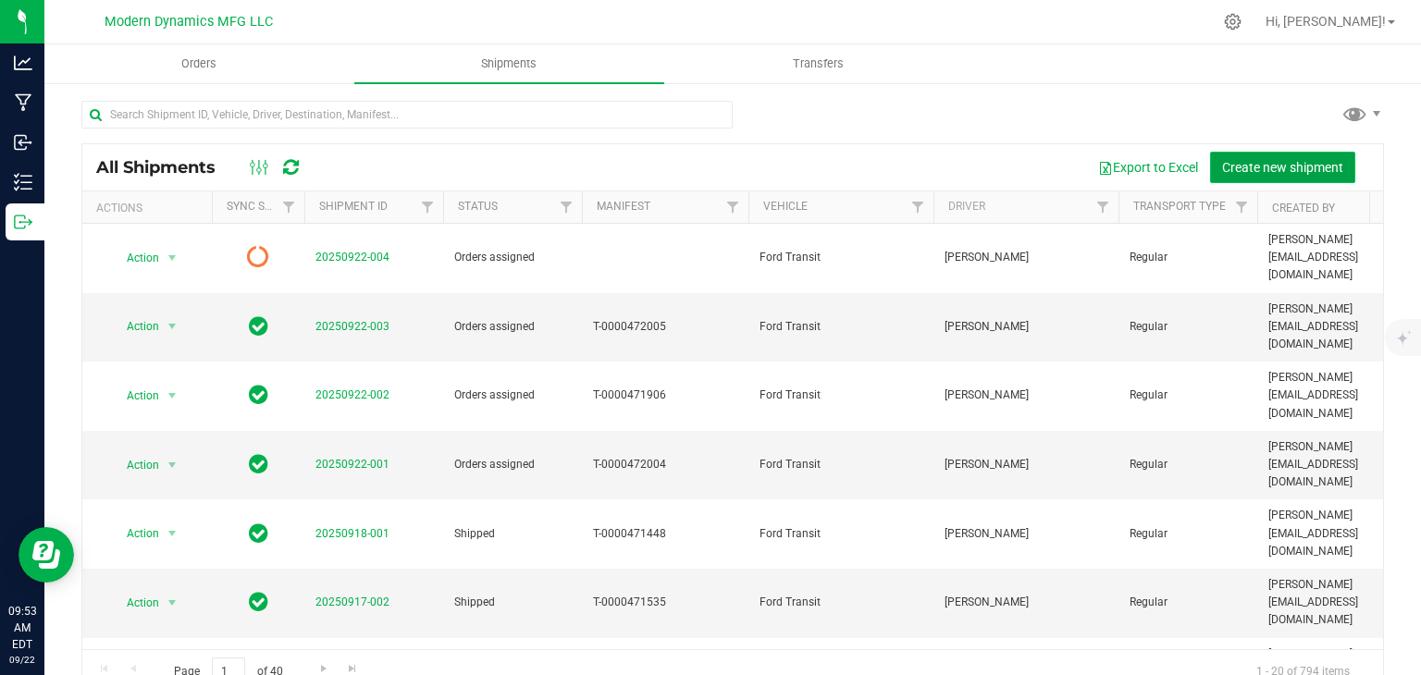
click at [1296, 167] on span "Create new shipment" at bounding box center [1282, 167] width 121 height 15
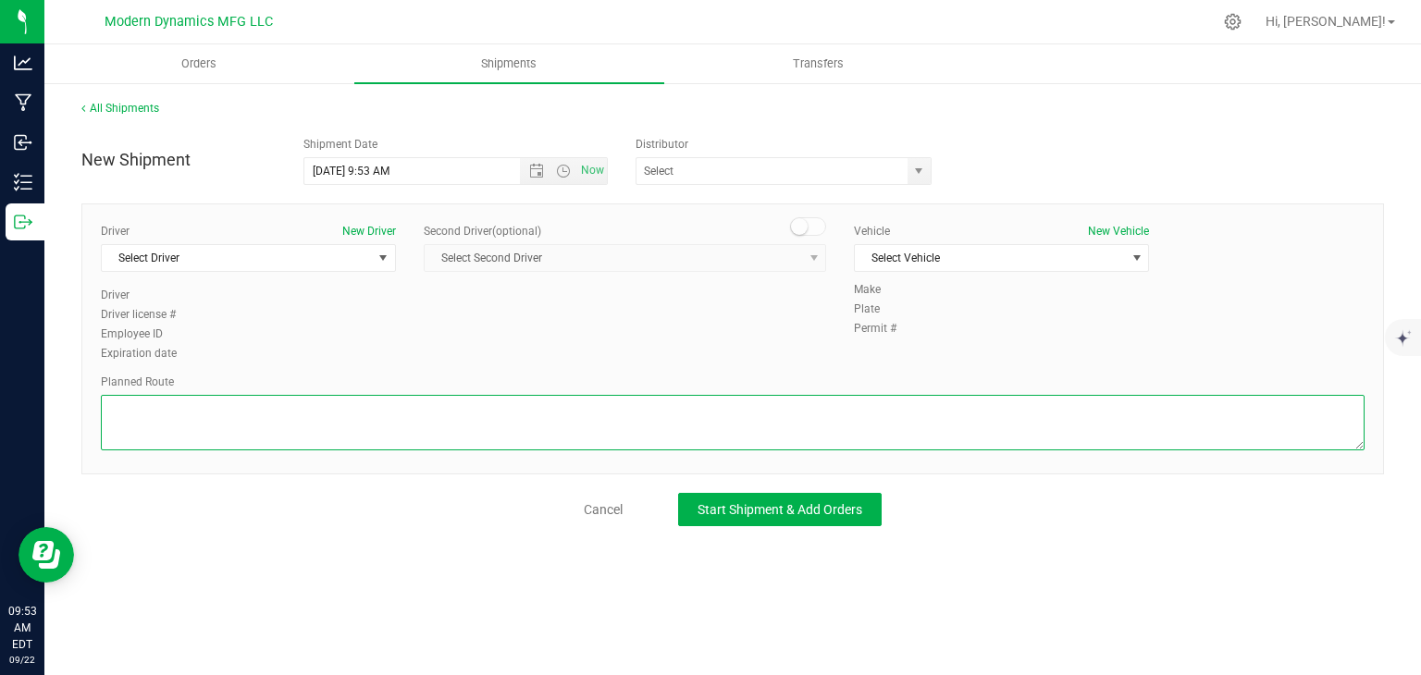
click at [355, 406] on textarea at bounding box center [732, 422] width 1263 height 55
paste textarea "Your location  Get on I-95 N from [PERSON_NAME][GEOGRAPHIC_DATA] Connector 4 m…"
type textarea "Your location  Get on I-95 N from [PERSON_NAME][GEOGRAPHIC_DATA] Connector 4 m…"
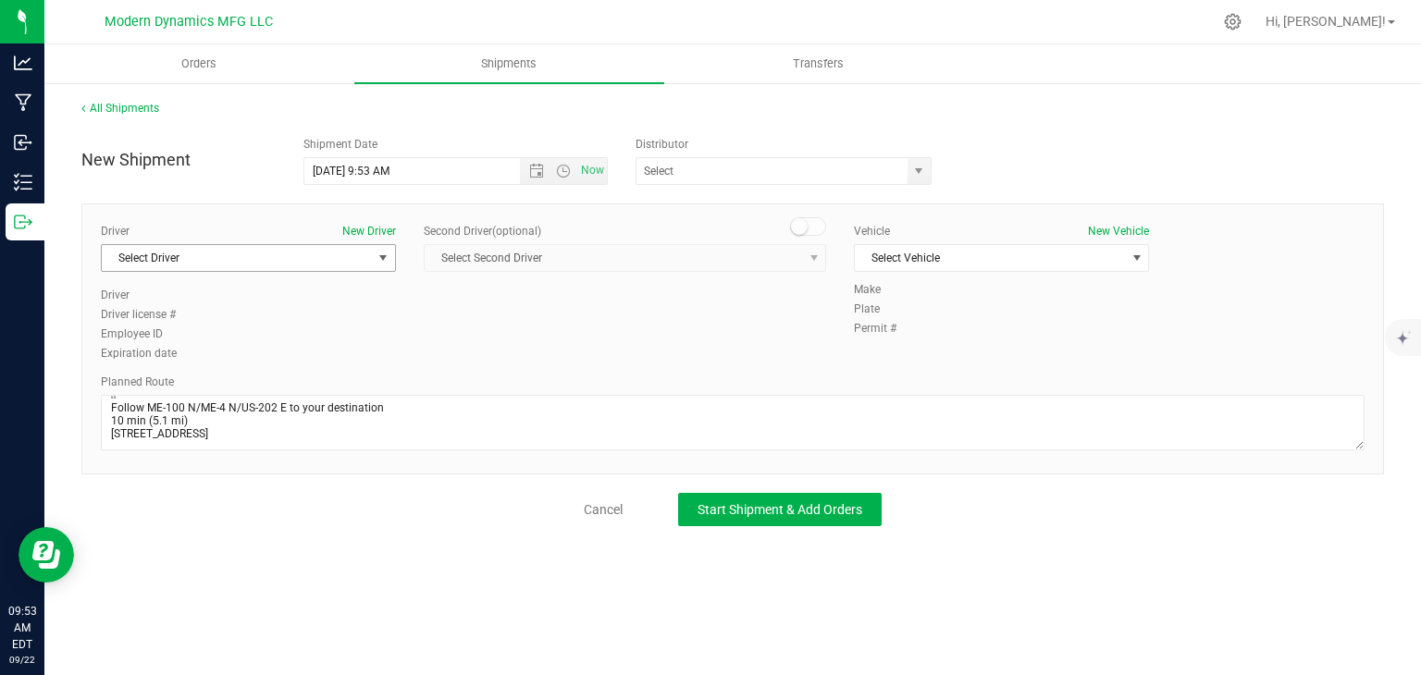
click at [359, 263] on span "Select Driver" at bounding box center [237, 258] width 270 height 26
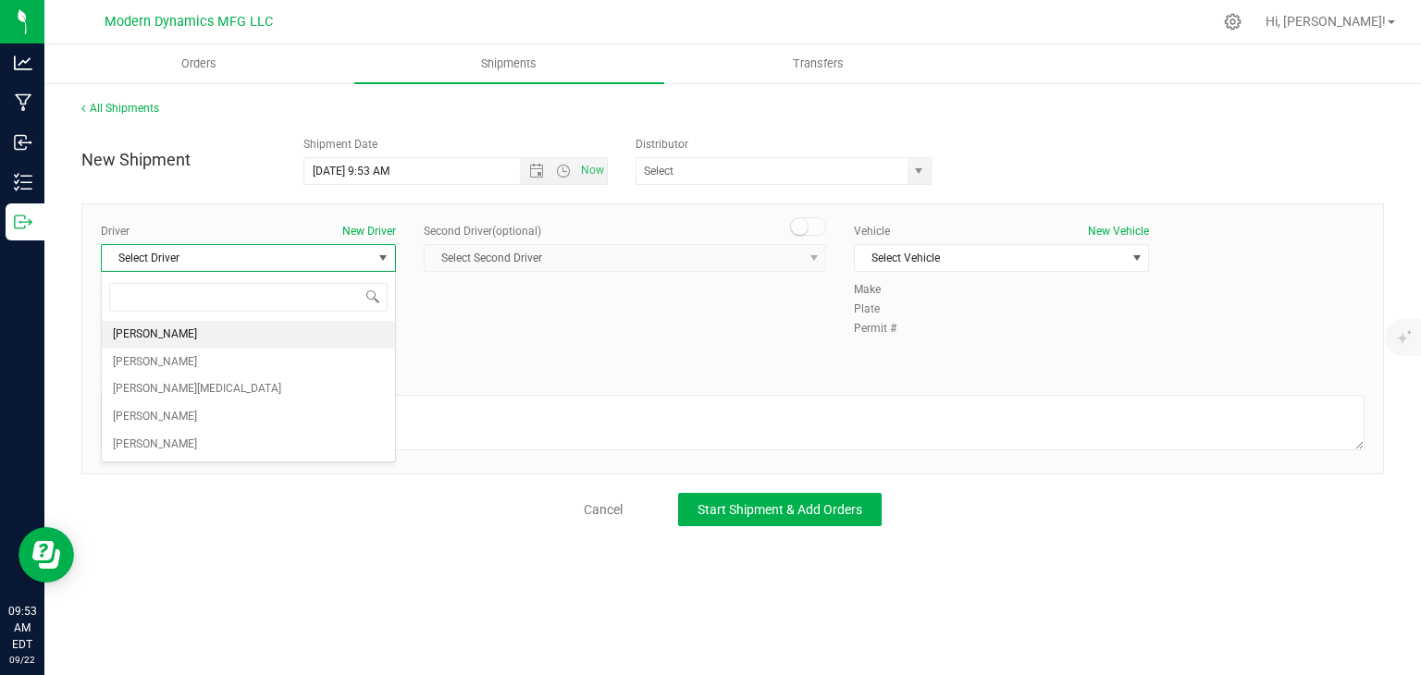
click at [291, 337] on li "[PERSON_NAME]" at bounding box center [248, 335] width 293 height 28
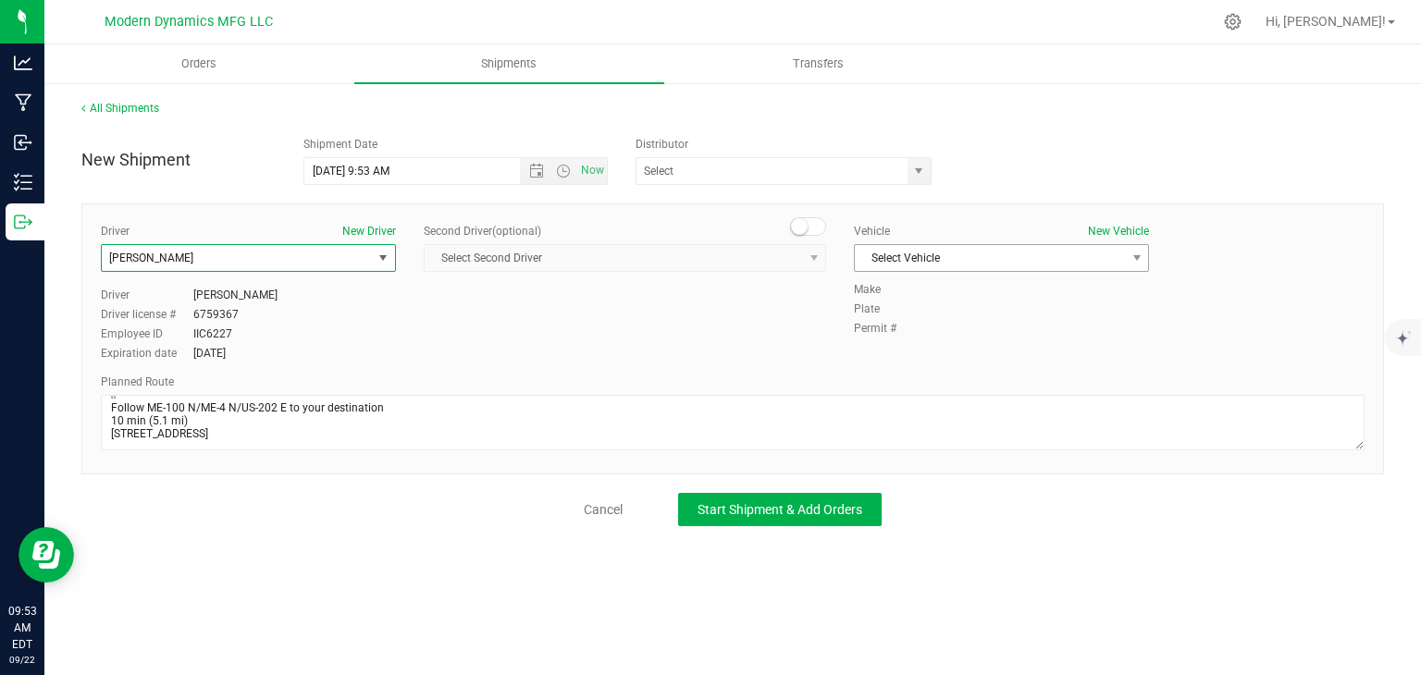
click at [894, 259] on span "Select Vehicle" at bounding box center [990, 258] width 270 height 26
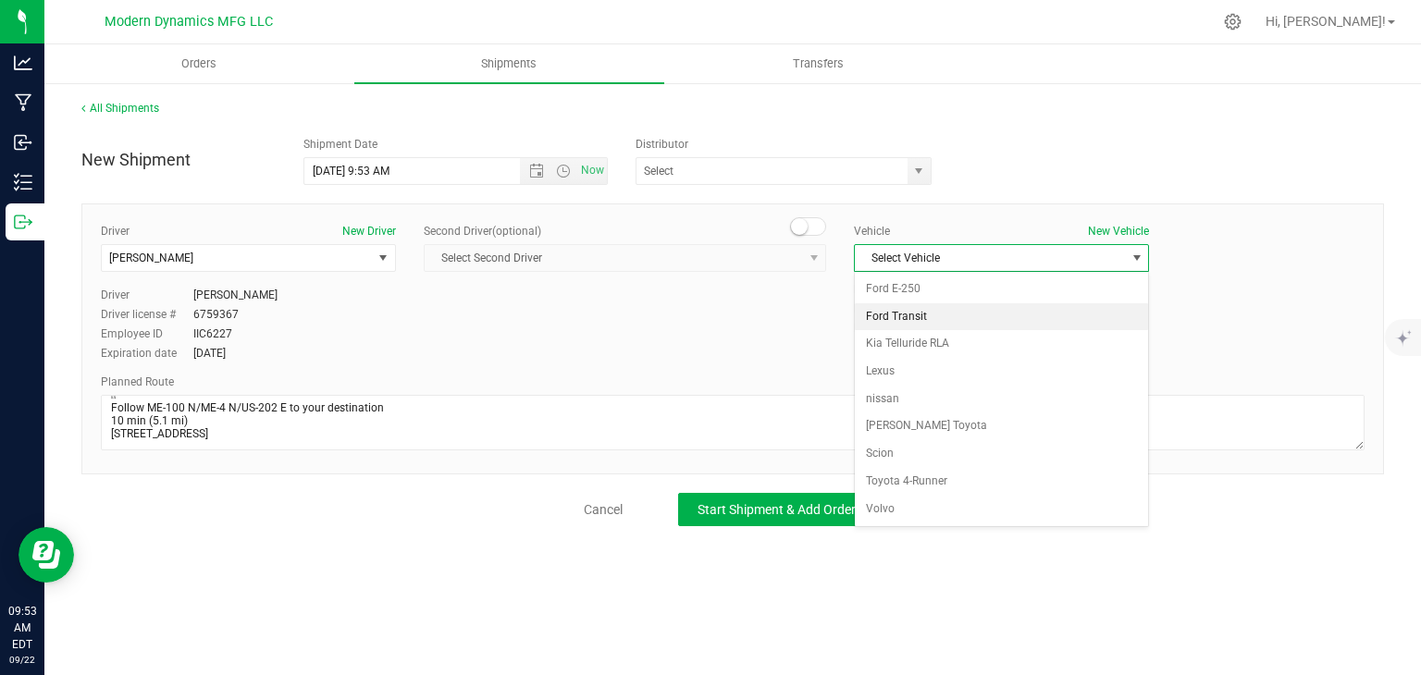
click at [892, 322] on li "Ford Transit" at bounding box center [1001, 317] width 293 height 28
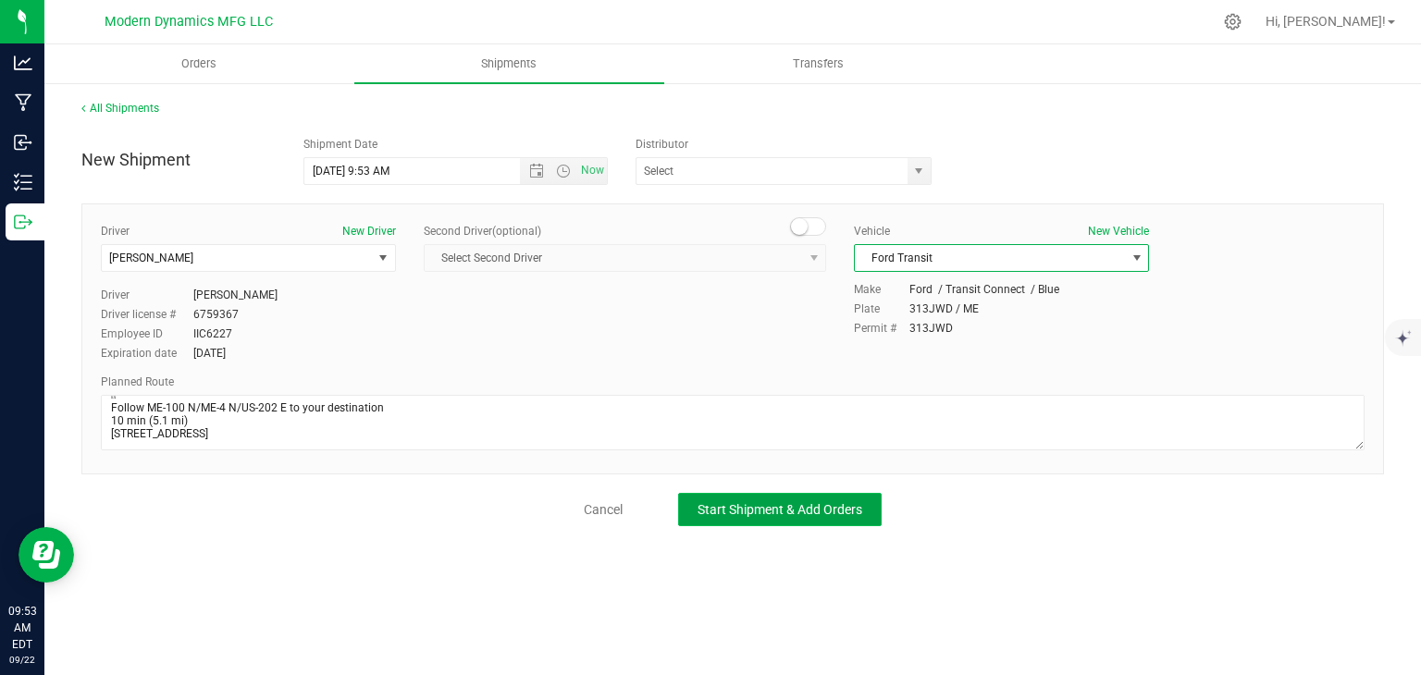
click at [745, 493] on button "Start Shipment & Add Orders" at bounding box center [779, 509] width 203 height 33
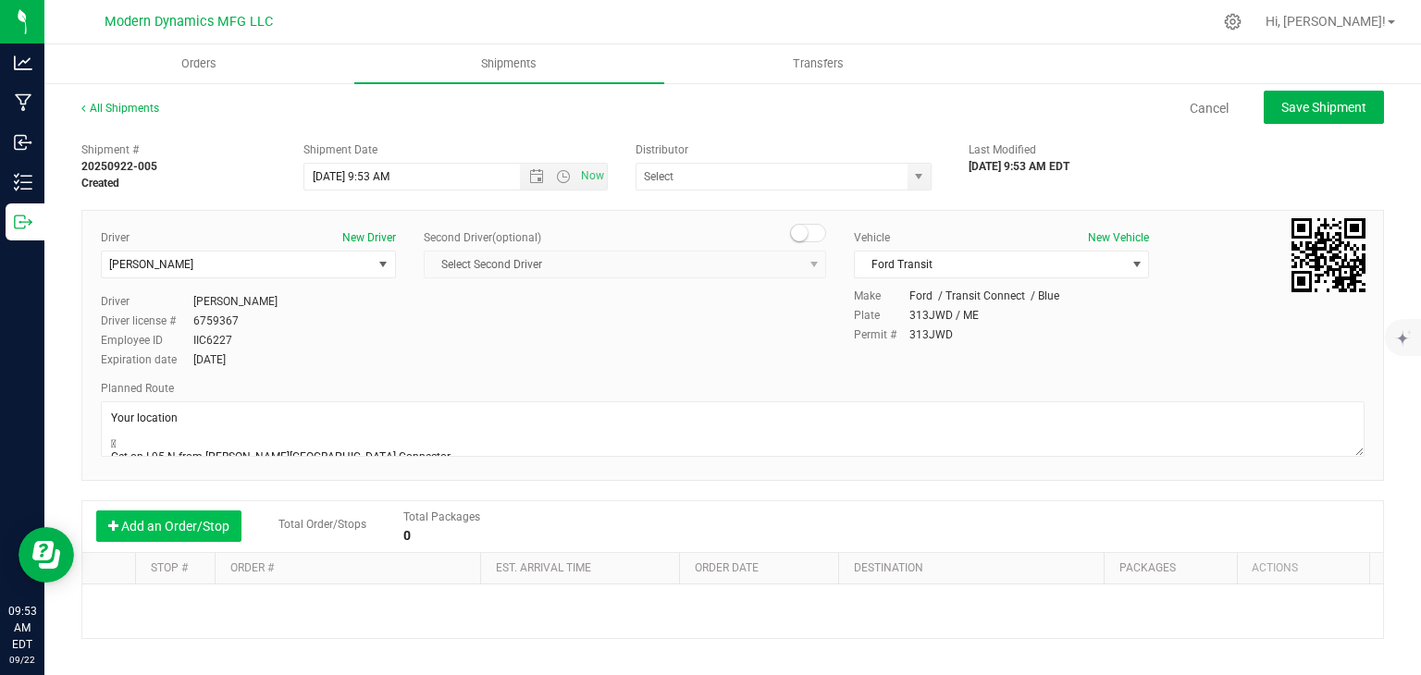
click at [181, 528] on button "Add an Order/Stop" at bounding box center [168, 526] width 145 height 31
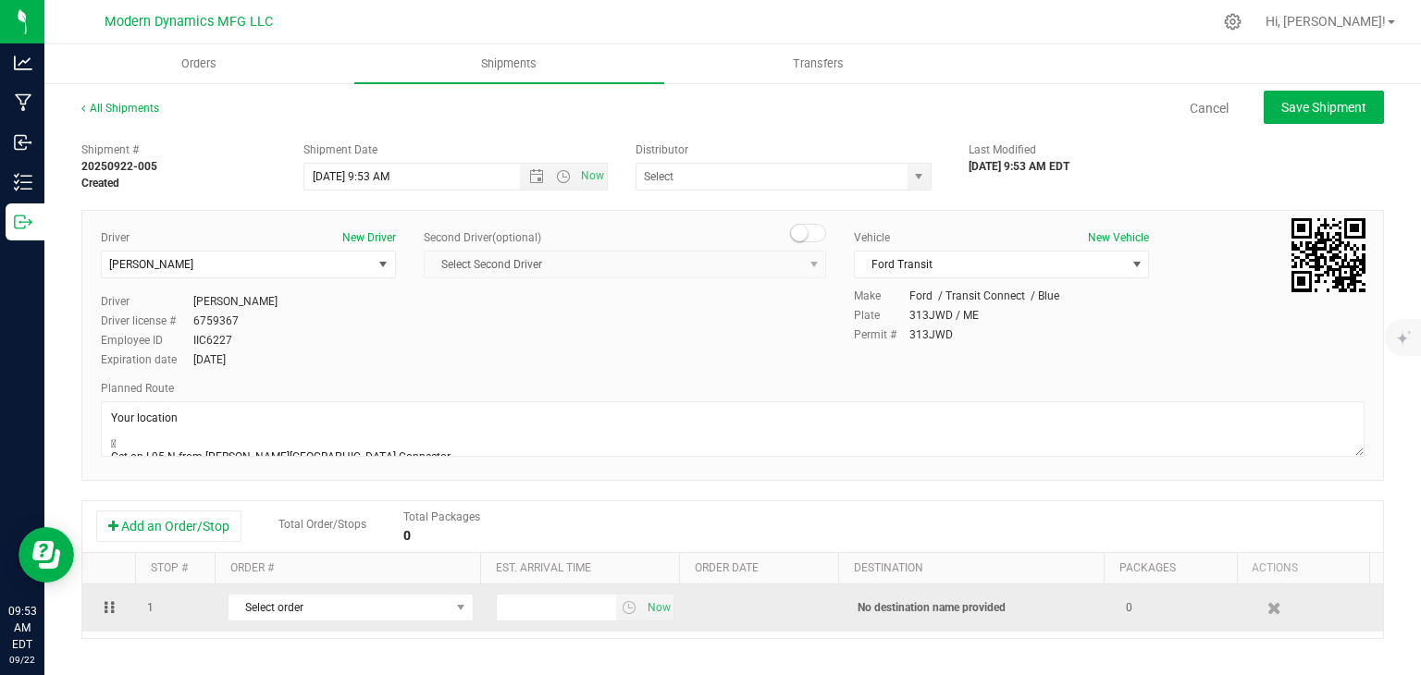
click at [430, 631] on td "Select order 00001215 00001214 00001212" at bounding box center [350, 608] width 268 height 47
click at [395, 601] on span "Select order" at bounding box center [338, 608] width 221 height 26
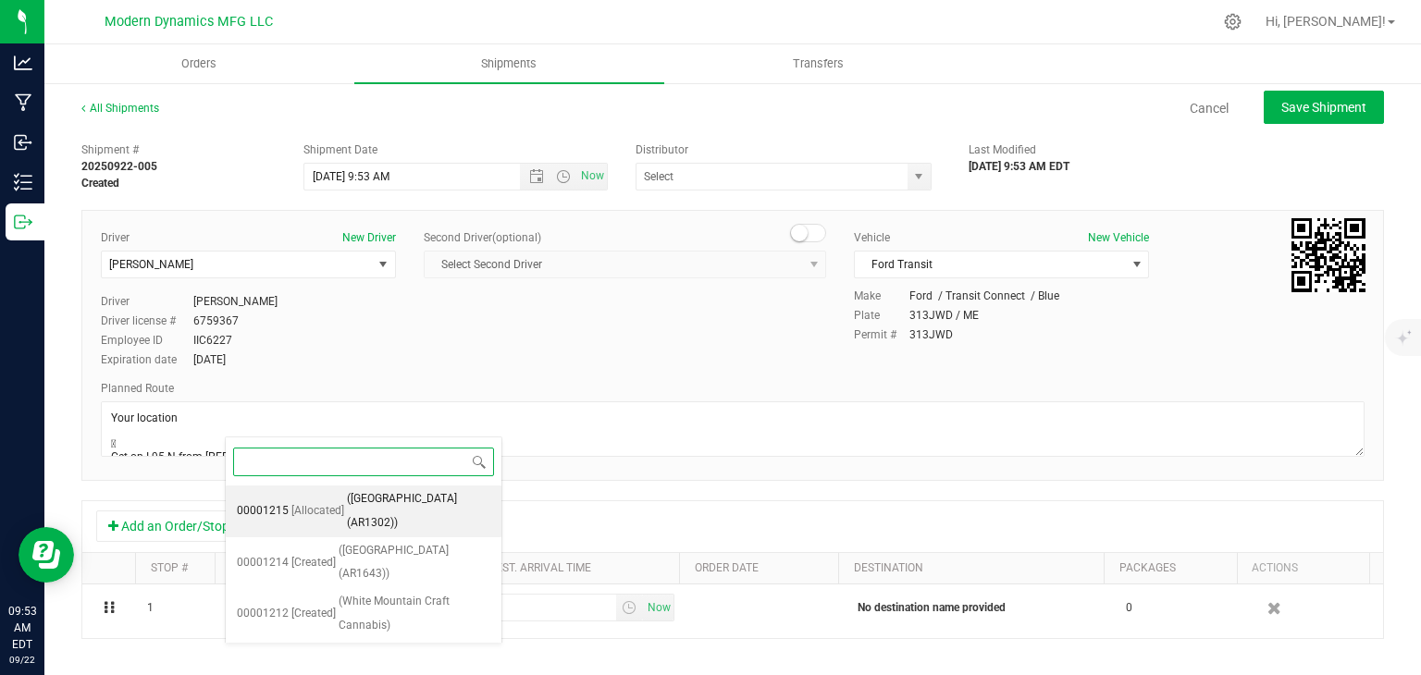
click at [426, 500] on span "([GEOGRAPHIC_DATA] (AR1302))" at bounding box center [418, 510] width 143 height 47
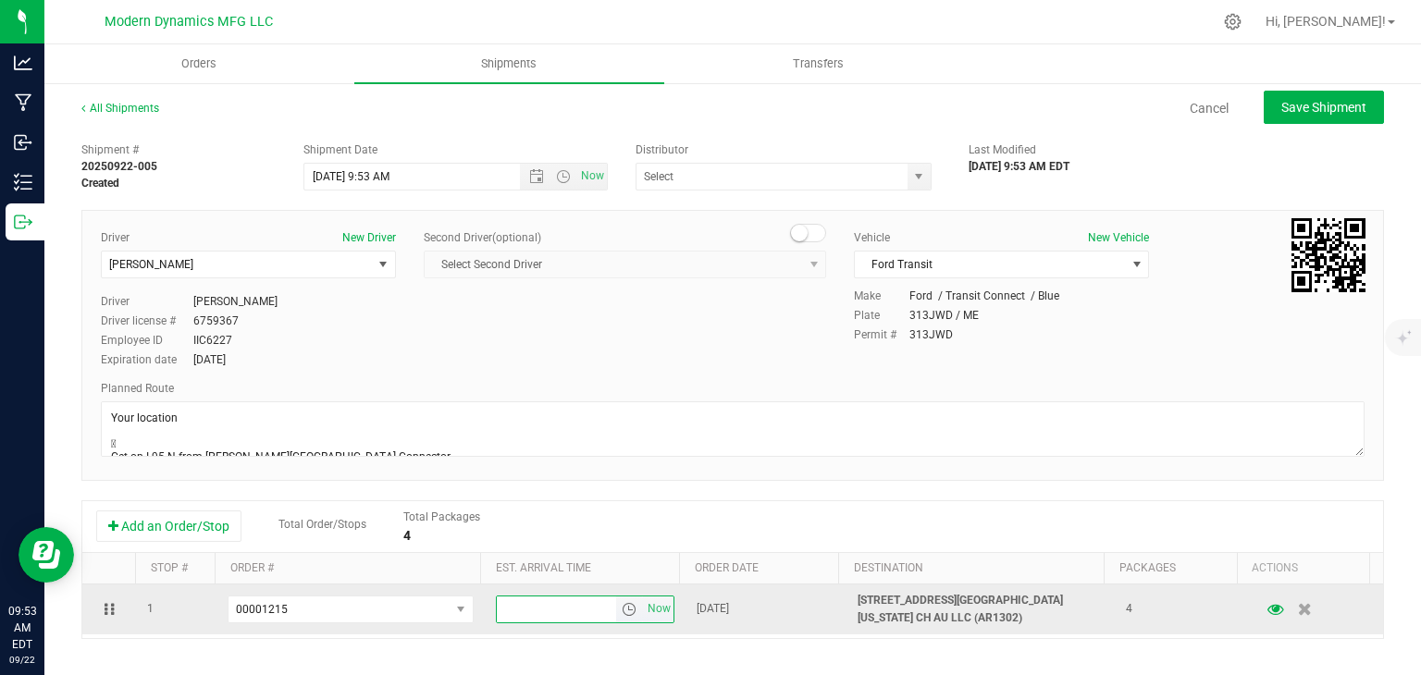
click at [508, 600] on input "text" at bounding box center [557, 610] width 120 height 26
type input "1:25 PM"
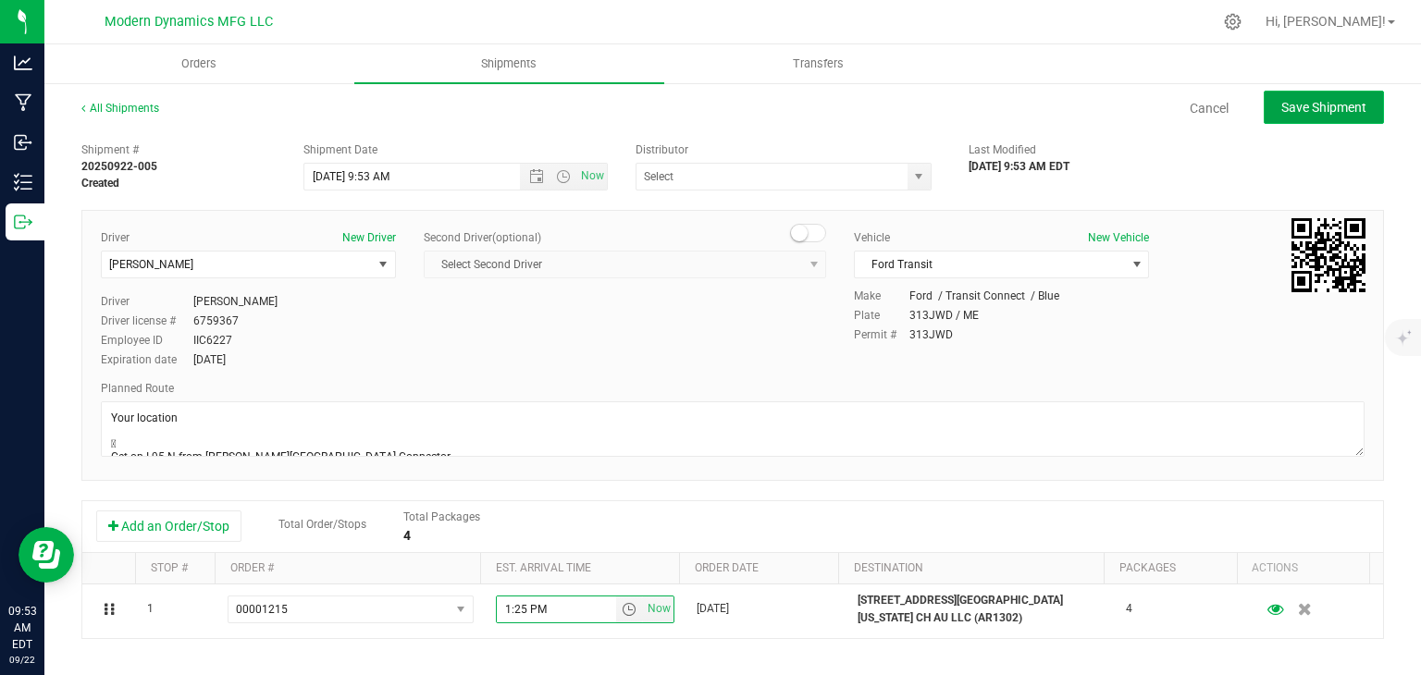
click at [1281, 105] on span "Save Shipment" at bounding box center [1323, 107] width 85 height 15
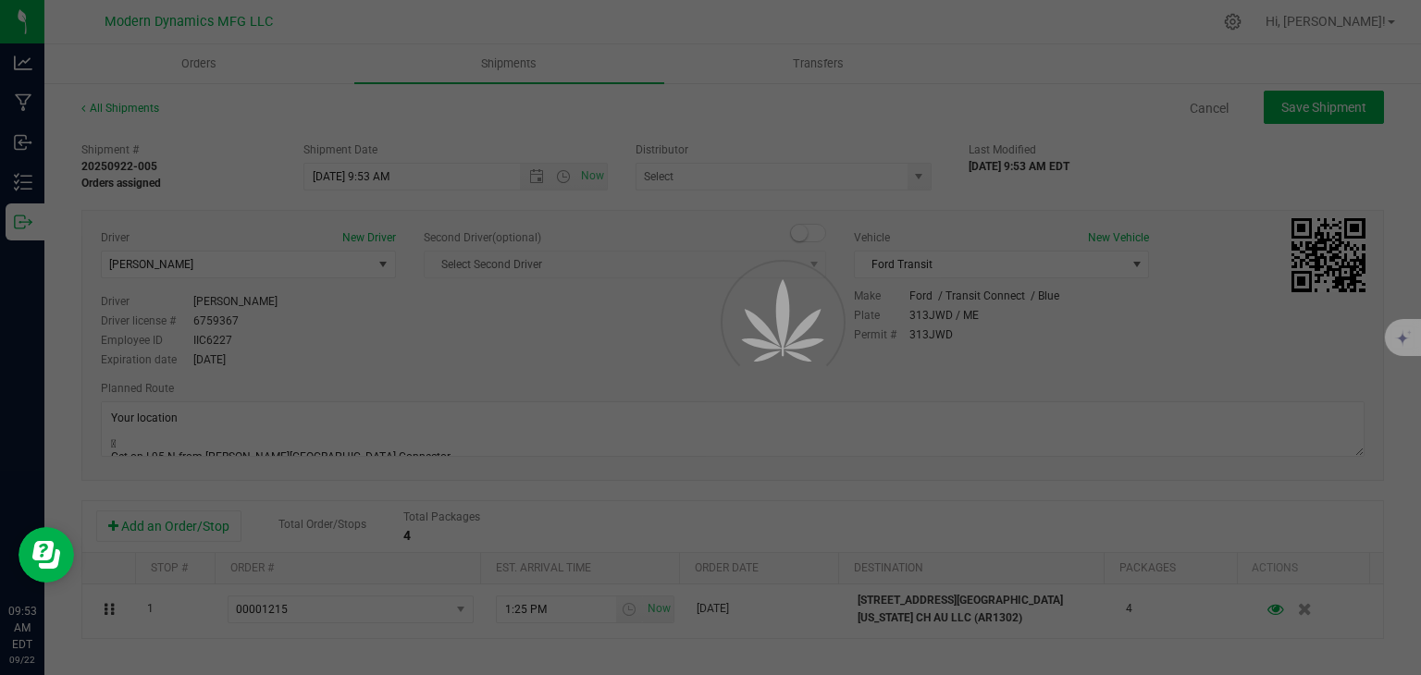
type input "[DATE] 1:53 PM"
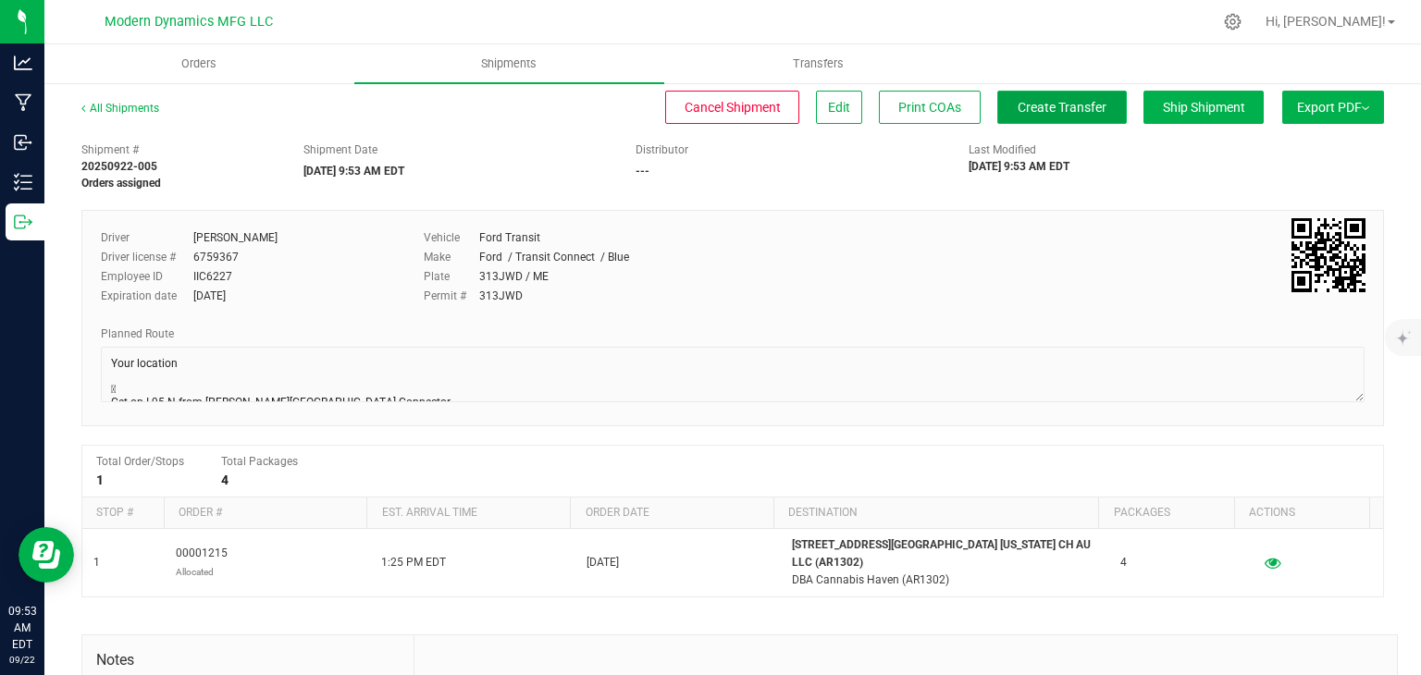
click at [1032, 108] on span "Create Transfer" at bounding box center [1061, 107] width 89 height 15
